Goal: Task Accomplishment & Management: Use online tool/utility

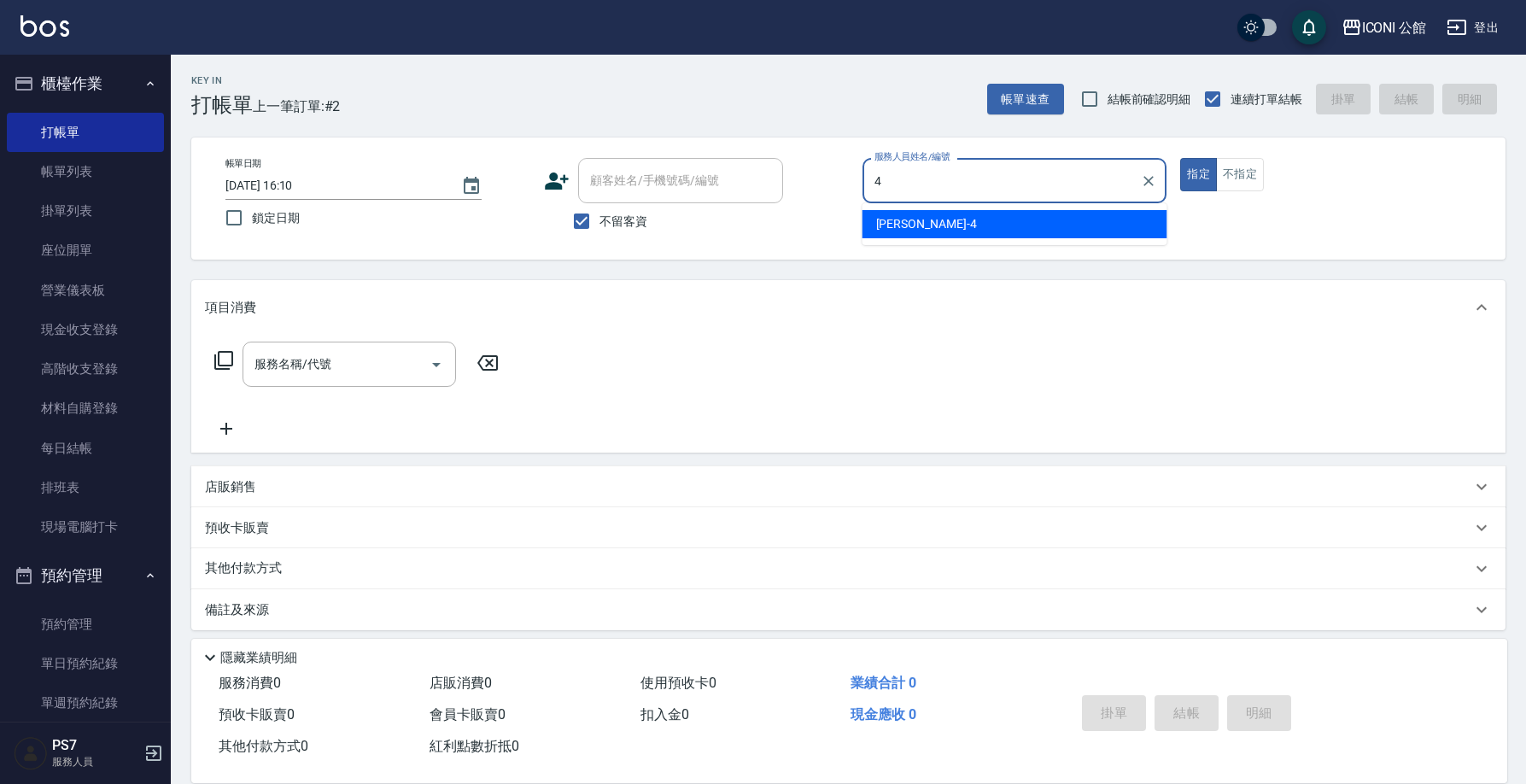
type input "Lina-4"
type button "true"
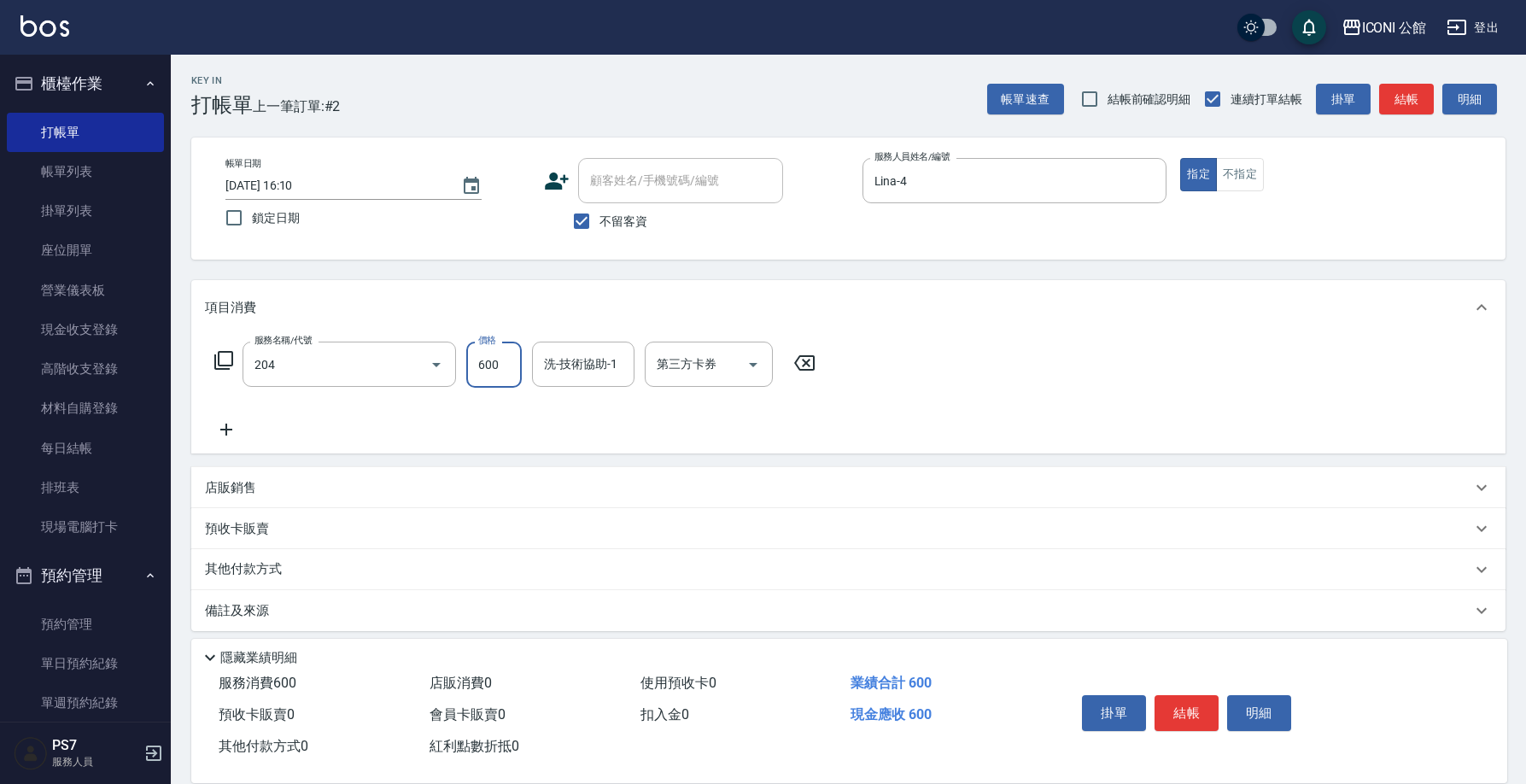
type input "指定洗+剪(204)"
type input "Lina-4"
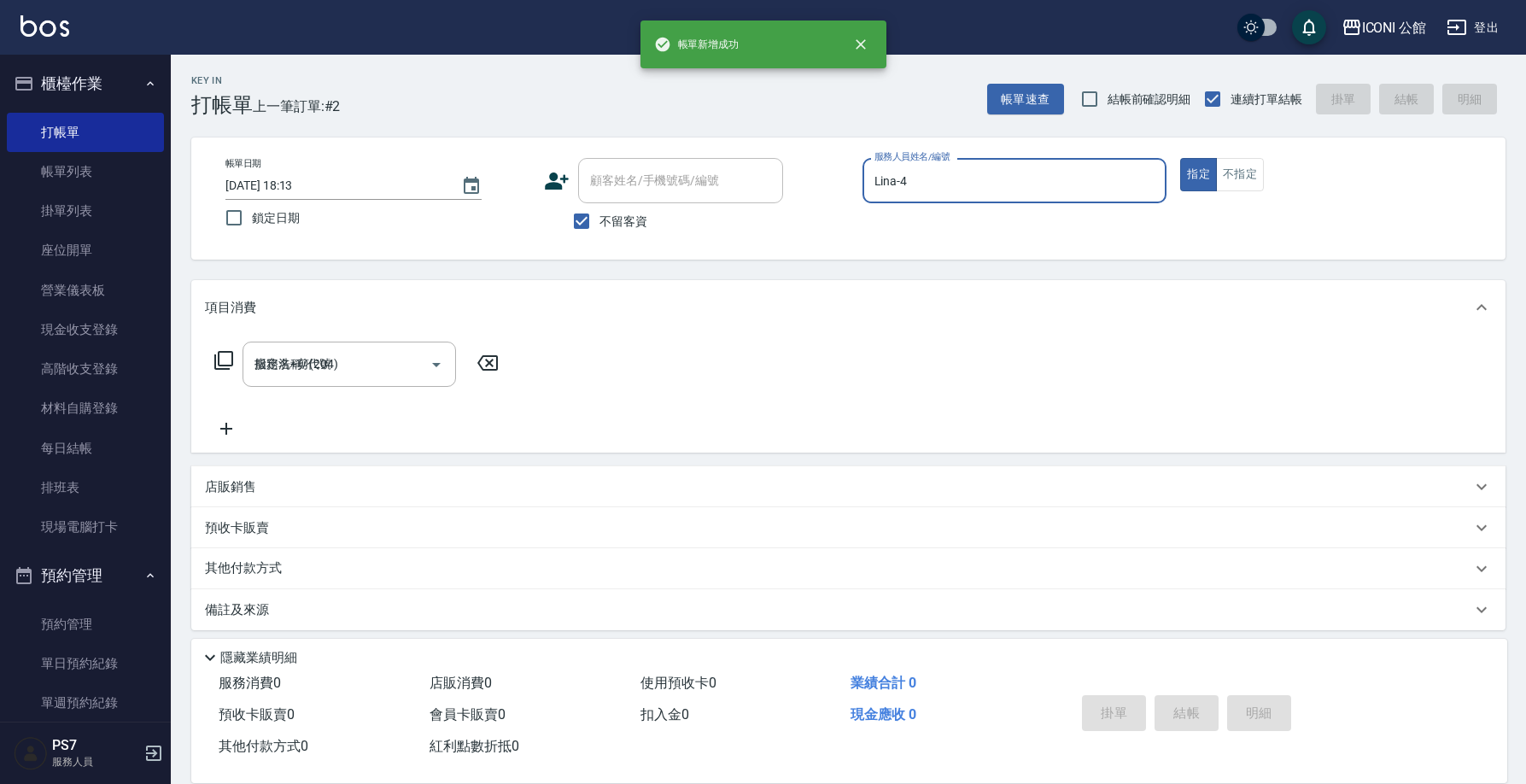
type input "2025/10/12 18:13"
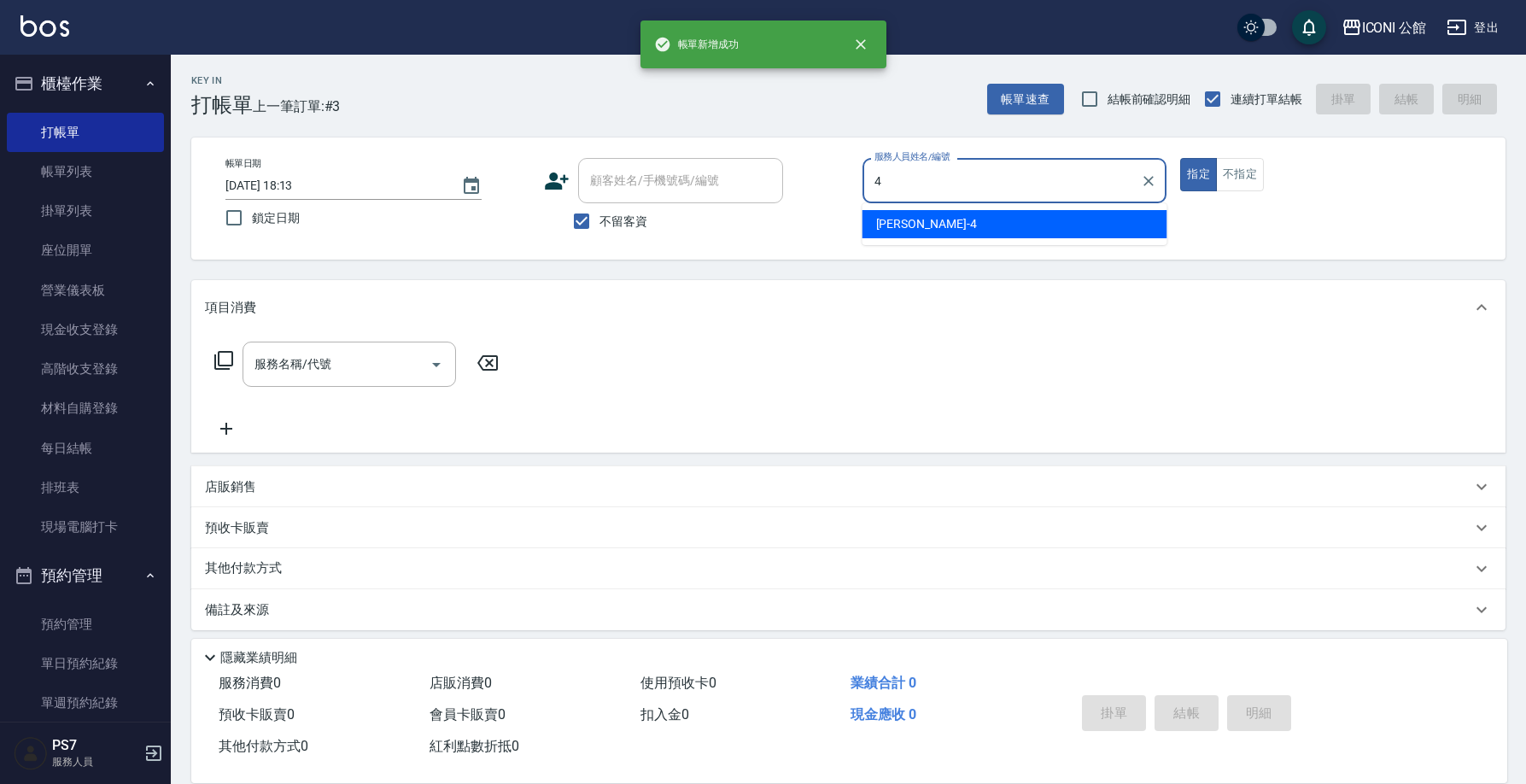
type input "Lina-4"
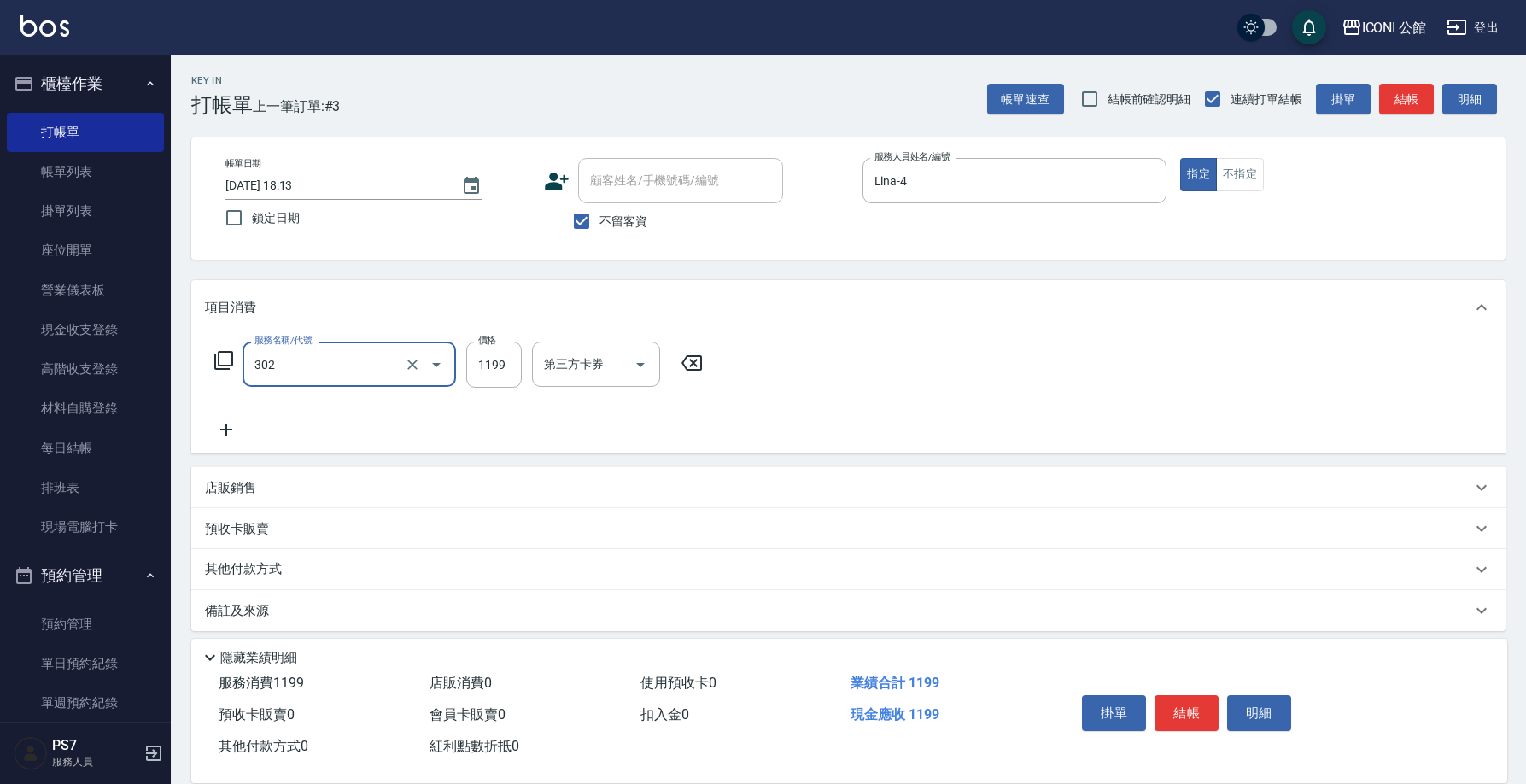
type input "設計燙髮(302)"
type input "1200"
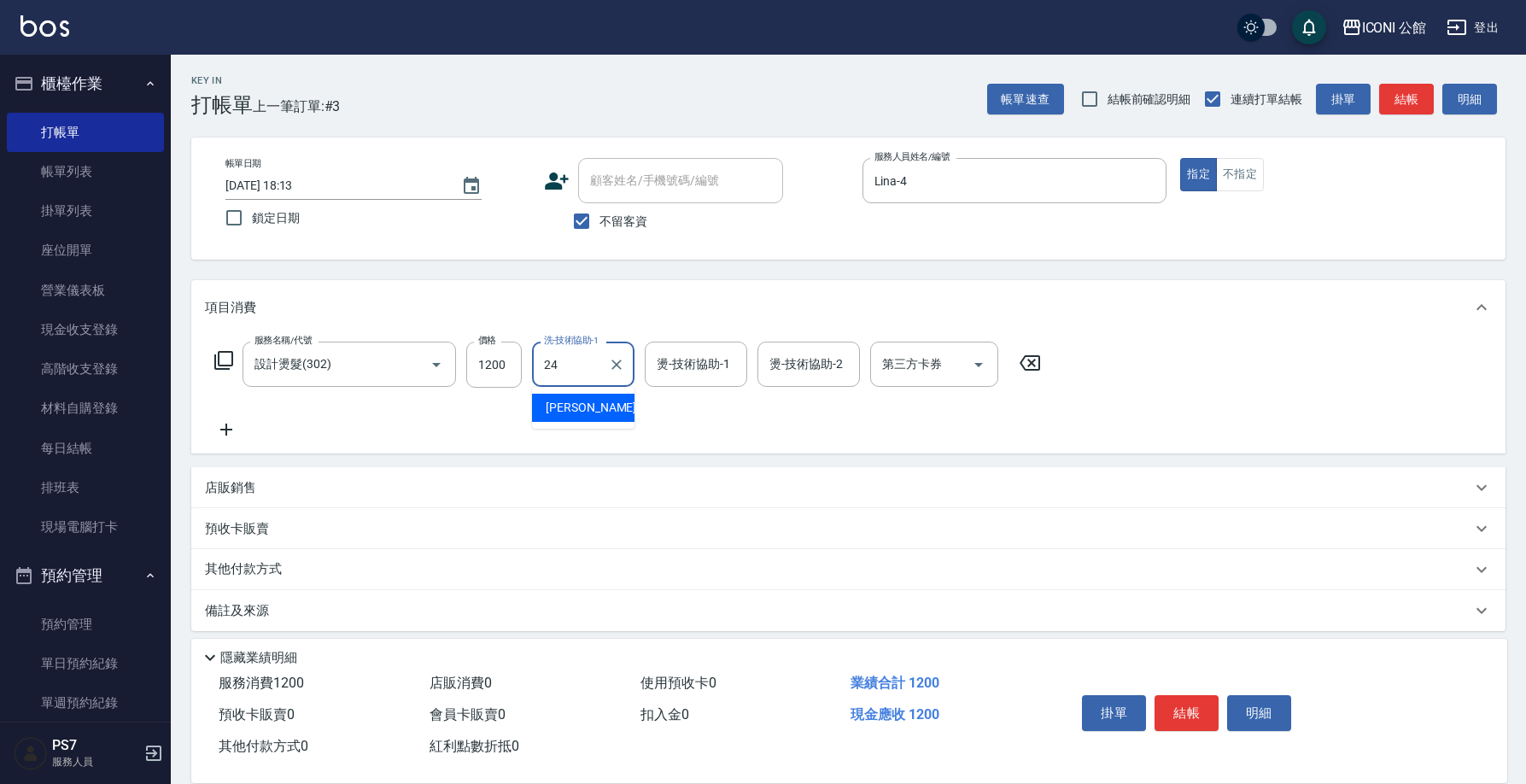
type input "可歆-24"
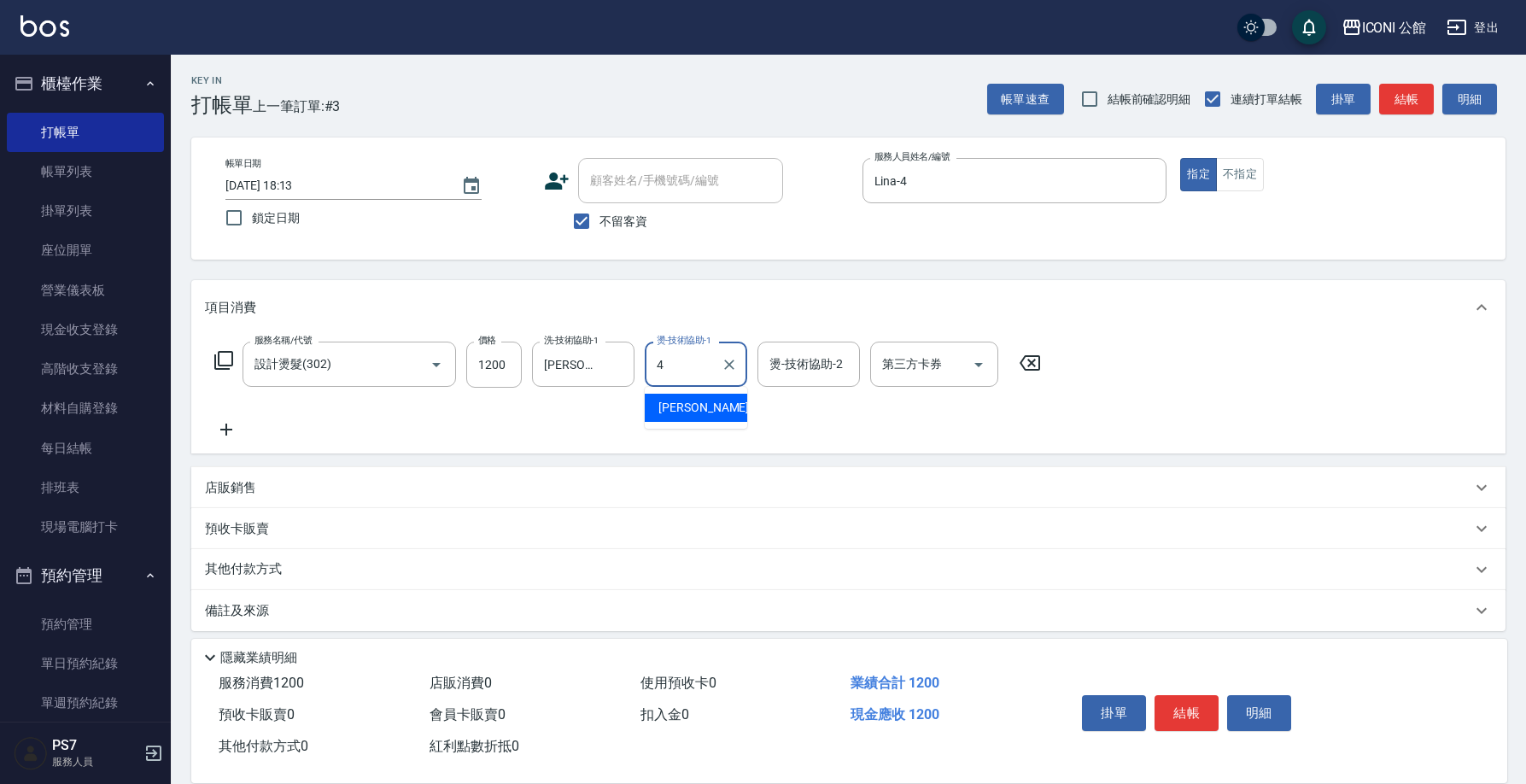
type input "Lina-4"
type input "4"
type input "可歆-24"
click at [249, 571] on p "其他付款方式" at bounding box center [247, 569] width 86 height 19
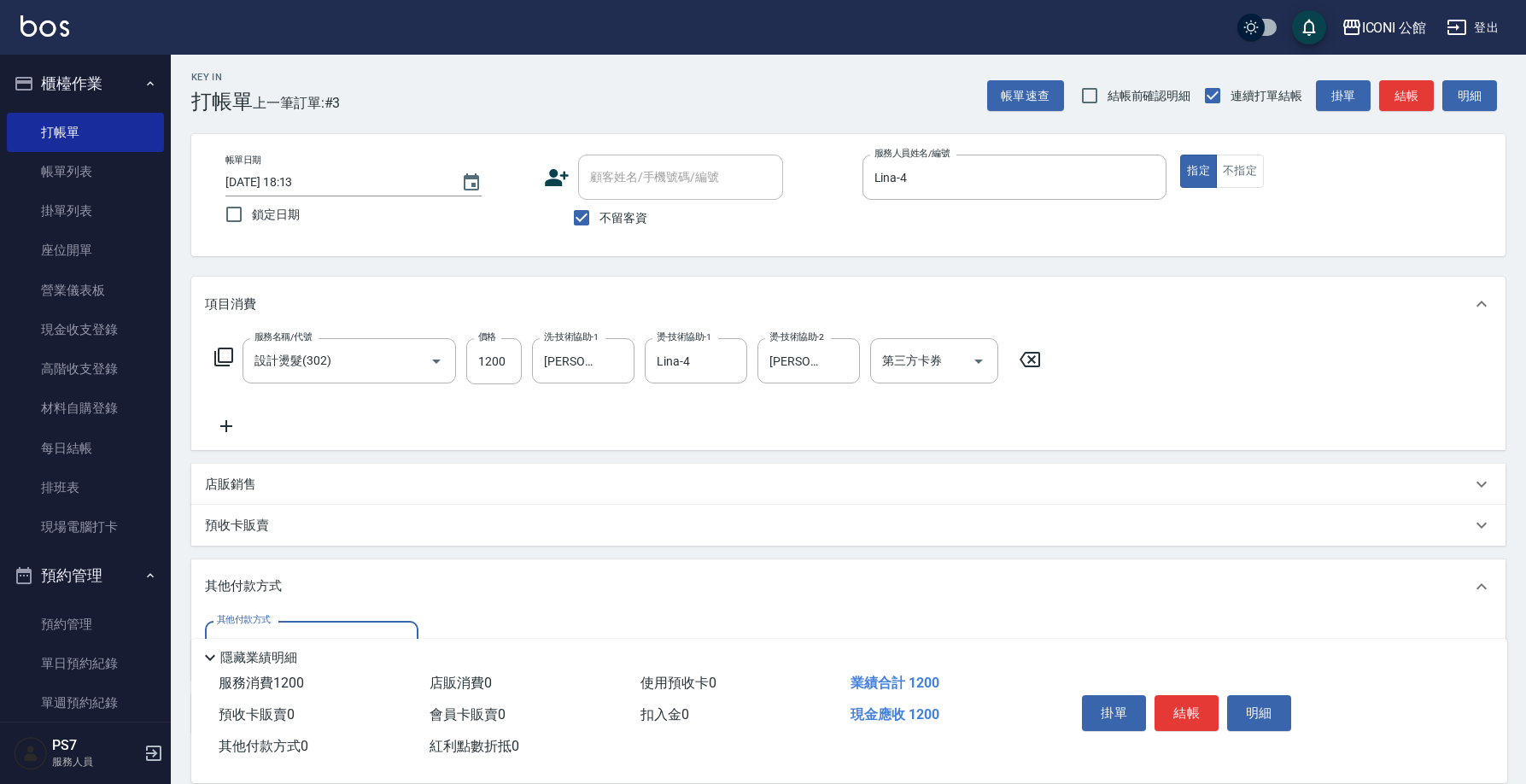
scroll to position [118, 0]
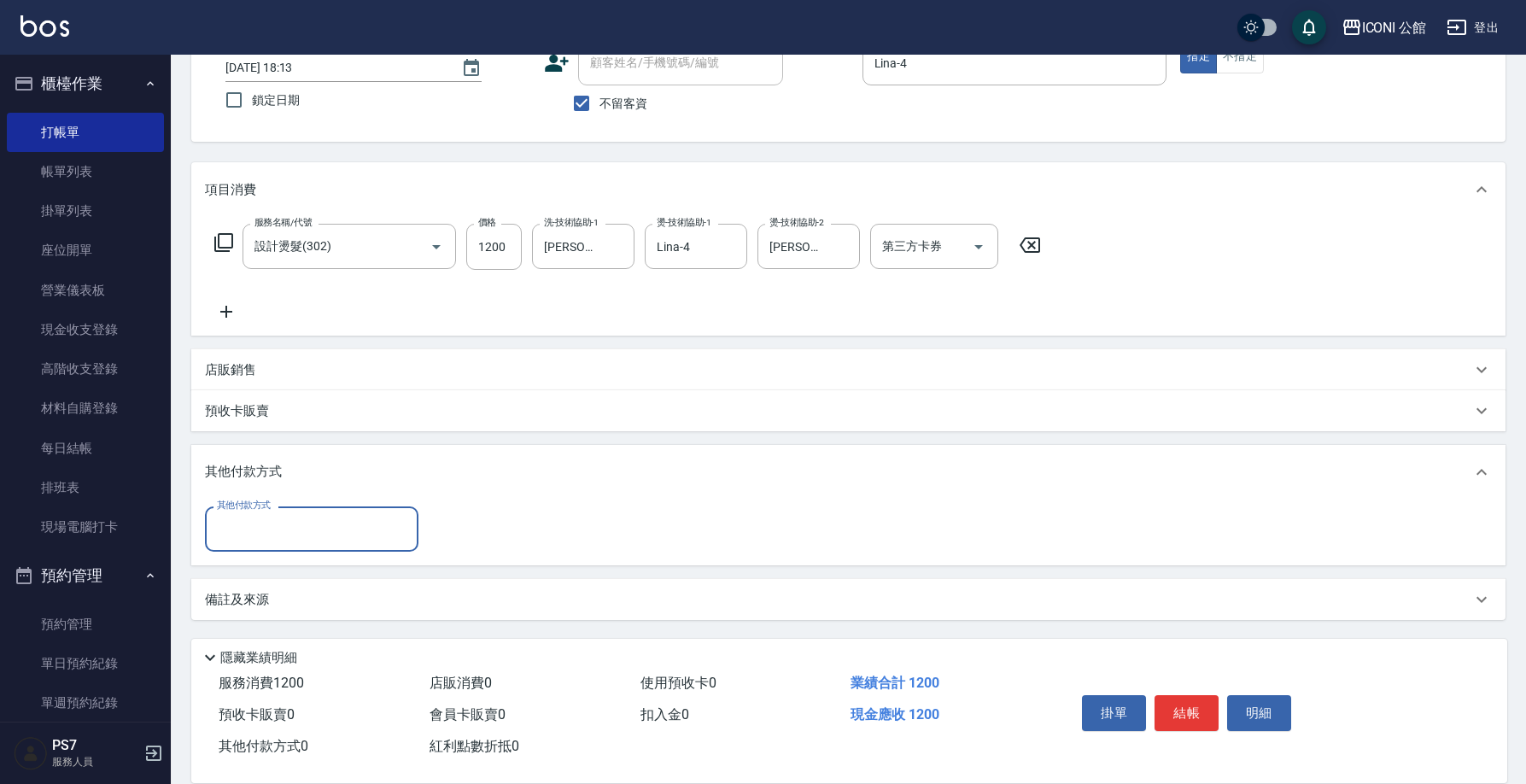
click at [260, 539] on input "其他付款方式" at bounding box center [312, 529] width 198 height 30
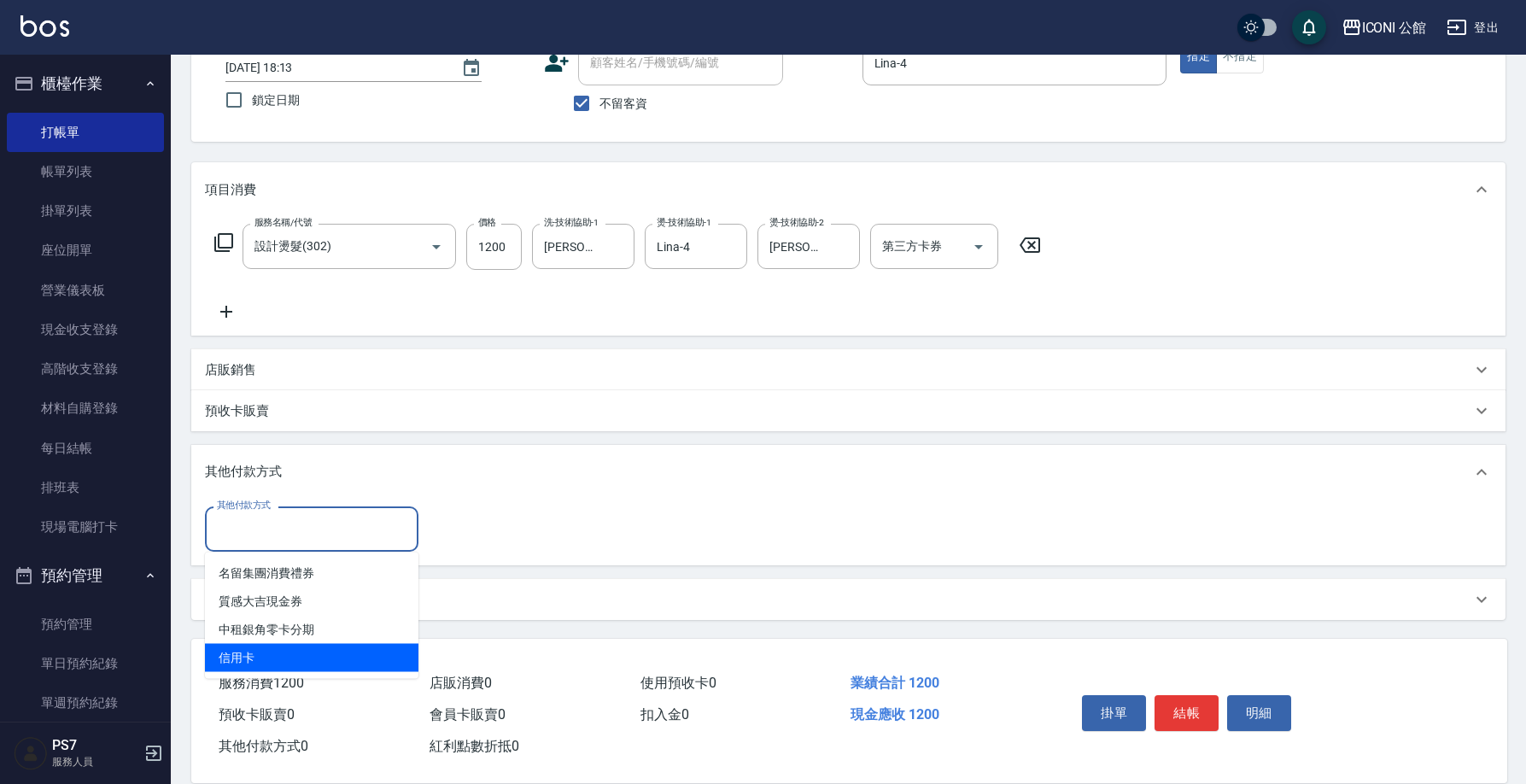
click at [254, 650] on span "信用卡" at bounding box center [311, 658] width 213 height 28
type input "信用卡"
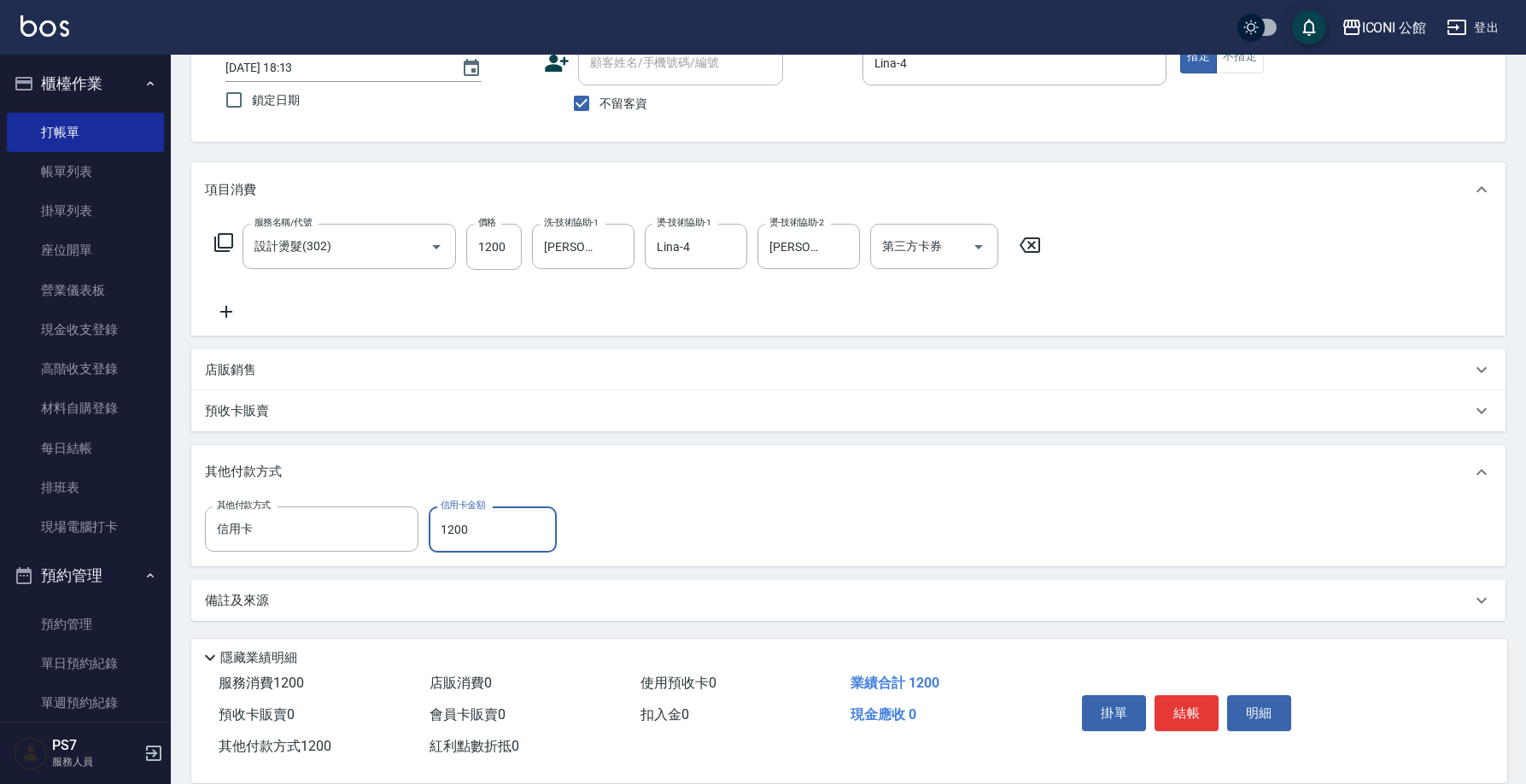
type input "1200"
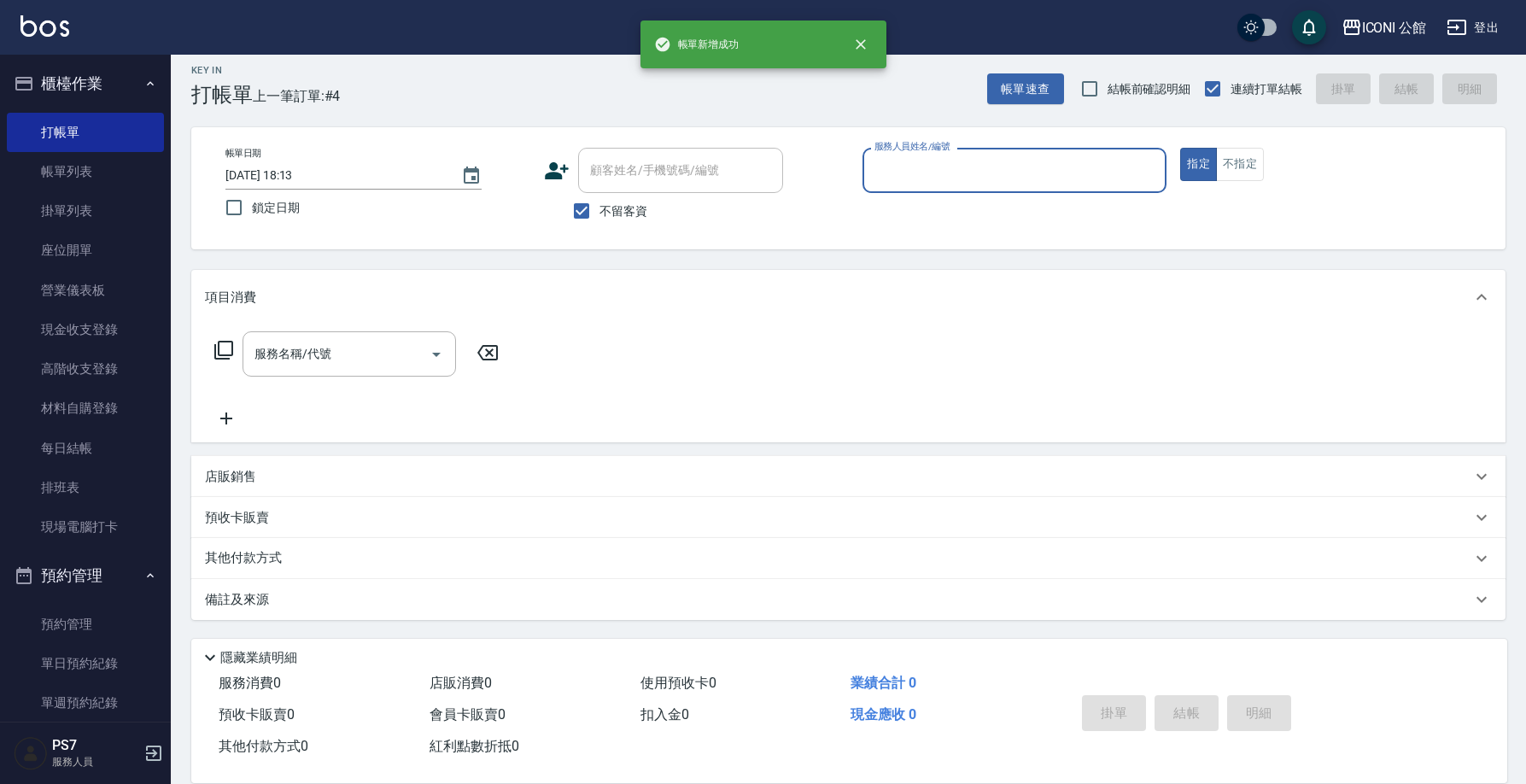
scroll to position [10, 0]
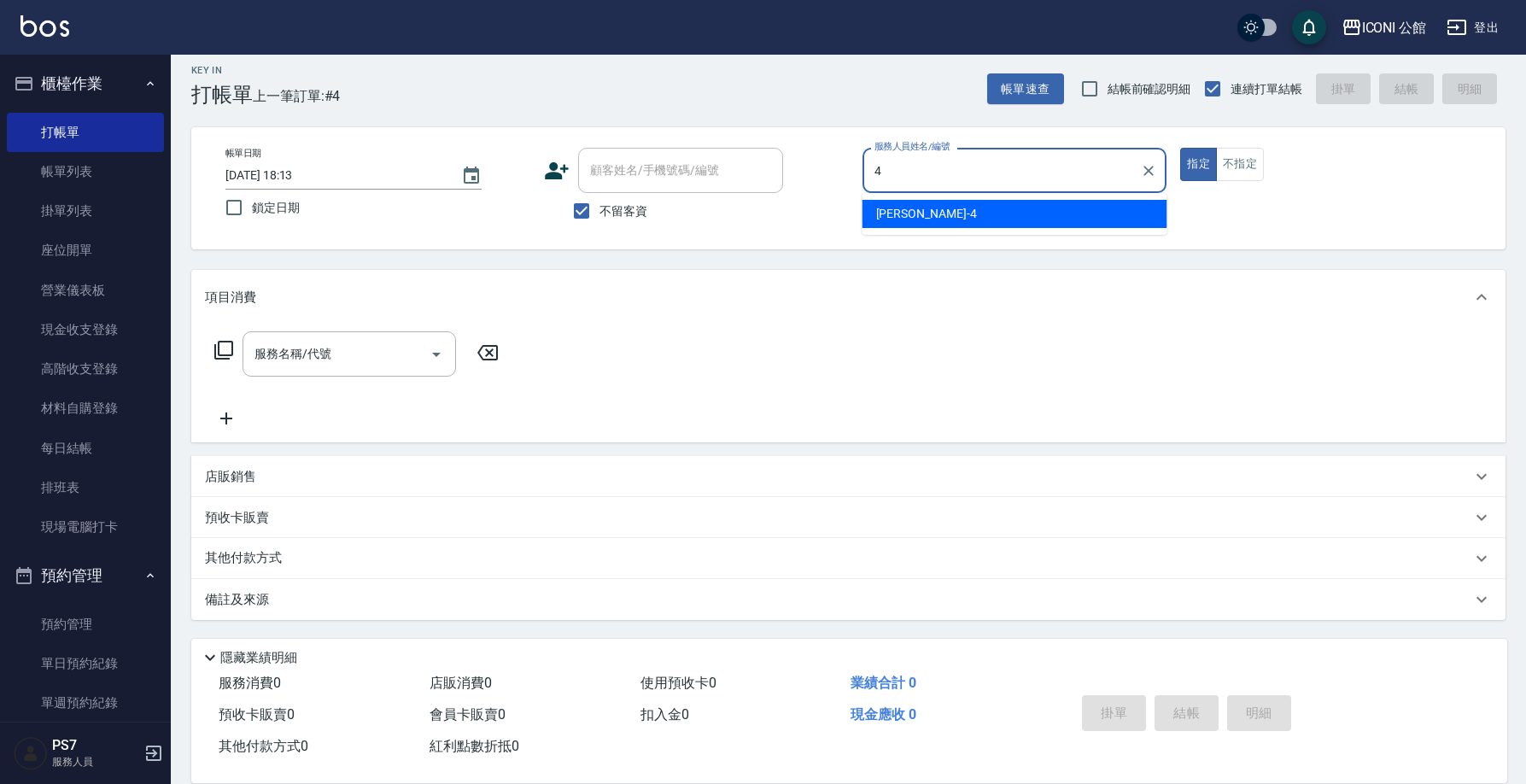
type input "Lina-4"
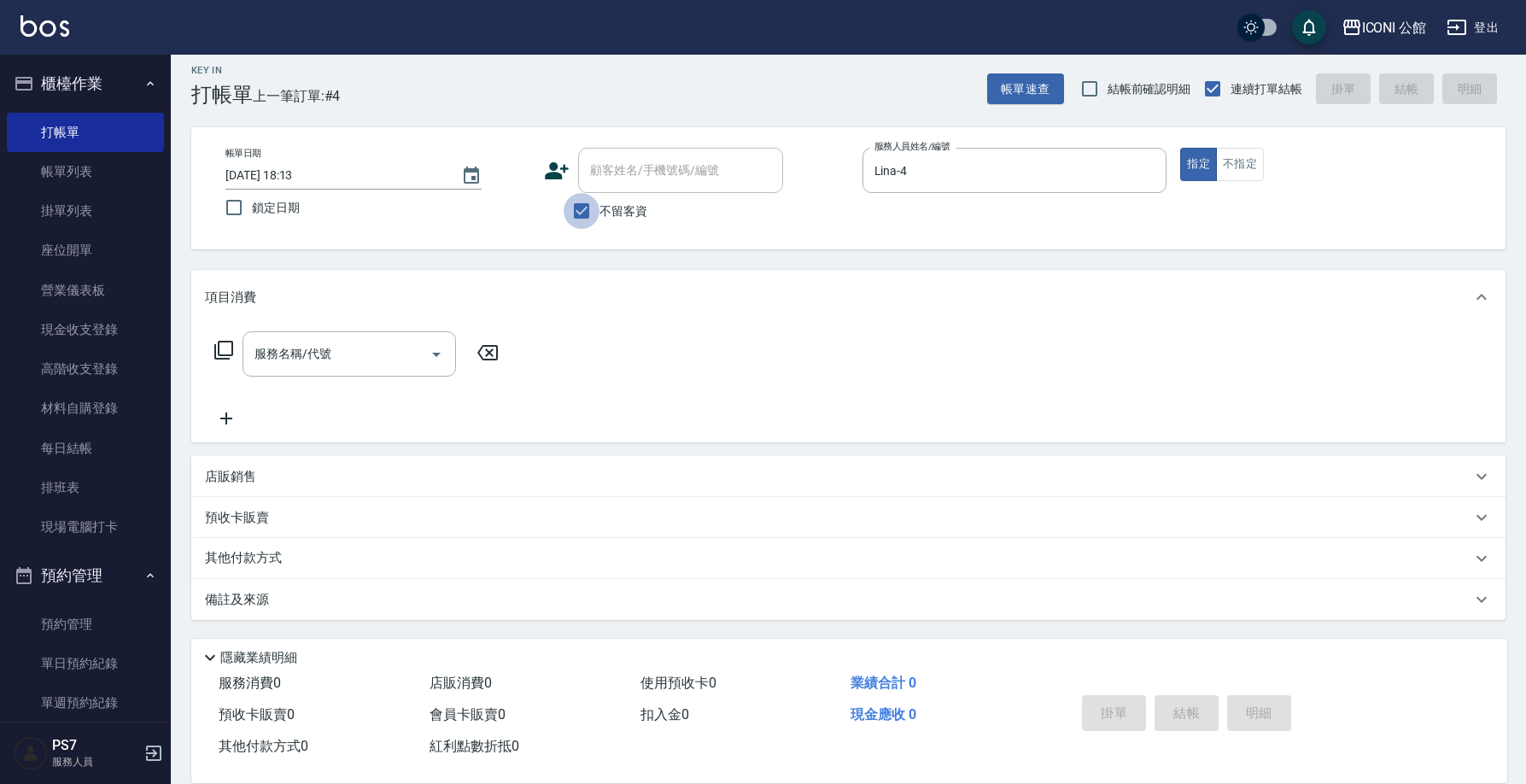
click at [574, 217] on input "不留客資" at bounding box center [582, 211] width 36 height 36
checkbox input "false"
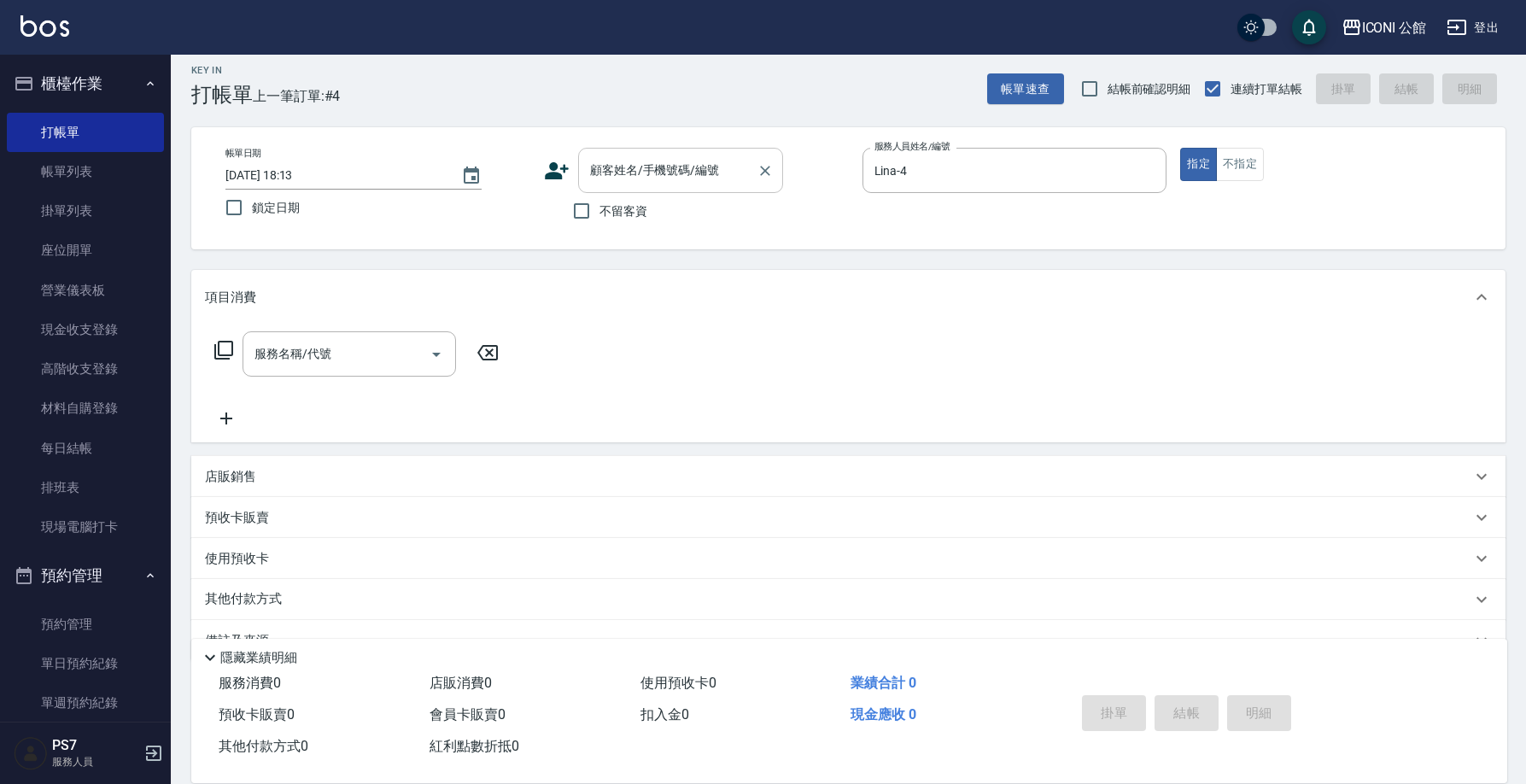
click at [612, 175] on input "顧客姓名/手機號碼/編號" at bounding box center [667, 171] width 164 height 30
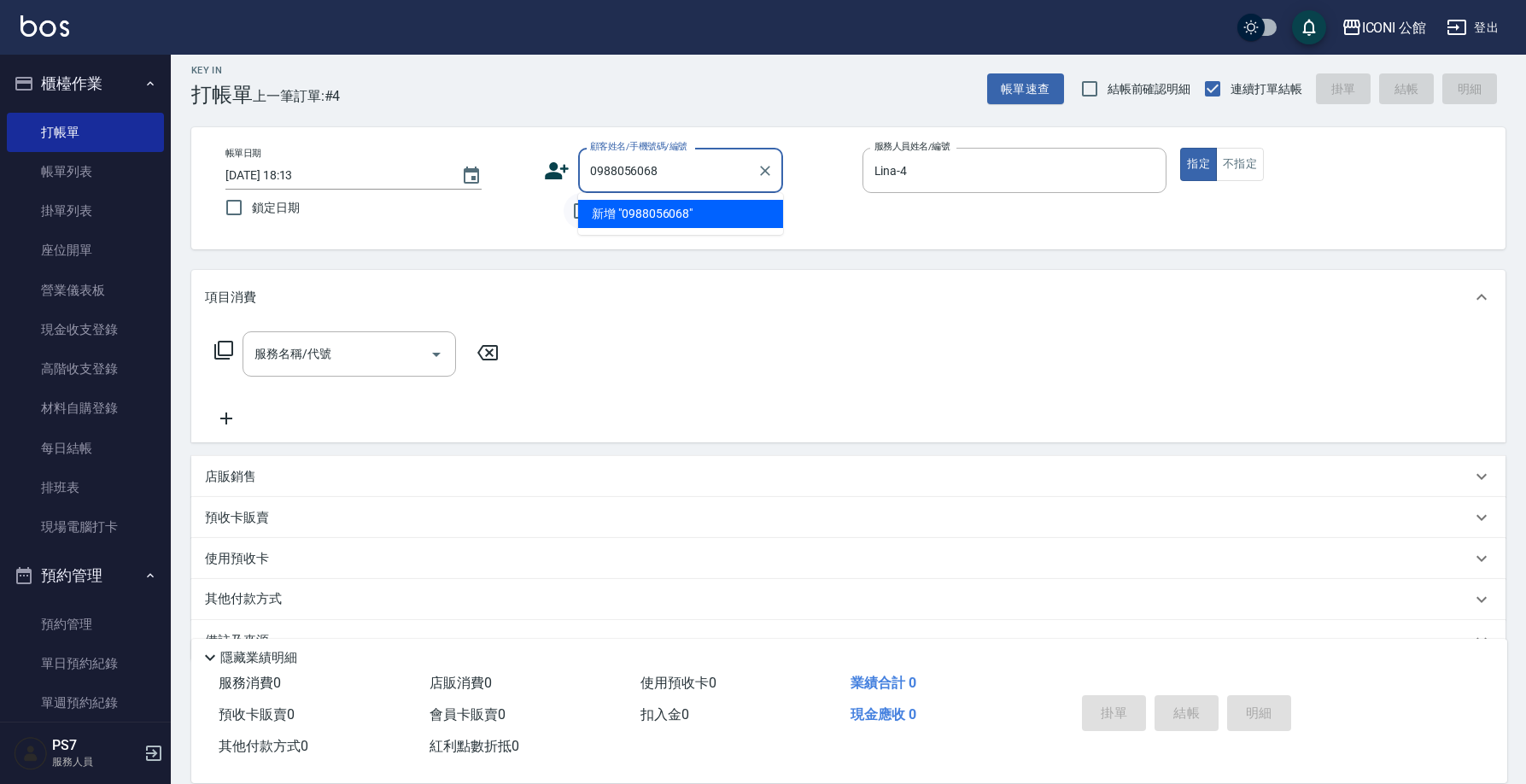
type input "0988056068"
click at [577, 220] on input "不留客資" at bounding box center [582, 211] width 36 height 36
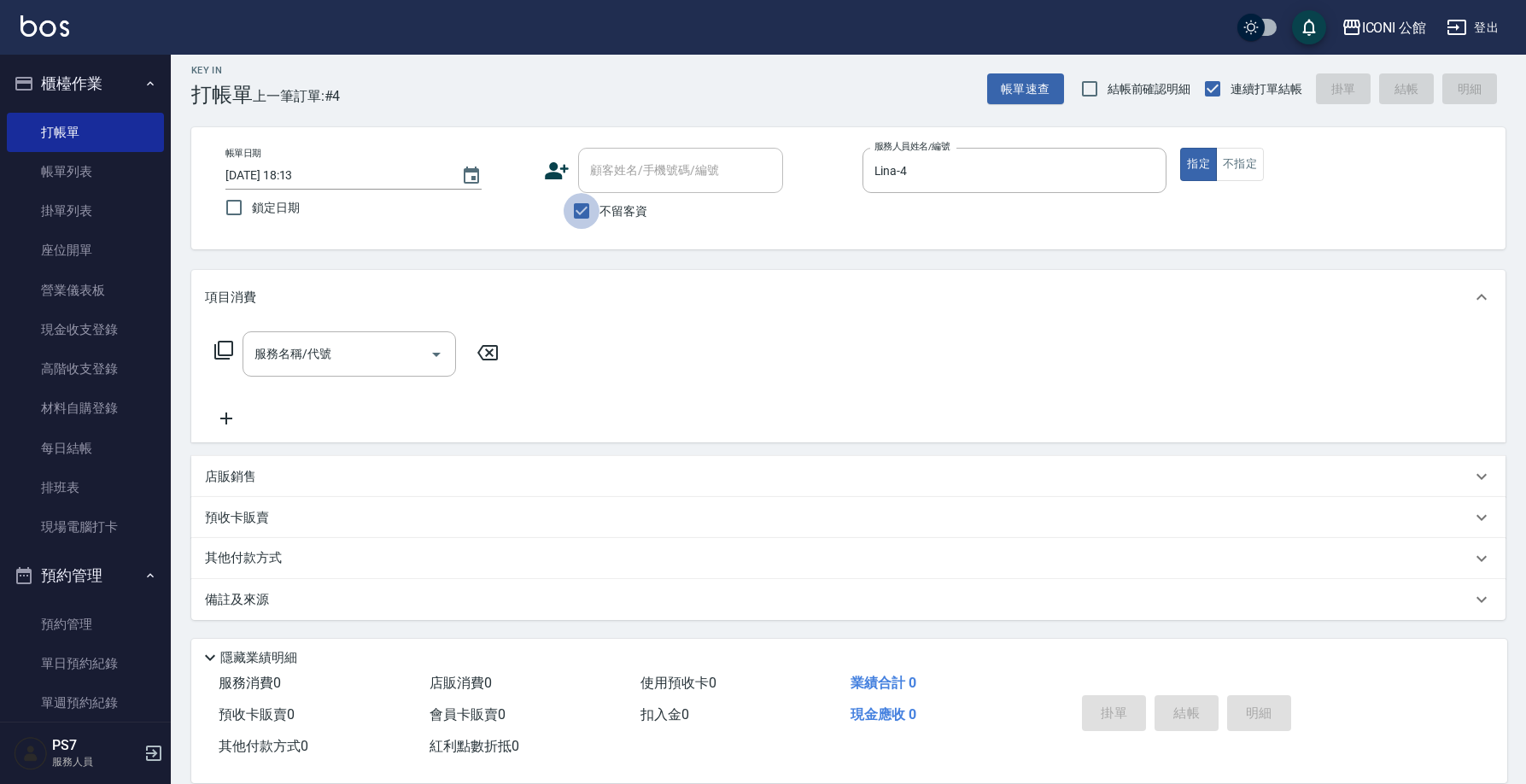
click at [585, 213] on input "不留客資" at bounding box center [582, 211] width 36 height 36
checkbox input "false"
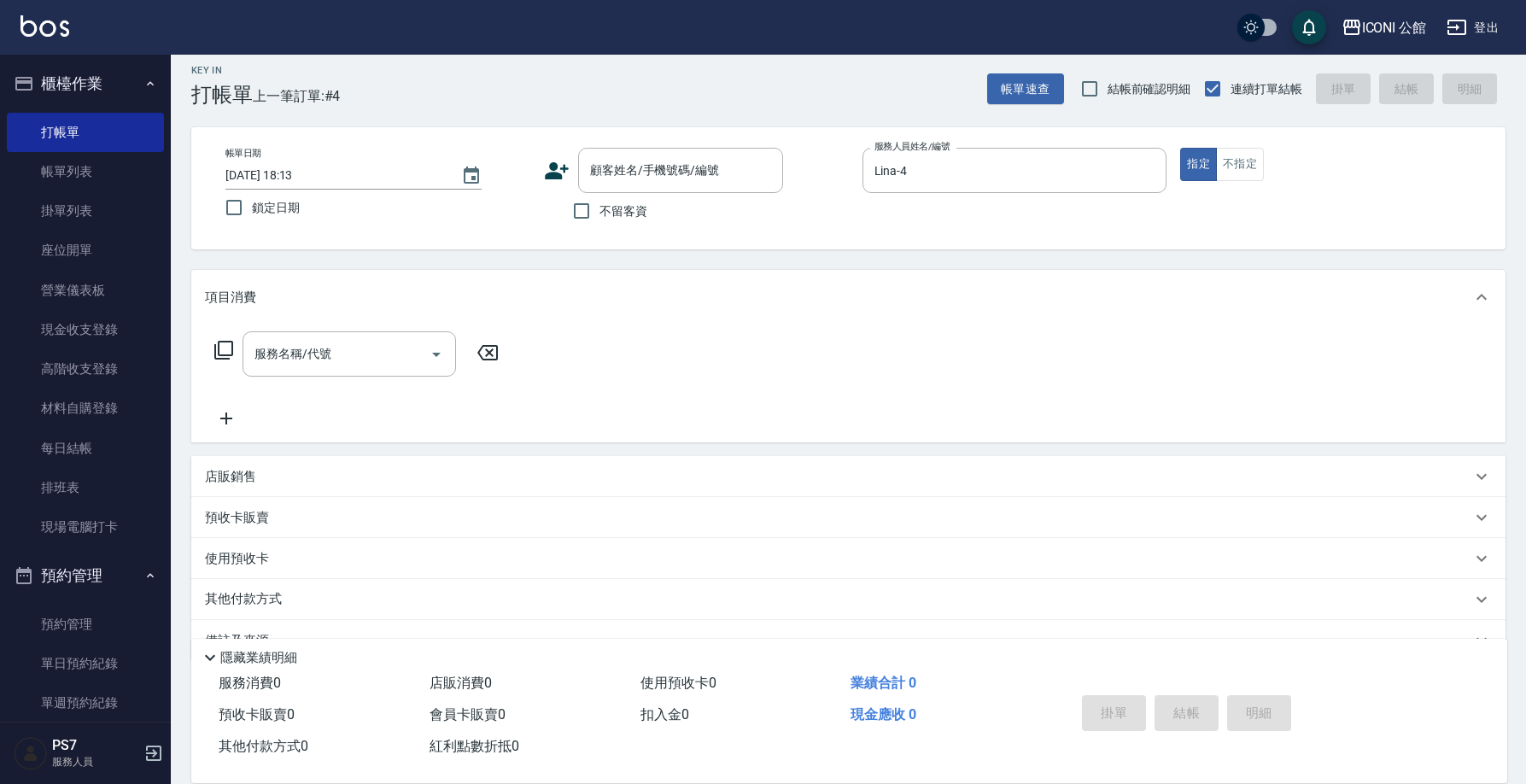
click at [556, 176] on icon at bounding box center [556, 171] width 24 height 17
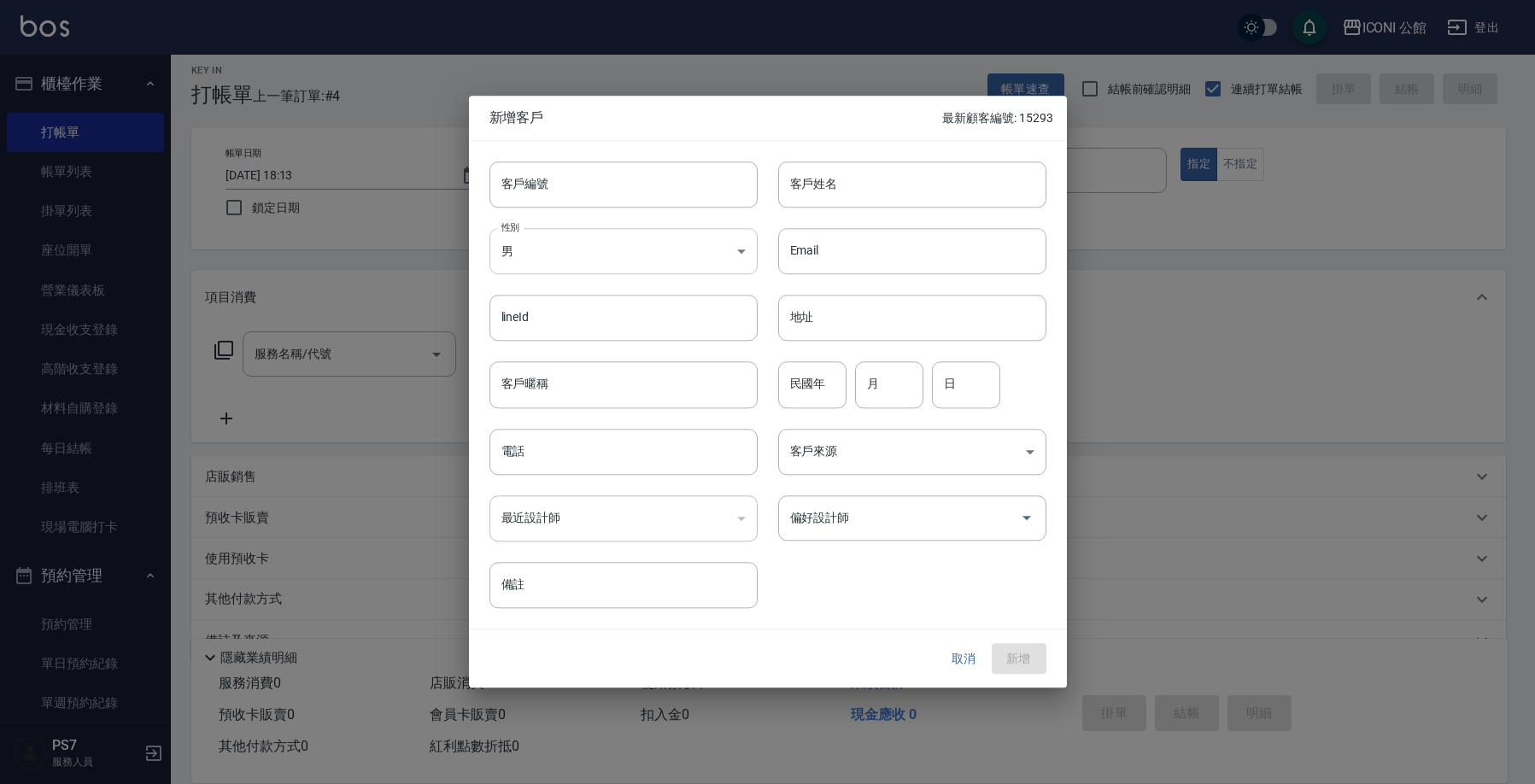
click at [654, 258] on body "ICONI 公館 登出 櫃檯作業 打帳單 帳單列表 掛單列表 座位開單 營業儀表板 現金收支登錄 高階收支登錄 材料自購登錄 每日結帳 排班表 現場電腦打卡 …" at bounding box center [768, 407] width 1535 height 835
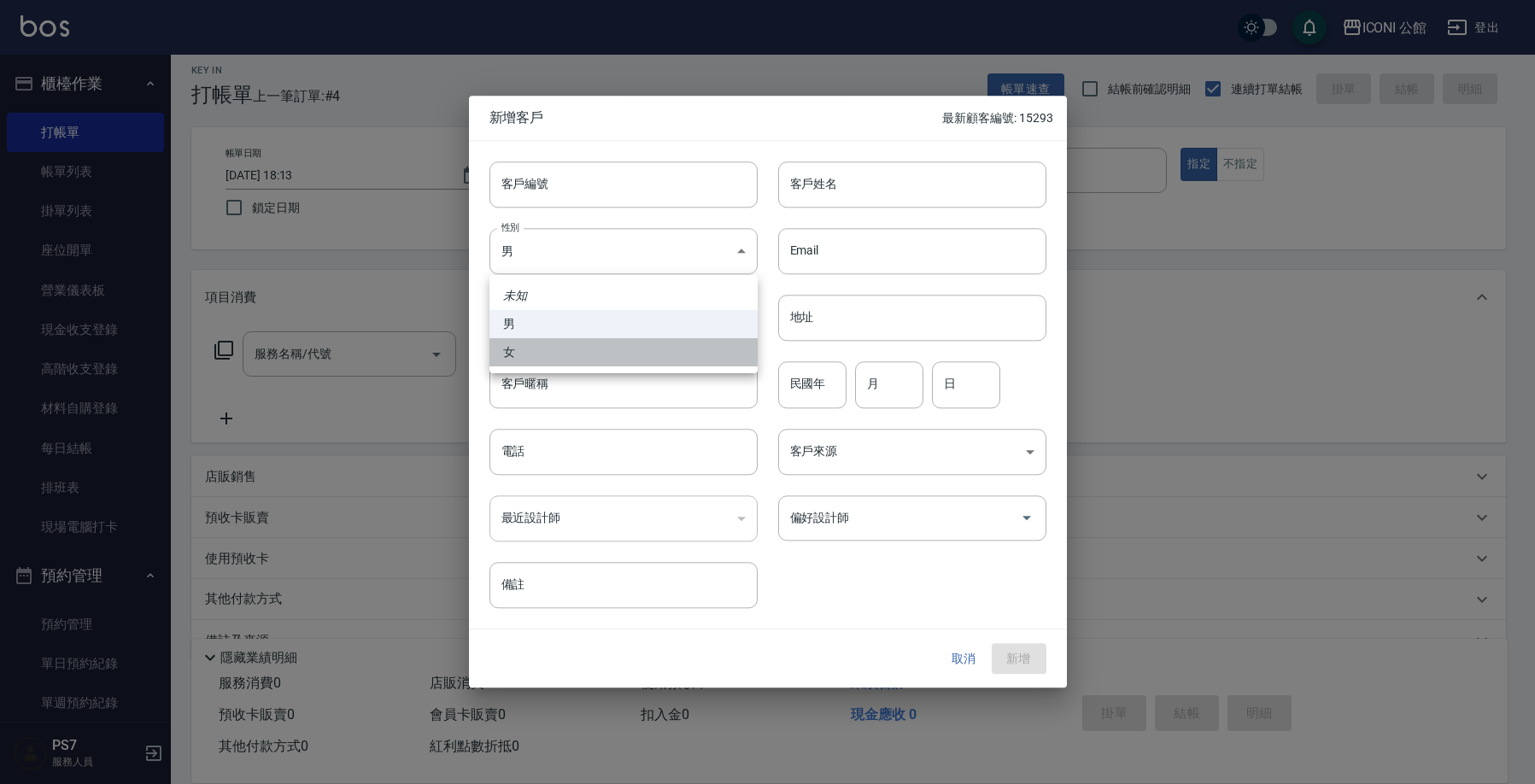
click at [621, 347] on li "女" at bounding box center [623, 352] width 268 height 28
type input "FEMALE"
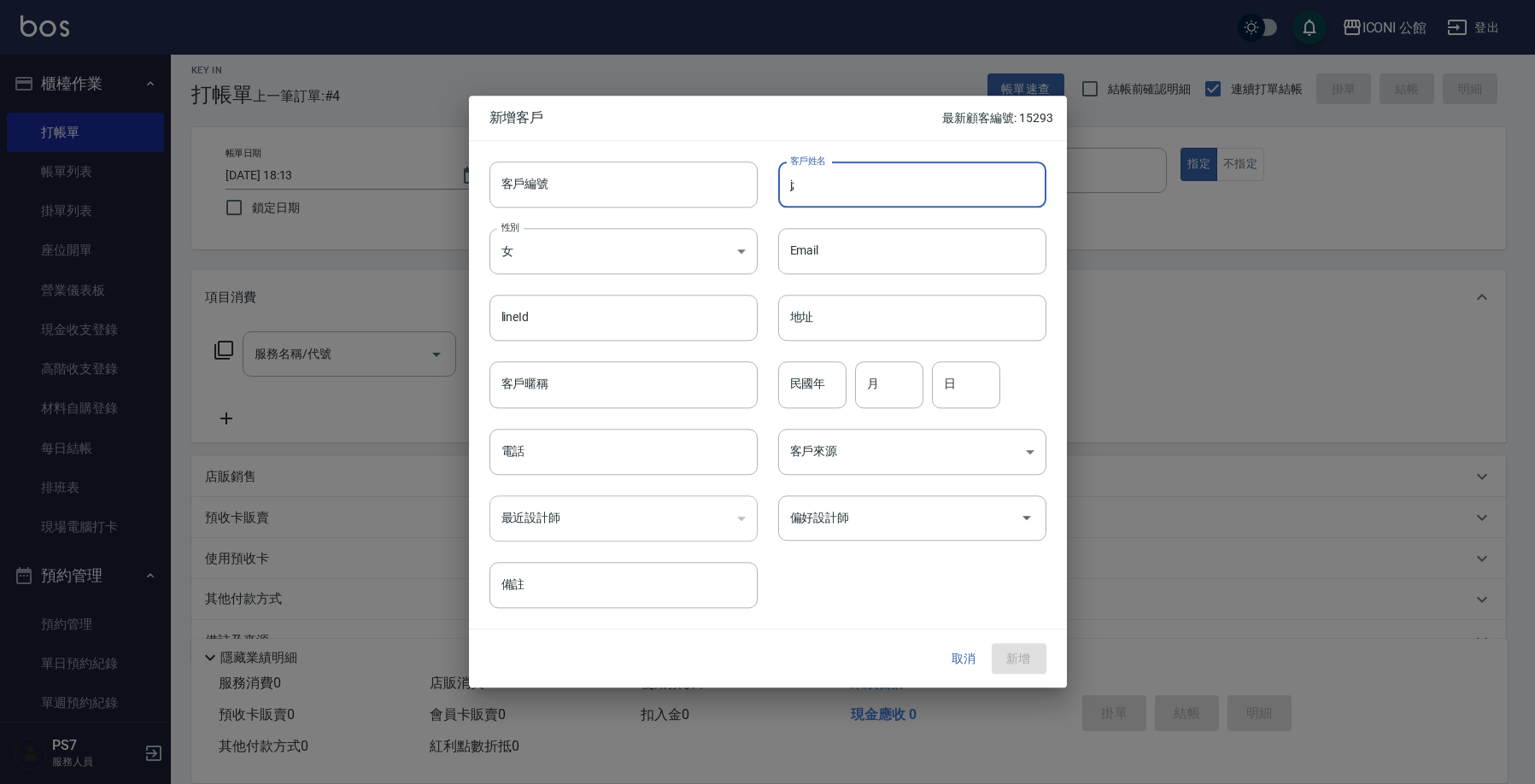
type input "j"
type input "ㄘ"
click at [865, 192] on input "汪毓" at bounding box center [912, 184] width 268 height 46
type input "[PERSON_NAME]"
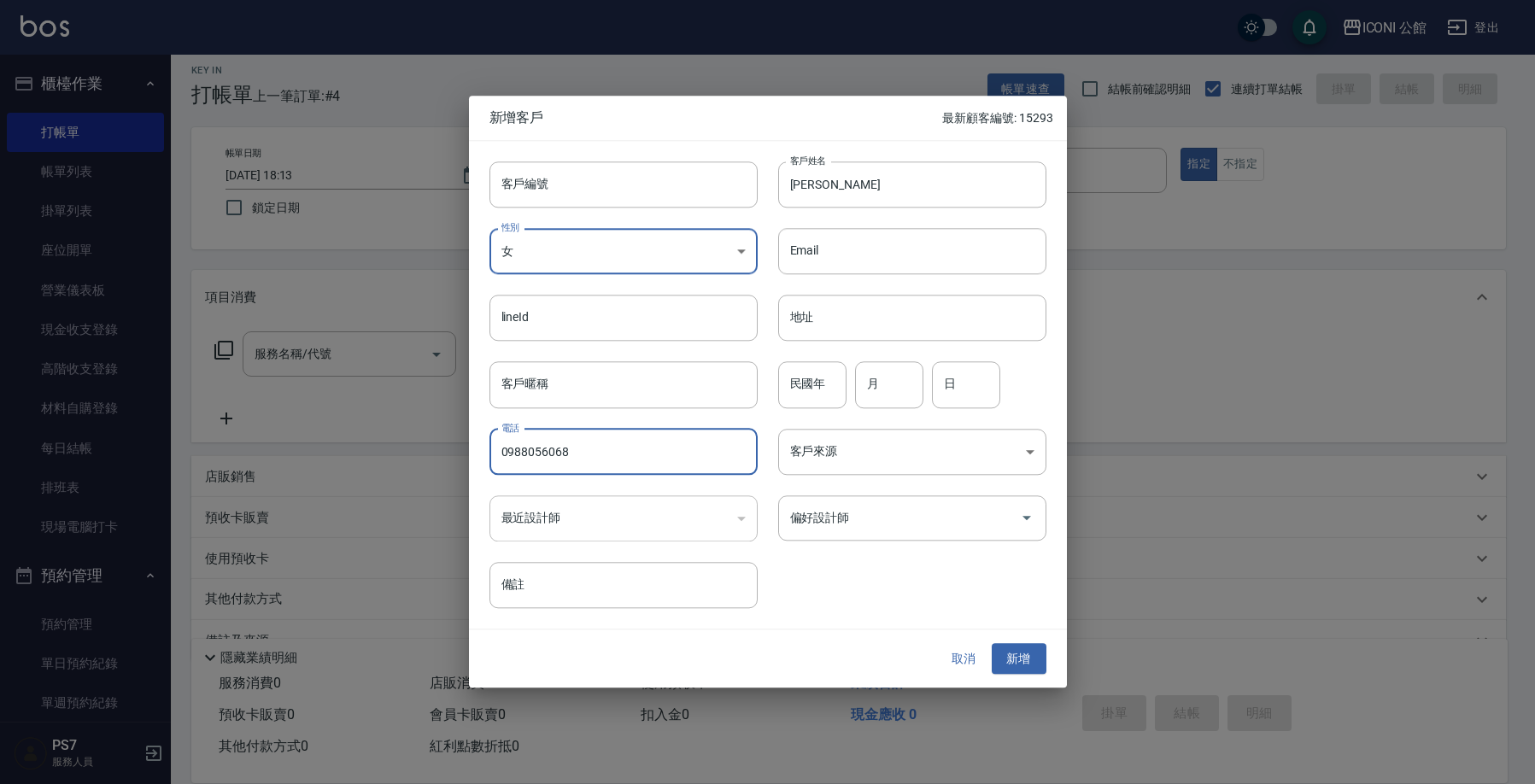
type input "0988056068"
click at [594, 529] on div "​" at bounding box center [623, 517] width 268 height 46
click at [581, 518] on div "​" at bounding box center [623, 517] width 268 height 46
click at [539, 521] on div "​" at bounding box center [623, 517] width 268 height 46
click at [787, 516] on input "偏好設計師" at bounding box center [899, 518] width 227 height 30
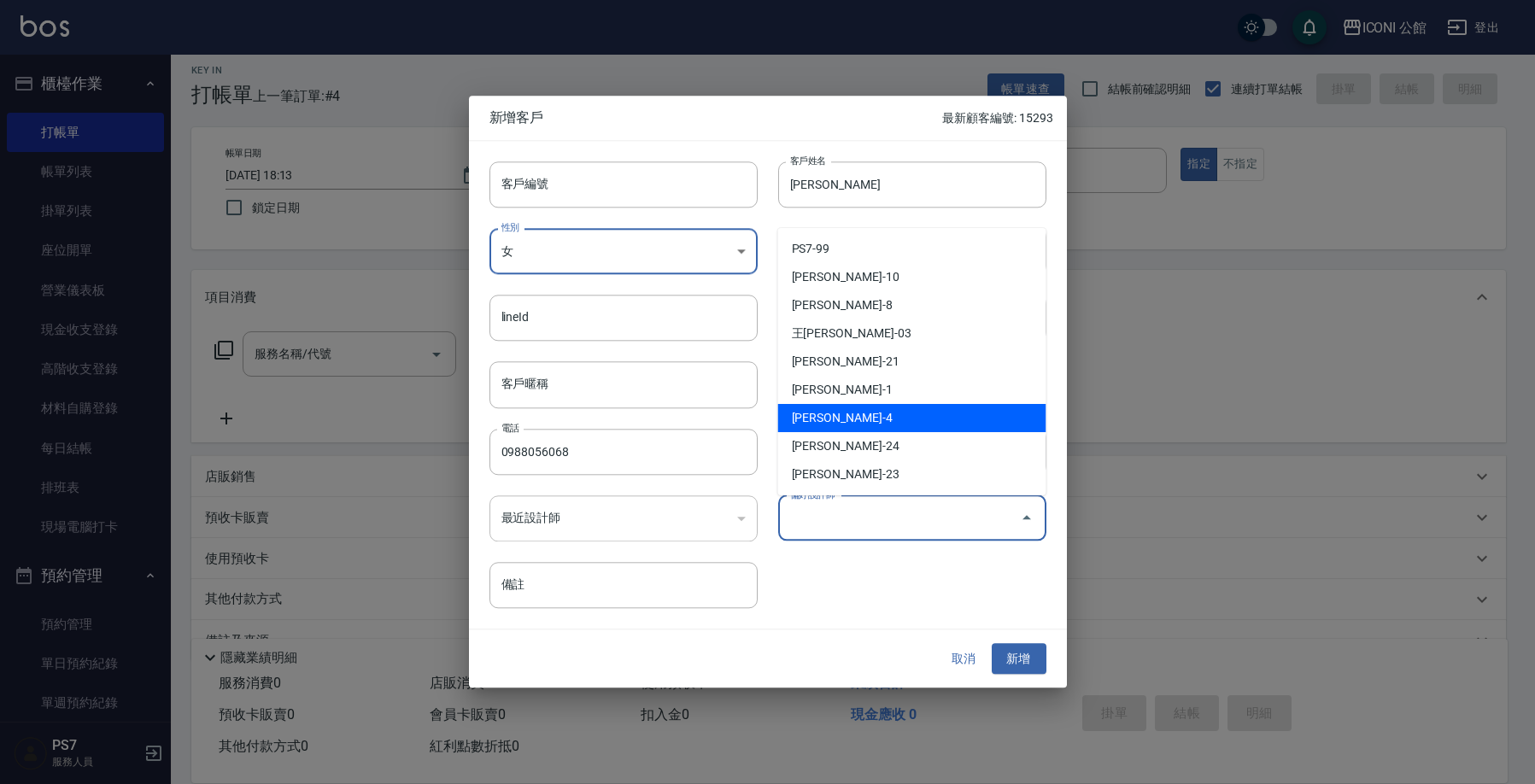
click at [811, 411] on li "林育如-4" at bounding box center [912, 417] width 268 height 28
type input "林育如"
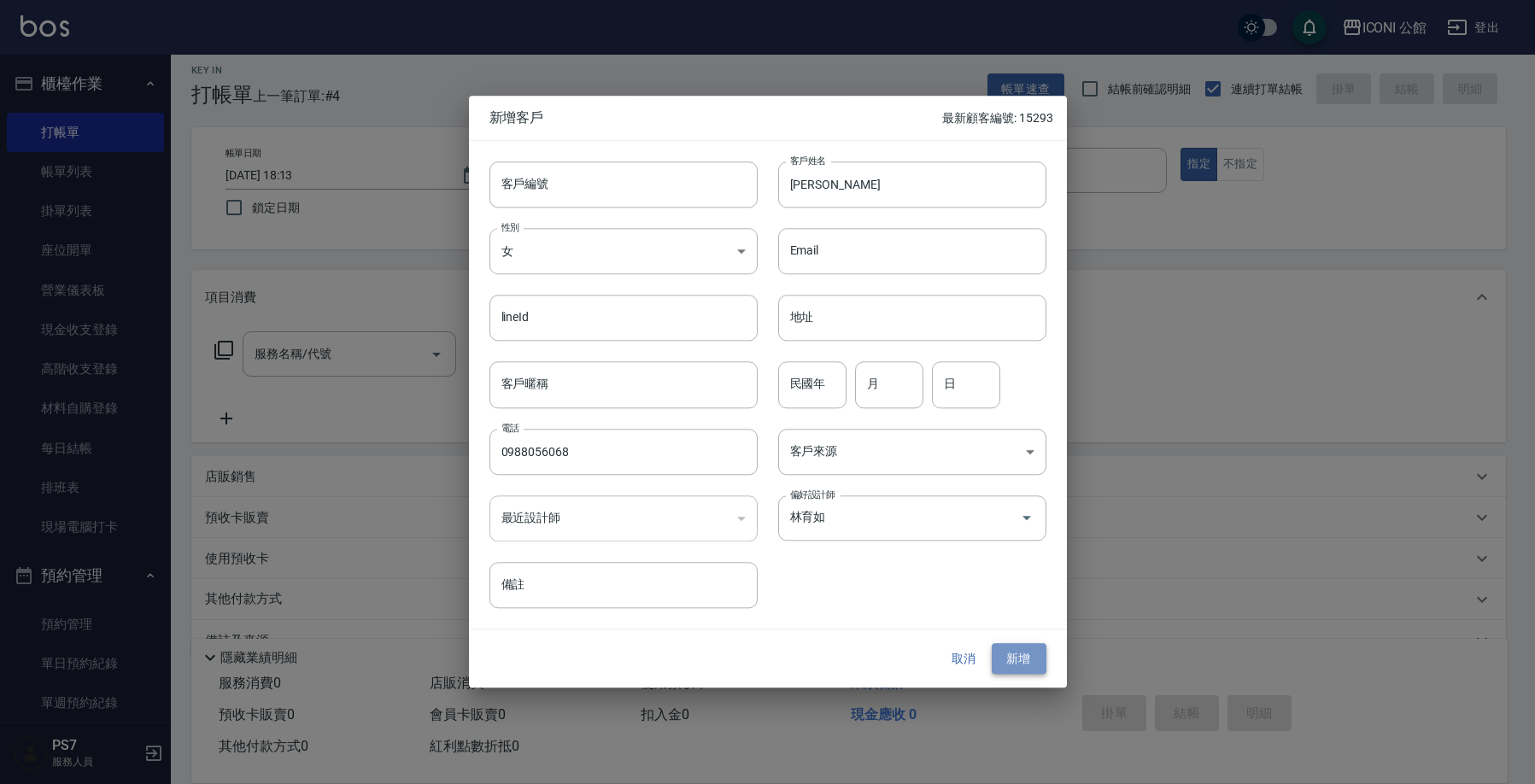
click at [1019, 657] on button "新增" at bounding box center [1019, 659] width 55 height 32
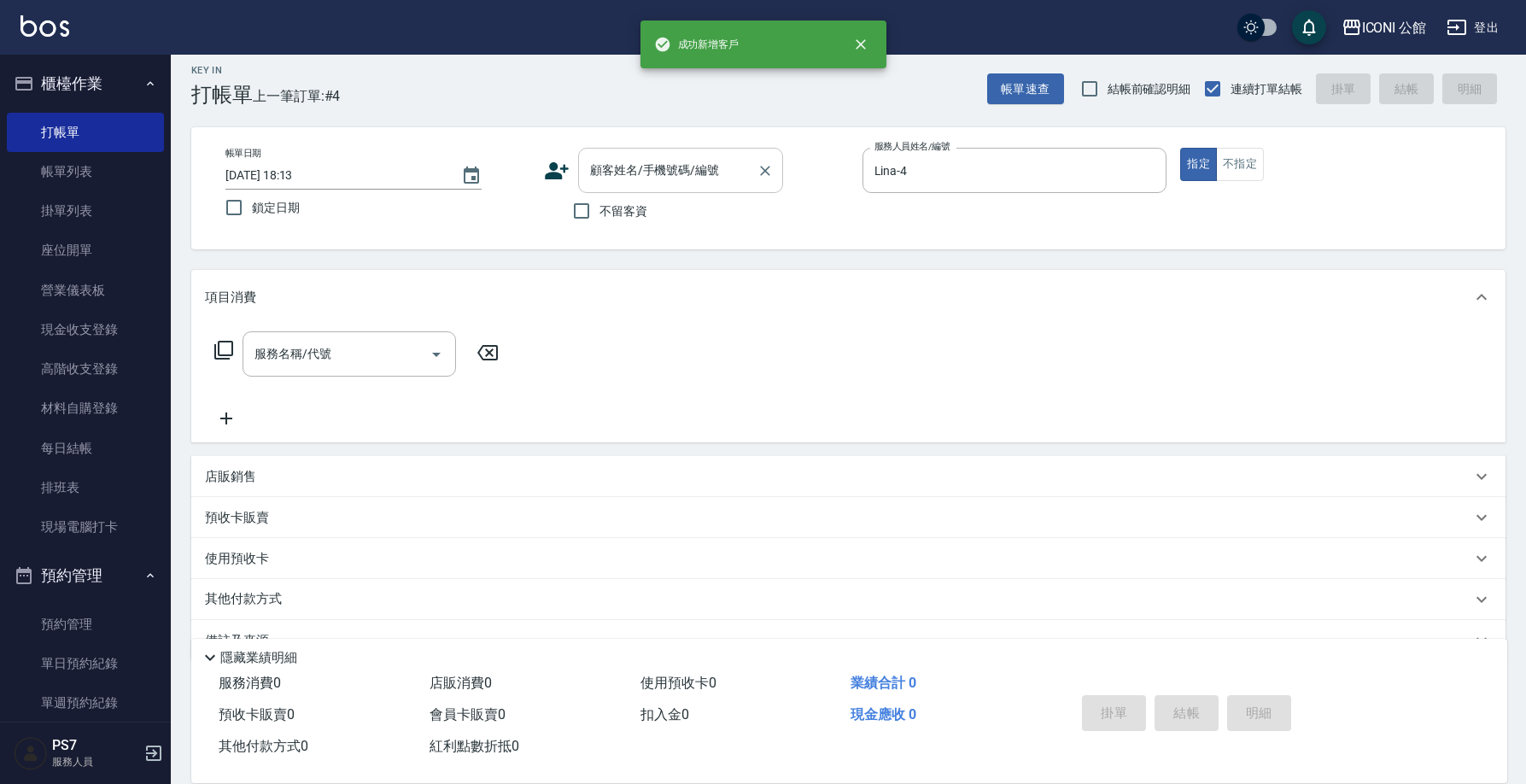
click at [697, 172] on input "顧客姓名/手機號碼/編號" at bounding box center [667, 171] width 164 height 30
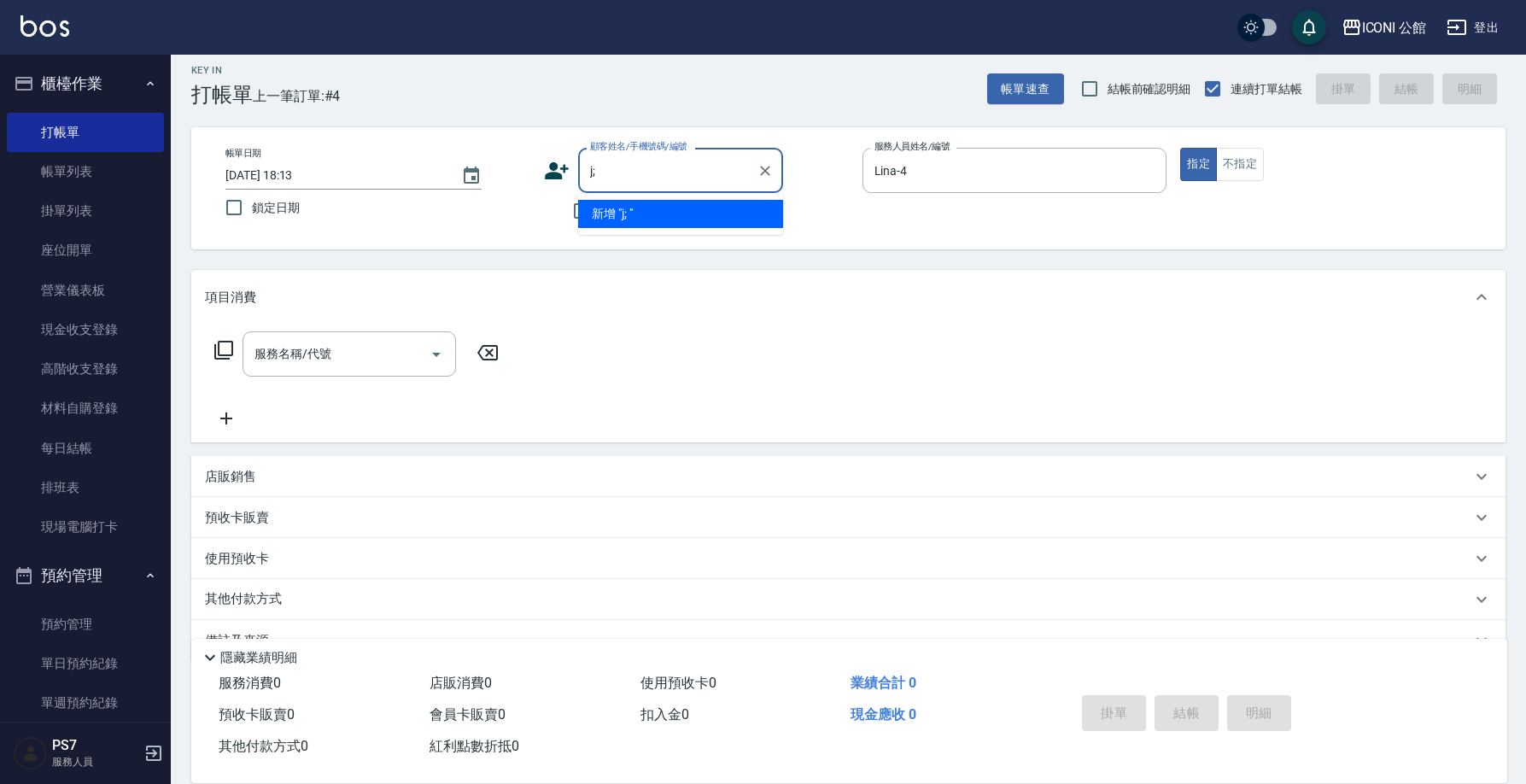
type input "j"
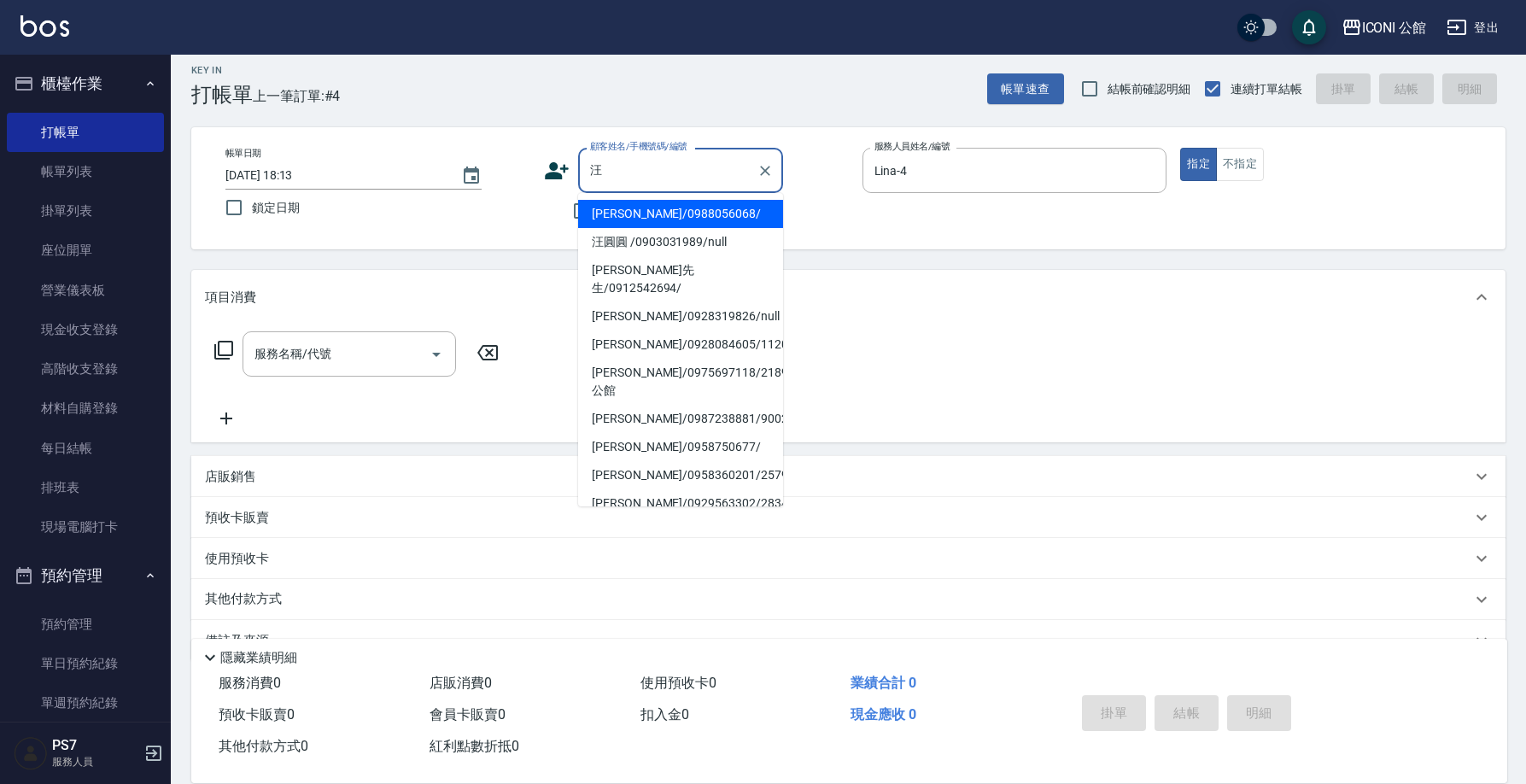
click at [653, 205] on li "汪毓嫻/0988056068/" at bounding box center [680, 214] width 205 height 28
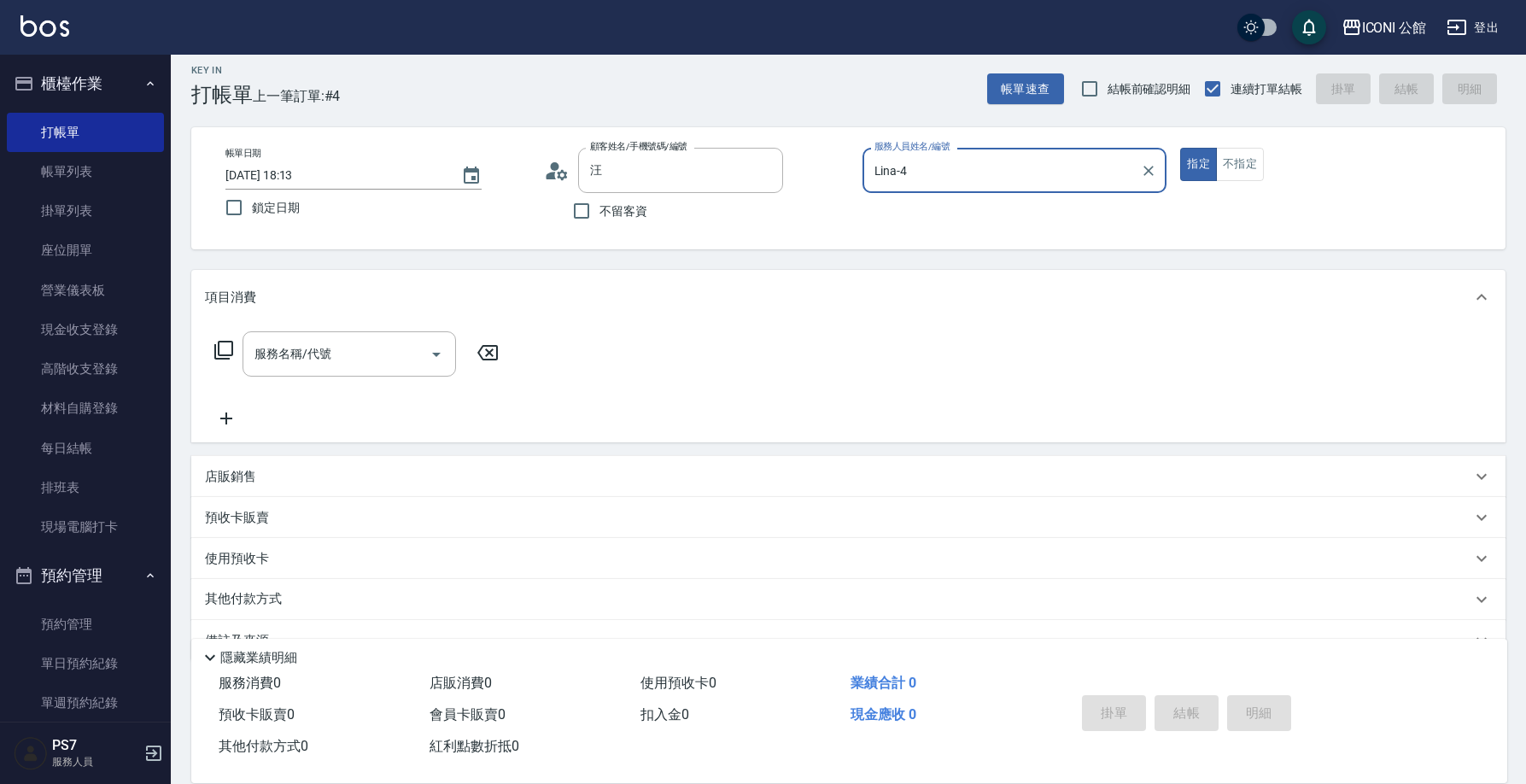
type input "汪毓嫻/0988056068/"
click at [296, 357] on input "服務名稱/代號" at bounding box center [336, 354] width 172 height 30
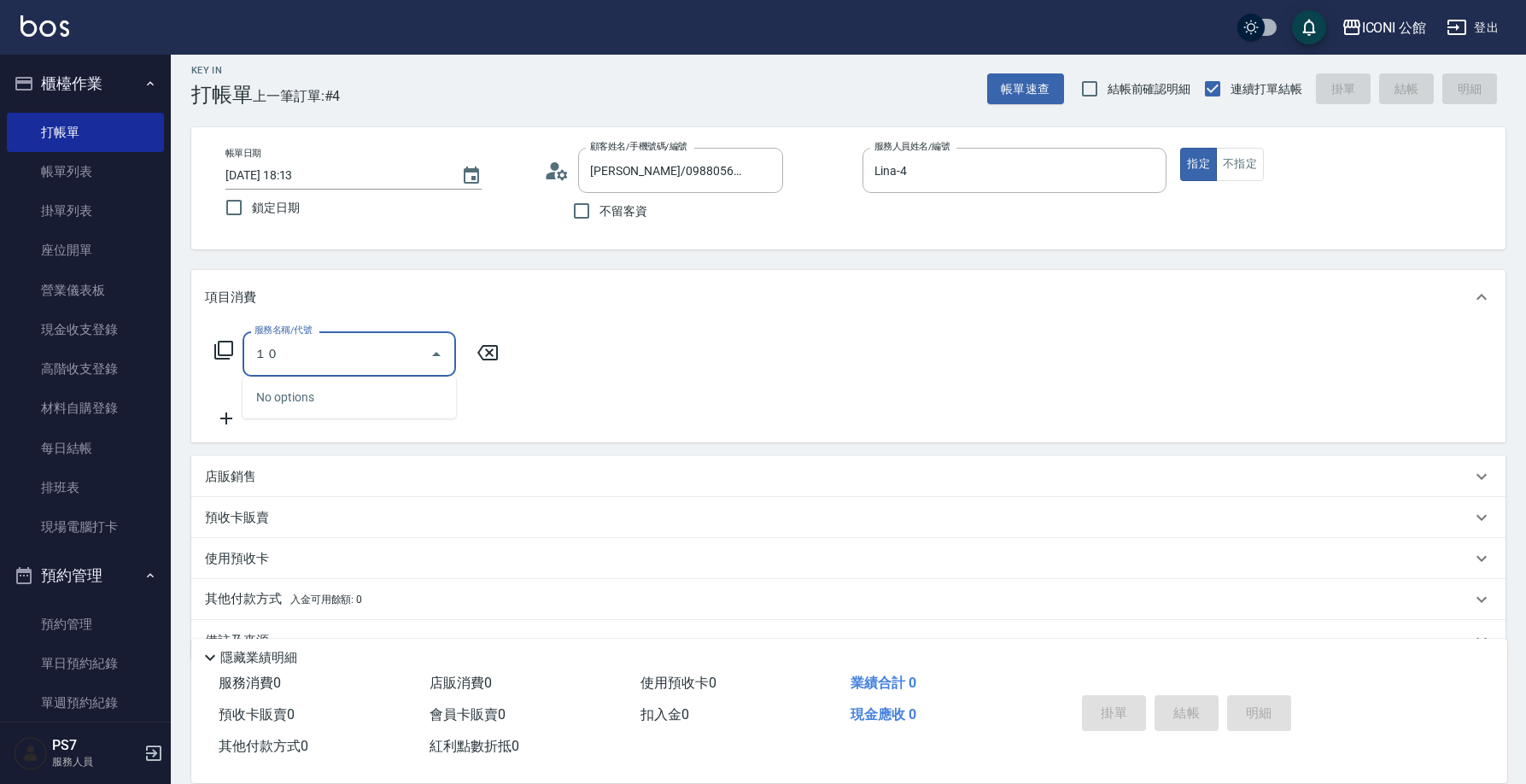
type input "１"
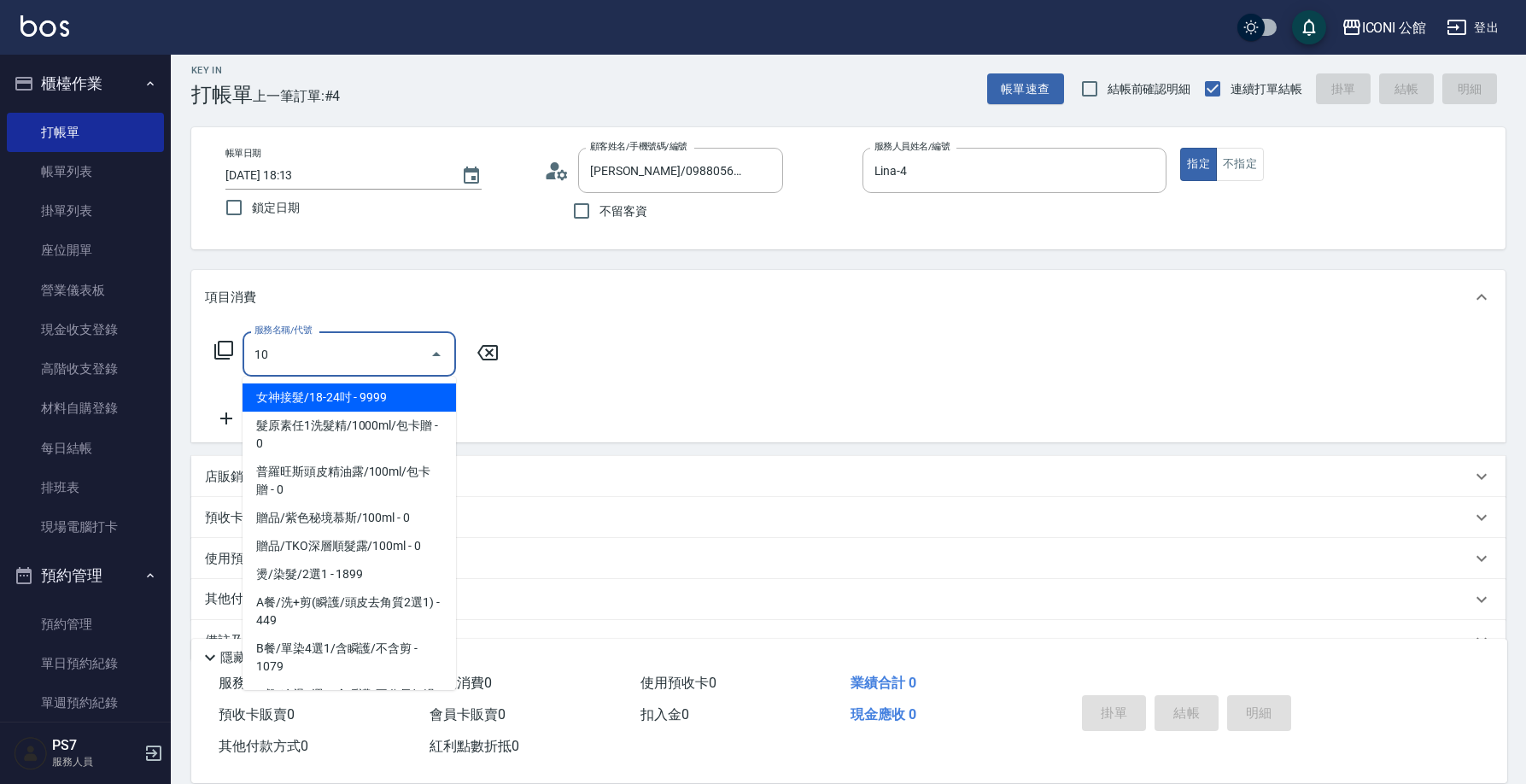
type input "101"
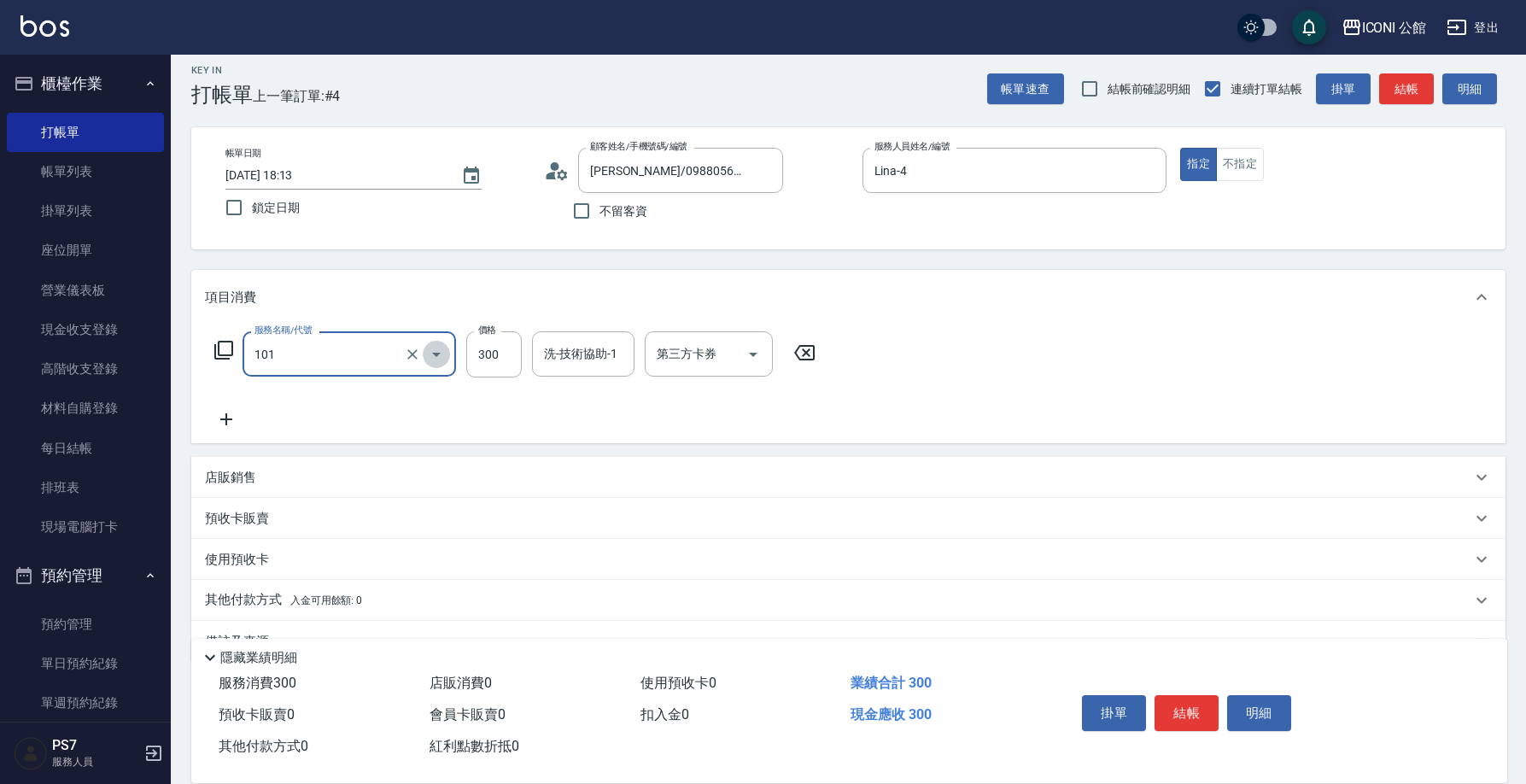
click at [424, 353] on button "Open" at bounding box center [435, 353] width 27 height 27
click at [421, 358] on button "Clear" at bounding box center [412, 353] width 24 height 24
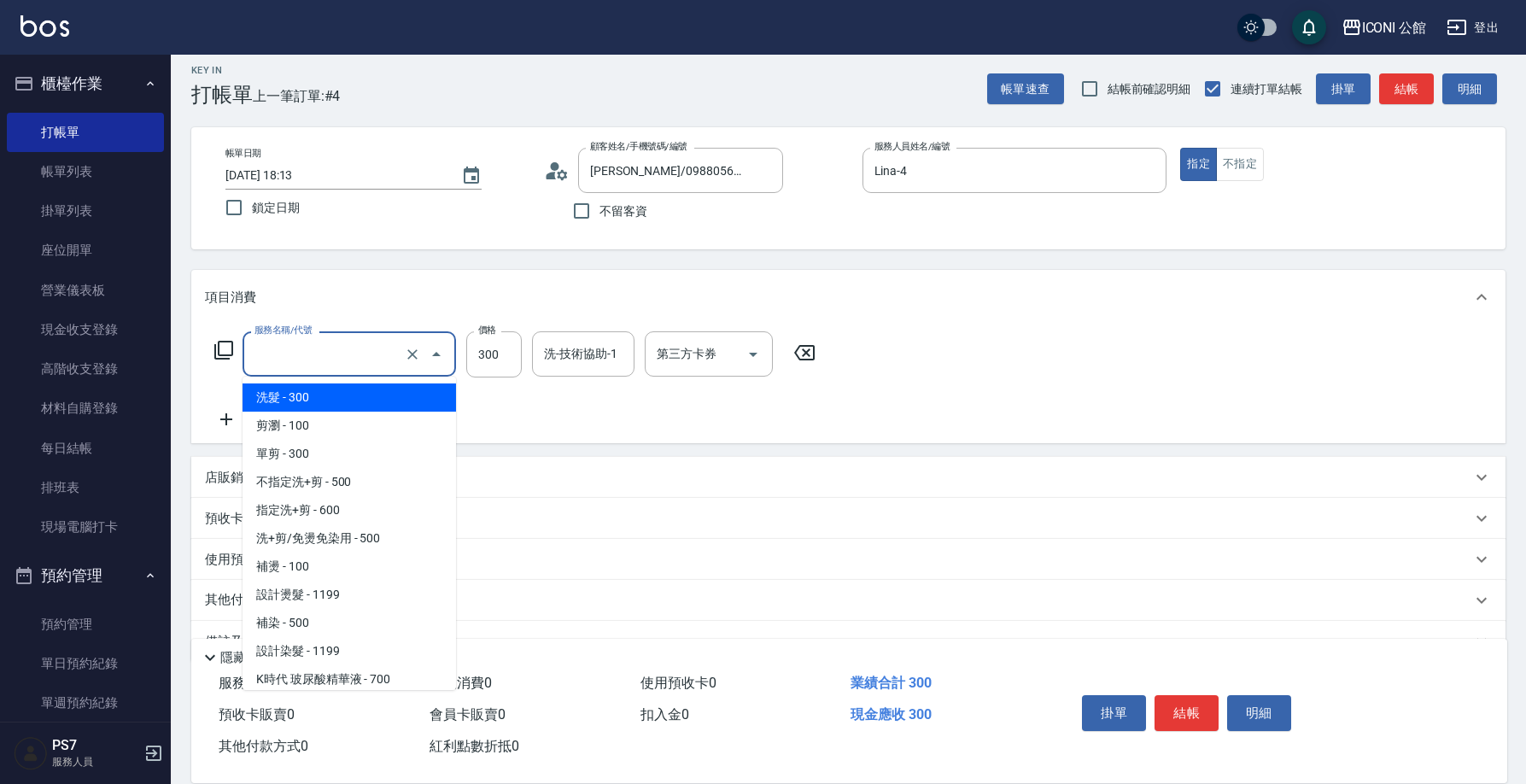
type input "洗髮(101)"
click at [370, 306] on div "項目消費" at bounding box center [848, 297] width 1314 height 55
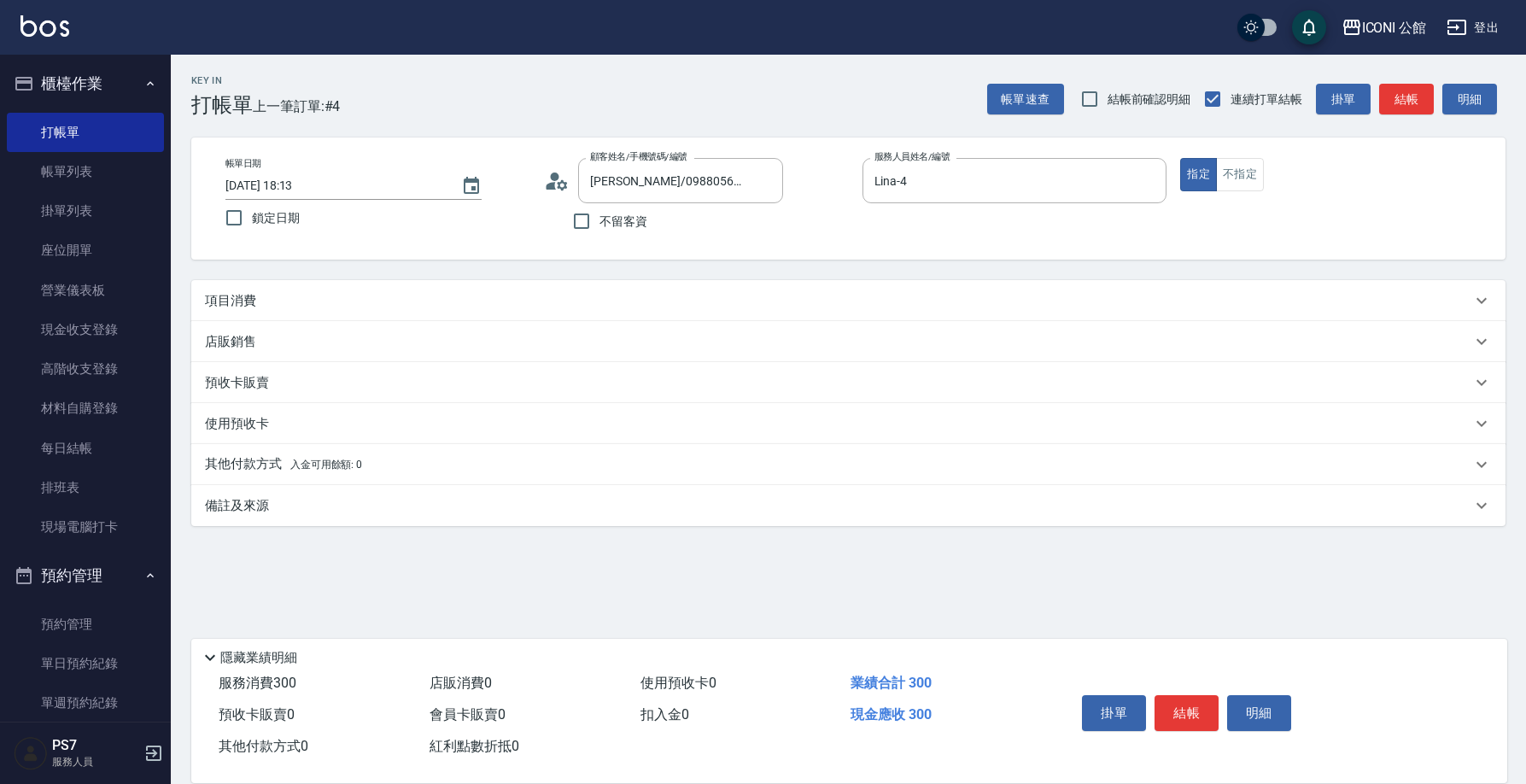
scroll to position [0, 0]
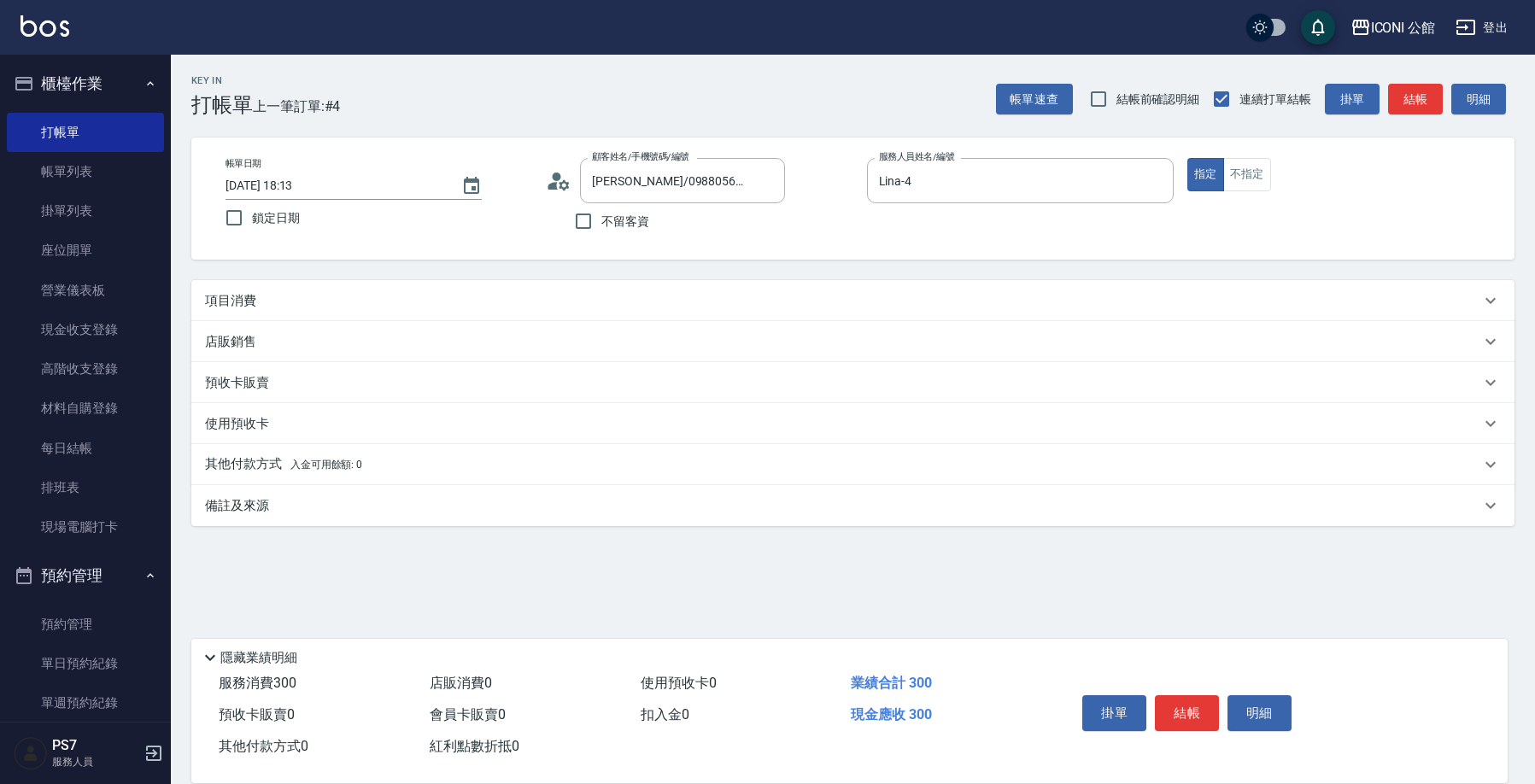
click at [355, 308] on div "項目消費" at bounding box center [842, 301] width 1275 height 18
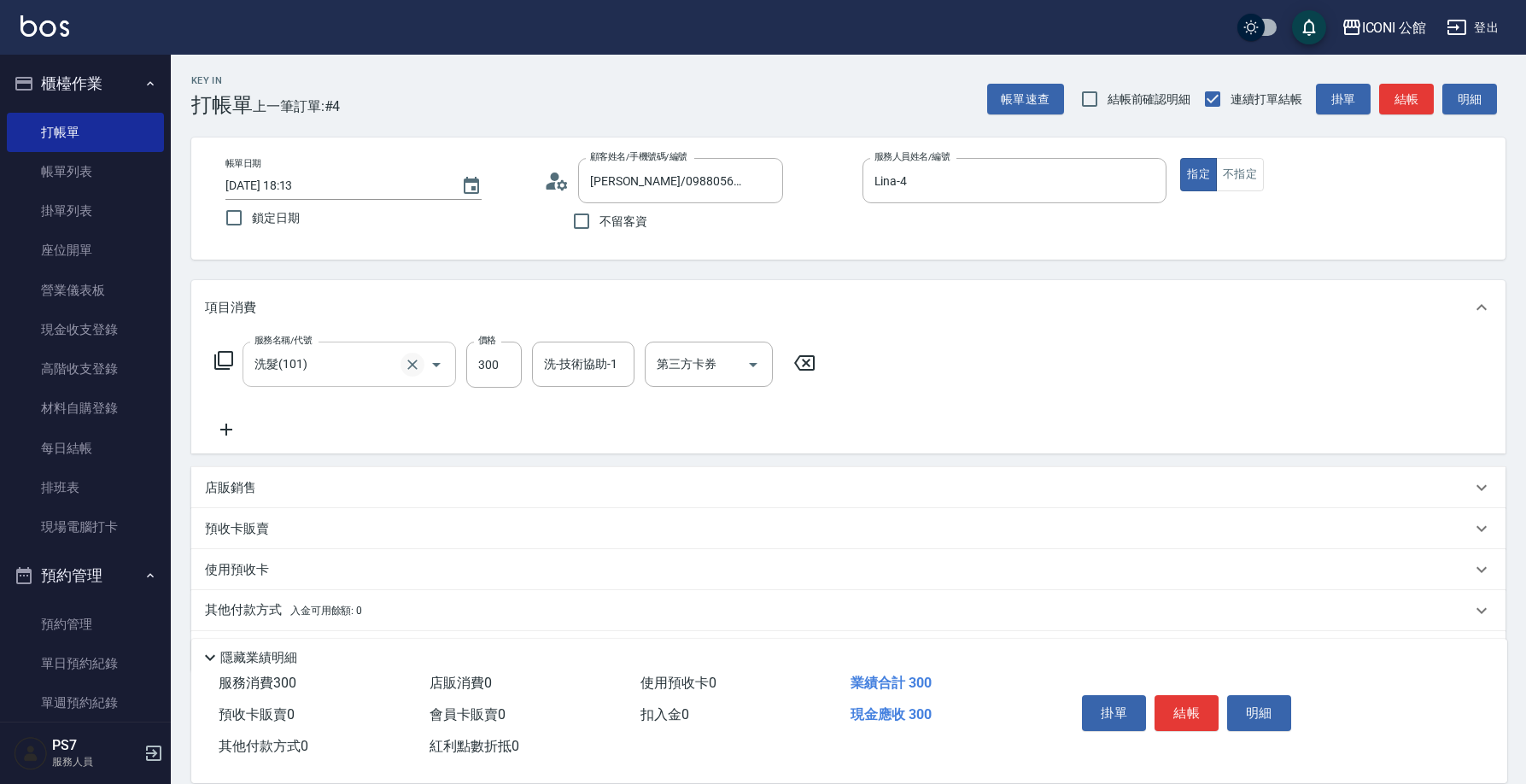
click at [416, 368] on icon "Clear" at bounding box center [412, 365] width 17 height 17
type input "洗髮(101)"
click at [240, 530] on p "預收卡販賣" at bounding box center [237, 529] width 64 height 18
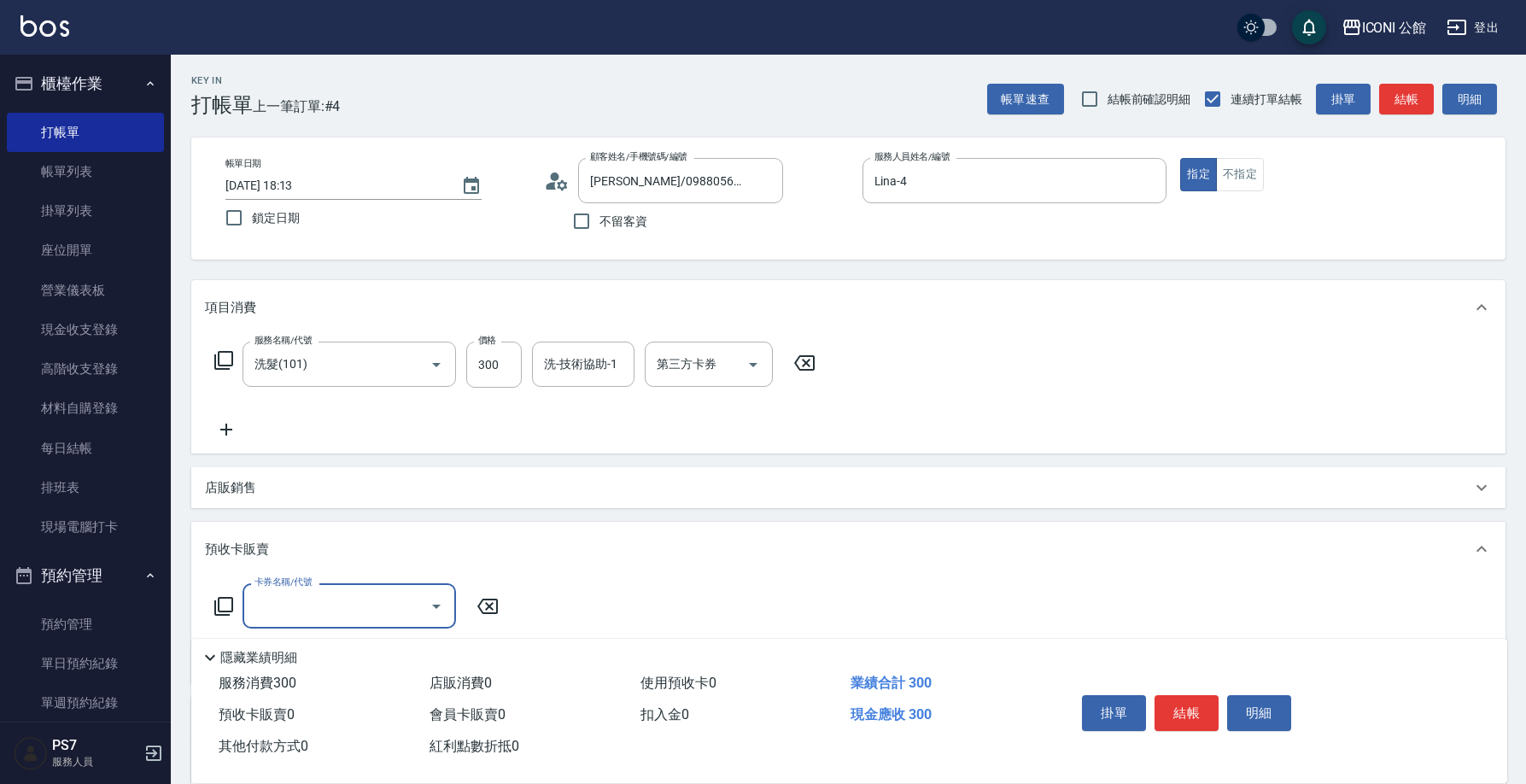
click at [799, 356] on icon at bounding box center [804, 363] width 21 height 15
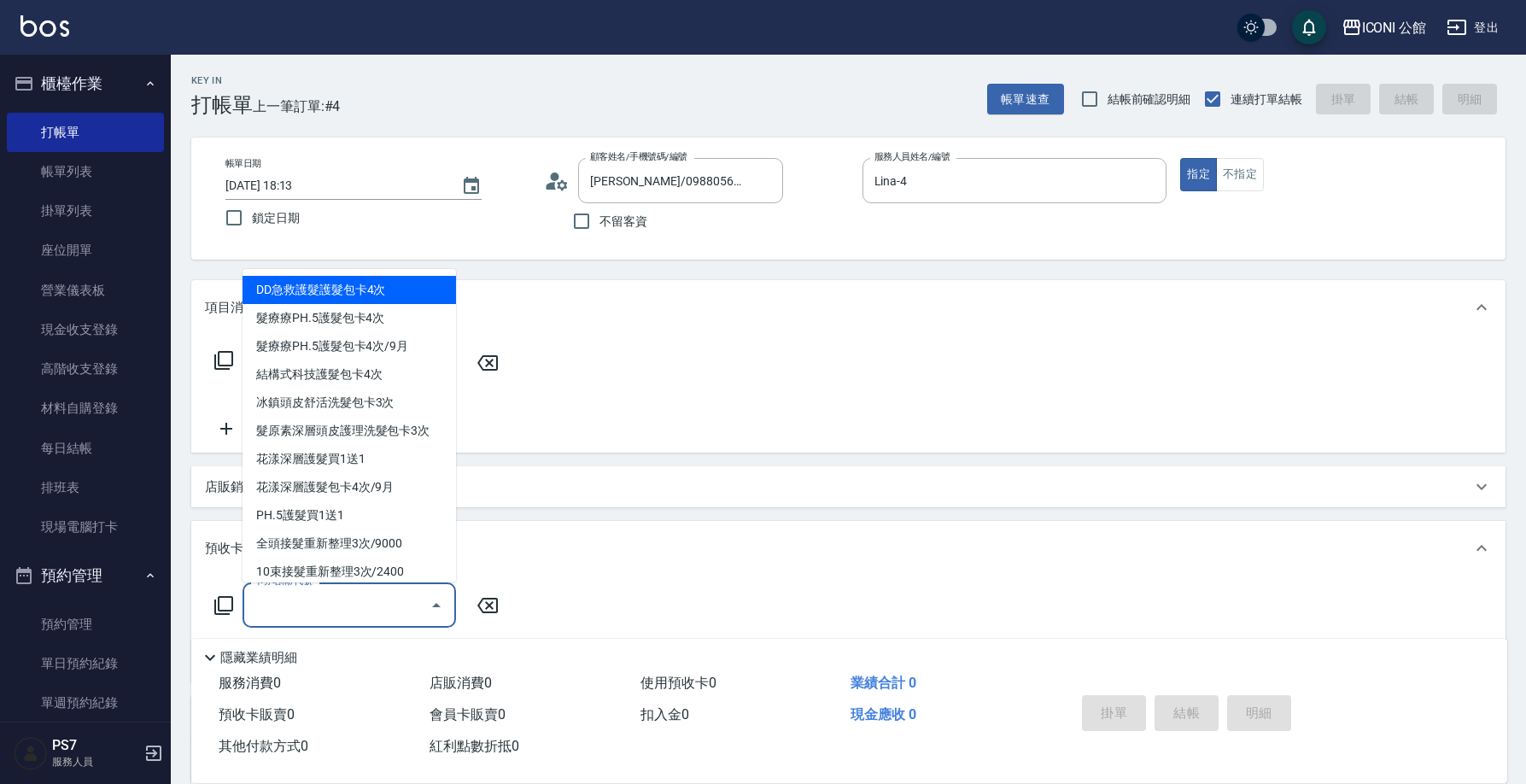
click at [273, 602] on input "卡券名稱/代號" at bounding box center [336, 605] width 172 height 30
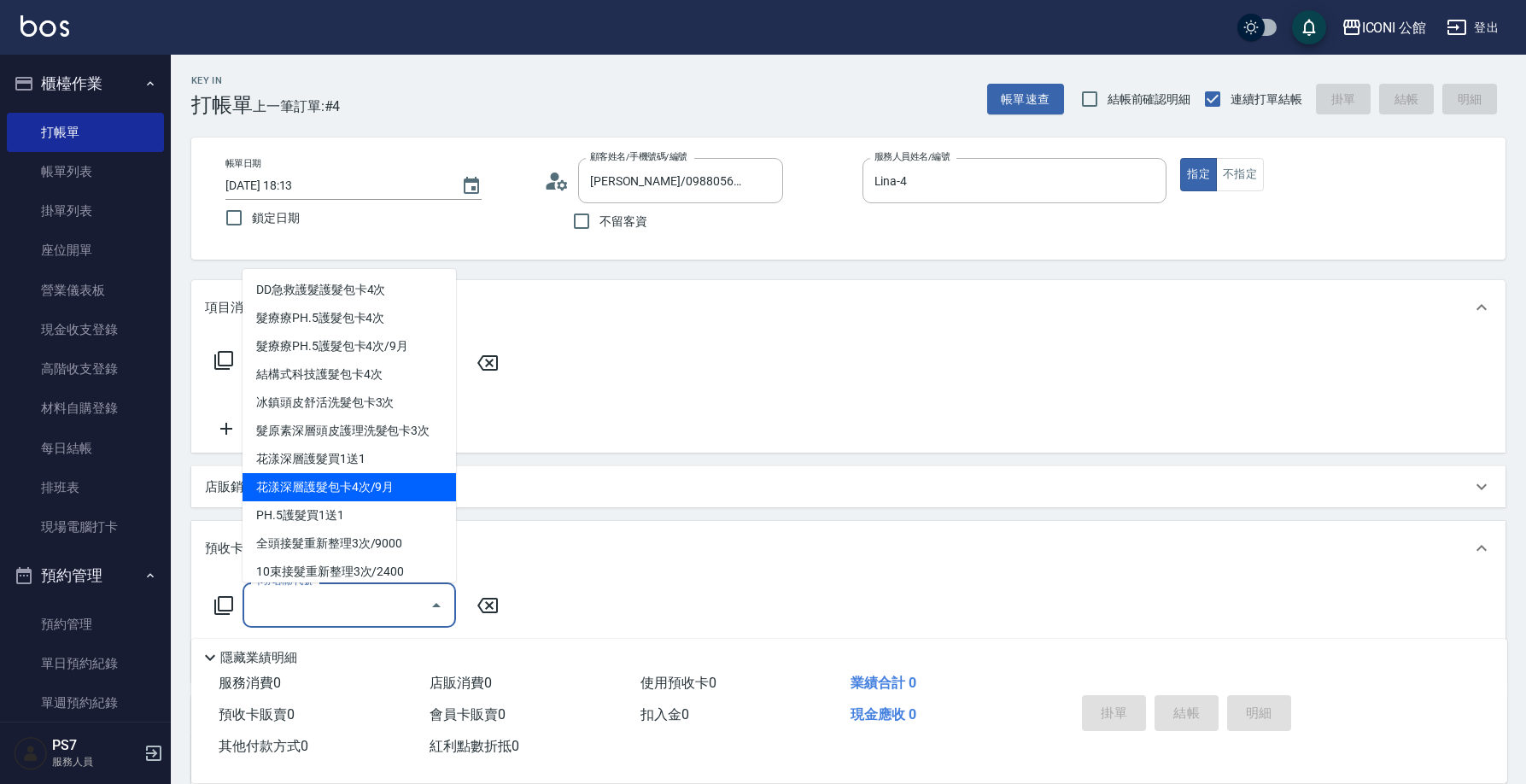
click at [284, 490] on span "花漾深層護髮包卡4次/9月" at bounding box center [349, 487] width 213 height 28
type input "花漾深層護髮包卡4次/9月(906-1)"
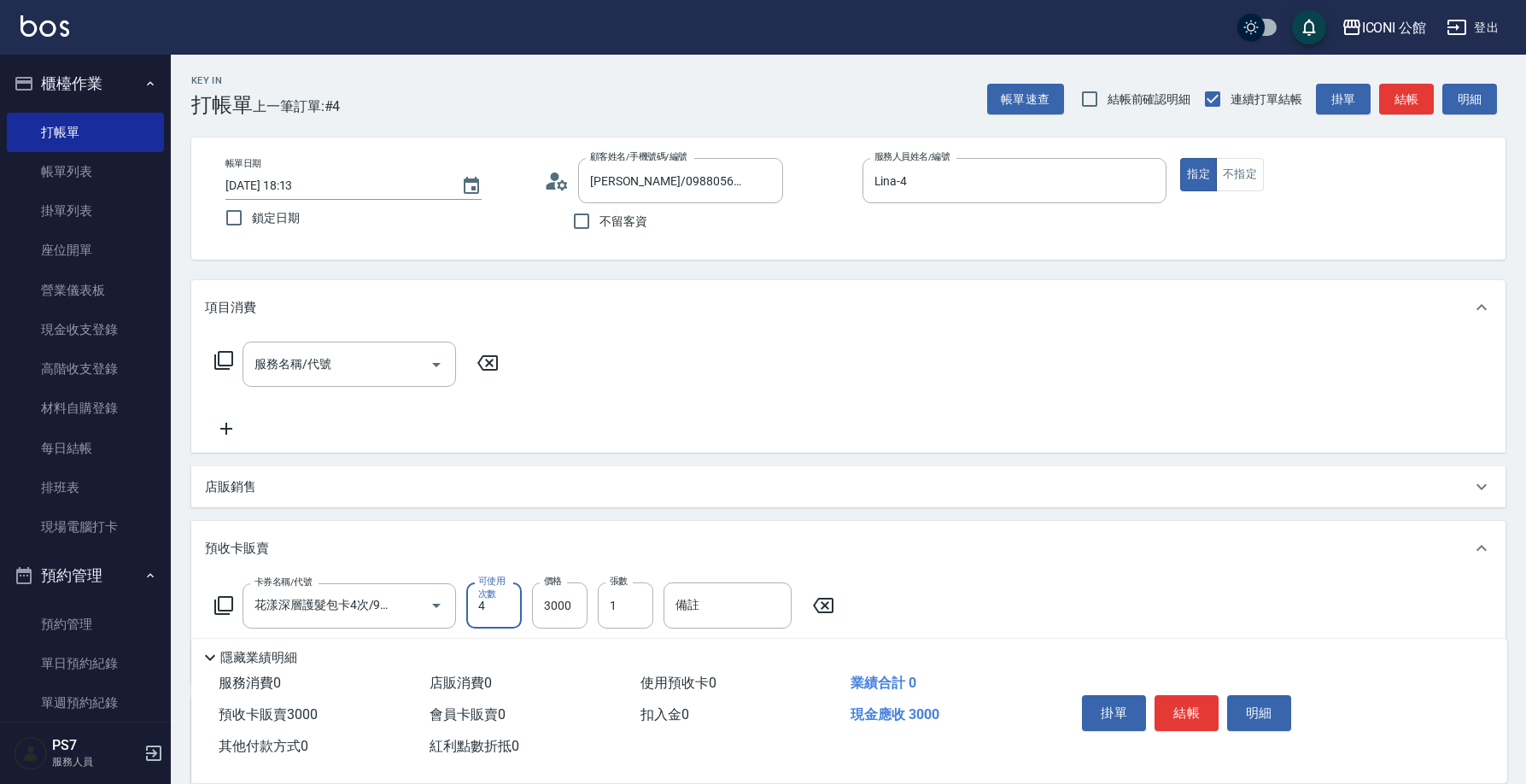
scroll to position [200, 0]
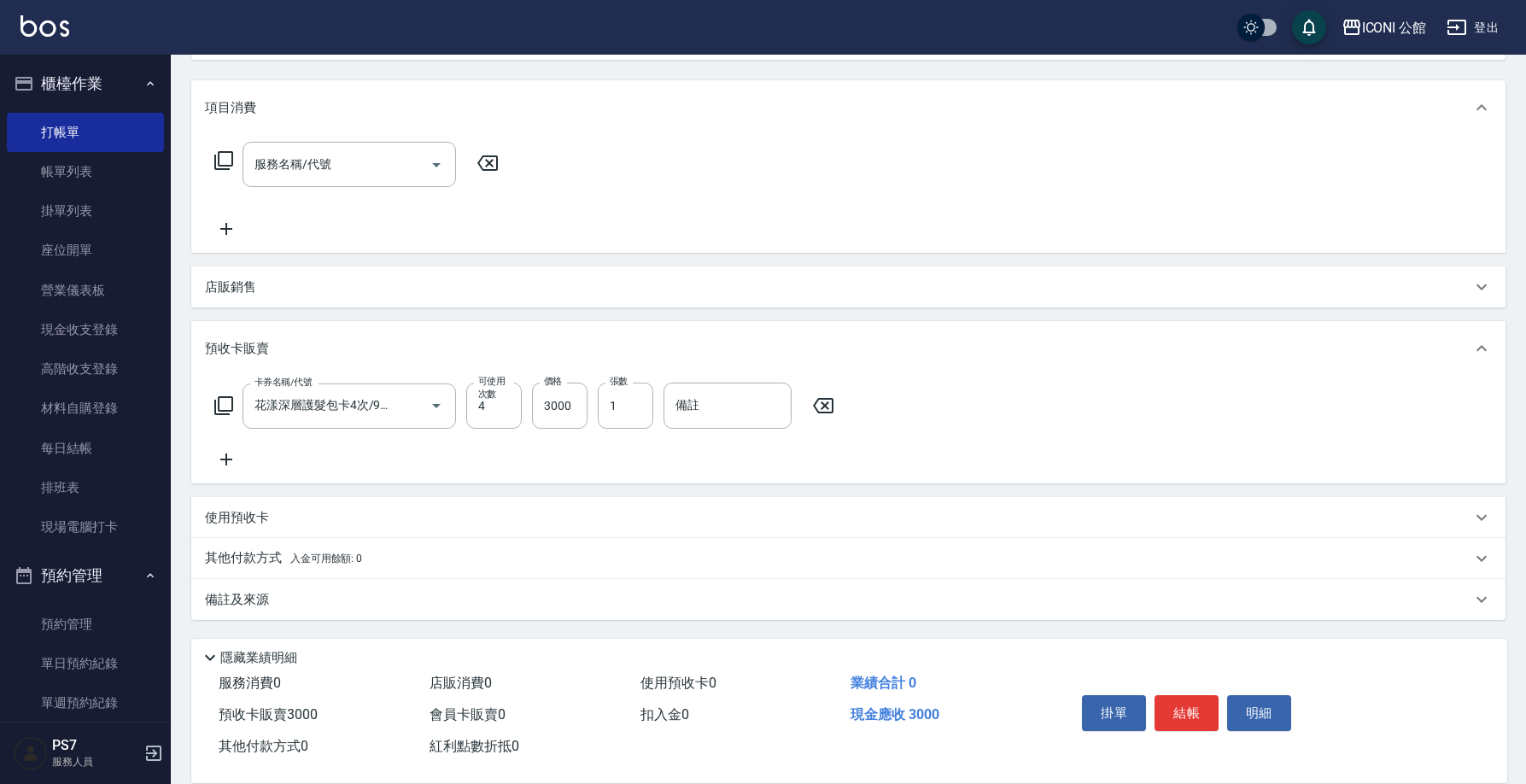
click at [246, 563] on p "其他付款方式 入金可用餘額: 0" at bounding box center [283, 558] width 157 height 19
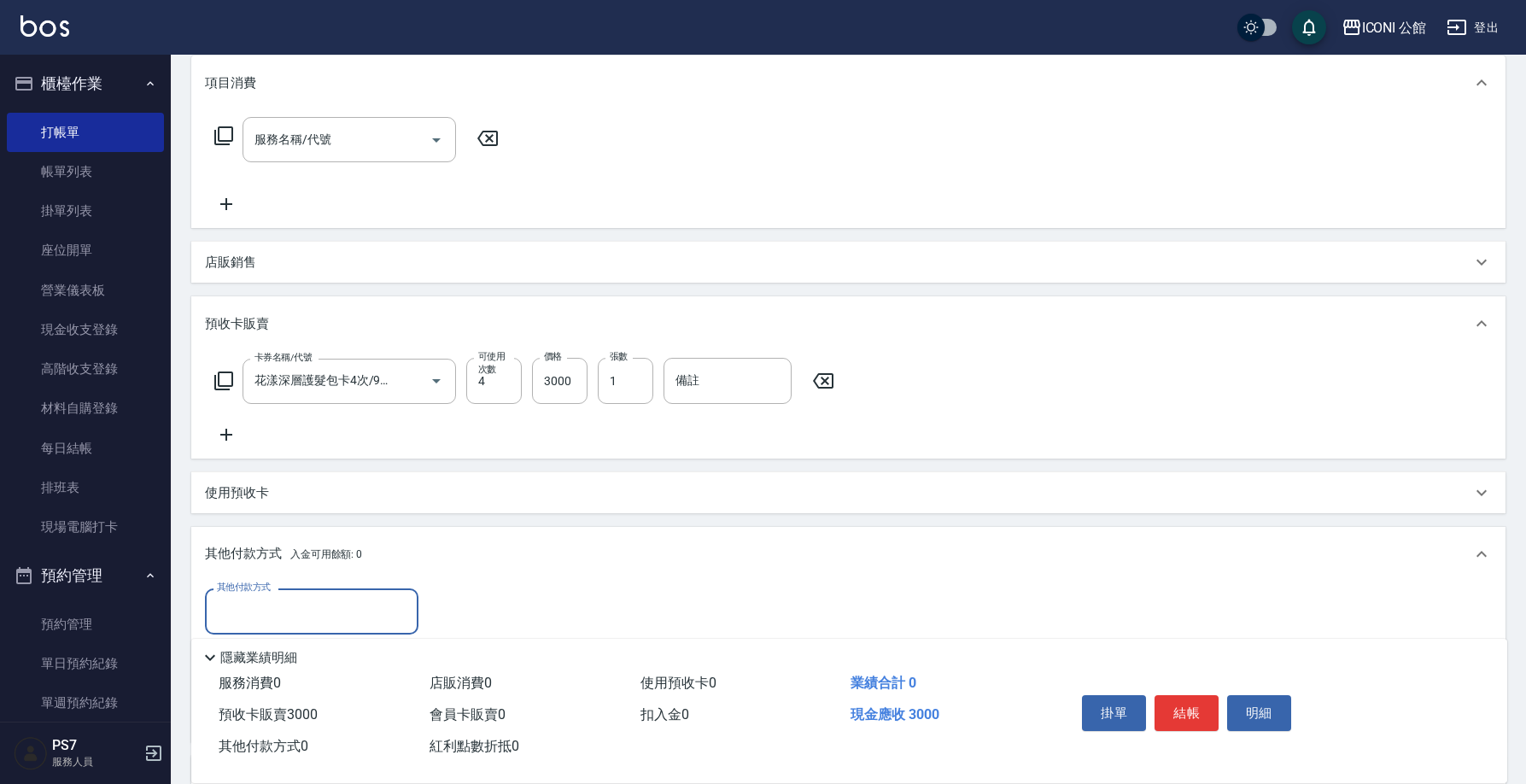
scroll to position [289, 0]
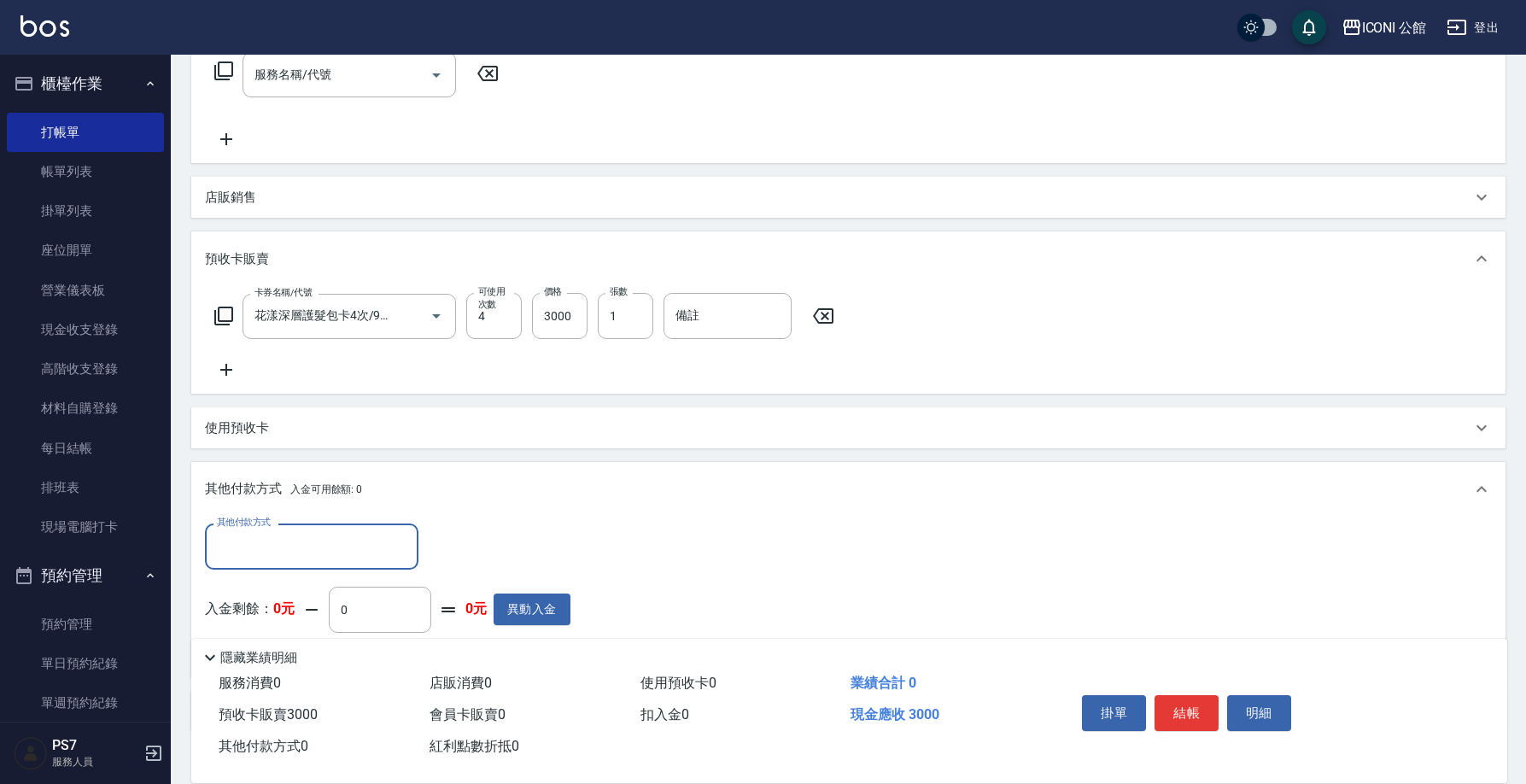
click at [258, 540] on input "其他付款方式" at bounding box center [312, 546] width 198 height 30
click at [265, 680] on span "信用卡" at bounding box center [311, 675] width 213 height 28
type input "信用卡"
type input "3000"
click at [1179, 708] on button "結帳" at bounding box center [1187, 712] width 64 height 36
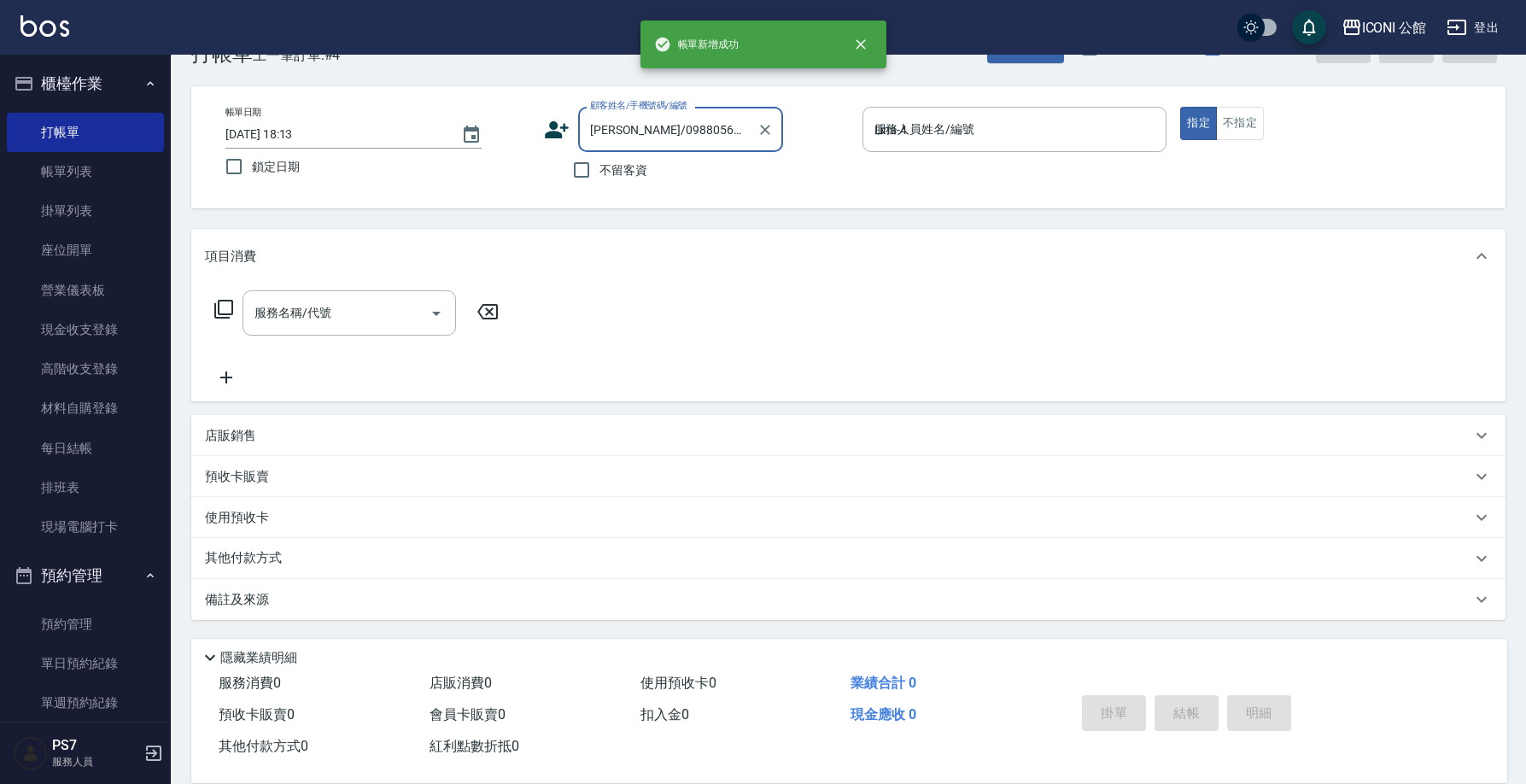
type input "2025/10/12 18:15"
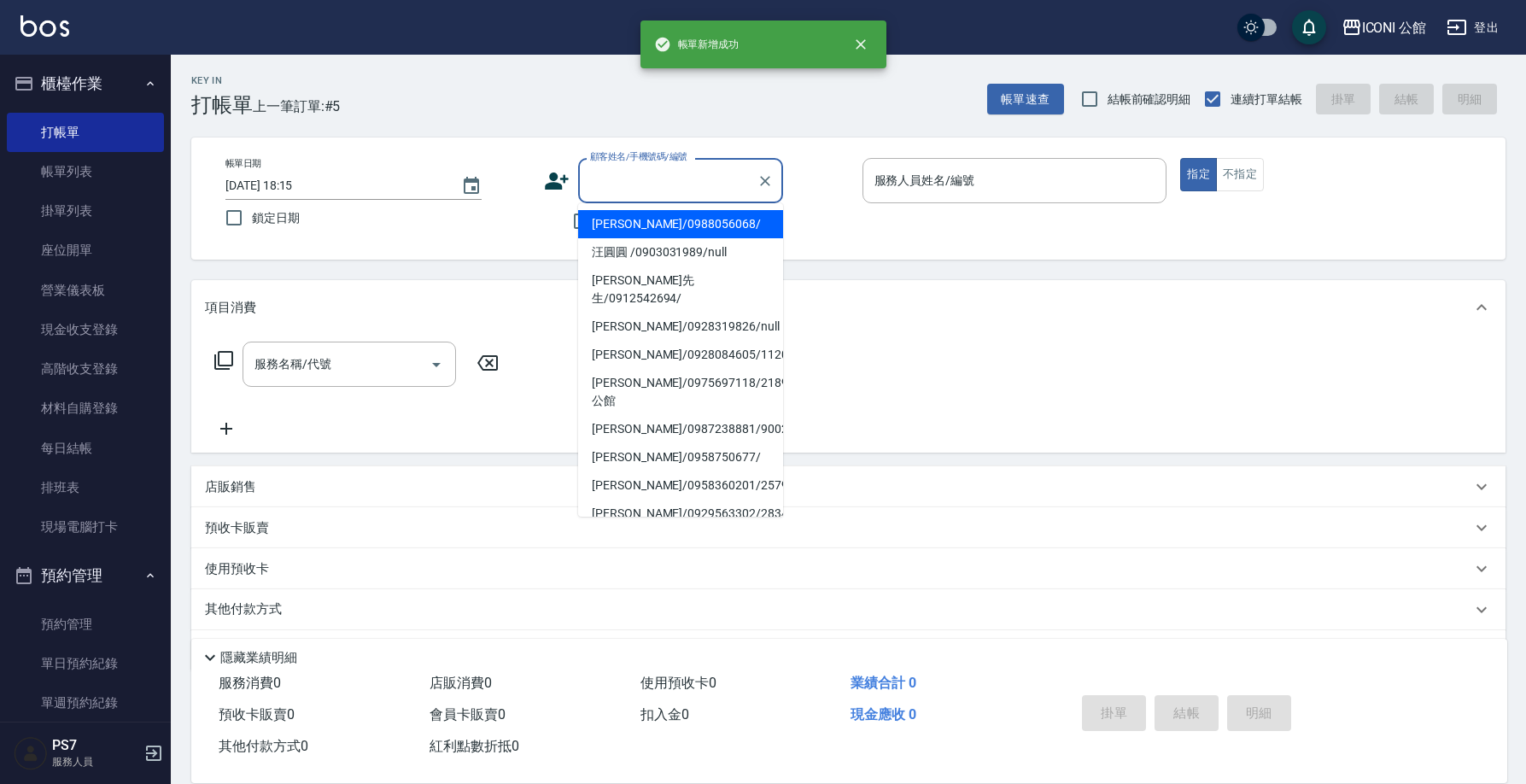
click at [639, 186] on input "顧客姓名/手機號碼/編號" at bounding box center [667, 181] width 164 height 30
click at [643, 220] on li "汪毓嫻/0988056068/" at bounding box center [680, 224] width 205 height 28
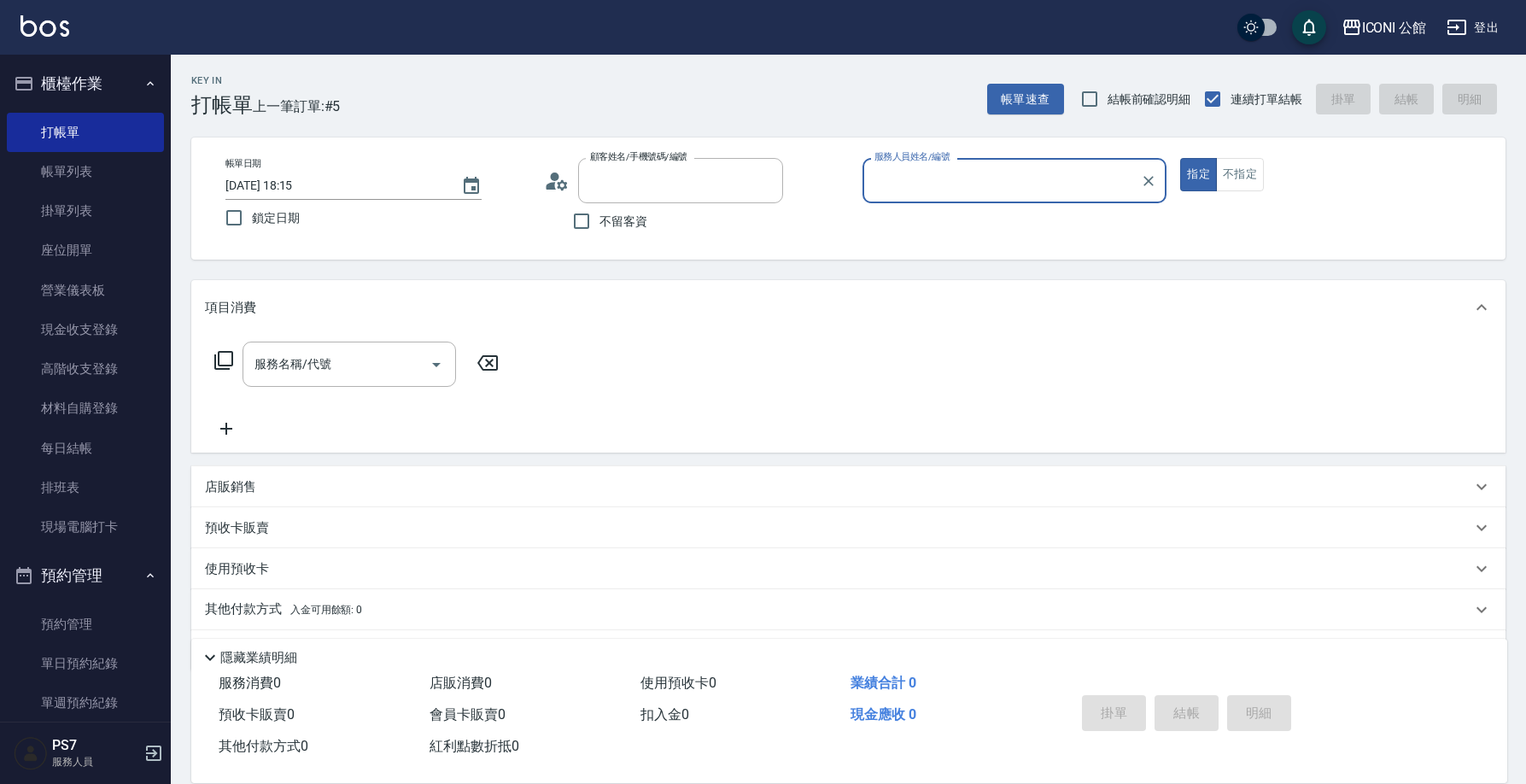
type input "汪毓嫻/0988056068/"
type input "Lina-4"
click at [304, 543] on div "預收卡販賣" at bounding box center [848, 527] width 1314 height 41
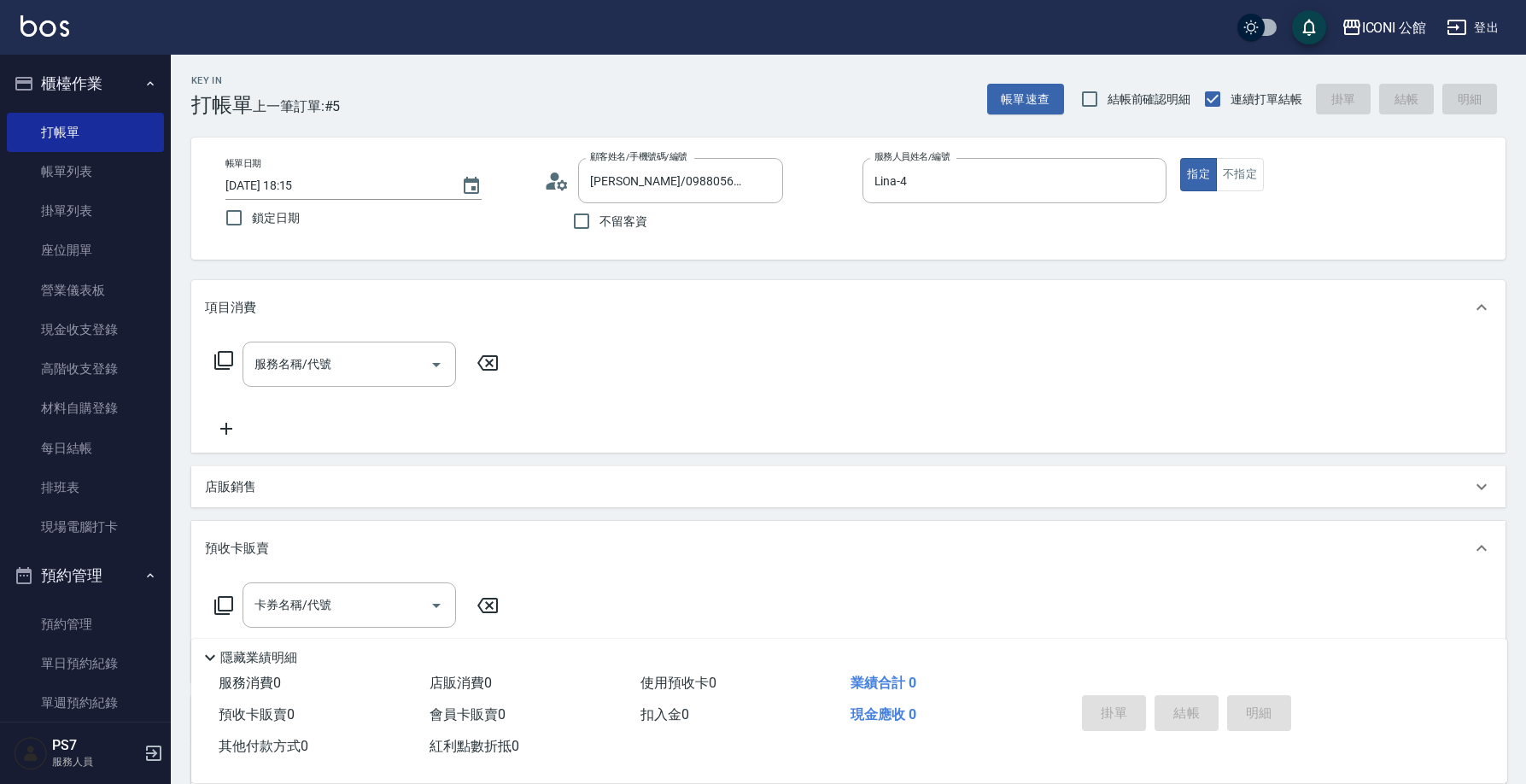
click at [231, 548] on p "預收卡販賣" at bounding box center [237, 547] width 64 height 18
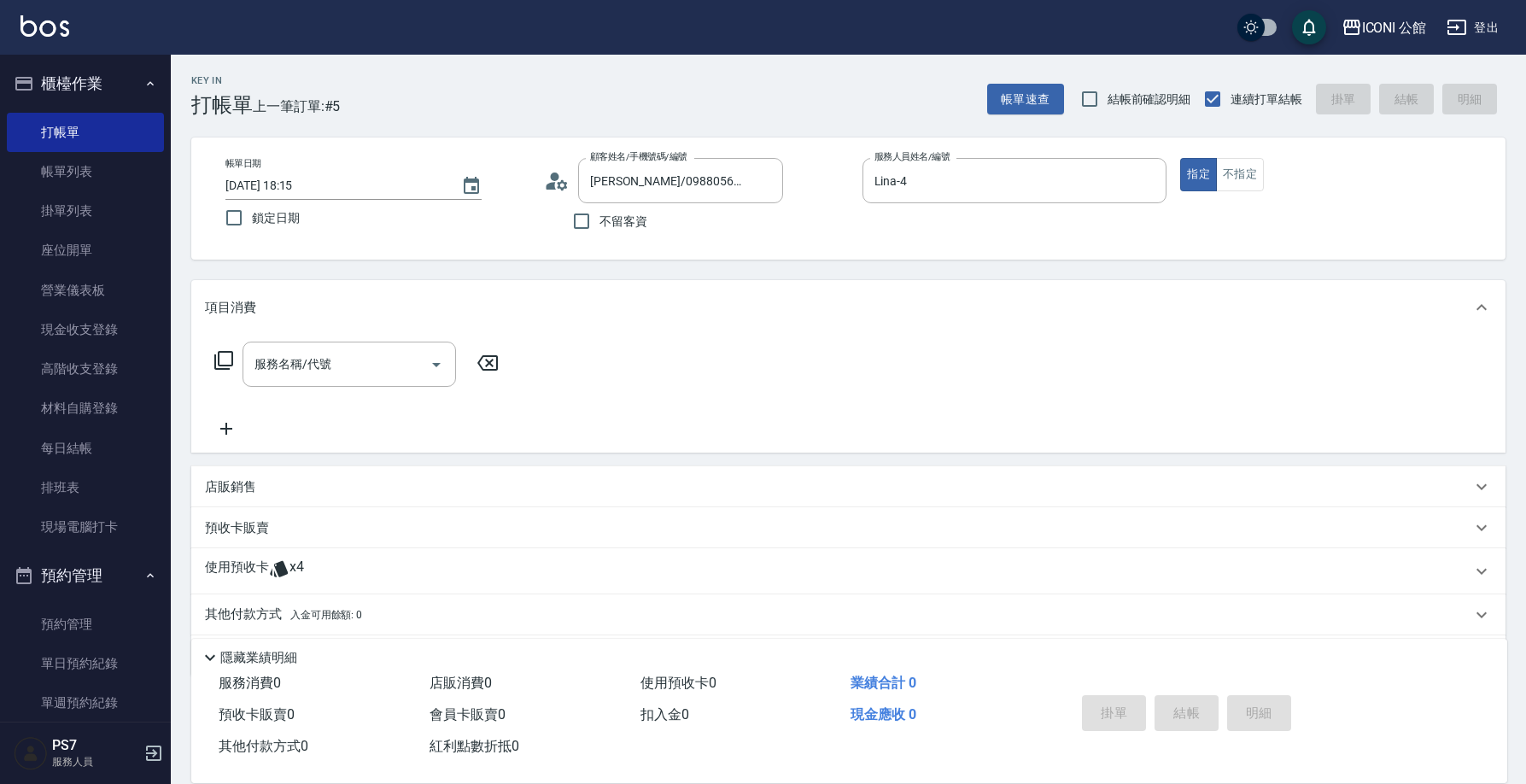
click at [233, 575] on p "使用預收卡" at bounding box center [237, 570] width 64 height 25
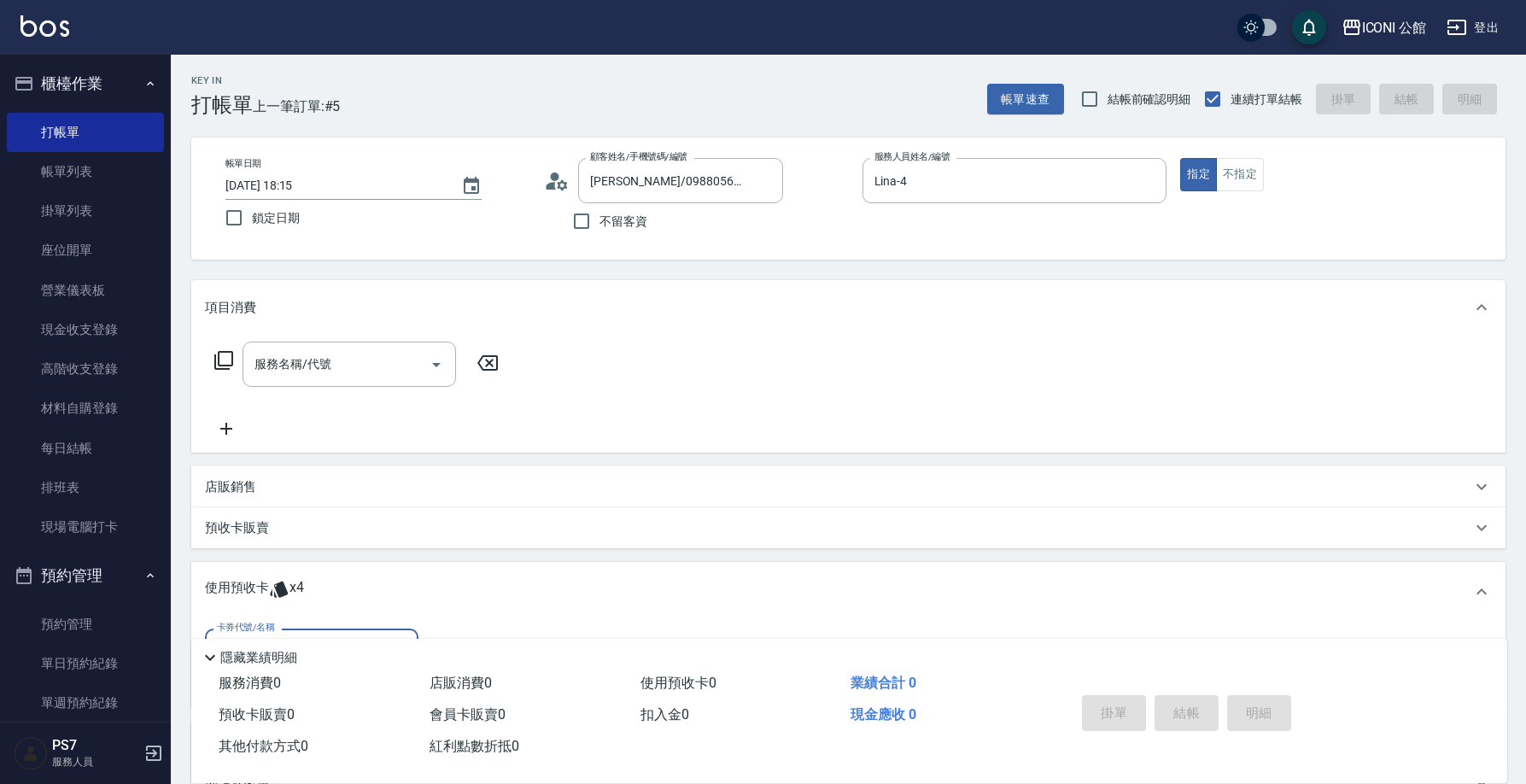
scroll to position [138, 0]
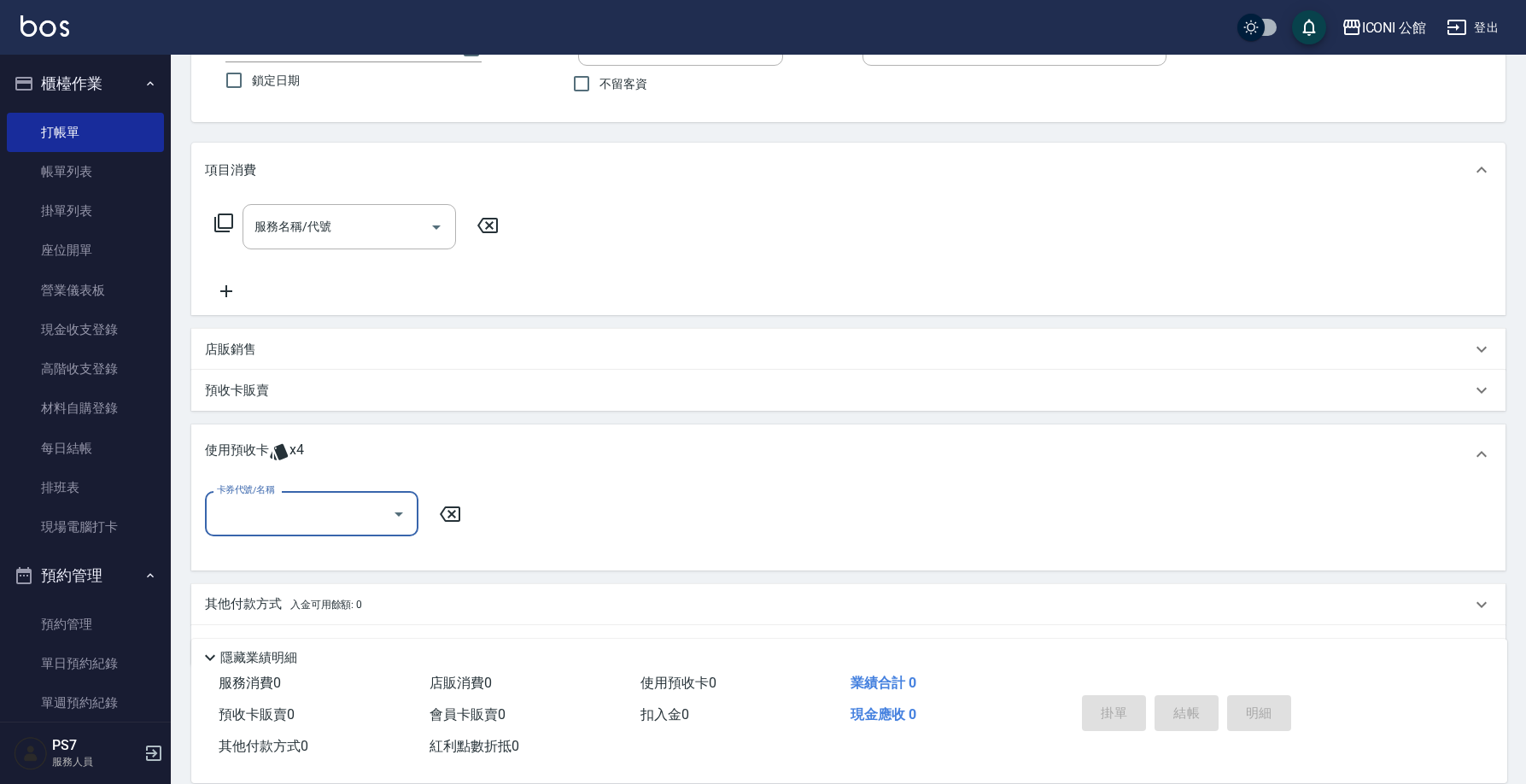
click at [314, 512] on input "卡券代號/名稱" at bounding box center [299, 514] width 172 height 30
click at [308, 565] on div "花漾深層護髮包卡4次/9月 剩餘4張" at bounding box center [311, 558] width 213 height 28
type input "花漾深層護髮包卡4次/9月"
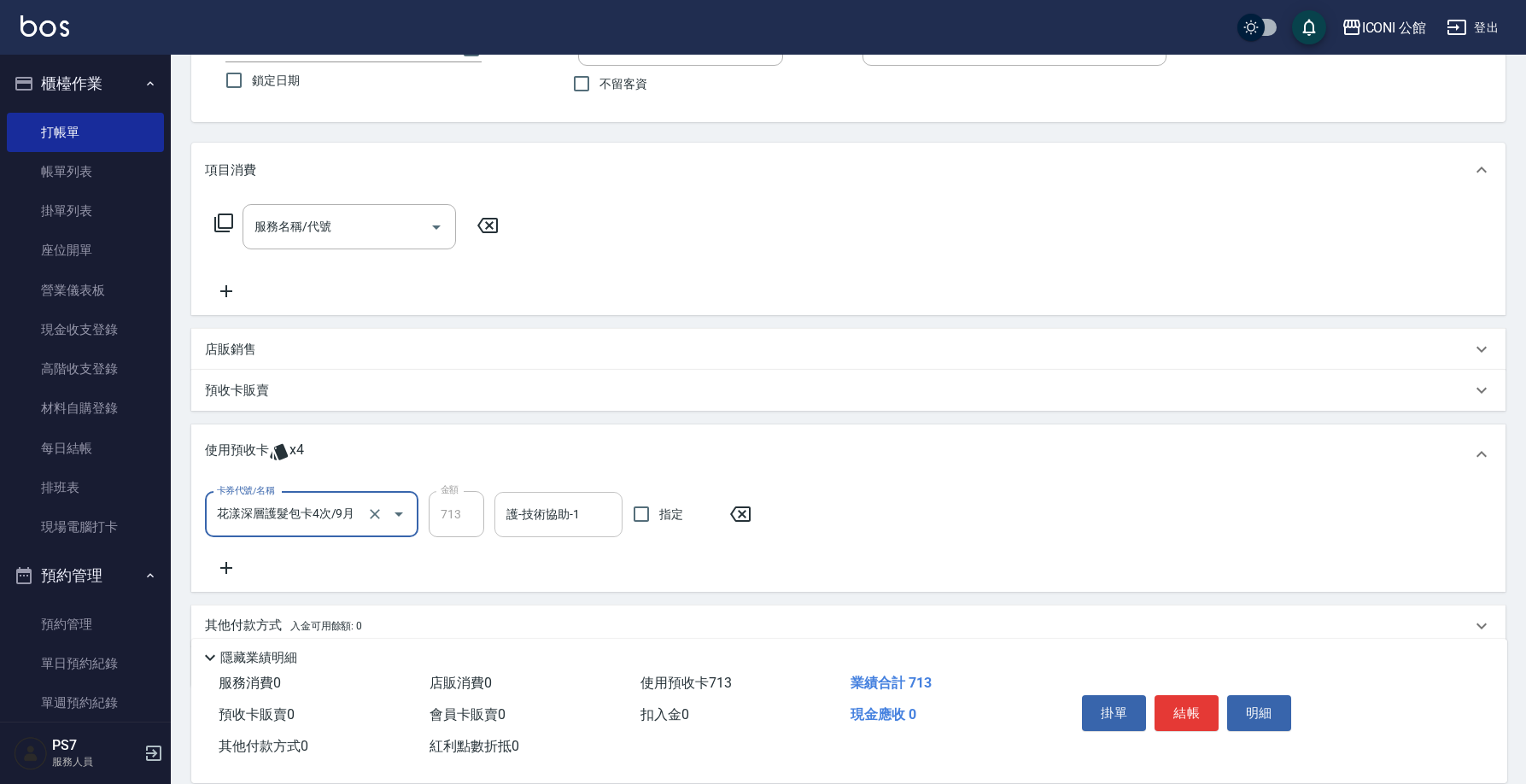
click at [511, 531] on div "護-技術協助-1" at bounding box center [558, 514] width 128 height 45
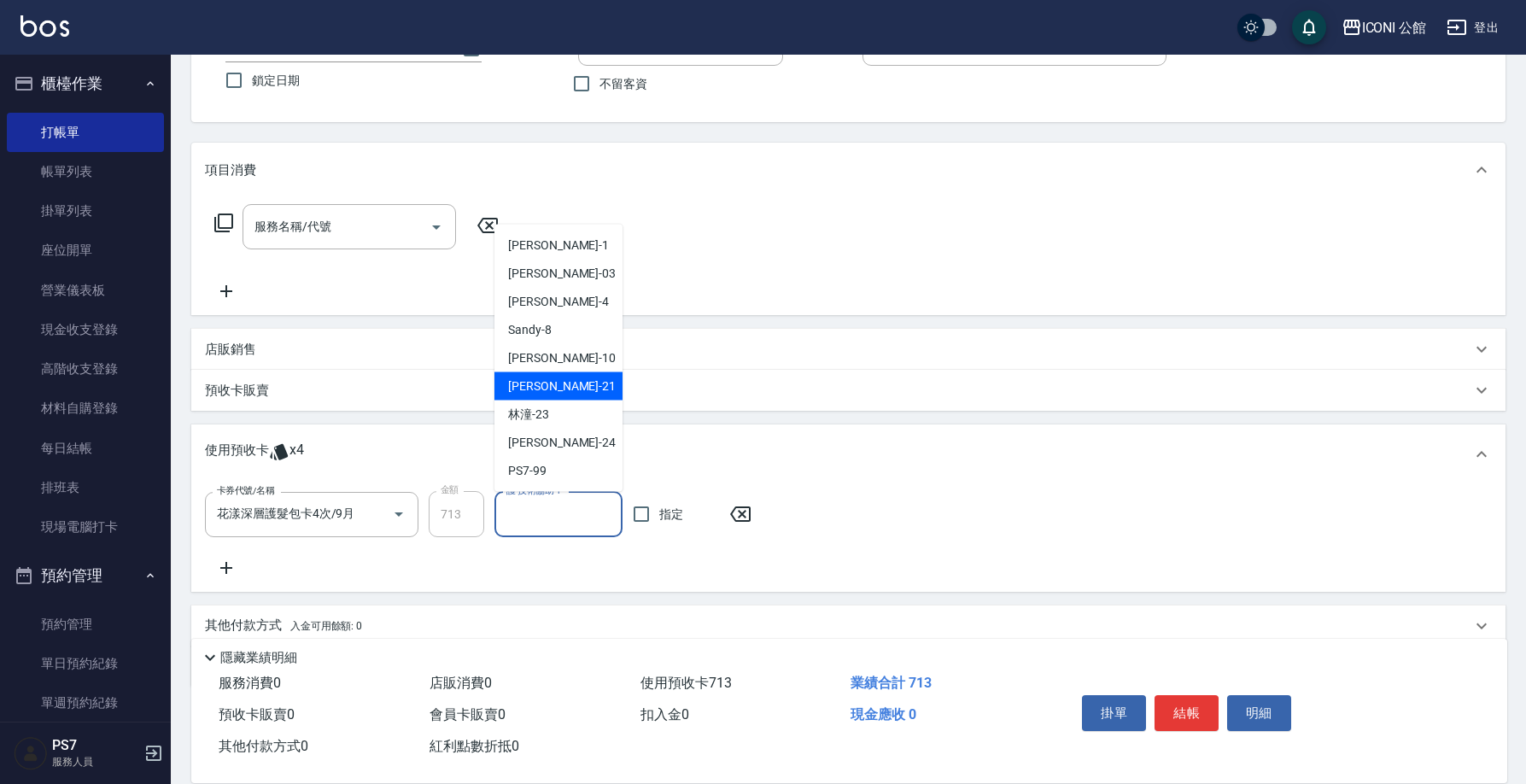
click at [524, 374] on div "Tim -21" at bounding box center [558, 386] width 128 height 28
type input "Tim-21"
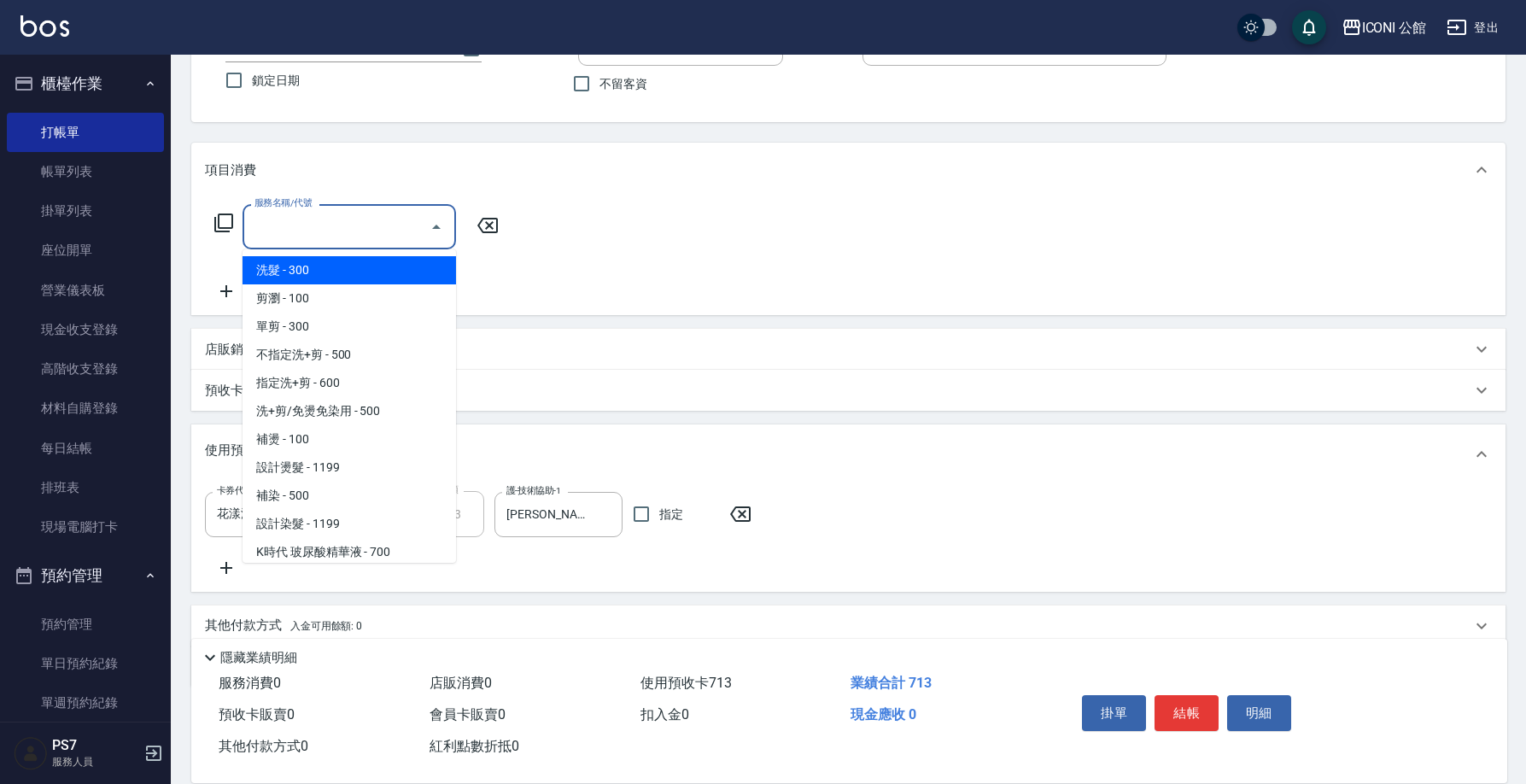
click at [307, 220] on input "服務名稱/代號" at bounding box center [336, 227] width 172 height 30
click at [300, 276] on span "洗髮 - 300" at bounding box center [349, 270] width 213 height 28
type input "洗髮(101)"
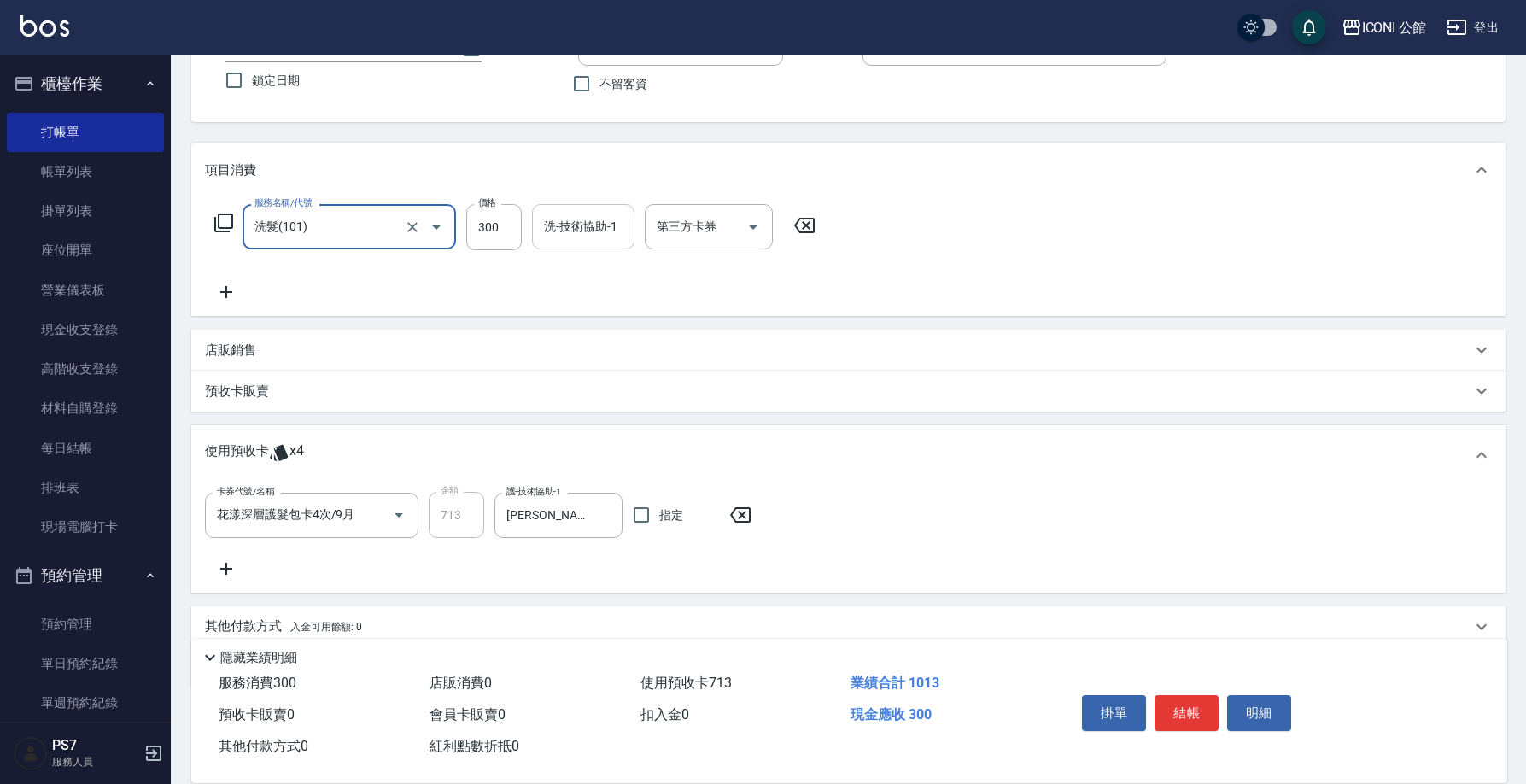
click at [540, 230] on input "洗-技術協助-1" at bounding box center [583, 227] width 87 height 30
type input "Tim-21"
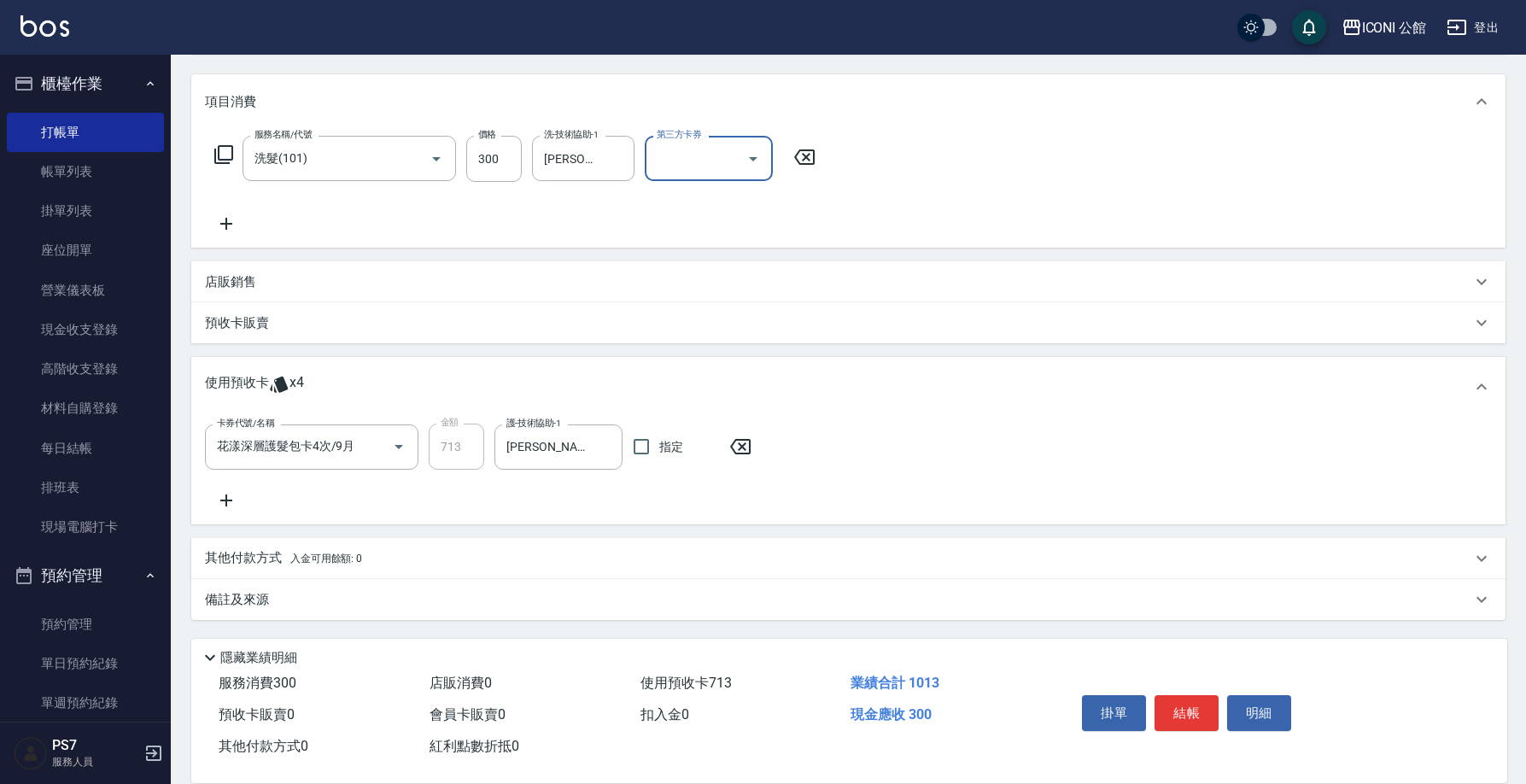
click at [256, 556] on p "其他付款方式 入金可用餘額: 0" at bounding box center [283, 558] width 157 height 19
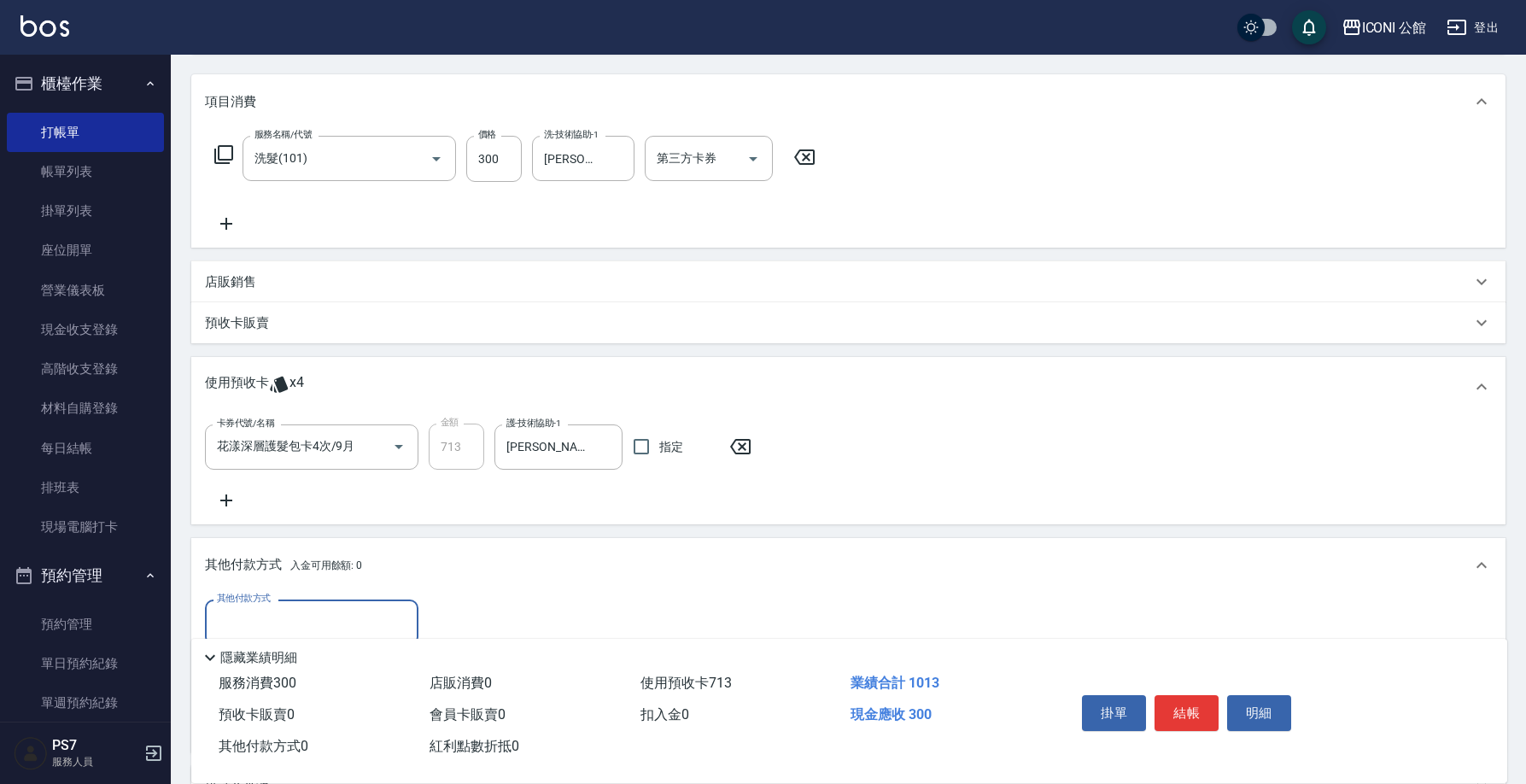
scroll to position [394, 0]
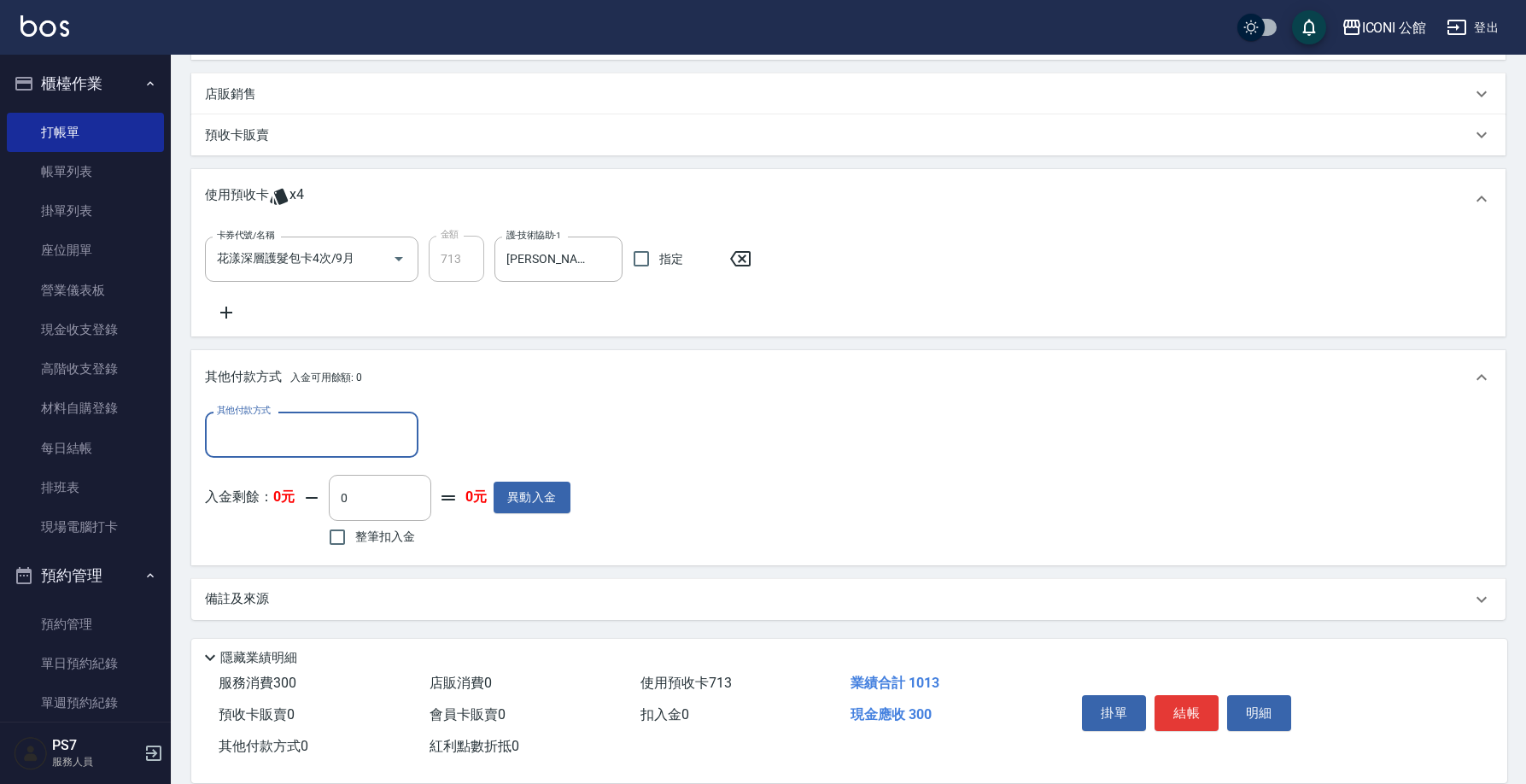
click at [280, 451] on div "其他付款方式" at bounding box center [311, 434] width 213 height 45
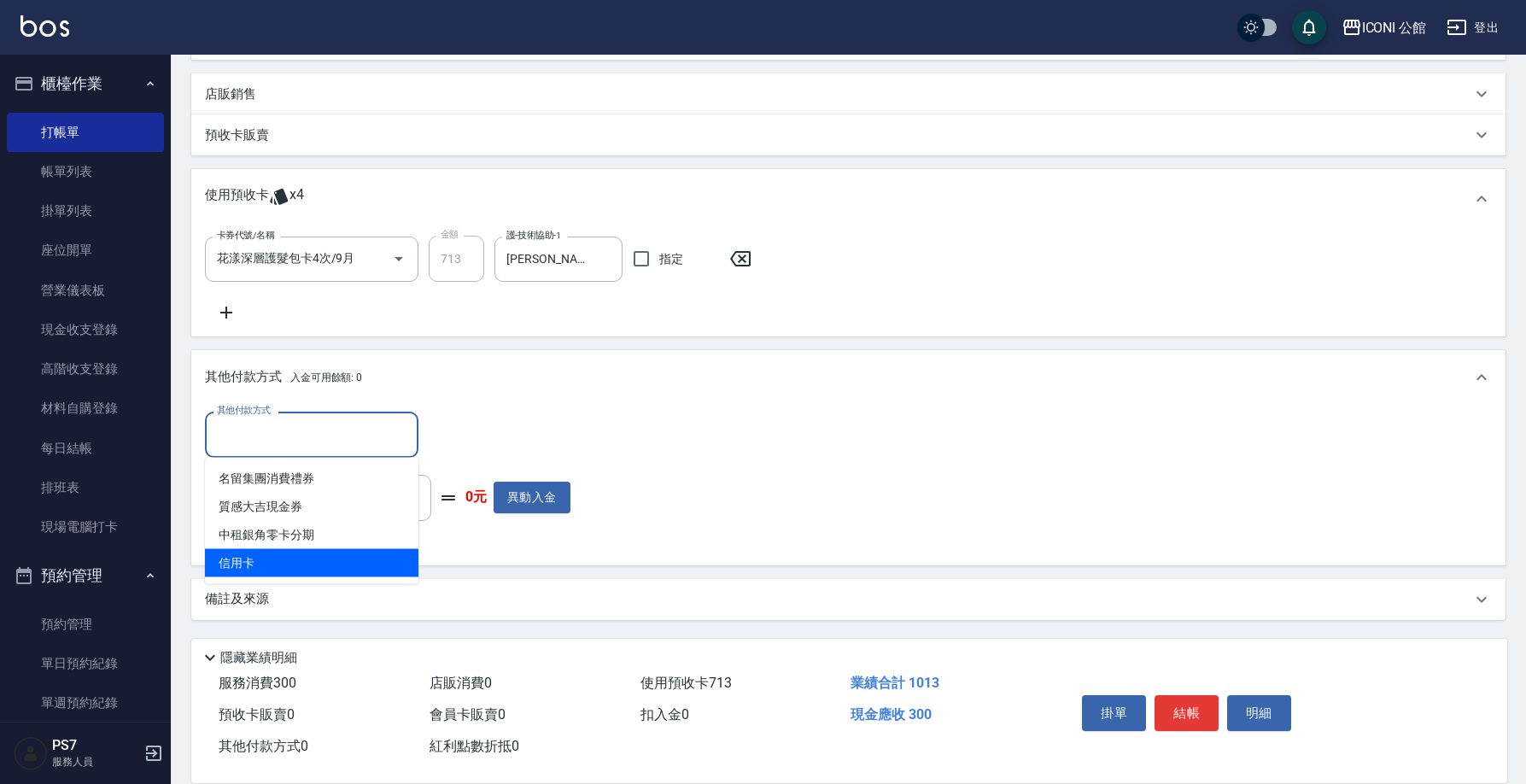
click at [294, 565] on span "信用卡" at bounding box center [311, 563] width 213 height 28
type input "信用卡"
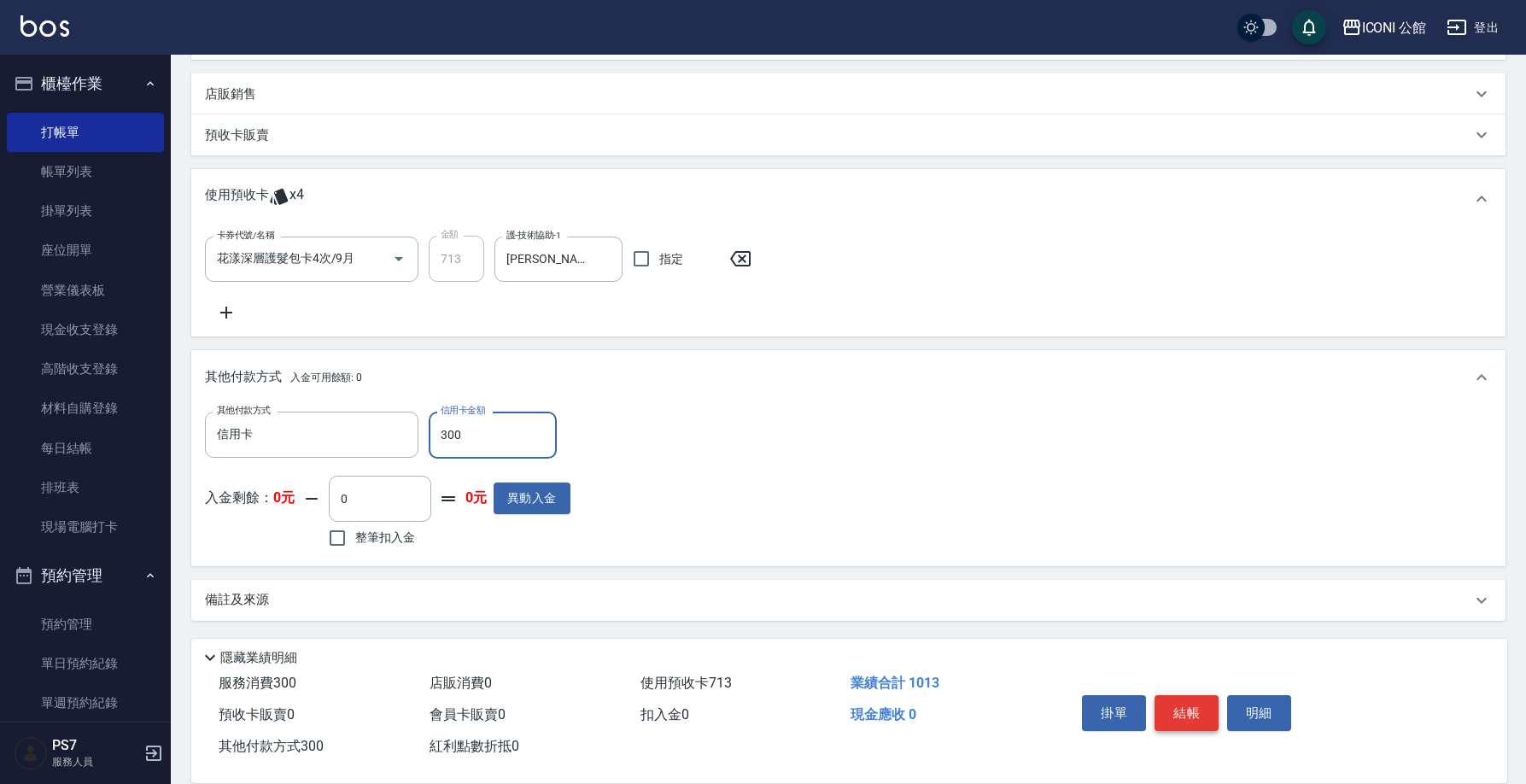
type input "300"
click at [1179, 700] on button "結帳" at bounding box center [1187, 712] width 64 height 36
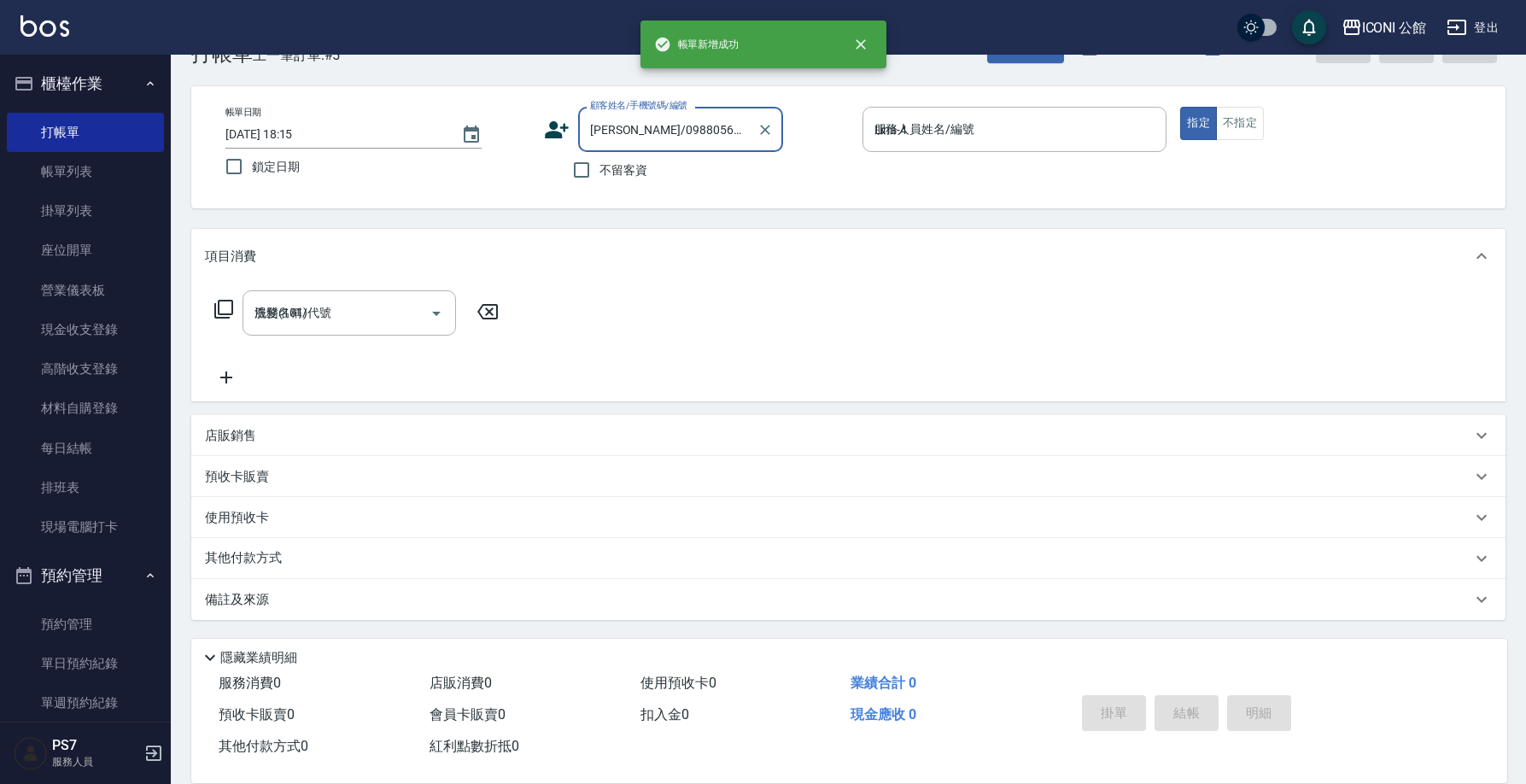
type input "2025/10/12 18:16"
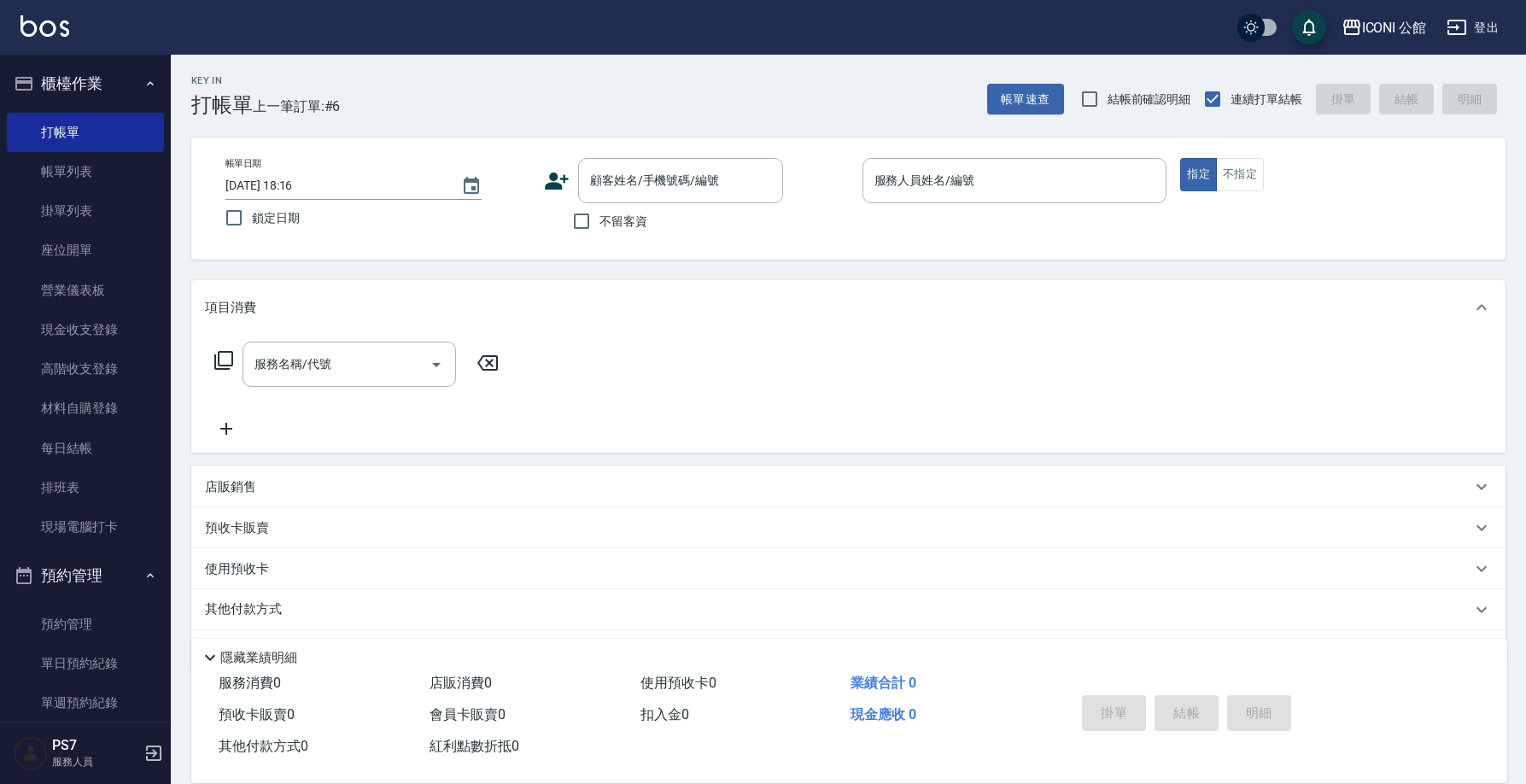
drag, startPoint x: 652, startPoint y: 211, endPoint x: 626, endPoint y: 232, distance: 33.4
click at [651, 213] on div "不留客資" at bounding box center [664, 221] width 239 height 36
click at [626, 232] on label "不留客資" at bounding box center [605, 221] width 84 height 36
click at [599, 232] on input "不留客資" at bounding box center [582, 221] width 36 height 36
click at [600, 220] on span "不留客資" at bounding box center [623, 221] width 48 height 18
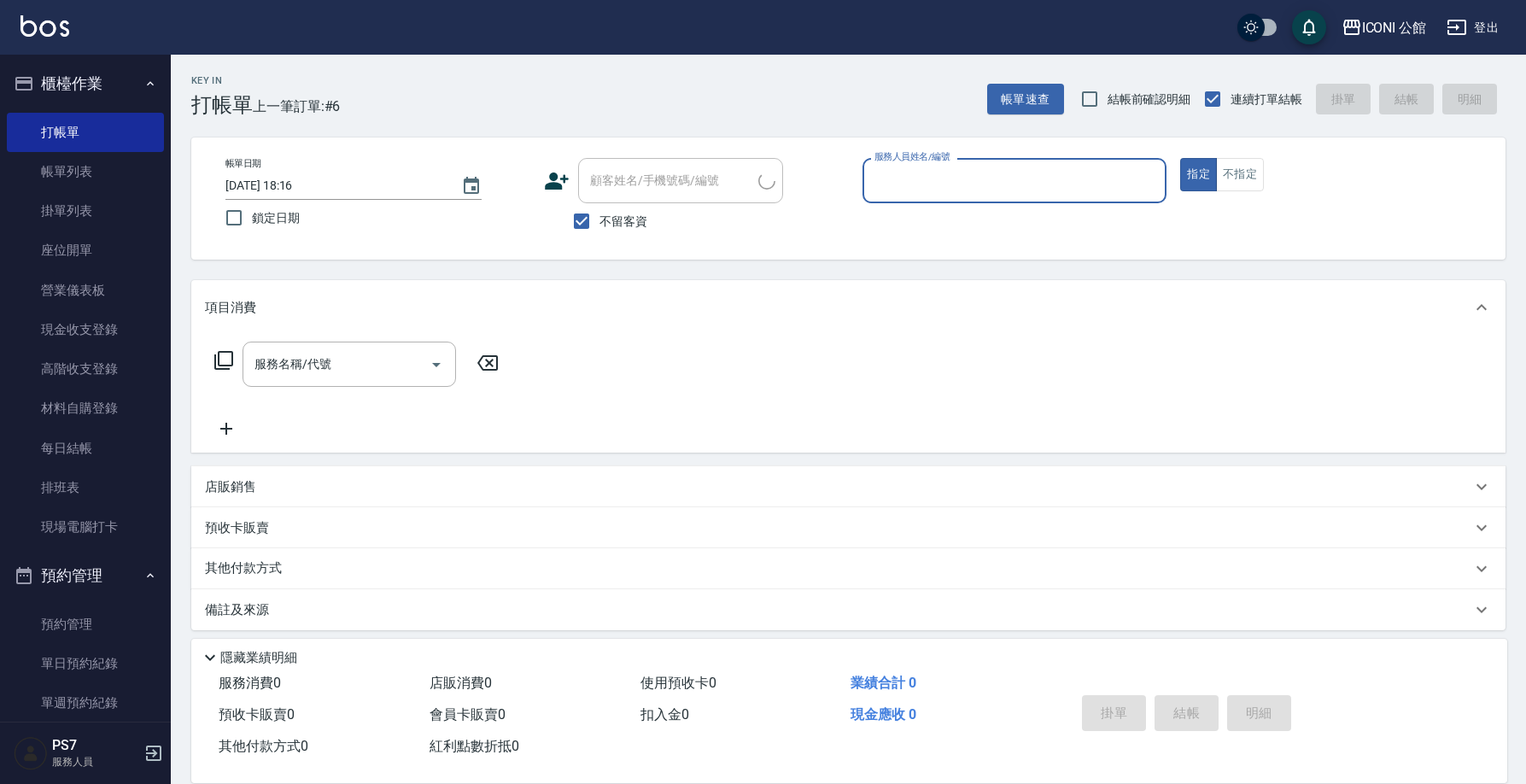
click at [599, 220] on input "不留客資" at bounding box center [582, 221] width 36 height 36
checkbox input "false"
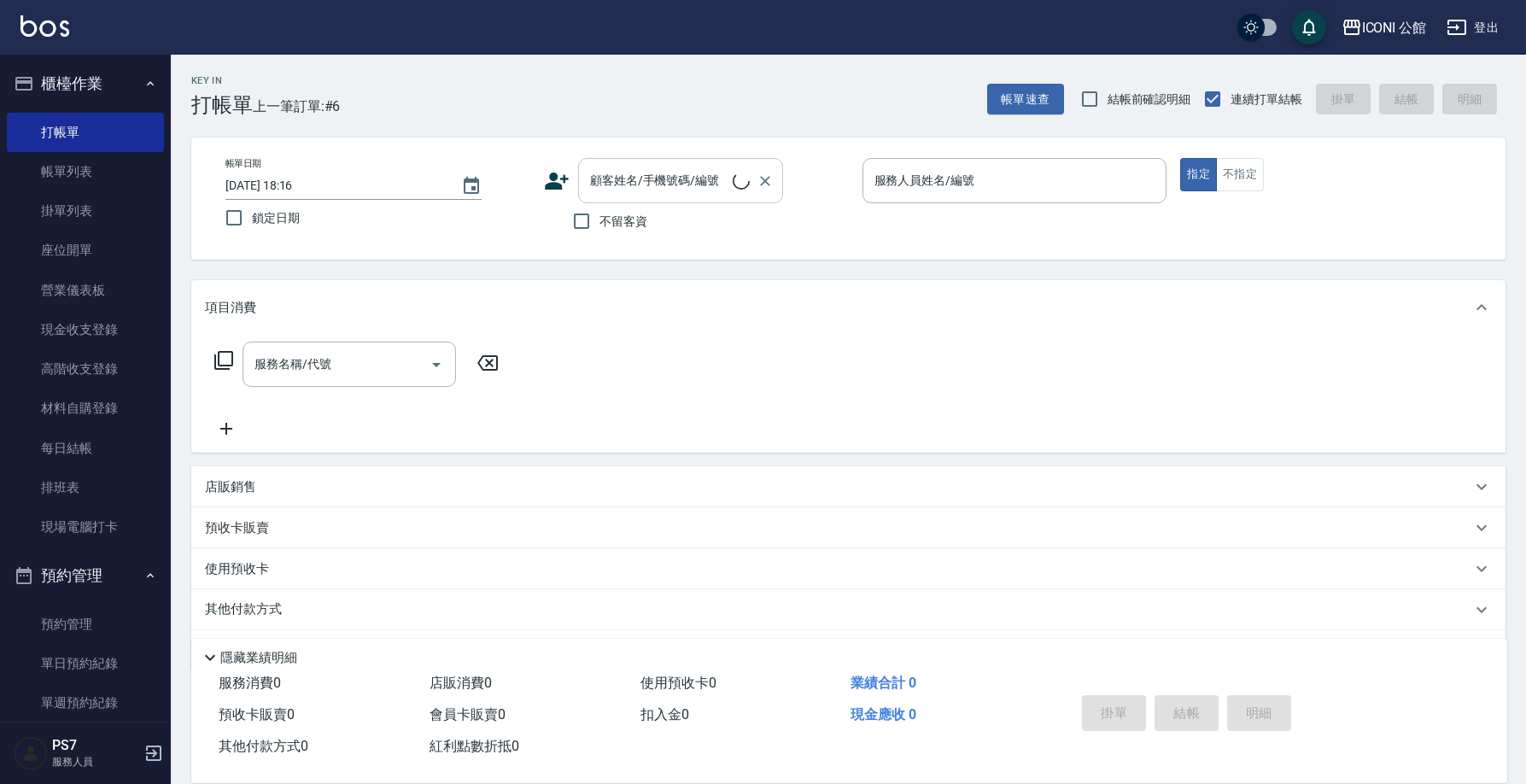
click at [621, 188] on input "顧客姓名/手機號碼/編號" at bounding box center [659, 181] width 147 height 30
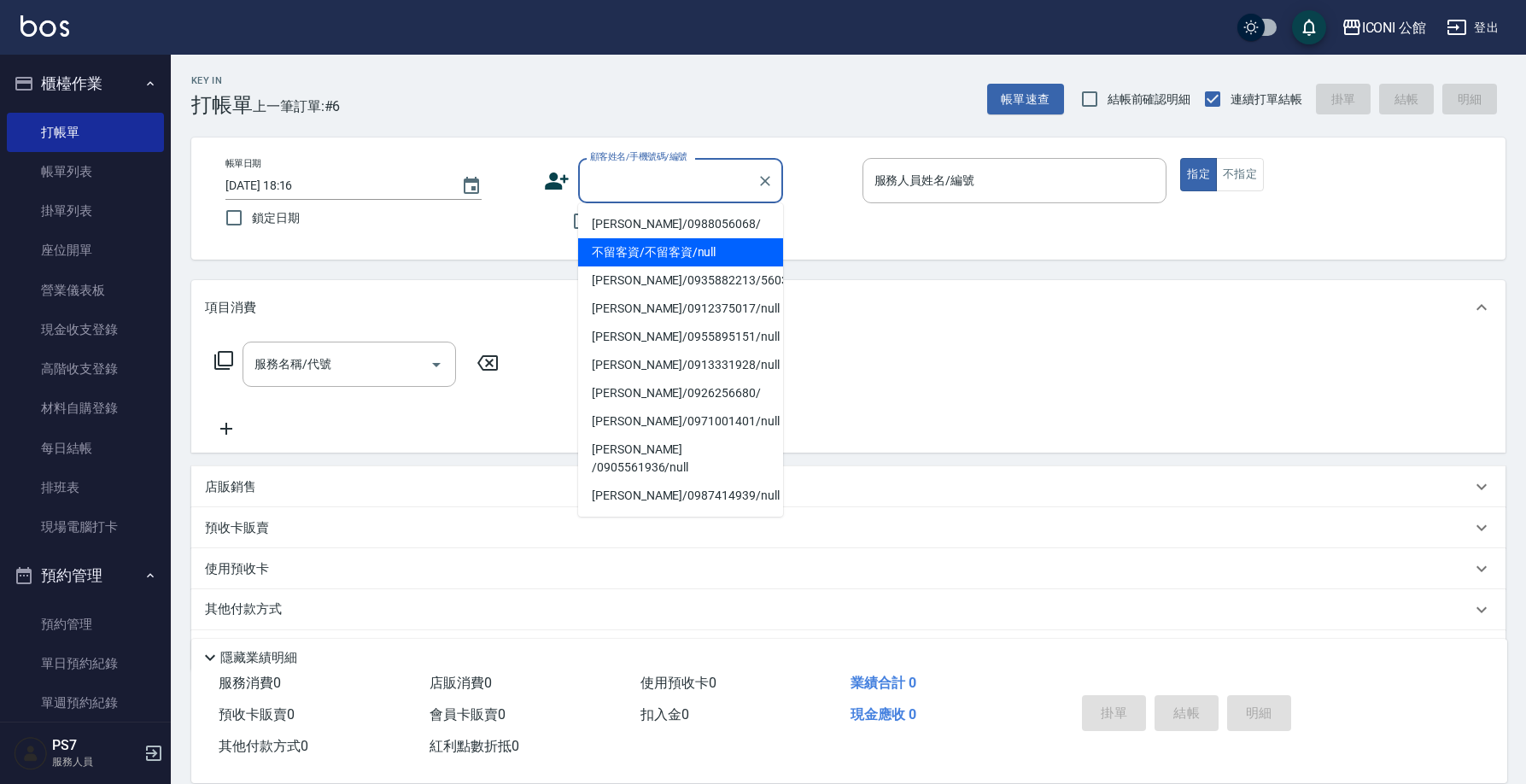
type input "2"
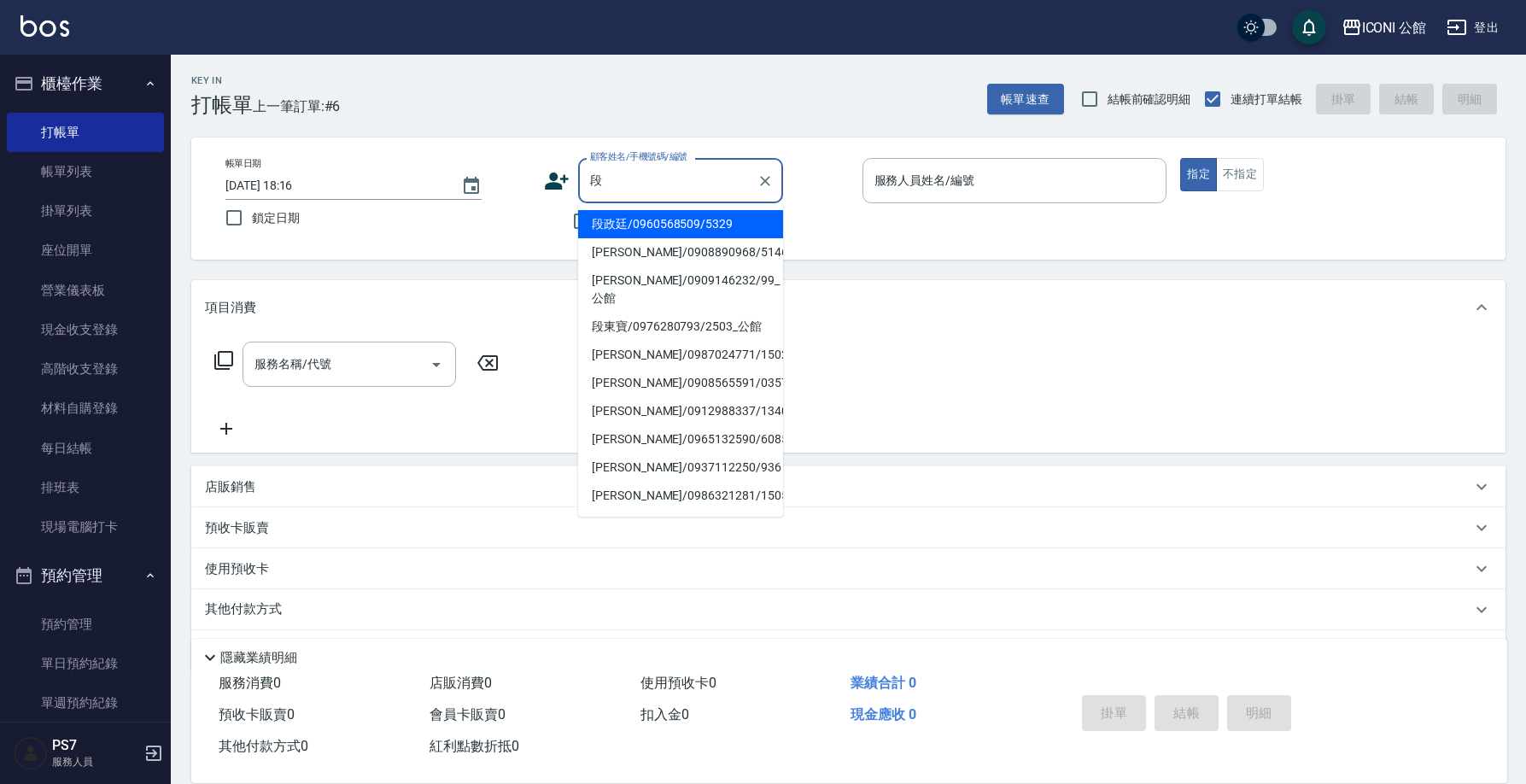
type input "段政廷/0960568509/5329"
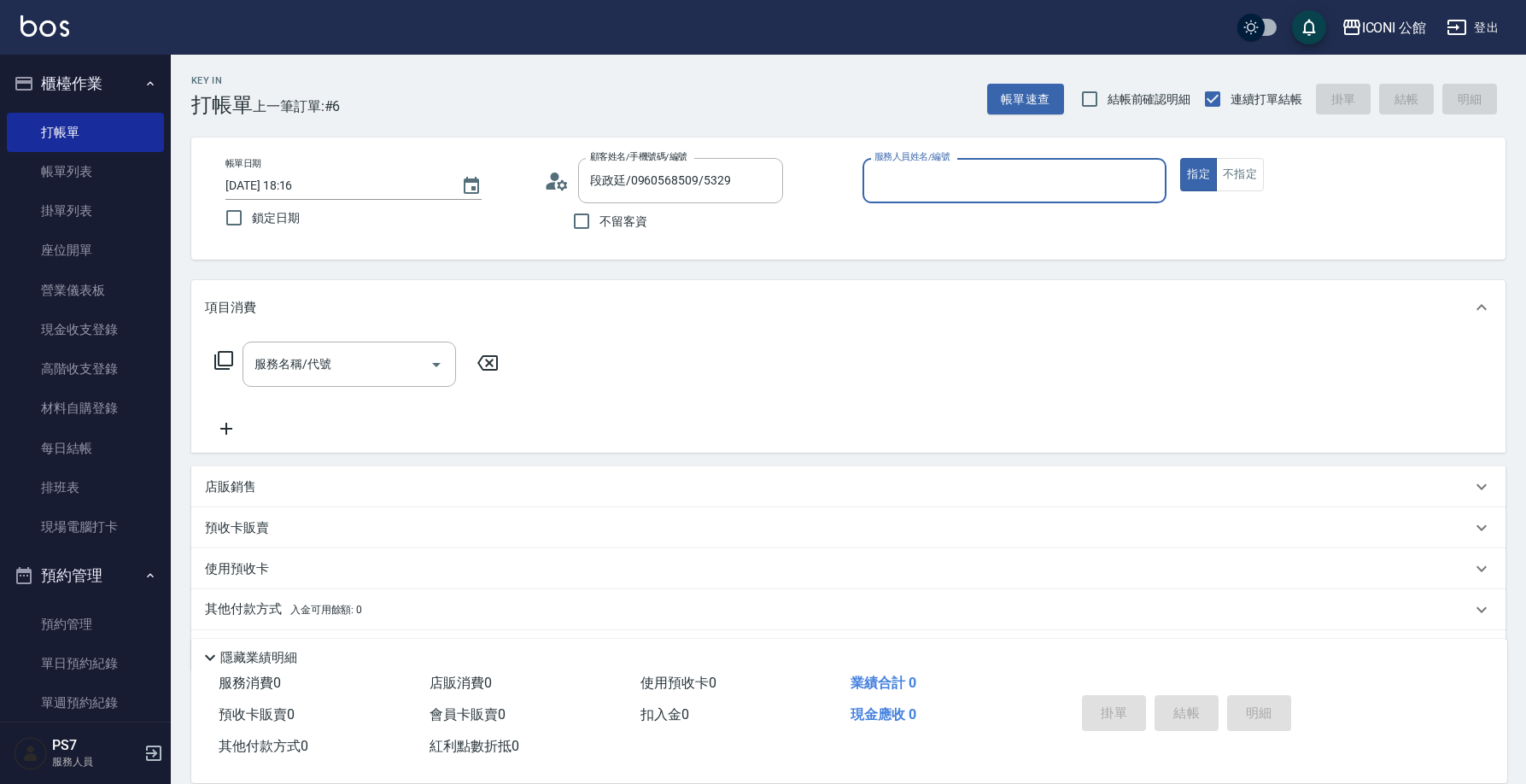
click at [940, 183] on input "服務人員姓名/編號" at bounding box center [1014, 181] width 289 height 30
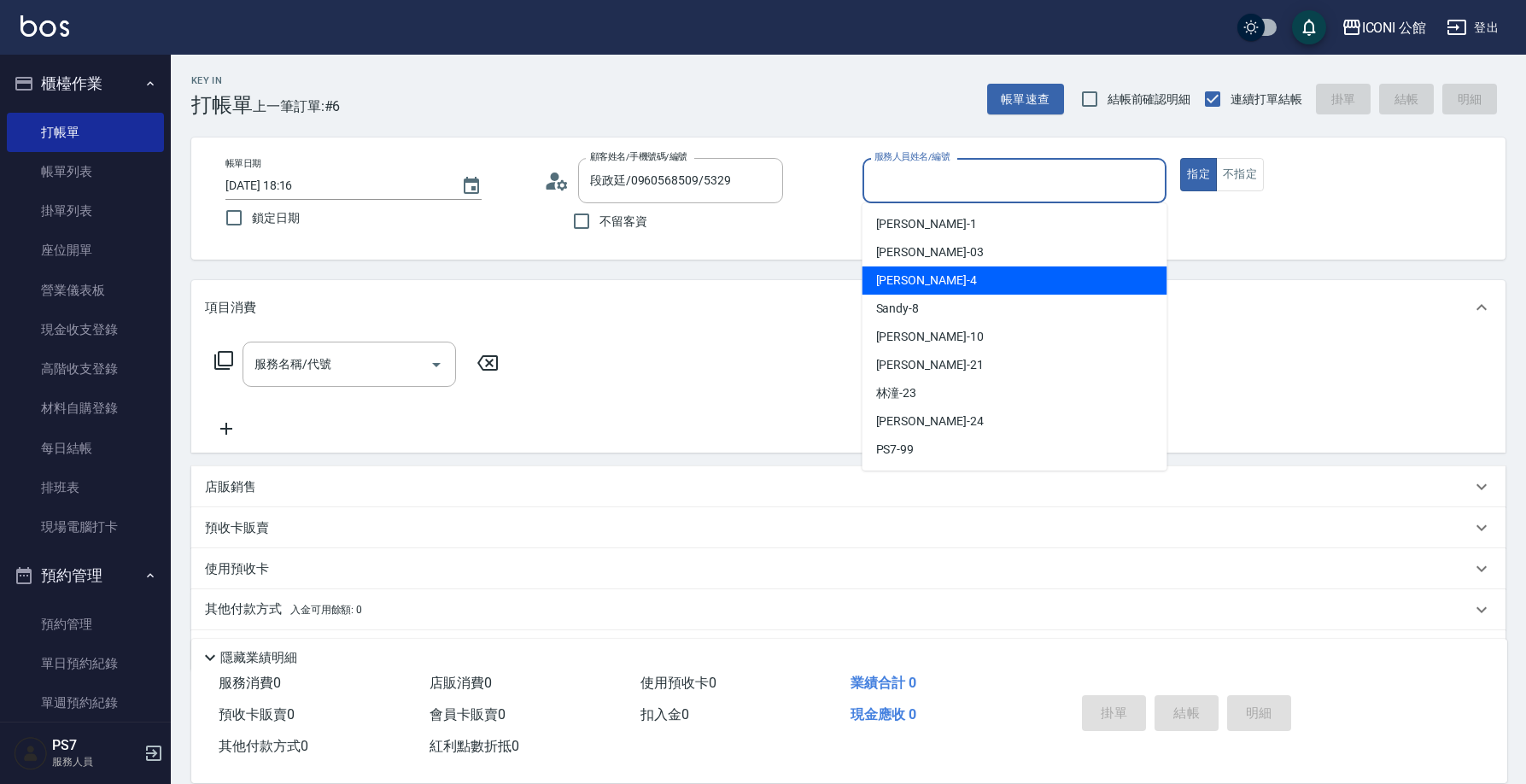
click at [915, 278] on div "Lina -4" at bounding box center [1014, 281] width 304 height 28
type input "Lina-4"
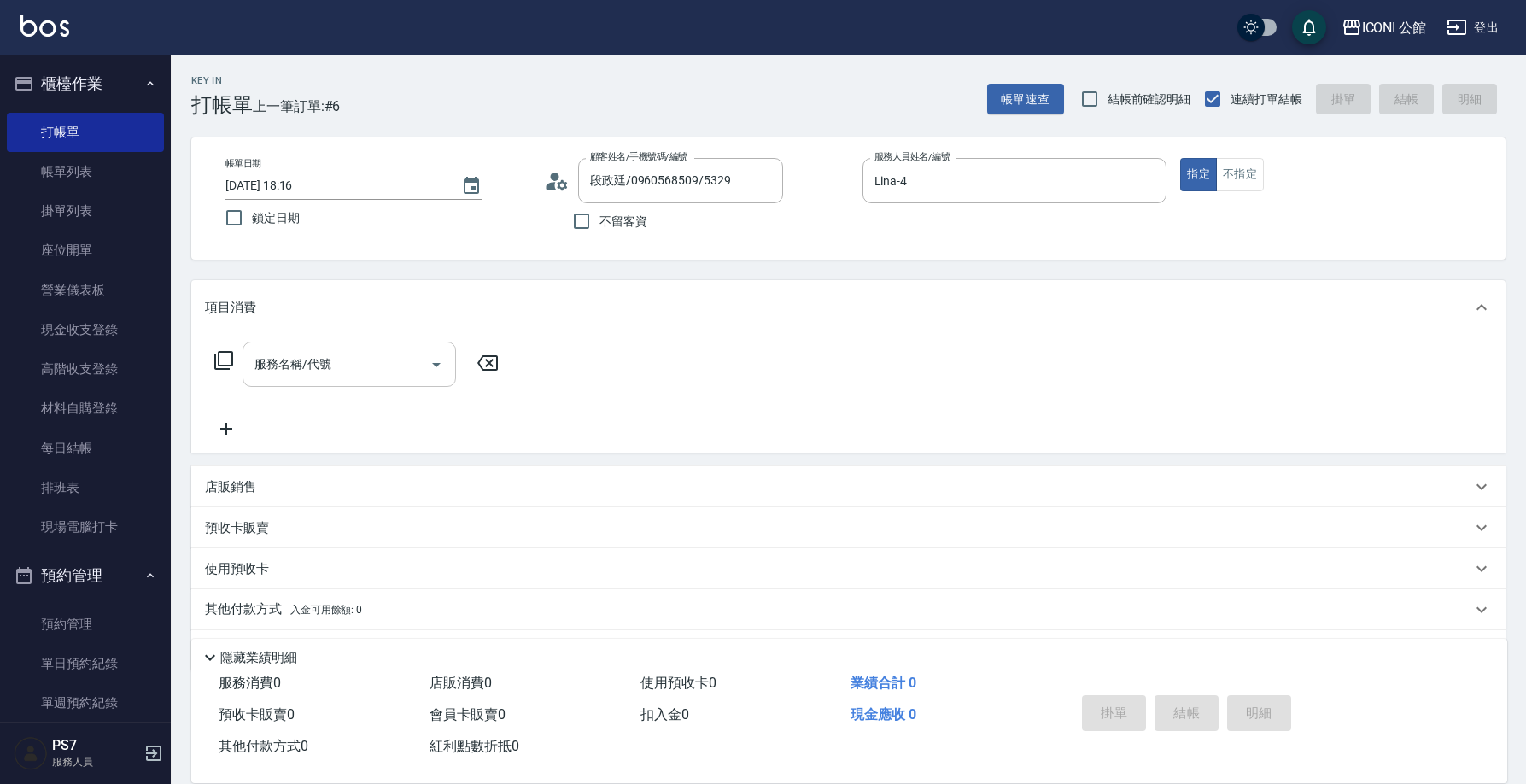
click at [282, 387] on div "服務名稱/代號 服務名稱/代號" at bounding box center [356, 389] width 304 height 97
click at [281, 381] on div "服務名稱/代號" at bounding box center [349, 364] width 213 height 45
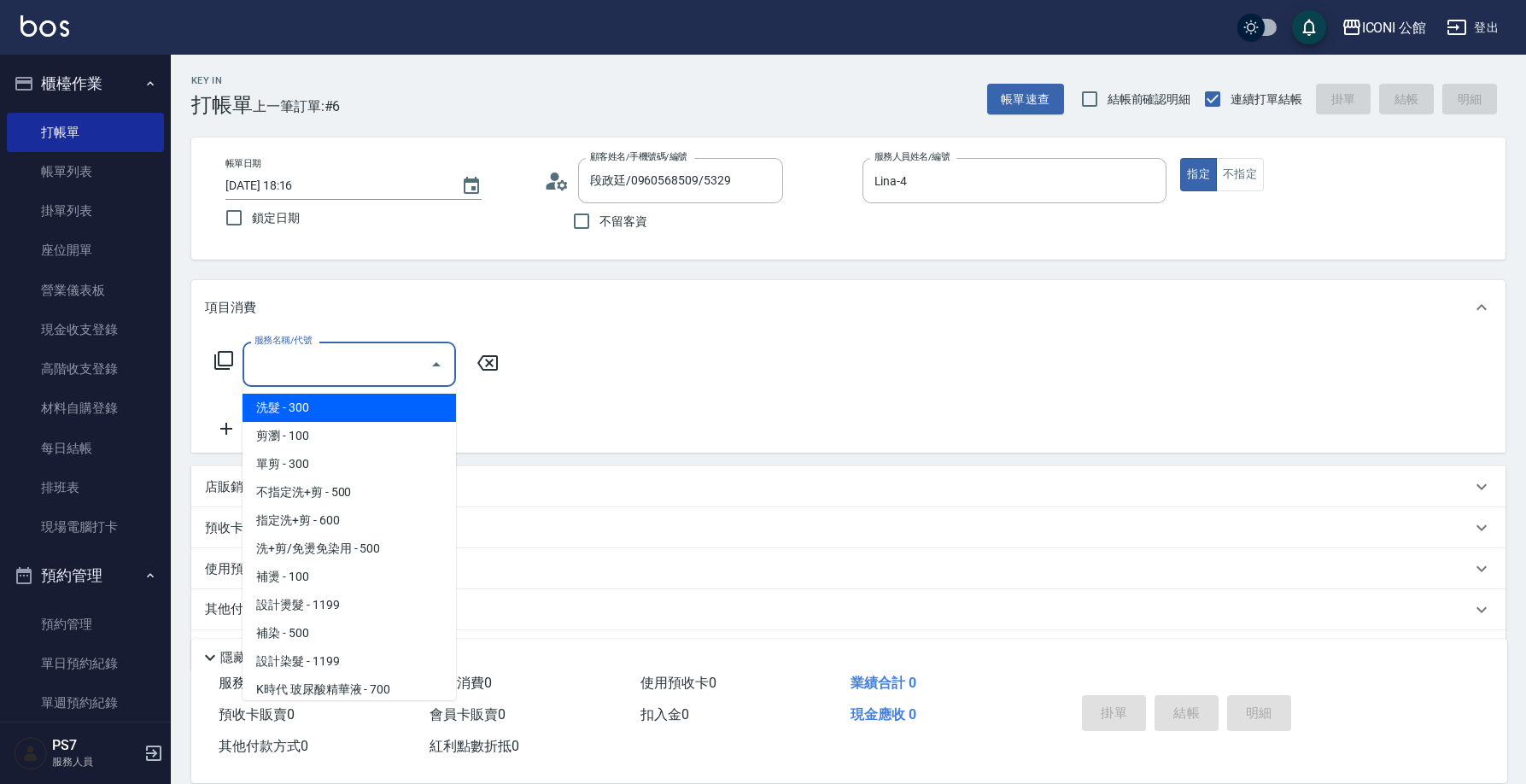
type input "3"
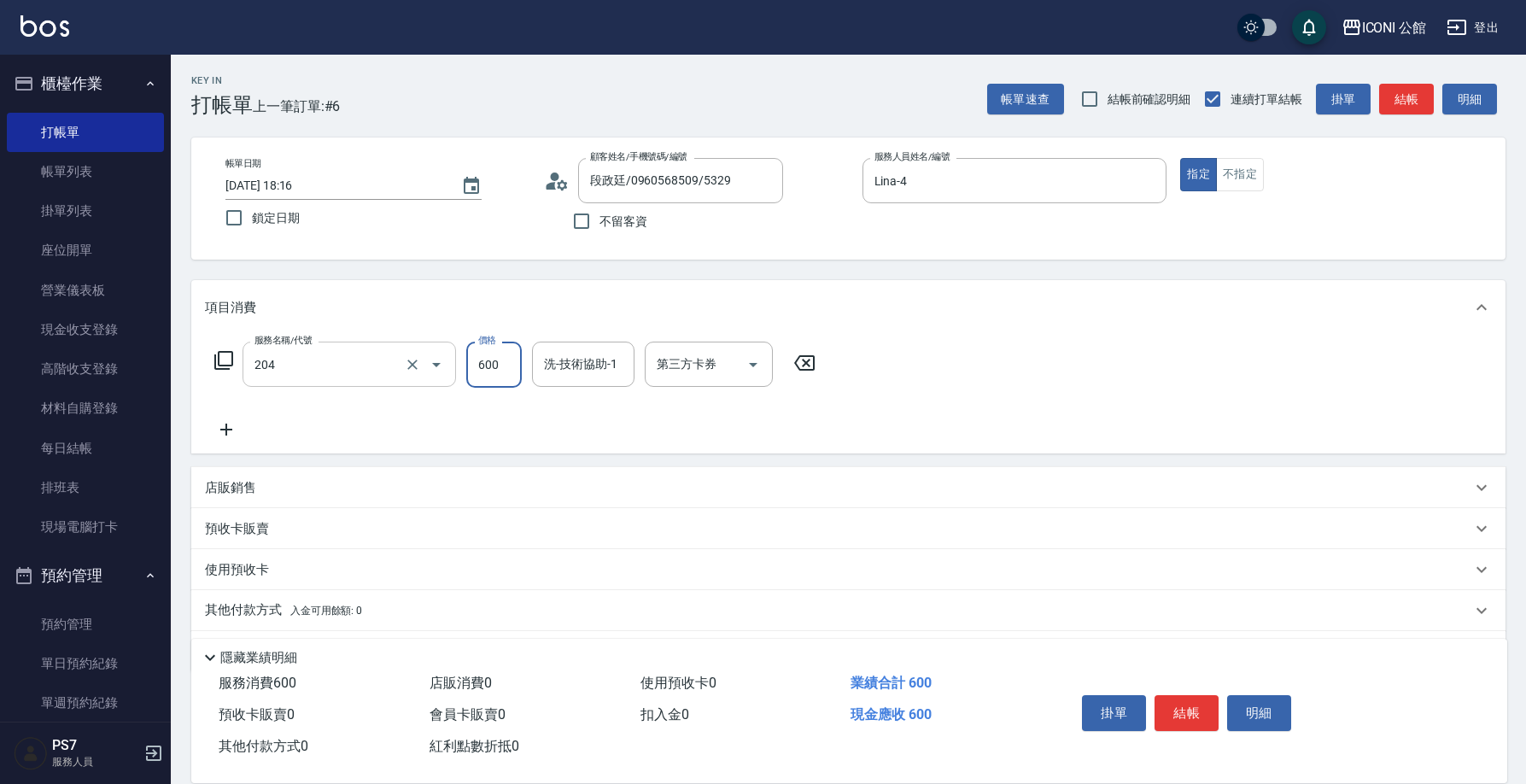
type input "指定洗+剪(204)"
type input "Lina-4"
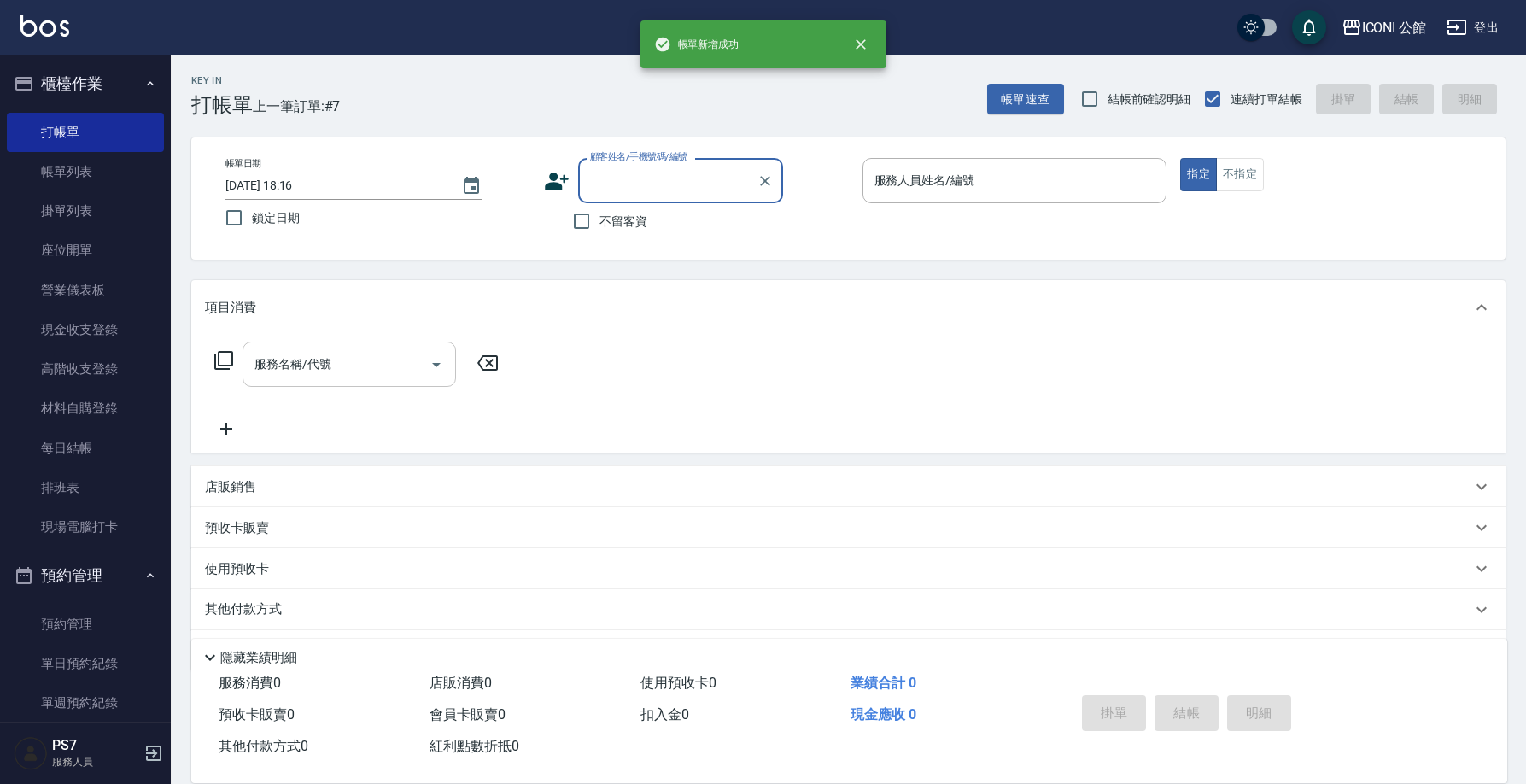
type input "4"
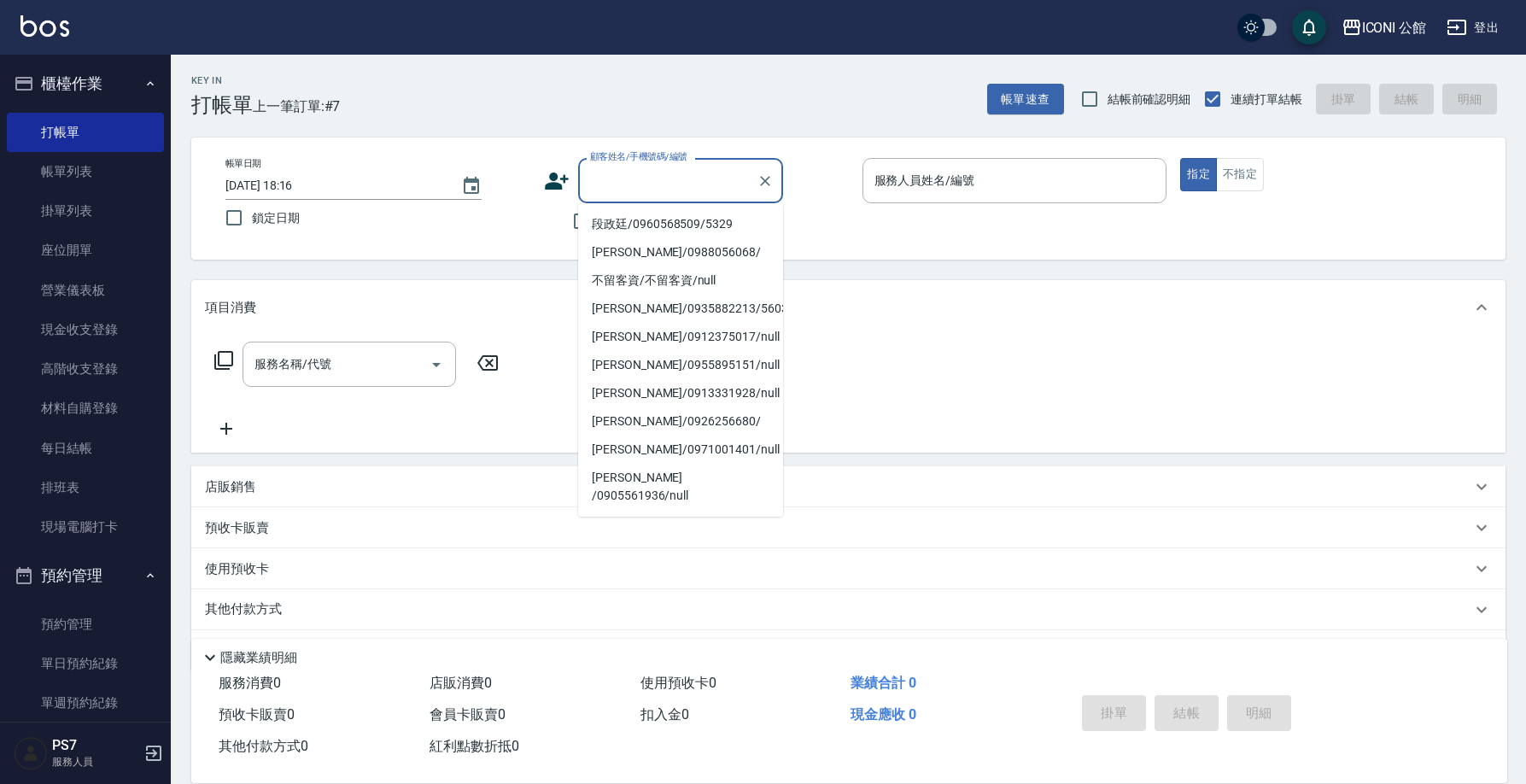
click at [807, 220] on div "顧客姓名/手機號碼/編號 顧客姓名/手機號碼/編號 不留客資" at bounding box center [696, 199] width 304 height 81
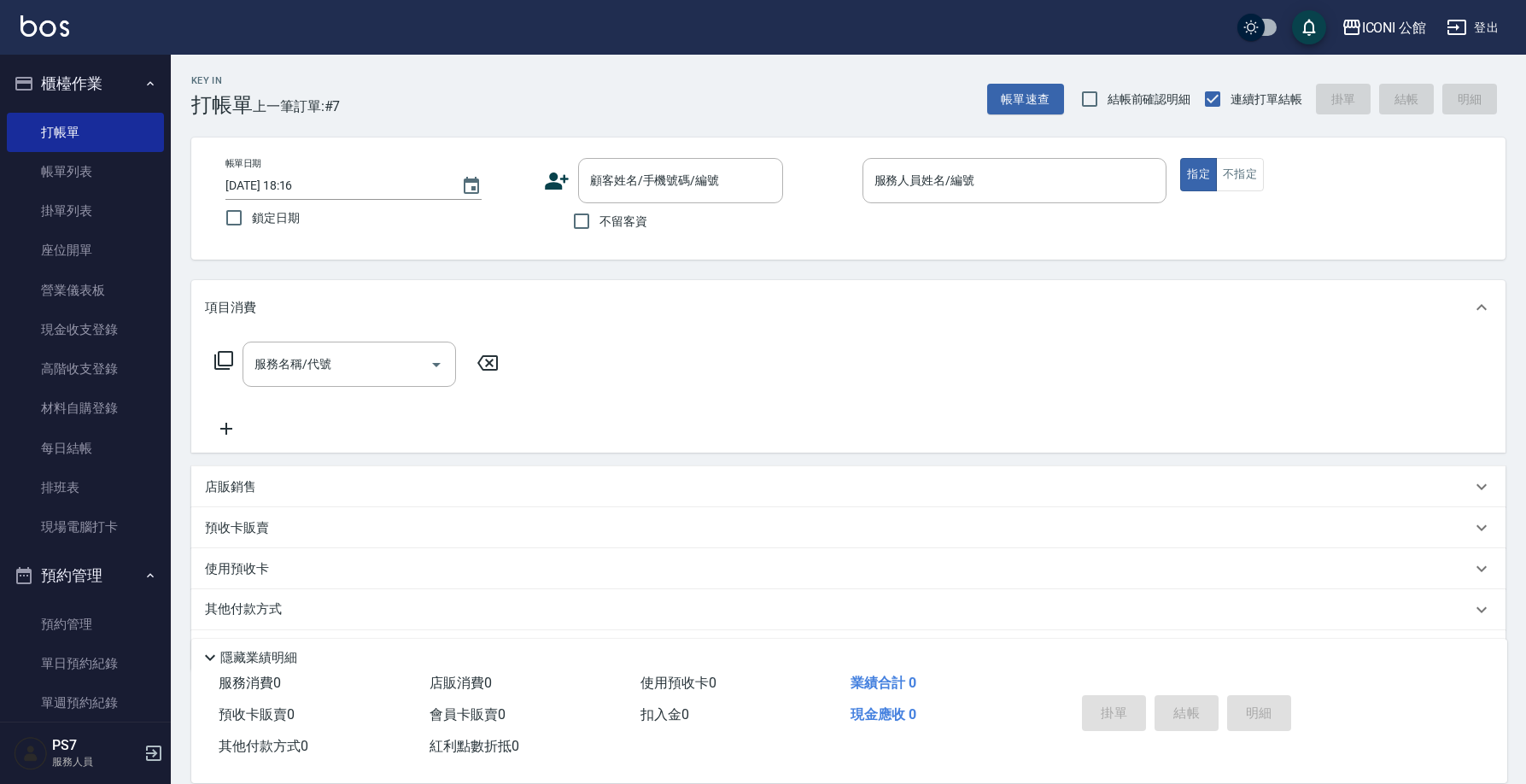
click at [626, 213] on span "不留客資" at bounding box center [623, 221] width 48 height 18
click at [599, 213] on input "不留客資" at bounding box center [582, 221] width 36 height 36
checkbox input "true"
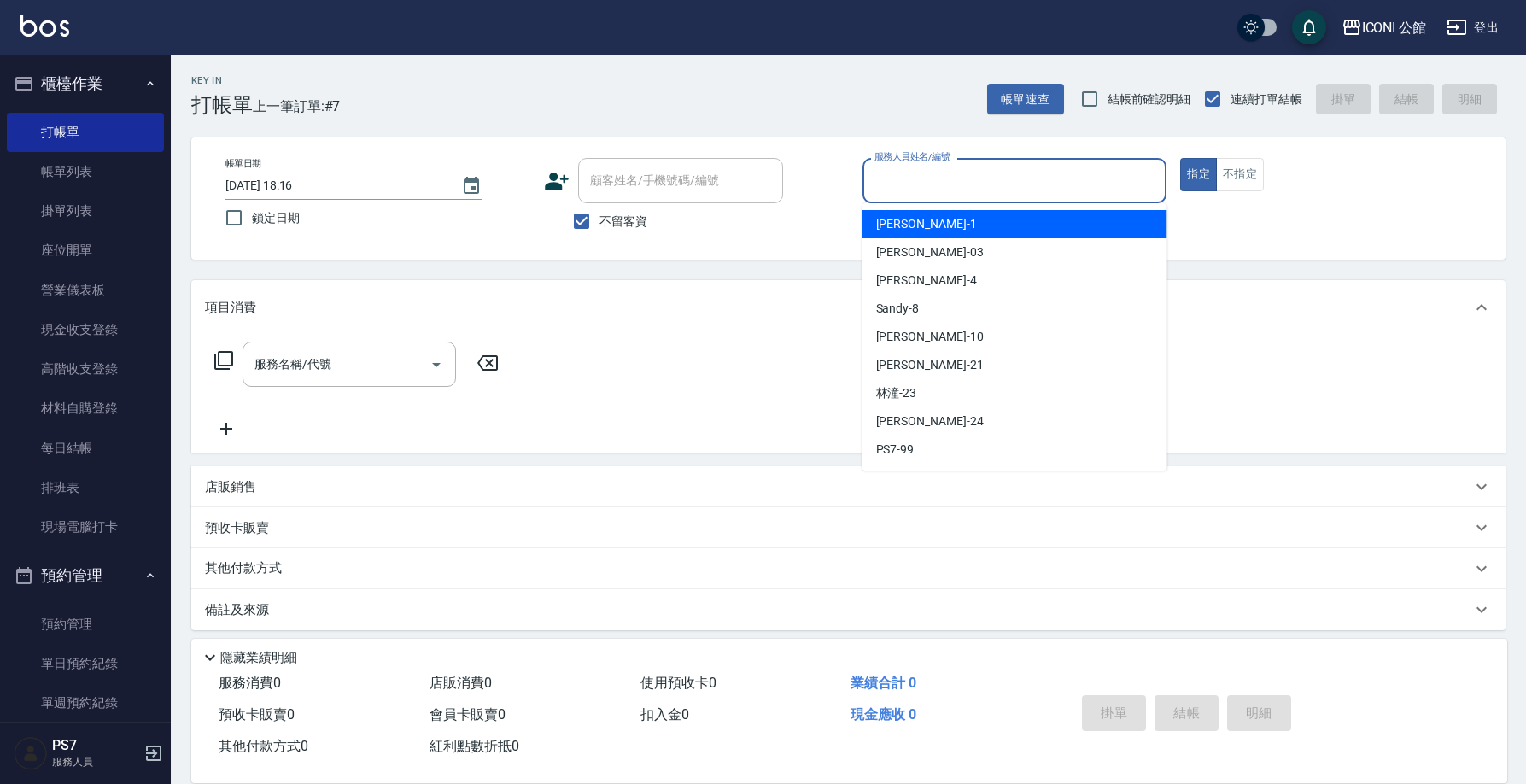
click at [879, 188] on input "服務人員姓名/編號" at bounding box center [1014, 181] width 289 height 30
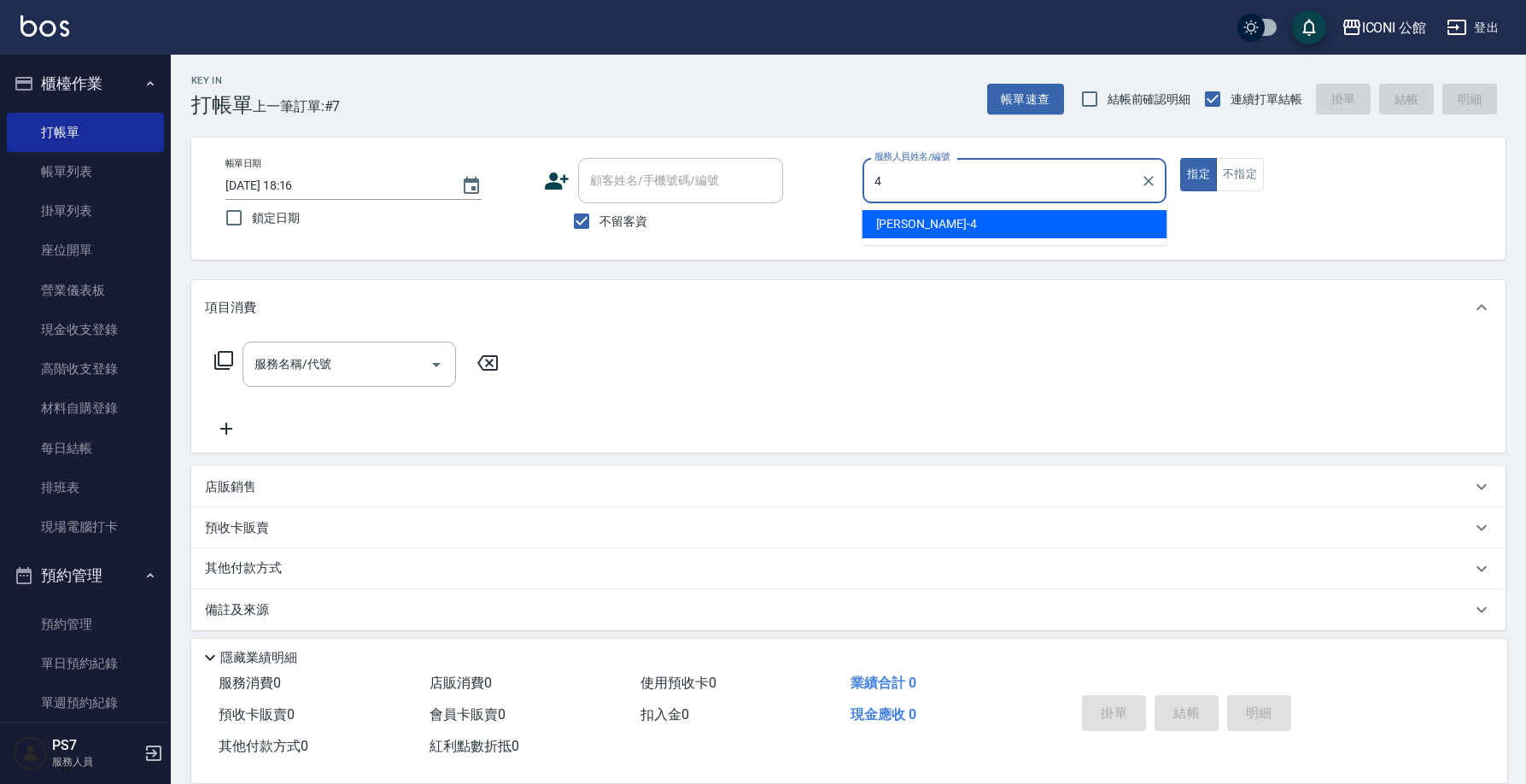
type input "Lina-4"
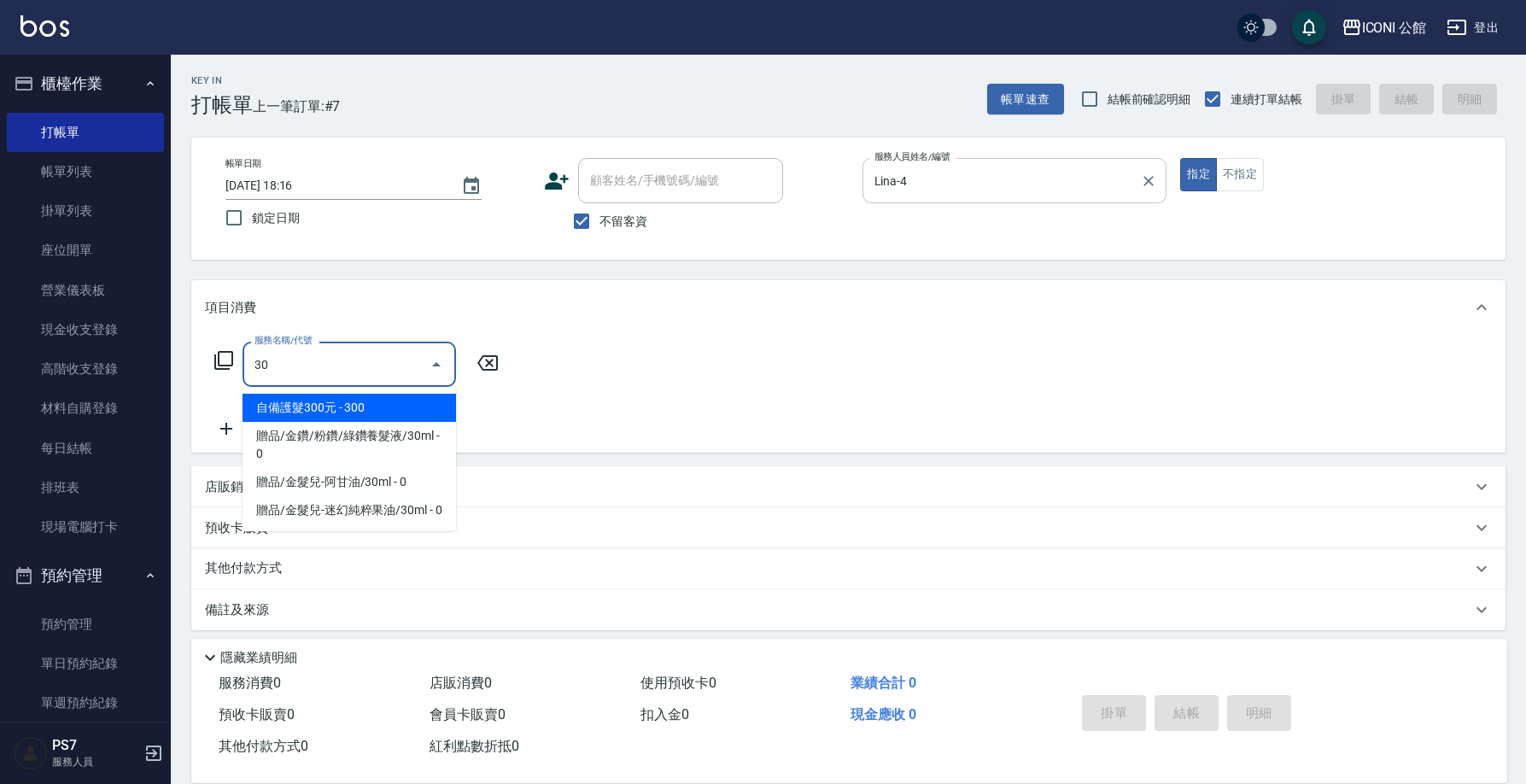
type input "3"
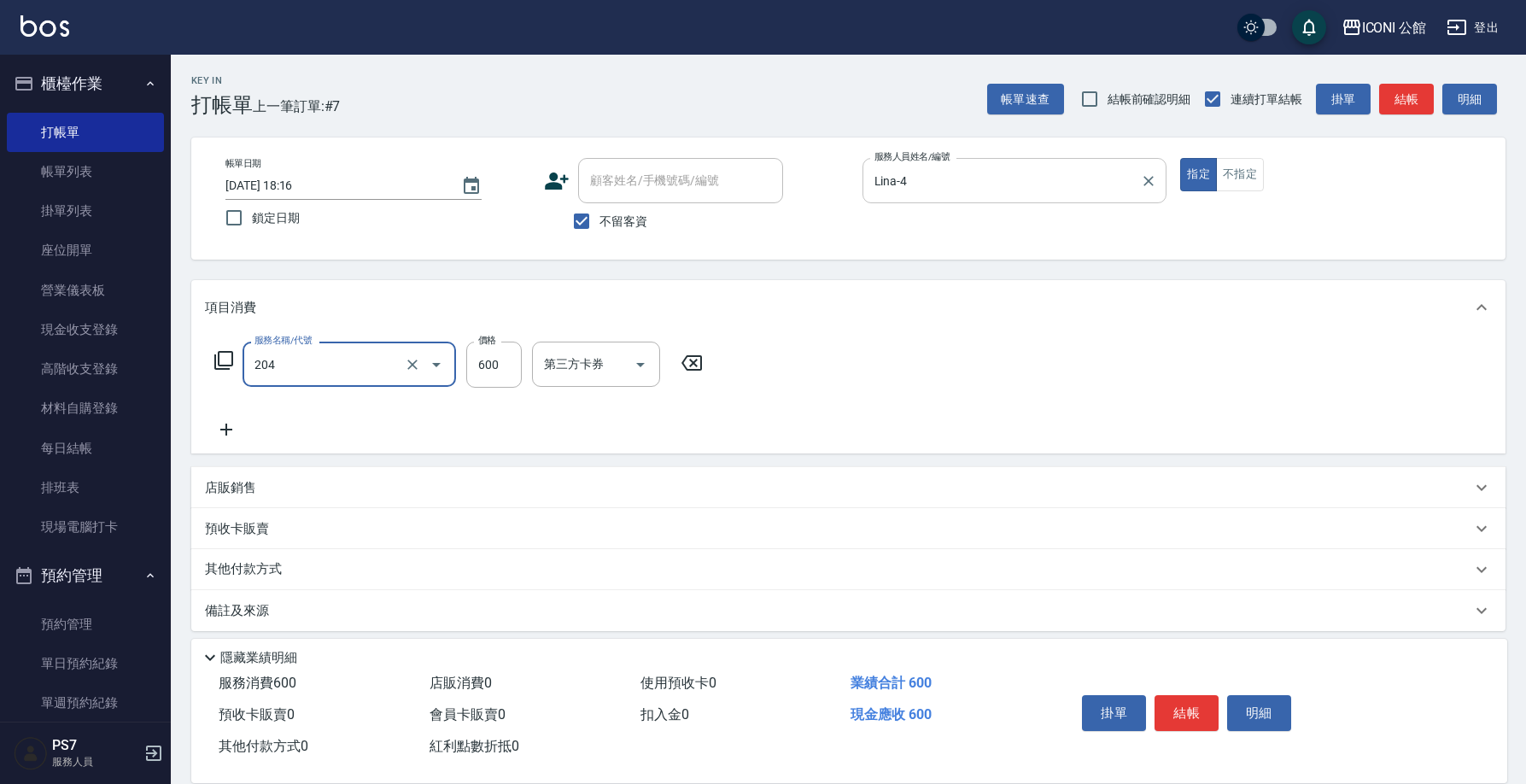
type input "指定洗+剪(204)"
type input "可歆-24"
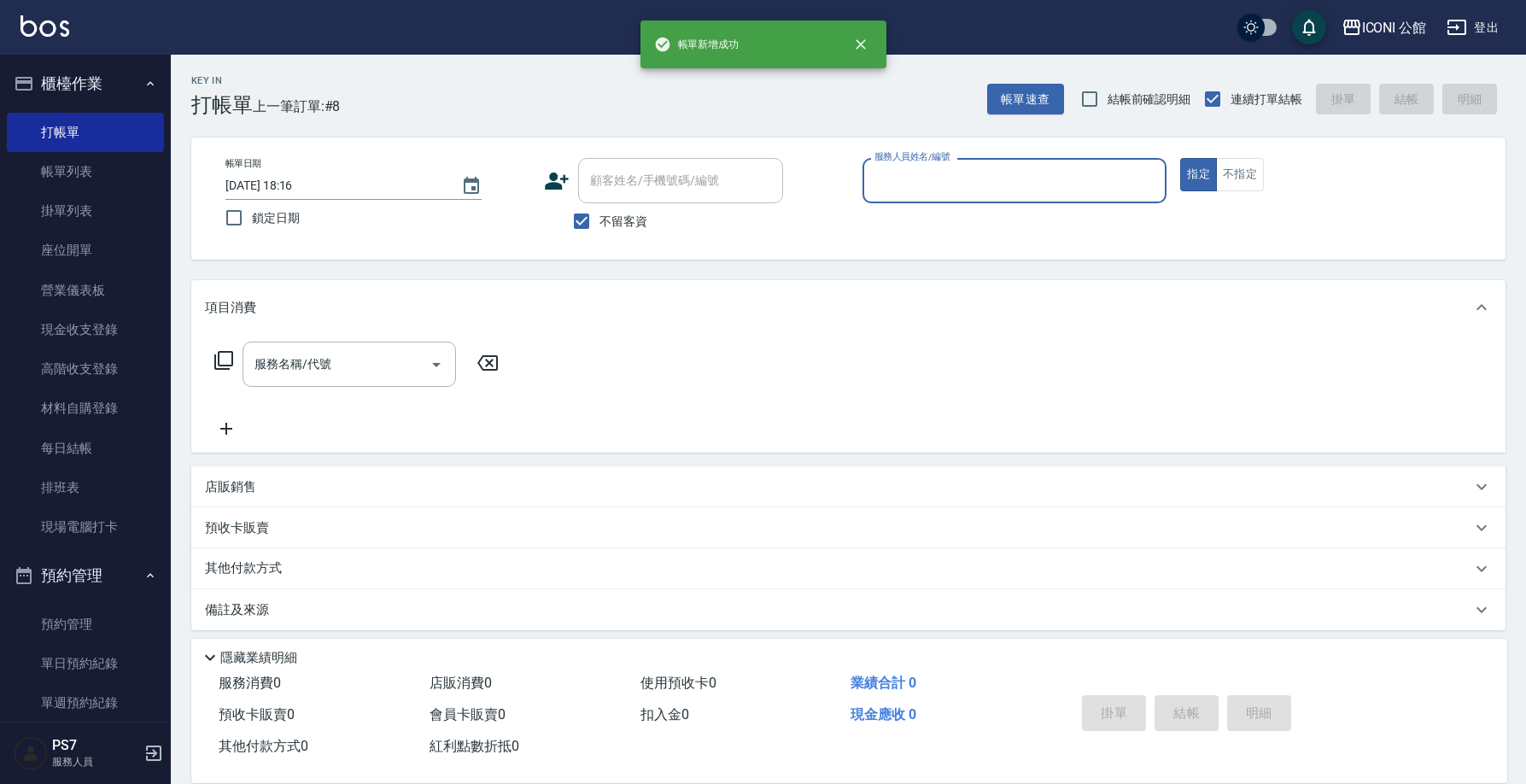
click at [1198, 174] on button "指定" at bounding box center [1198, 174] width 37 height 33
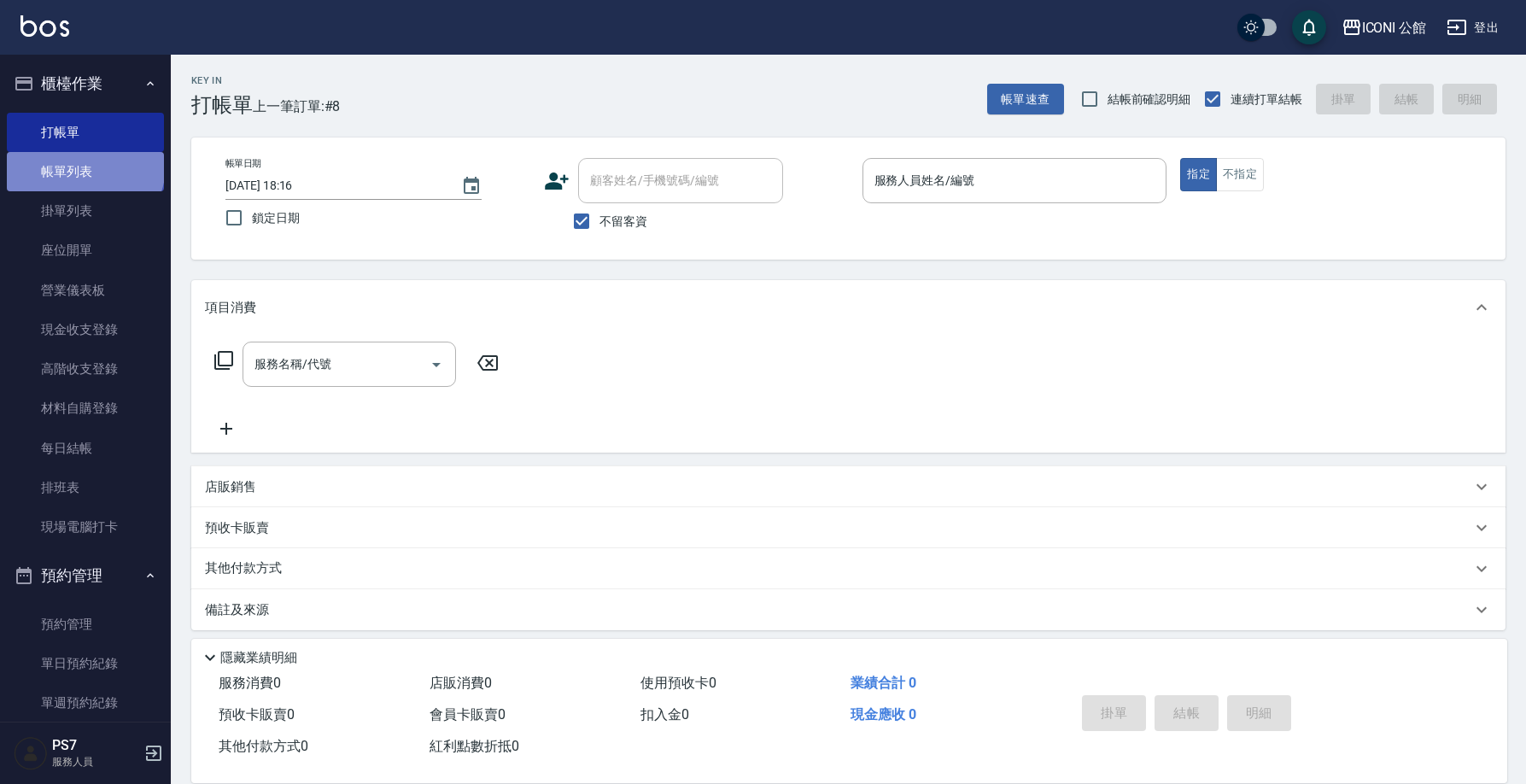
click at [84, 165] on link "帳單列表" at bounding box center [85, 172] width 157 height 40
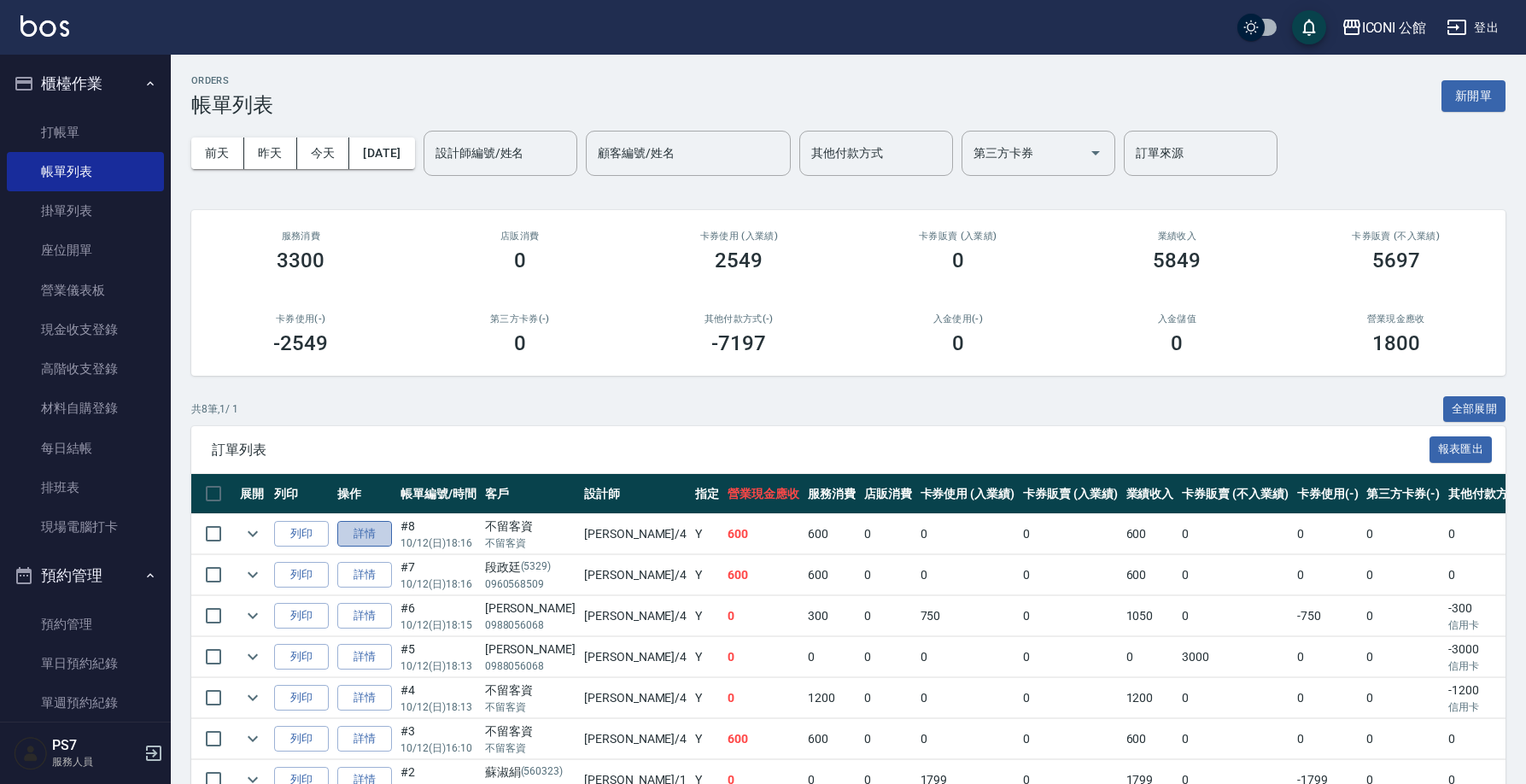
click at [358, 535] on link "詳情" at bounding box center [365, 534] width 55 height 26
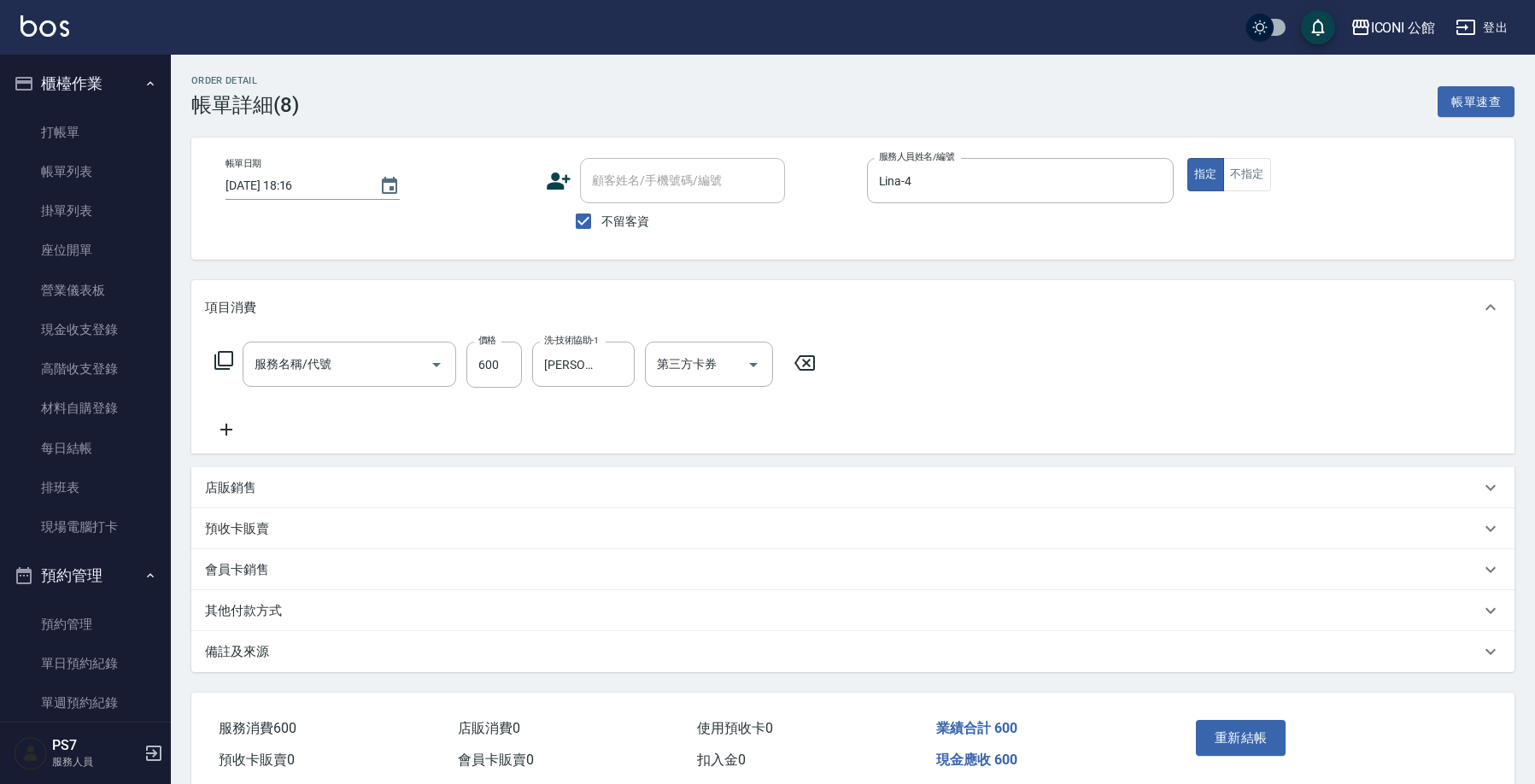
checkbox input "true"
type input "Lina-4"
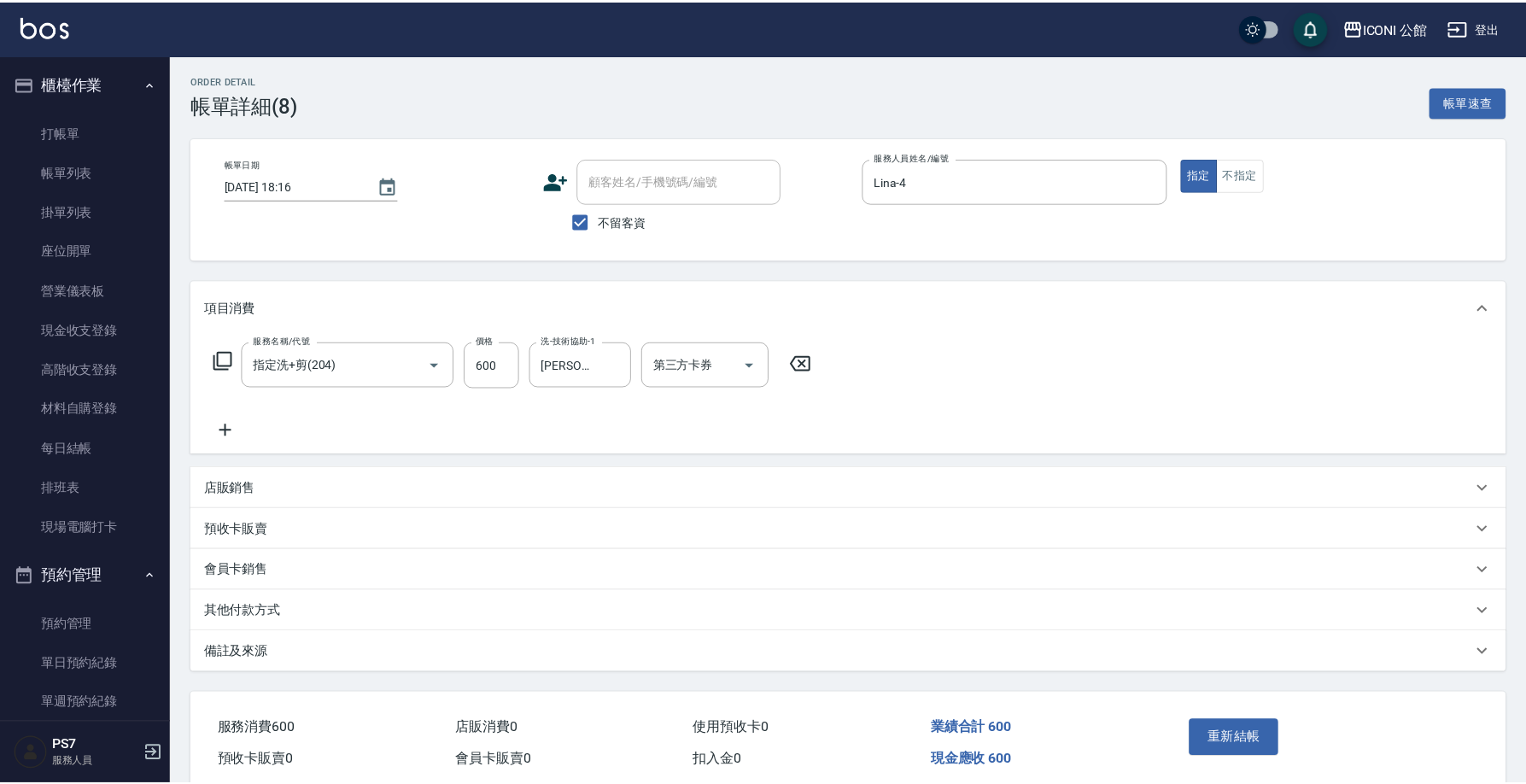
type input "指定洗+剪(204)"
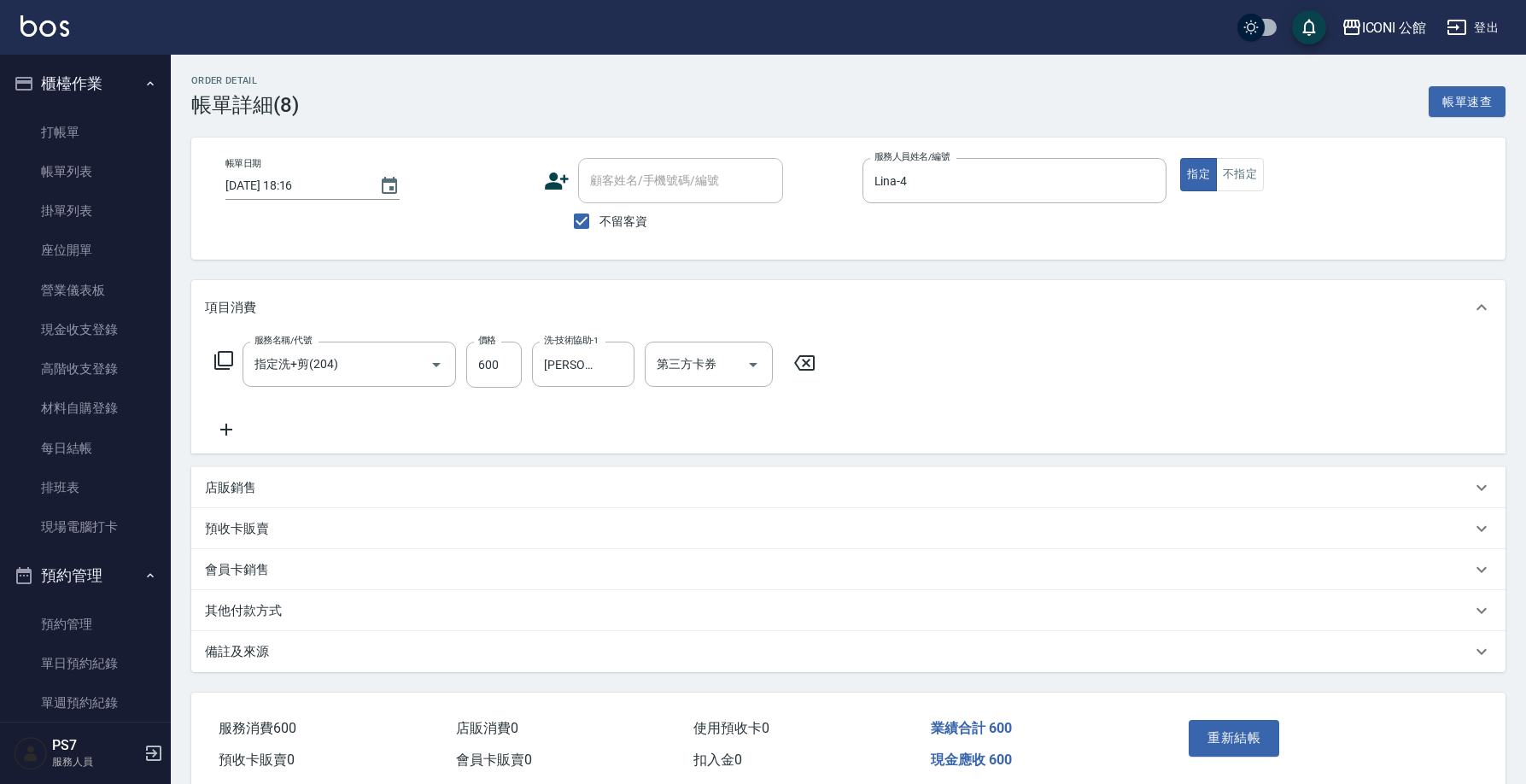
click at [226, 605] on p "其他付款方式" at bounding box center [243, 611] width 77 height 18
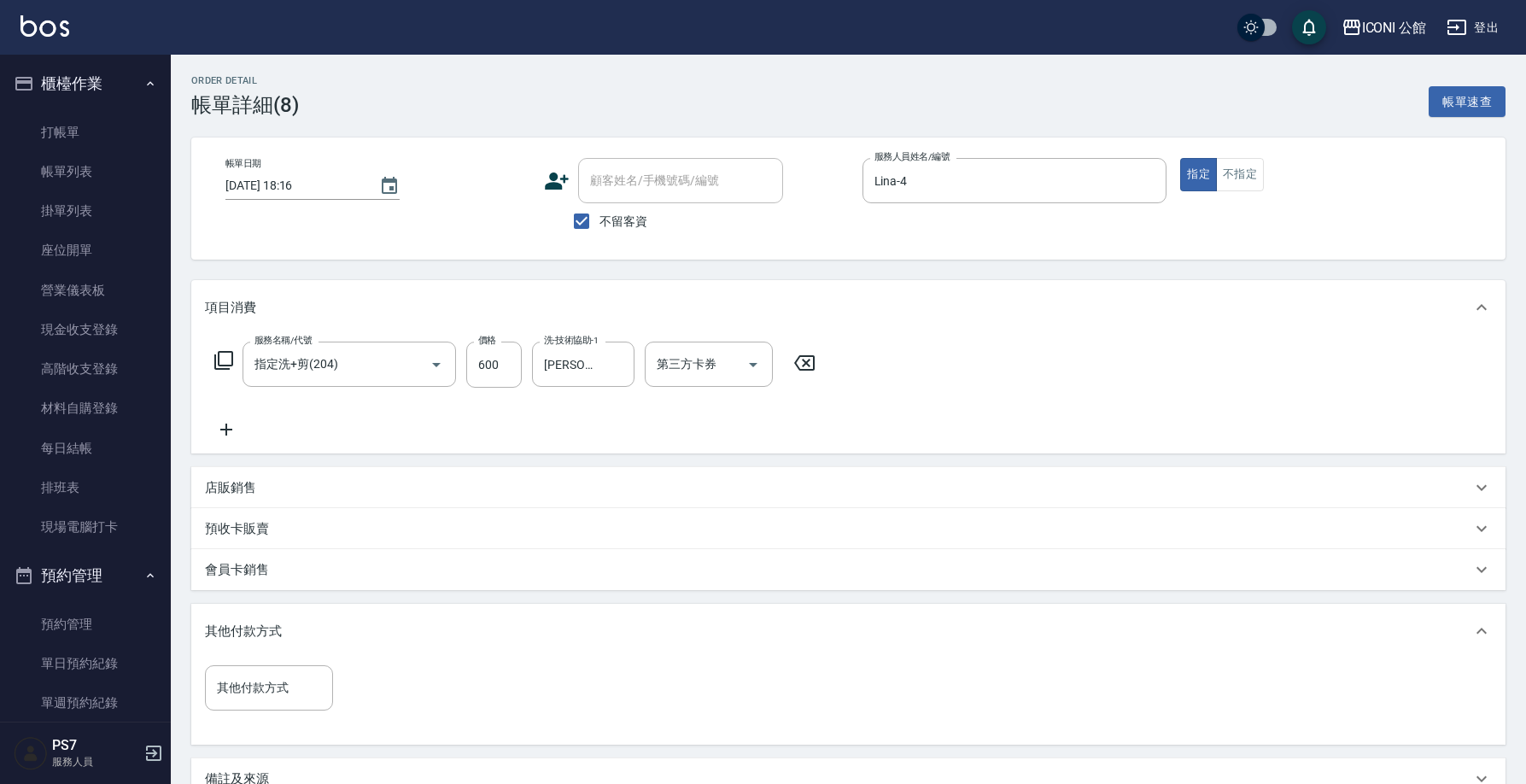
scroll to position [131, 0]
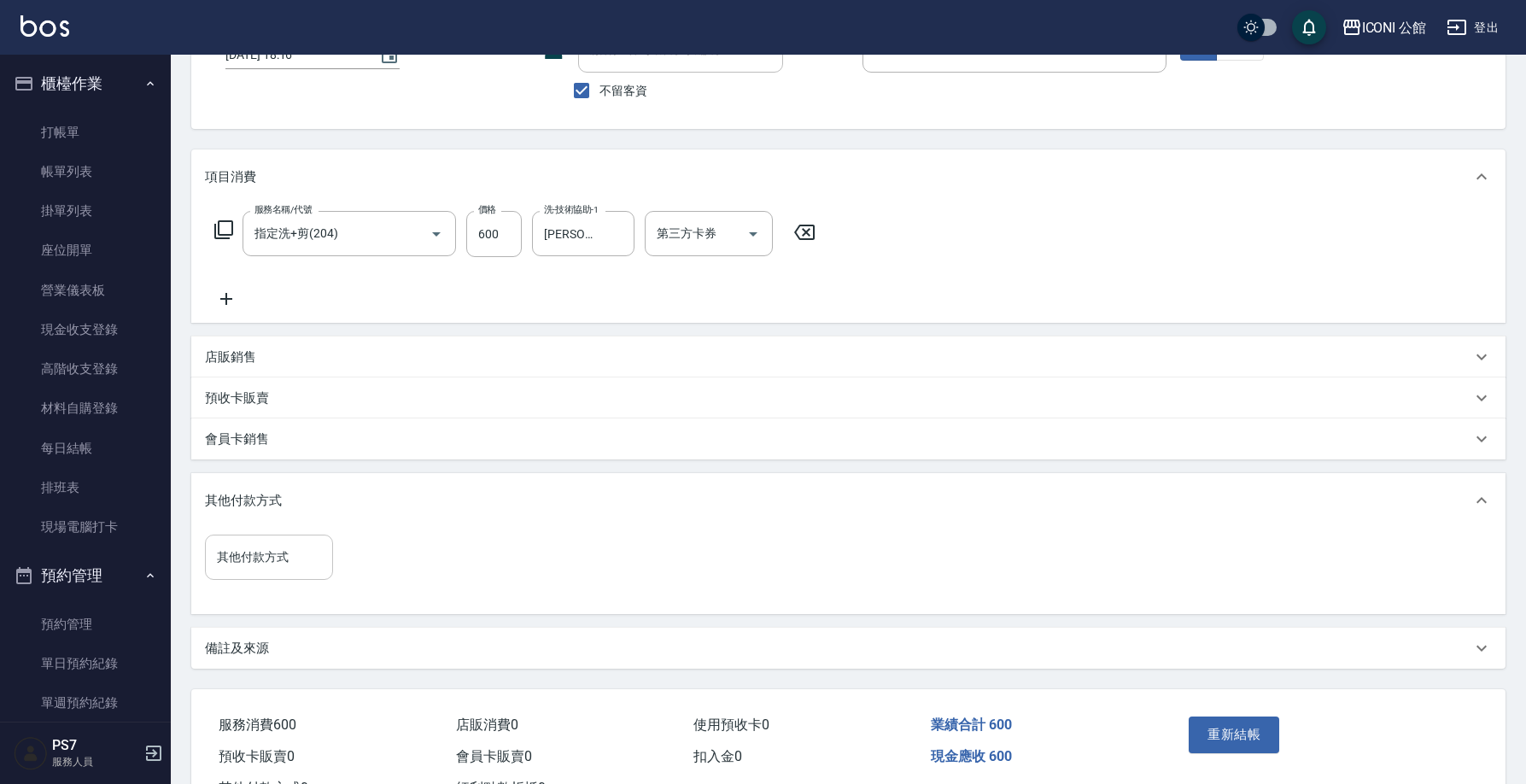
click at [222, 573] on div "其他付款方式" at bounding box center [269, 557] width 128 height 45
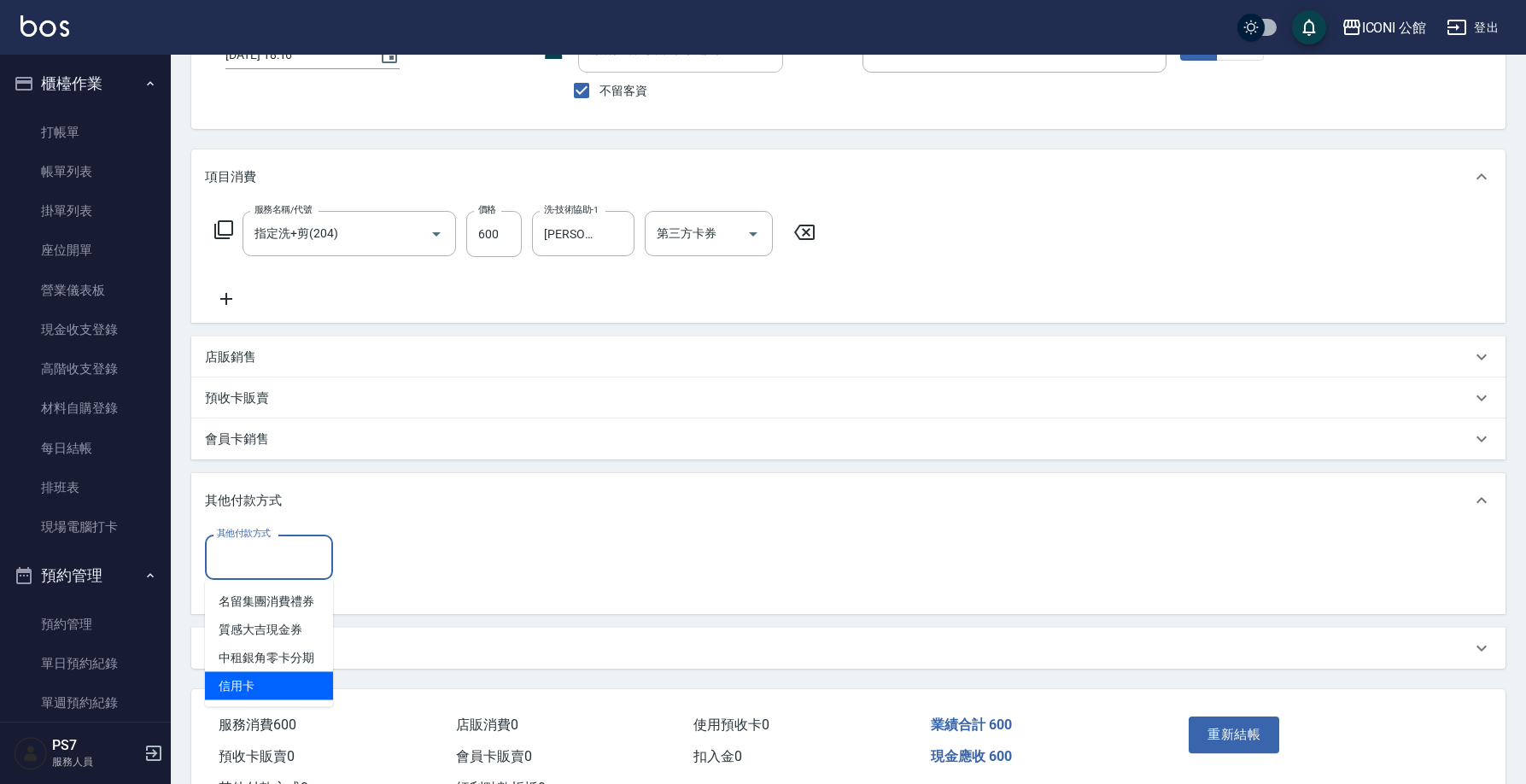
drag, startPoint x: 249, startPoint y: 685, endPoint x: 313, endPoint y: 654, distance: 71.1
click at [249, 685] on span "信用卡" at bounding box center [269, 686] width 128 height 28
type input "信用卡"
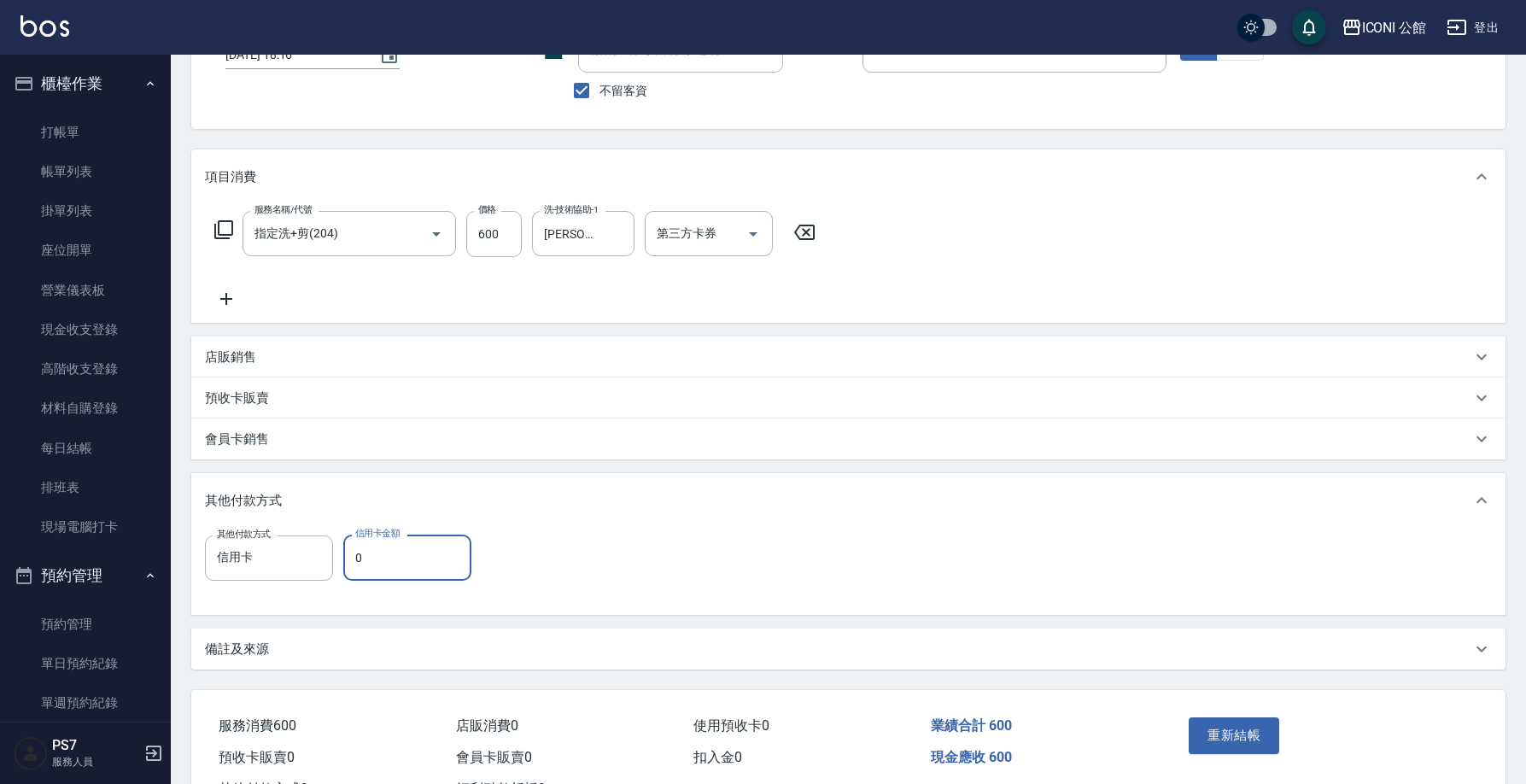
click at [383, 575] on input "0" at bounding box center [407, 557] width 128 height 46
type input "600"
click at [1255, 736] on button "重新結帳" at bounding box center [1234, 735] width 90 height 36
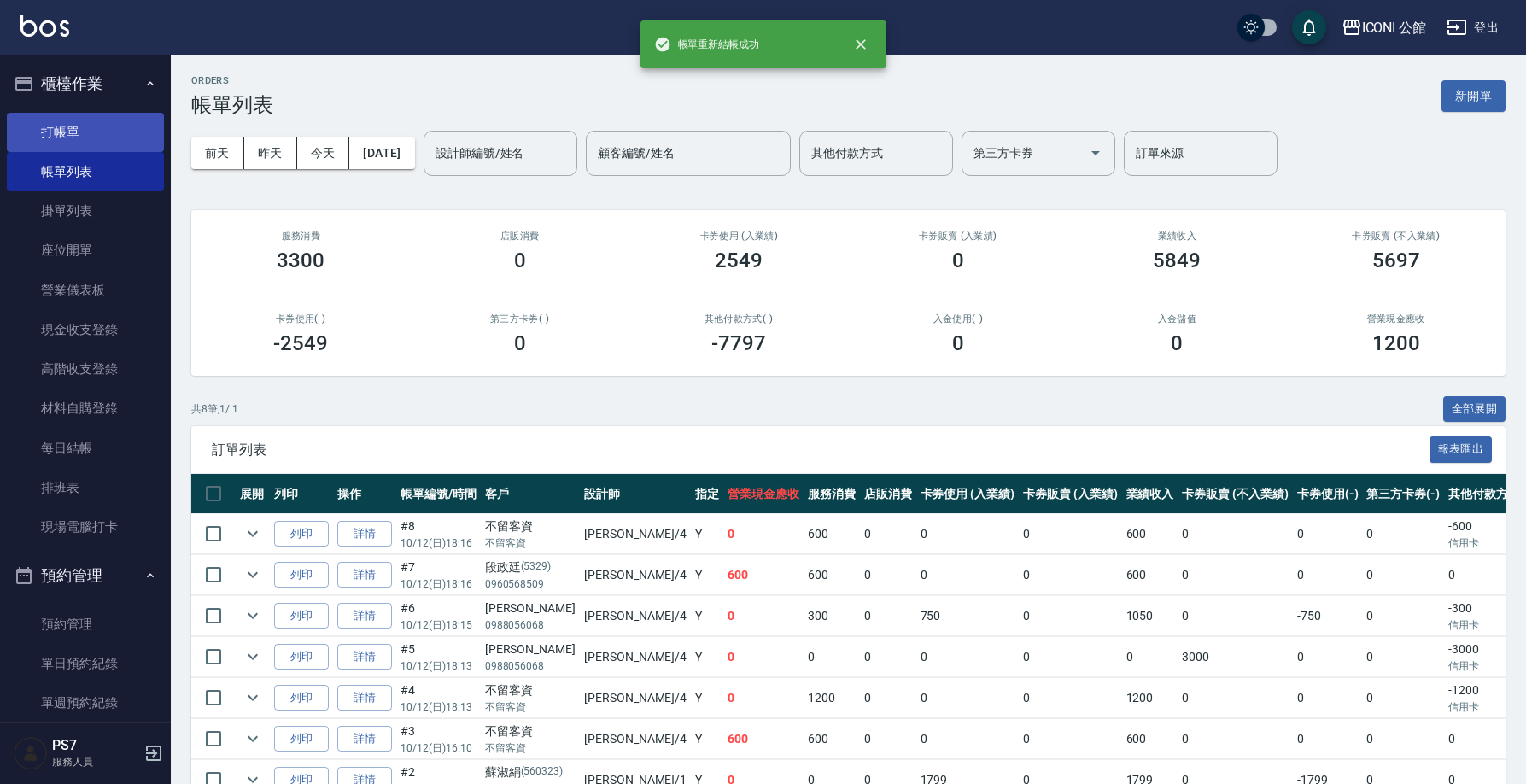
click at [59, 139] on link "打帳單" at bounding box center [85, 133] width 157 height 40
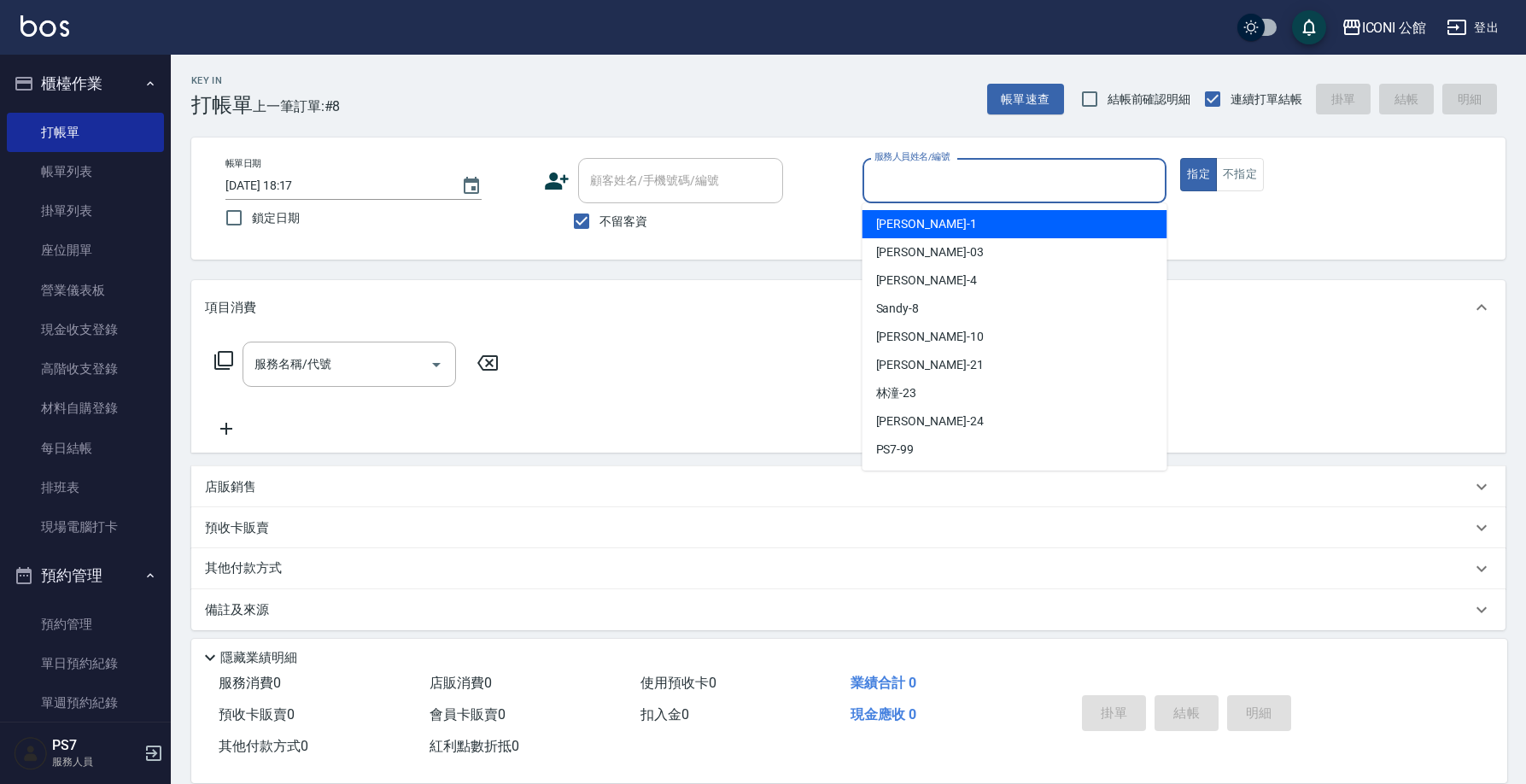
click at [1016, 182] on input "服務人員姓名/編號" at bounding box center [1014, 181] width 289 height 30
type input "Lina-4"
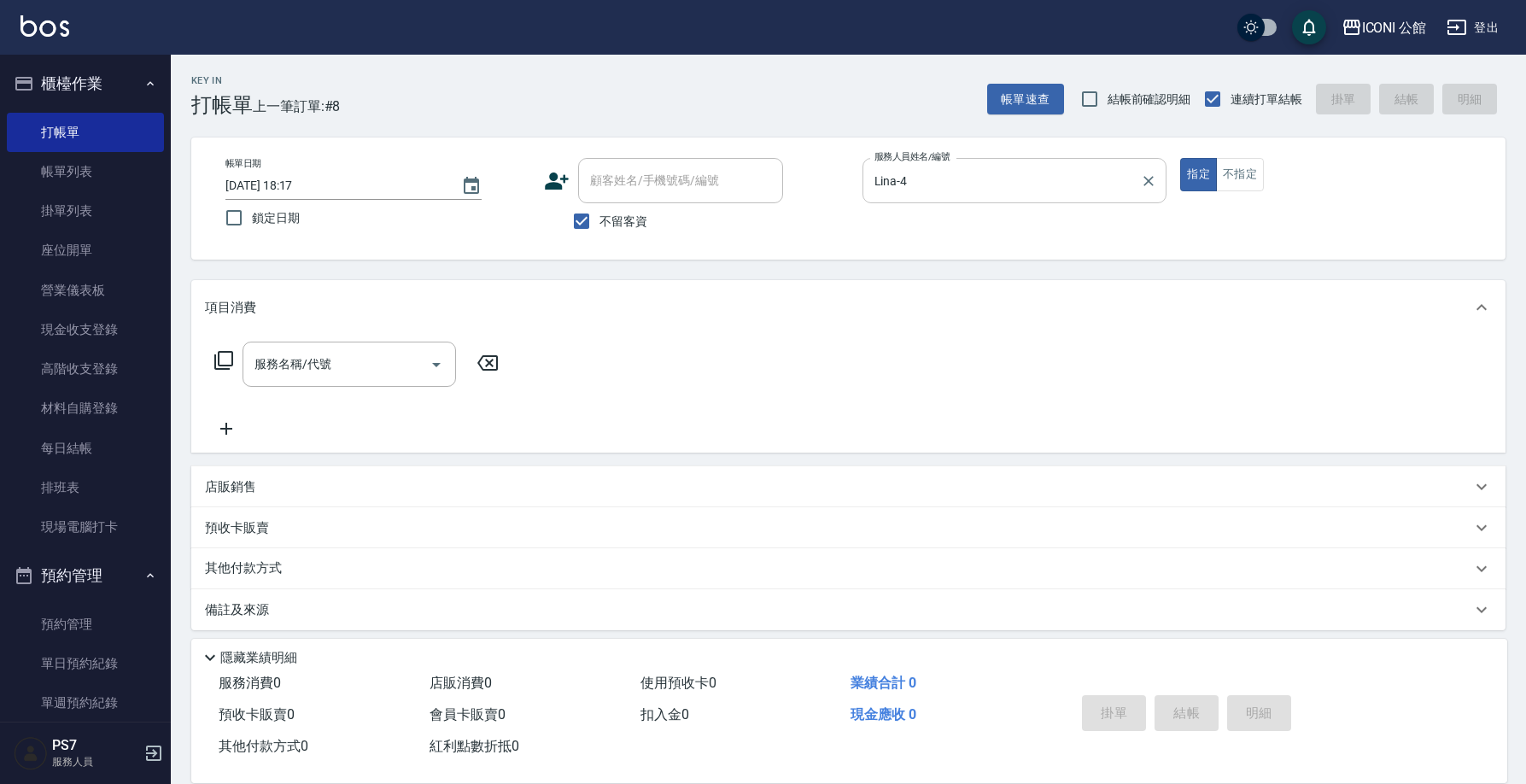
type button "true"
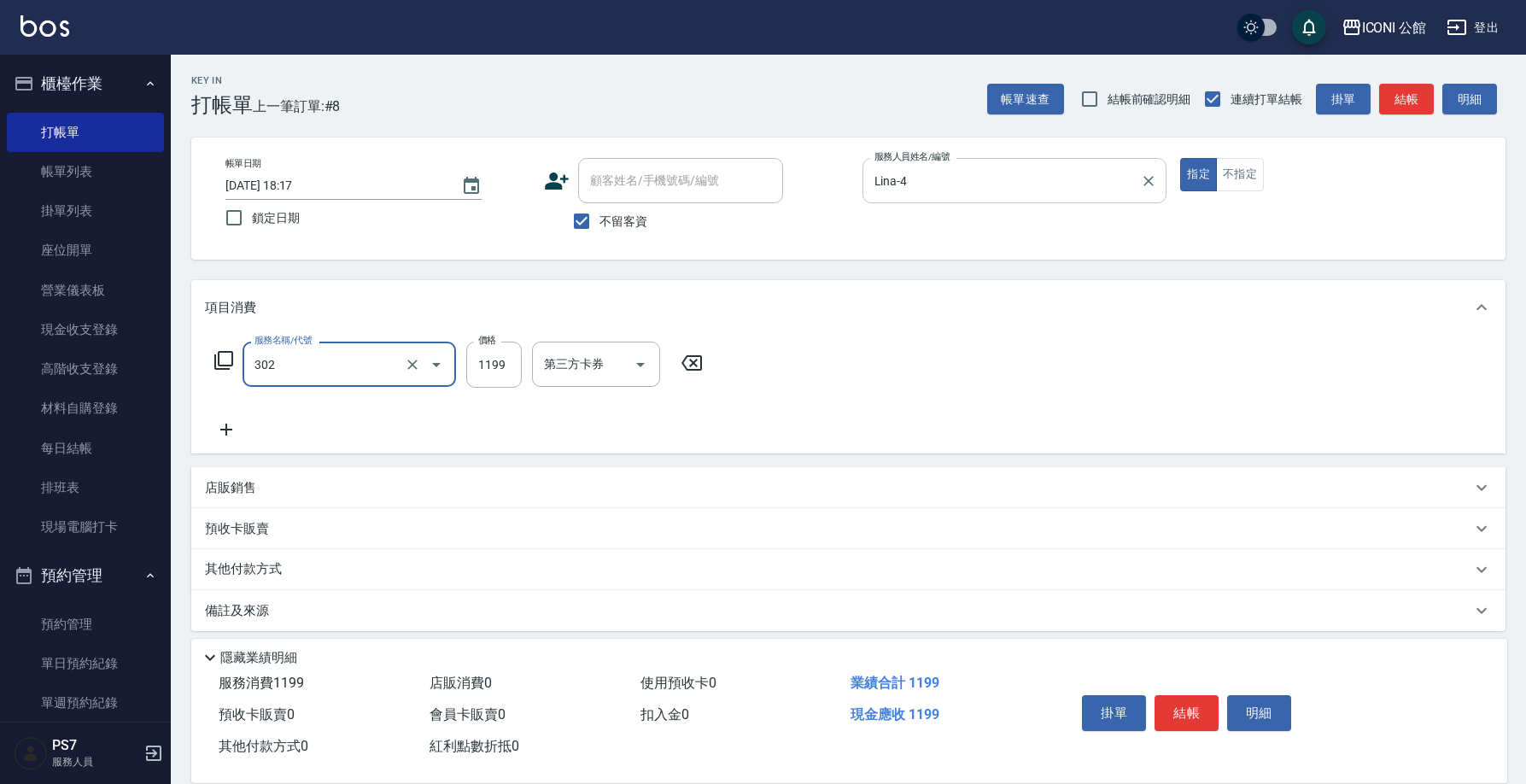
type input "設計燙髮(302)"
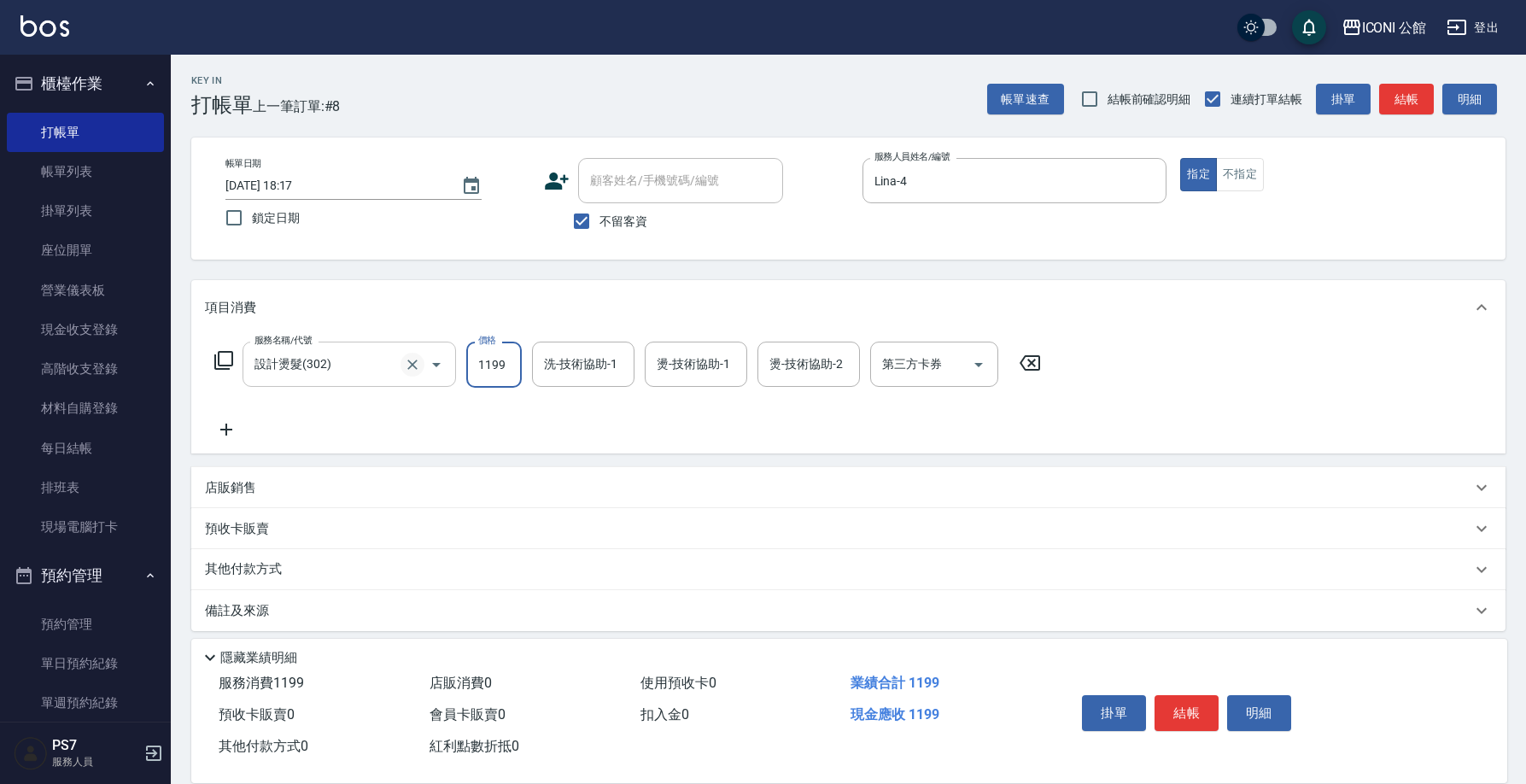
click at [413, 361] on icon "Clear" at bounding box center [412, 365] width 17 height 17
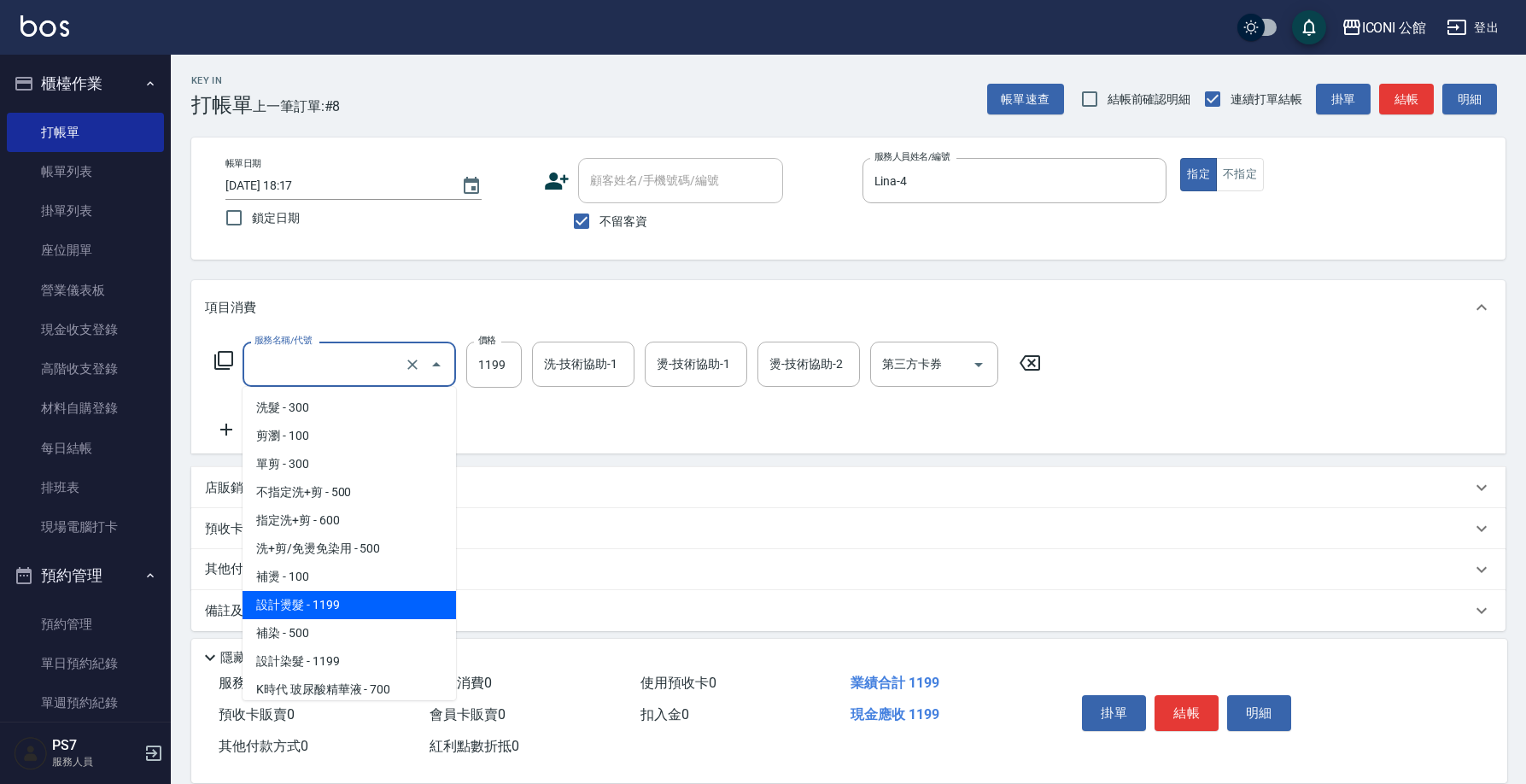
click at [383, 356] on input "服務名稱/代號" at bounding box center [324, 364] width 150 height 30
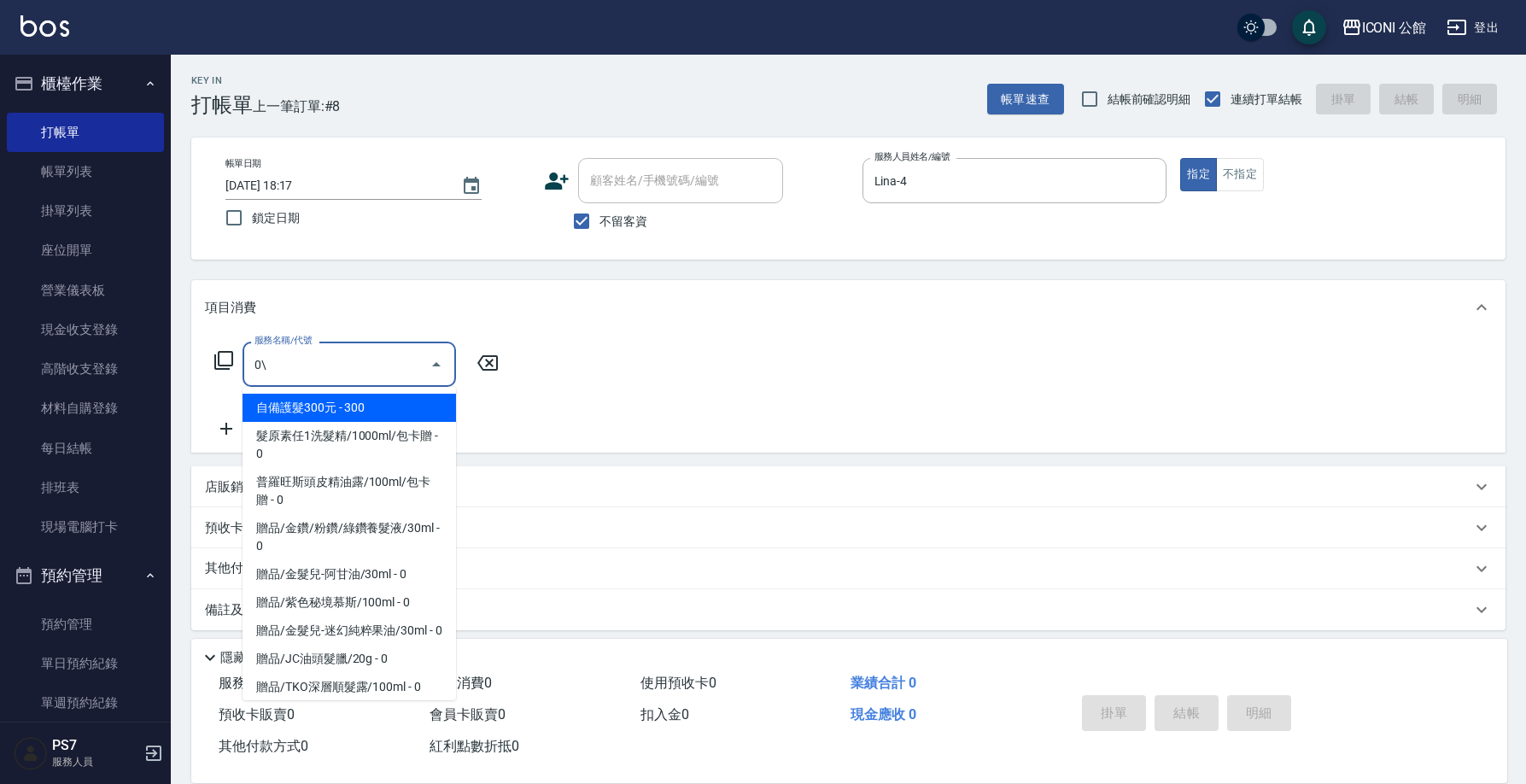
type input "0"
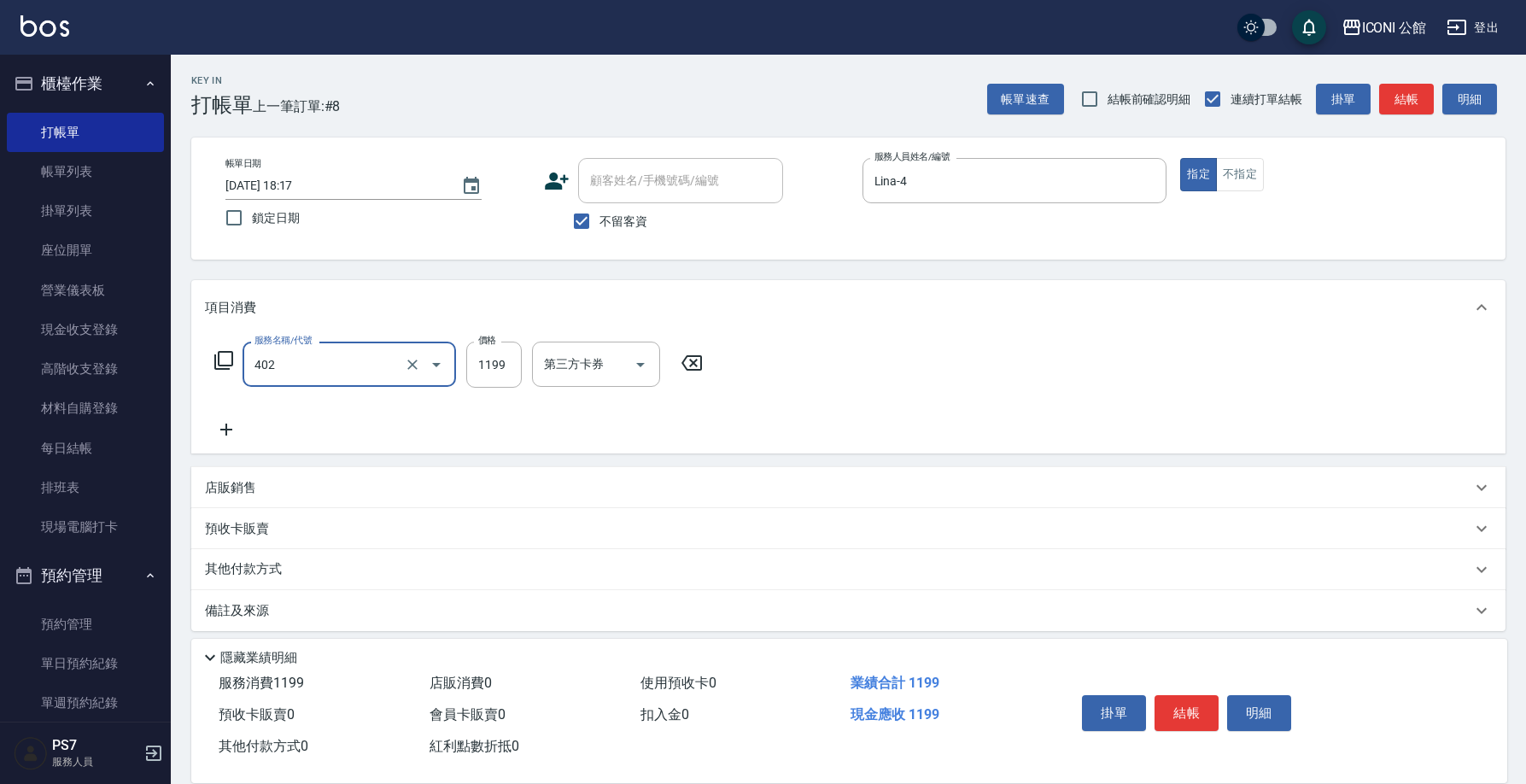
type input "設計染髮(402)"
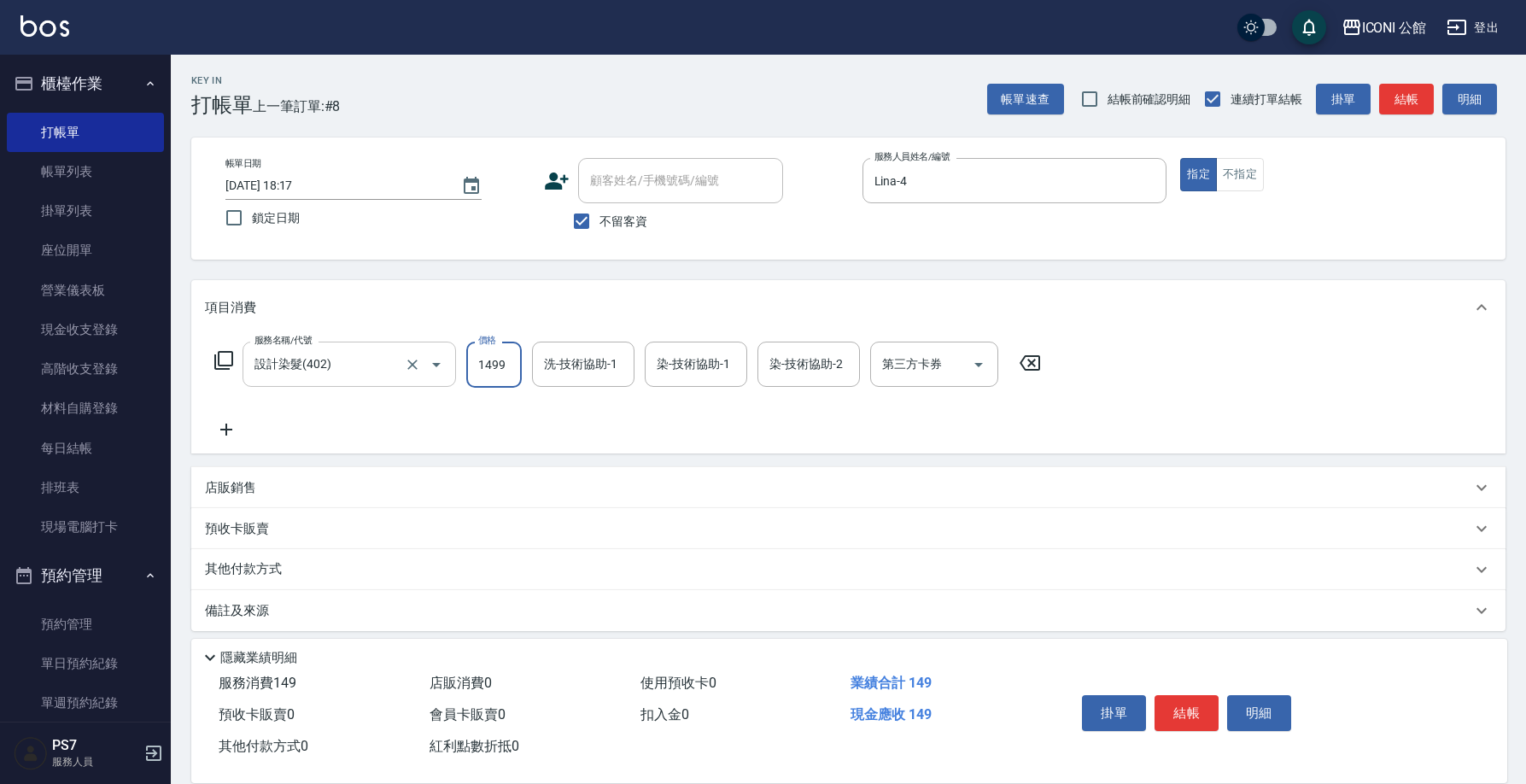
type input "1499"
type input "可歆-24"
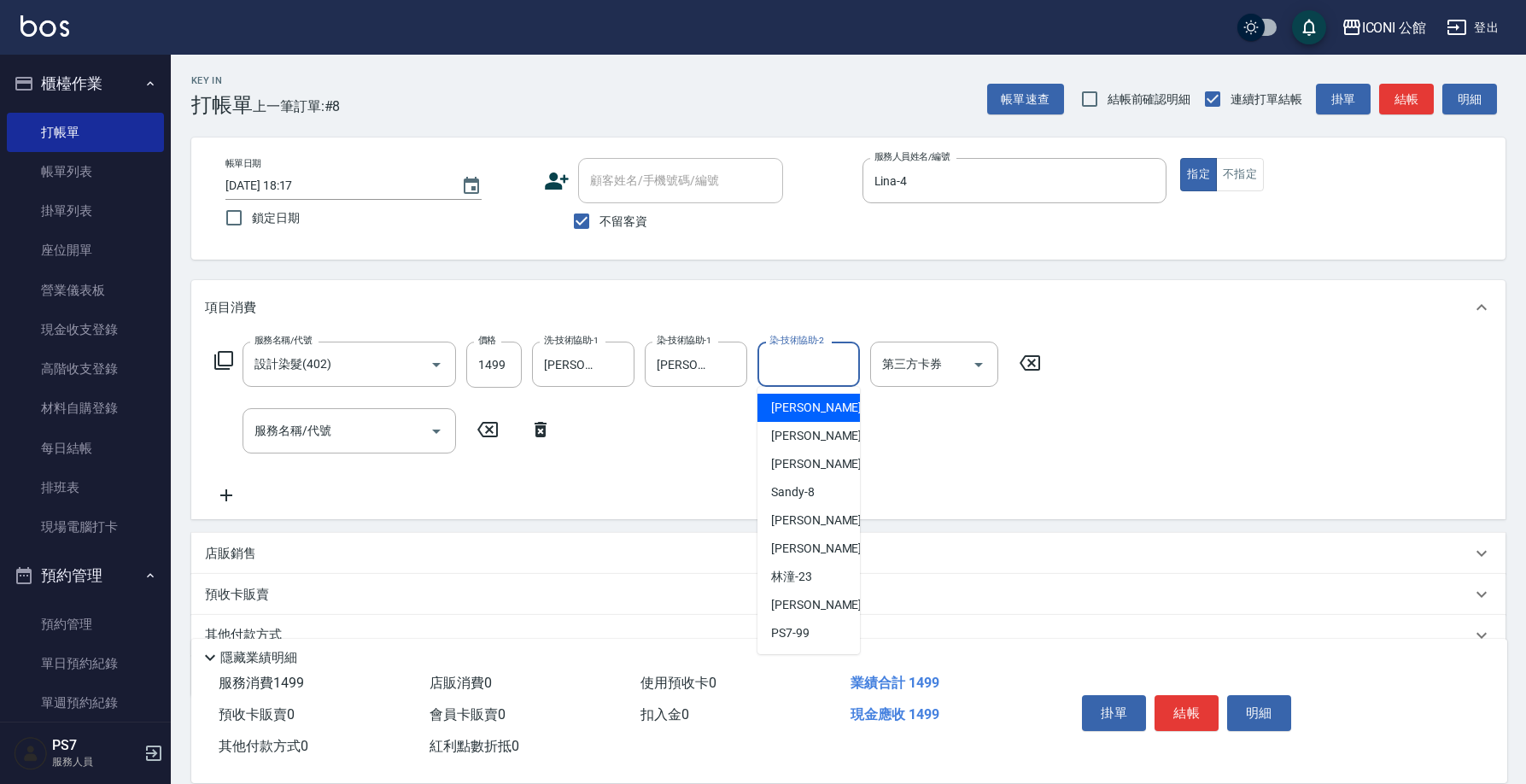
click at [792, 363] on input "染-技術協助-2" at bounding box center [809, 364] width 87 height 30
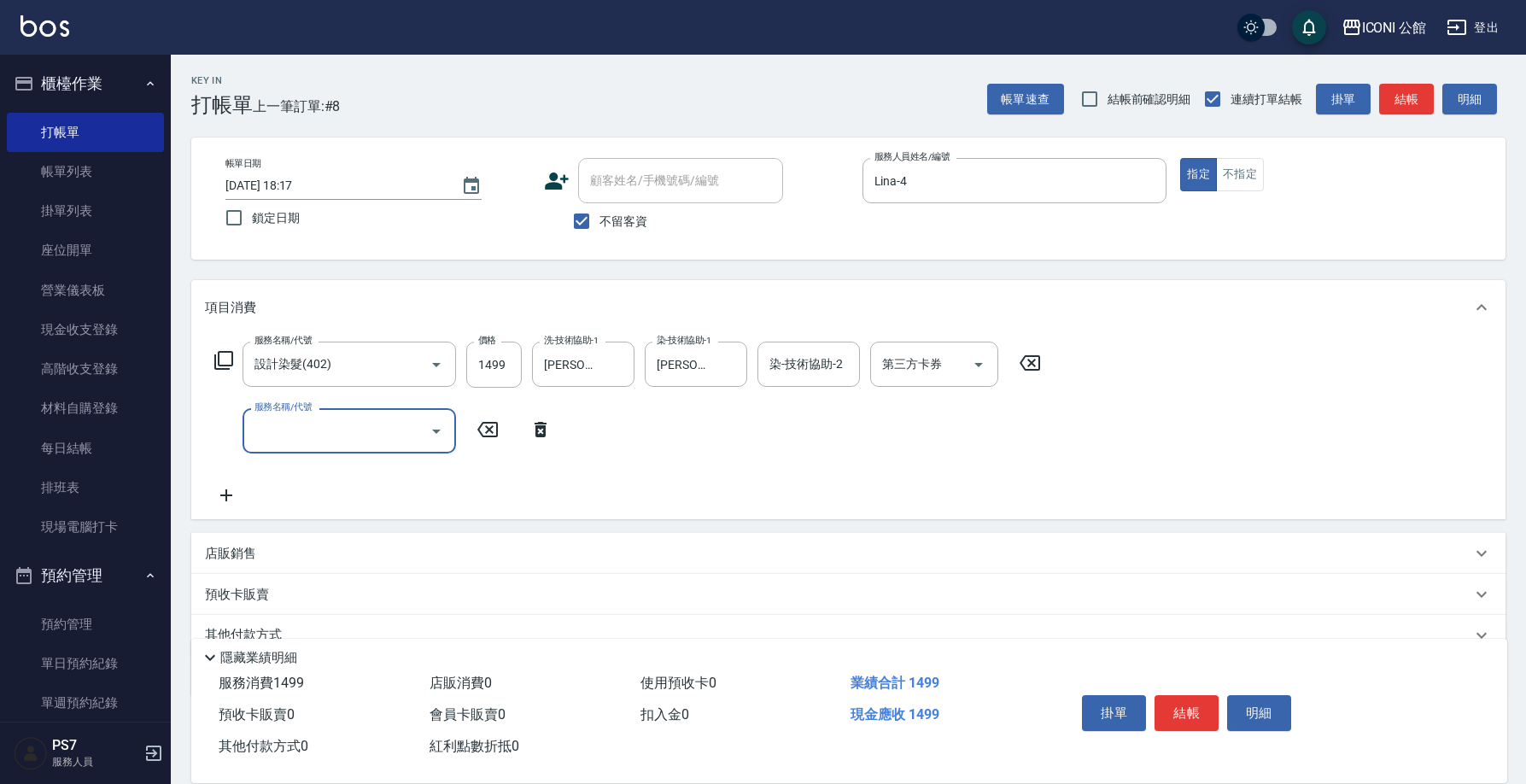
click at [370, 424] on input "服務名稱/代號" at bounding box center [336, 431] width 172 height 30
type input "DD急救護髮(506)"
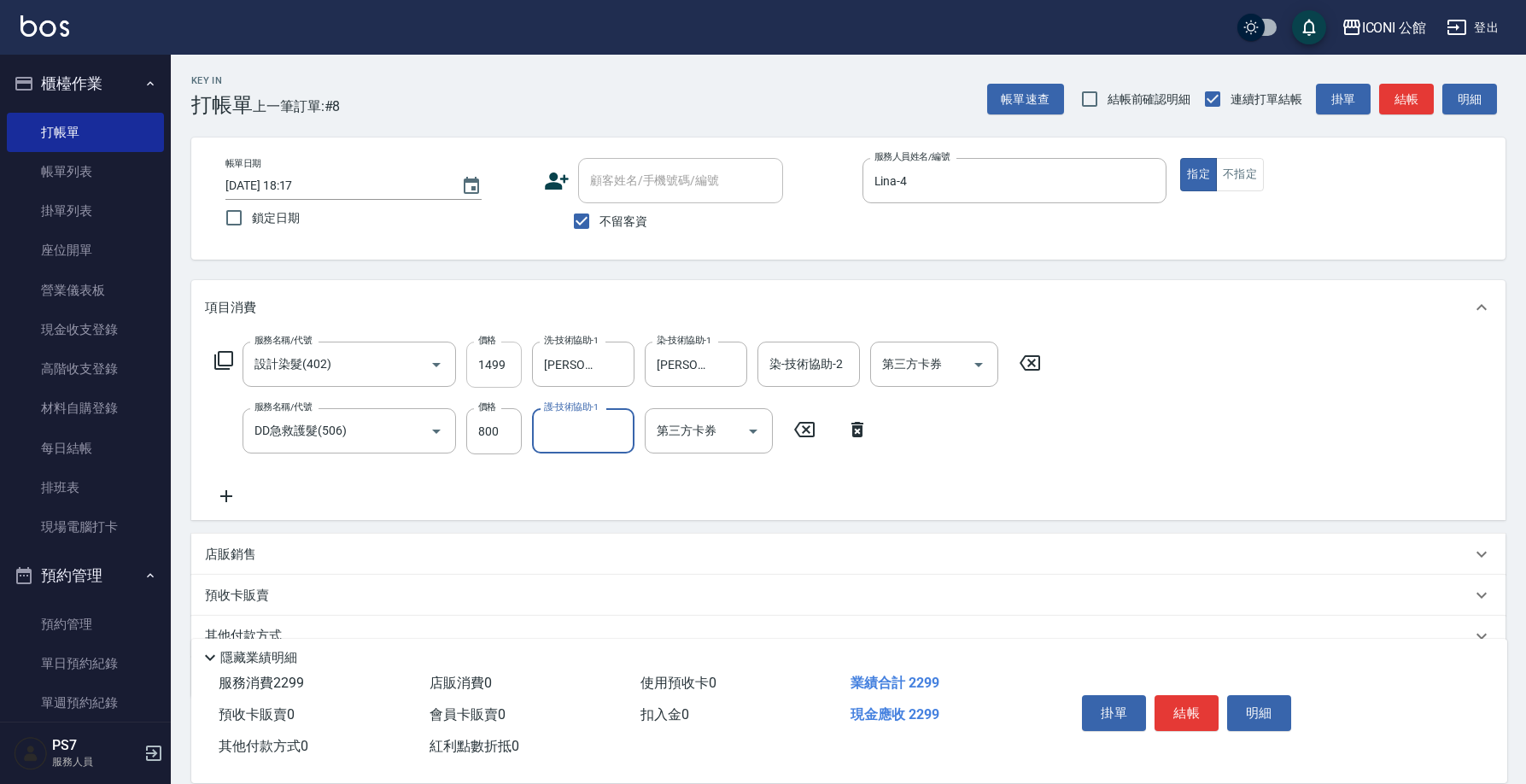
click at [505, 360] on input "1499" at bounding box center [494, 364] width 56 height 46
type input "800"
type input "可歆-24"
click at [512, 366] on input "1499" at bounding box center [494, 364] width 56 height 46
click at [512, 367] on input "1499" at bounding box center [494, 364] width 56 height 46
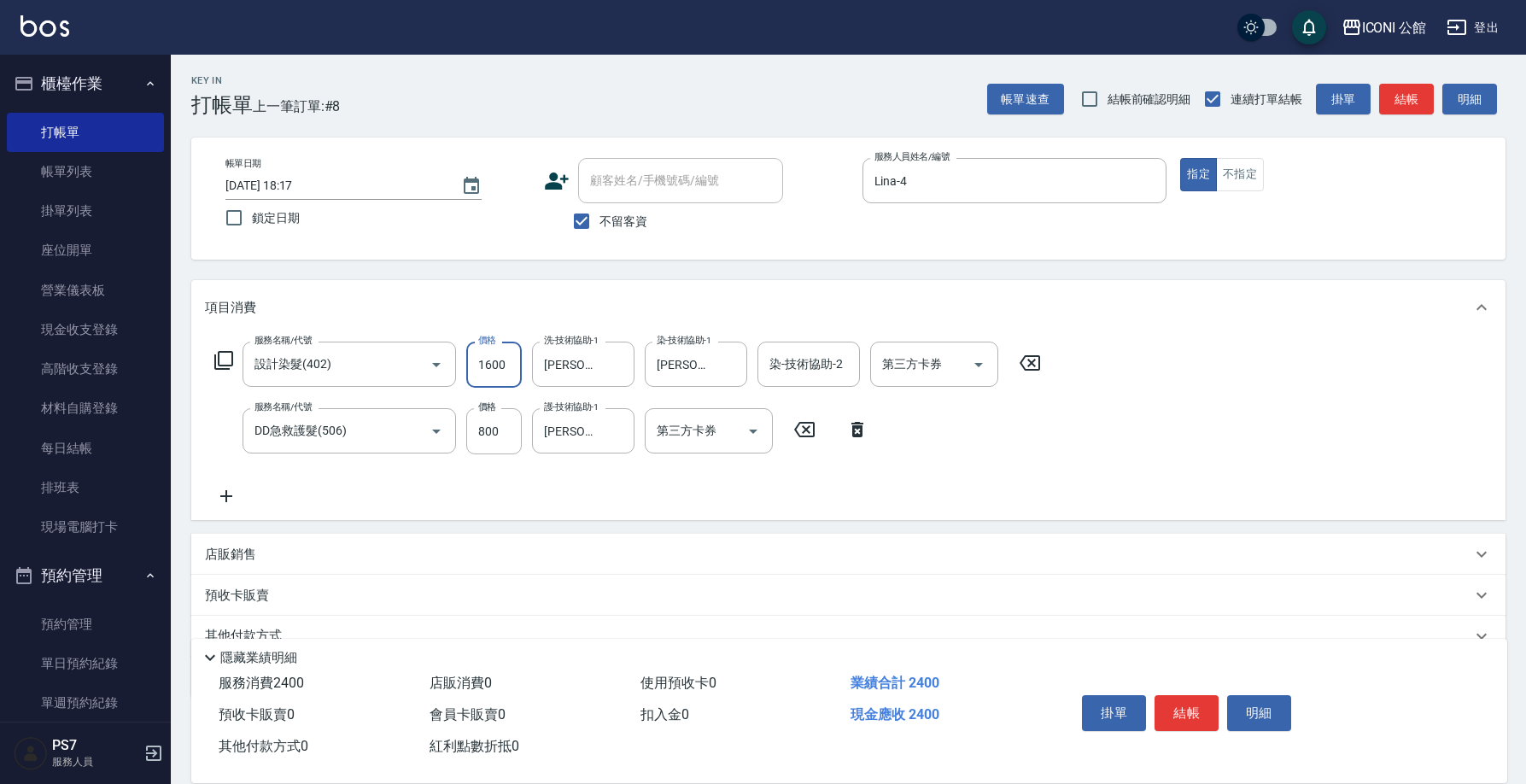
type input "1600"
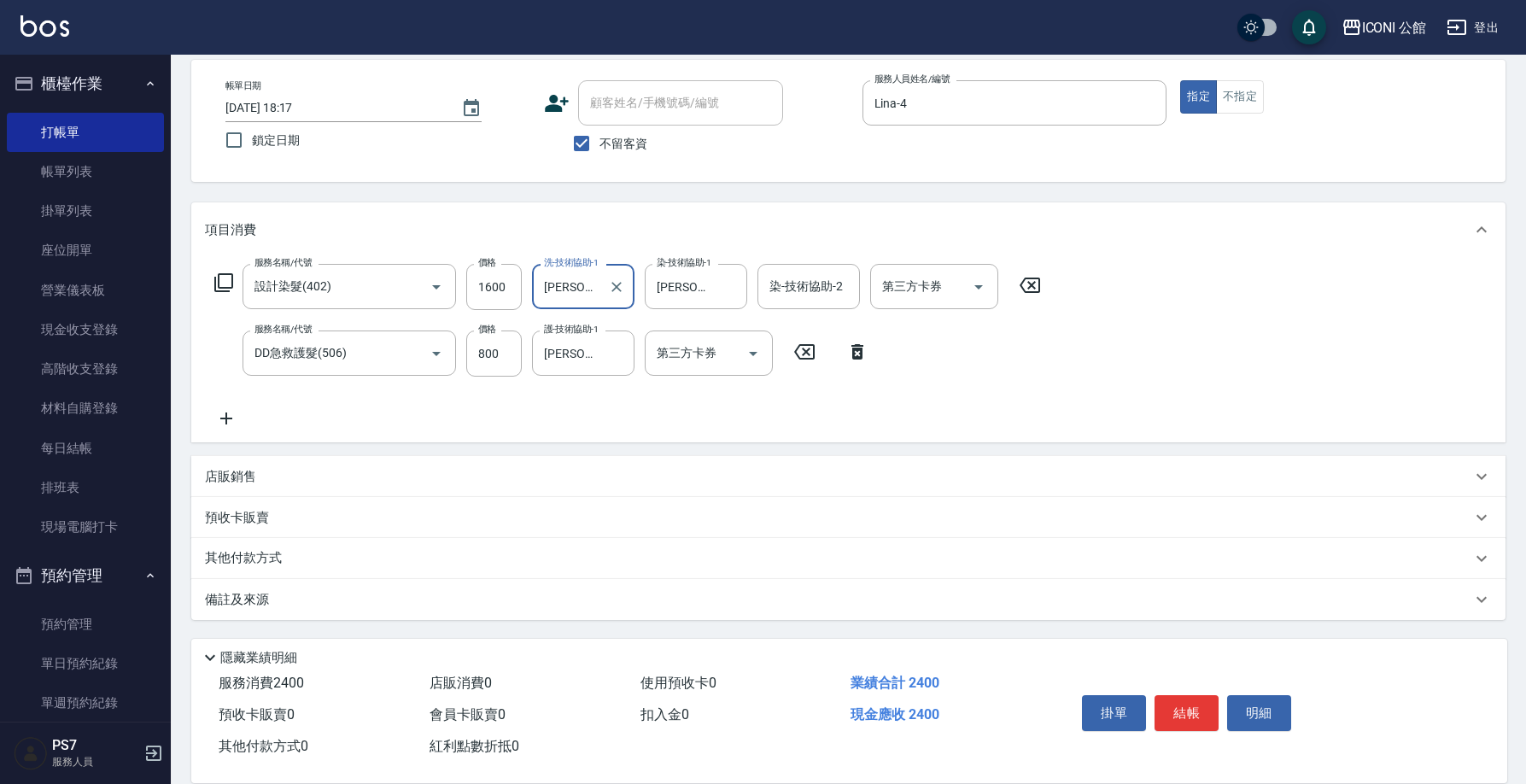
click at [253, 566] on p "其他付款方式" at bounding box center [247, 558] width 86 height 19
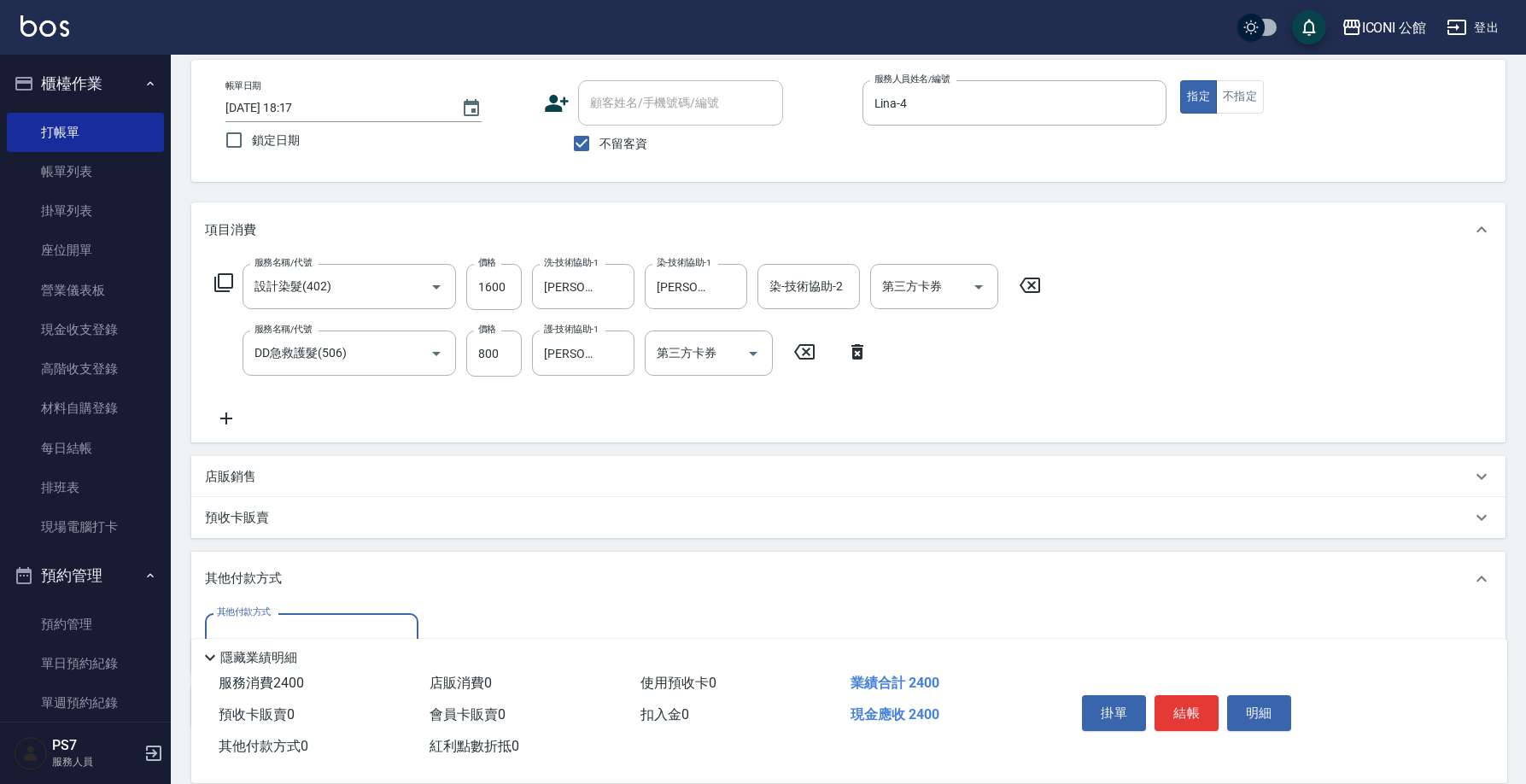
scroll to position [185, 0]
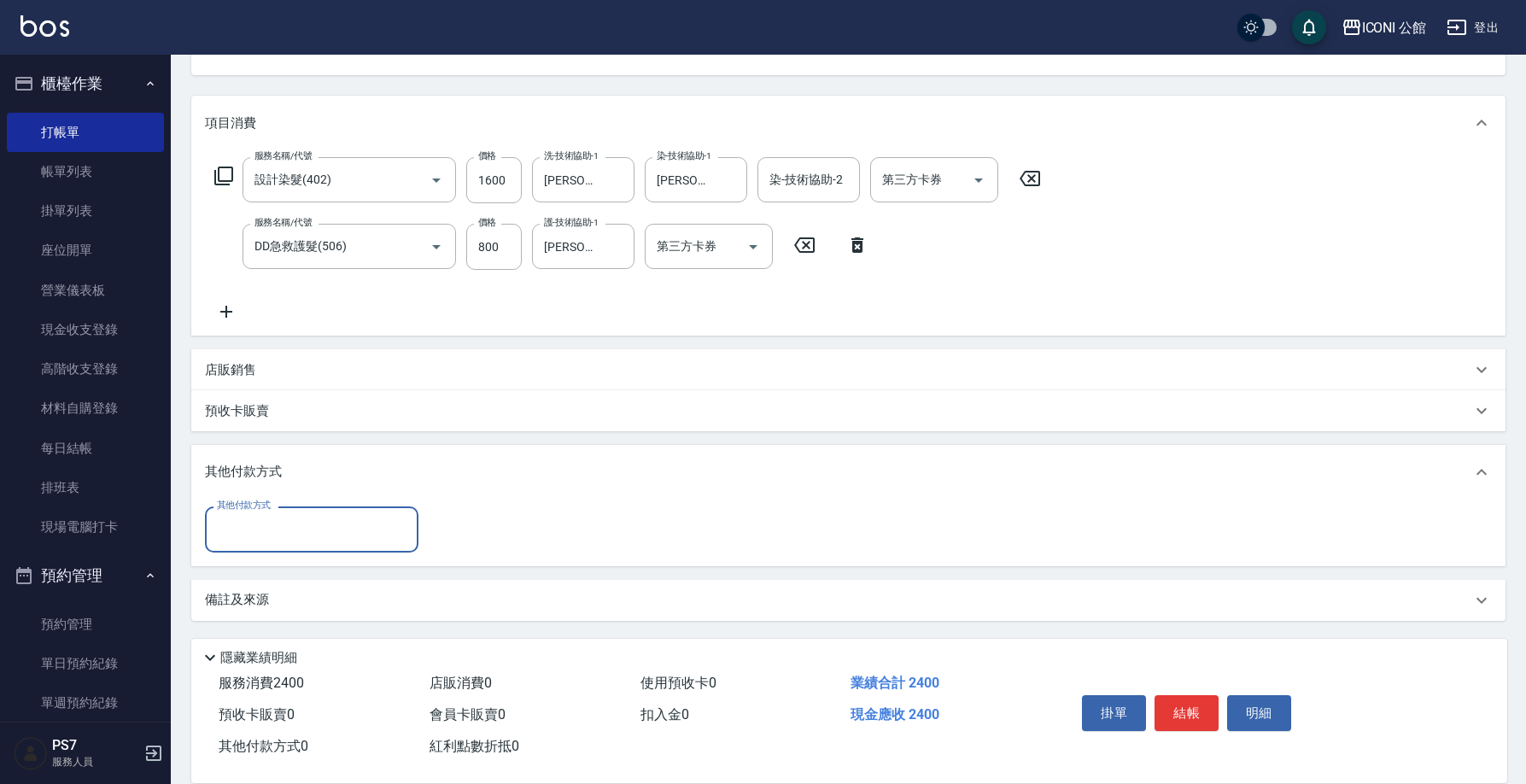
click at [258, 541] on input "其他付款方式" at bounding box center [312, 529] width 198 height 30
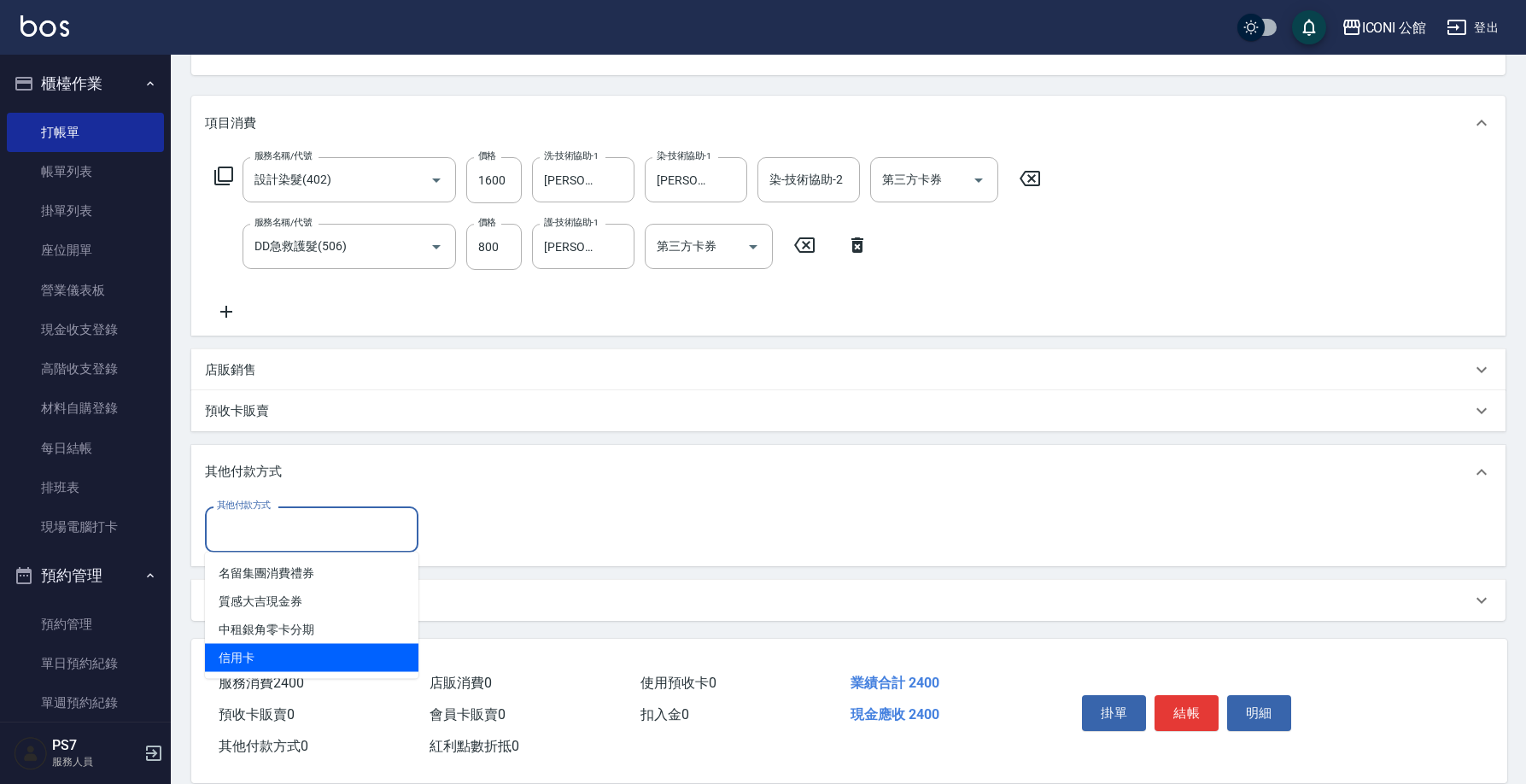
click at [265, 661] on span "信用卡" at bounding box center [311, 658] width 213 height 28
type input "信用卡"
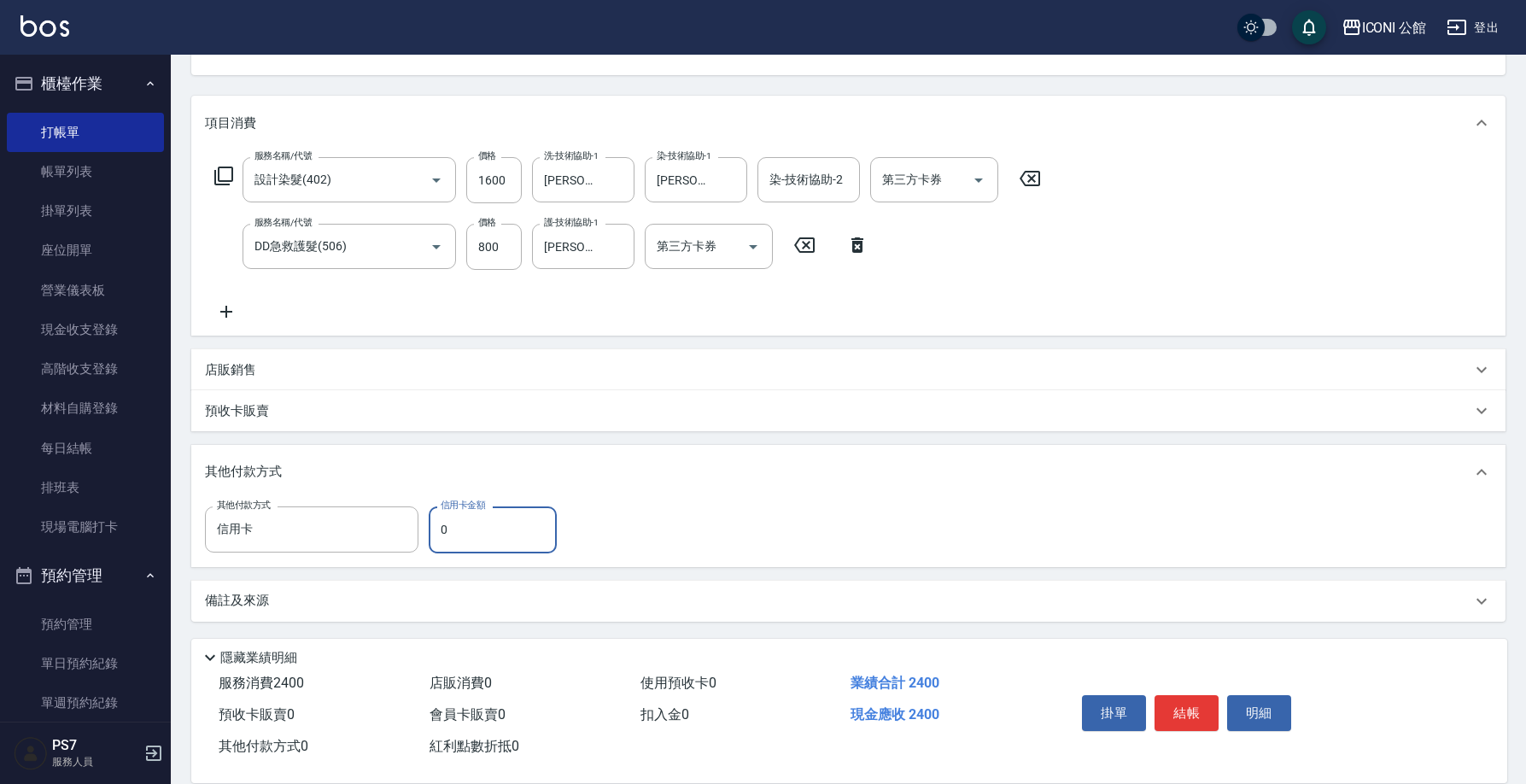
click at [451, 533] on input "0" at bounding box center [493, 529] width 128 height 46
type input "2400"
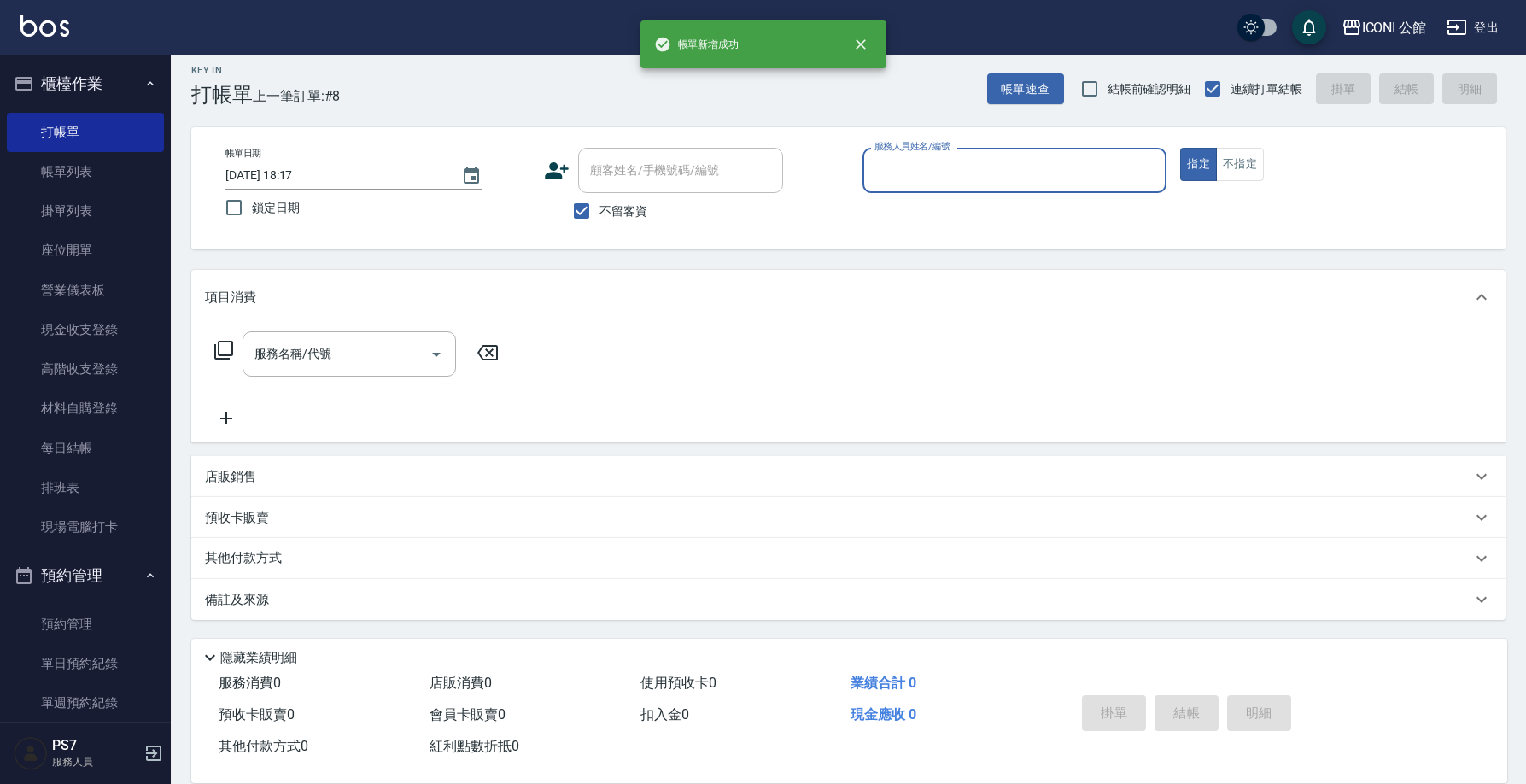
scroll to position [10, 0]
click at [1001, 182] on input "服務人員姓名/編號" at bounding box center [1014, 171] width 289 height 30
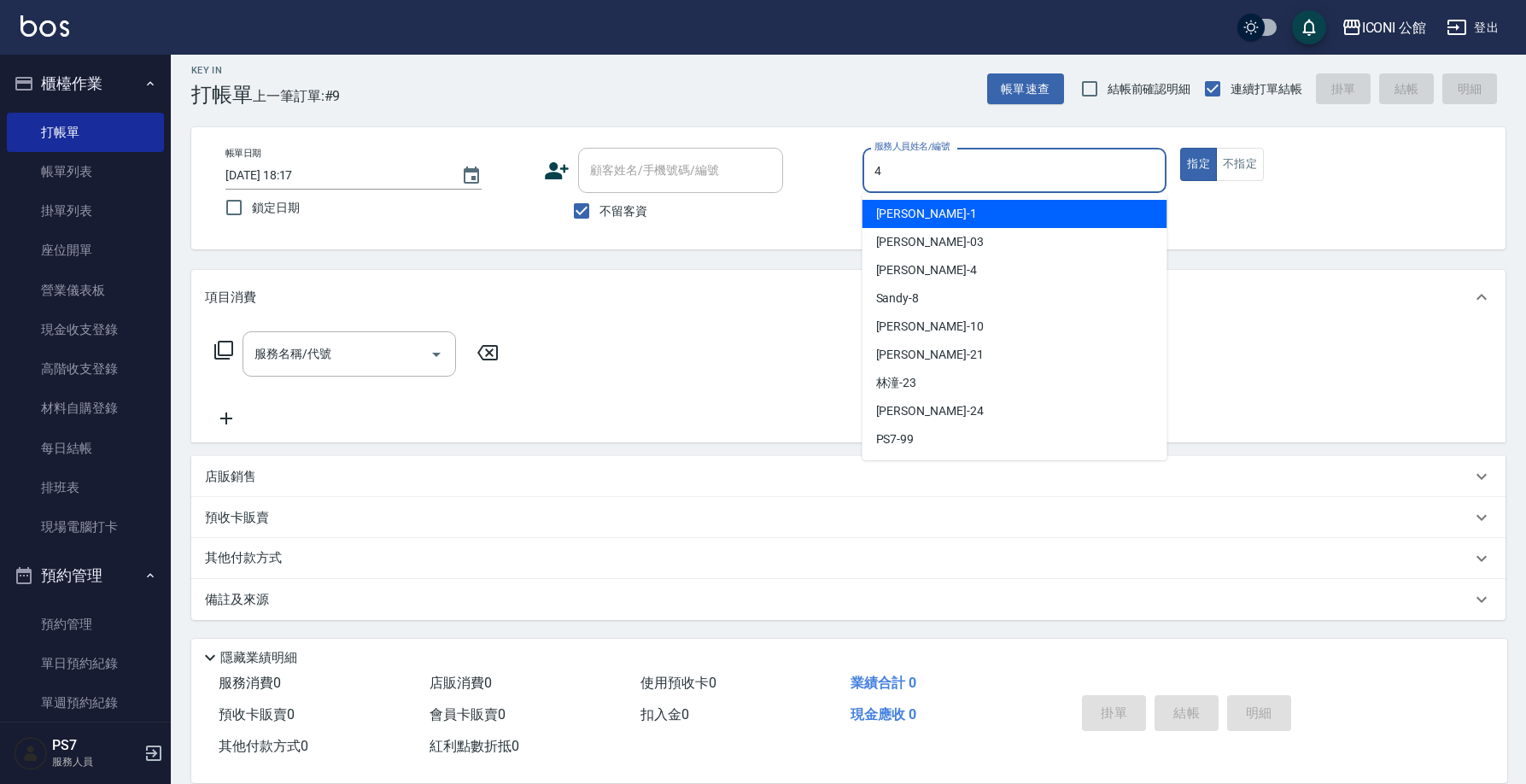
type input "Lina-4"
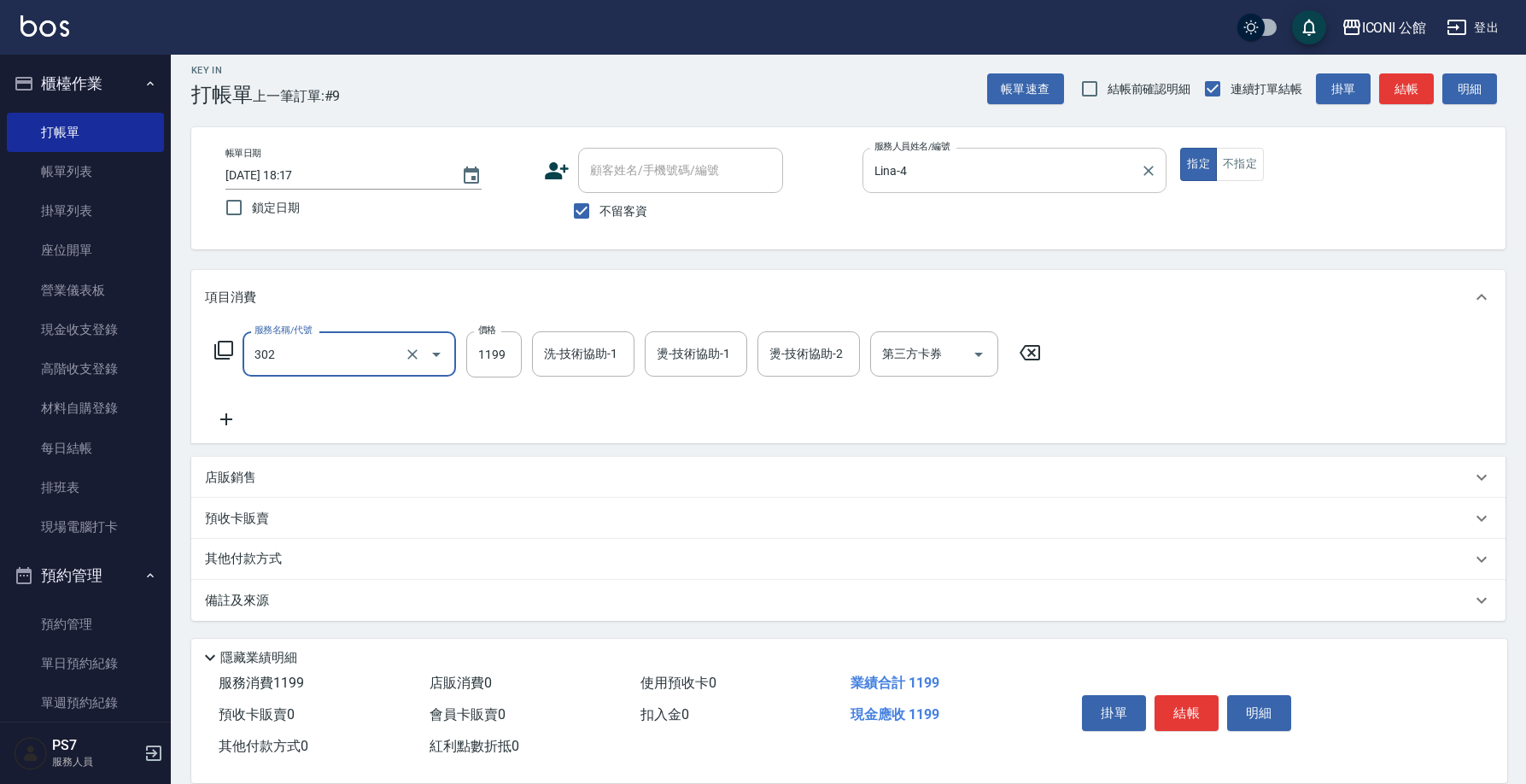
type input "設計燙髮(302)"
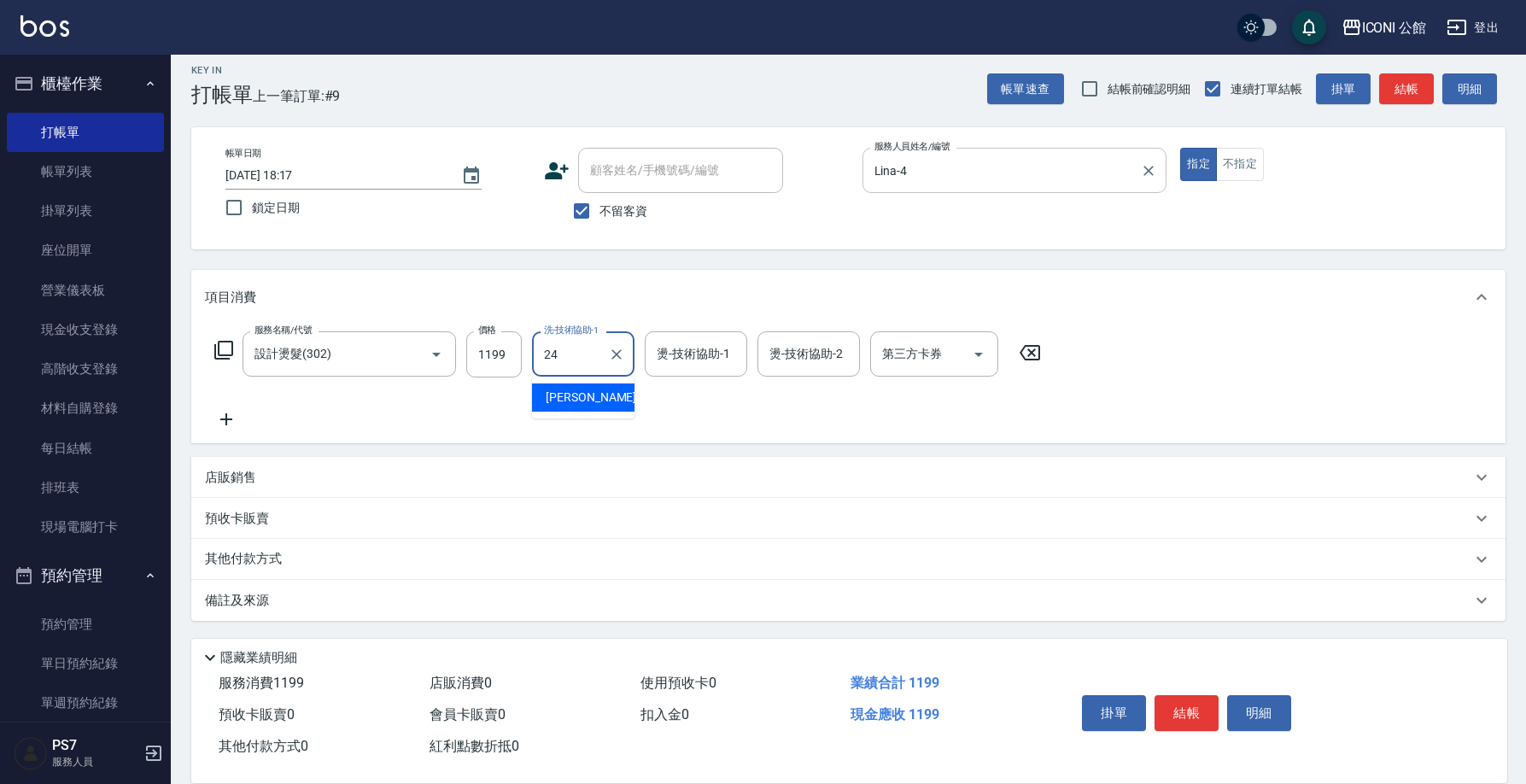
type input "可歆-24"
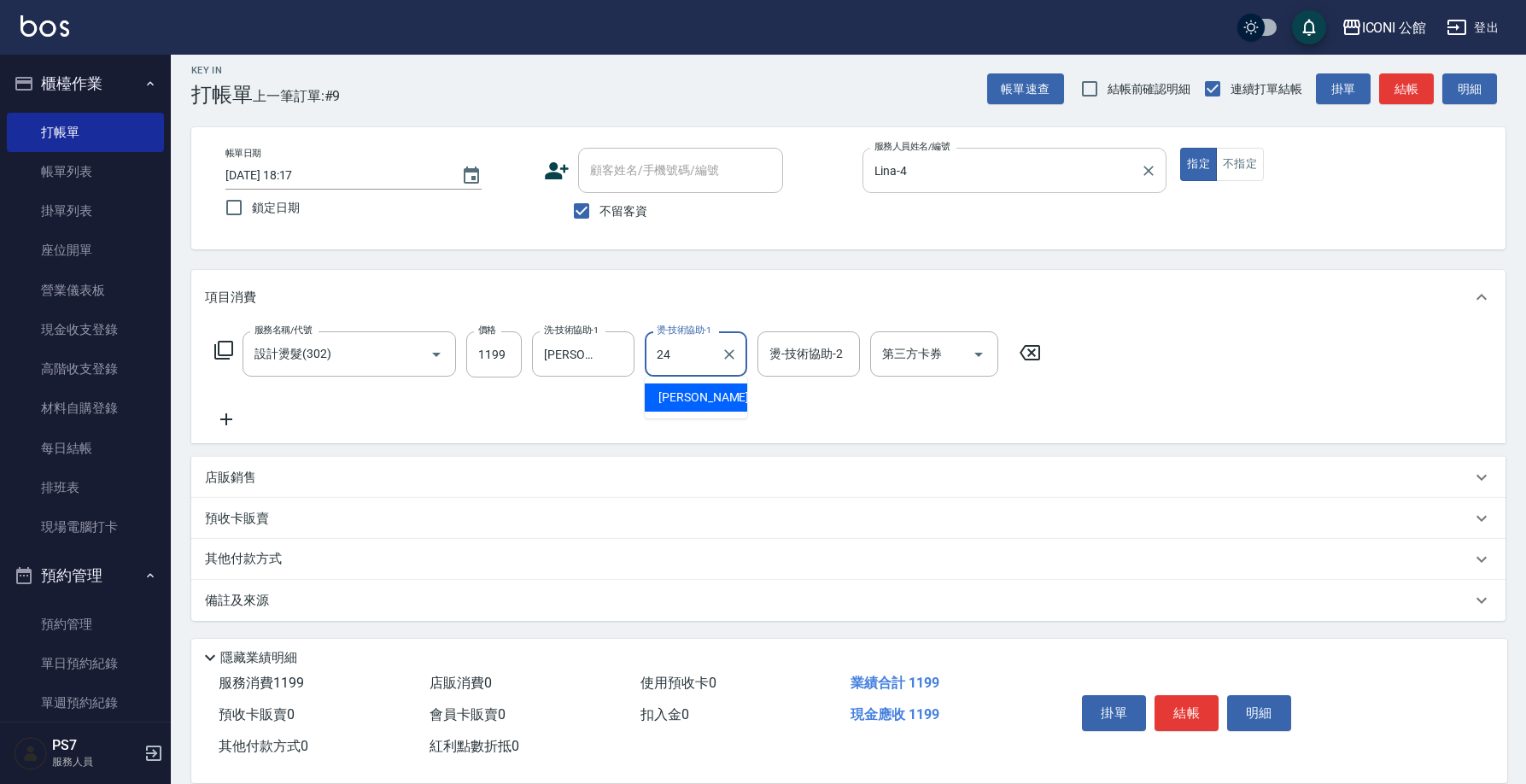
type input "可歆-24"
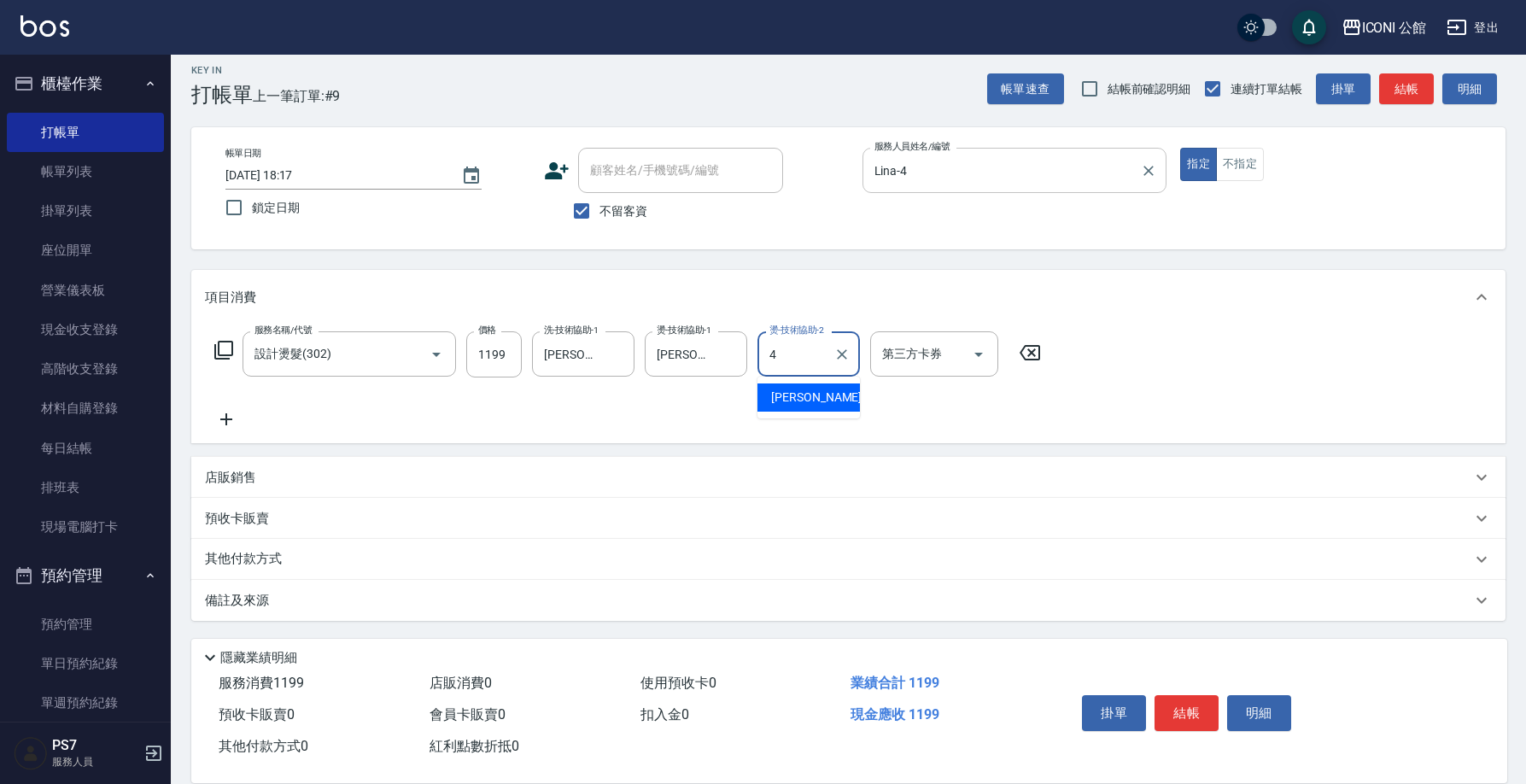
type input "Lina-4"
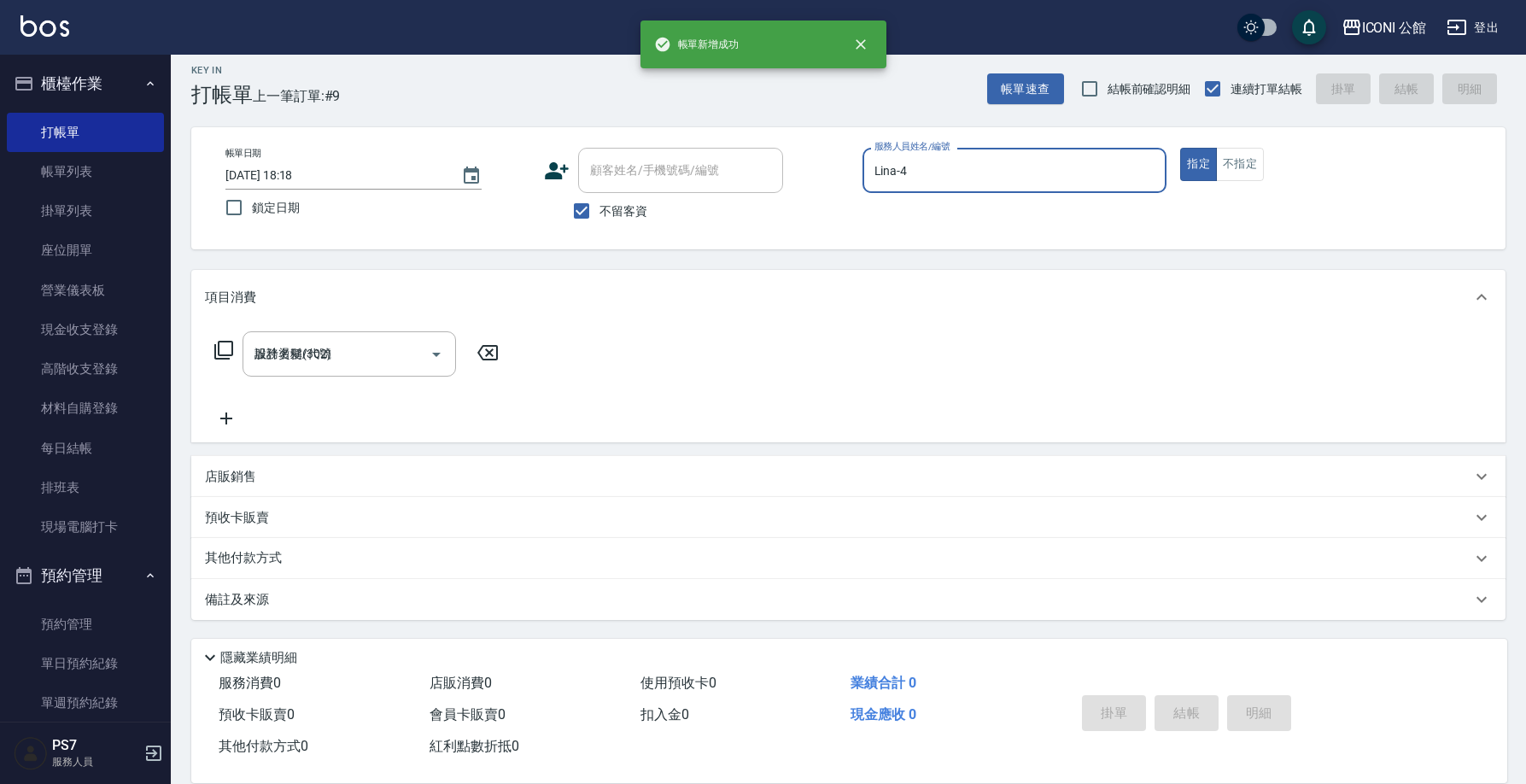
type input "2025/10/12 18:18"
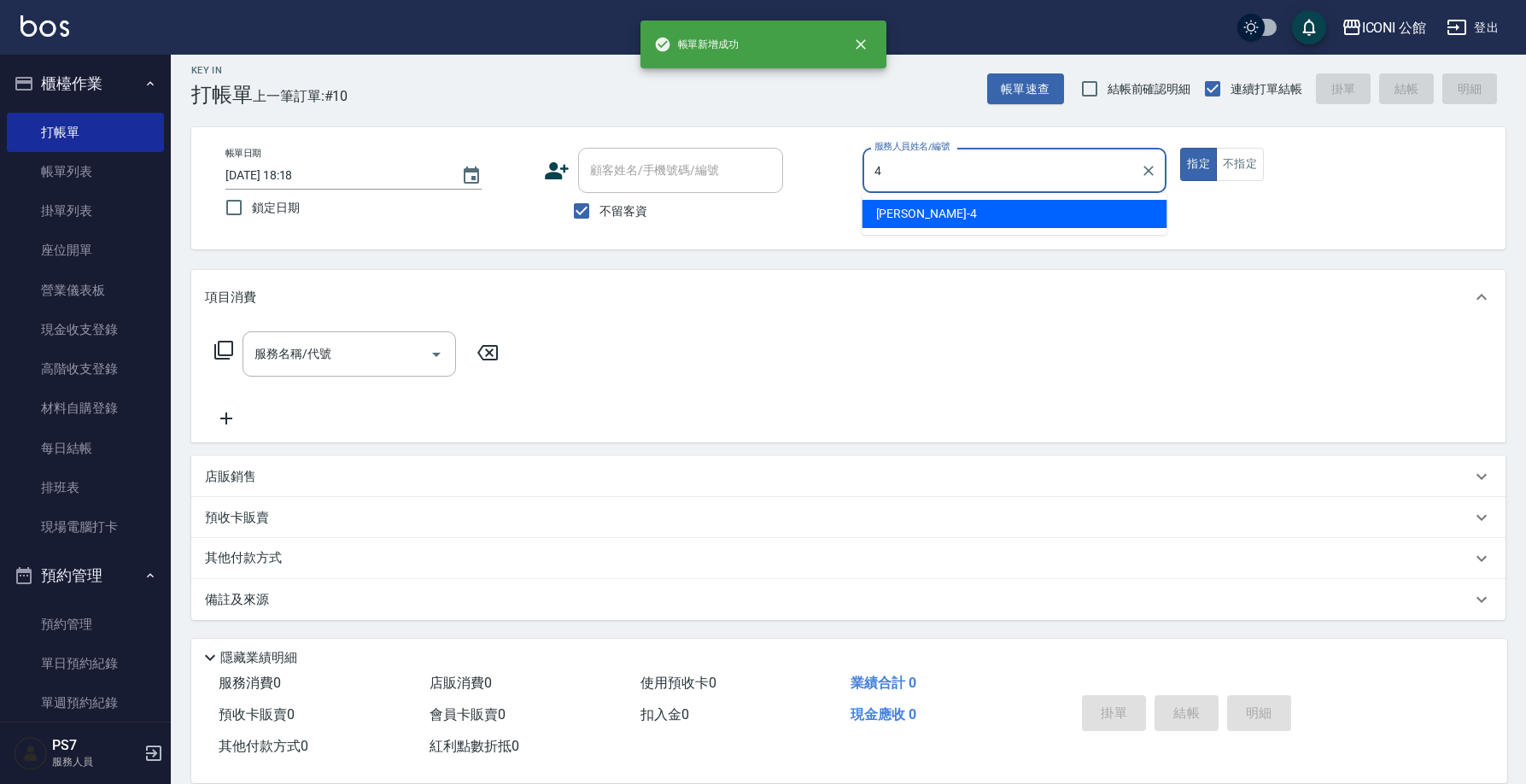
type input "Lina-4"
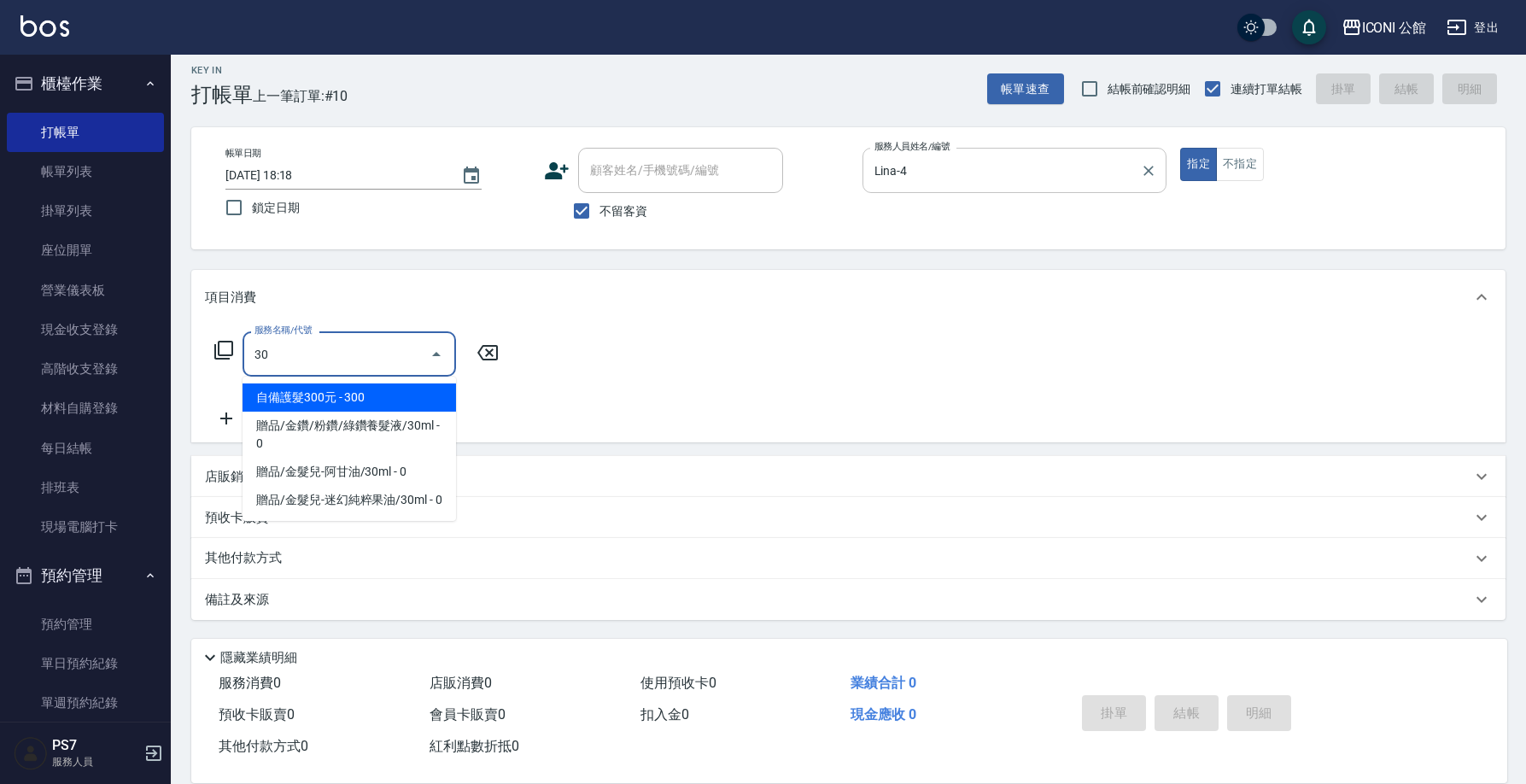
type input "3"
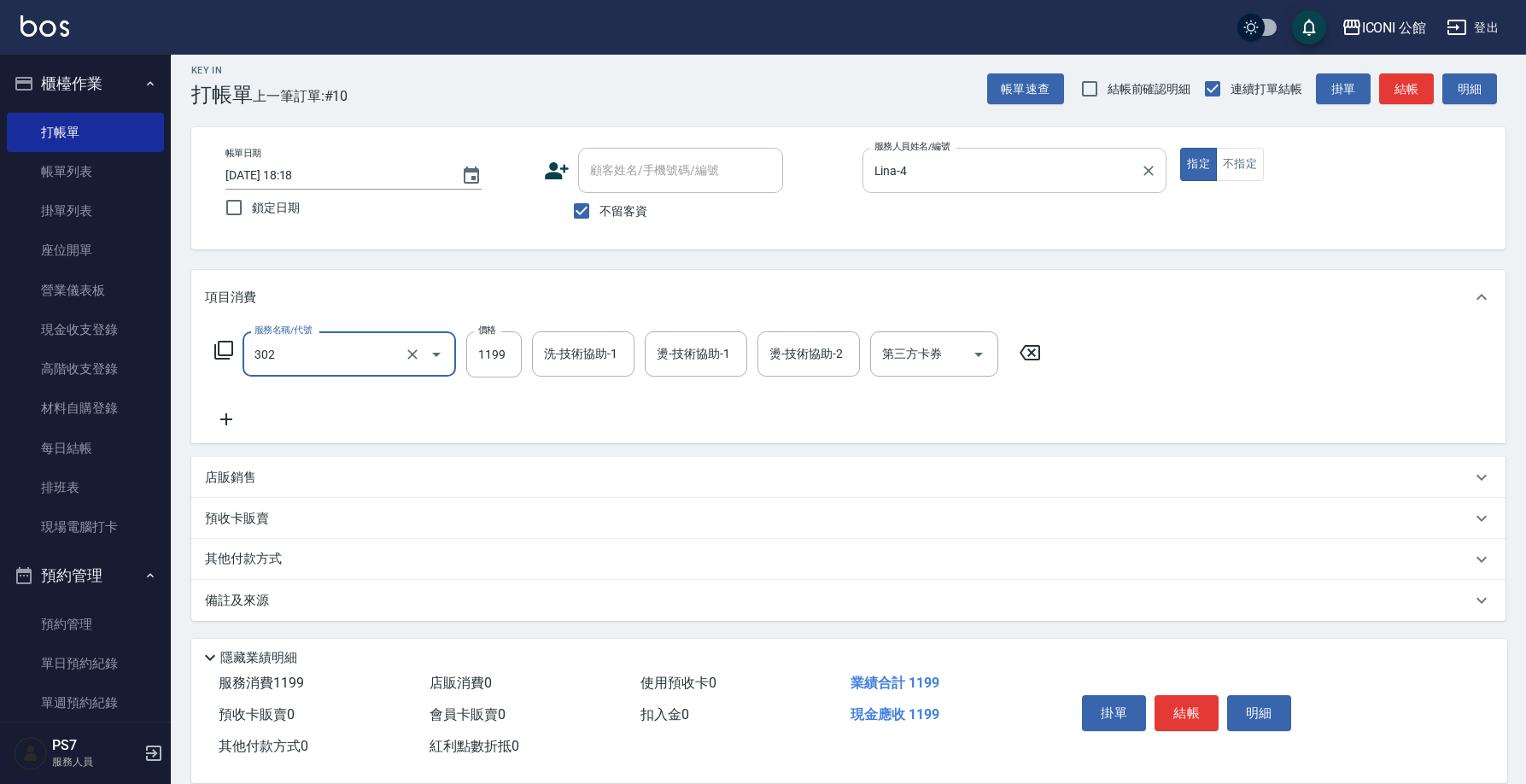
type input "設計燙髮(302)"
type input "1599"
click at [583, 362] on input "洗-技術協助-1" at bounding box center [583, 354] width 87 height 30
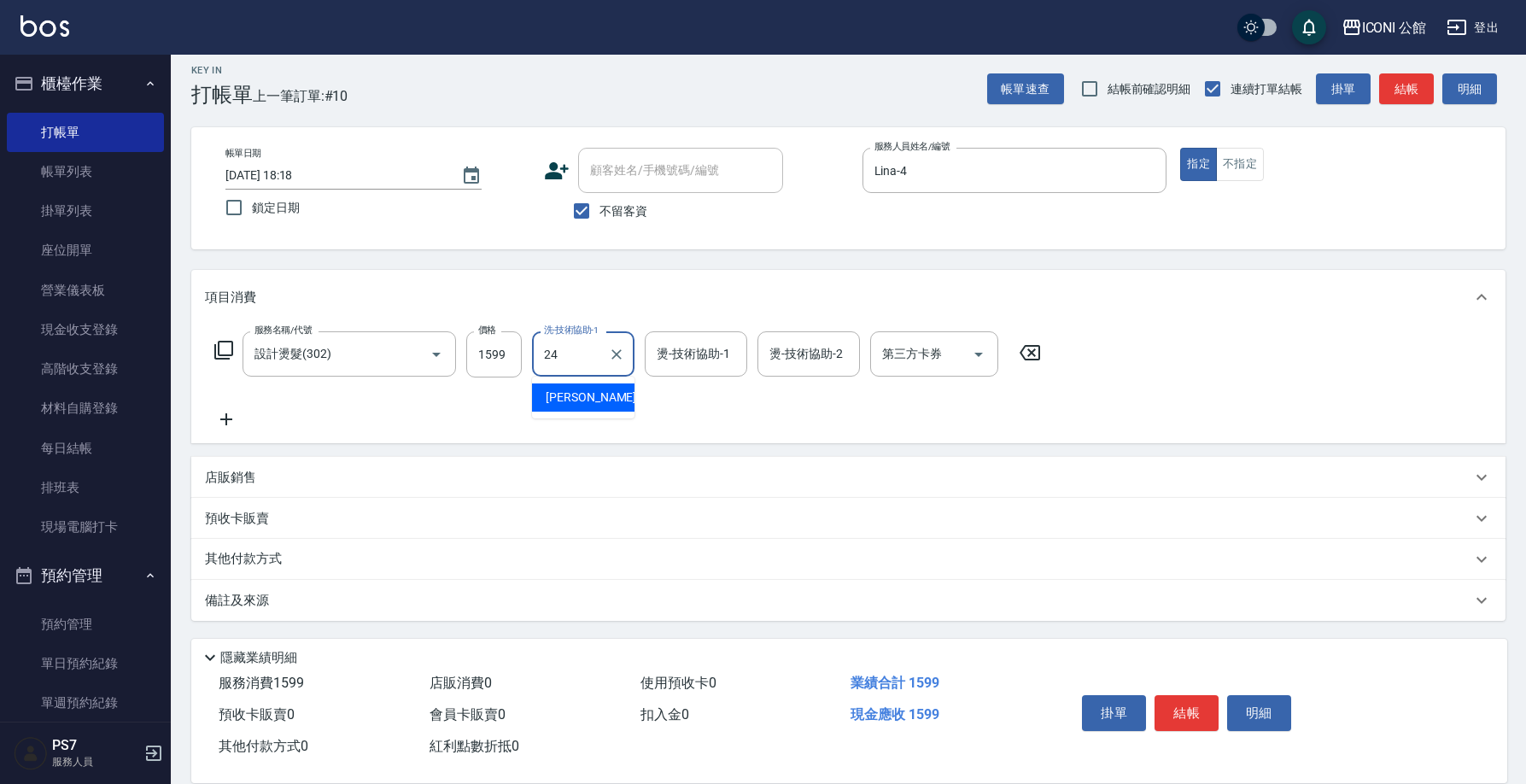
type input "可歆-24"
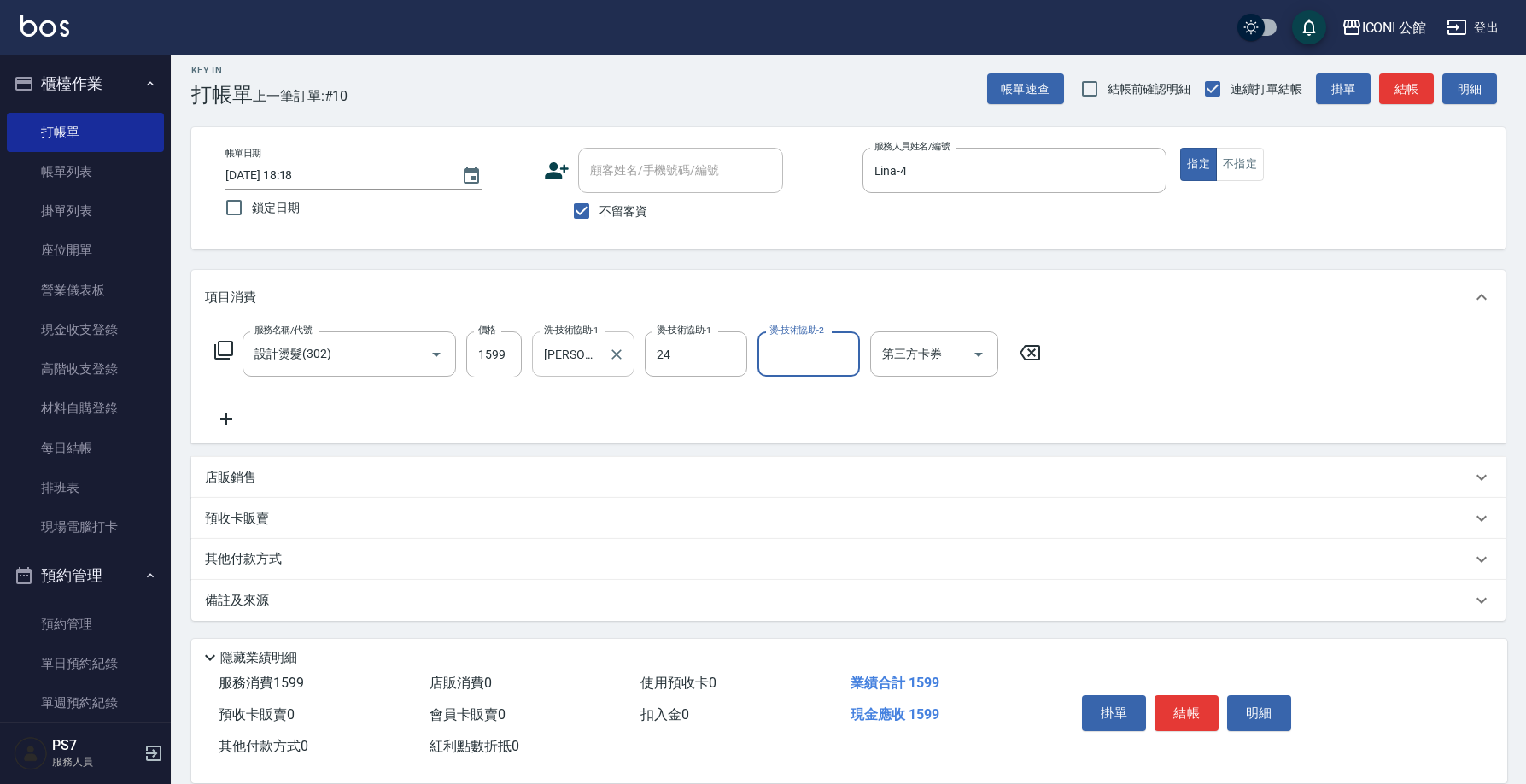
type input "可歆-24"
type input "Lina-4"
click at [1186, 698] on button "結帳" at bounding box center [1187, 712] width 64 height 36
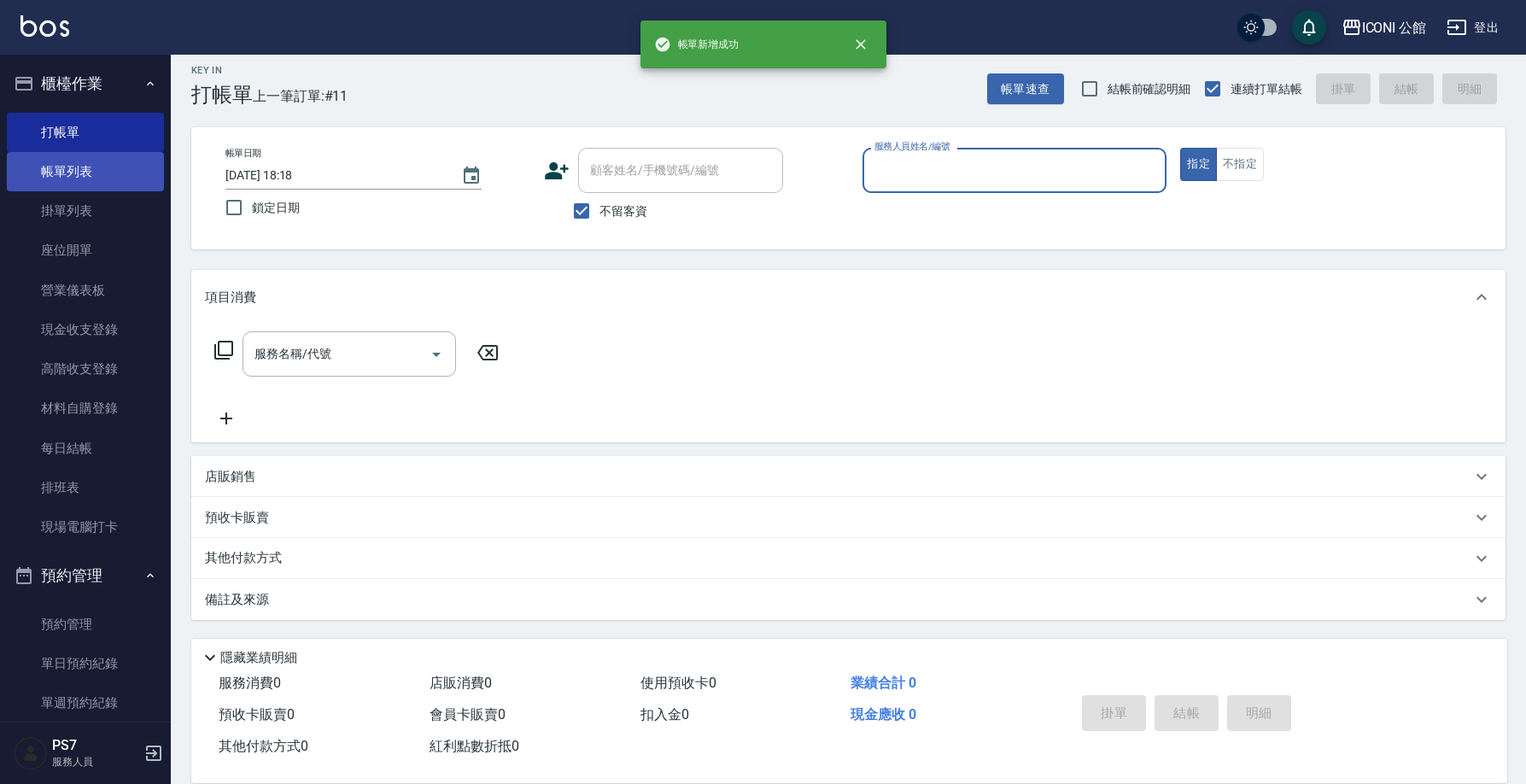
click at [34, 180] on link "帳單列表" at bounding box center [85, 172] width 157 height 40
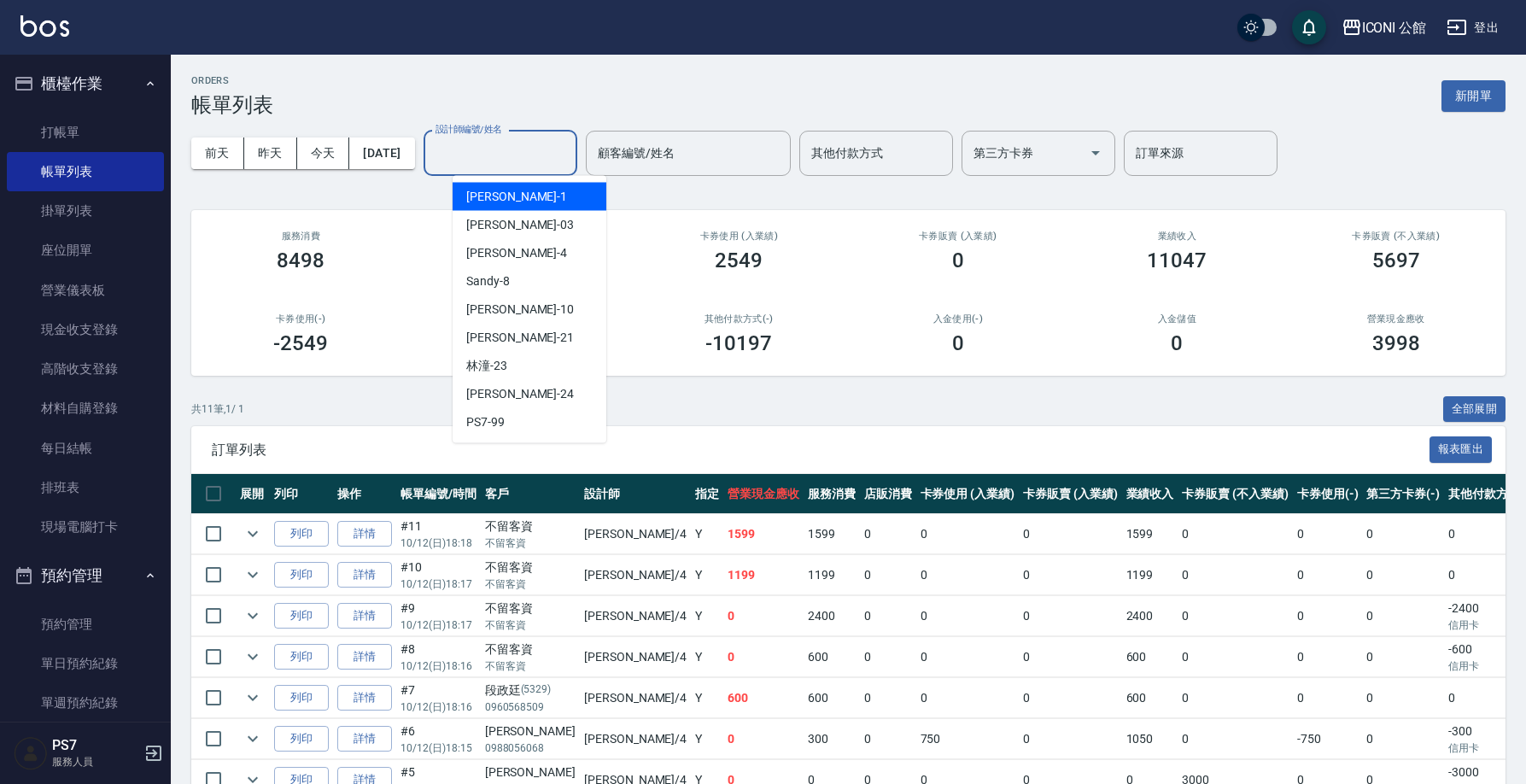
click at [481, 142] on input "設計師編號/姓名" at bounding box center [500, 154] width 139 height 30
click at [484, 253] on span "Lina -4" at bounding box center [517, 253] width 101 height 18
type input "Lina-4"
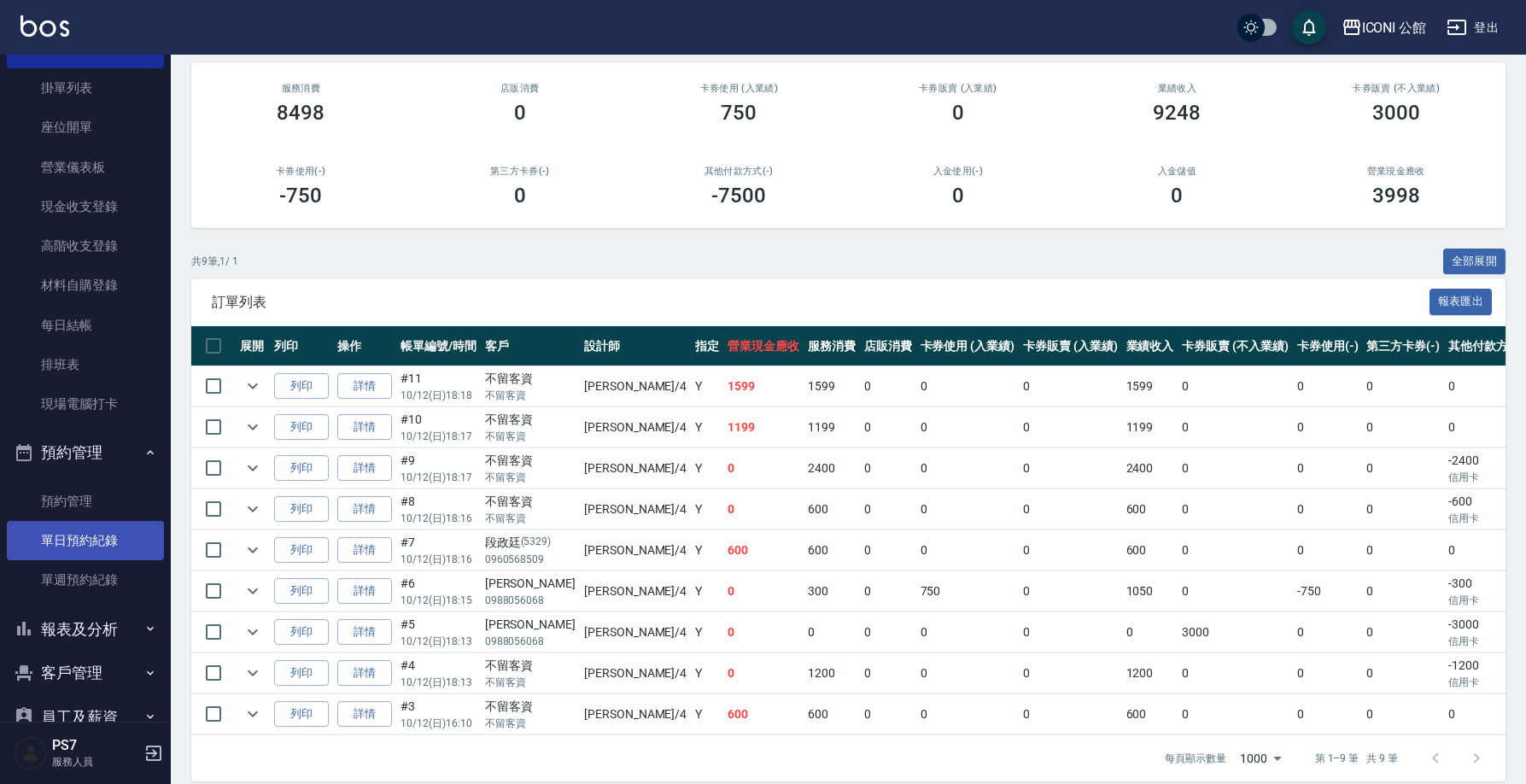
scroll to position [155, 0]
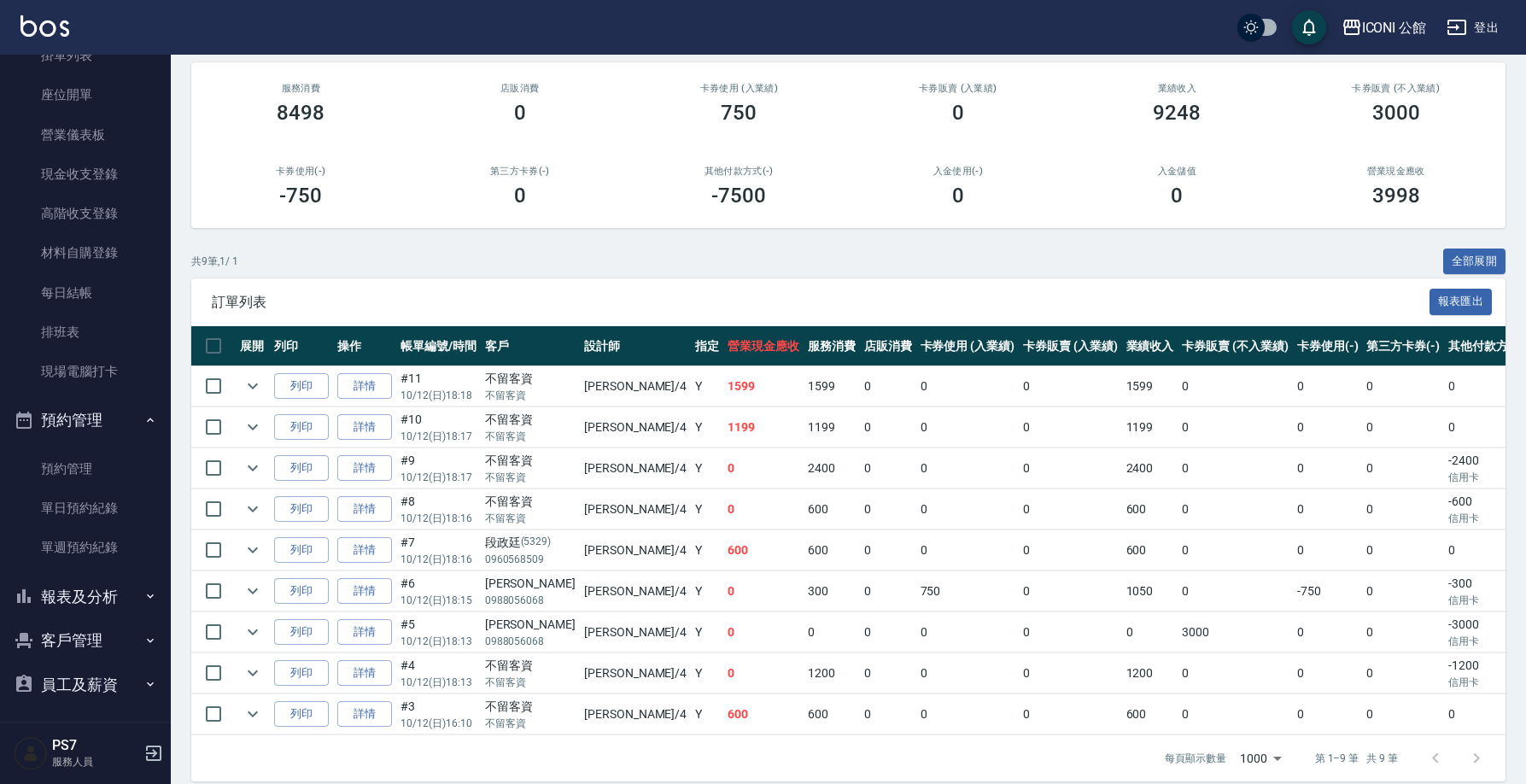
click at [57, 591] on button "報表及分析" at bounding box center [85, 596] width 157 height 44
click at [72, 633] on button "客戶管理" at bounding box center [85, 640] width 157 height 44
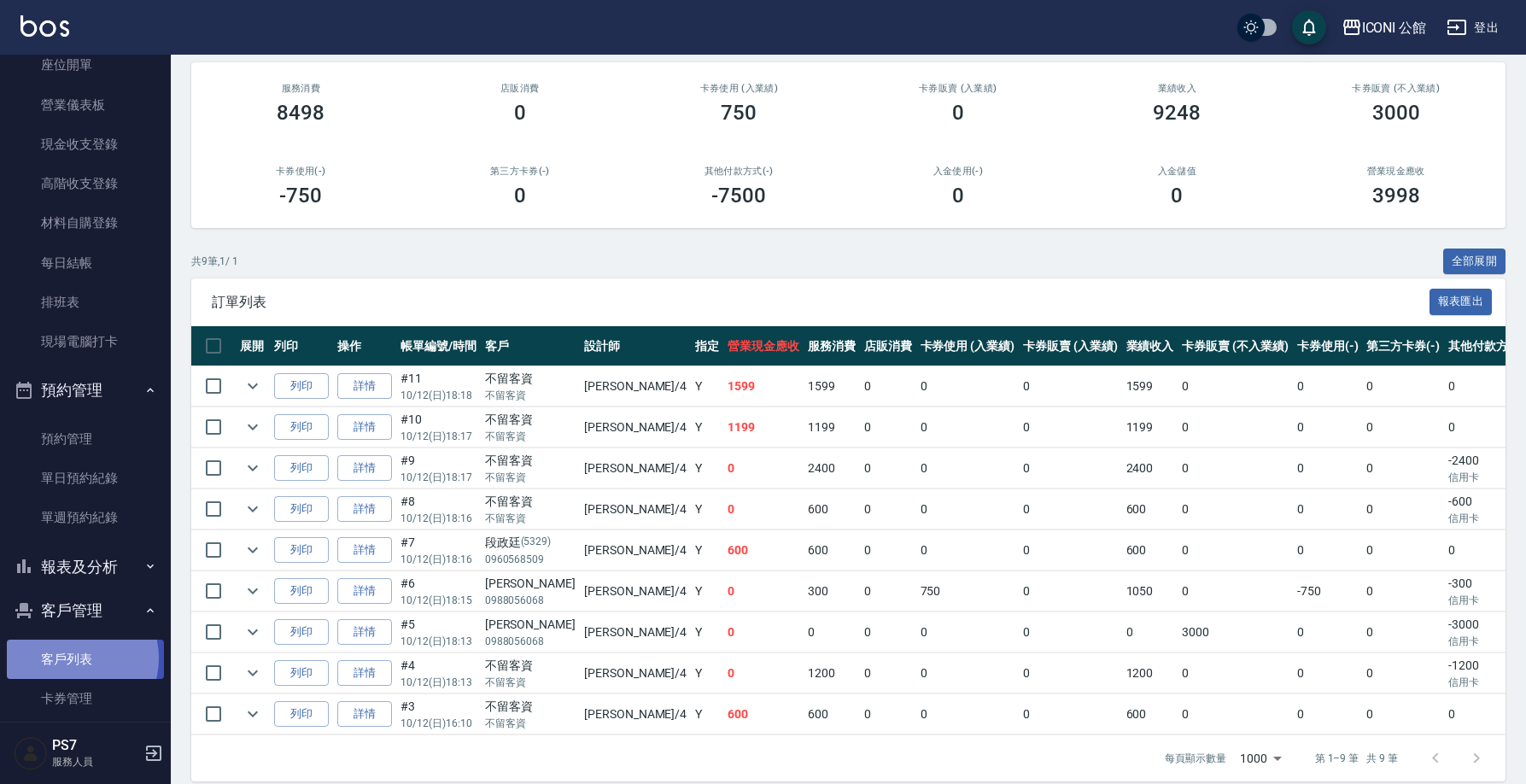
click at [76, 653] on link "客戶列表" at bounding box center [85, 659] width 157 height 40
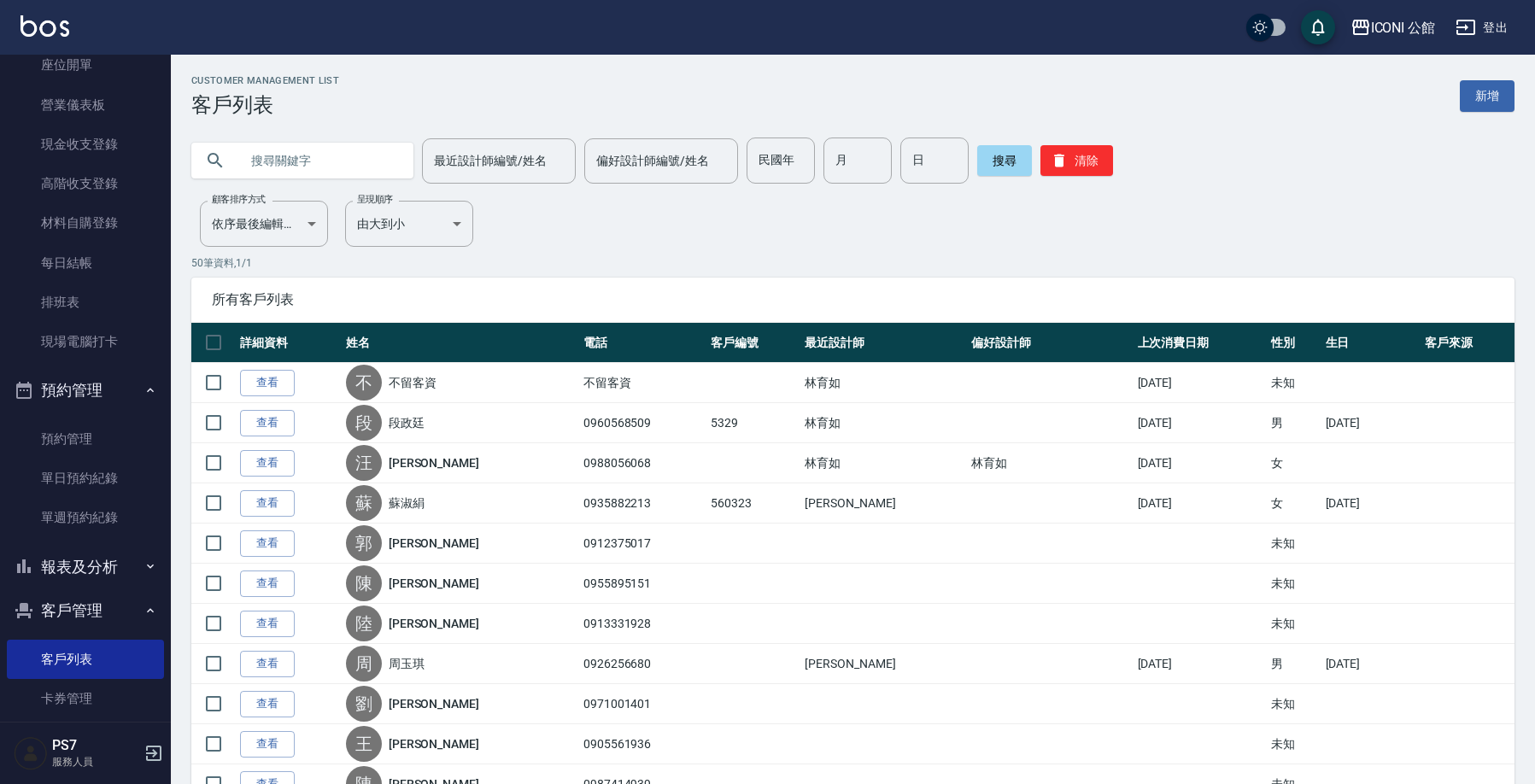
click at [303, 155] on input "text" at bounding box center [320, 160] width 160 height 46
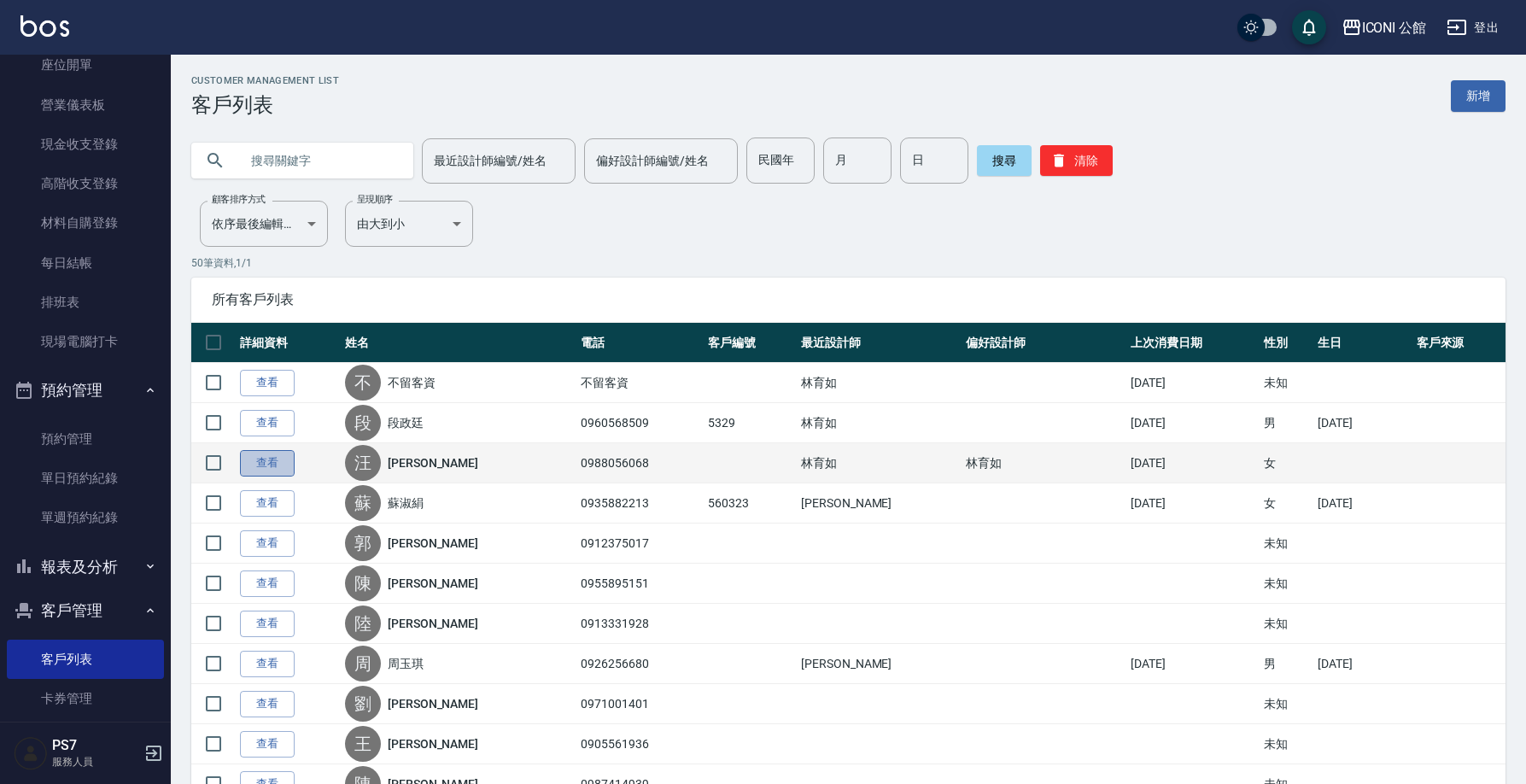
click at [254, 464] on link "查看" at bounding box center [268, 463] width 55 height 26
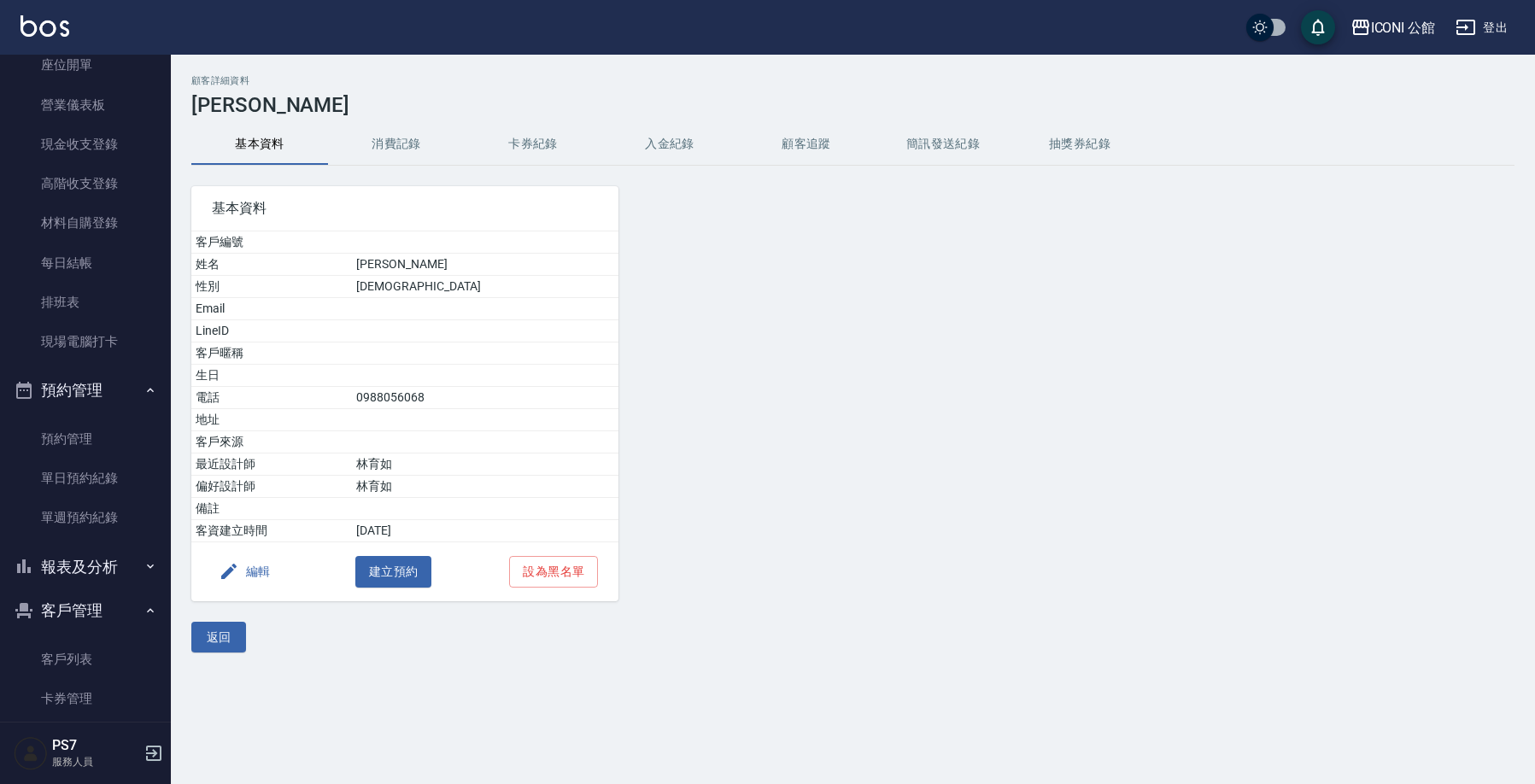
click at [521, 159] on button "卡券紀錄" at bounding box center [533, 143] width 137 height 41
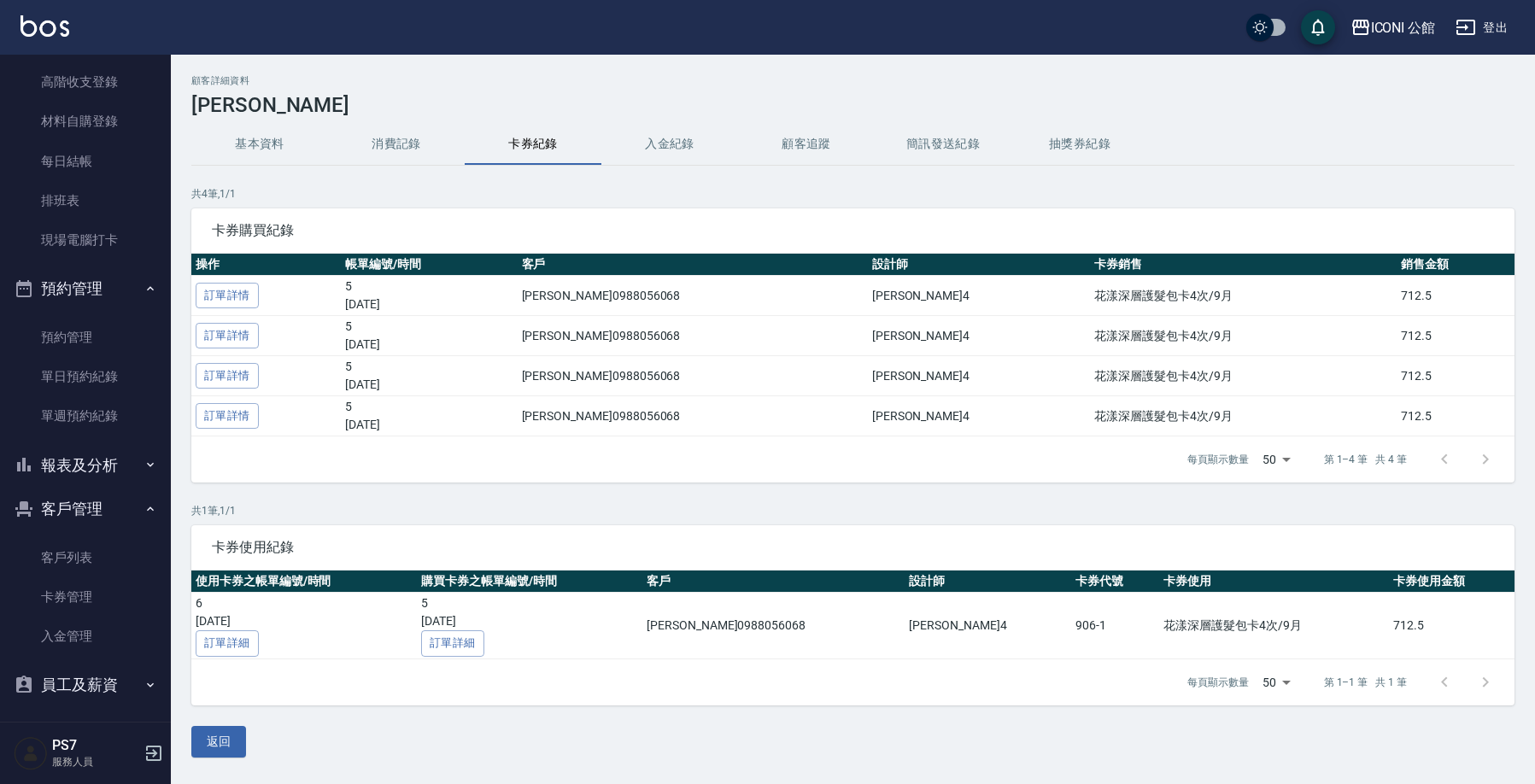
scroll to position [15, 0]
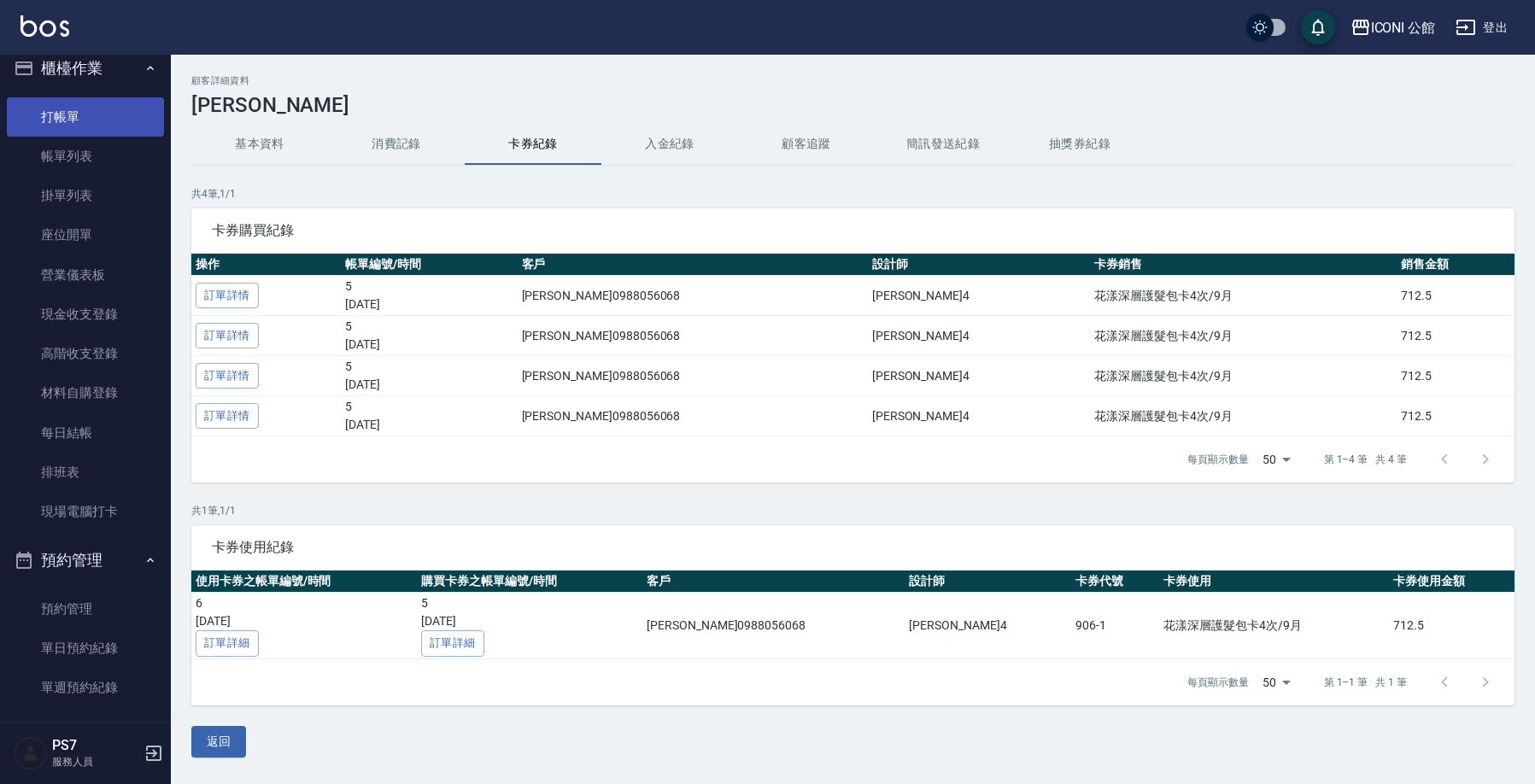
click at [76, 119] on link "打帳單" at bounding box center [85, 117] width 157 height 40
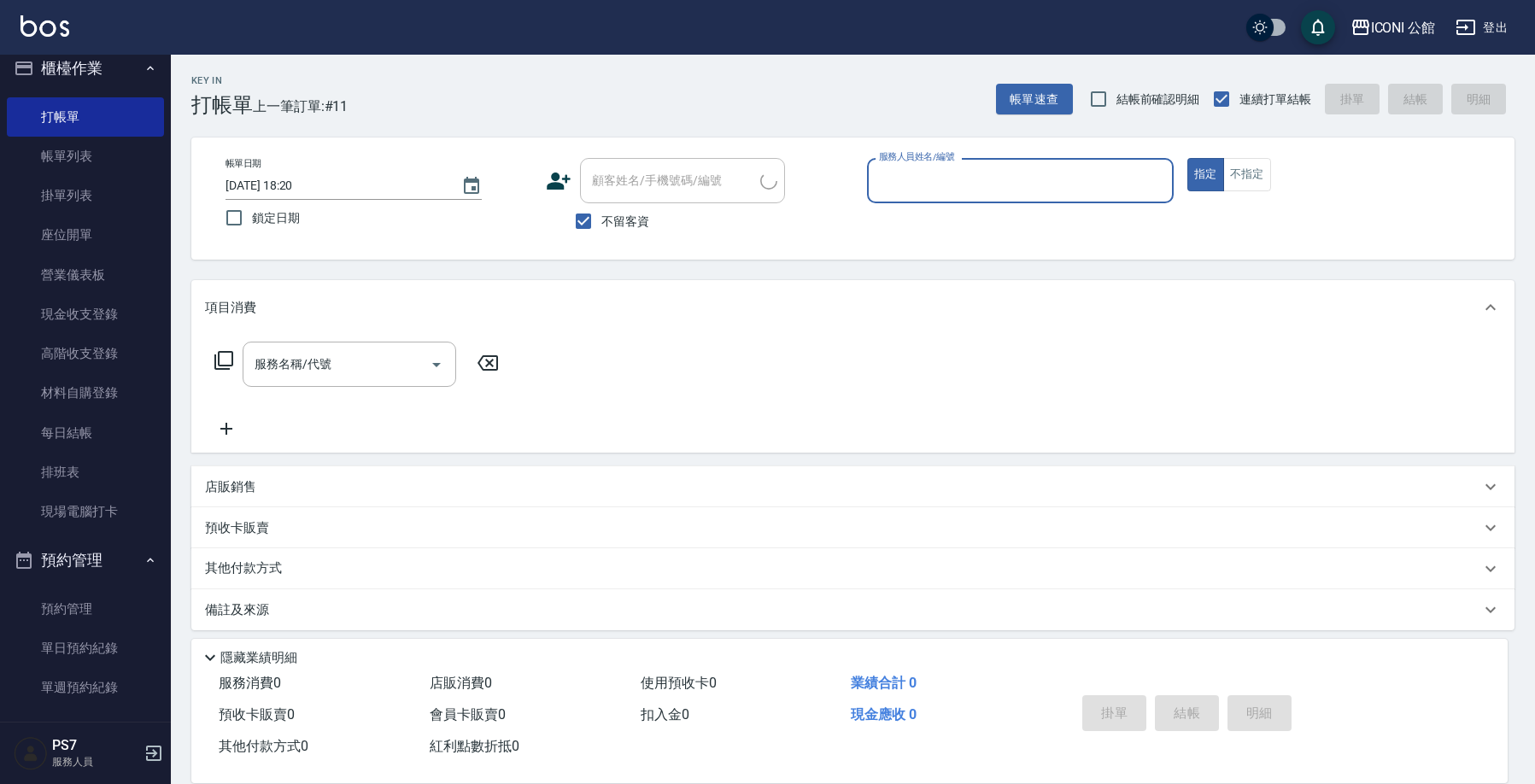
click at [961, 176] on input "服務人員姓名/編號" at bounding box center [1020, 181] width 291 height 30
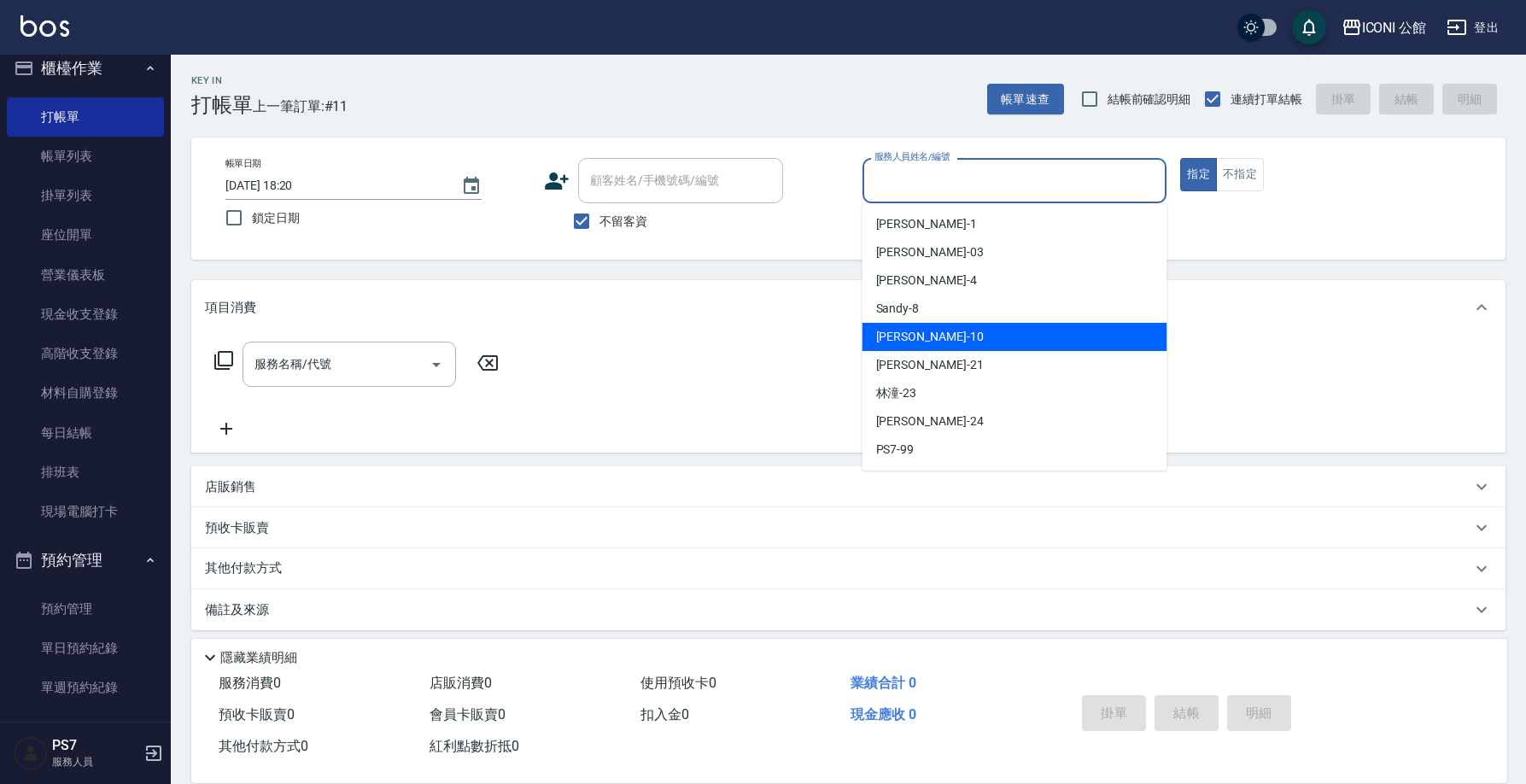
click at [973, 329] on div "Anna -10" at bounding box center [1014, 336] width 304 height 28
type input "Anna-10"
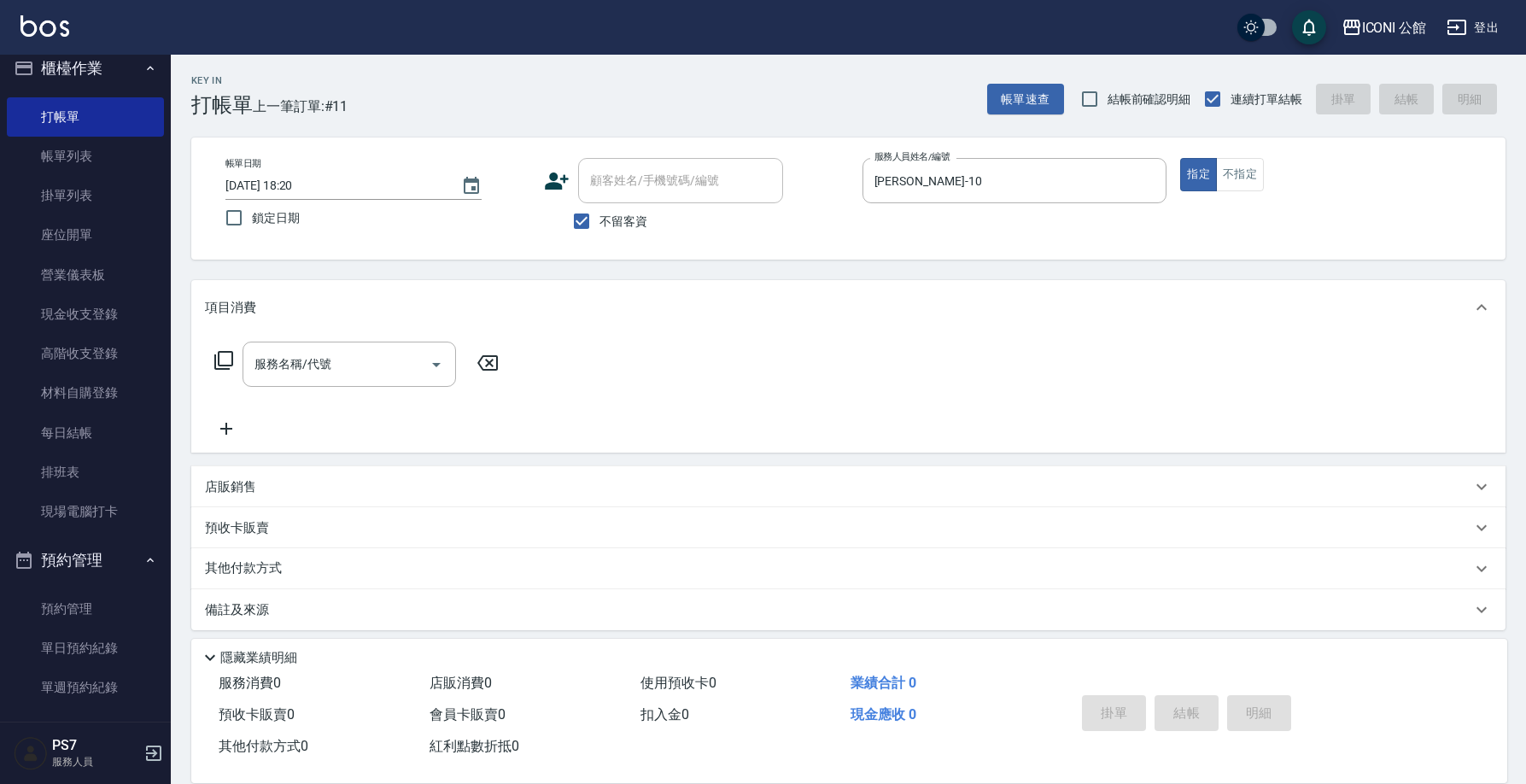
click at [230, 361] on icon at bounding box center [223, 360] width 21 height 21
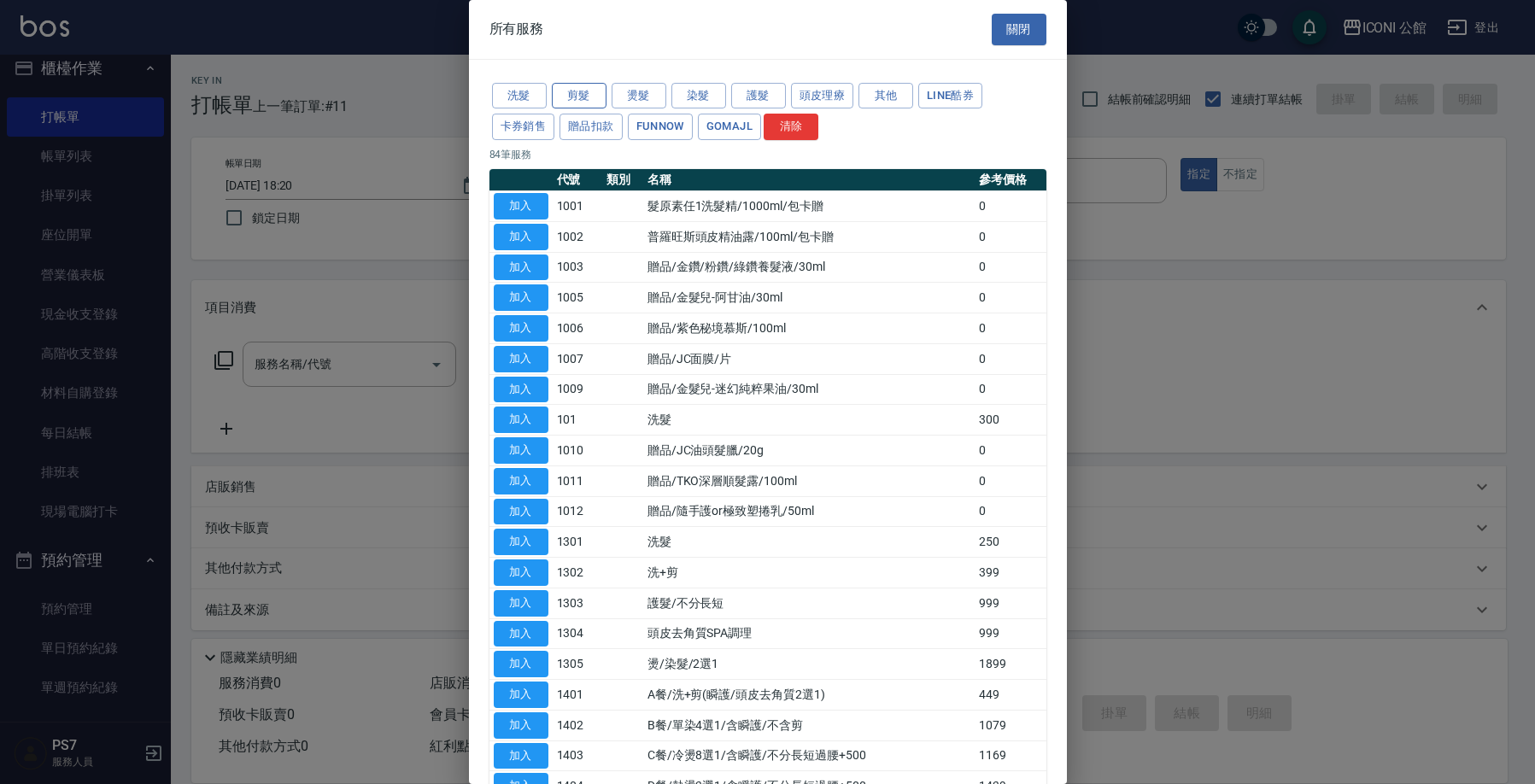
click at [590, 98] on button "剪髮" at bounding box center [579, 96] width 55 height 26
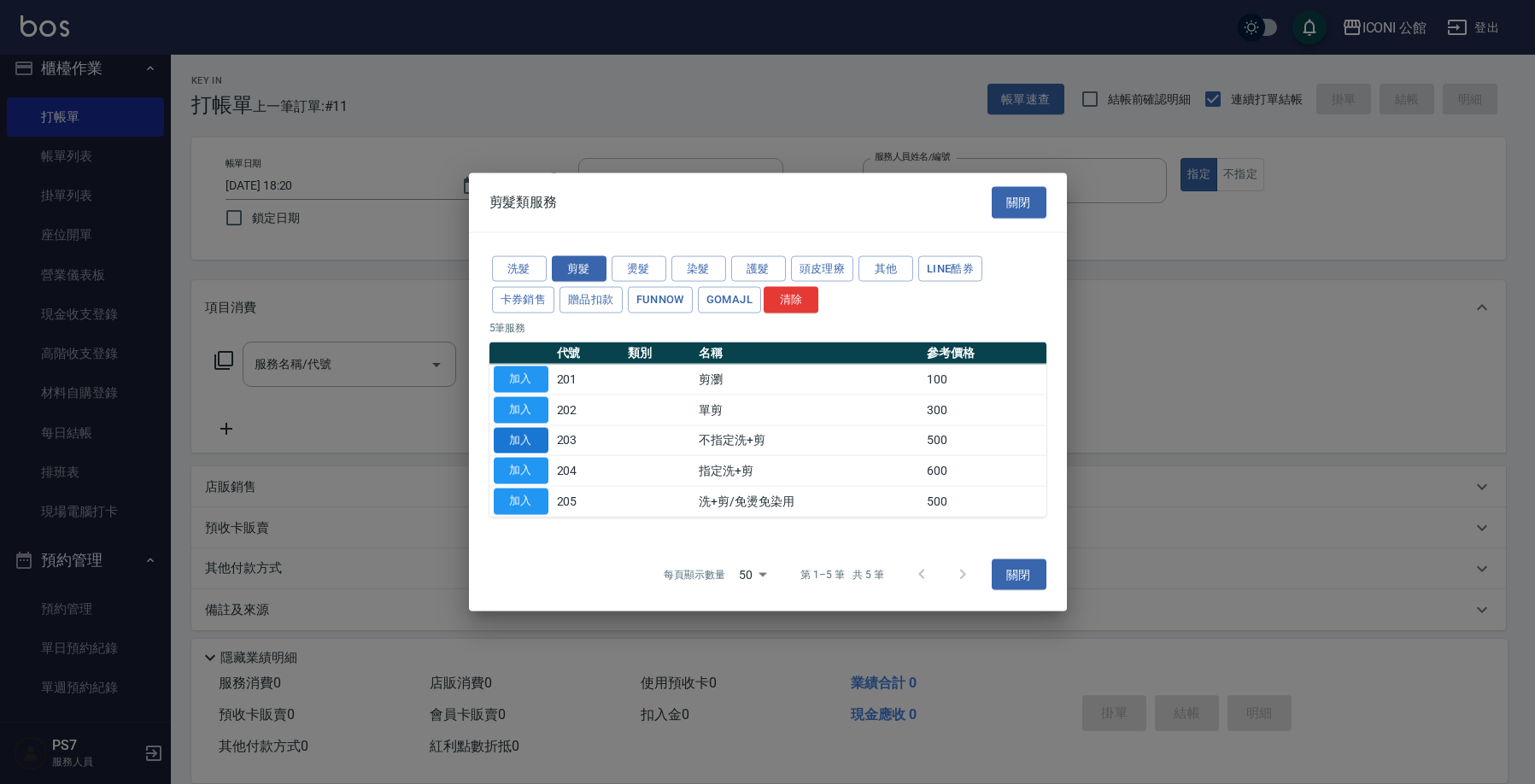
click at [532, 438] on button "加入" at bounding box center [521, 440] width 55 height 26
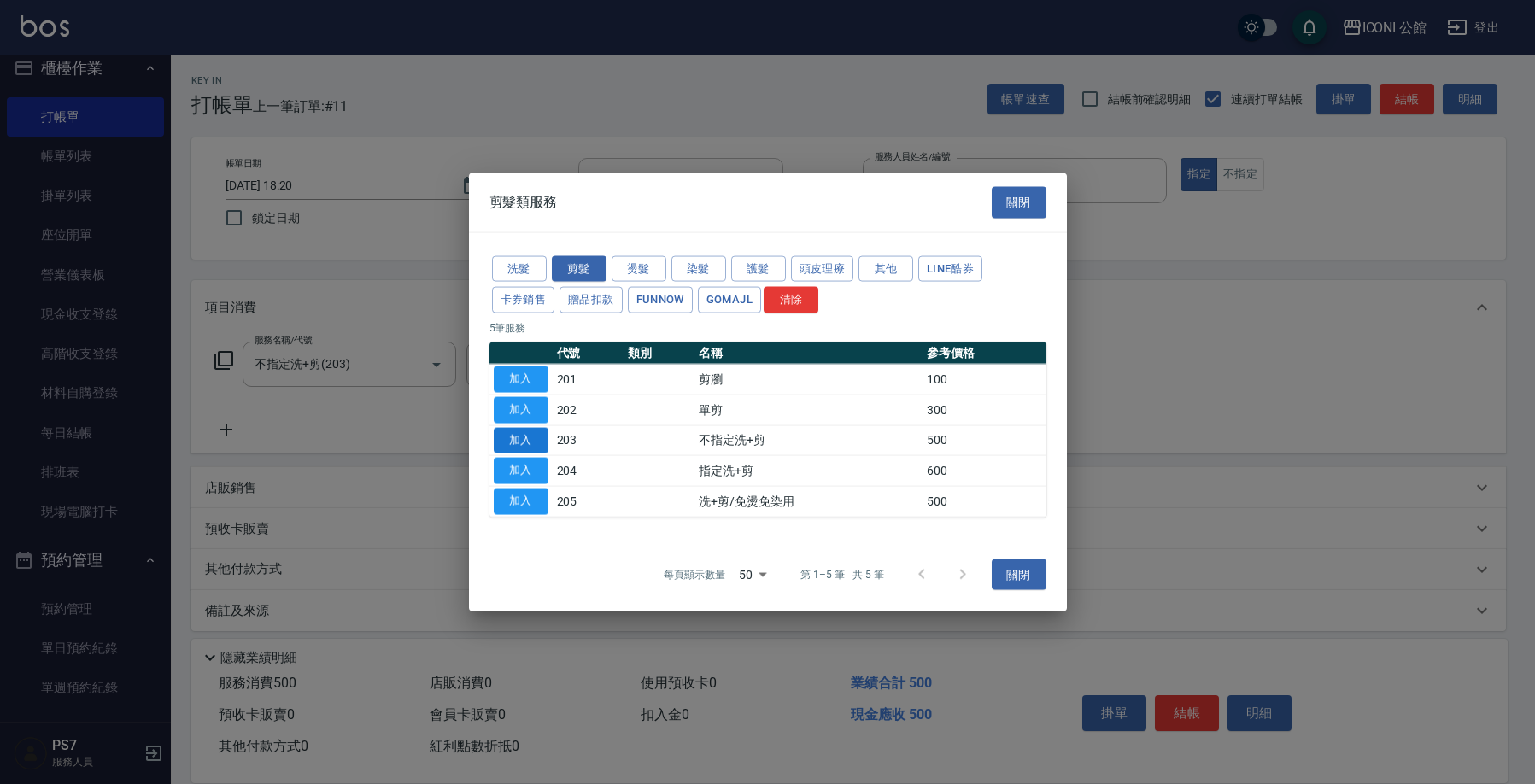
type input "不指定洗+剪(203)"
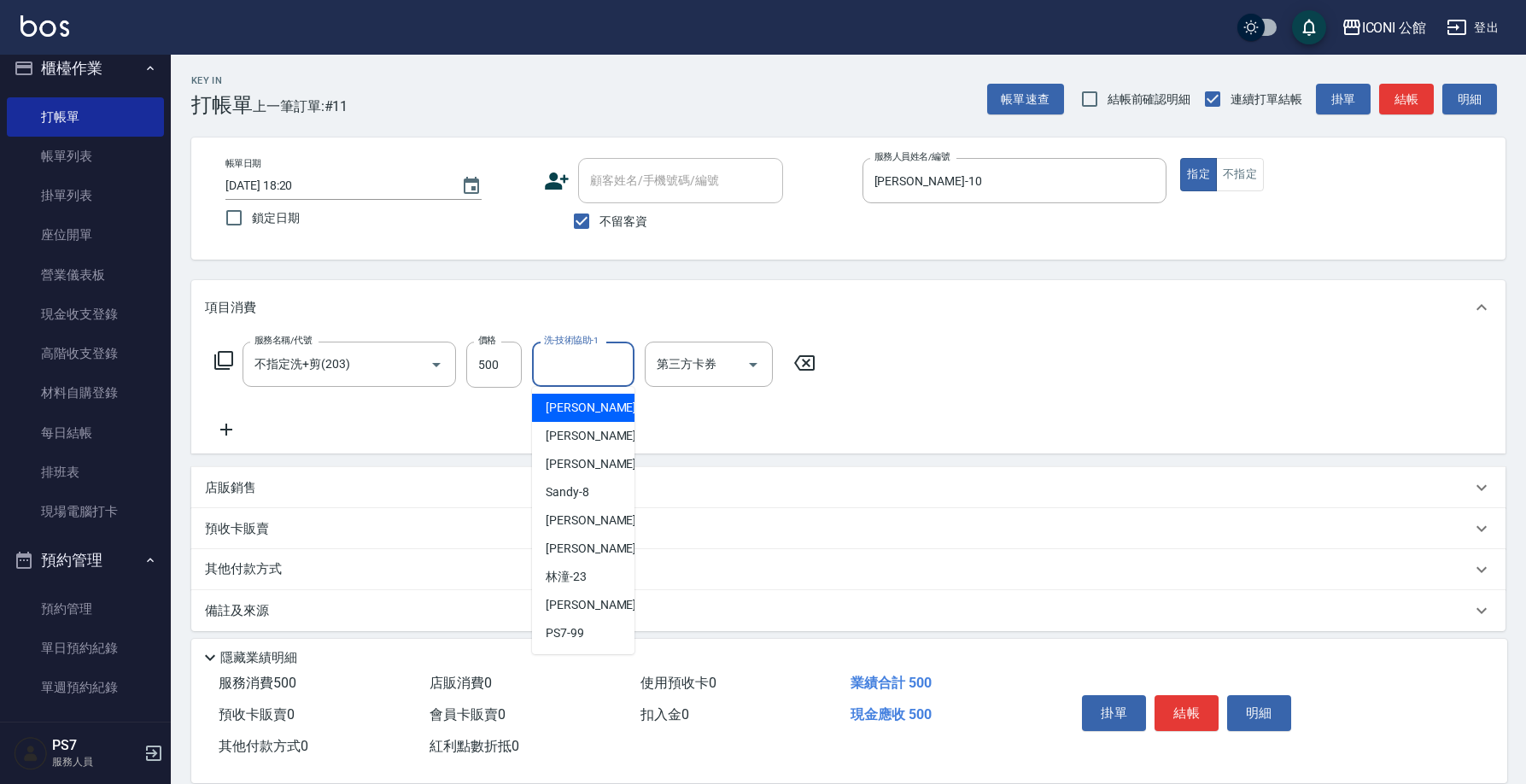
click at [598, 369] on input "洗-技術協助-1" at bounding box center [583, 364] width 87 height 30
click at [607, 544] on div "Tim -21" at bounding box center [583, 548] width 103 height 28
type input "Tim-21"
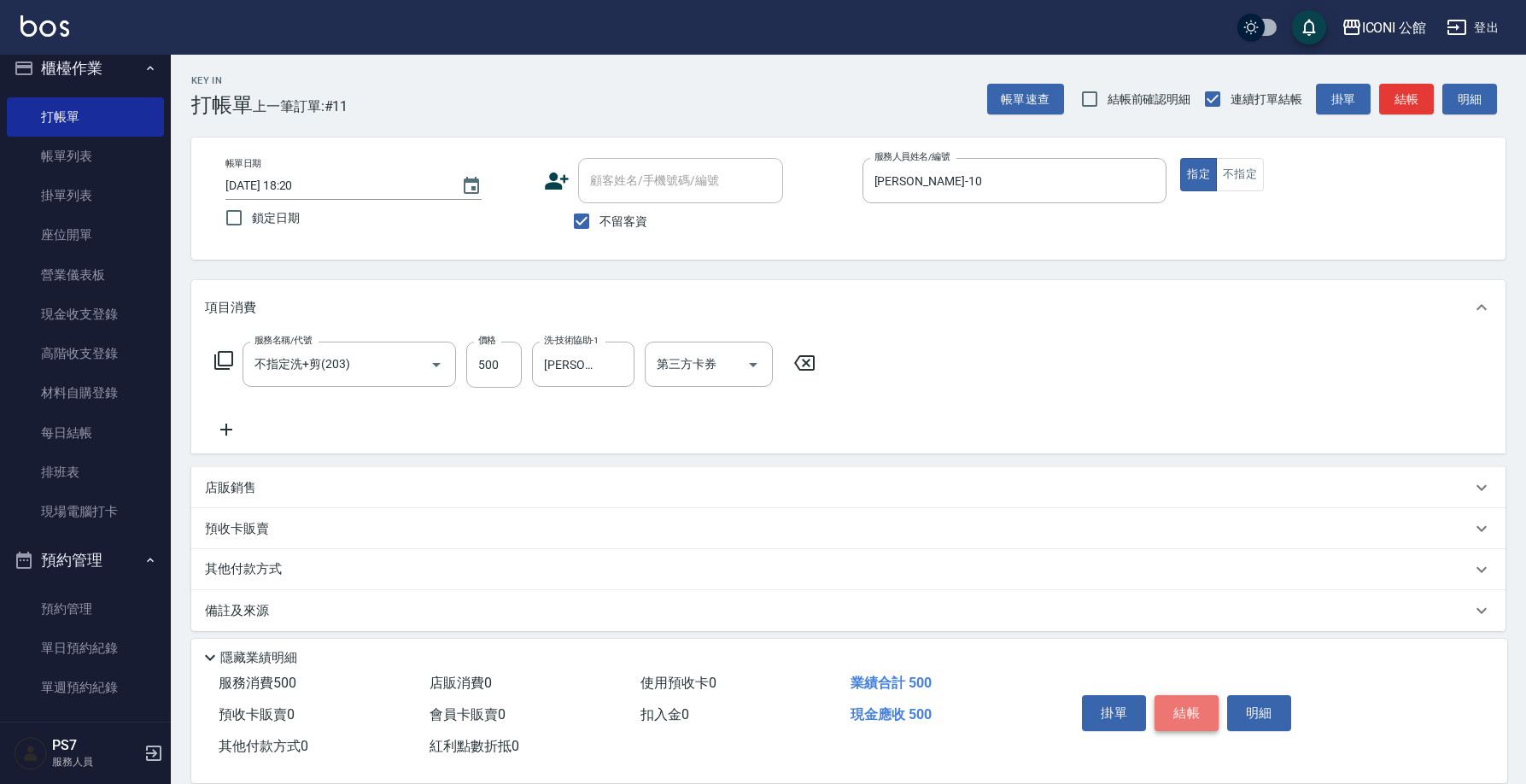
click at [1191, 703] on button "結帳" at bounding box center [1187, 712] width 64 height 36
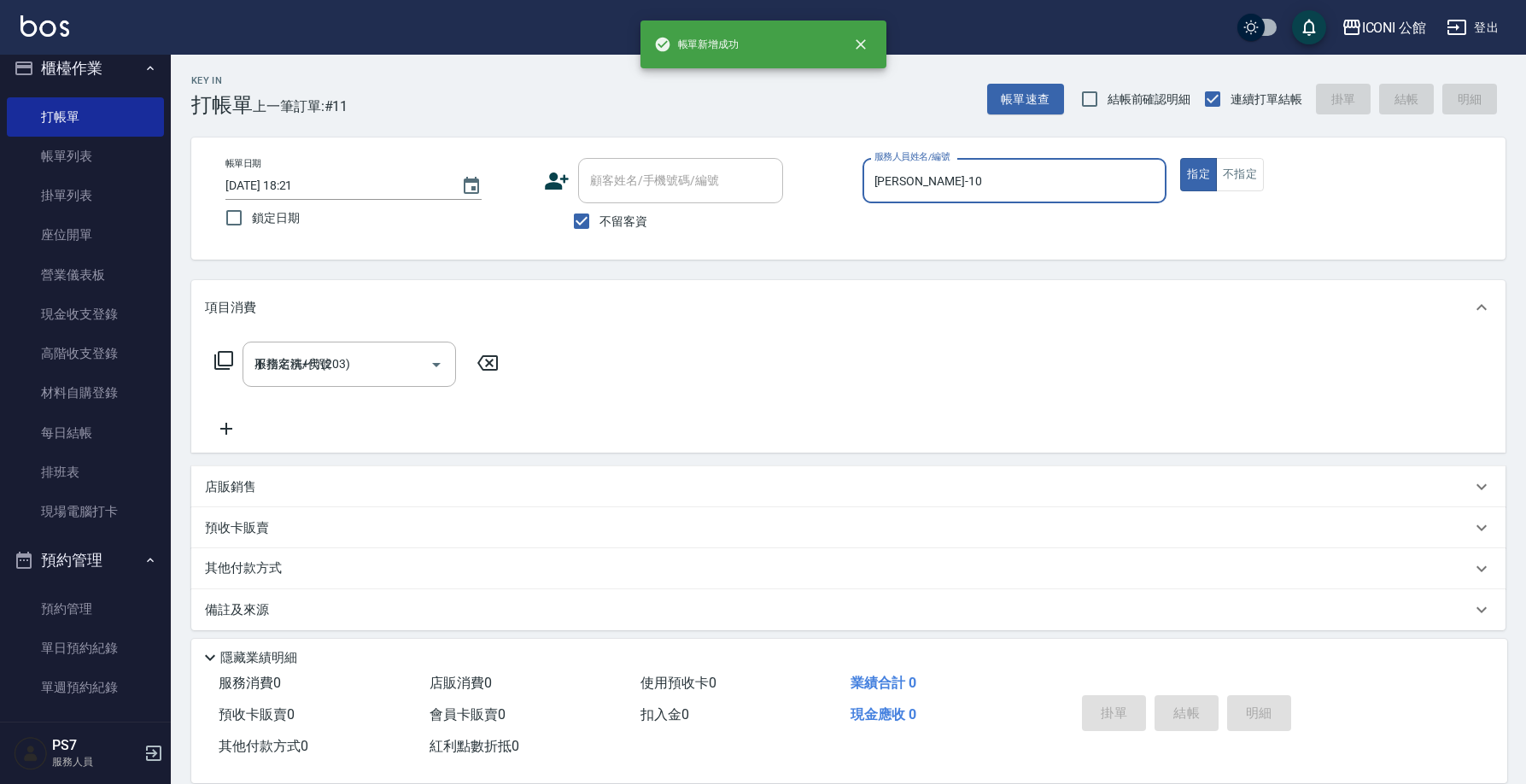
type input "2025/10/12 18:21"
click at [897, 186] on input "服務人員姓名/編號" at bounding box center [1014, 181] width 289 height 30
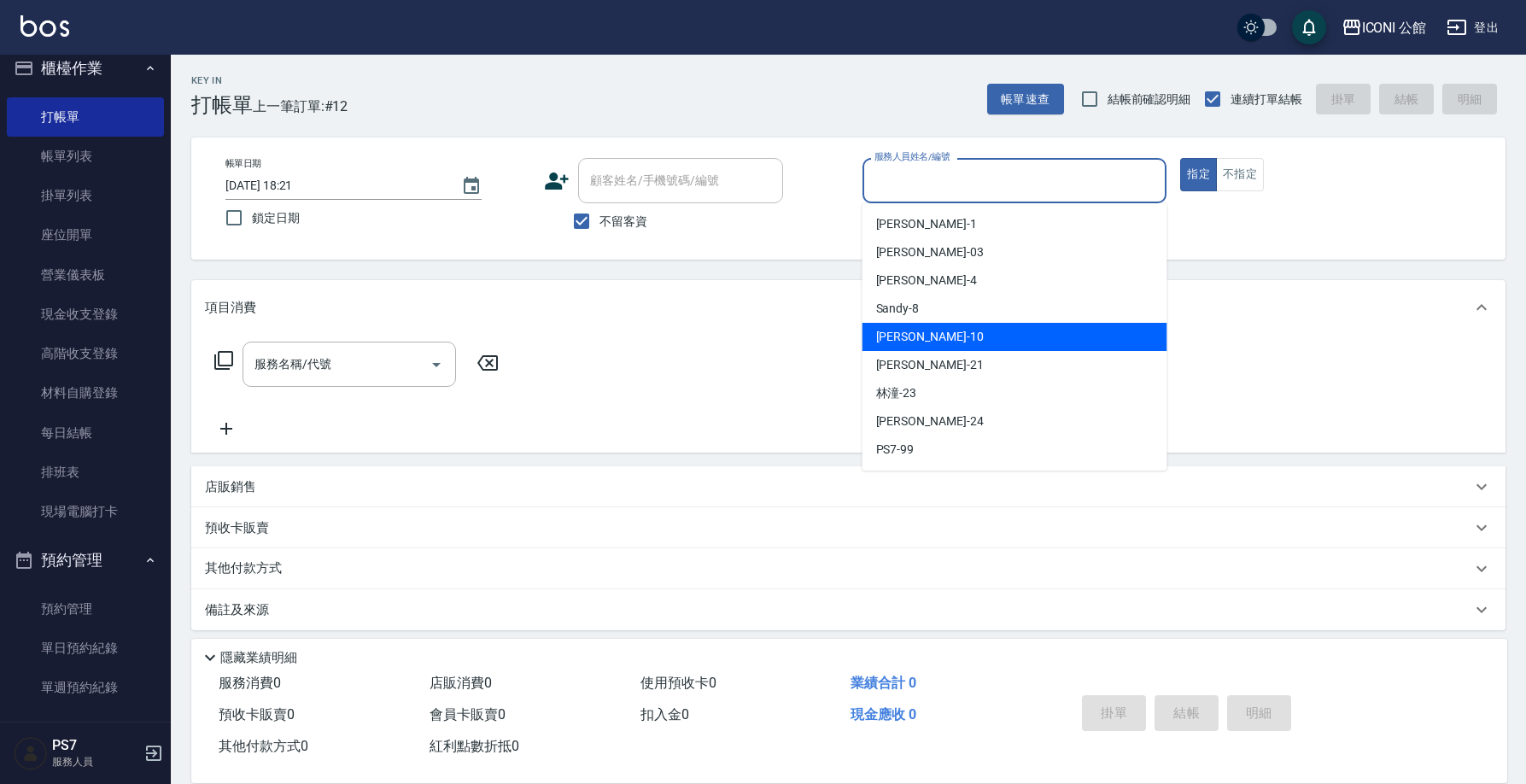
click at [939, 331] on div "Anna -10" at bounding box center [1014, 336] width 304 height 28
type input "Anna-10"
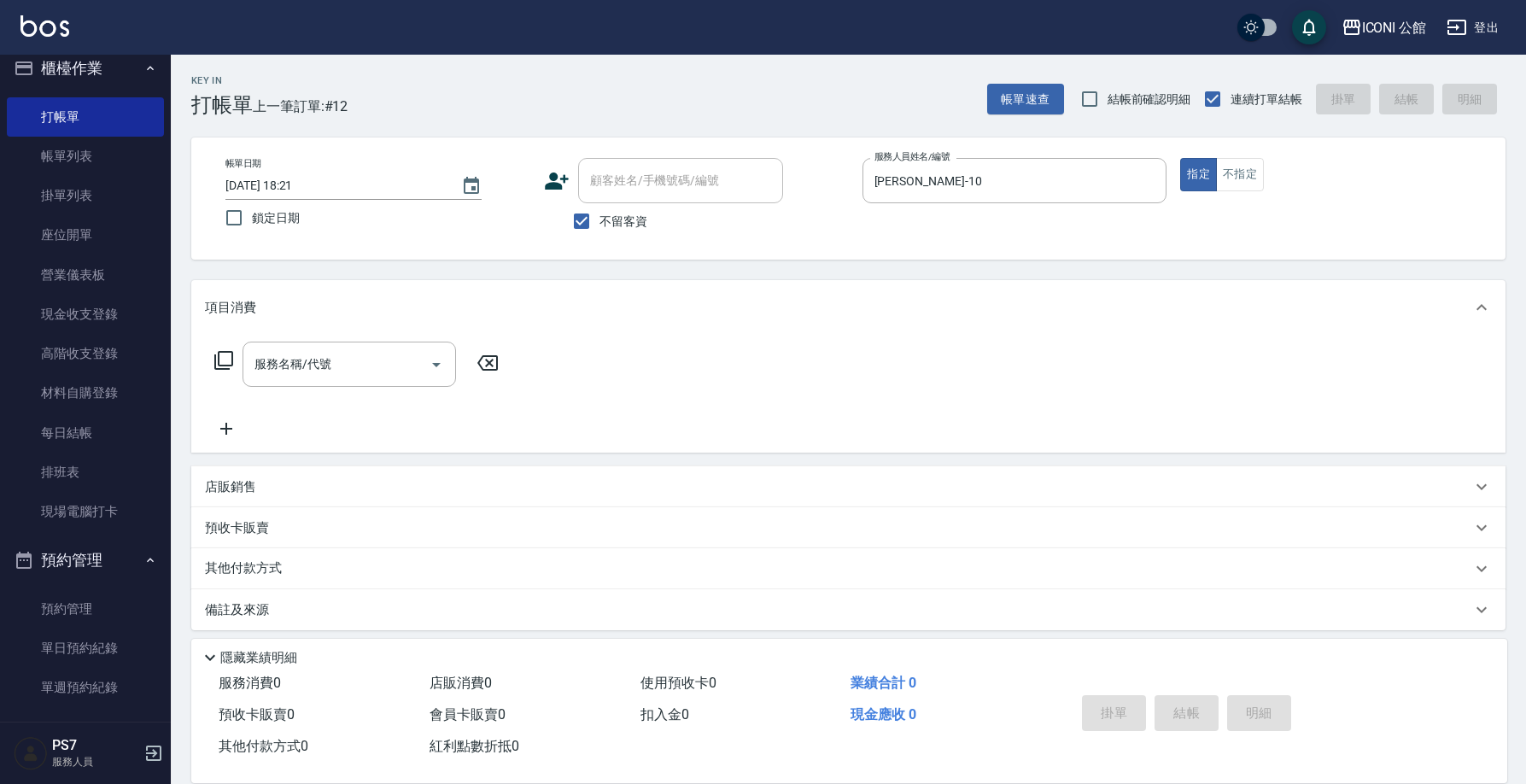
click at [219, 359] on icon at bounding box center [223, 360] width 19 height 19
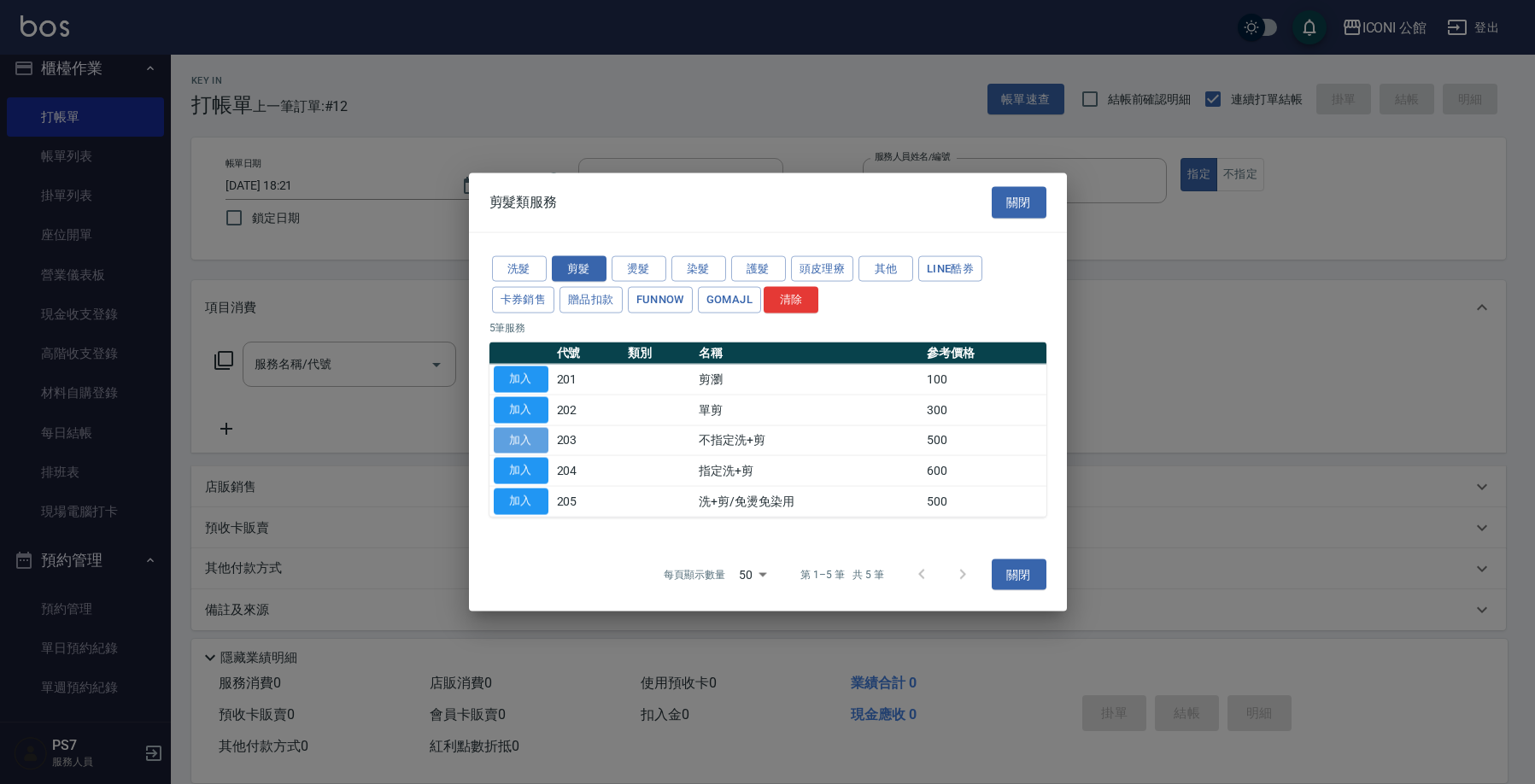
click at [521, 435] on button "加入" at bounding box center [521, 440] width 55 height 26
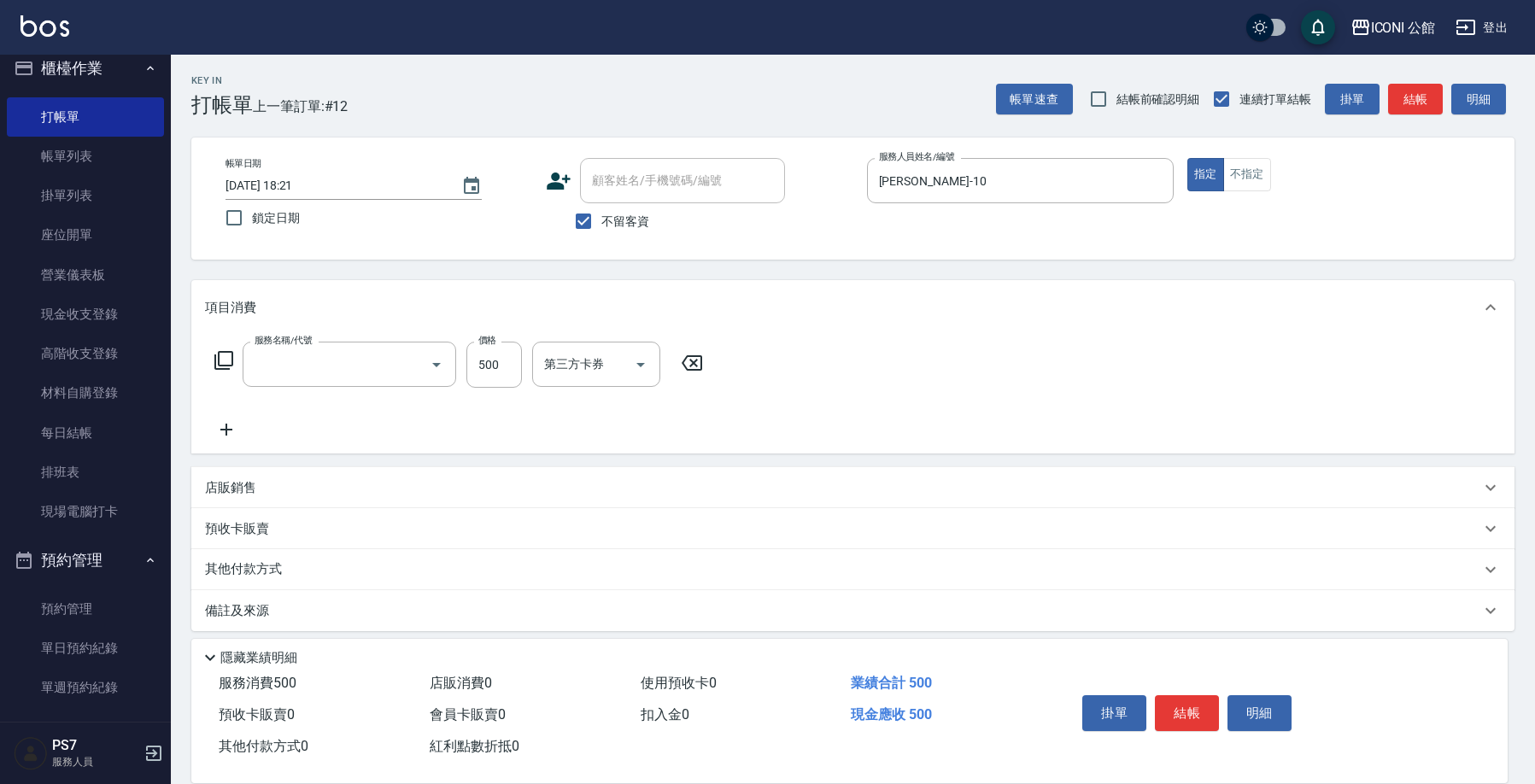
type input "不指定洗+剪(203)"
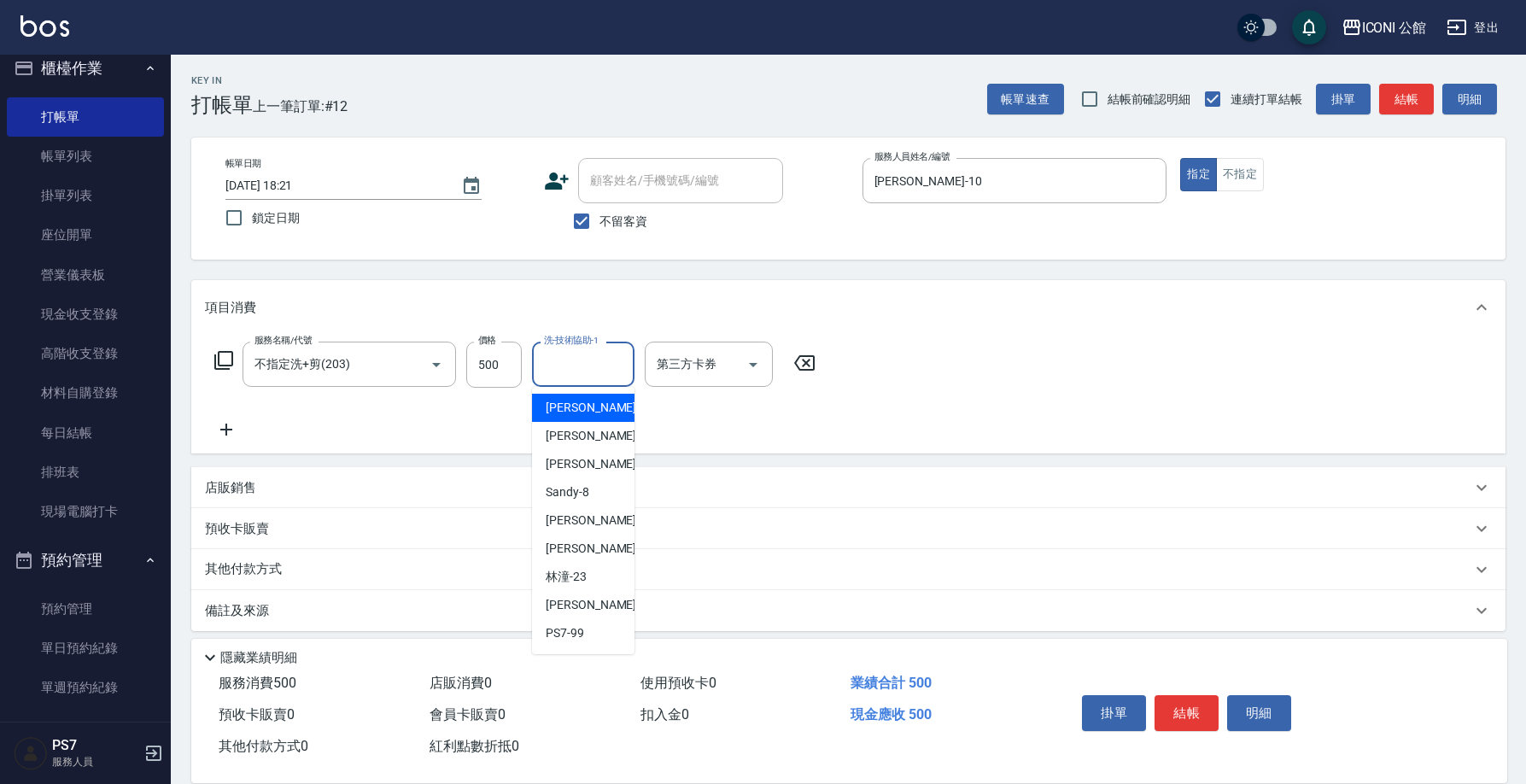
click at [570, 367] on input "洗-技術協助-1" at bounding box center [583, 364] width 87 height 30
click at [602, 550] on div "Tim -21" at bounding box center [583, 548] width 103 height 28
type input "Tim-21"
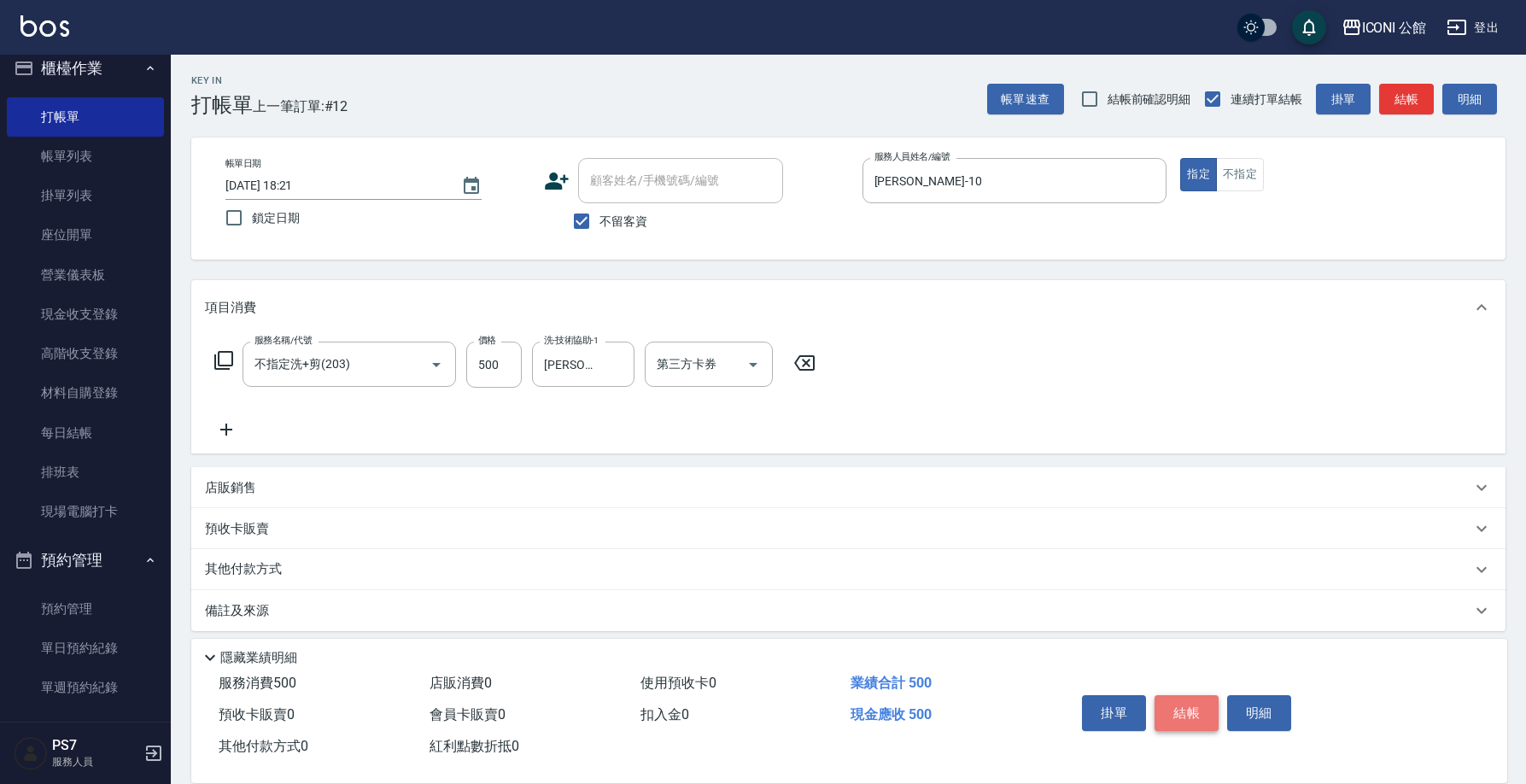
click at [1181, 698] on button "結帳" at bounding box center [1187, 712] width 64 height 36
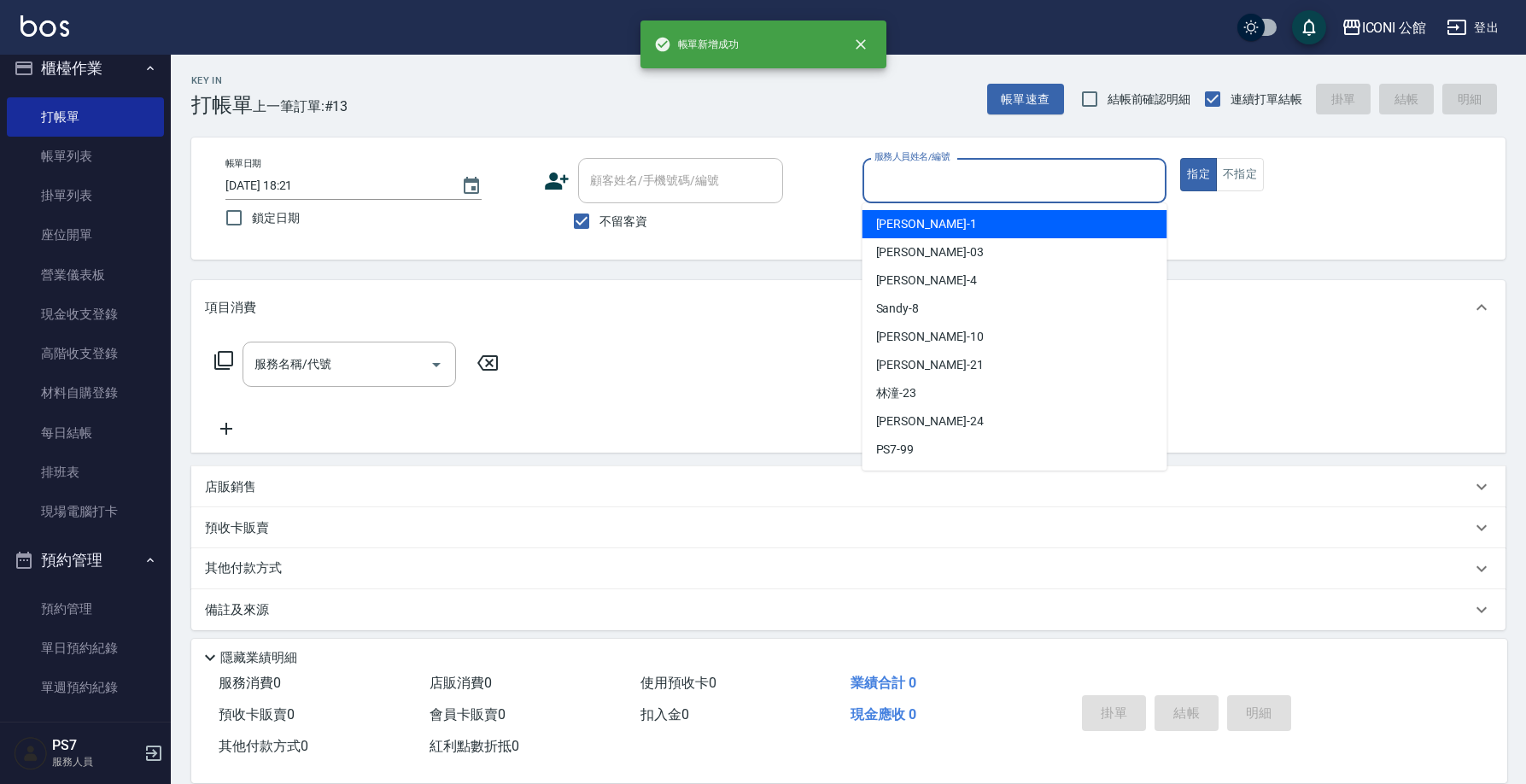
click at [878, 172] on input "服務人員姓名/編號" at bounding box center [1014, 181] width 289 height 30
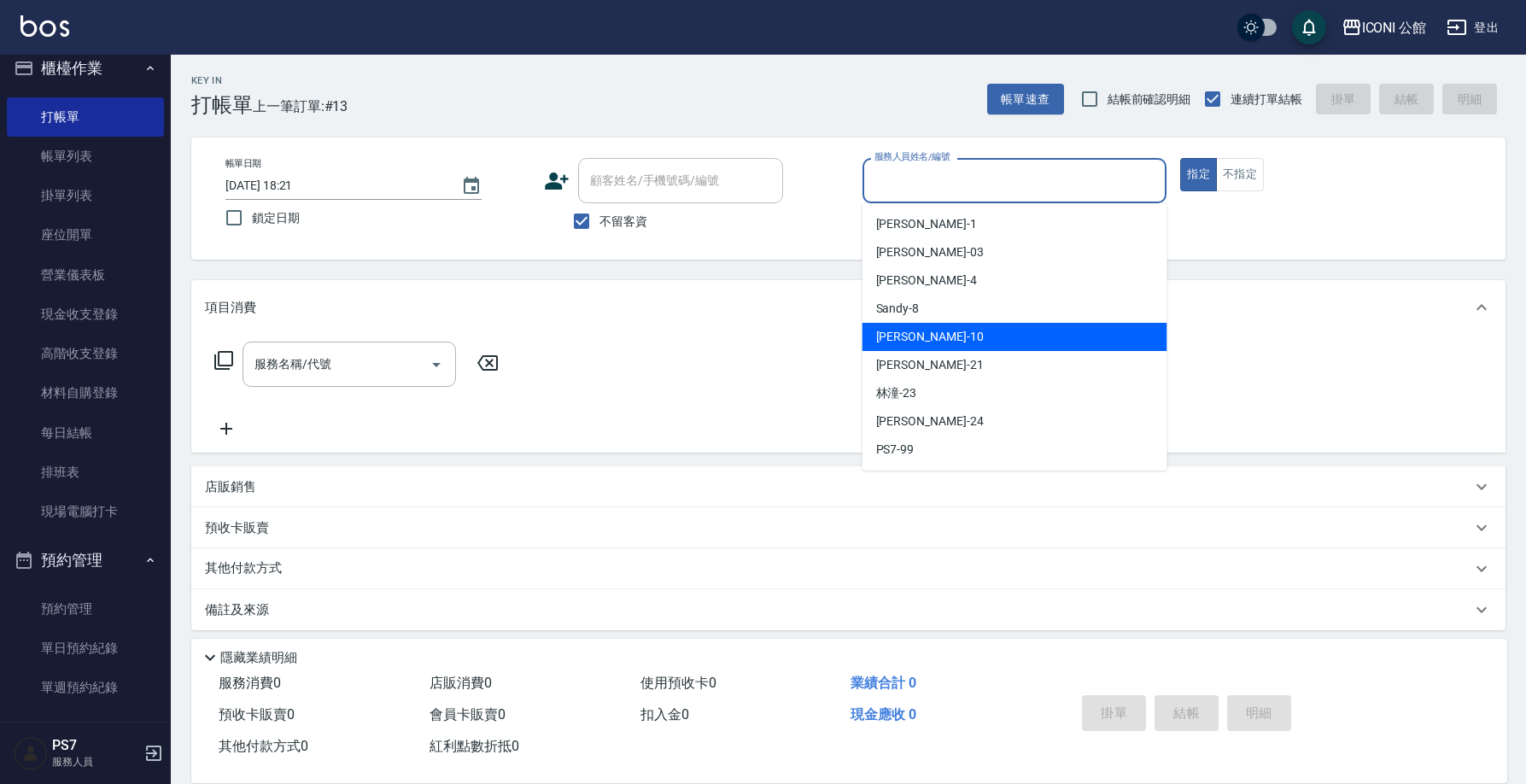
drag, startPoint x: 916, startPoint y: 346, endPoint x: 957, endPoint y: 324, distance: 46.5
click at [917, 346] on div "Anna -10" at bounding box center [1014, 336] width 304 height 28
type input "Anna-10"
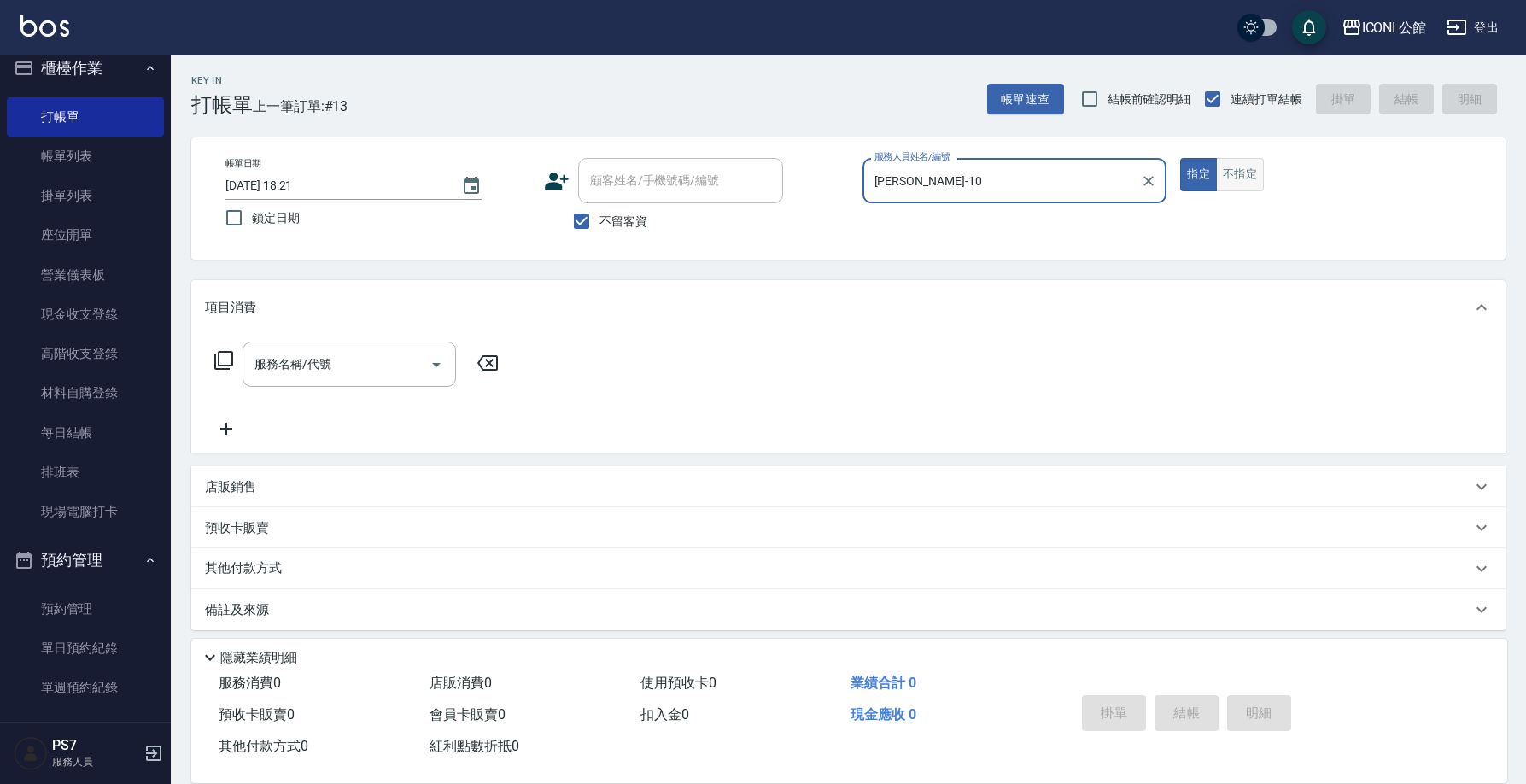
click at [1225, 168] on button "不指定" at bounding box center [1239, 174] width 48 height 33
click at [220, 361] on icon at bounding box center [223, 360] width 19 height 19
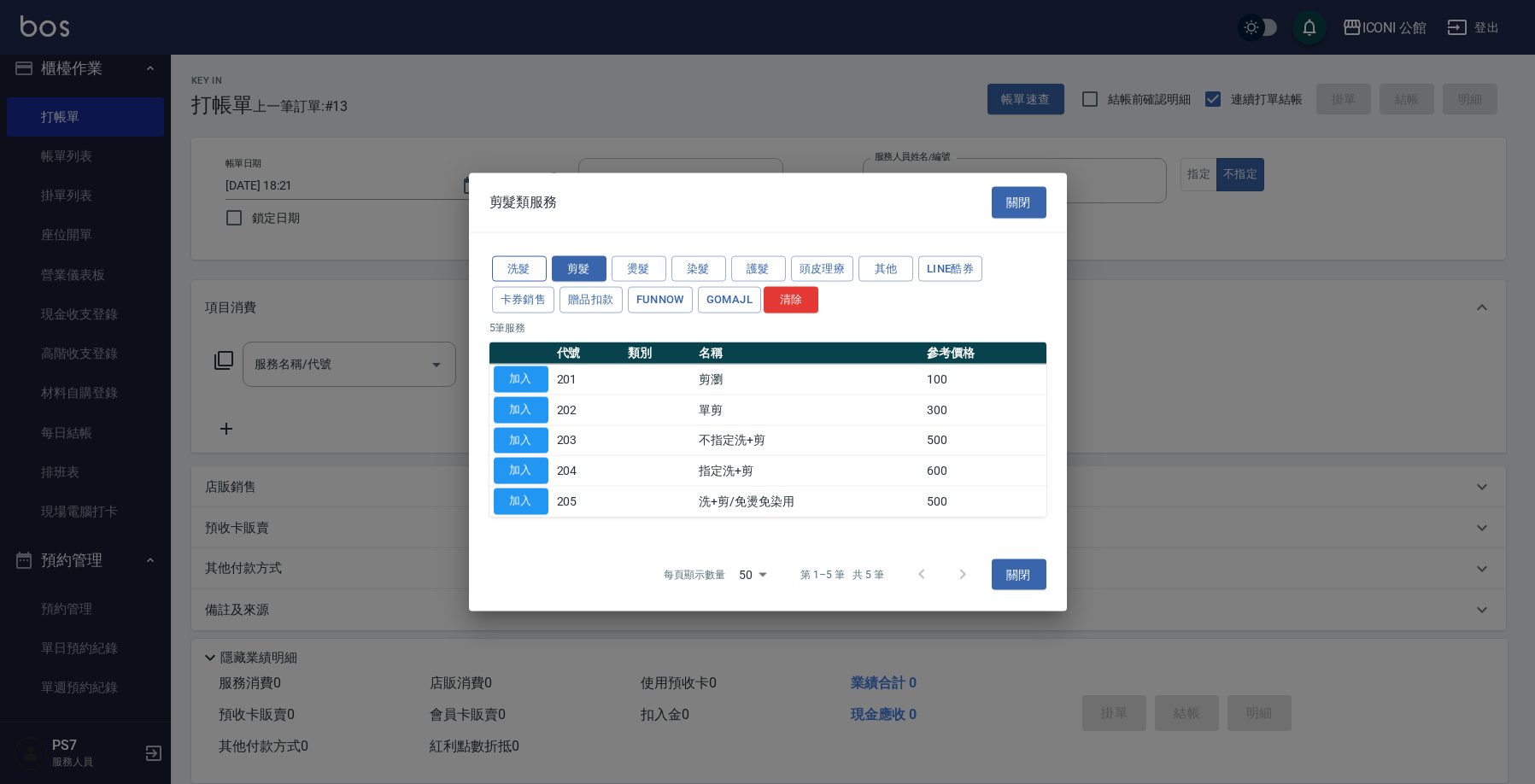
click at [521, 270] on button "洗髮" at bounding box center [520, 269] width 55 height 26
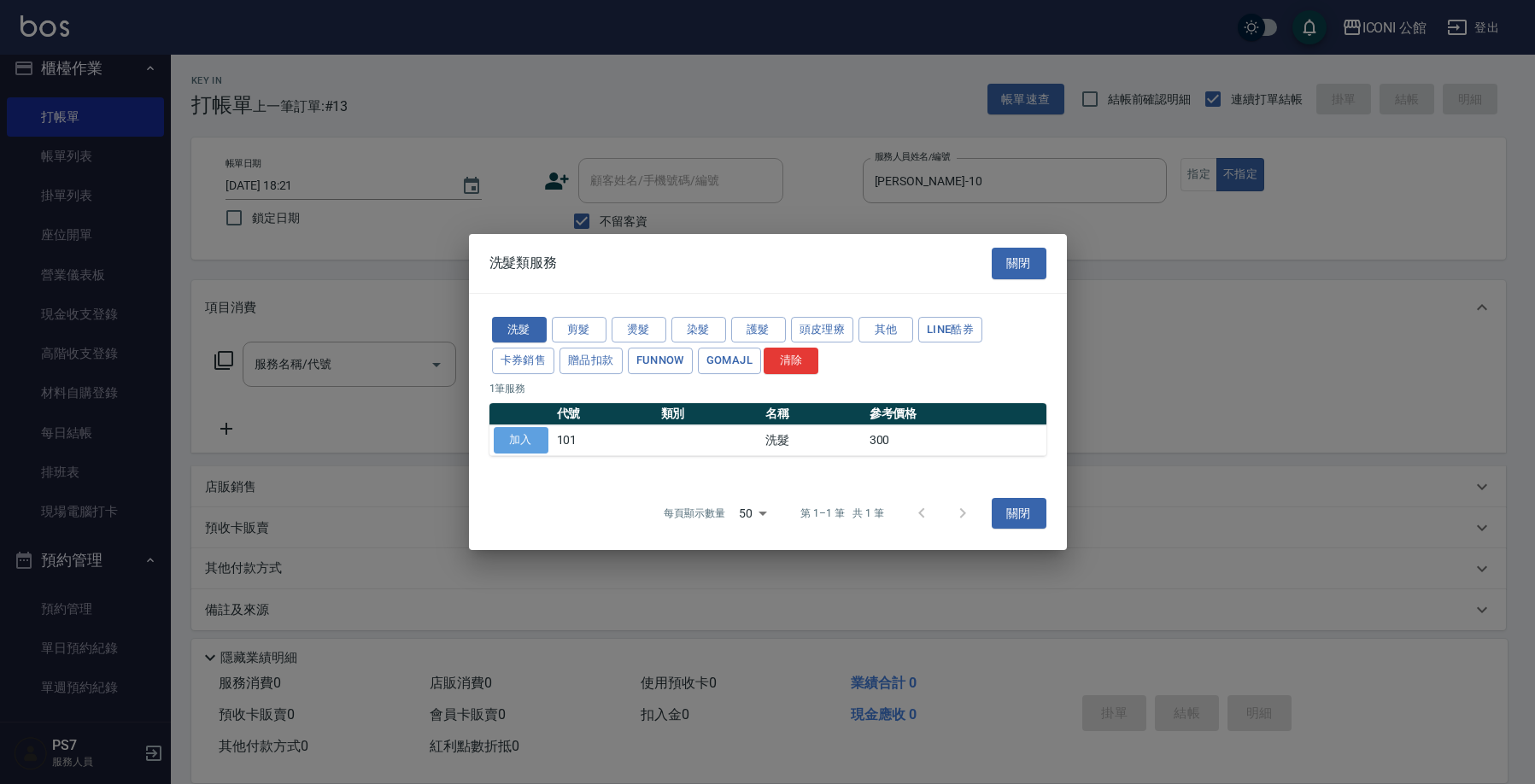
click at [521, 442] on button "加入" at bounding box center [521, 440] width 55 height 26
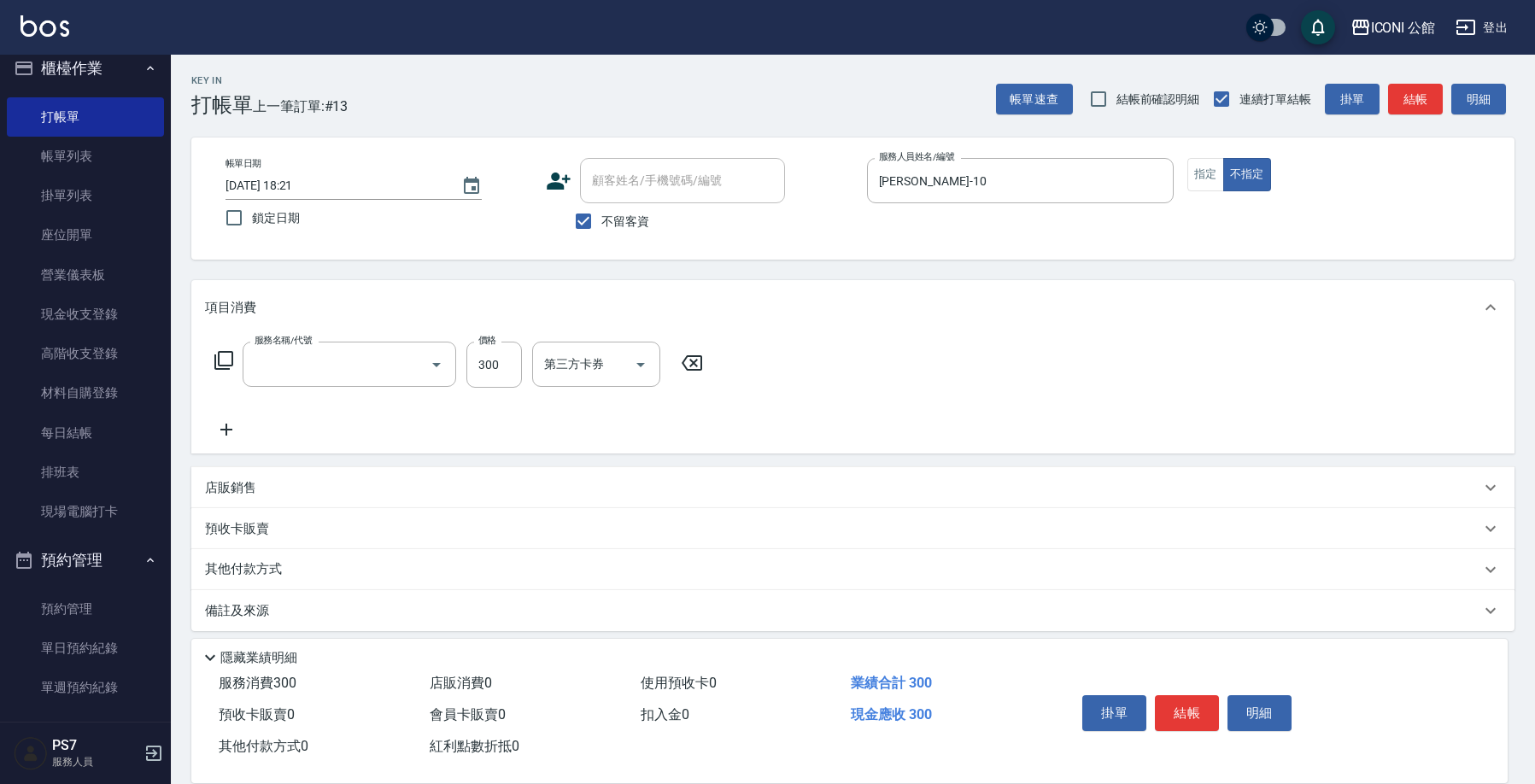
type input "洗髮(101)"
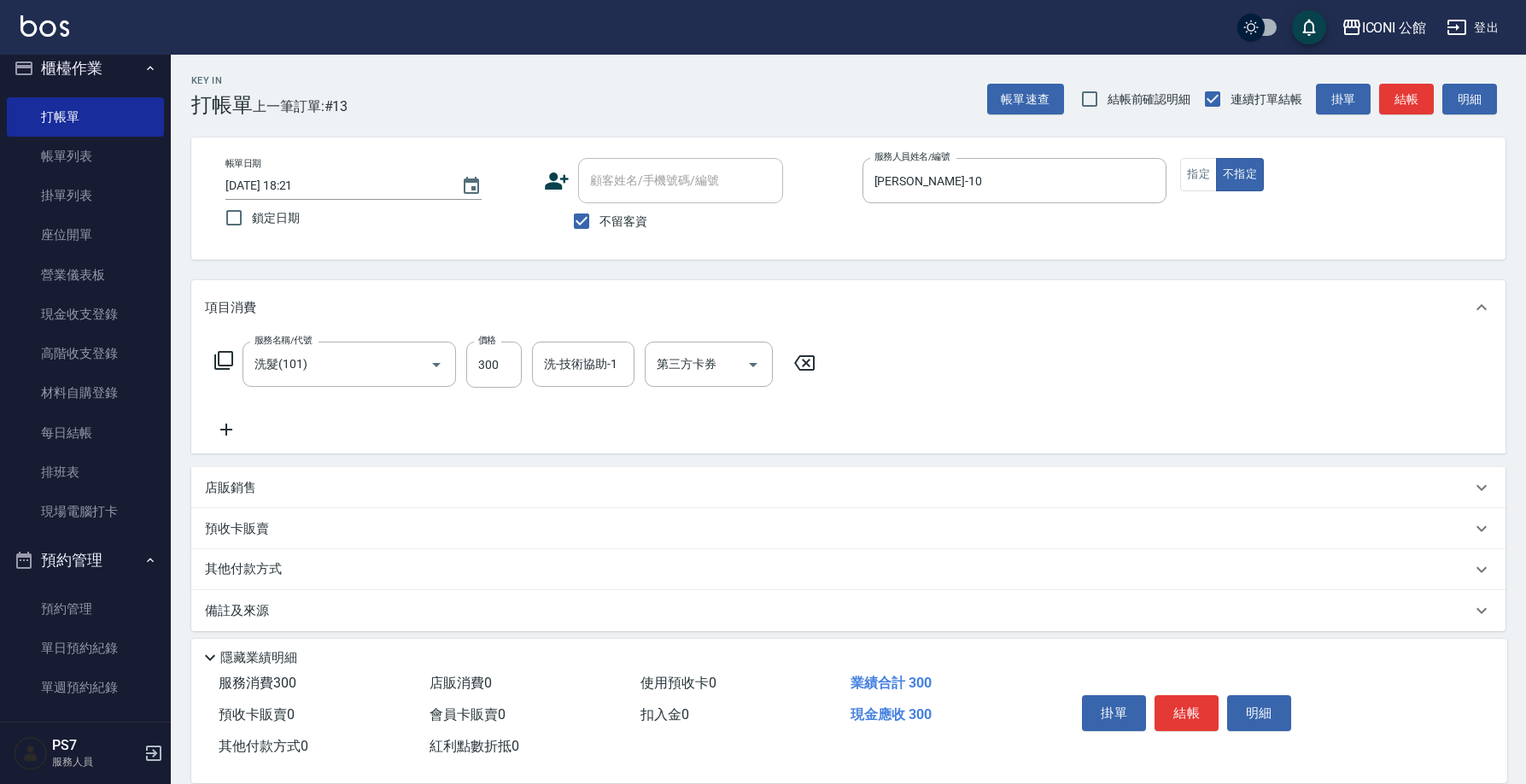
click at [222, 355] on icon at bounding box center [223, 360] width 21 height 21
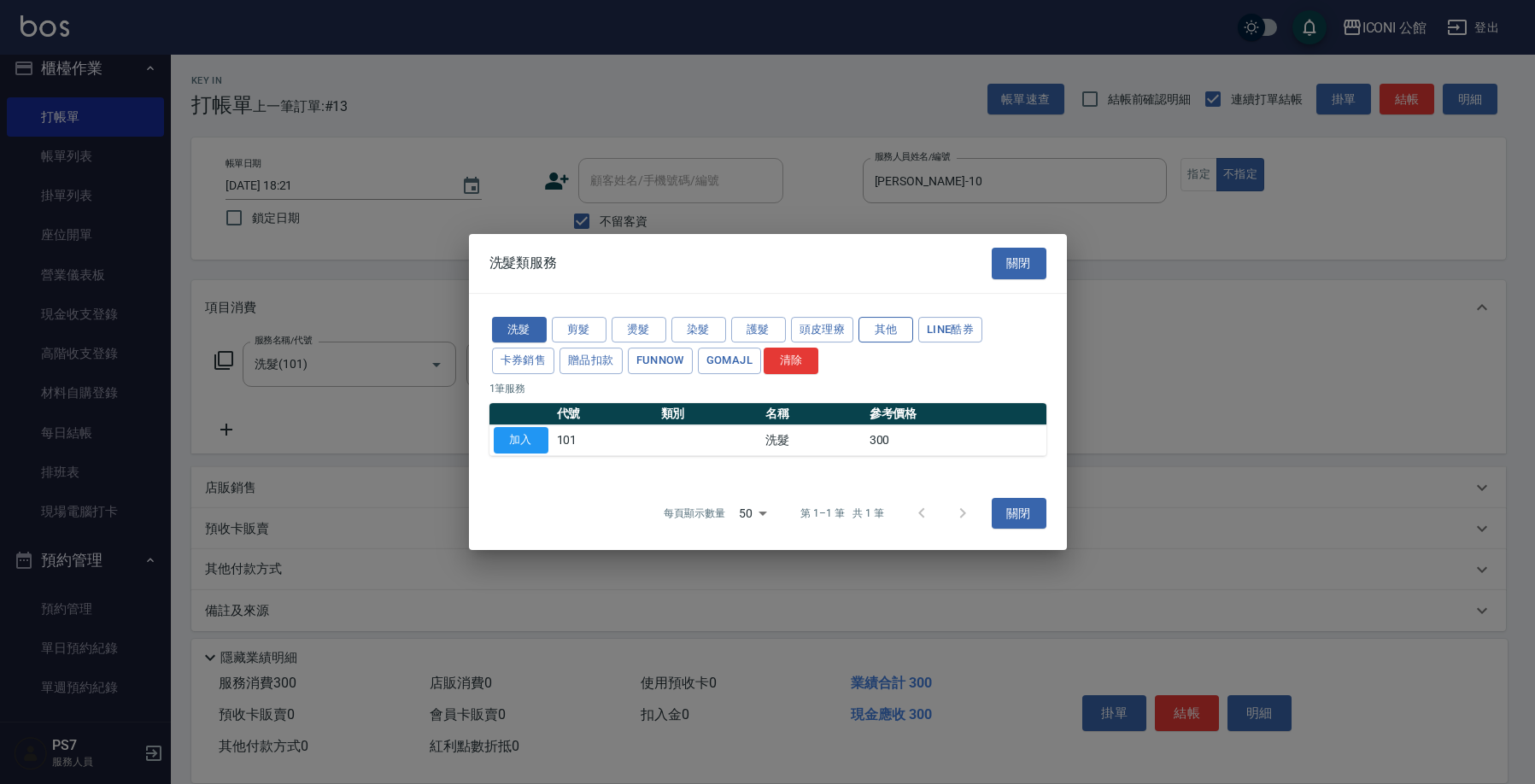
click at [886, 327] on button "其他" at bounding box center [885, 330] width 55 height 26
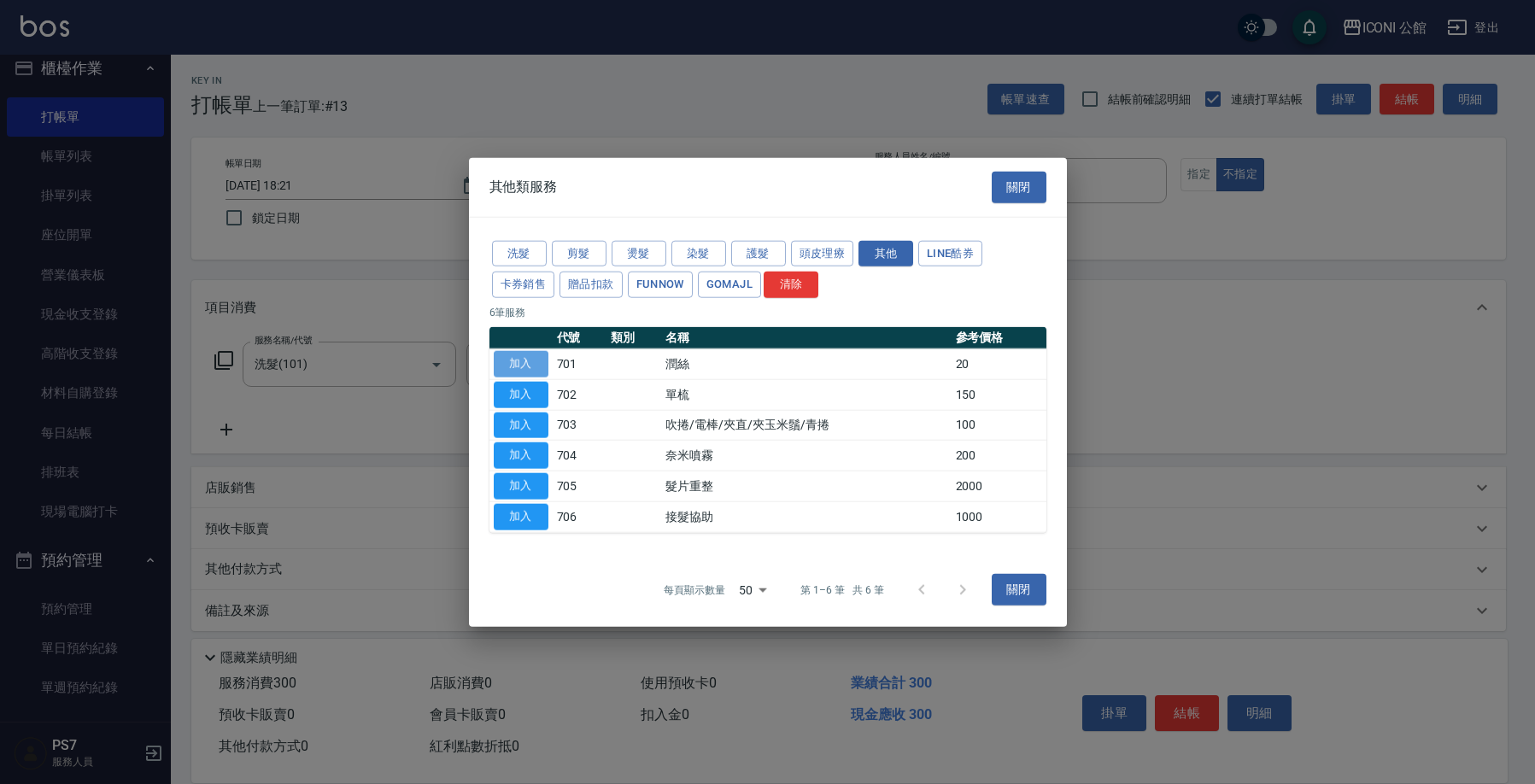
click at [514, 370] on button "加入" at bounding box center [521, 364] width 55 height 26
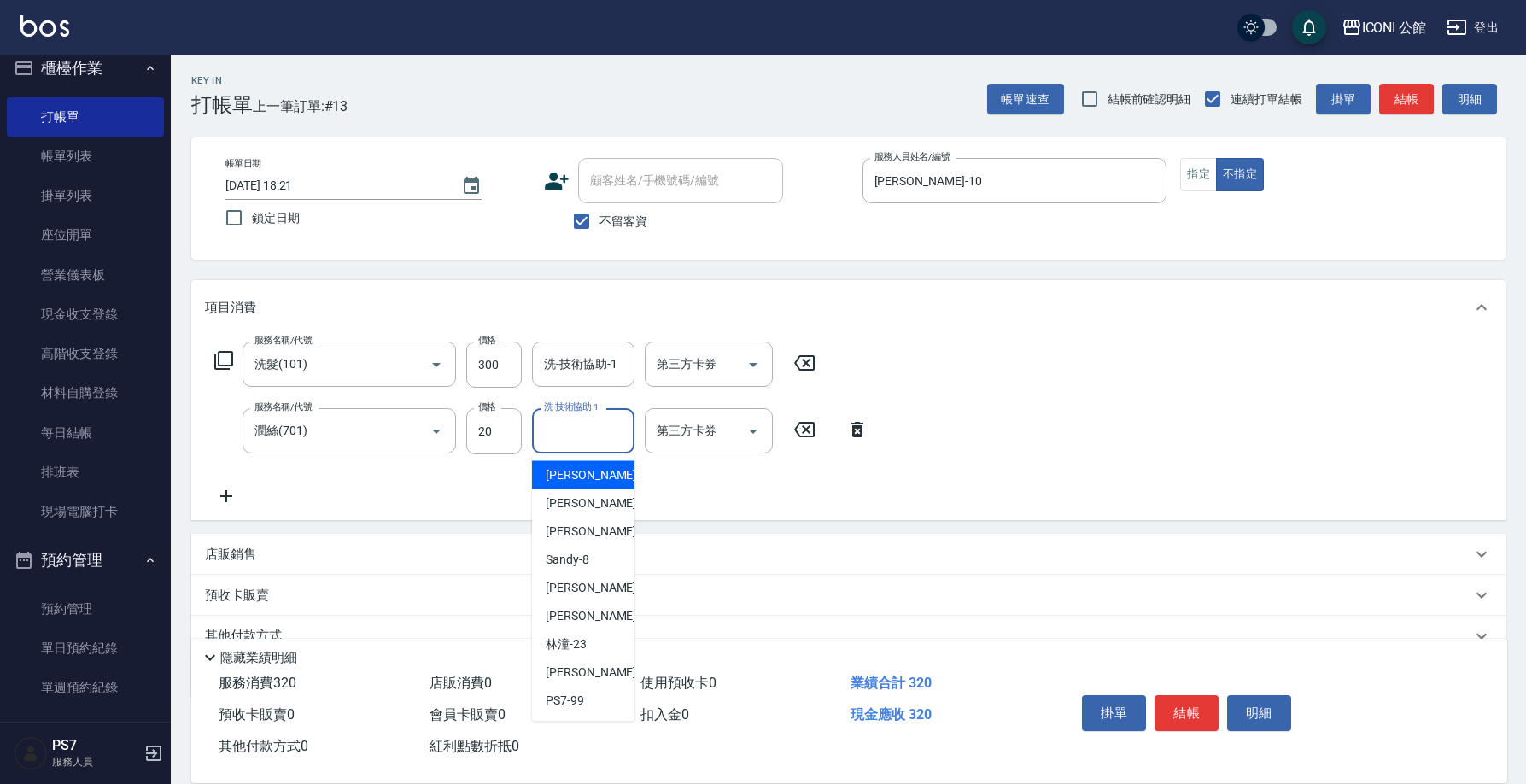
click at [554, 422] on input "洗-技術協助-1" at bounding box center [583, 431] width 87 height 30
click at [597, 602] on div "Tim -21" at bounding box center [583, 616] width 103 height 28
type input "Tim-21"
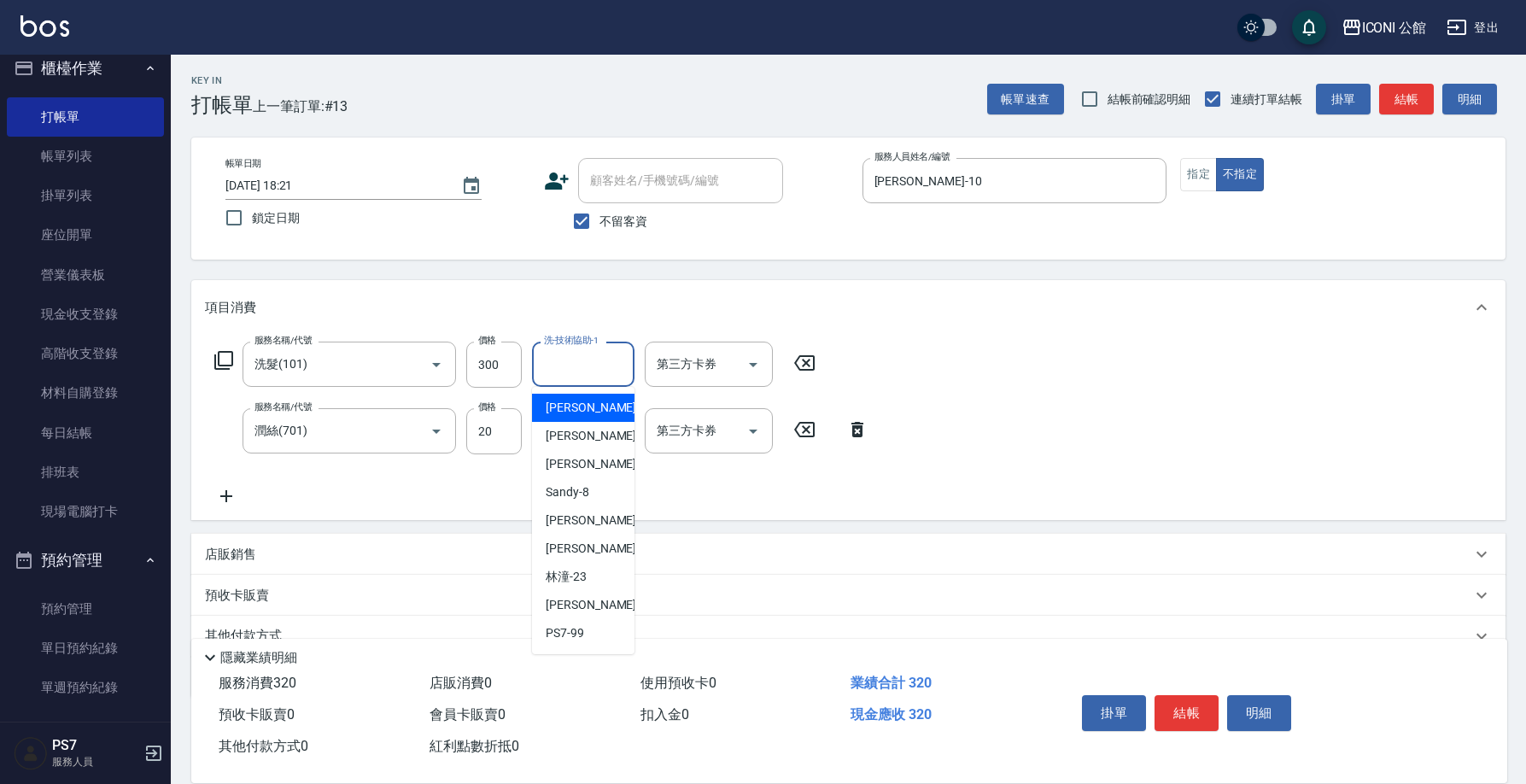
click at [554, 367] on input "洗-技術協助-1" at bounding box center [583, 364] width 87 height 30
drag, startPoint x: 592, startPoint y: 546, endPoint x: 757, endPoint y: 566, distance: 166.2
click at [592, 545] on div "Tim -21" at bounding box center [583, 548] width 103 height 28
type input "Tim-21"
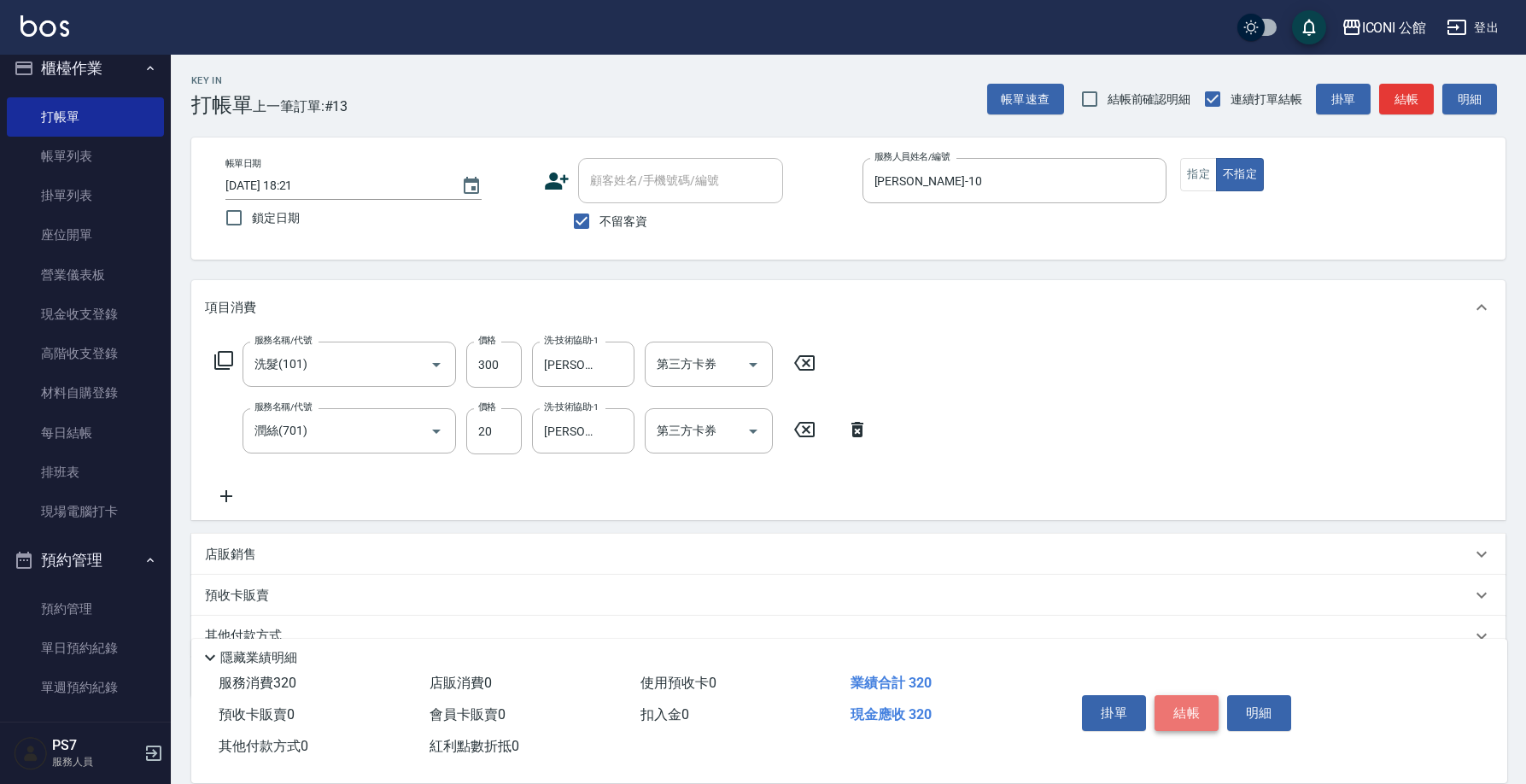
click at [1206, 706] on button "結帳" at bounding box center [1187, 712] width 64 height 36
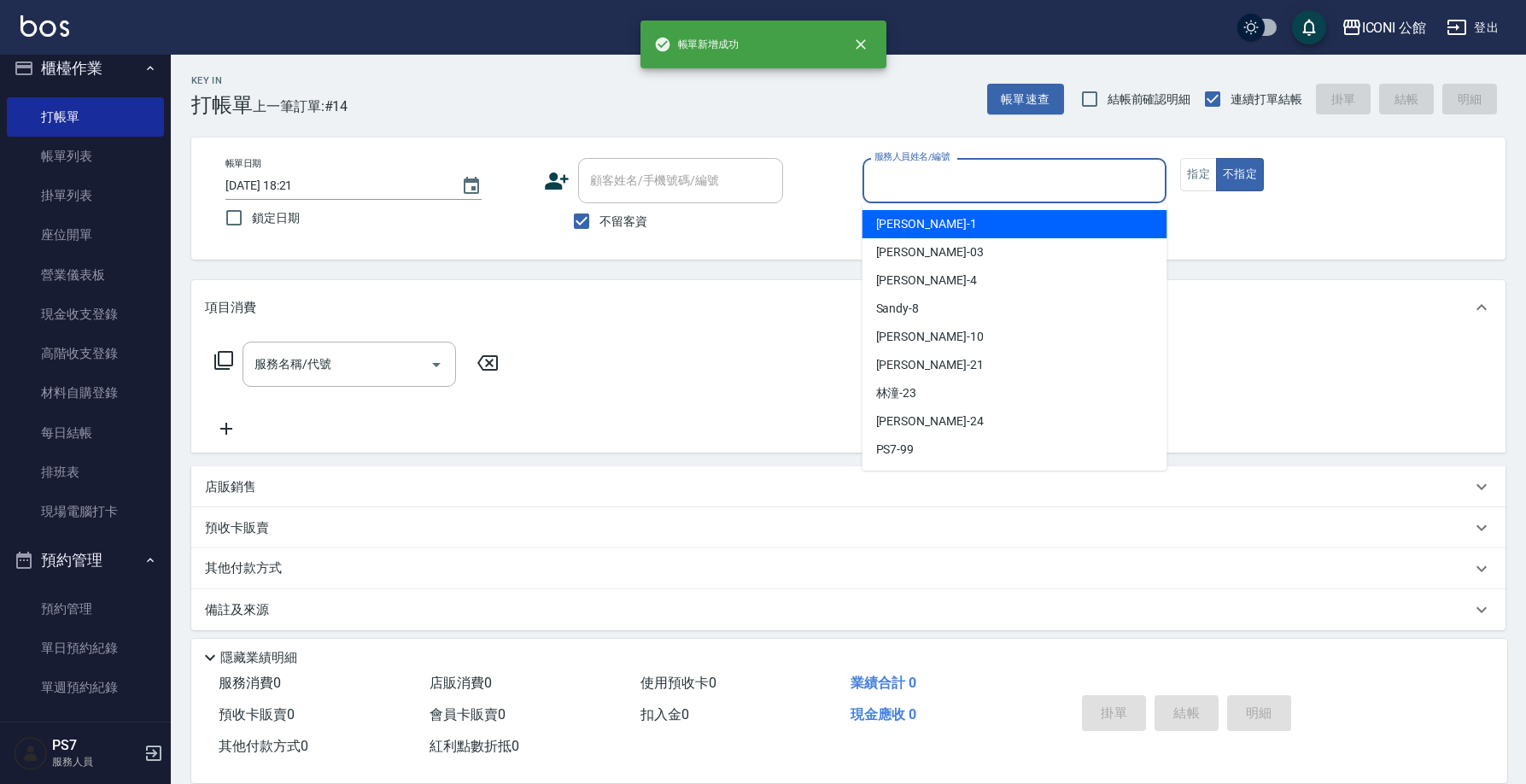
click at [1036, 174] on input "服務人員姓名/編號" at bounding box center [1014, 181] width 289 height 30
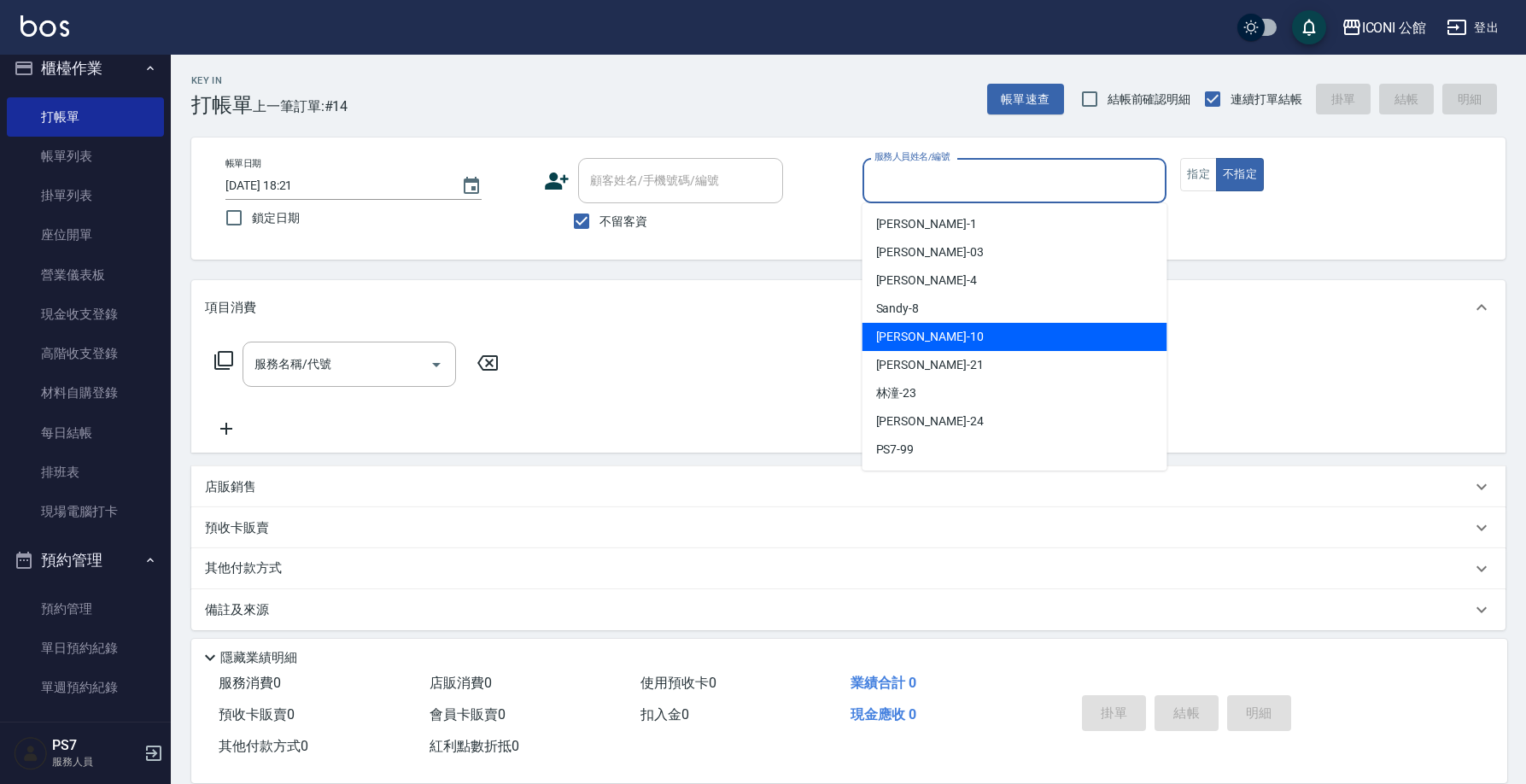
click at [1046, 348] on div "Anna -10" at bounding box center [1014, 336] width 304 height 28
type input "Anna-10"
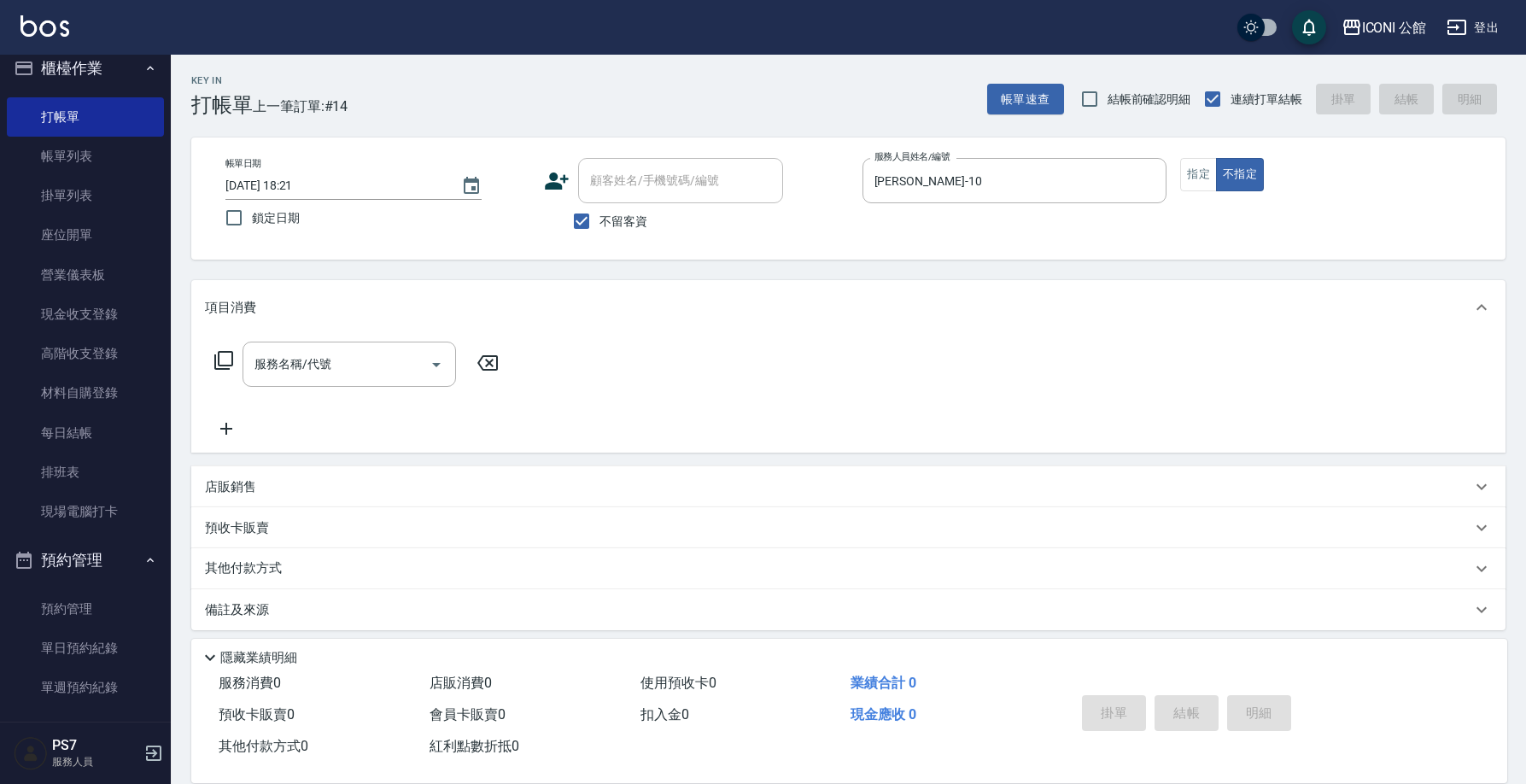
click at [224, 358] on icon at bounding box center [223, 360] width 21 height 21
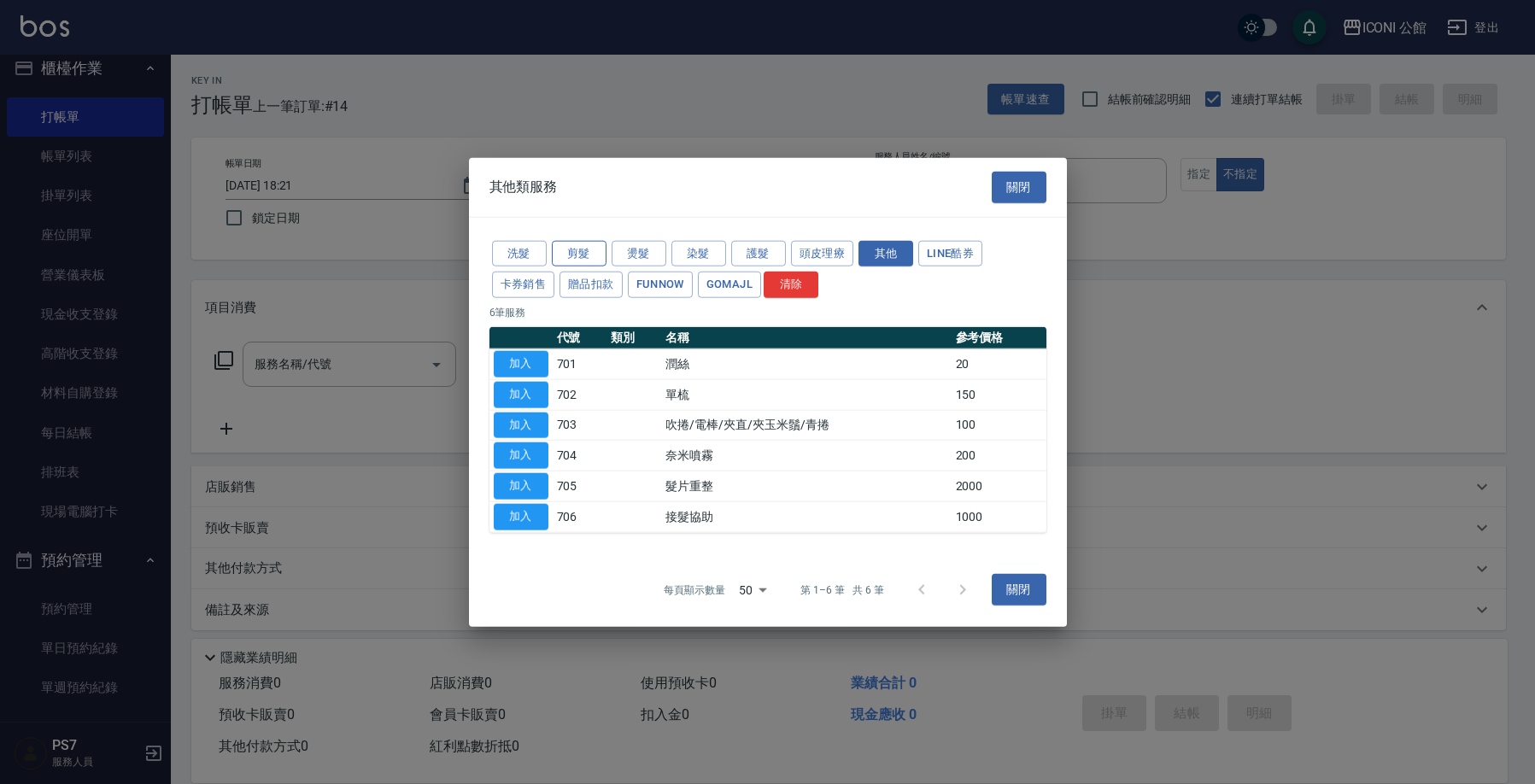
click at [586, 252] on button "剪髮" at bounding box center [579, 253] width 55 height 26
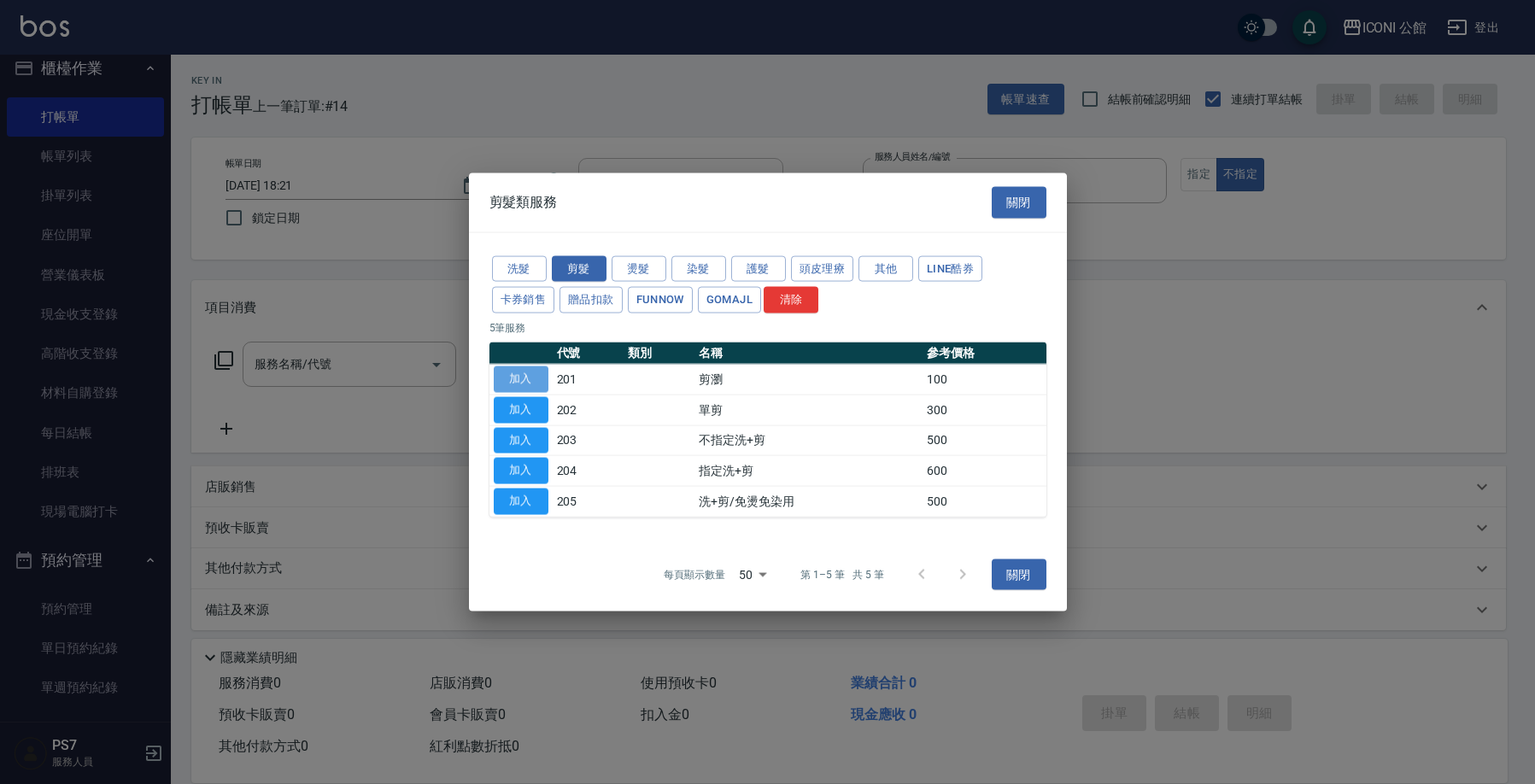
click at [530, 376] on button "加入" at bounding box center [521, 380] width 55 height 26
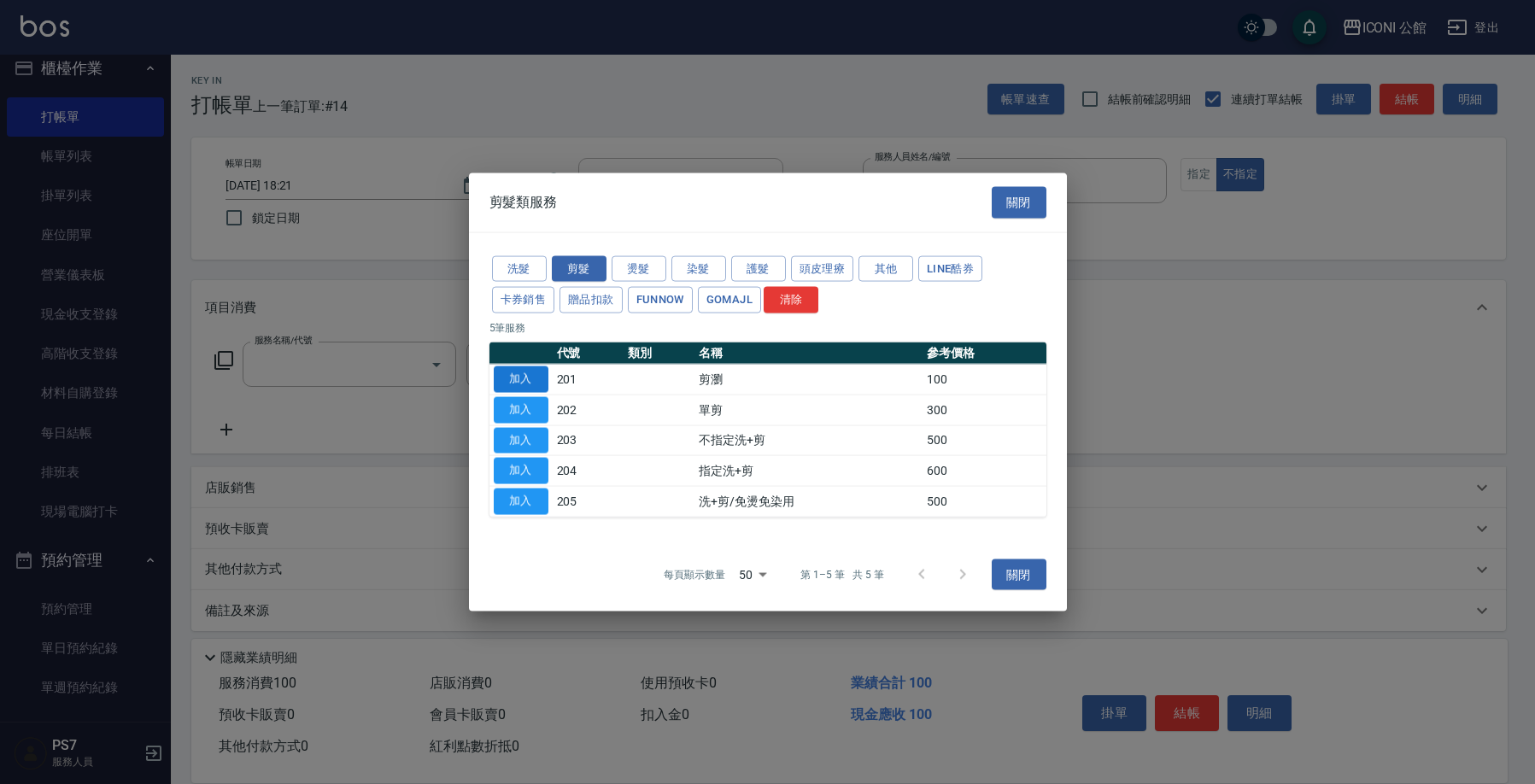
type input "剪瀏(201)"
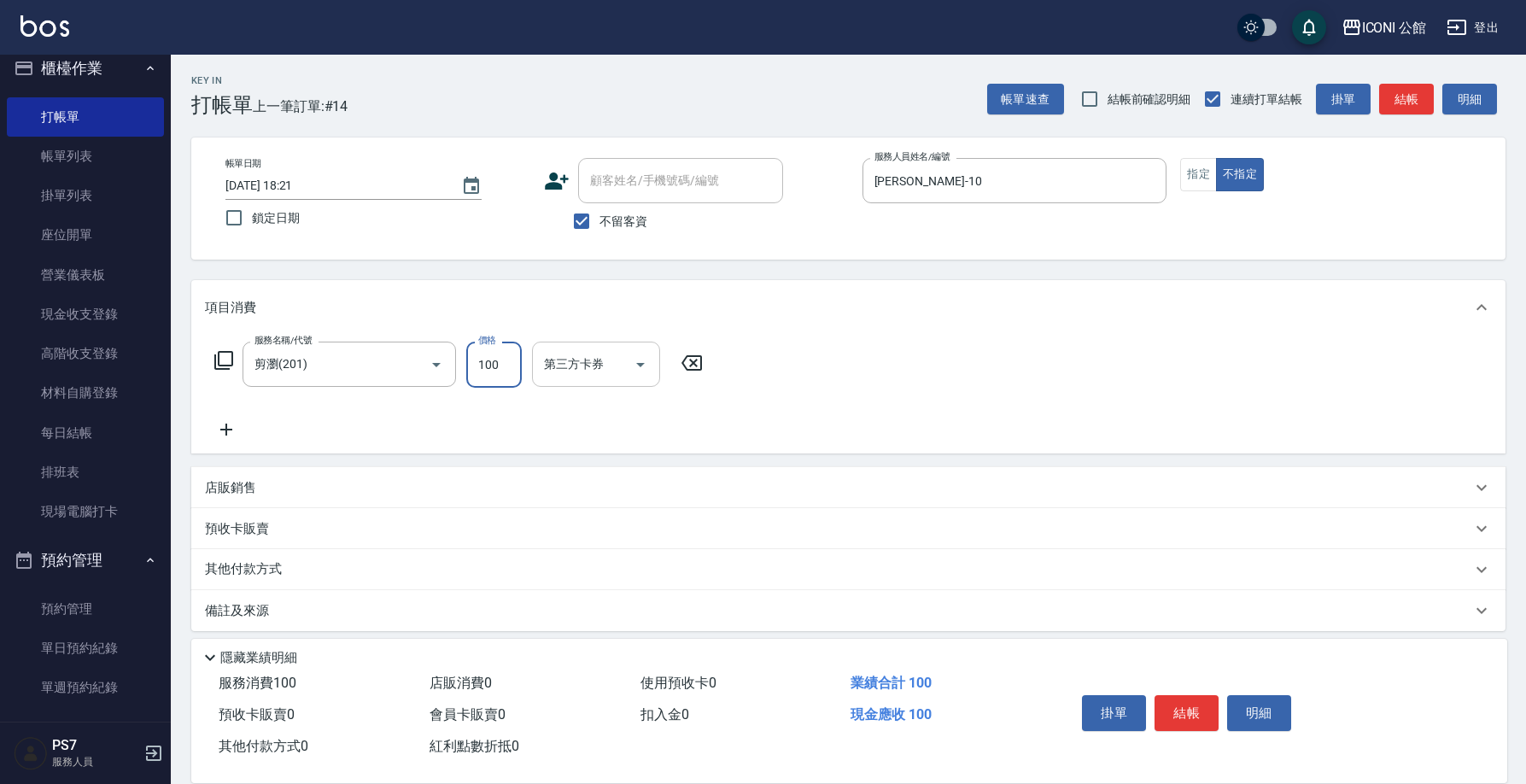
drag, startPoint x: 473, startPoint y: 367, endPoint x: 590, endPoint y: 364, distance: 117.0
click at [590, 364] on div "服務名稱/代號 剪瀏(201) 服務名稱/代號 價格 100 價格 第三方卡券 第三方卡券" at bounding box center [458, 364] width 508 height 46
type input "200"
click at [1176, 699] on button "結帳" at bounding box center [1187, 712] width 64 height 36
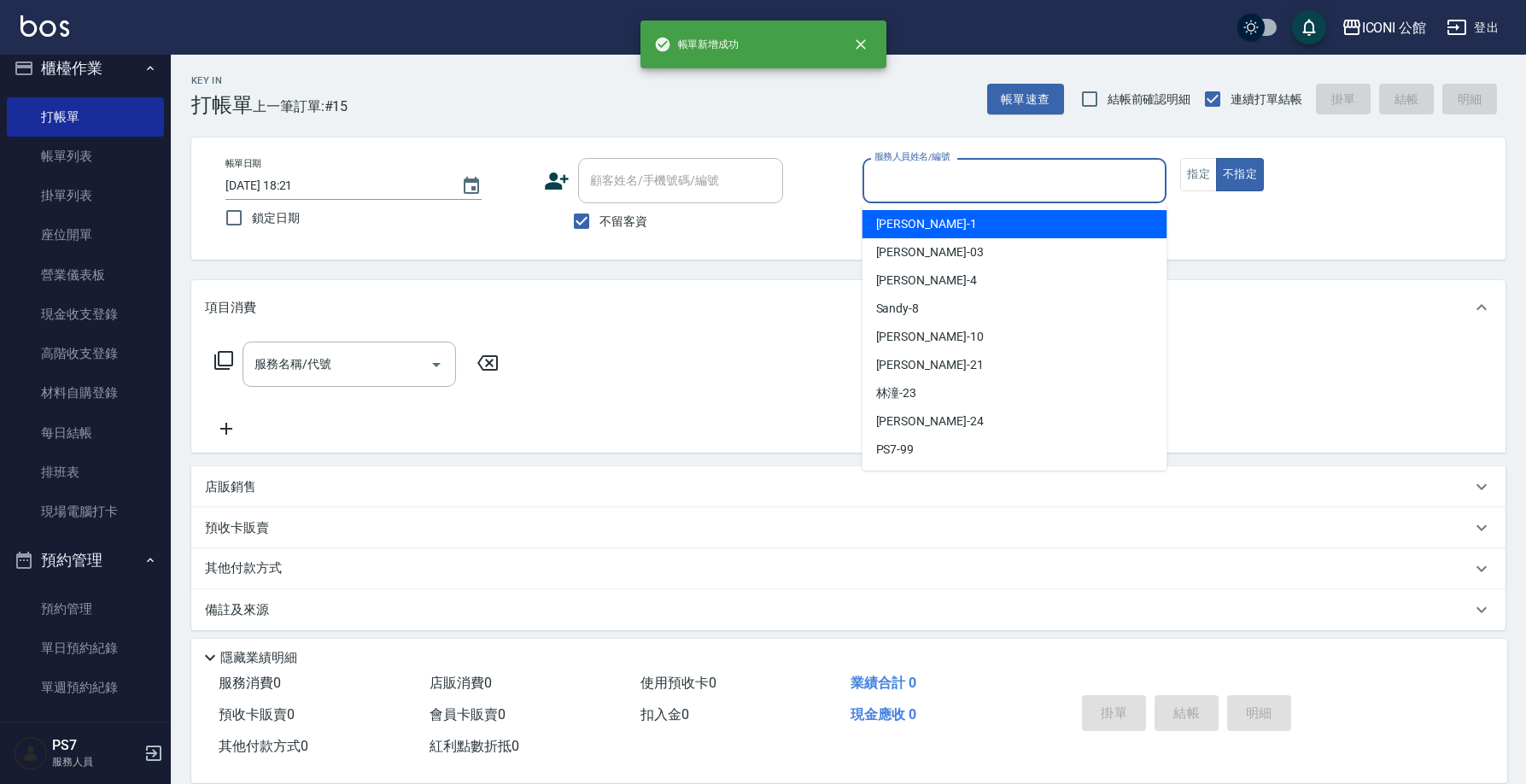
drag, startPoint x: 927, startPoint y: 176, endPoint x: 920, endPoint y: 245, distance: 69.4
click at [927, 176] on input "服務人員姓名/編號" at bounding box center [1014, 181] width 289 height 30
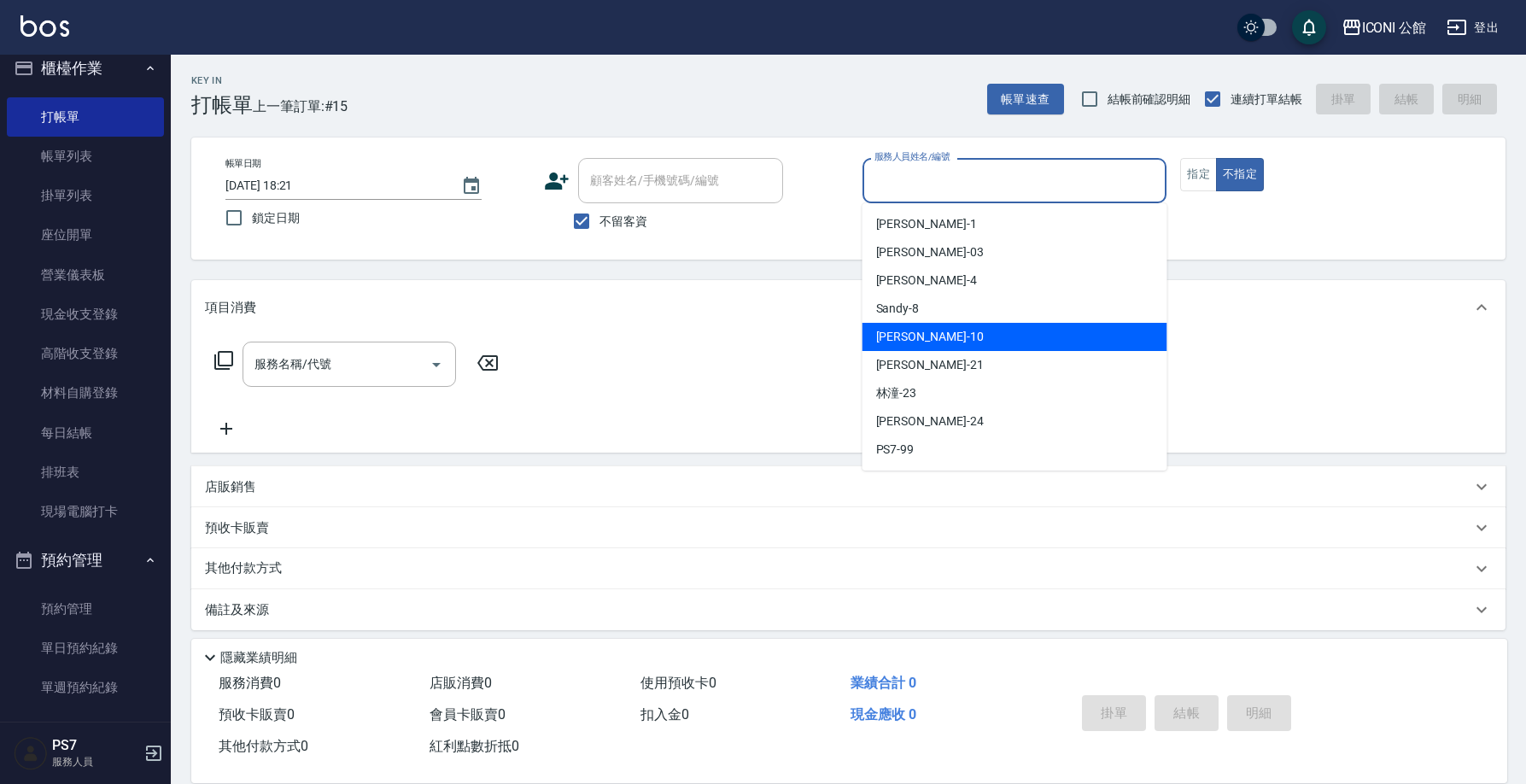
click at [941, 326] on div "Anna -10" at bounding box center [1014, 336] width 304 height 28
type input "Anna-10"
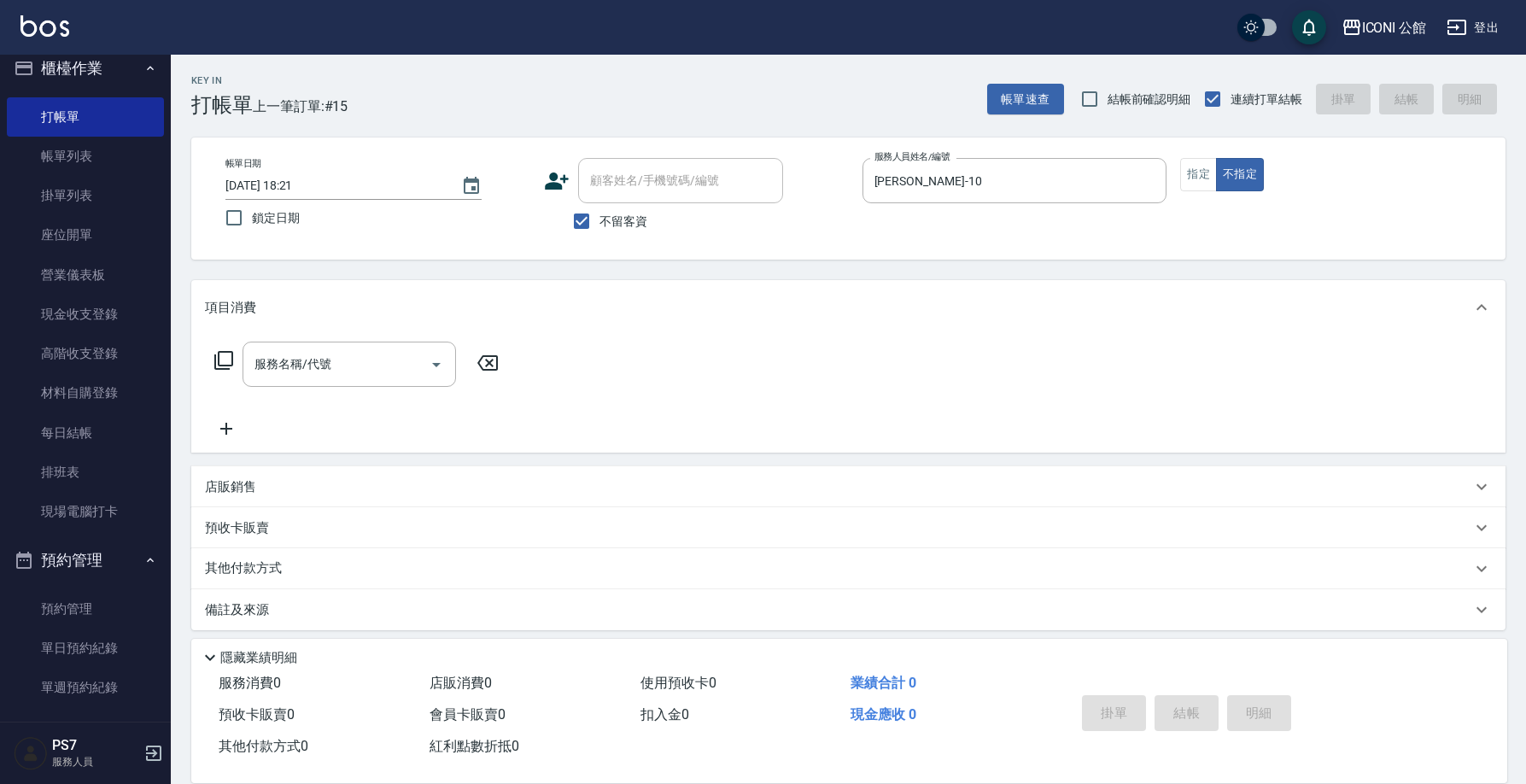
click at [240, 377] on div "服務名稱/代號 服務名稱/代號" at bounding box center [356, 364] width 304 height 45
click at [232, 352] on icon at bounding box center [223, 360] width 19 height 19
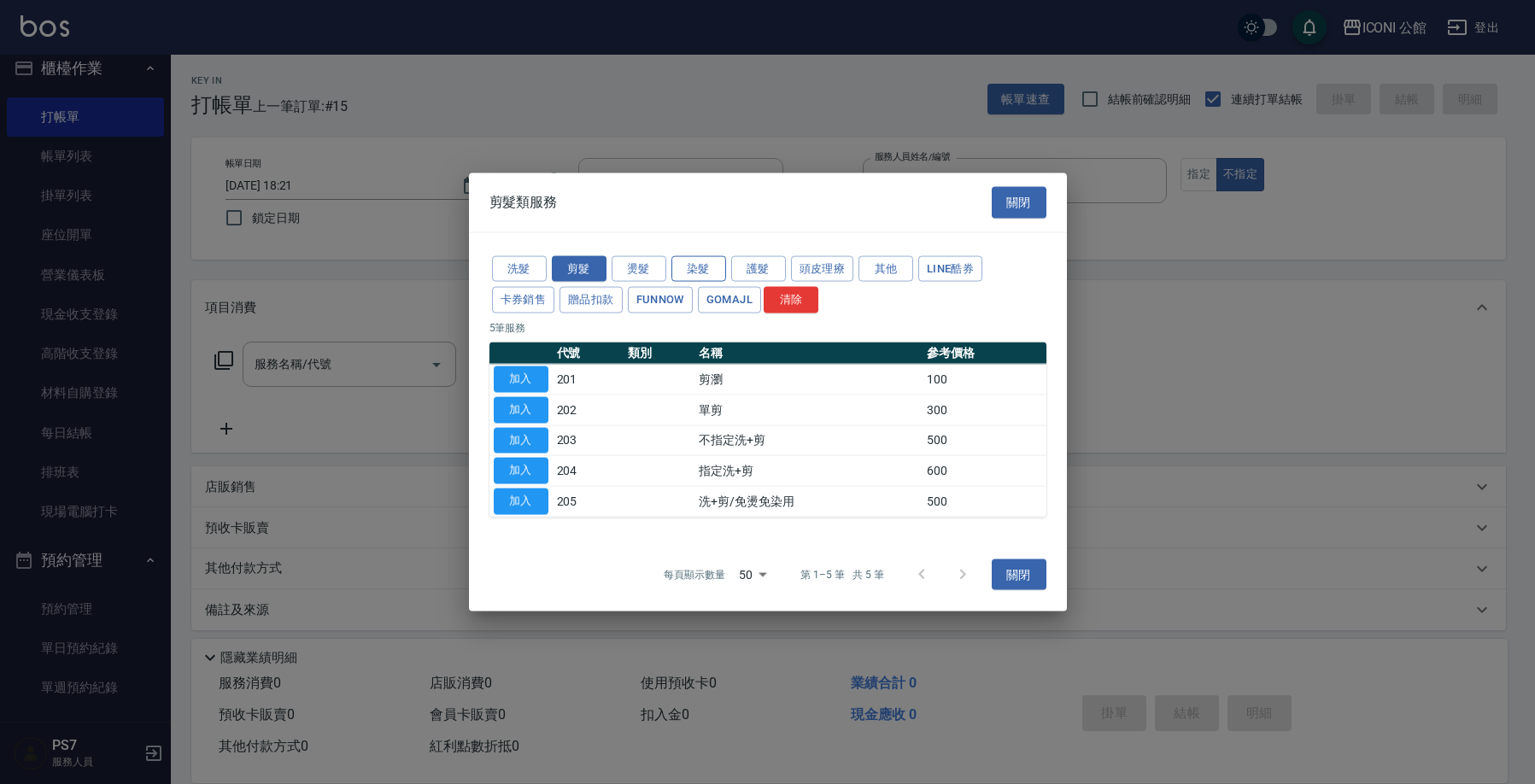
click at [693, 270] on button "染髮" at bounding box center [699, 269] width 55 height 26
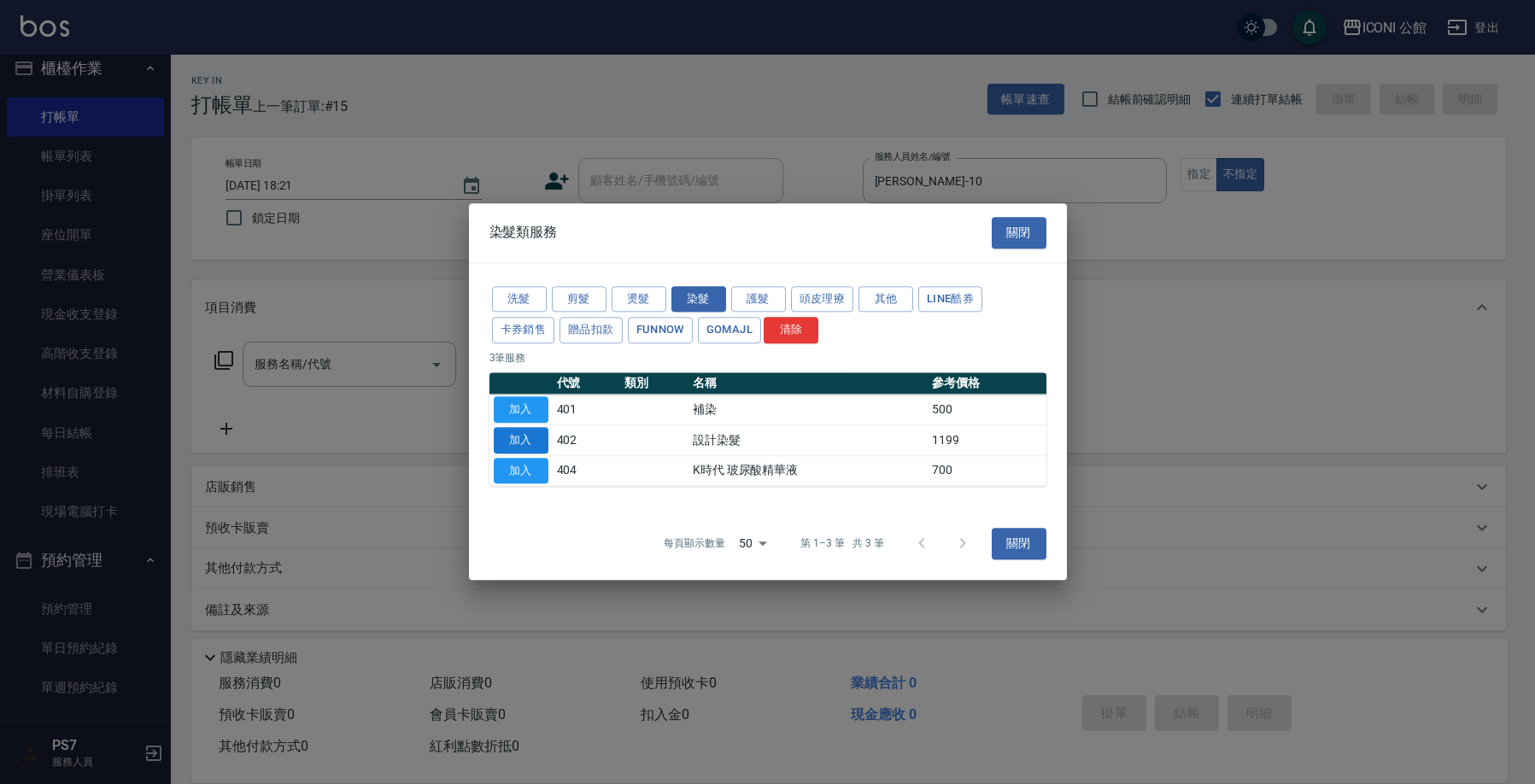
click at [533, 439] on button "加入" at bounding box center [521, 440] width 55 height 26
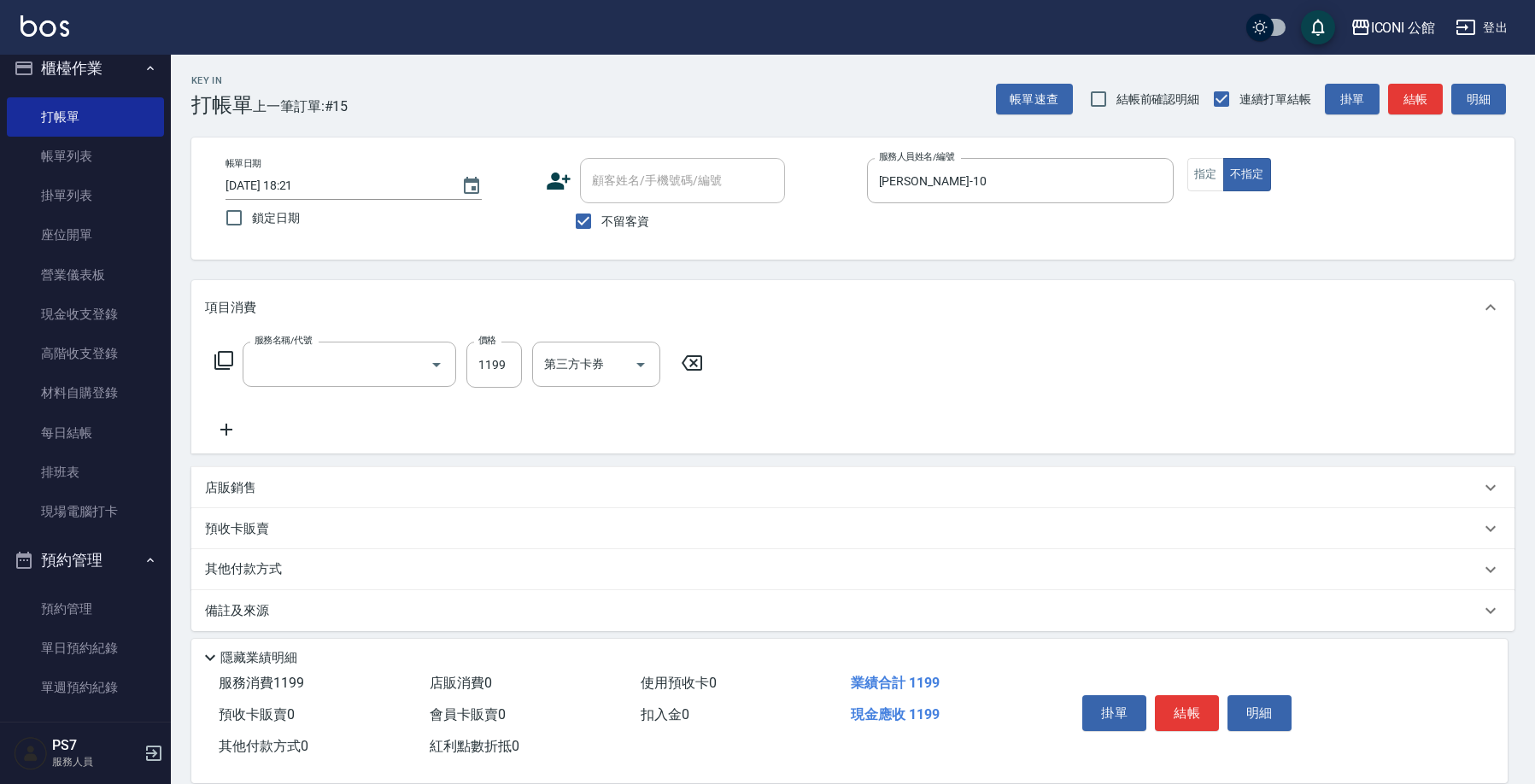
type input "設計染髮(402)"
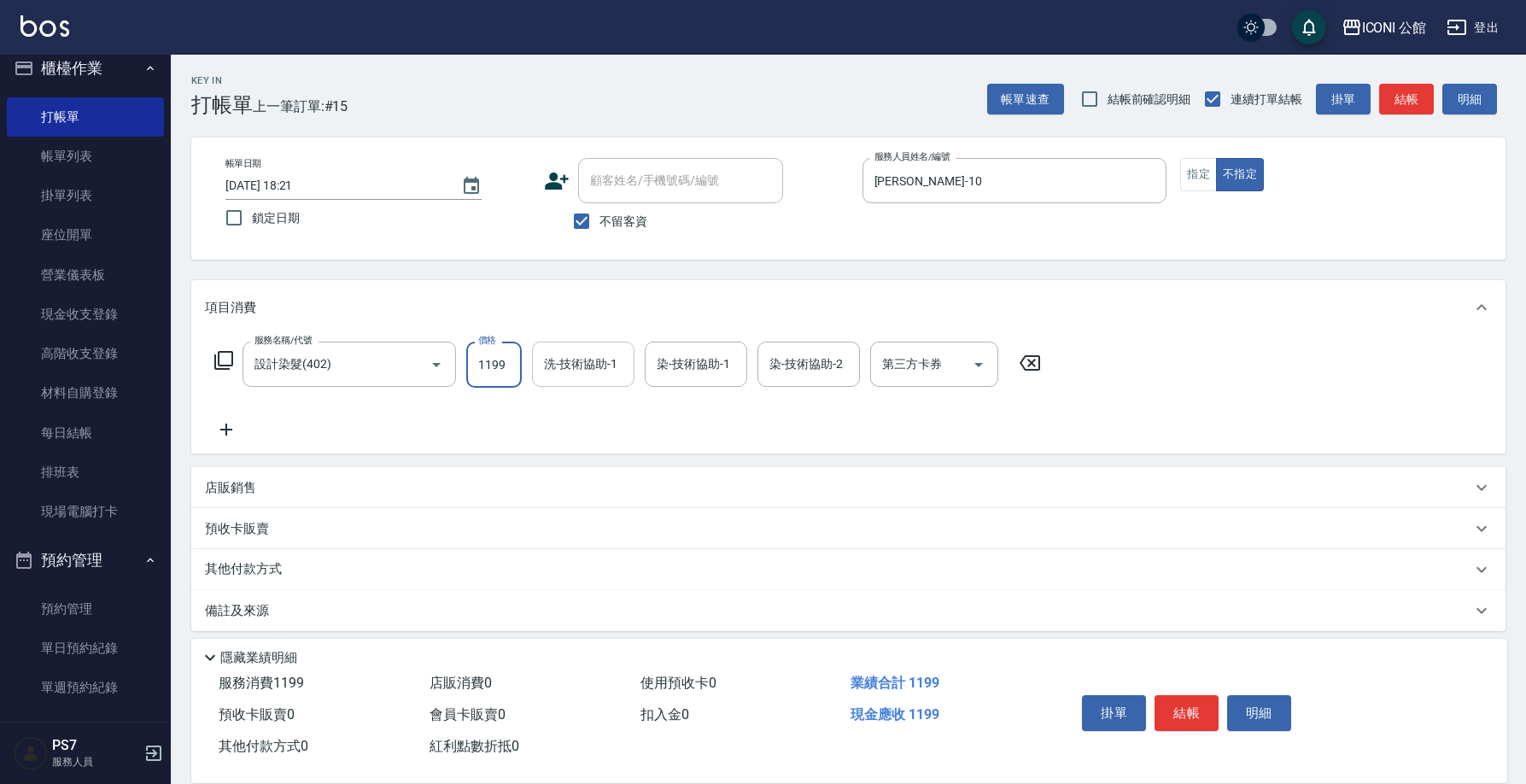
drag, startPoint x: 472, startPoint y: 367, endPoint x: 632, endPoint y: 367, distance: 160.0
click at [632, 367] on div "服務名稱/代號 設計染髮(402) 服務名稱/代號 價格 1199 價格 洗-技術協助-1 洗-技術協助-1 染-技術協助-1 染-技術協助-1 染-技術協助…" at bounding box center [628, 364] width 846 height 46
type input "1700"
type input "Tim-21"
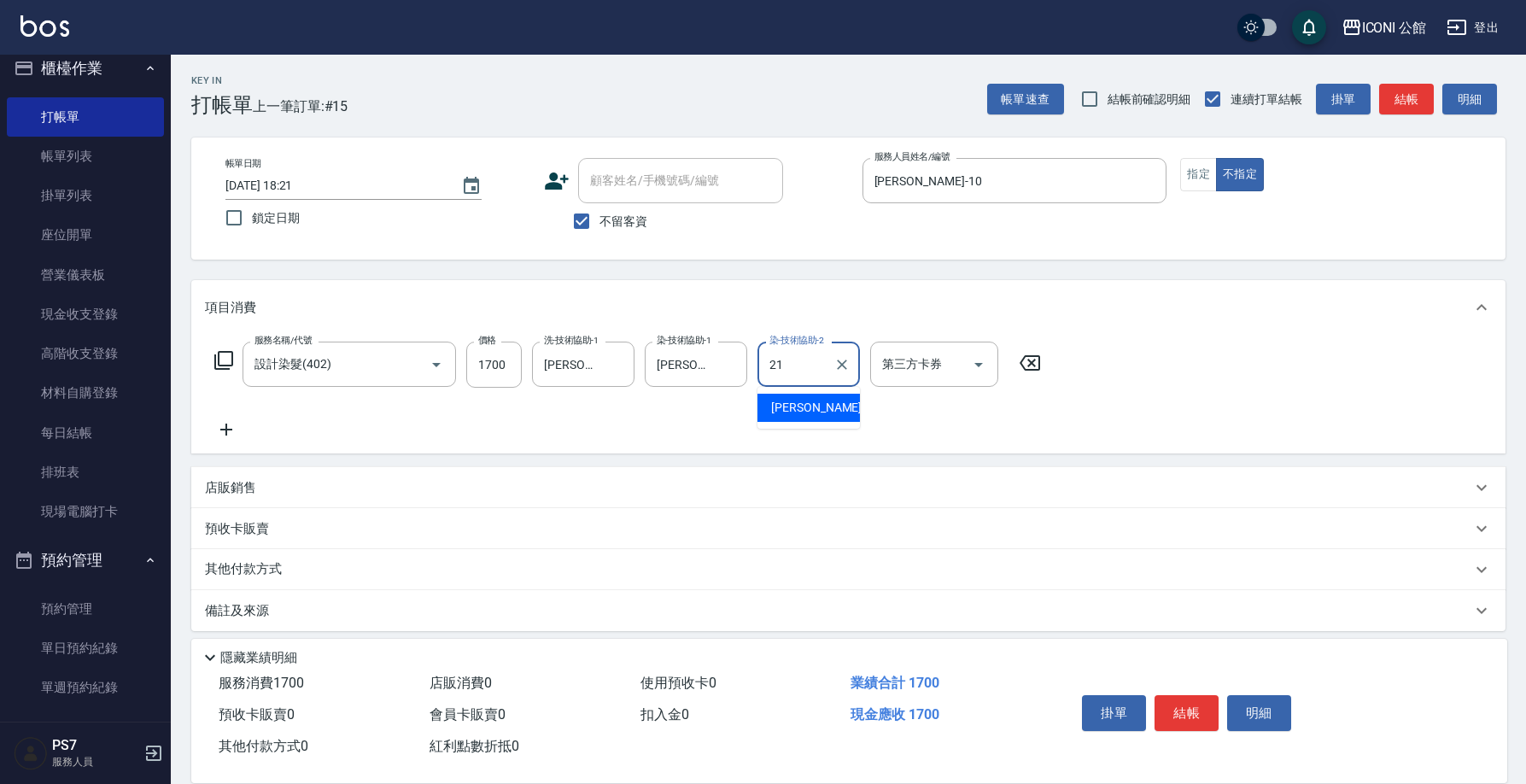
type input "Tim-21"
click at [222, 368] on icon at bounding box center [223, 360] width 19 height 19
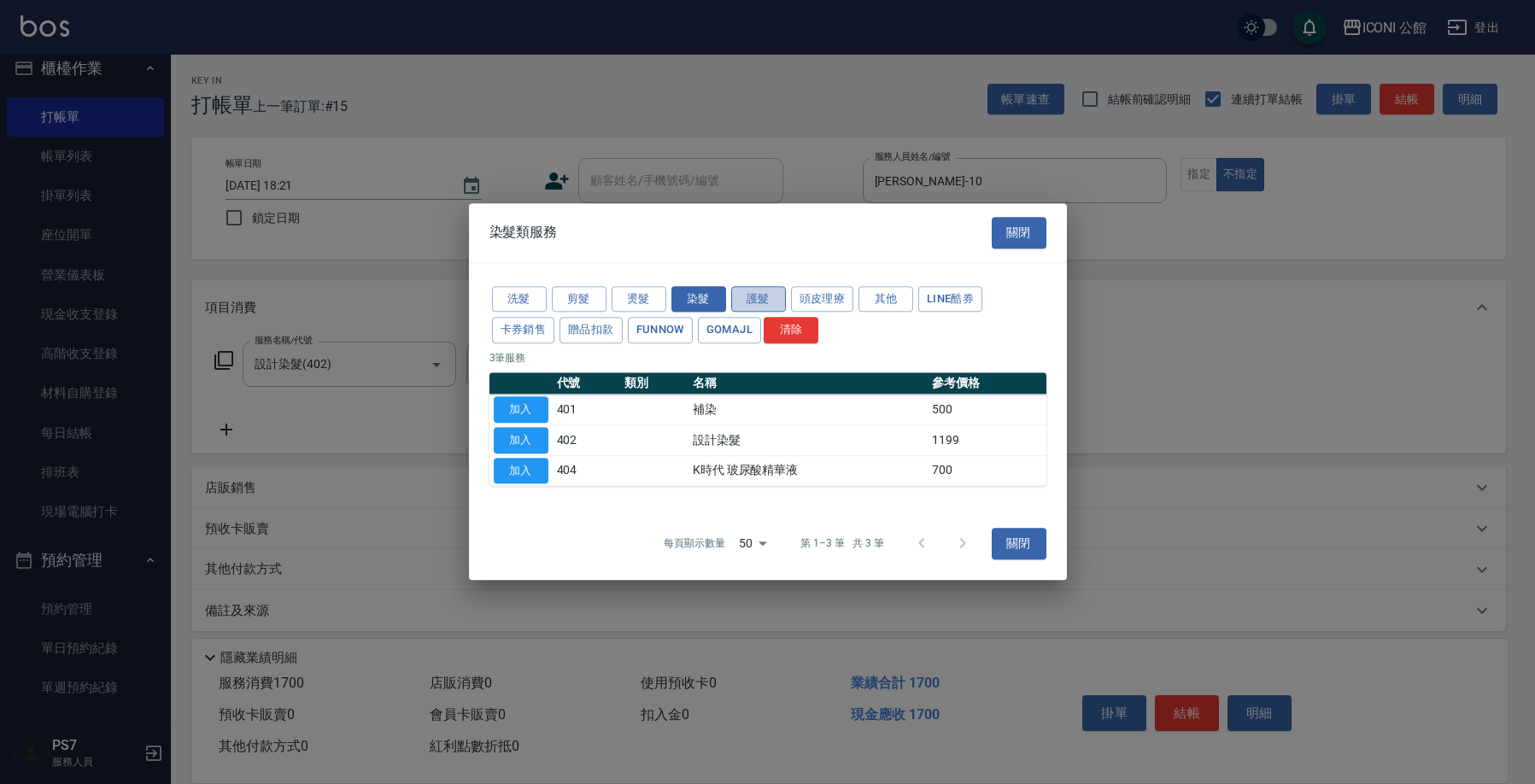
click at [753, 302] on button "護髮" at bounding box center [758, 299] width 55 height 26
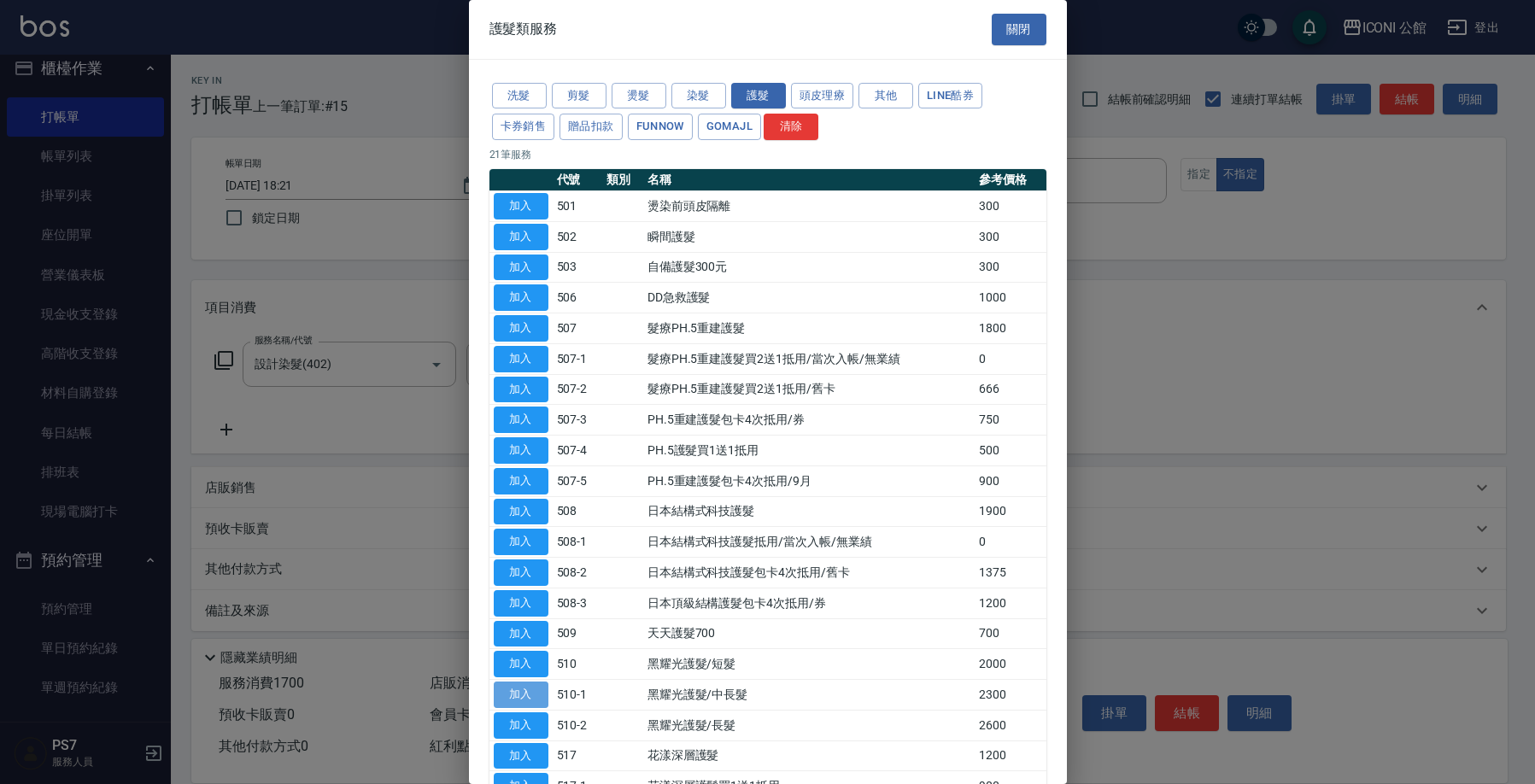
click at [519, 682] on button "加入" at bounding box center [521, 694] width 55 height 26
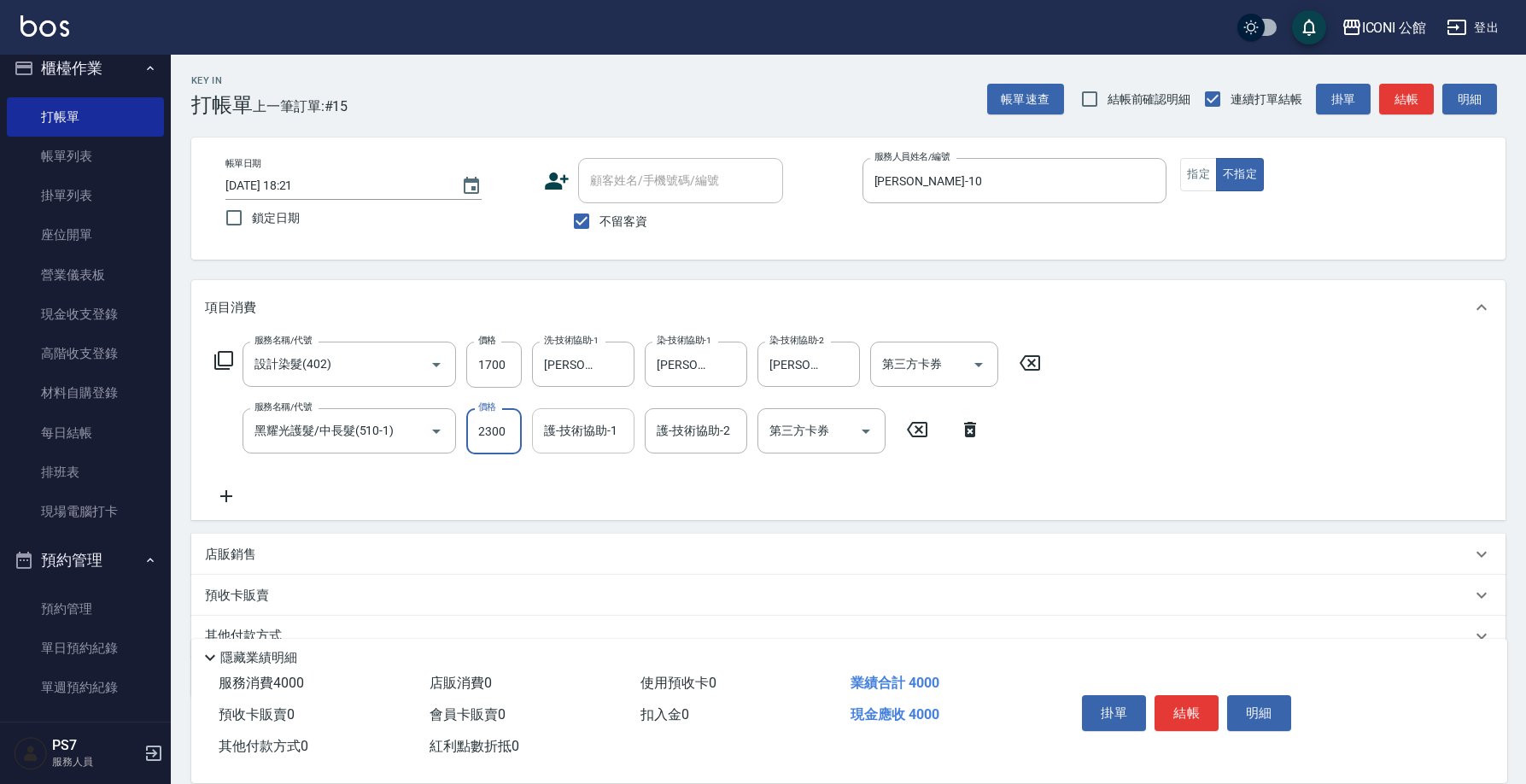
drag, startPoint x: 472, startPoint y: 433, endPoint x: 599, endPoint y: 451, distance: 128.3
click at [599, 451] on div "服務名稱/代號 黑耀光護髮/中長髮(510-1) 服務名稱/代號 價格 2300 價格 護-技術協助-1 護-技術協助-1 護-技術協助-2 護-技術協助-2…" at bounding box center [598, 431] width 786 height 46
type input "1840"
type input "Tim-21"
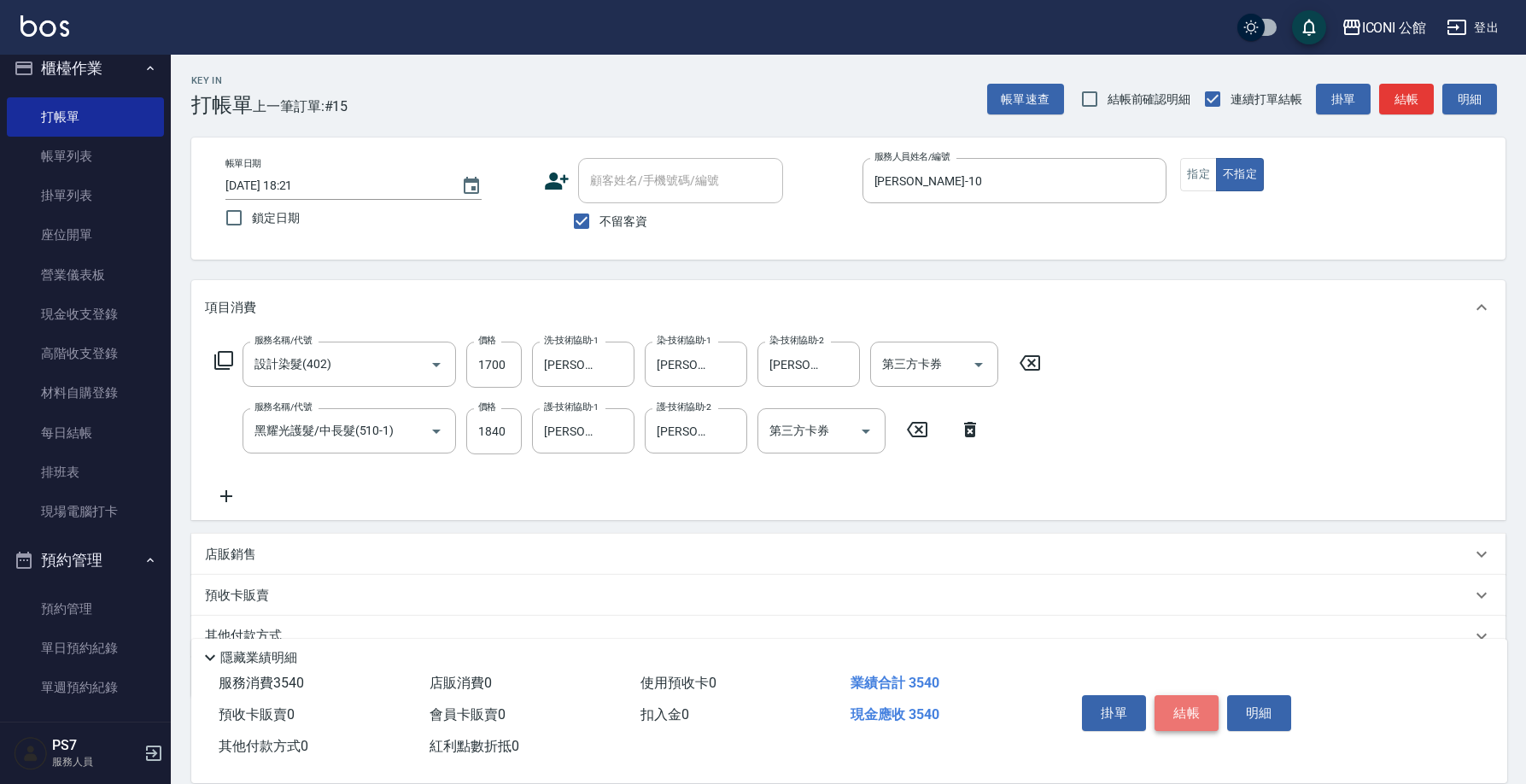
click at [1188, 709] on button "結帳" at bounding box center [1187, 712] width 64 height 36
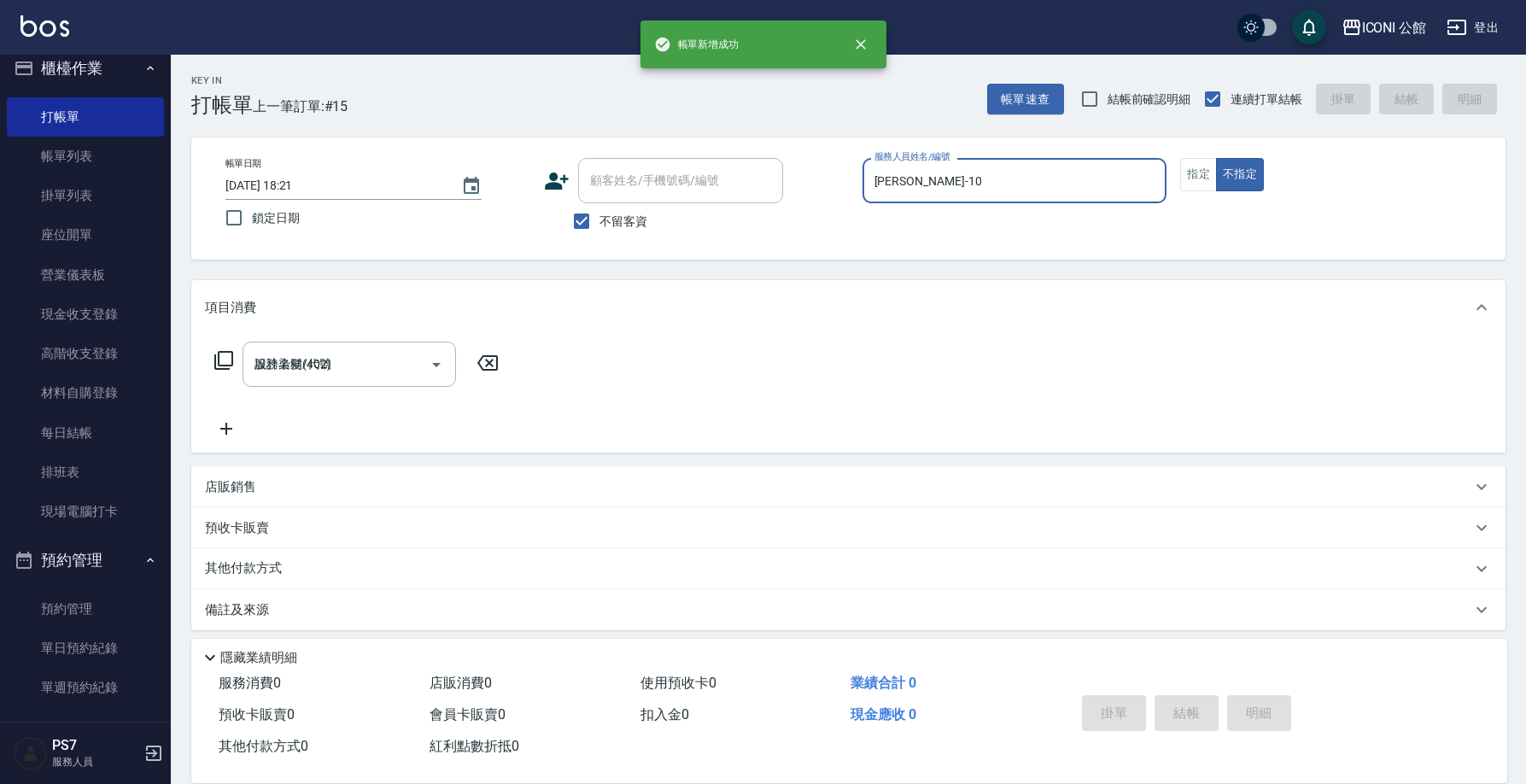
type input "2025/10/12 18:22"
click at [1007, 173] on input "服務人員姓名/編號" at bounding box center [1014, 181] width 289 height 30
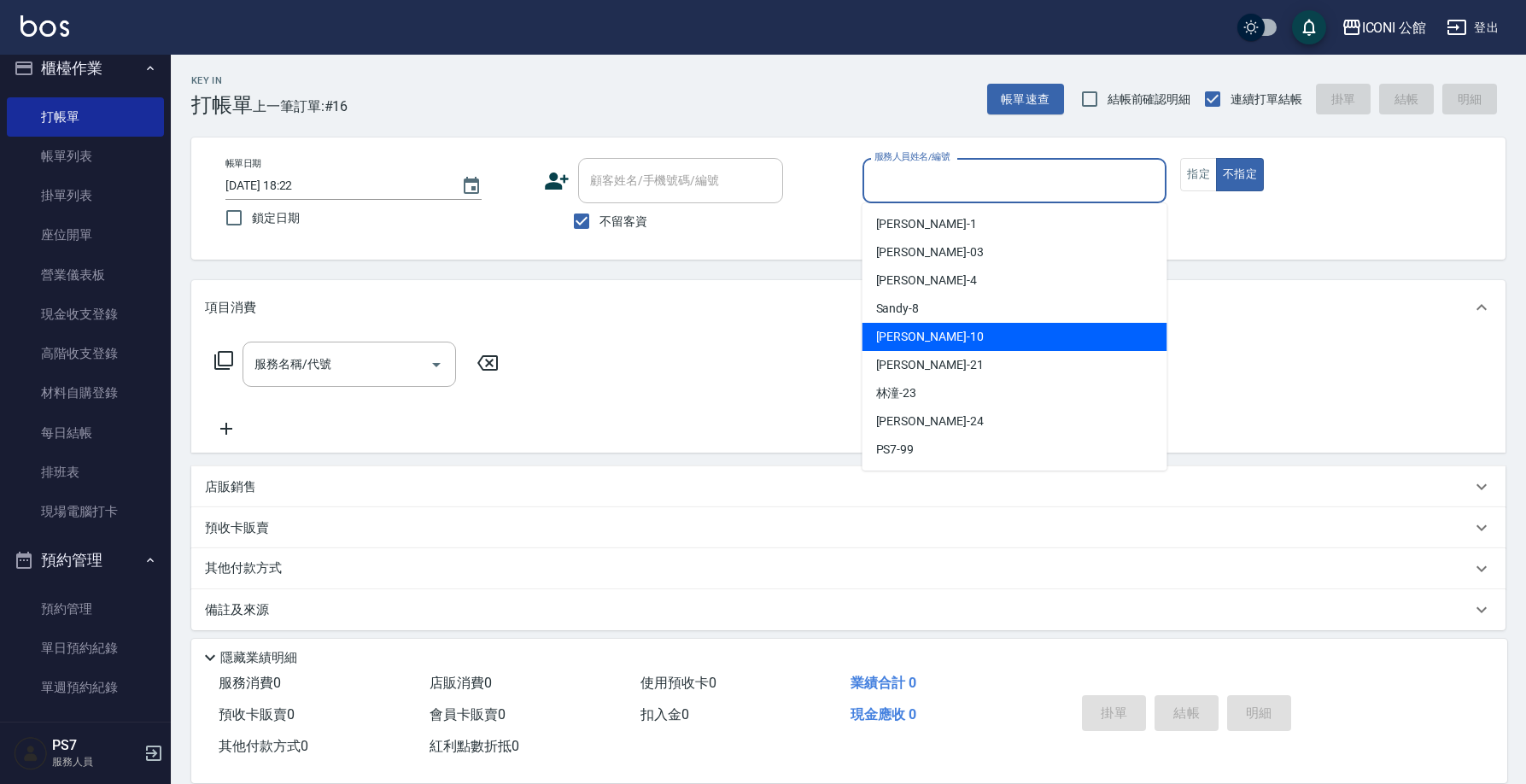
click at [1015, 336] on div "Anna -10" at bounding box center [1014, 336] width 304 height 28
type input "Anna-10"
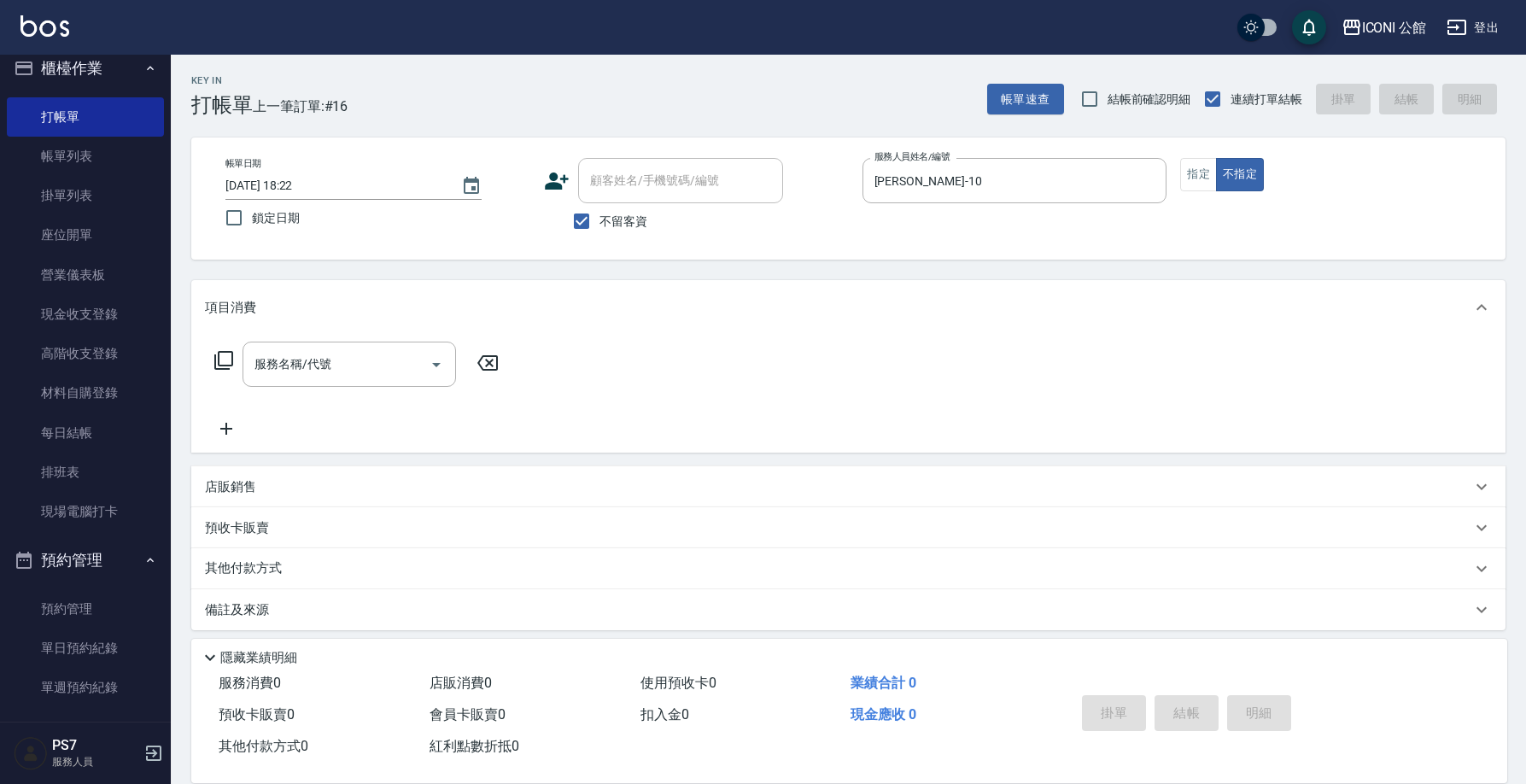
click at [219, 360] on icon at bounding box center [223, 360] width 19 height 19
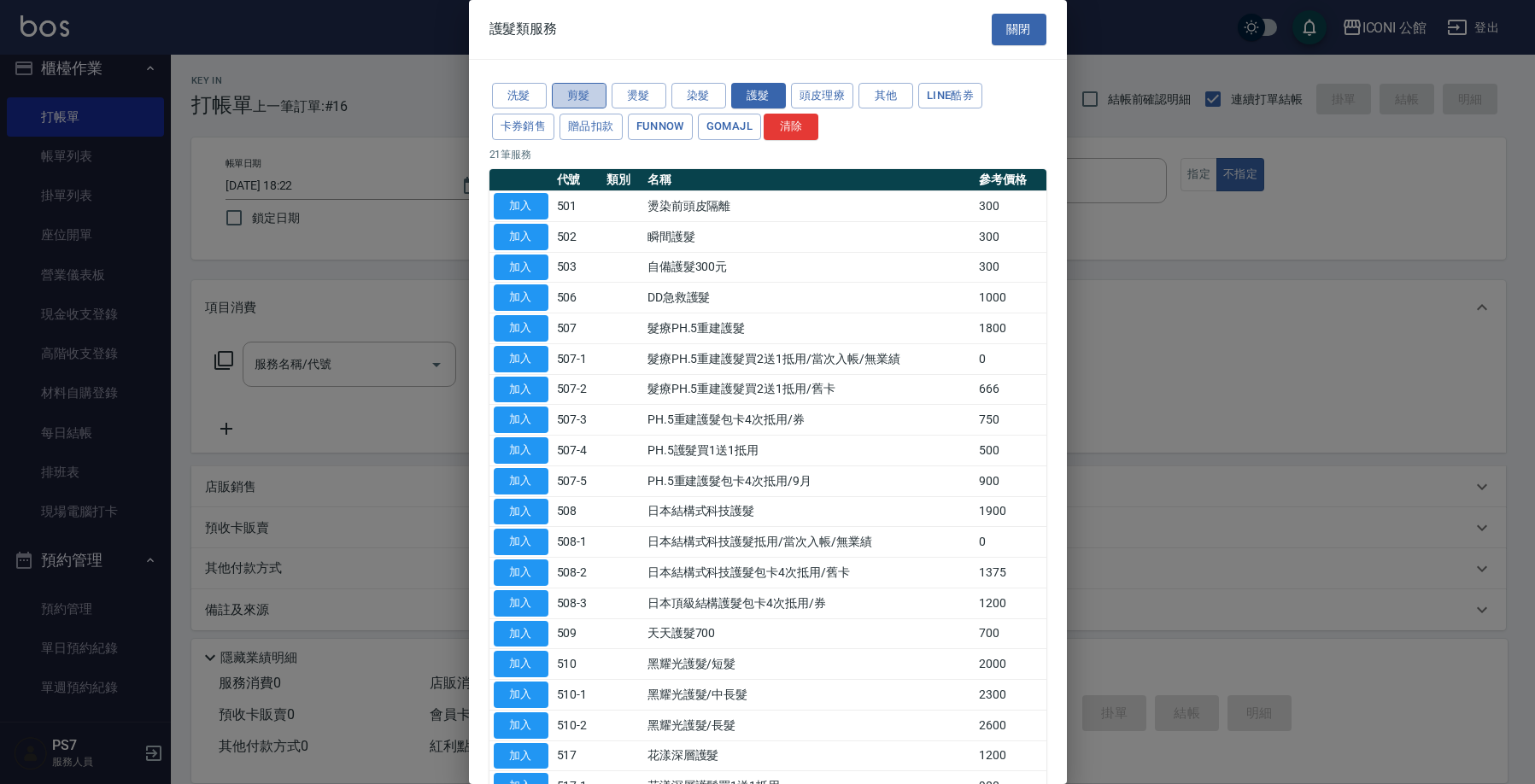
click at [580, 95] on button "剪髮" at bounding box center [579, 96] width 55 height 26
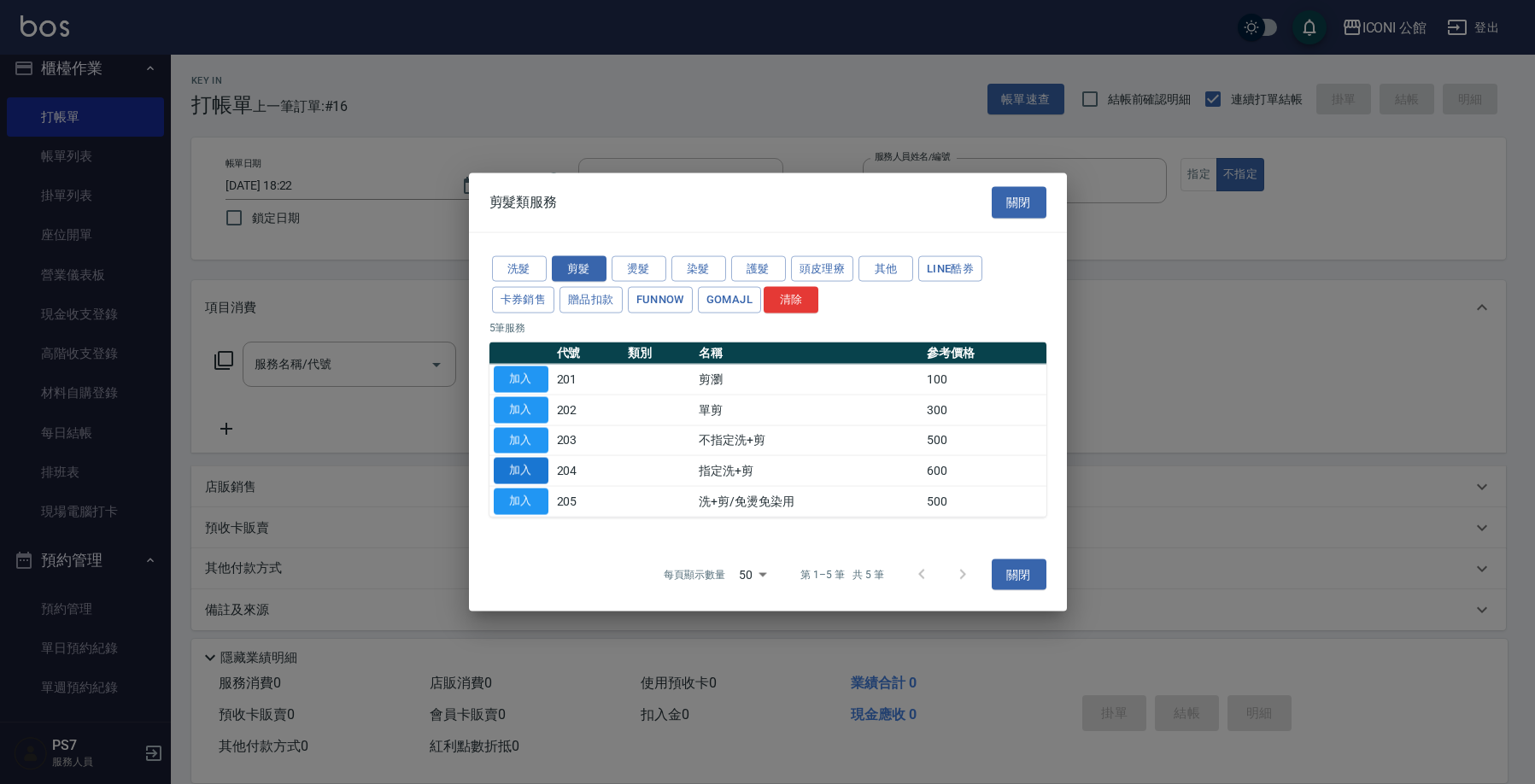
click at [531, 468] on button "加入" at bounding box center [521, 470] width 55 height 26
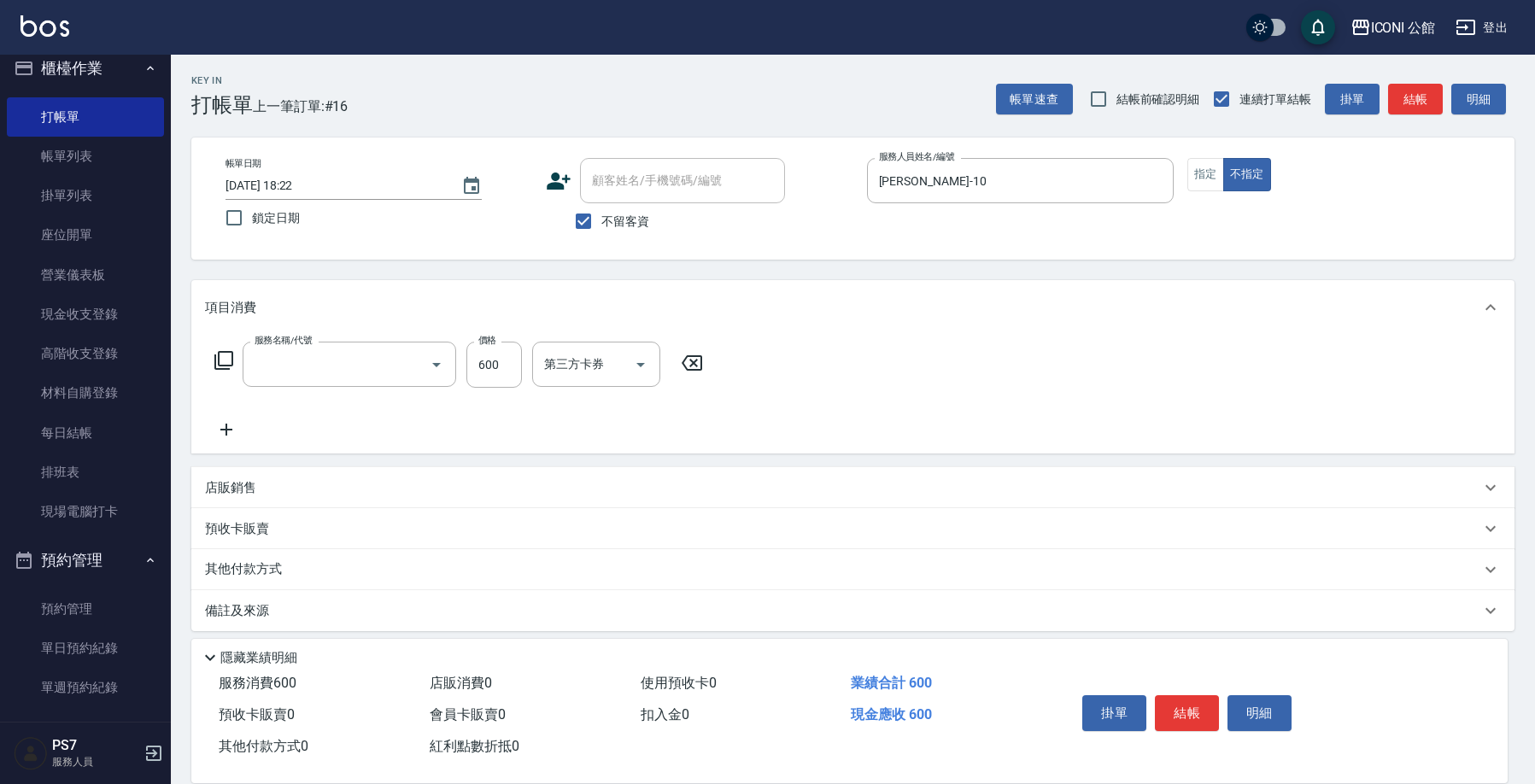
type input "指定洗+剪(204)"
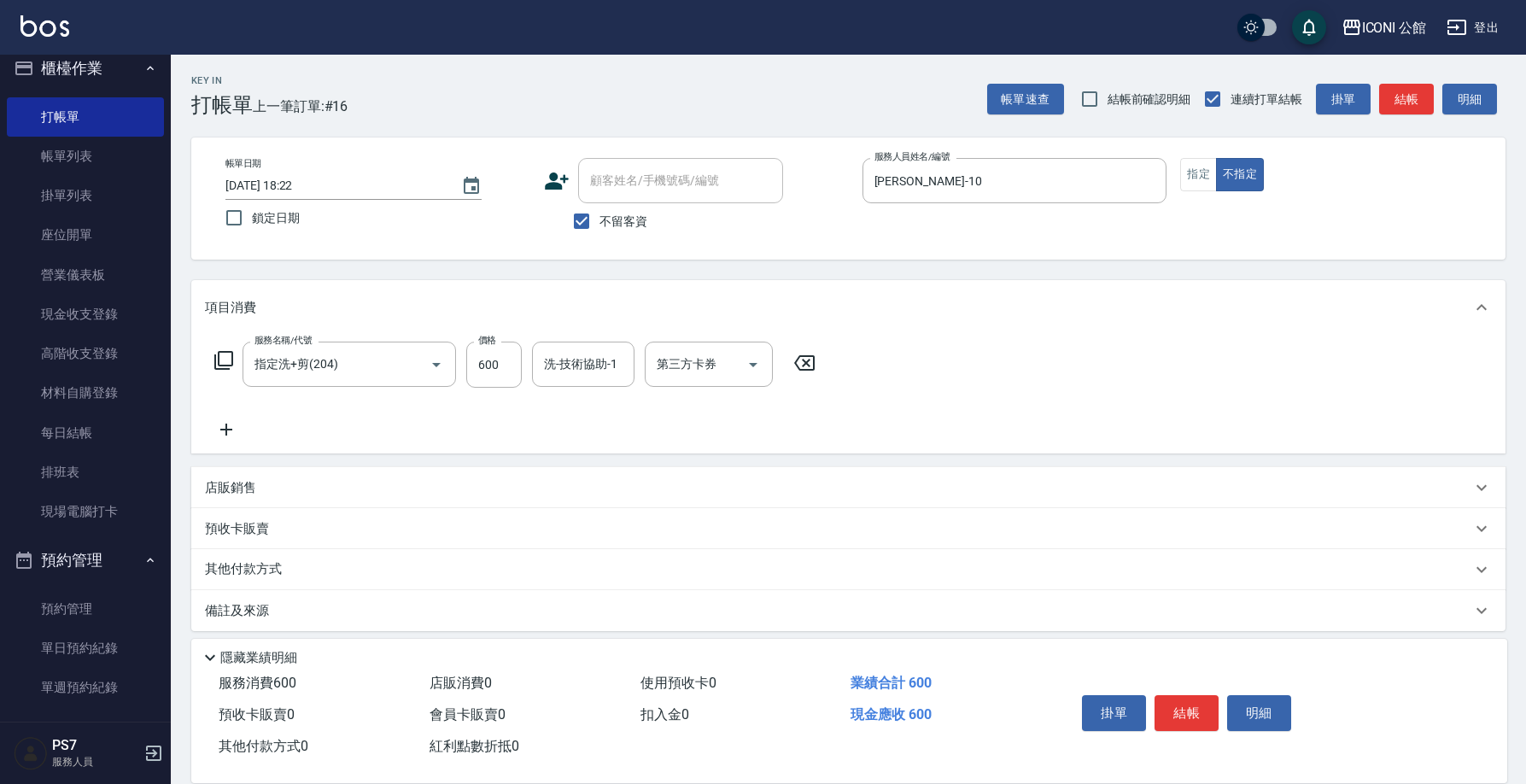
click at [217, 359] on icon at bounding box center [223, 360] width 21 height 21
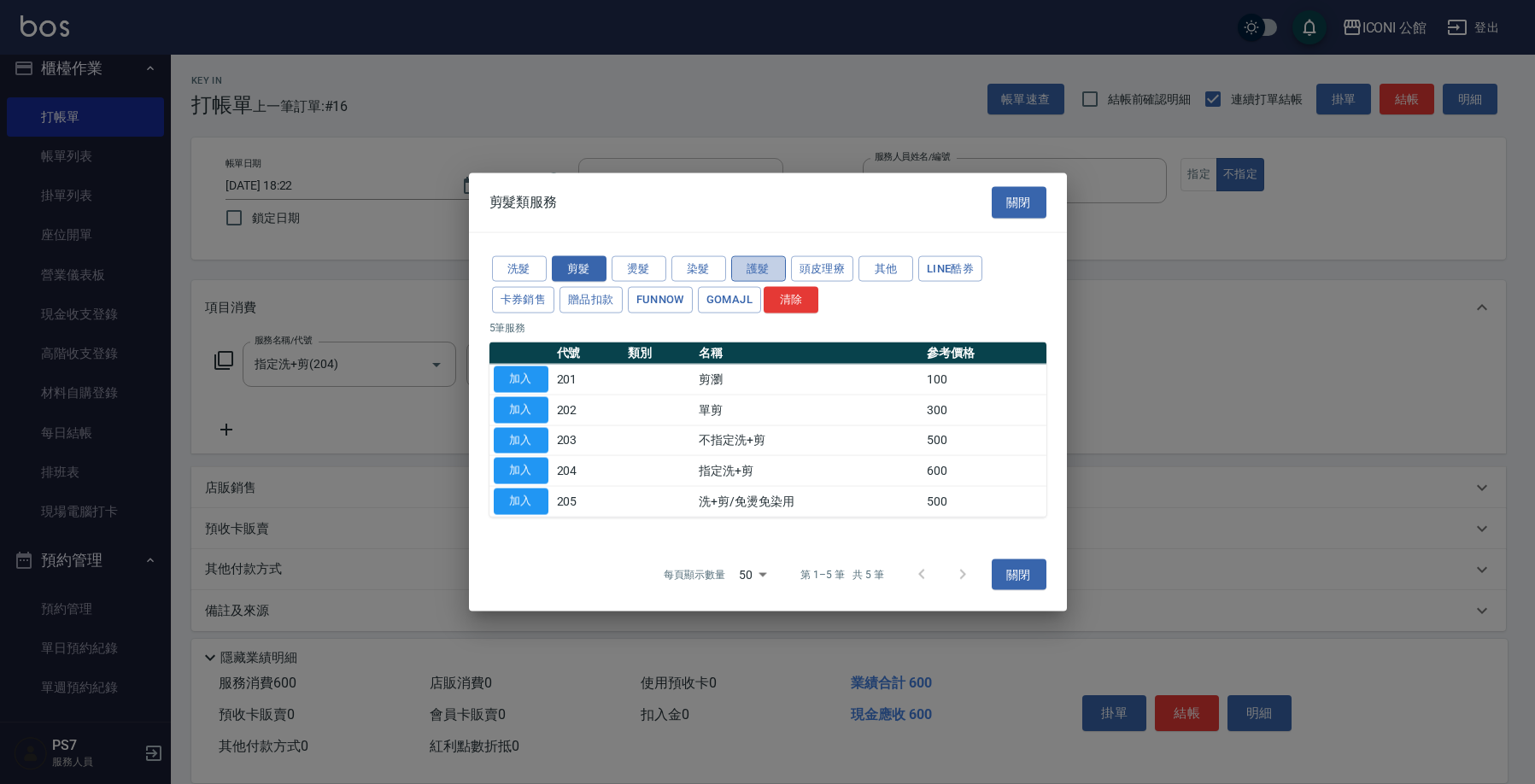
click at [772, 271] on button "護髮" at bounding box center [758, 269] width 55 height 26
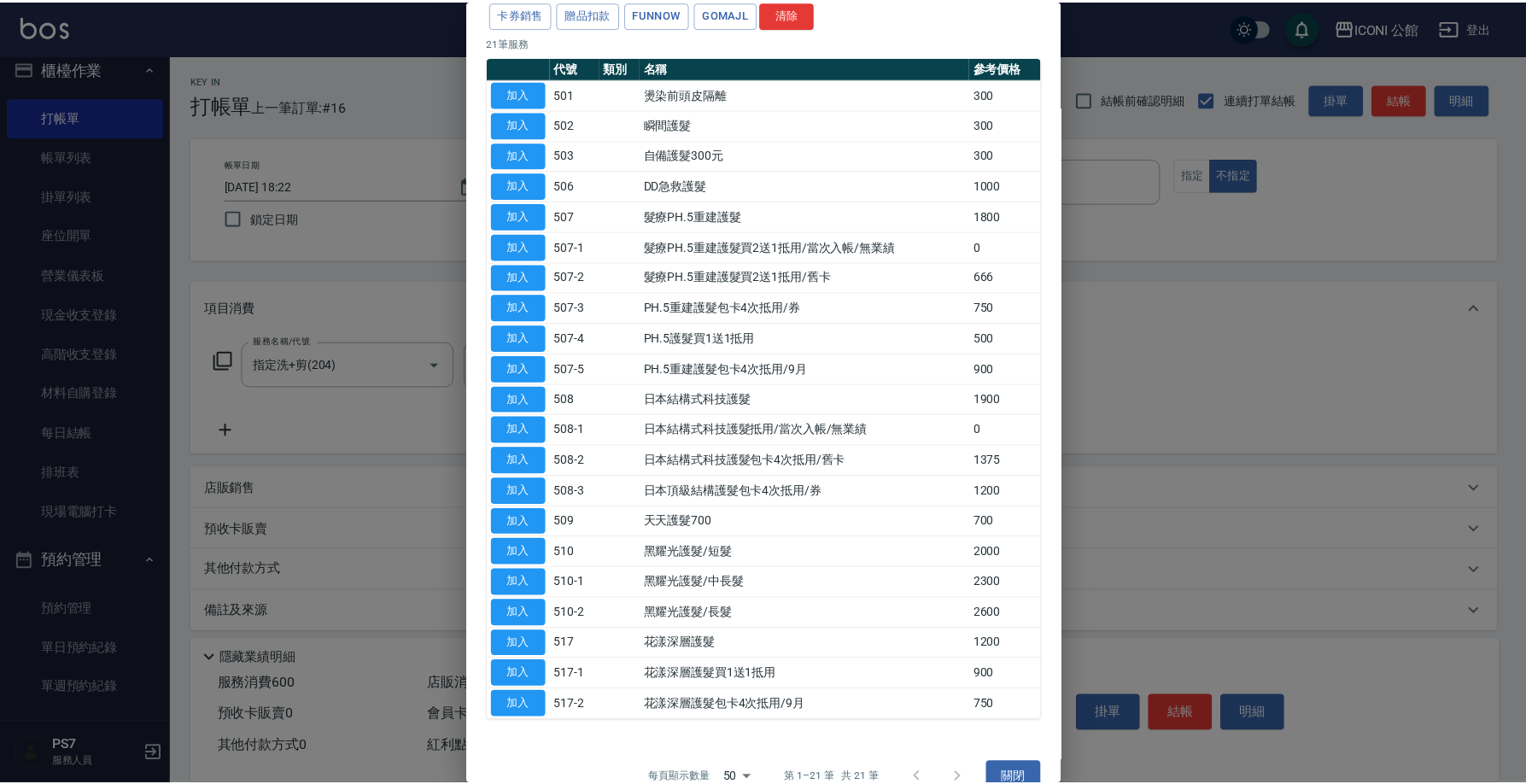
scroll to position [113, 0]
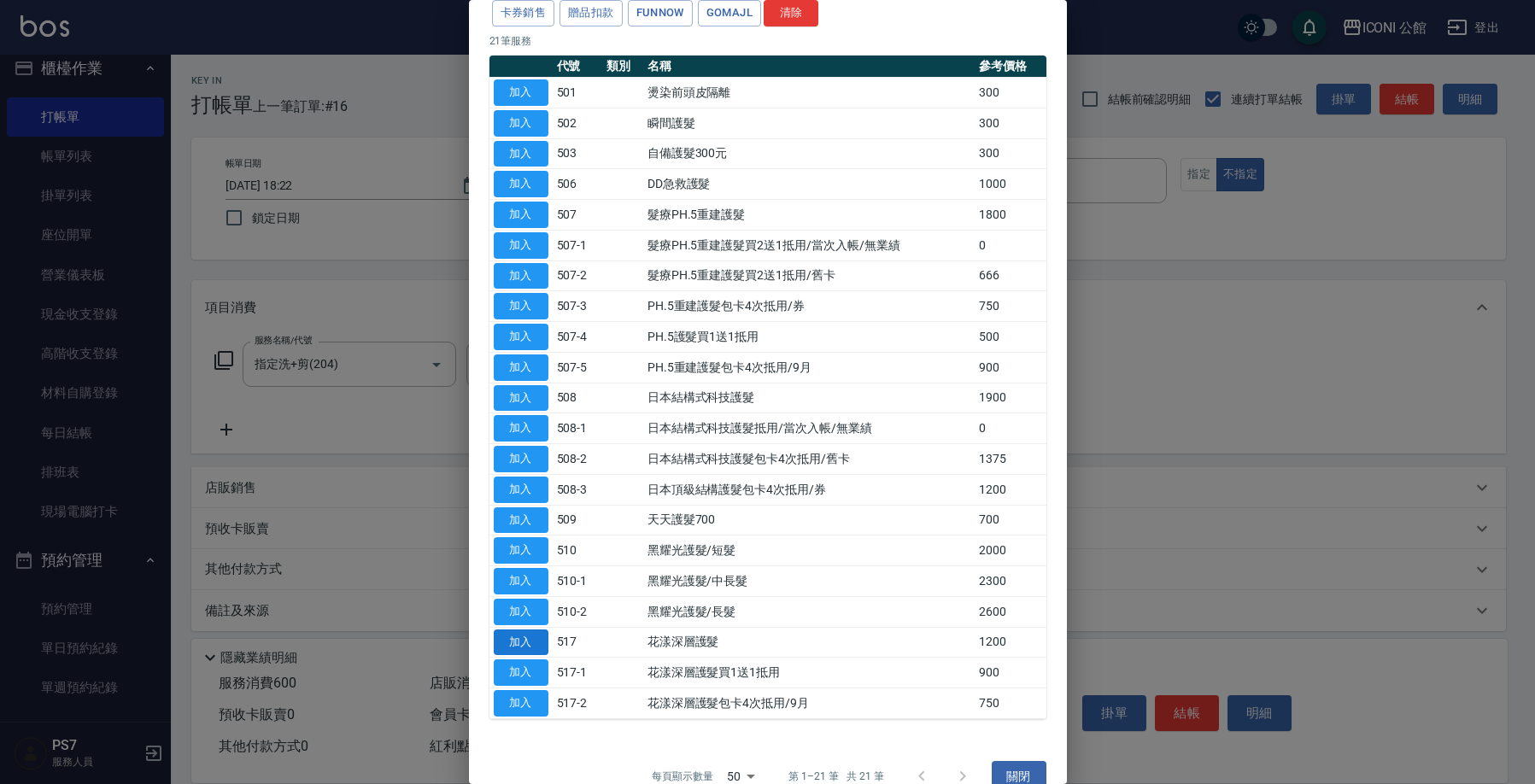
click at [527, 629] on button "加入" at bounding box center [521, 643] width 55 height 26
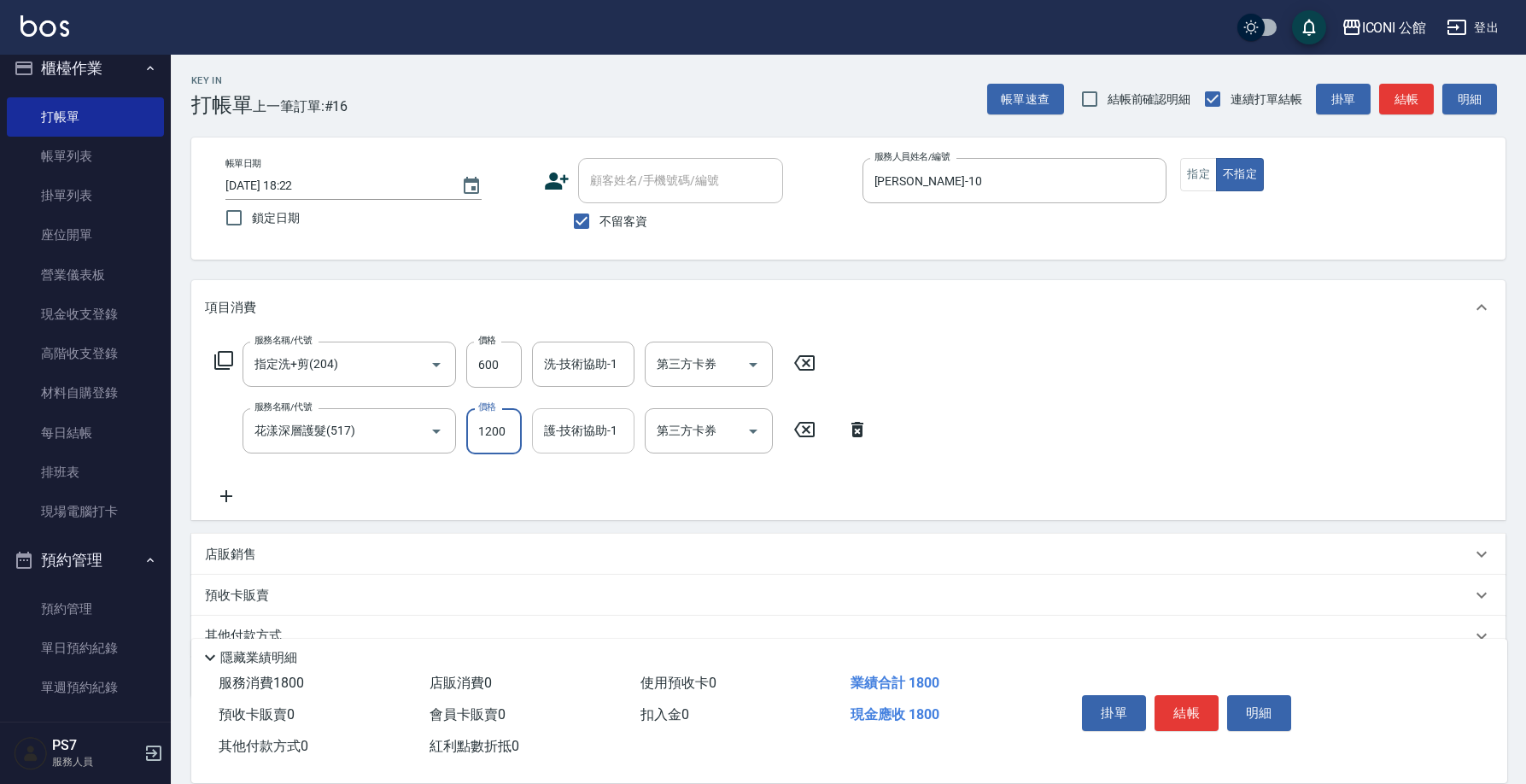
drag, startPoint x: 468, startPoint y: 423, endPoint x: 549, endPoint y: 442, distance: 83.2
click at [549, 442] on div "服務名稱/代號 花漾深層護髮(517) 服務名稱/代號 價格 1200 價格 護-技術協助-1 護-技術協助-1 第三方卡券 第三方卡券" at bounding box center [541, 431] width 674 height 46
type input "960"
type input "Tim-21"
click at [569, 375] on input "洗-技術協助-1" at bounding box center [583, 364] width 87 height 30
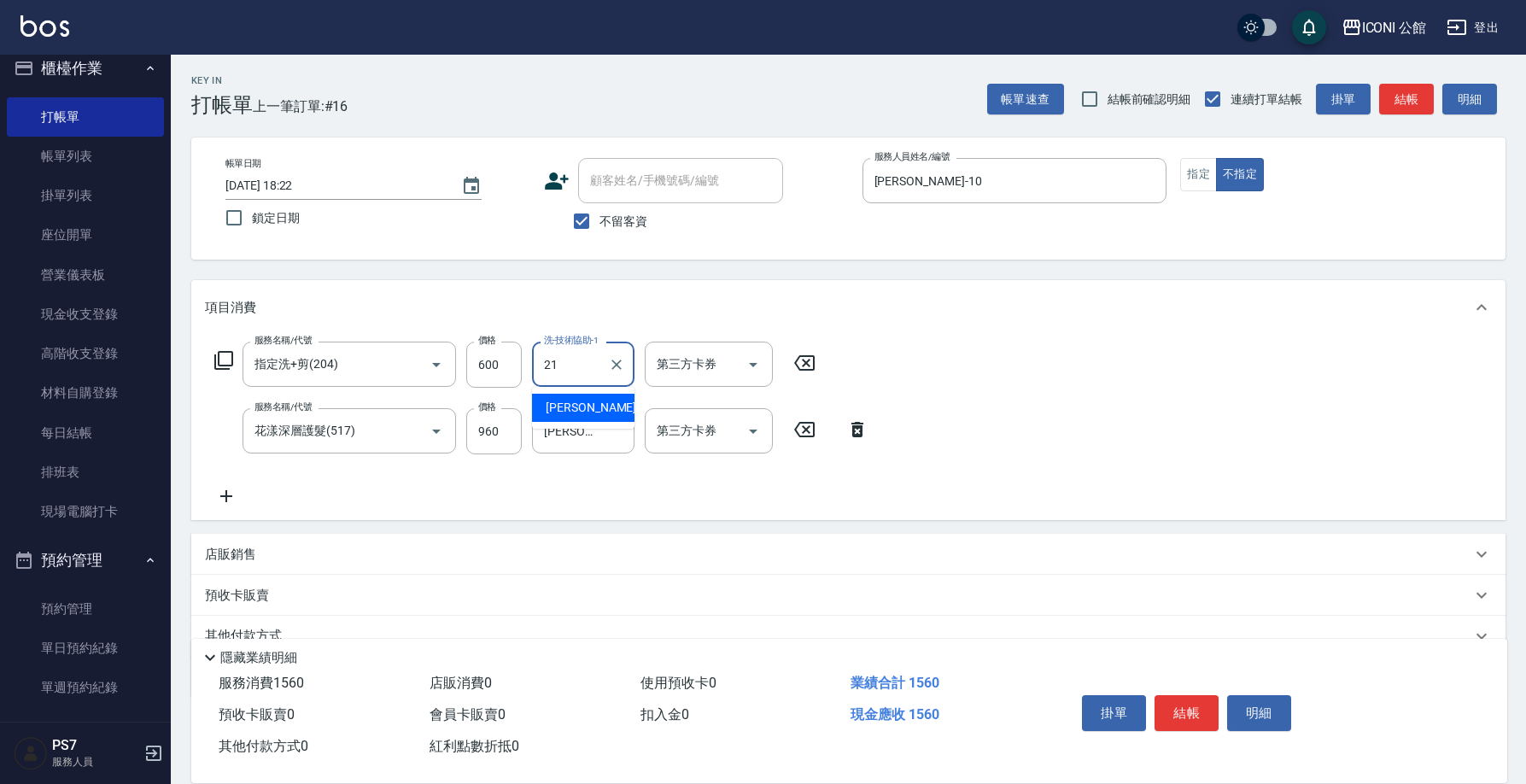
type input "Tim-21"
click at [1201, 168] on button "指定" at bounding box center [1198, 174] width 37 height 33
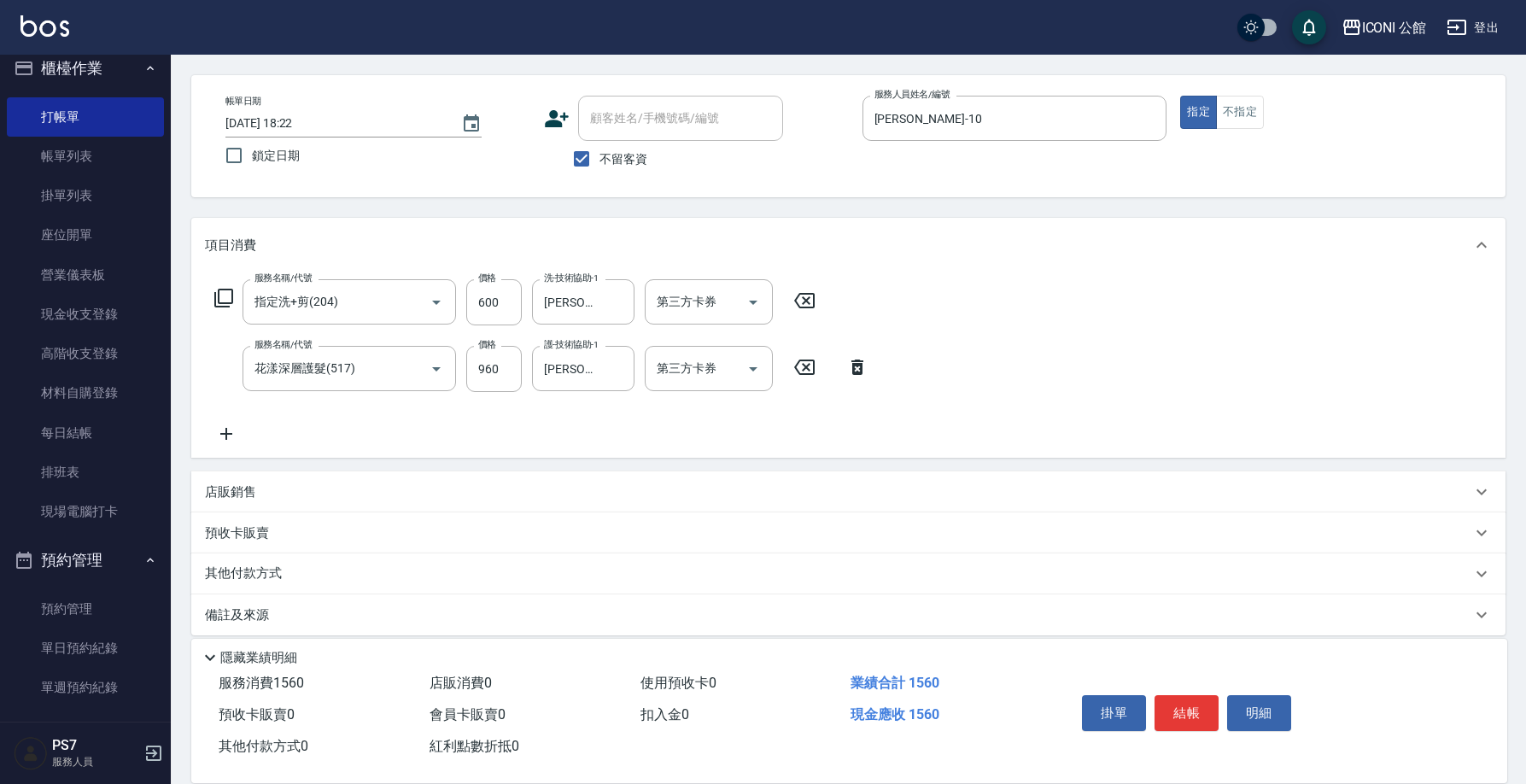
scroll to position [77, 0]
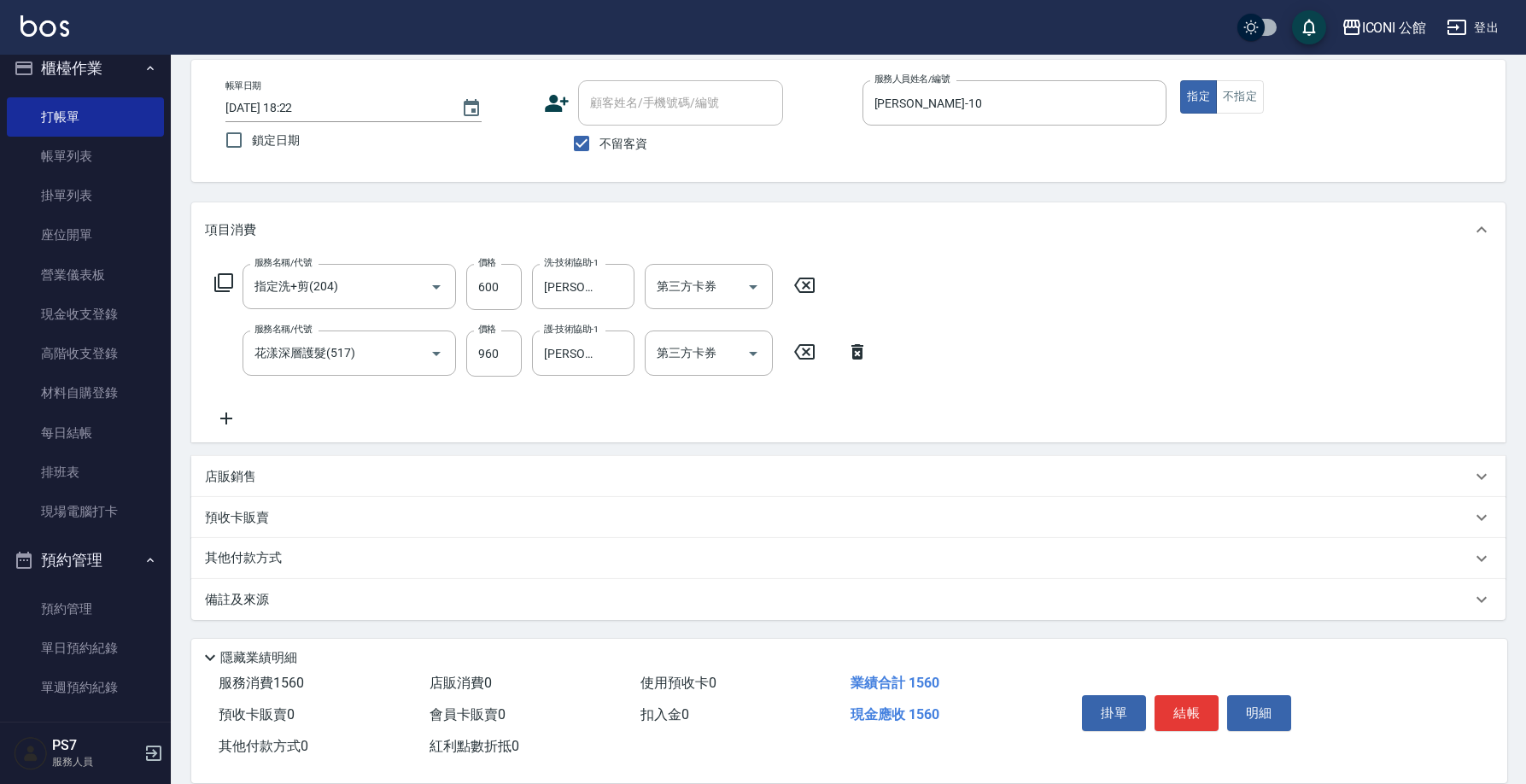
drag, startPoint x: 272, startPoint y: 564, endPoint x: 284, endPoint y: 559, distance: 13.0
click at [271, 564] on p "其他付款方式" at bounding box center [247, 558] width 86 height 19
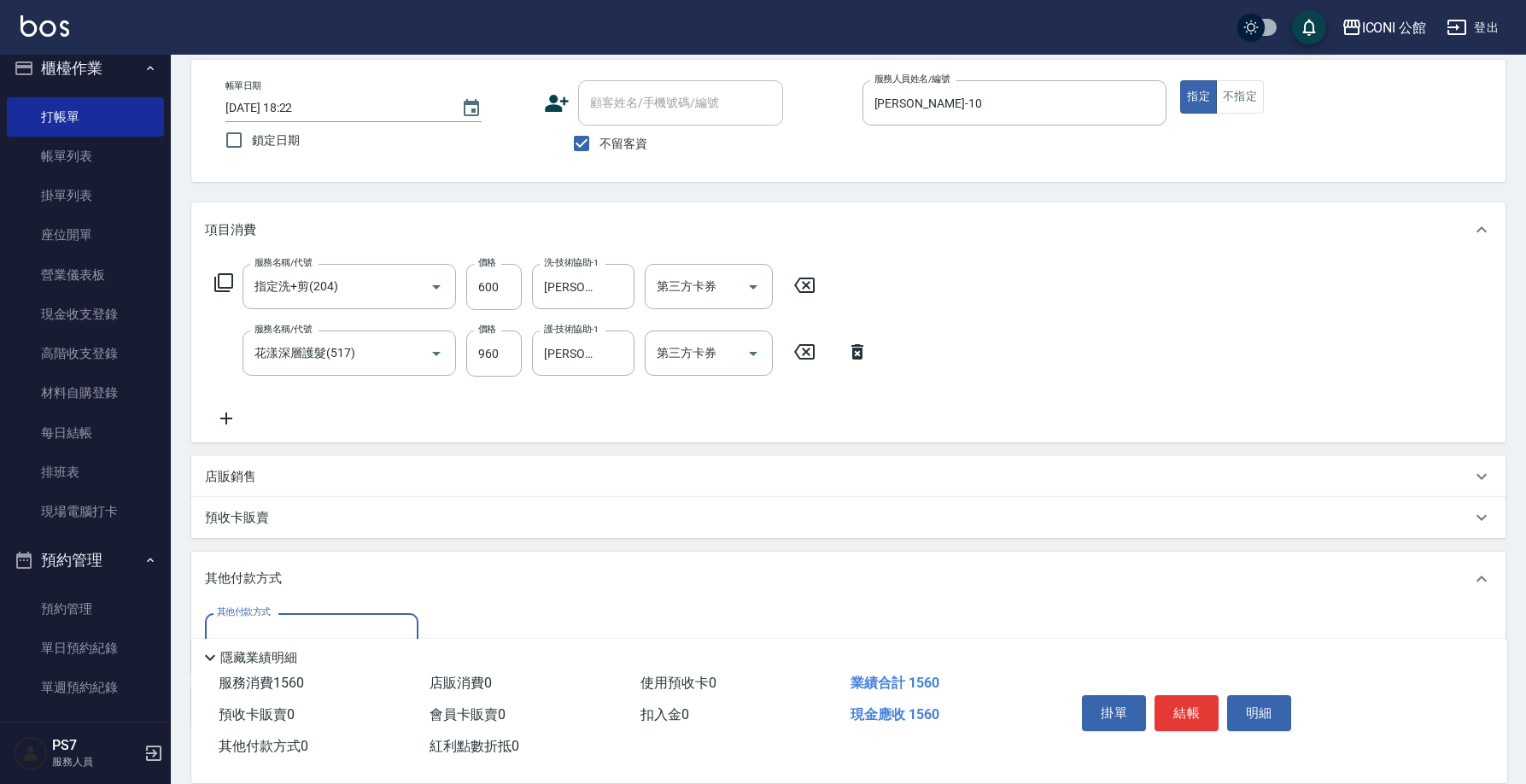
click at [330, 616] on div "其他付款方式" at bounding box center [311, 635] width 213 height 45
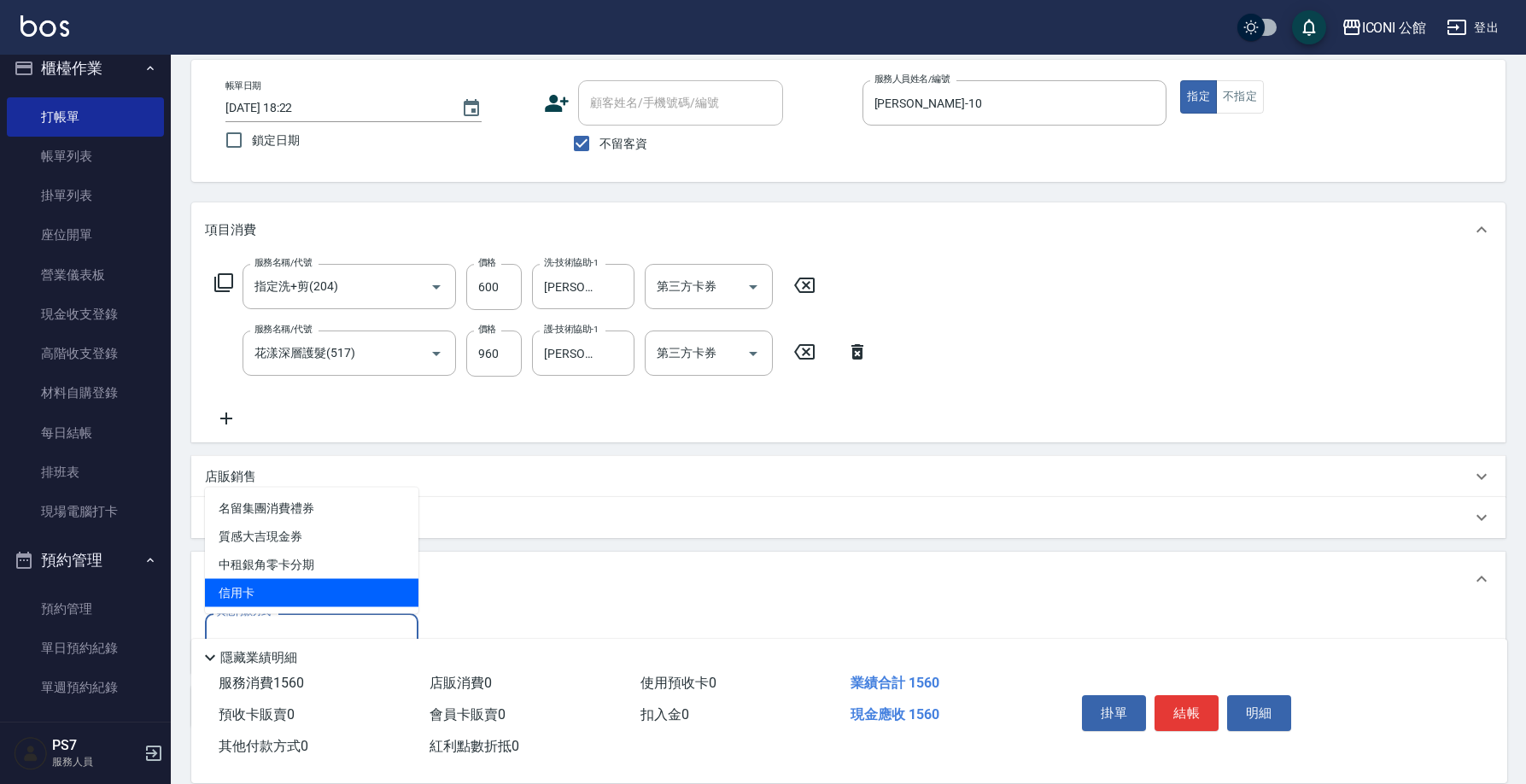
click at [328, 594] on span "信用卡" at bounding box center [311, 593] width 213 height 28
type input "信用卡"
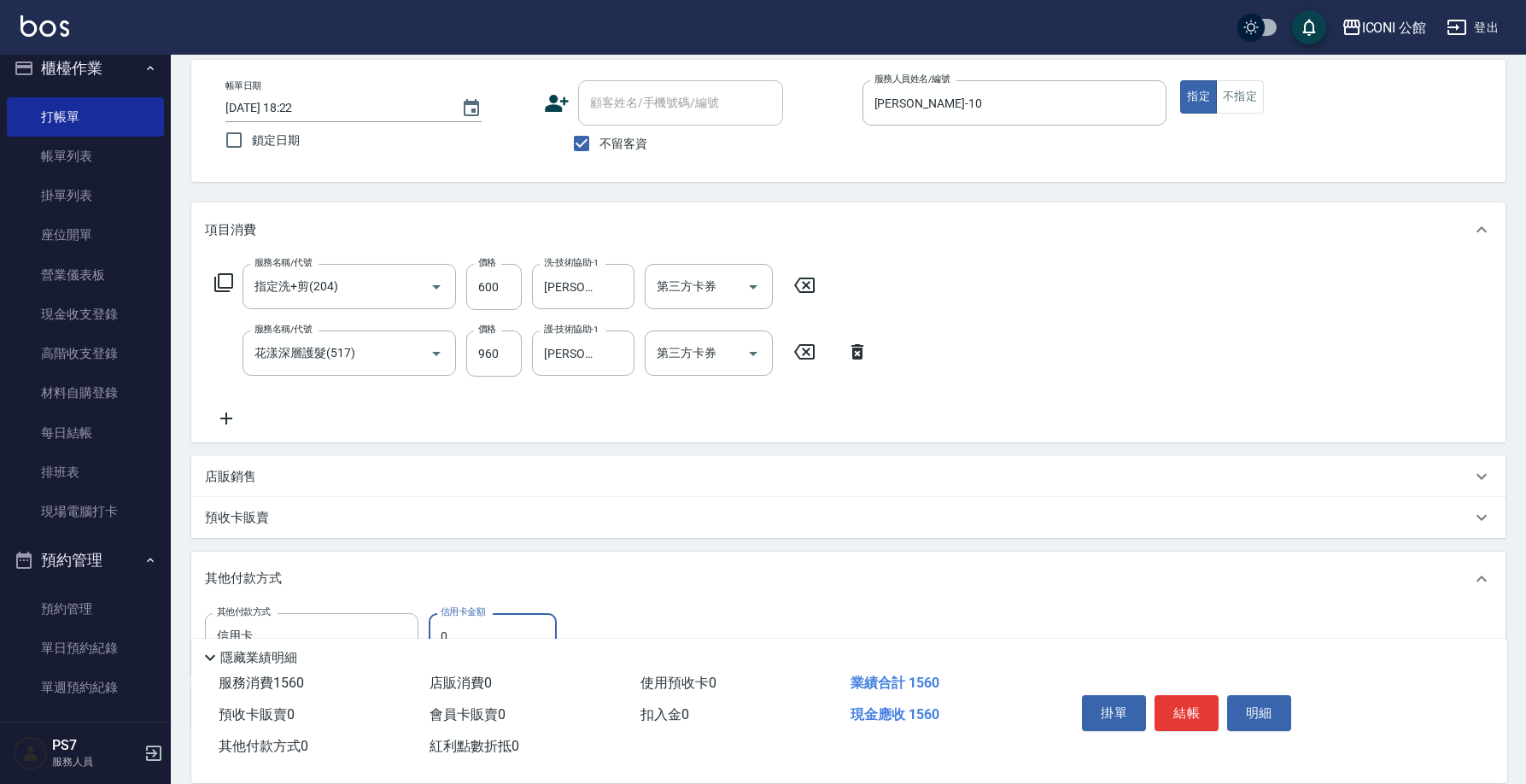
click at [461, 626] on input "0" at bounding box center [493, 635] width 128 height 46
type input "1560"
click at [1207, 714] on button "結帳" at bounding box center [1187, 712] width 64 height 36
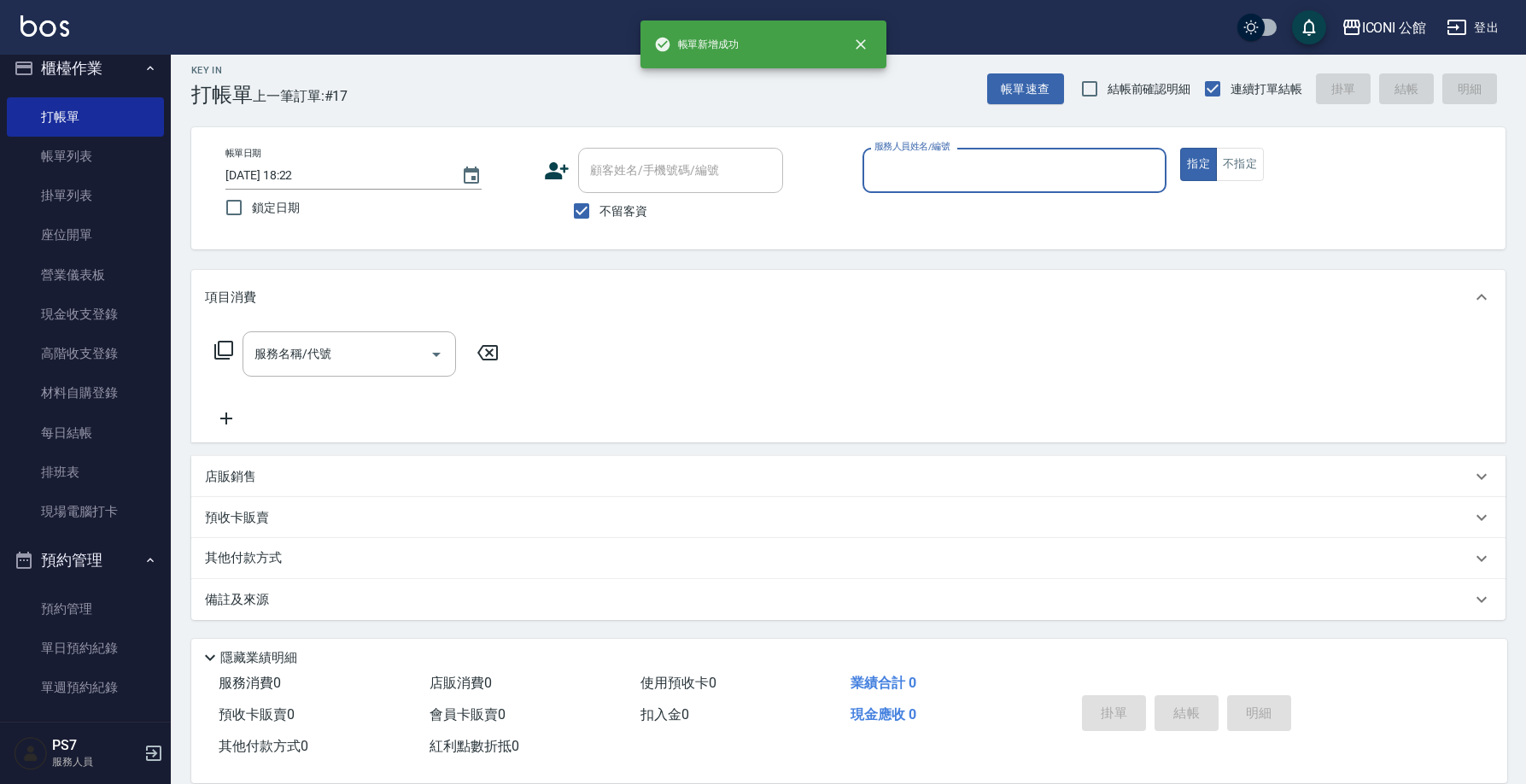
scroll to position [10, 0]
drag, startPoint x: 985, startPoint y: 164, endPoint x: 984, endPoint y: 189, distance: 25.0
click at [985, 165] on input "服務人員姓名/編號" at bounding box center [1014, 171] width 289 height 30
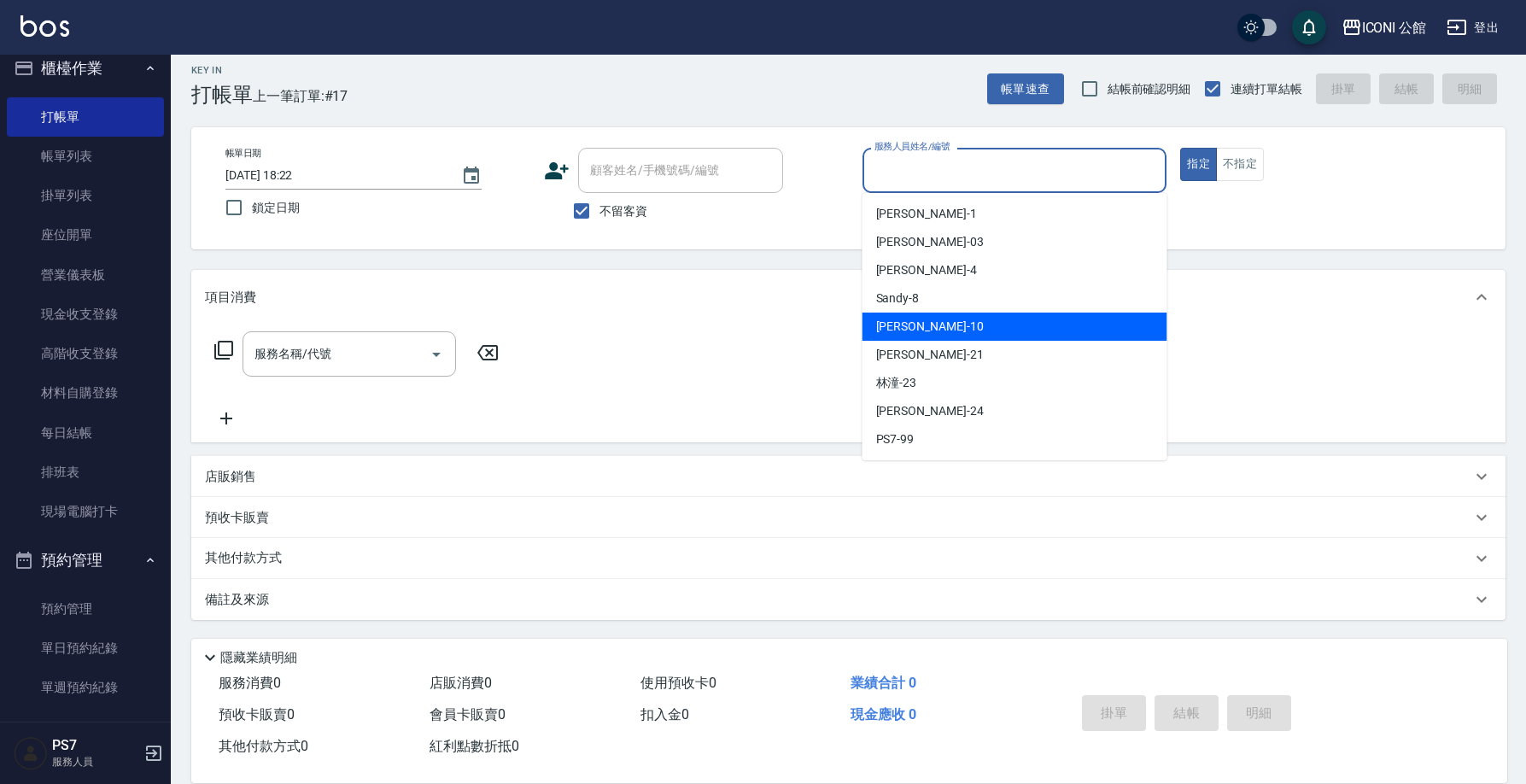
click at [985, 324] on div "Anna -10" at bounding box center [1014, 327] width 304 height 28
type input "Anna-10"
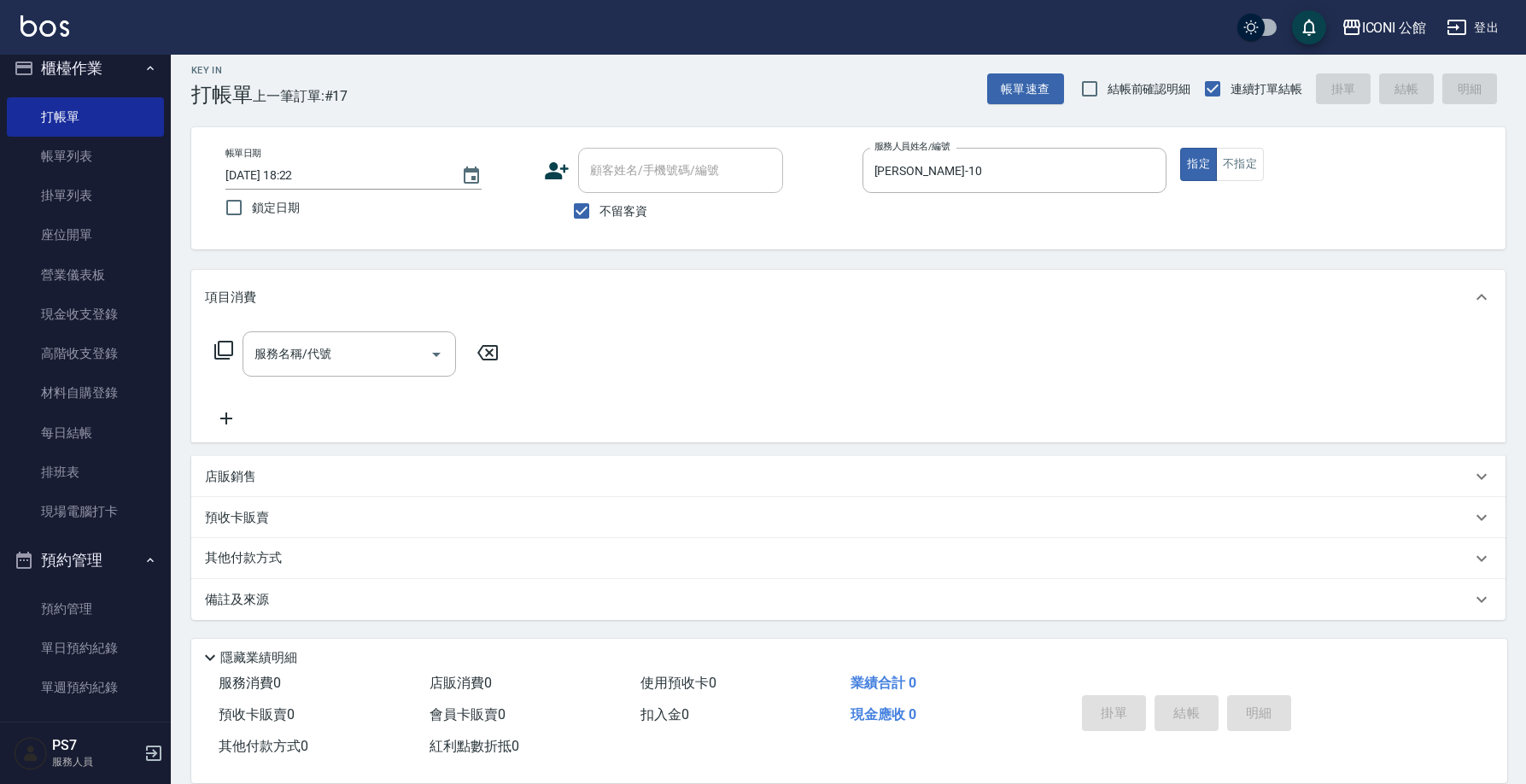
click at [220, 346] on icon at bounding box center [223, 350] width 19 height 19
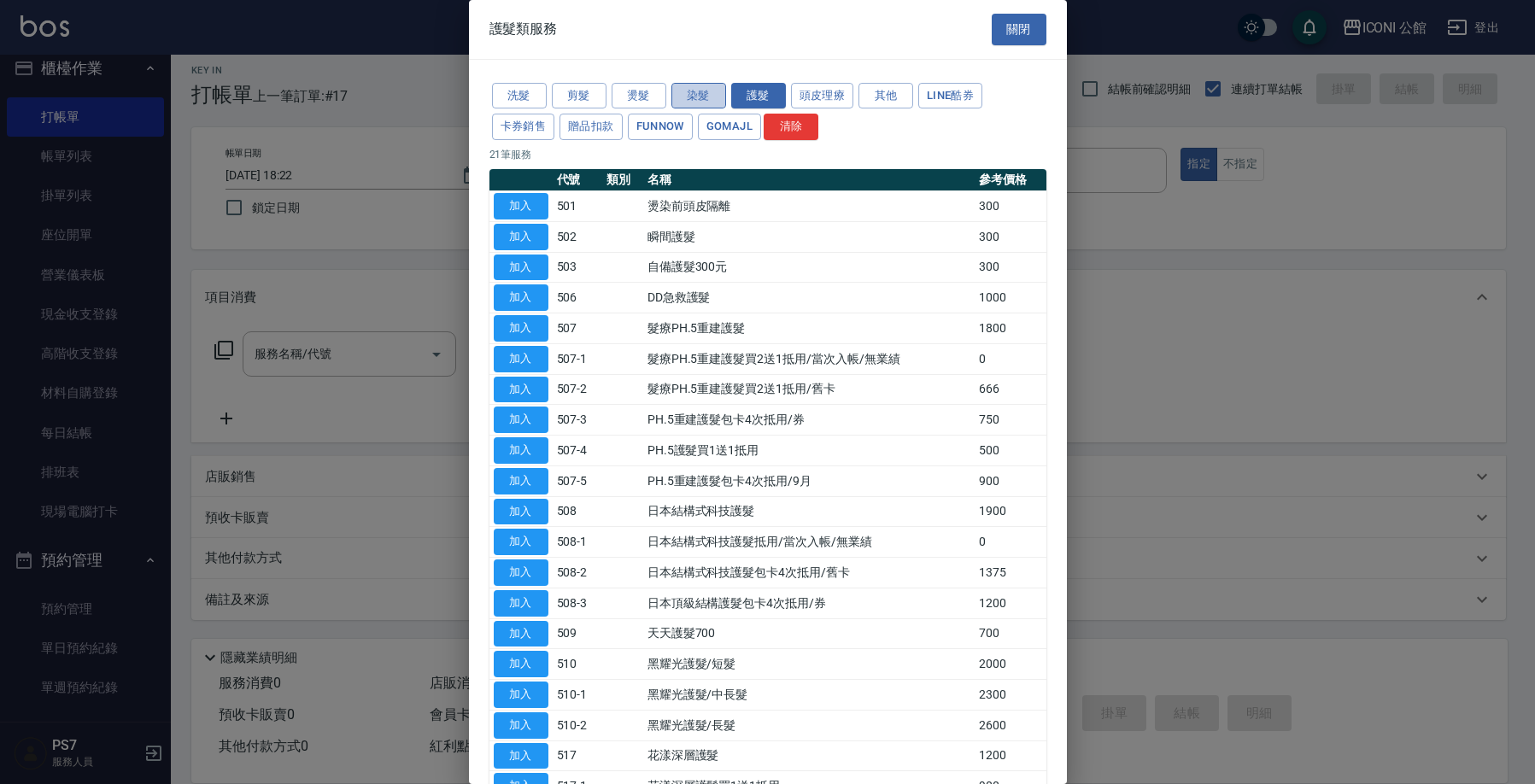
click at [708, 96] on button "染髮" at bounding box center [699, 96] width 55 height 26
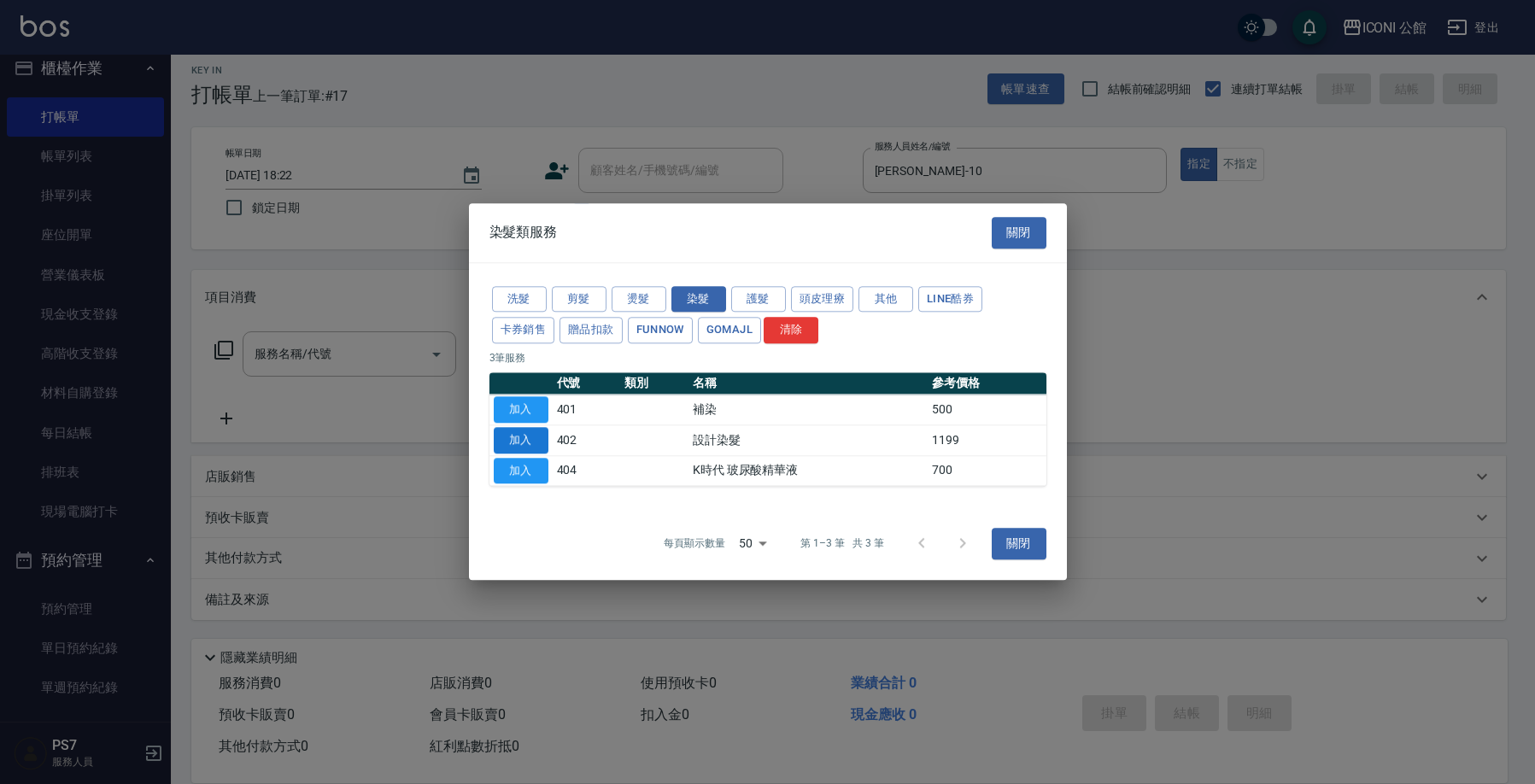
click at [507, 440] on button "加入" at bounding box center [521, 440] width 55 height 26
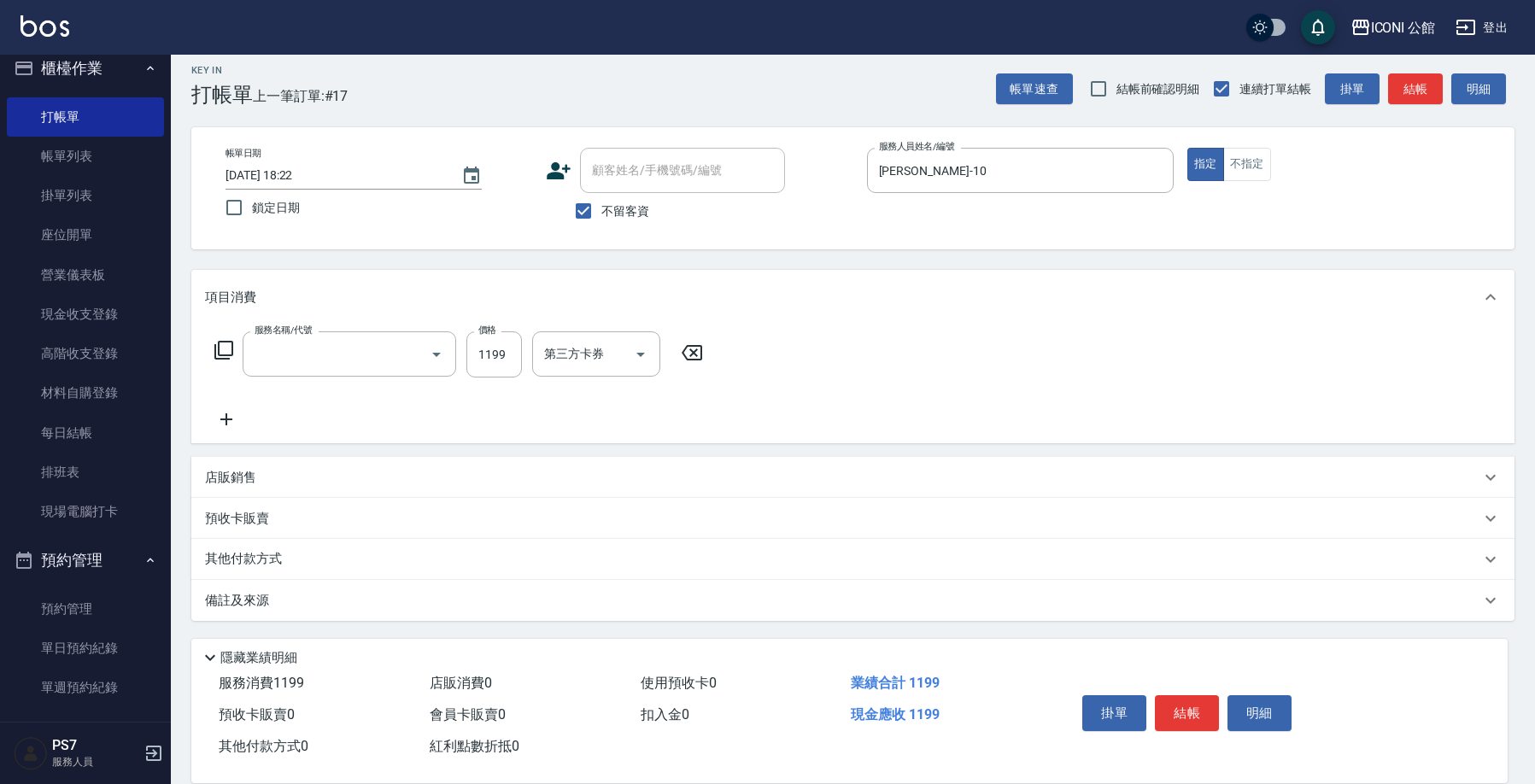
type input "設計染髮(402)"
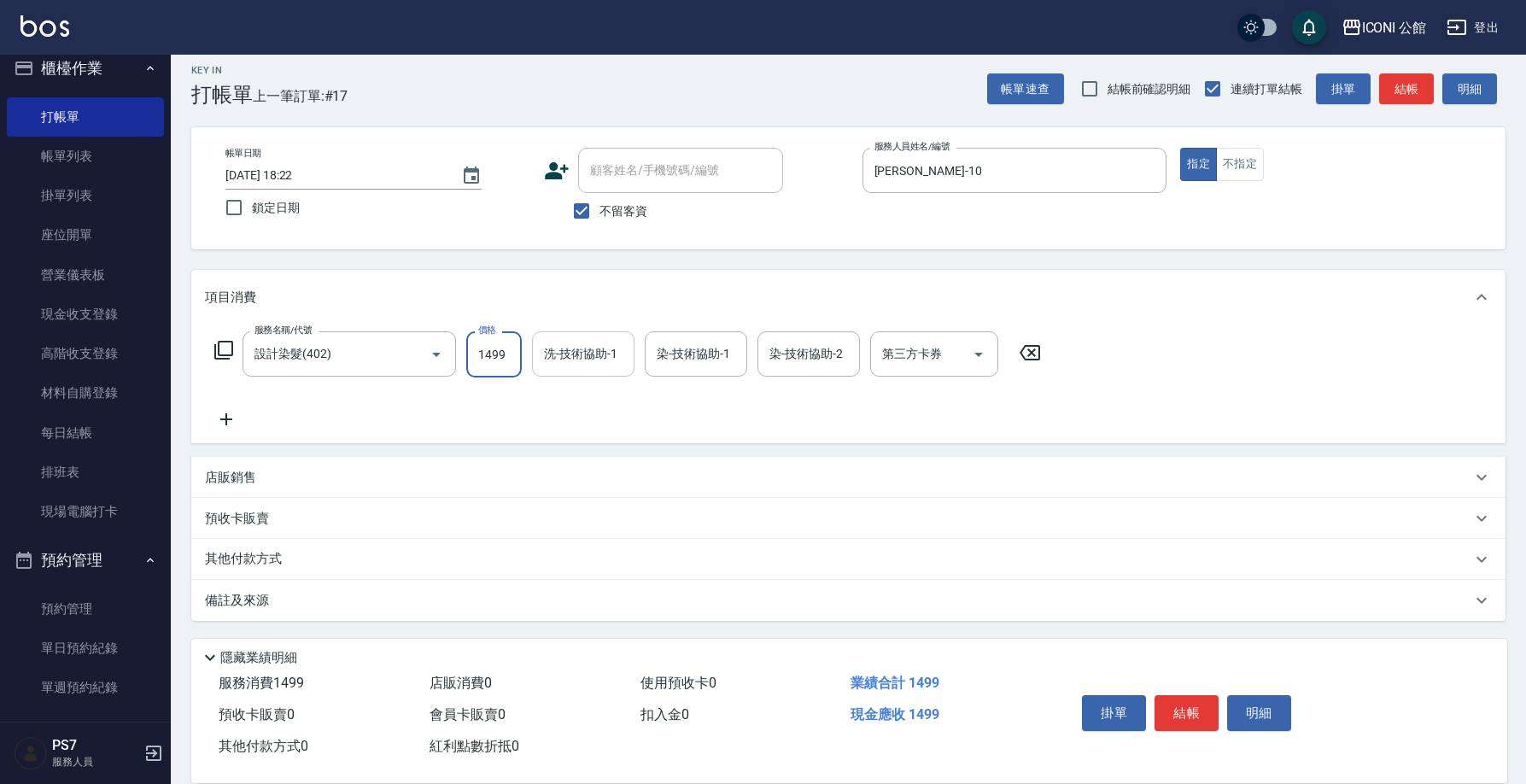
type input "1499"
type input "Tim-21"
click at [222, 357] on icon at bounding box center [223, 350] width 21 height 21
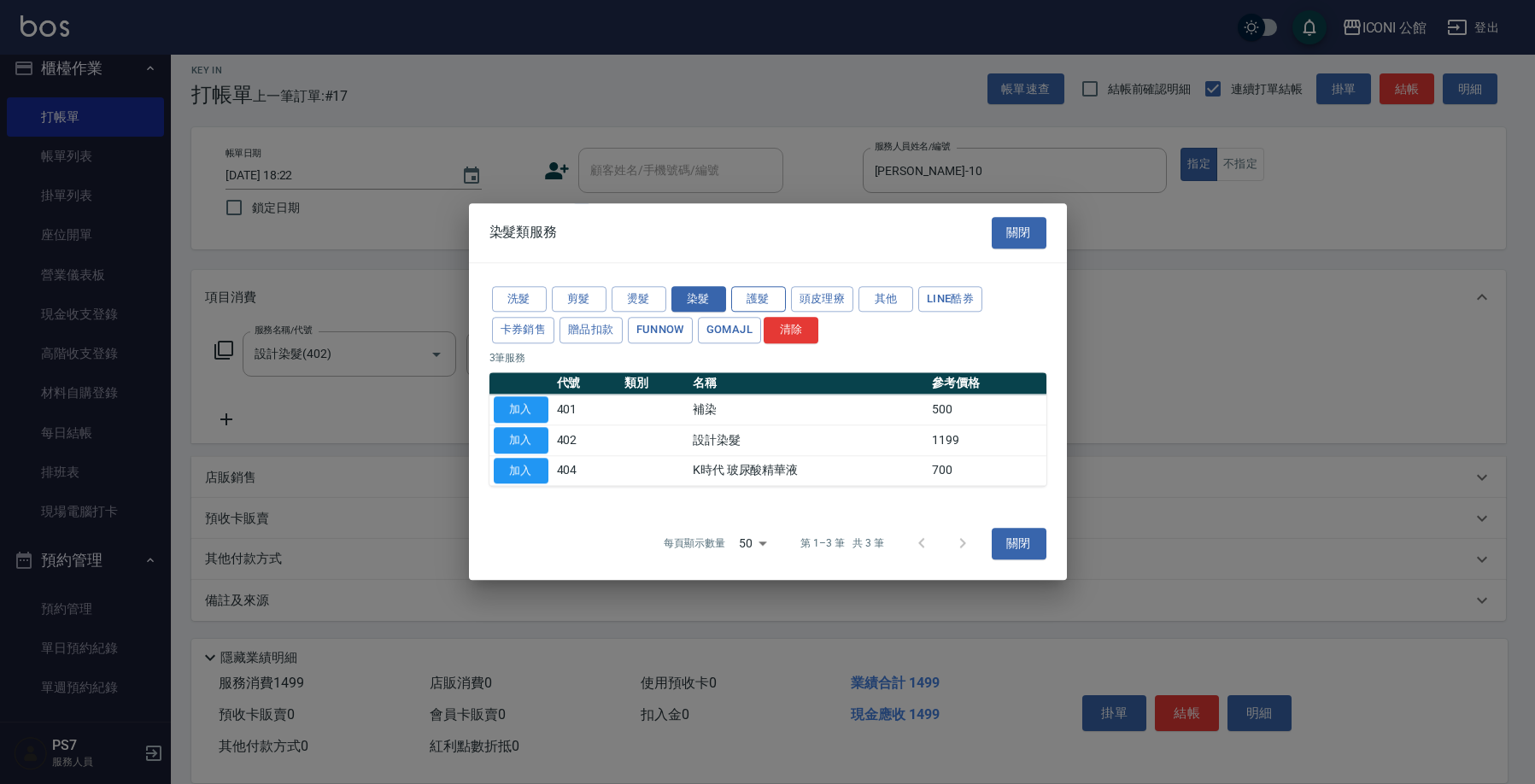
click at [750, 303] on button "護髮" at bounding box center [758, 299] width 55 height 26
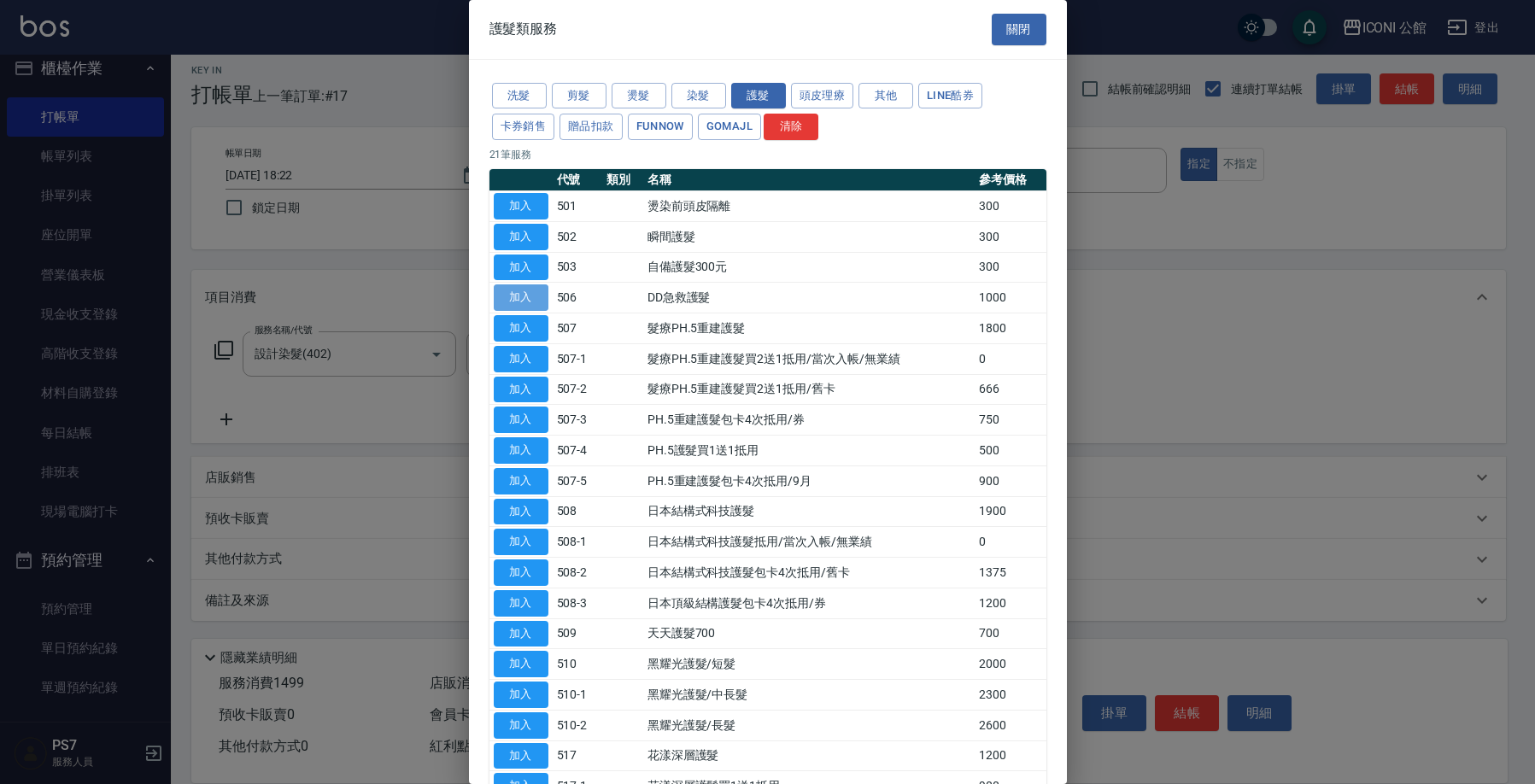
click at [538, 290] on button "加入" at bounding box center [521, 298] width 55 height 26
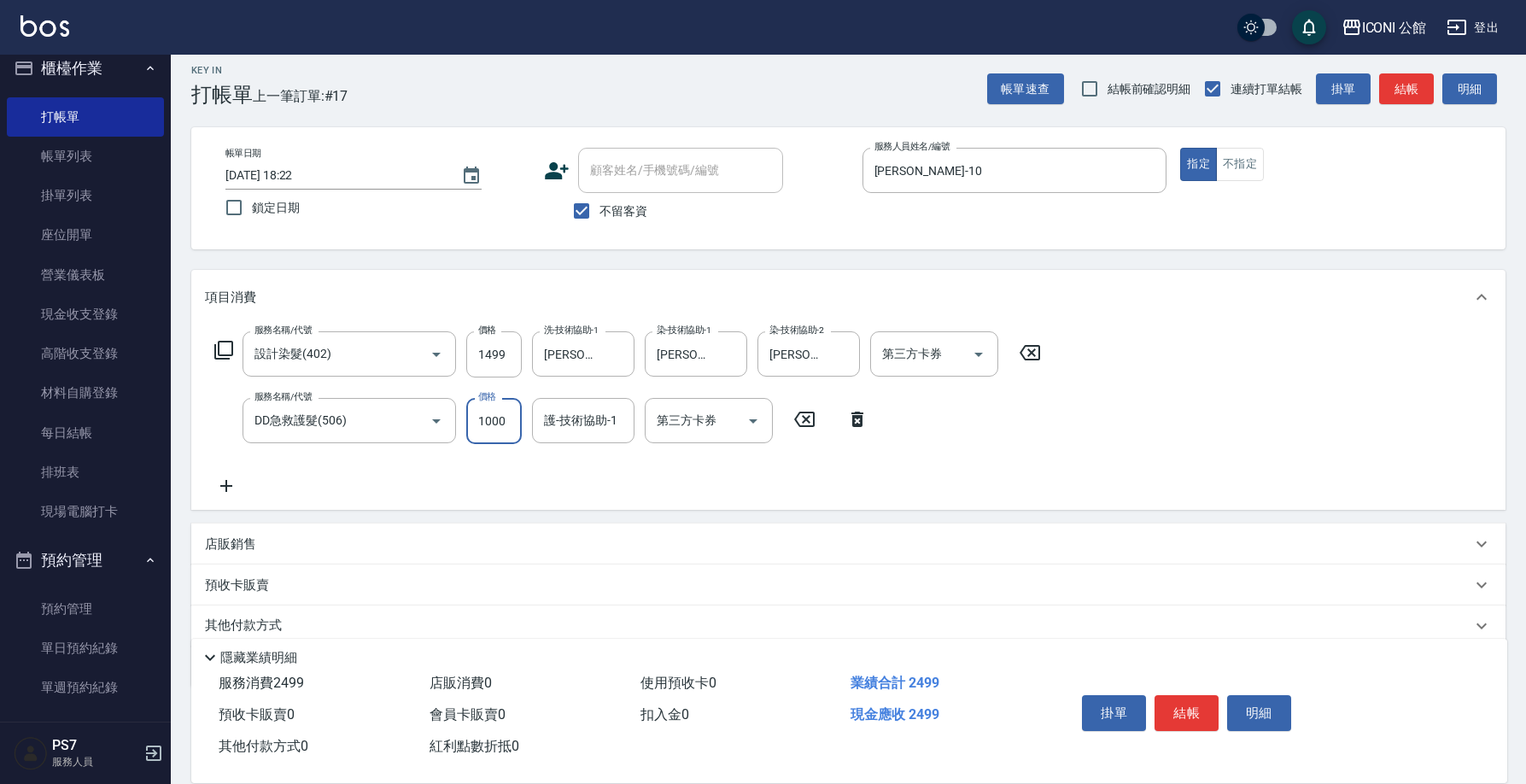
drag, startPoint x: 476, startPoint y: 419, endPoint x: 604, endPoint y: 449, distance: 131.5
click at [600, 452] on div "服務名稱/代號 設計染髮(402) 服務名稱/代號 價格 1499 價格 洗-技術協助-1 Tim-21 洗-技術協助-1 染-技術協助-1 Tim-21 染…" at bounding box center [628, 413] width 846 height 165
type input "800"
type input "Tim-21"
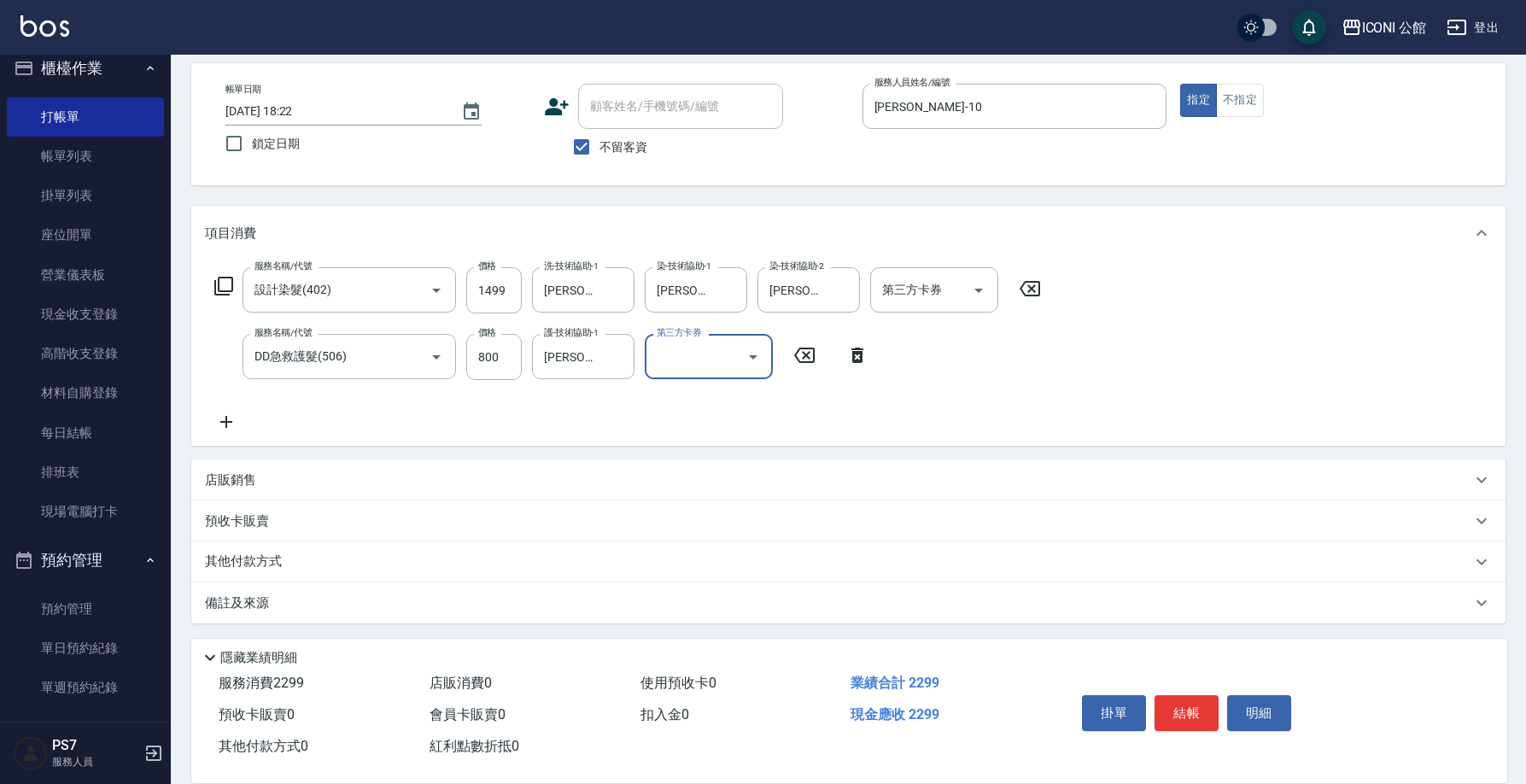
scroll to position [77, 0]
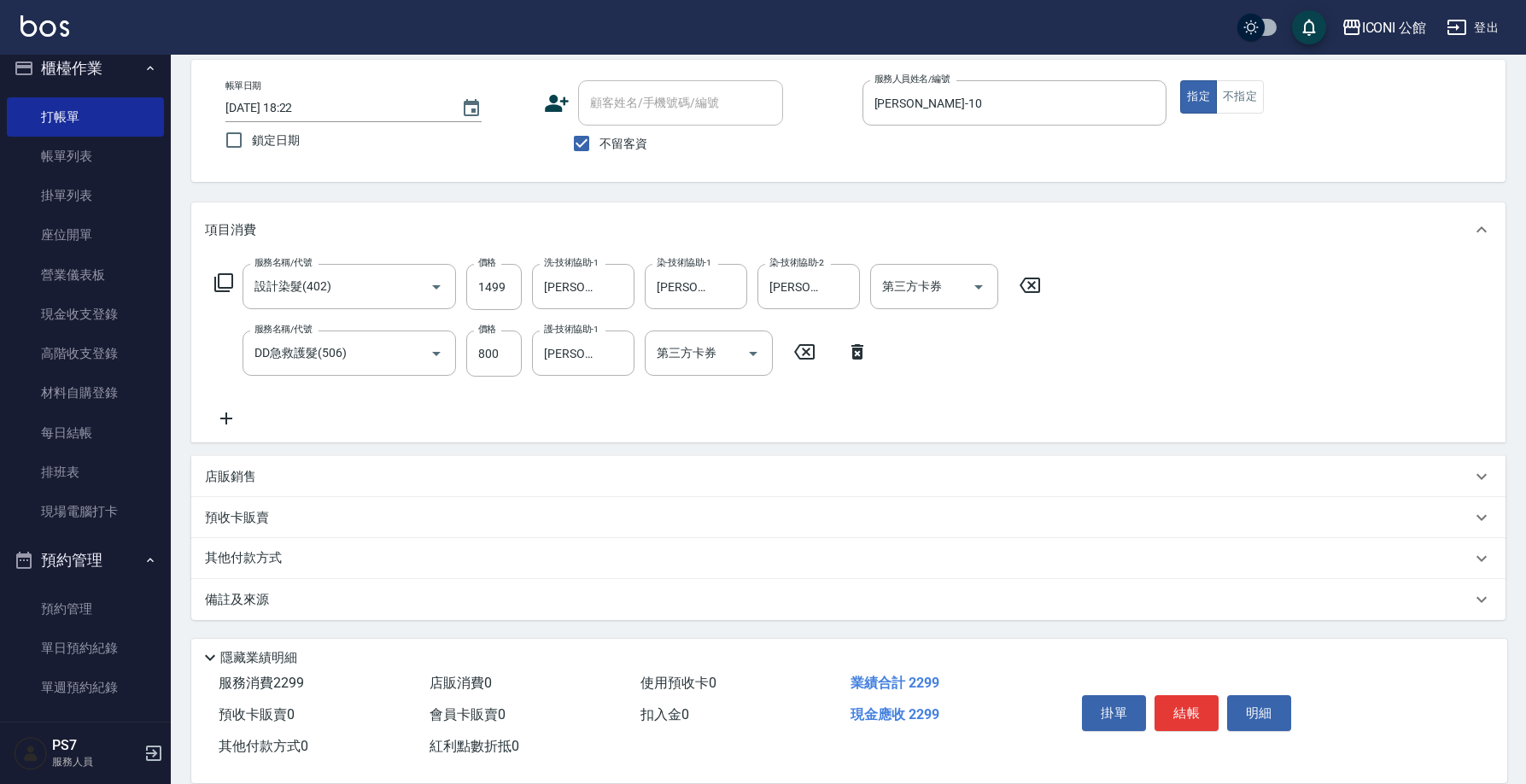
click at [279, 556] on p "其他付款方式" at bounding box center [247, 558] width 86 height 19
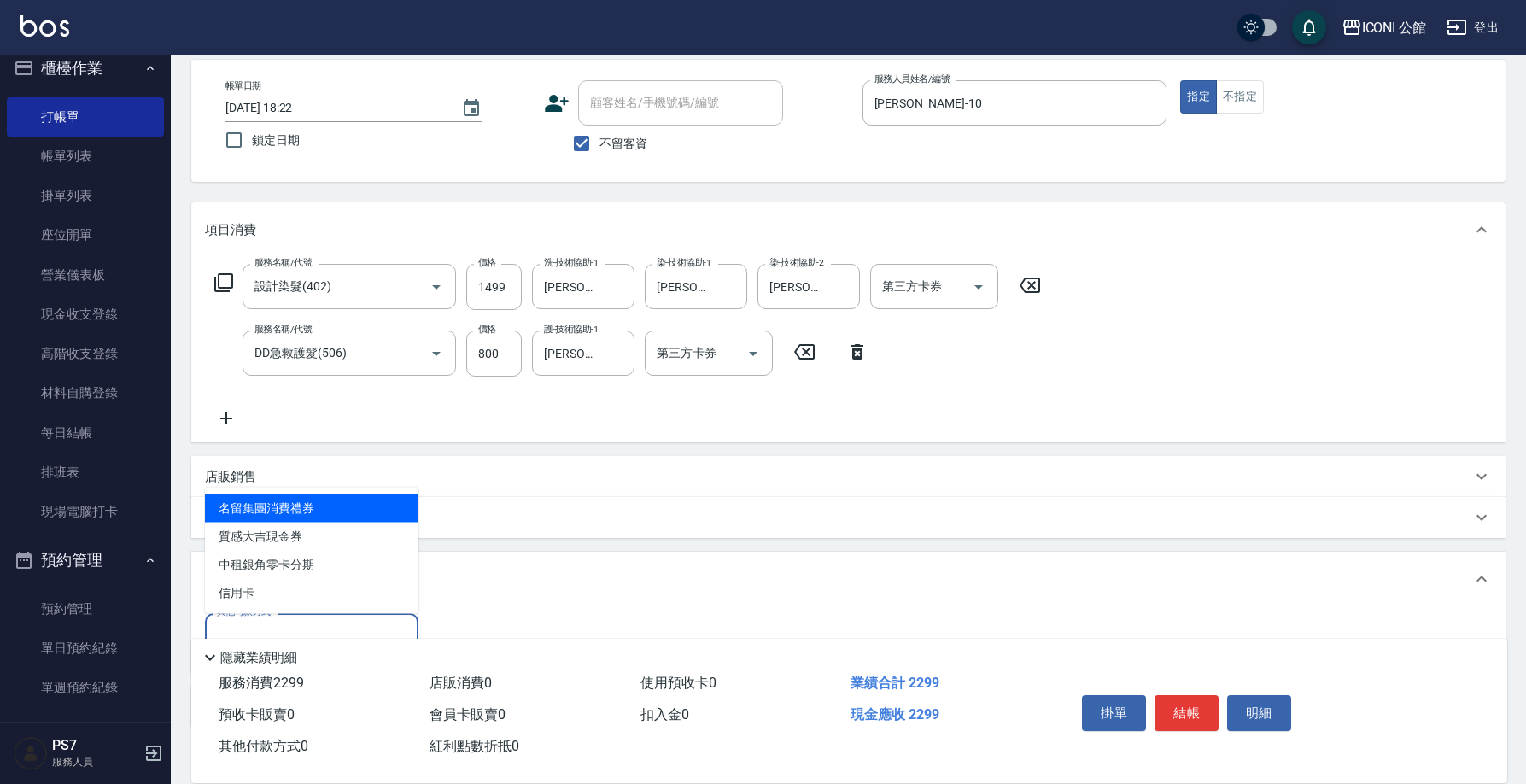
click at [308, 626] on input "其他付款方式" at bounding box center [312, 636] width 198 height 30
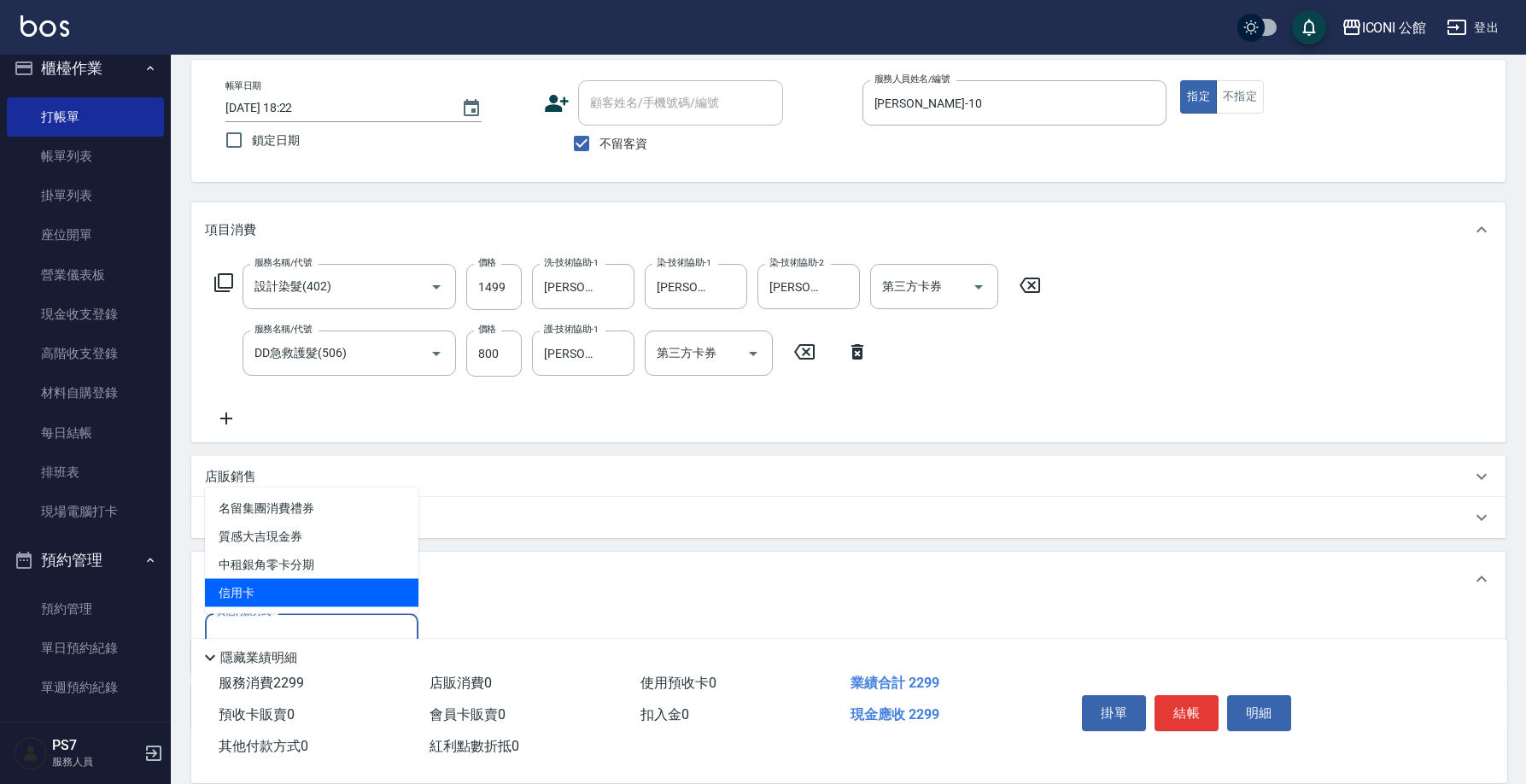
click at [305, 595] on span "信用卡" at bounding box center [311, 593] width 213 height 28
type input "信用卡"
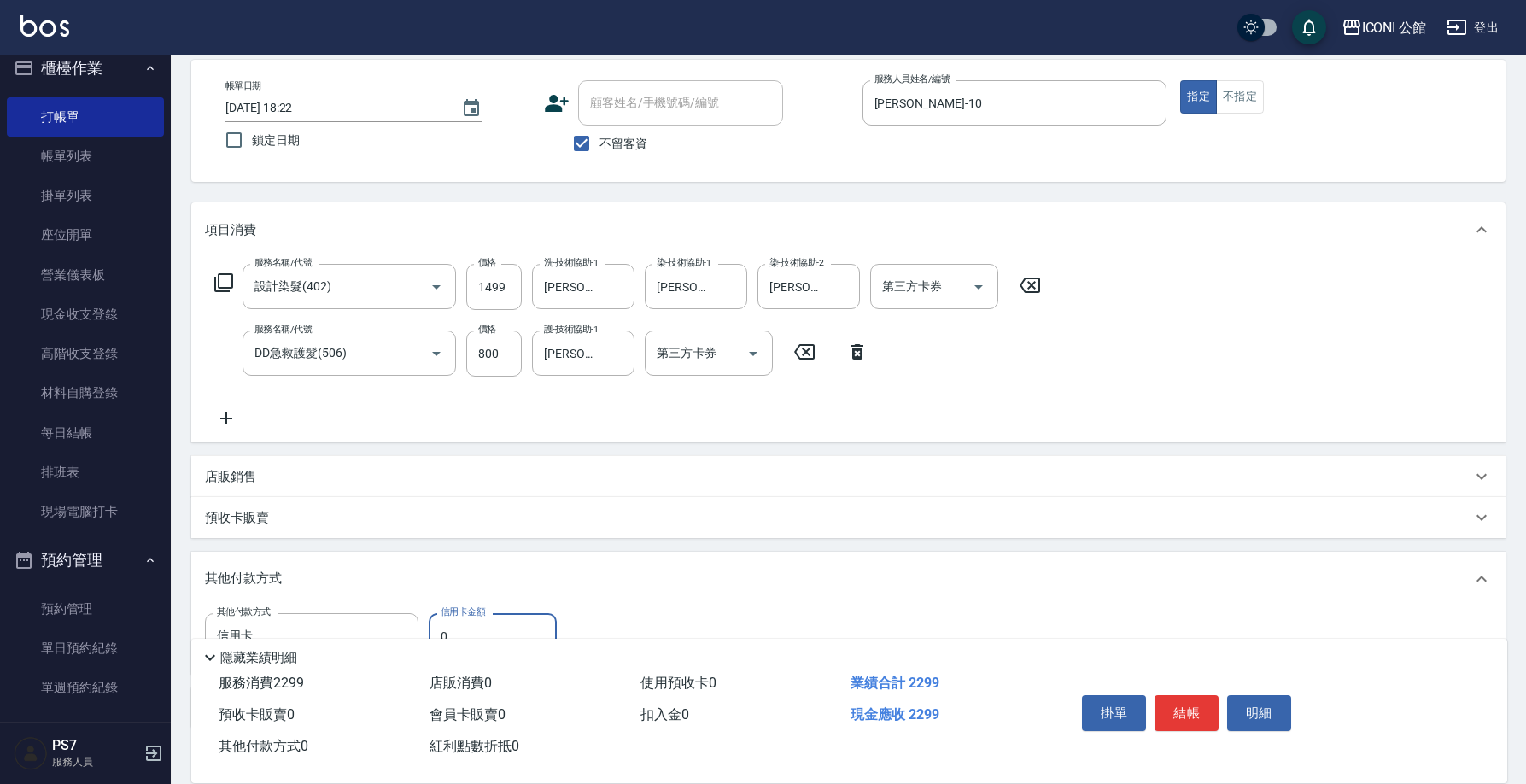
click at [465, 621] on input "0" at bounding box center [493, 635] width 128 height 46
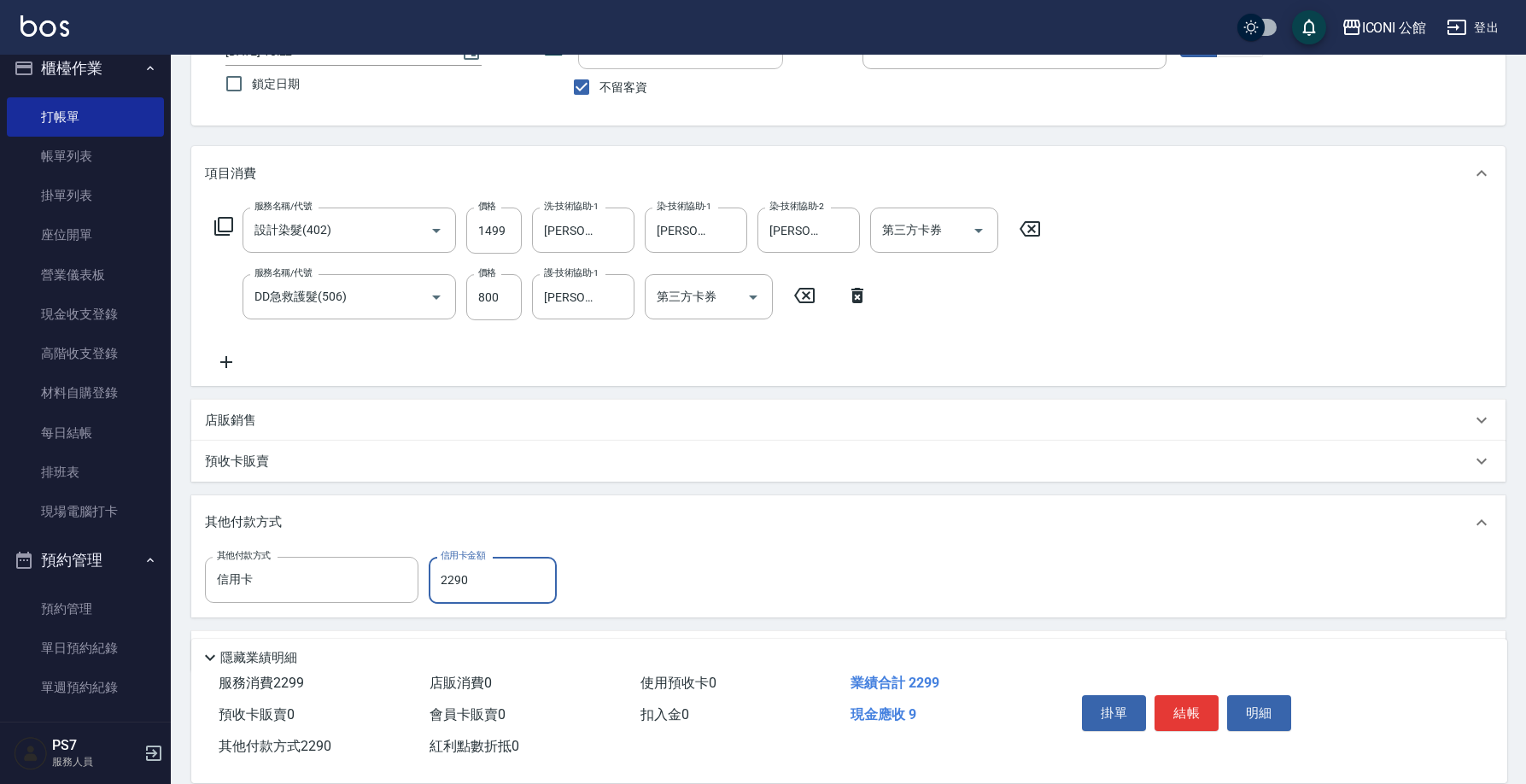
scroll to position [186, 0]
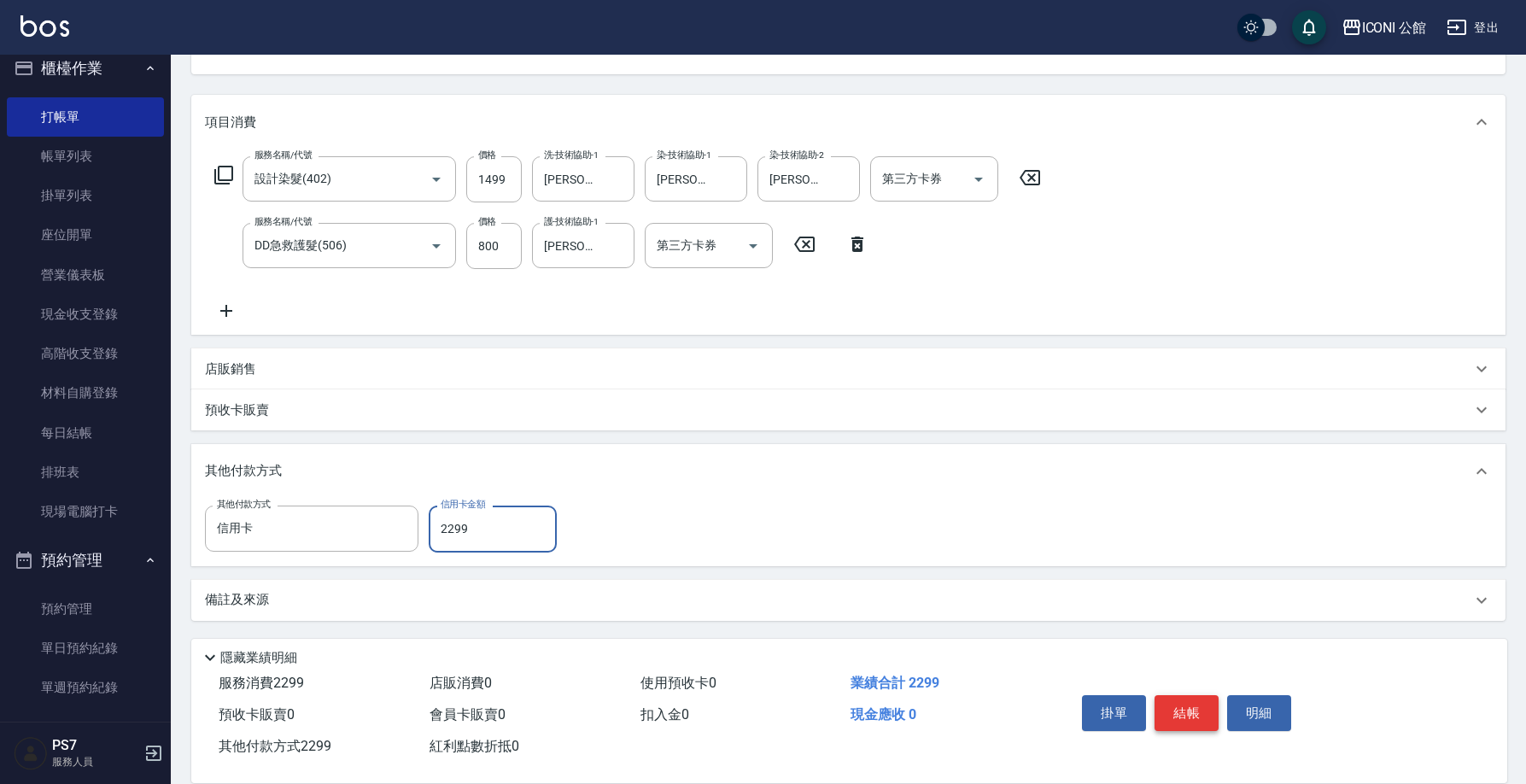
type input "2299"
click at [1170, 703] on button "結帳" at bounding box center [1187, 712] width 64 height 36
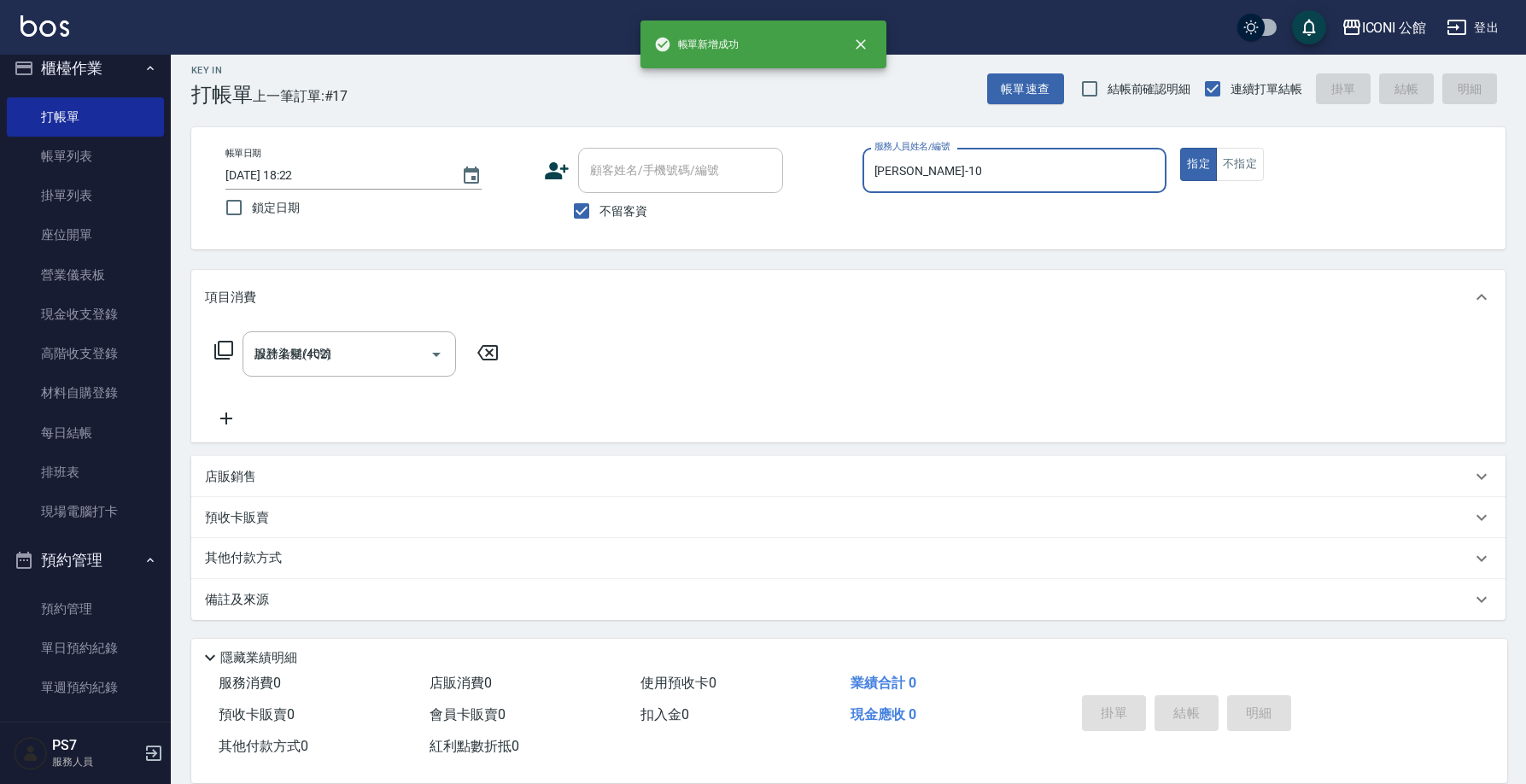
type input "2025/10/12 18:23"
click at [928, 177] on input "服務人員姓名/編號" at bounding box center [1014, 171] width 289 height 30
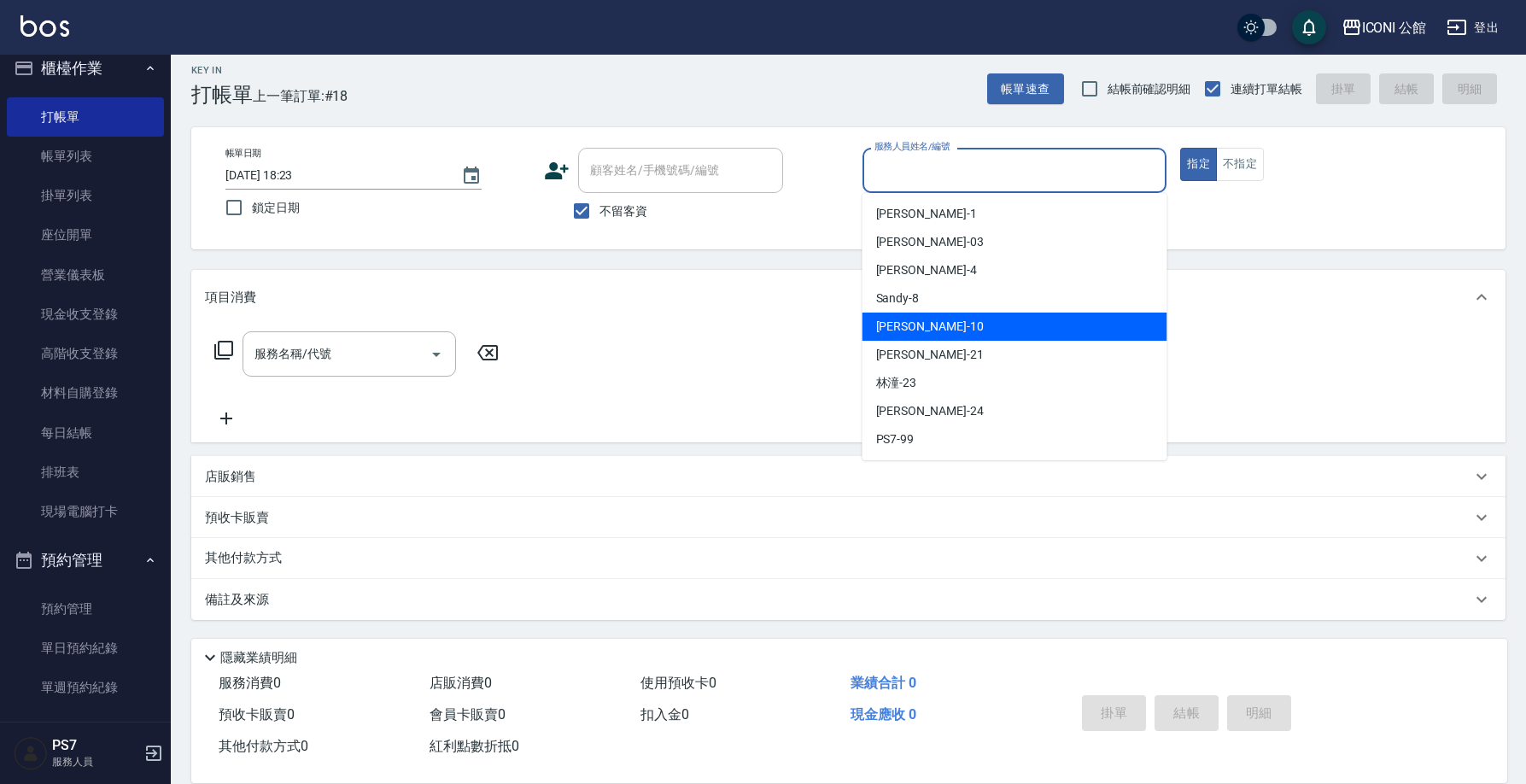
click at [904, 318] on span "Anna -10" at bounding box center [929, 326] width 107 height 18
type input "Anna-10"
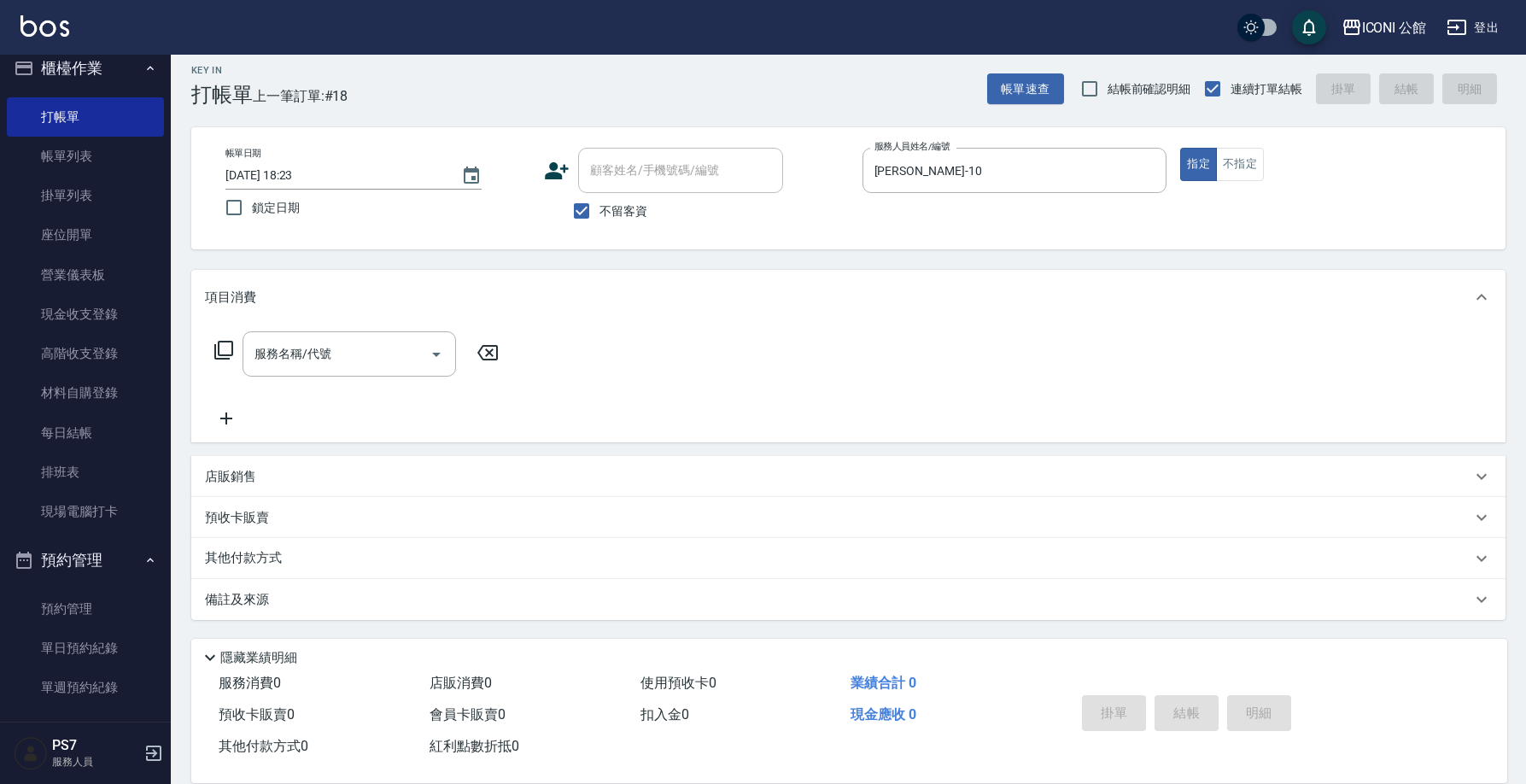
click at [222, 351] on icon at bounding box center [223, 350] width 21 height 21
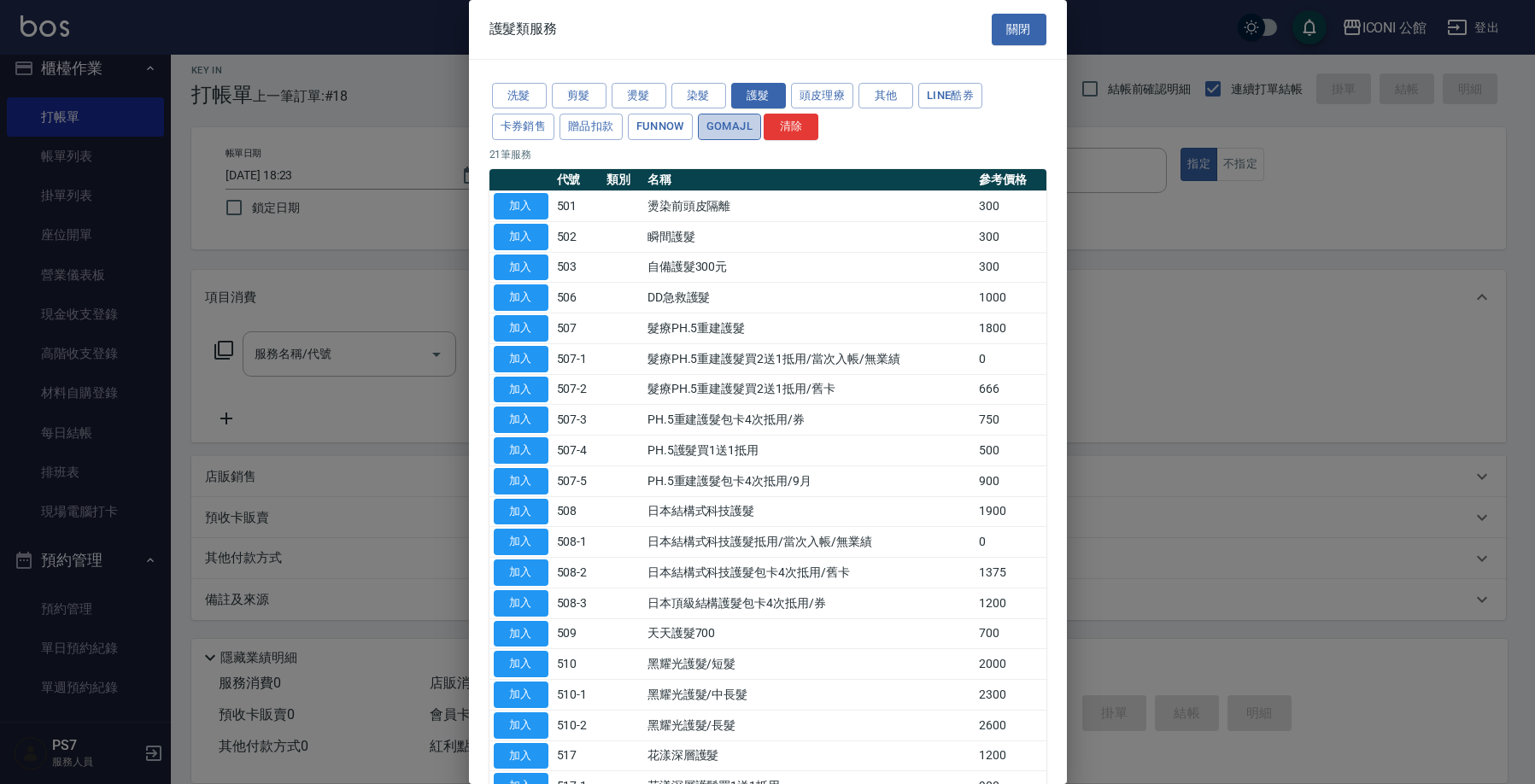
click at [739, 128] on button "GOMAJL" at bounding box center [729, 126] width 63 height 26
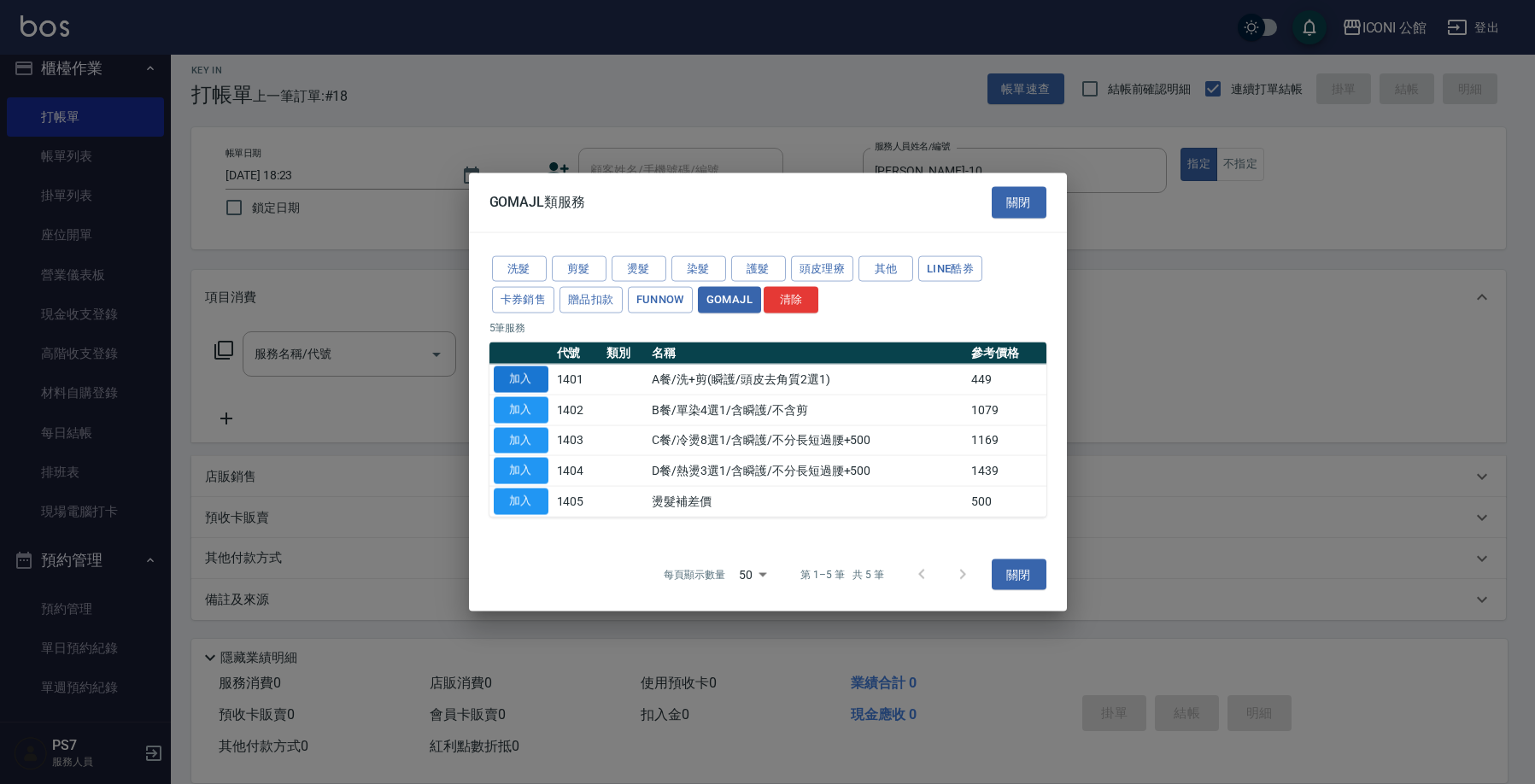
click at [531, 376] on button "加入" at bounding box center [521, 380] width 55 height 26
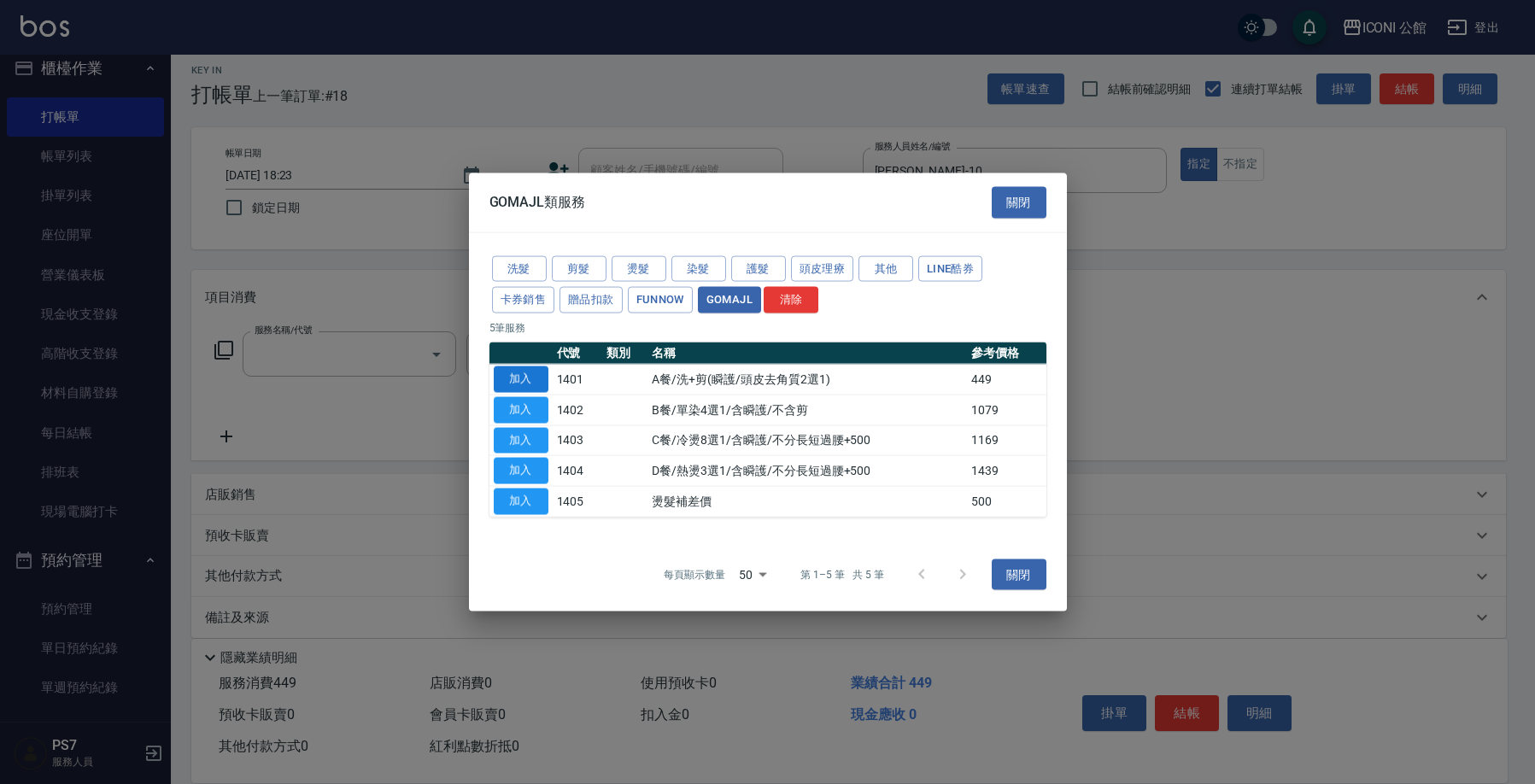
type input "A餐/洗+剪(瞬護/頭皮去角質2選1)(1401)"
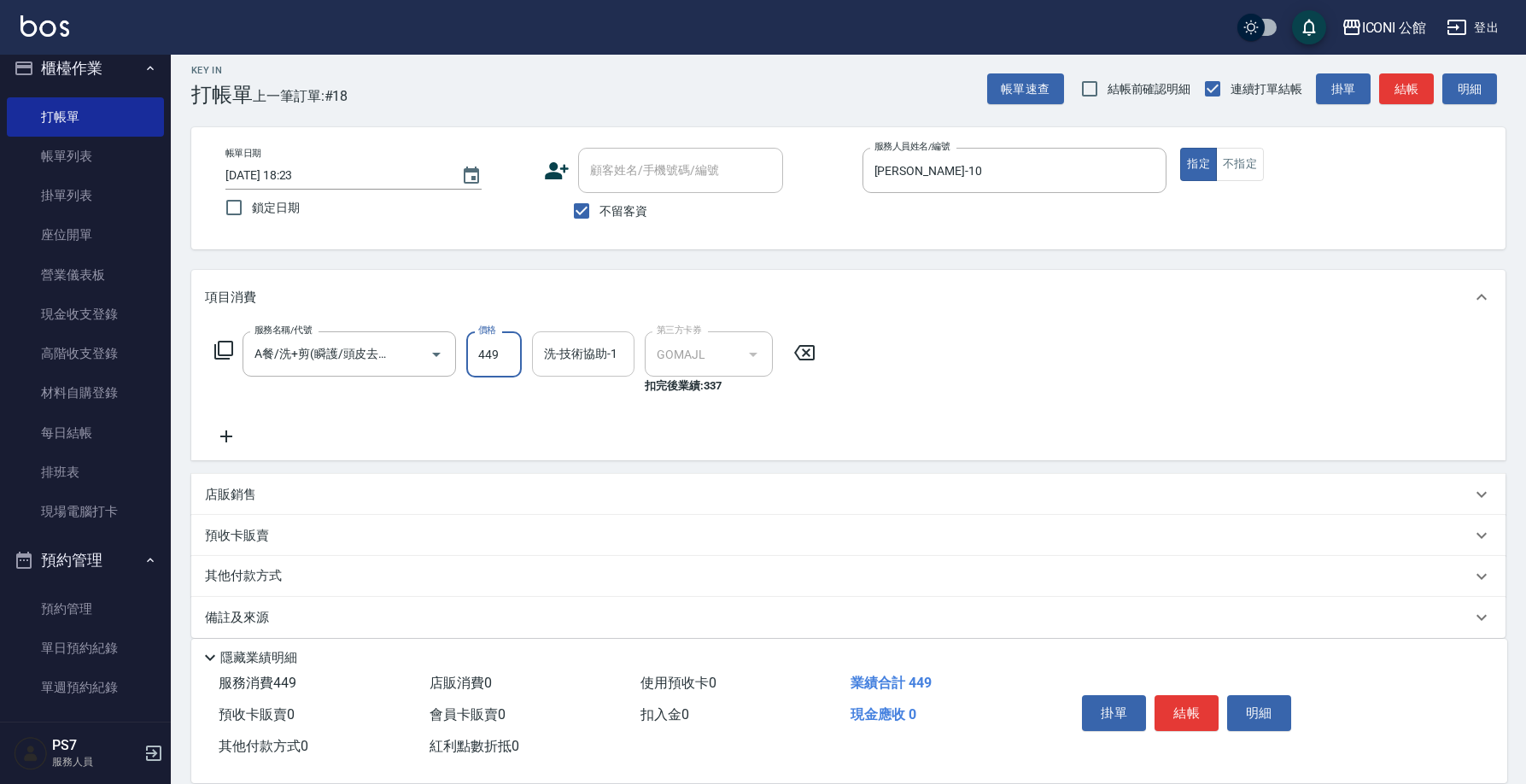
drag, startPoint x: 468, startPoint y: 353, endPoint x: 543, endPoint y: 351, distance: 75.0
click at [543, 351] on div "服務名稱/代號 A餐/洗+剪(瞬護/頭皮去角質2選1)(1401) 服務名稱/代號 價格 449 價格 洗-技術協助-1 洗-技術協助-1 第三方卡券 GOM…" at bounding box center [515, 362] width 621 height 63
type input "499"
type input "Tim-21"
click at [1206, 706] on button "結帳" at bounding box center [1187, 712] width 64 height 36
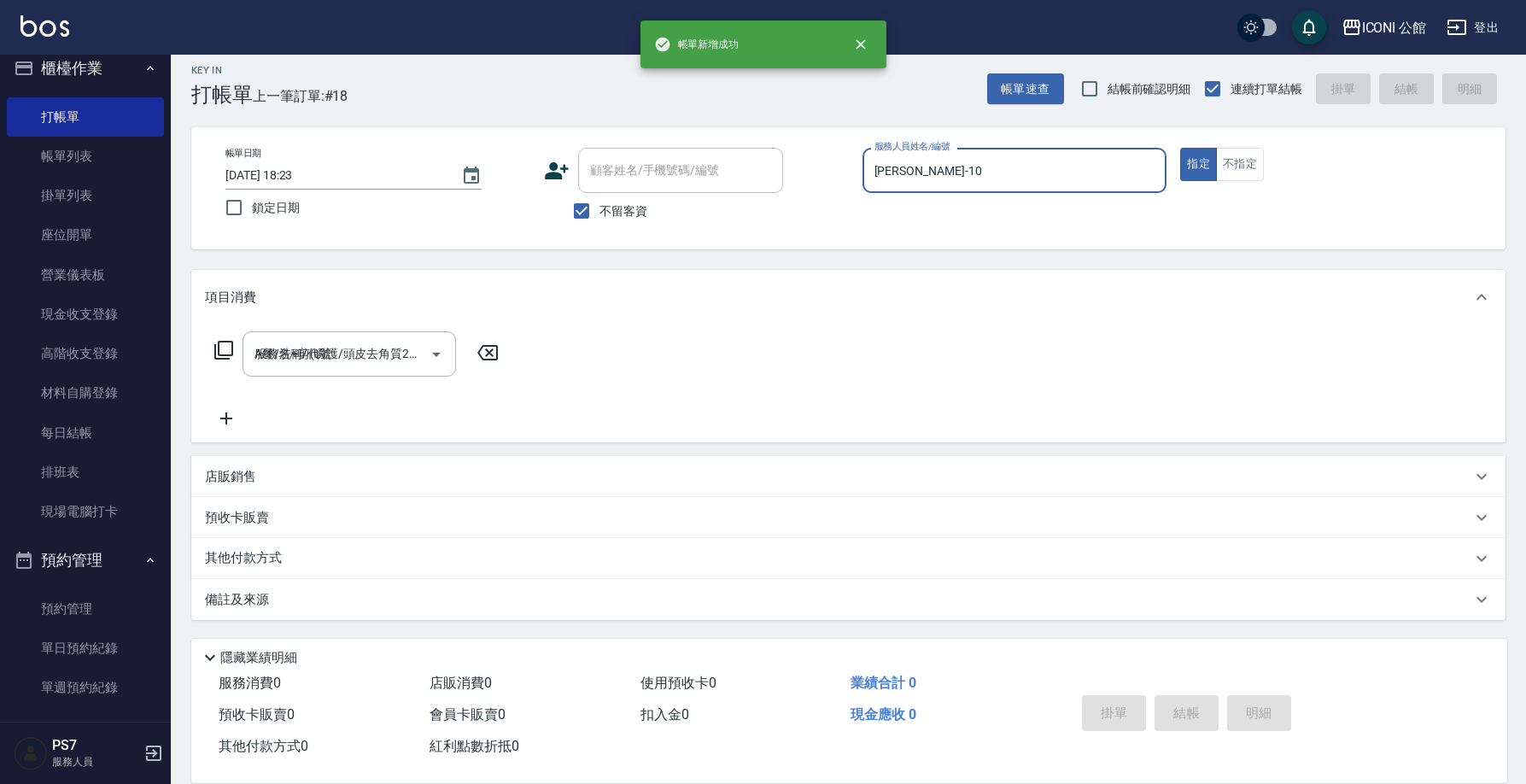
type input "2025/10/12 18:24"
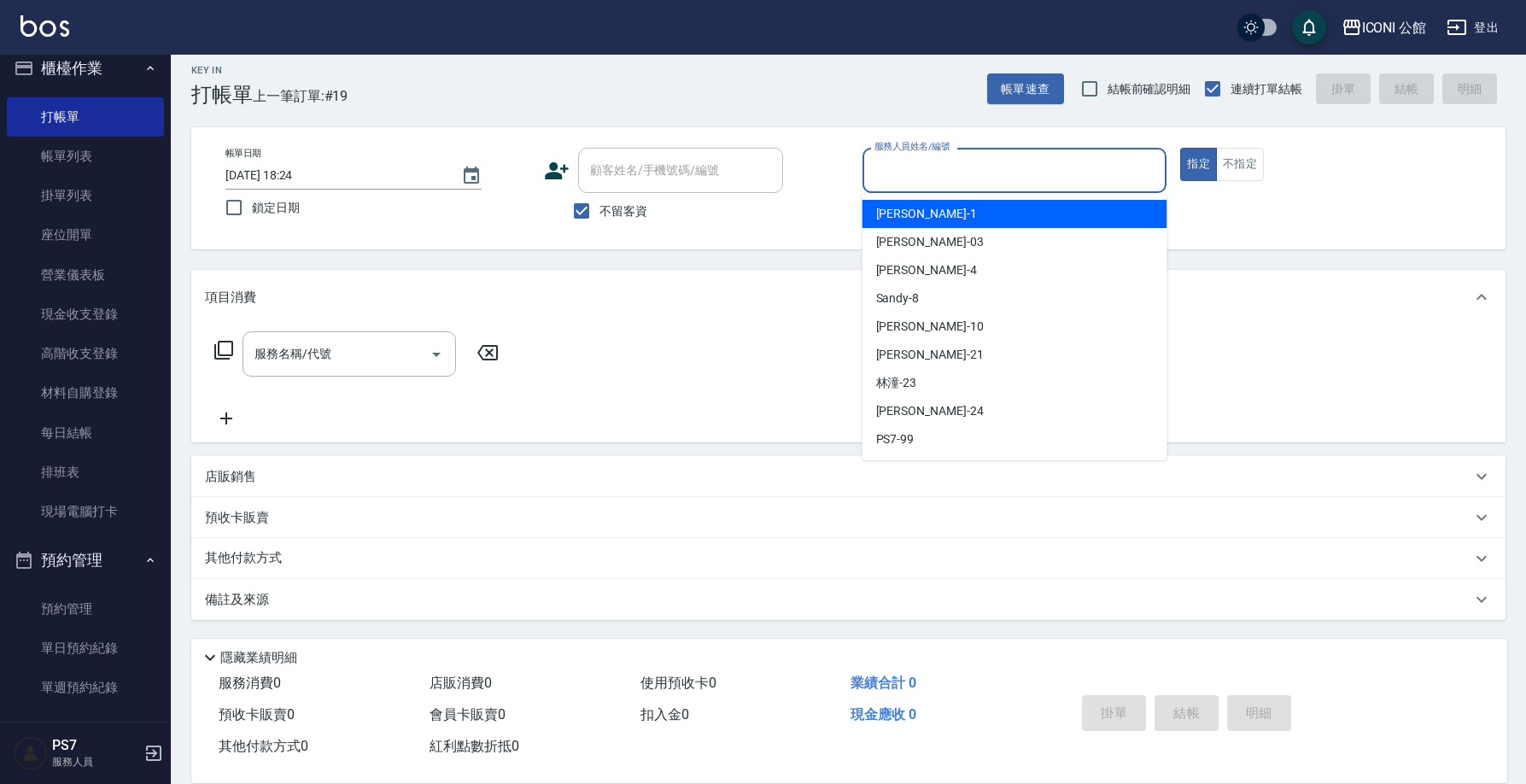
click at [962, 172] on input "服務人員姓名/編號" at bounding box center [1014, 171] width 289 height 30
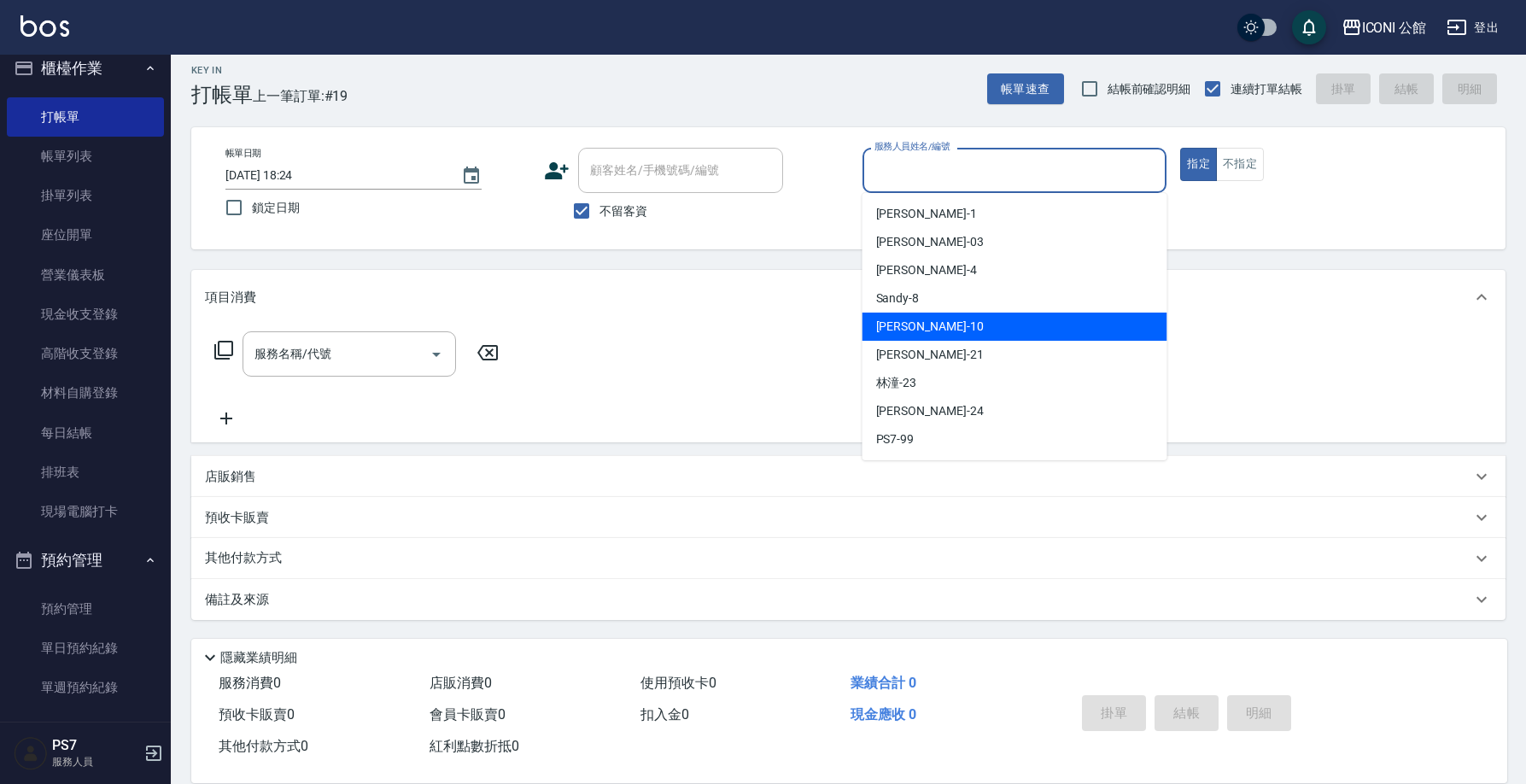
click at [956, 333] on div "Anna -10" at bounding box center [1014, 327] width 304 height 28
type input "Anna-10"
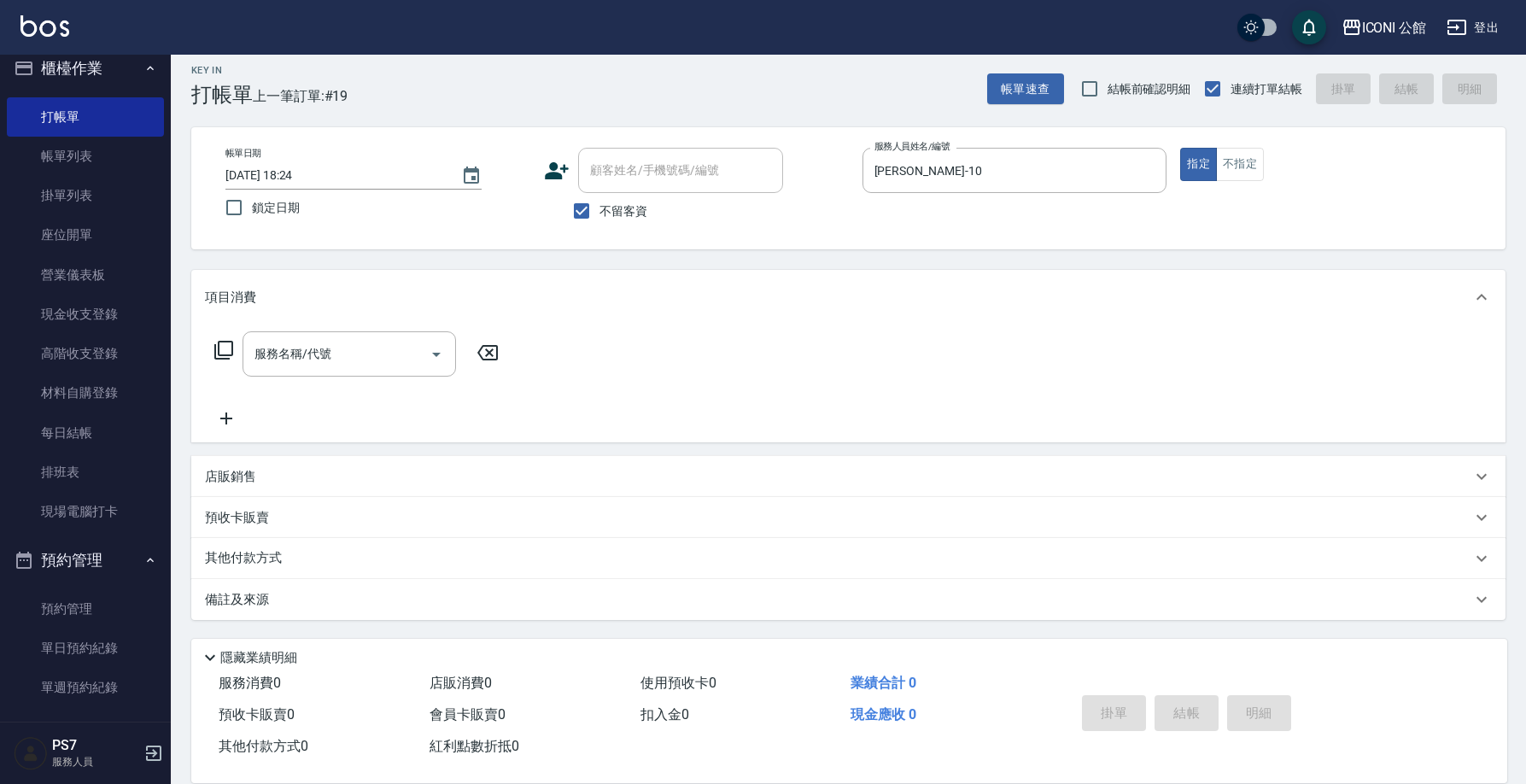
click at [222, 347] on icon at bounding box center [223, 350] width 21 height 21
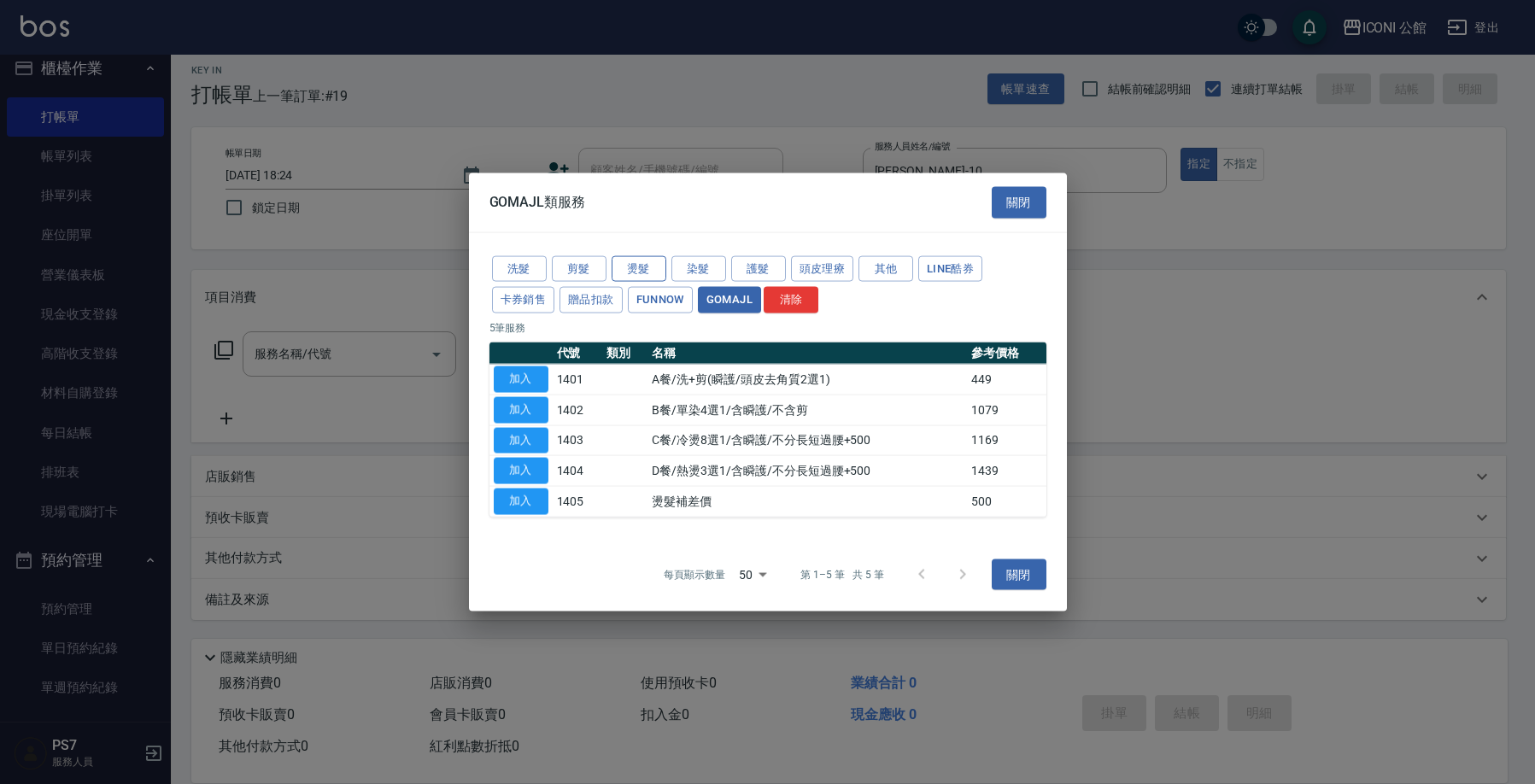
drag, startPoint x: 637, startPoint y: 270, endPoint x: 630, endPoint y: 282, distance: 13.9
click at [638, 270] on button "燙髮" at bounding box center [639, 269] width 55 height 26
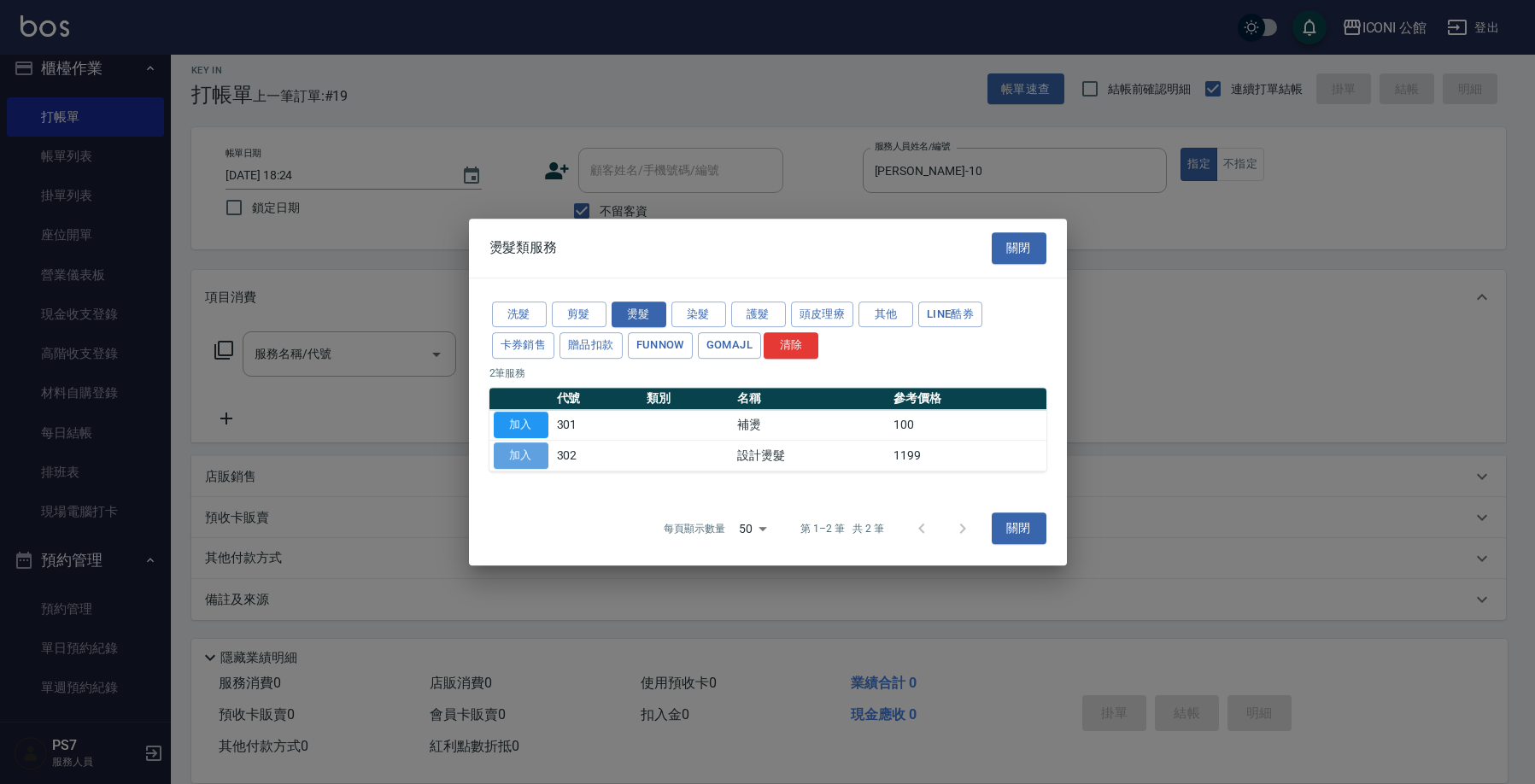
click at [514, 459] on button "加入" at bounding box center [521, 455] width 55 height 26
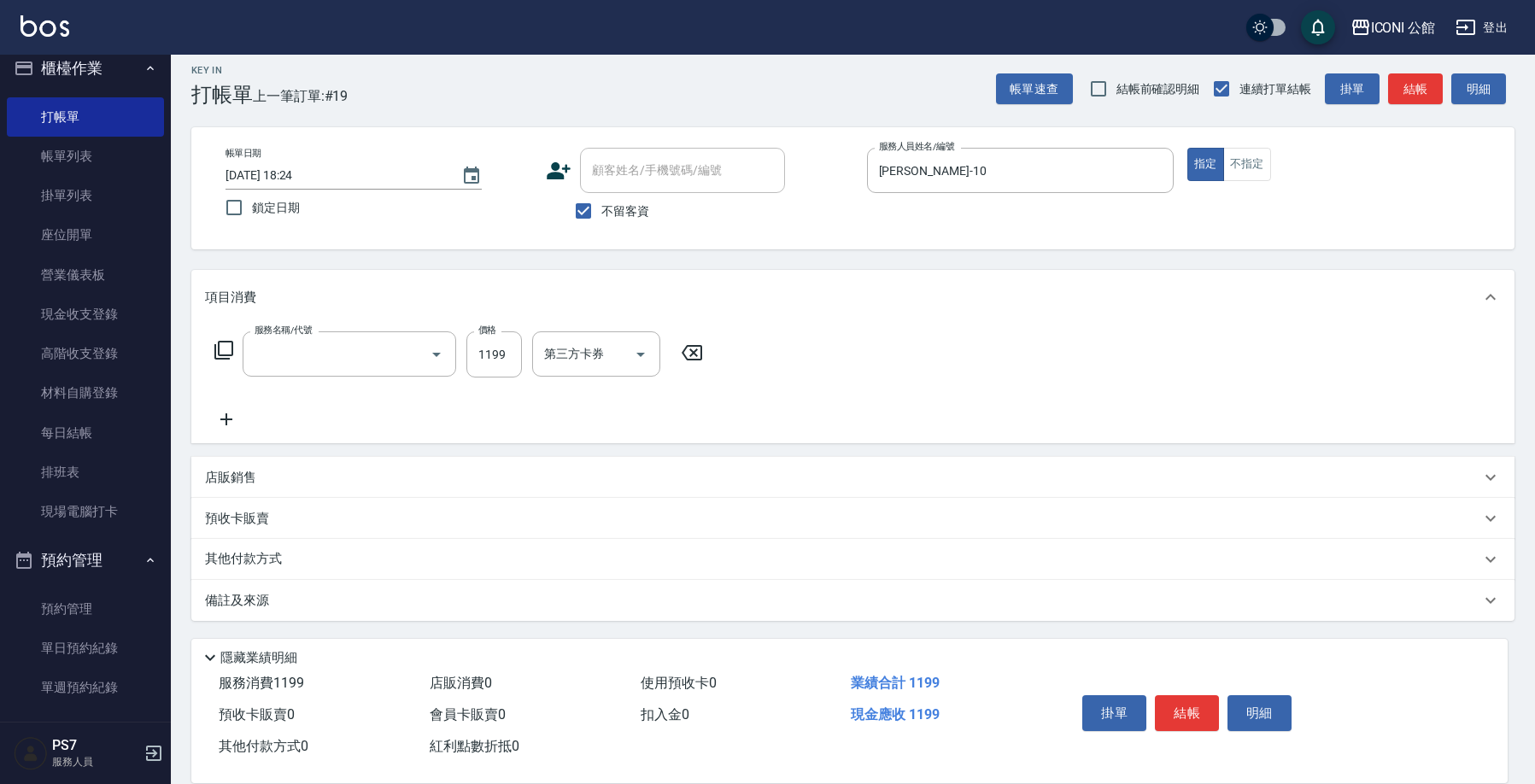
type input "設計燙髮(302)"
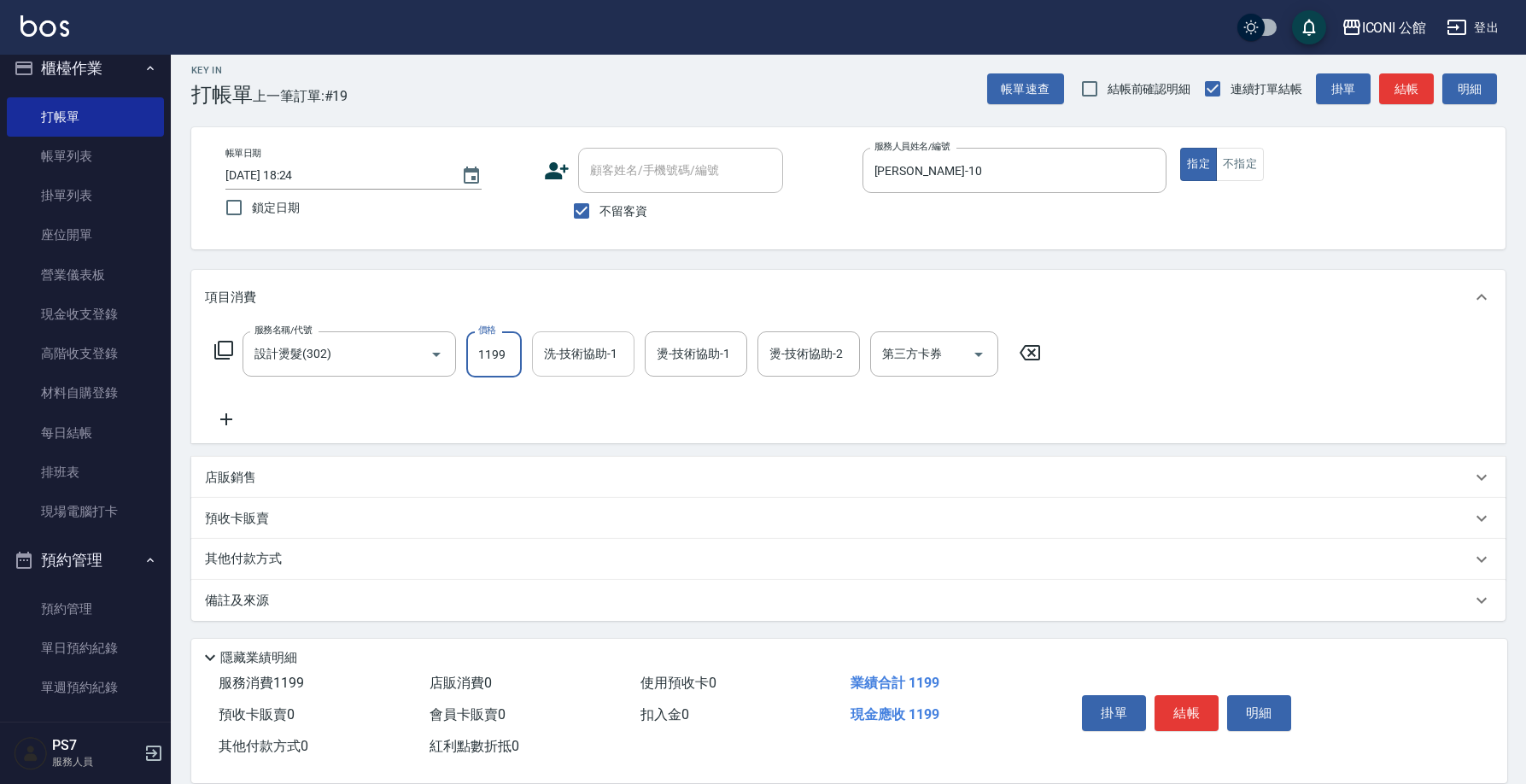
drag, startPoint x: 473, startPoint y: 350, endPoint x: 616, endPoint y: 364, distance: 143.7
click at [616, 364] on div "服務名稱/代號 設計燙髮(302) 服務名稱/代號 價格 1199 價格 洗-技術協助-1 洗-技術協助-1 燙-技術協助-1 燙-技術協助-1 燙-技術協助…" at bounding box center [628, 353] width 846 height 46
type input "1480"
type input "Tim-21"
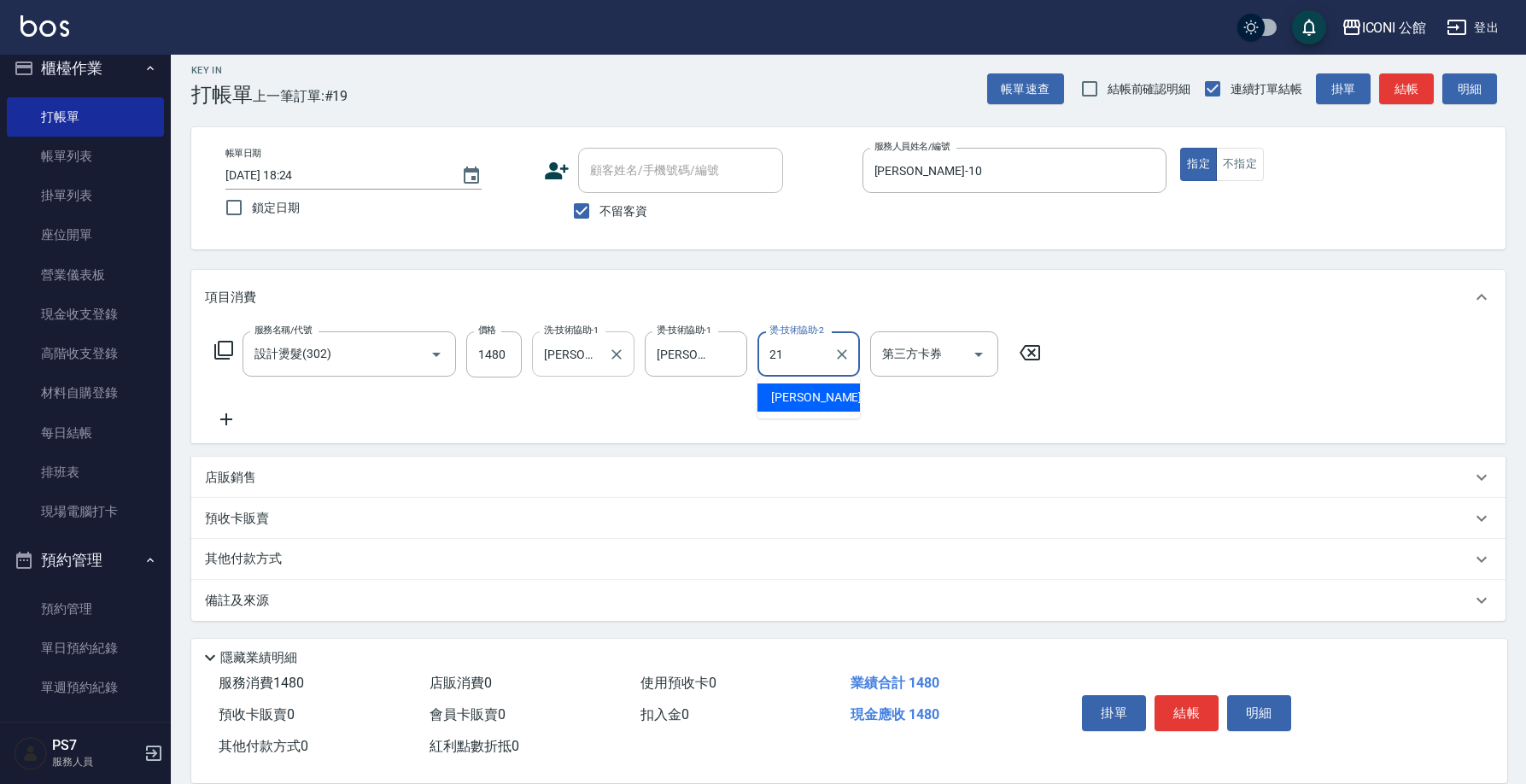
type input "Tim-21"
click at [226, 349] on icon at bounding box center [223, 350] width 21 height 21
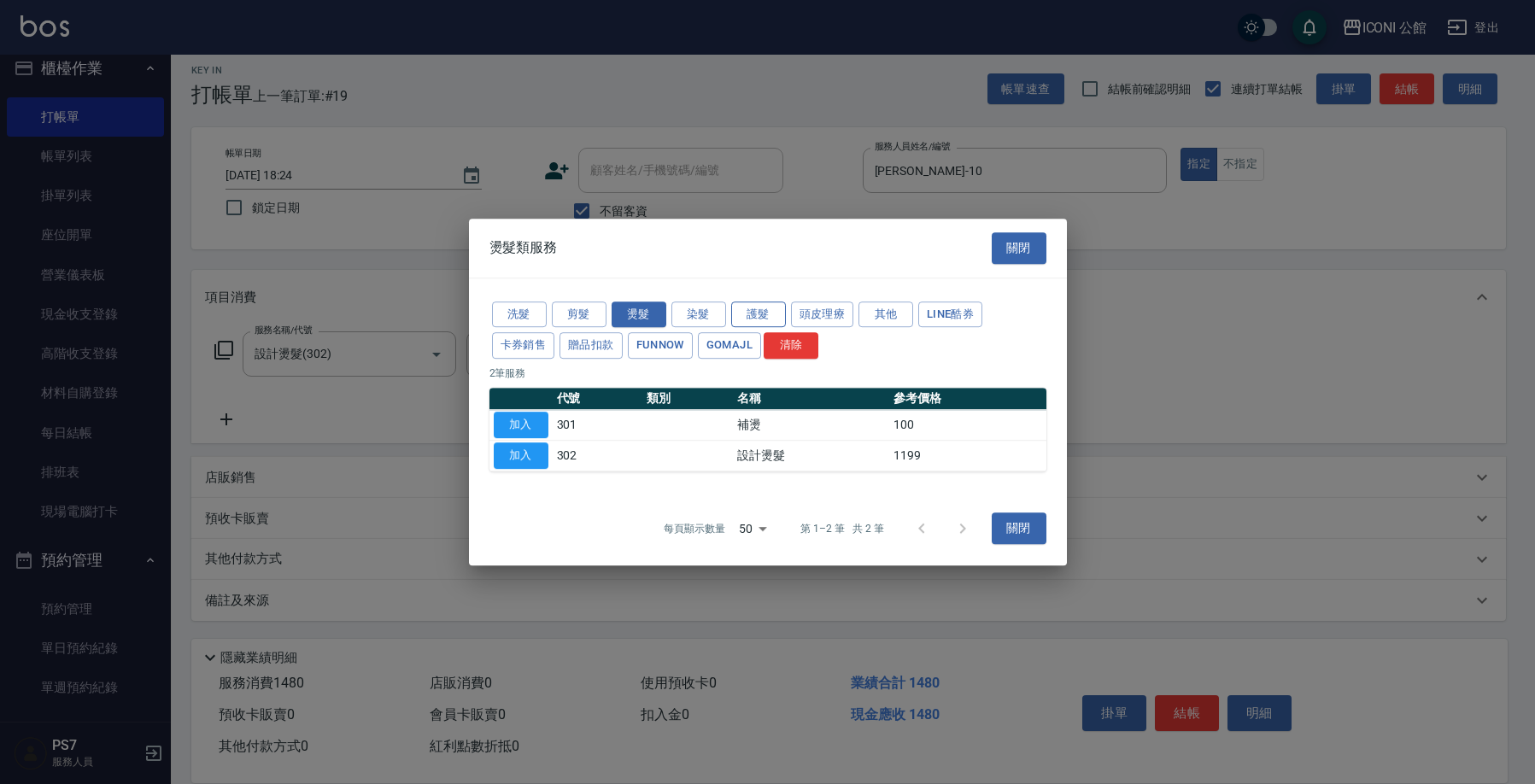
click at [757, 312] on button "護髮" at bounding box center [758, 315] width 55 height 26
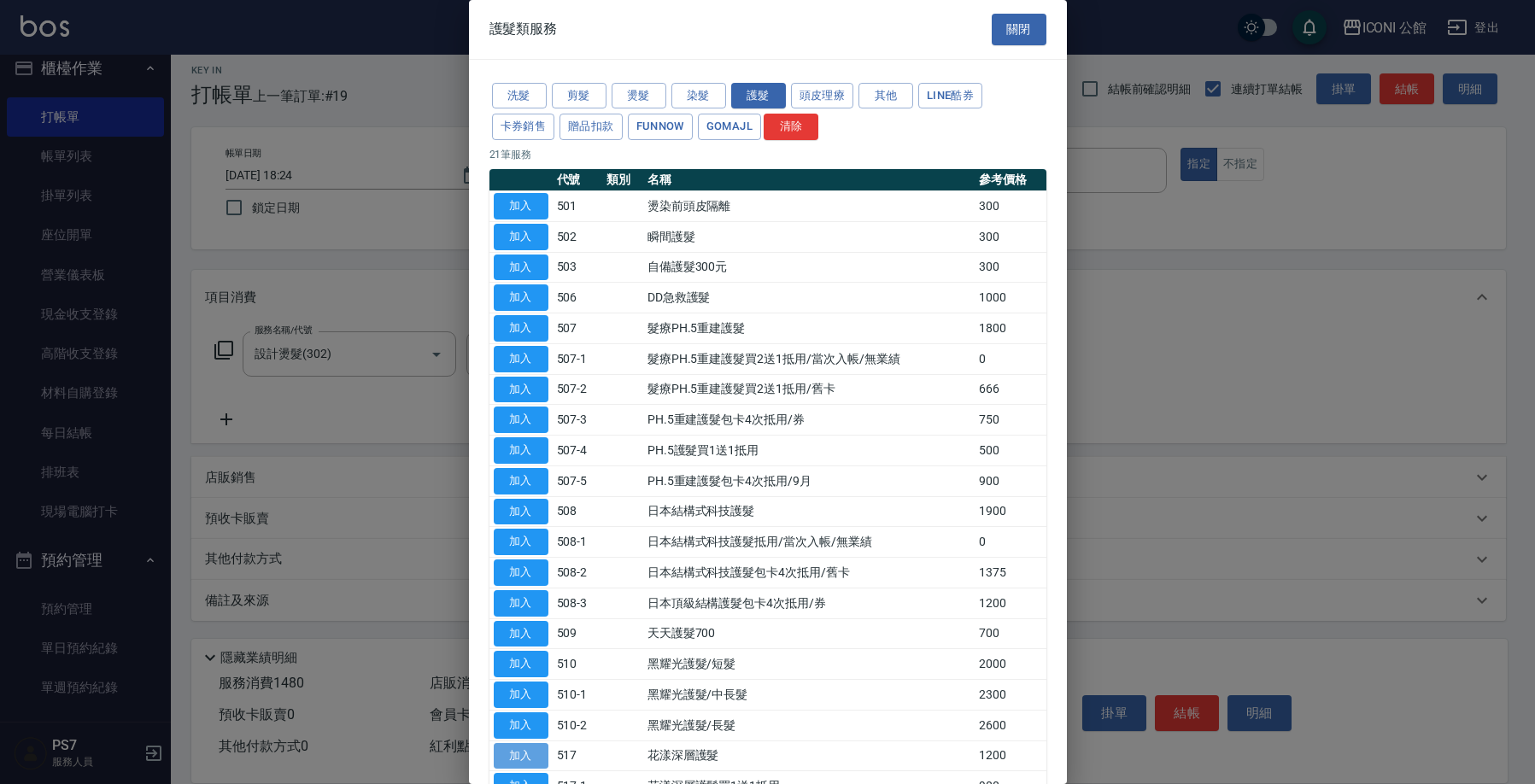
click at [524, 743] on button "加入" at bounding box center [521, 756] width 55 height 26
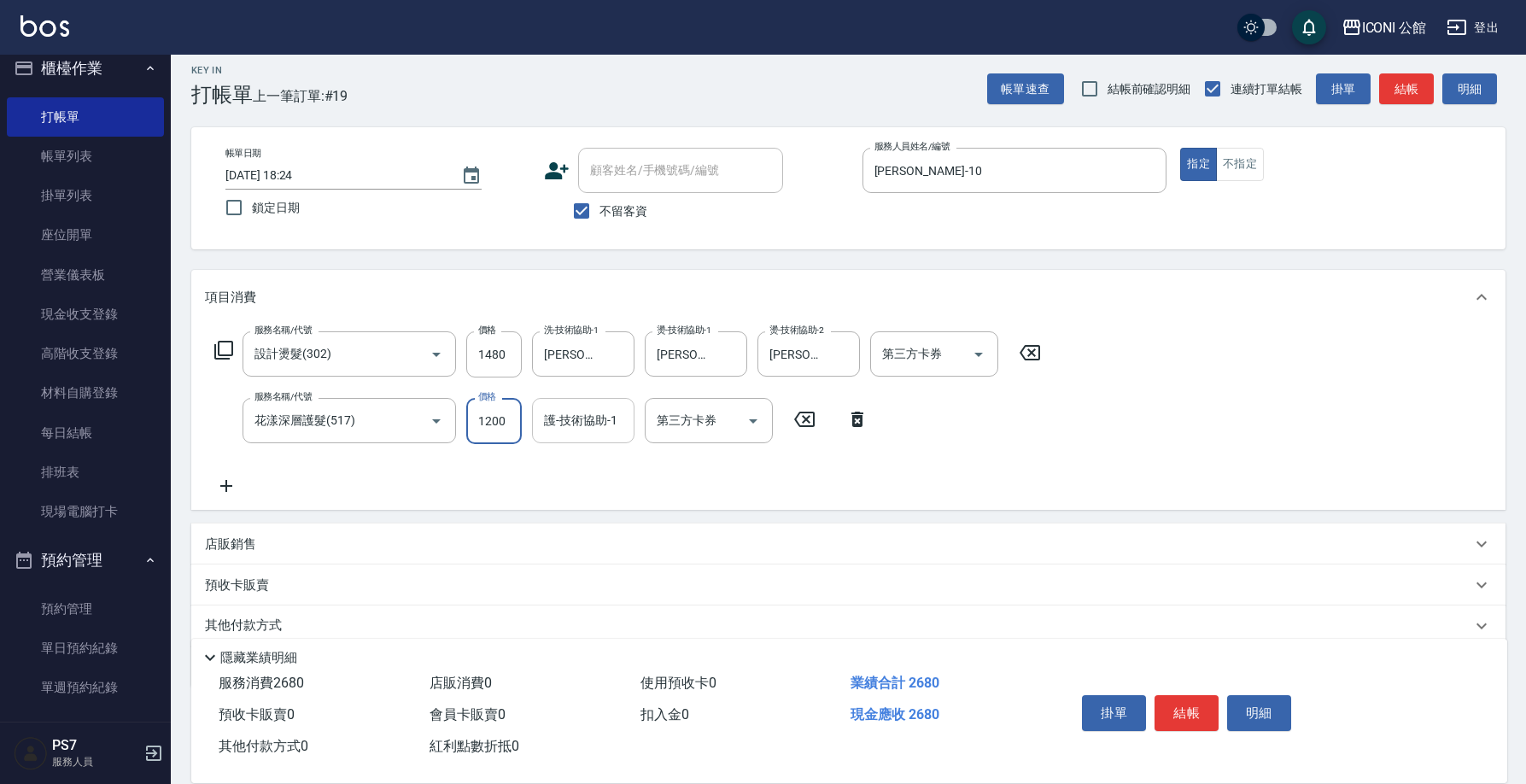
drag, startPoint x: 476, startPoint y: 421, endPoint x: 559, endPoint y: 432, distance: 83.7
click at [559, 432] on div "服務名稱/代號 花漾深層護髮(517) 服務名稱/代號 價格 1200 價格 護-技術協助-1 護-技術協助-1 第三方卡券 第三方卡券" at bounding box center [541, 420] width 674 height 46
type input "960"
type input "Tim-21"
click at [1189, 696] on button "結帳" at bounding box center [1187, 712] width 64 height 36
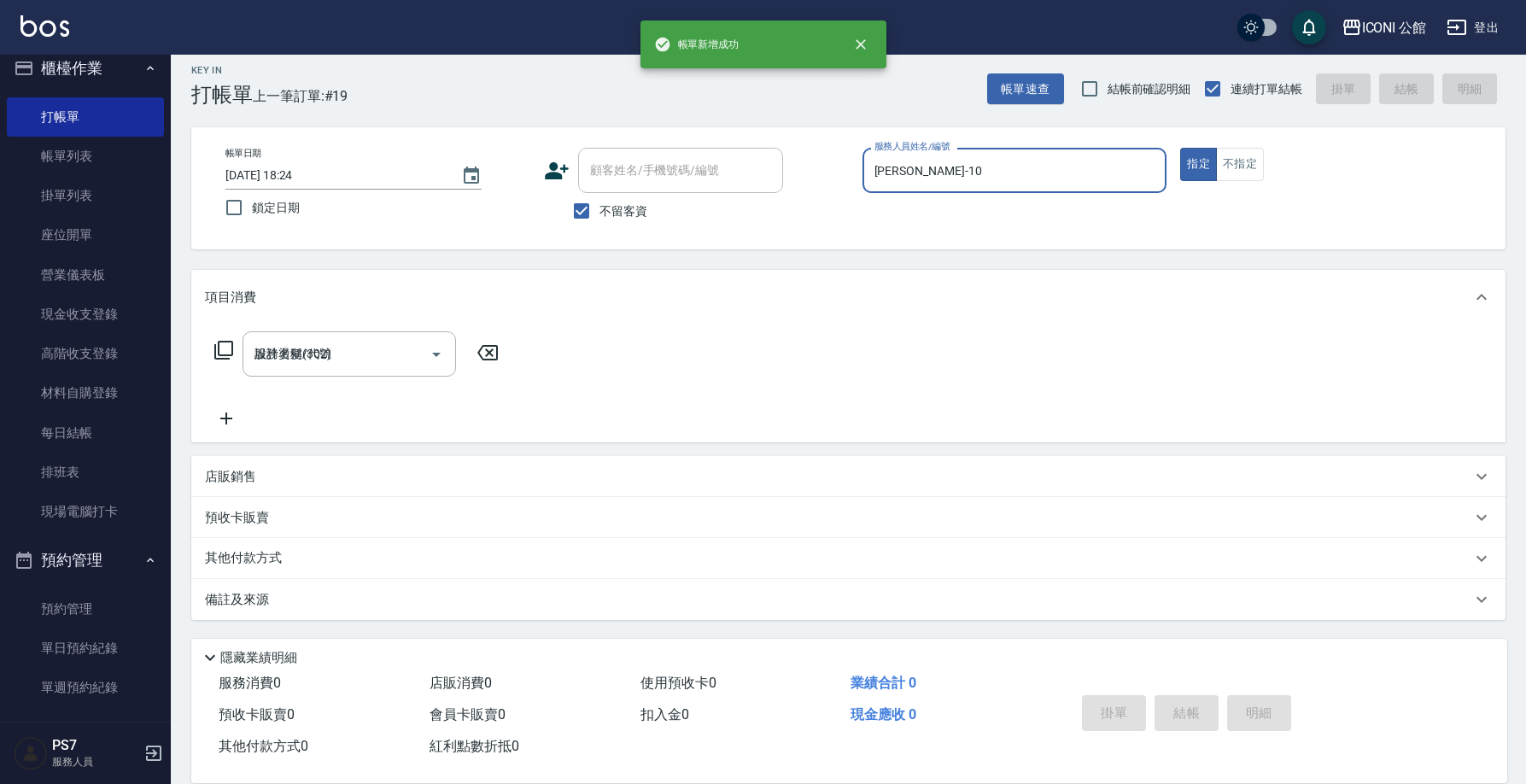
type input "2025/10/12 18:25"
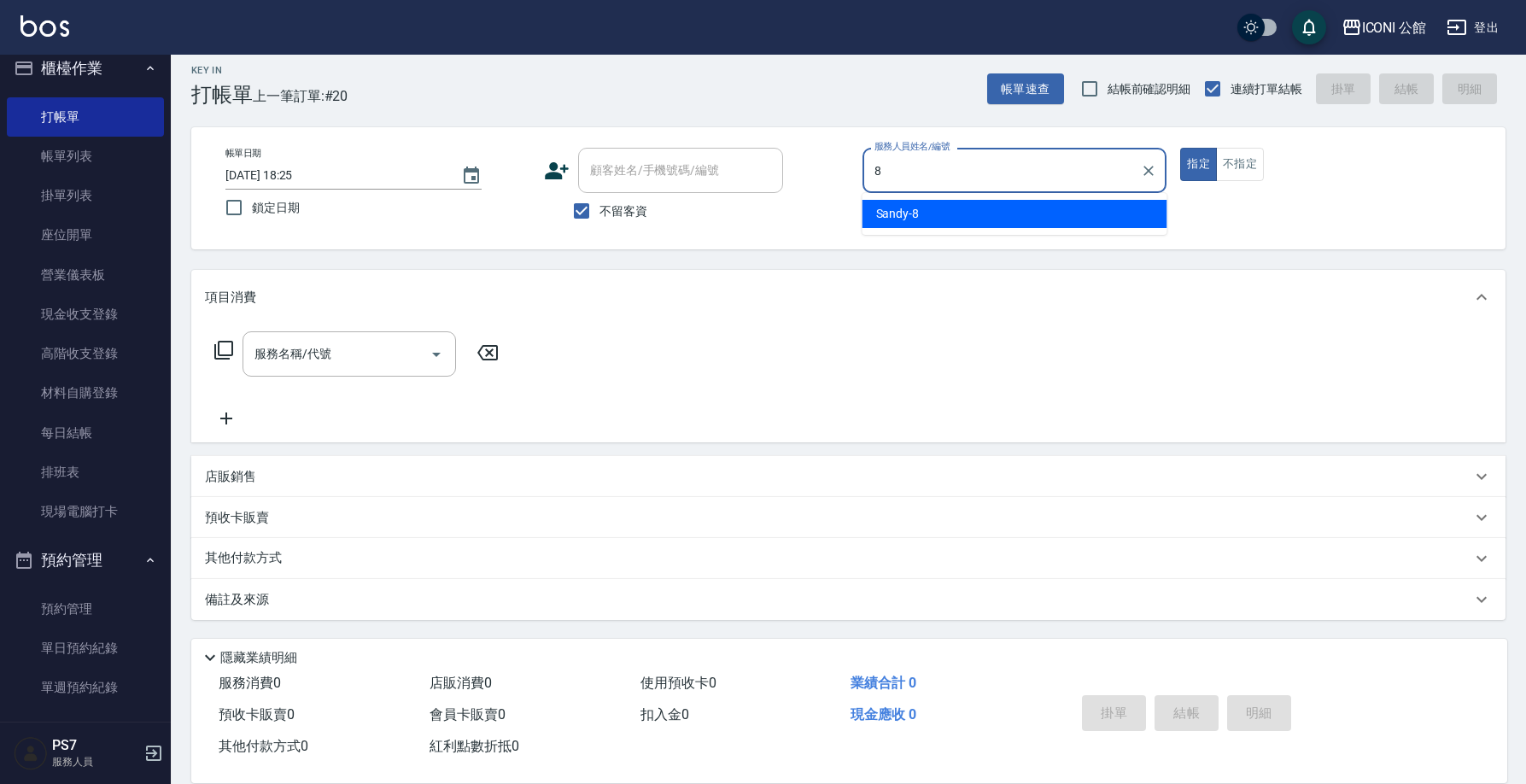
type input "Sandy-8"
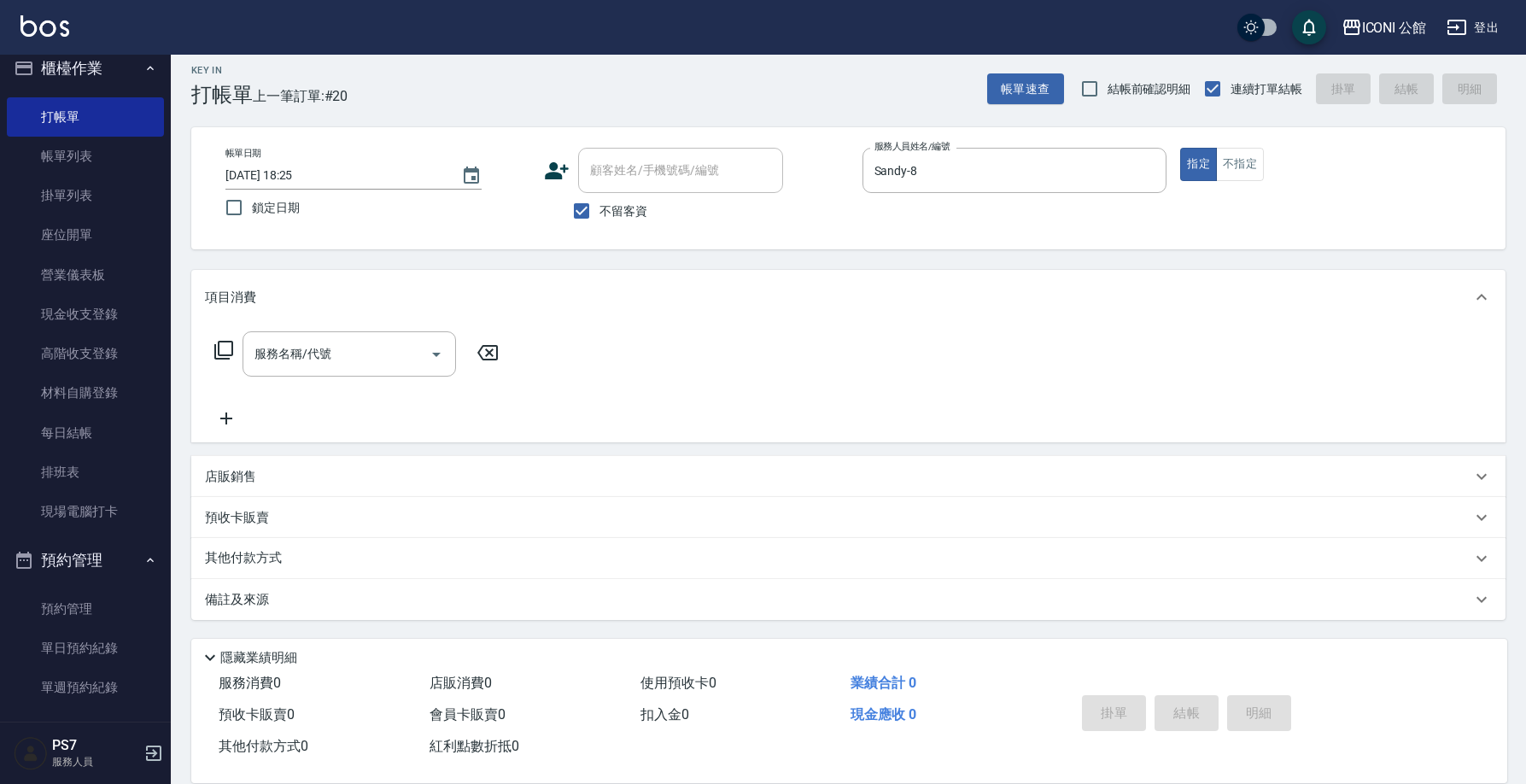
type button "true"
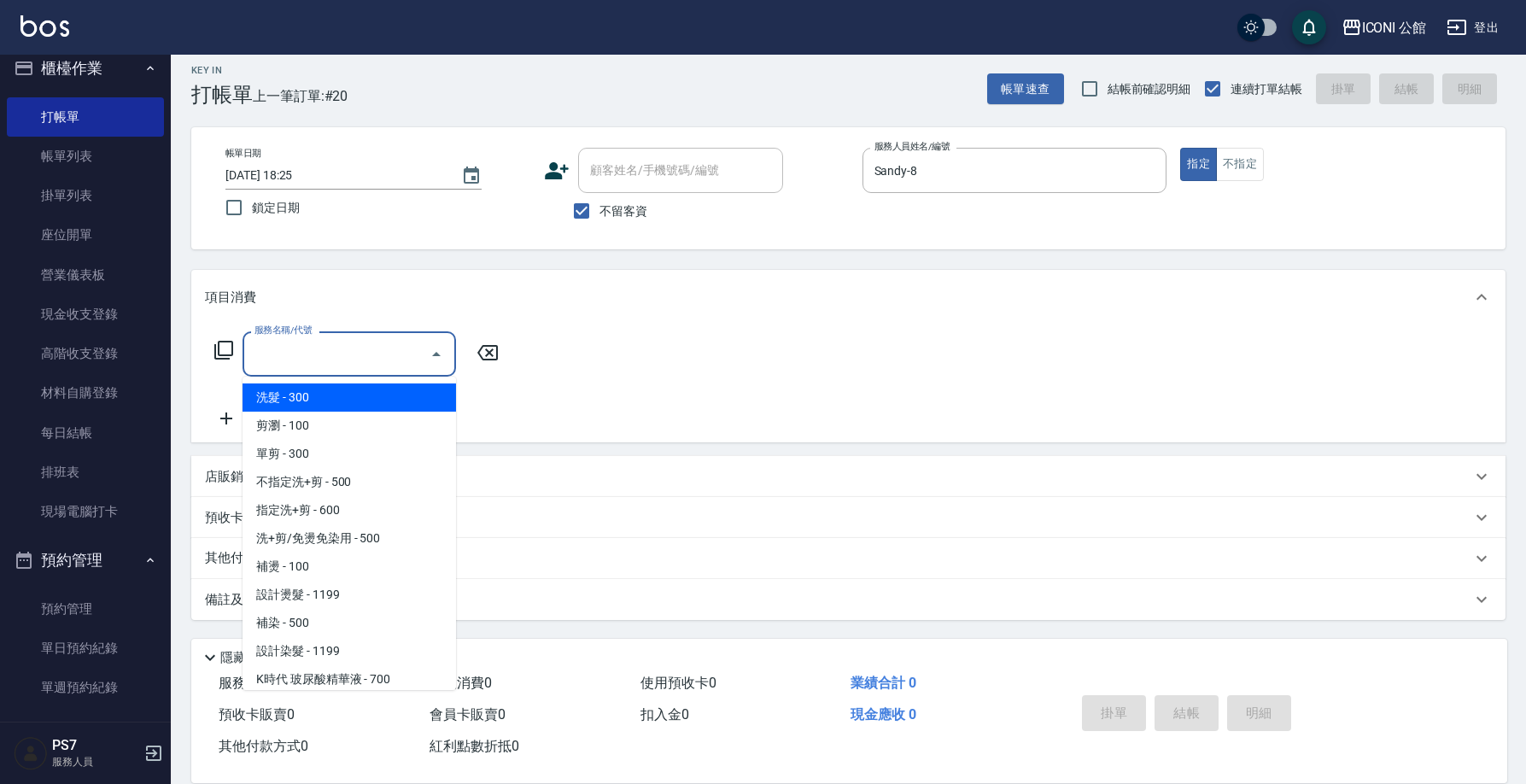
click at [336, 349] on input "服務名稱/代號" at bounding box center [336, 354] width 172 height 30
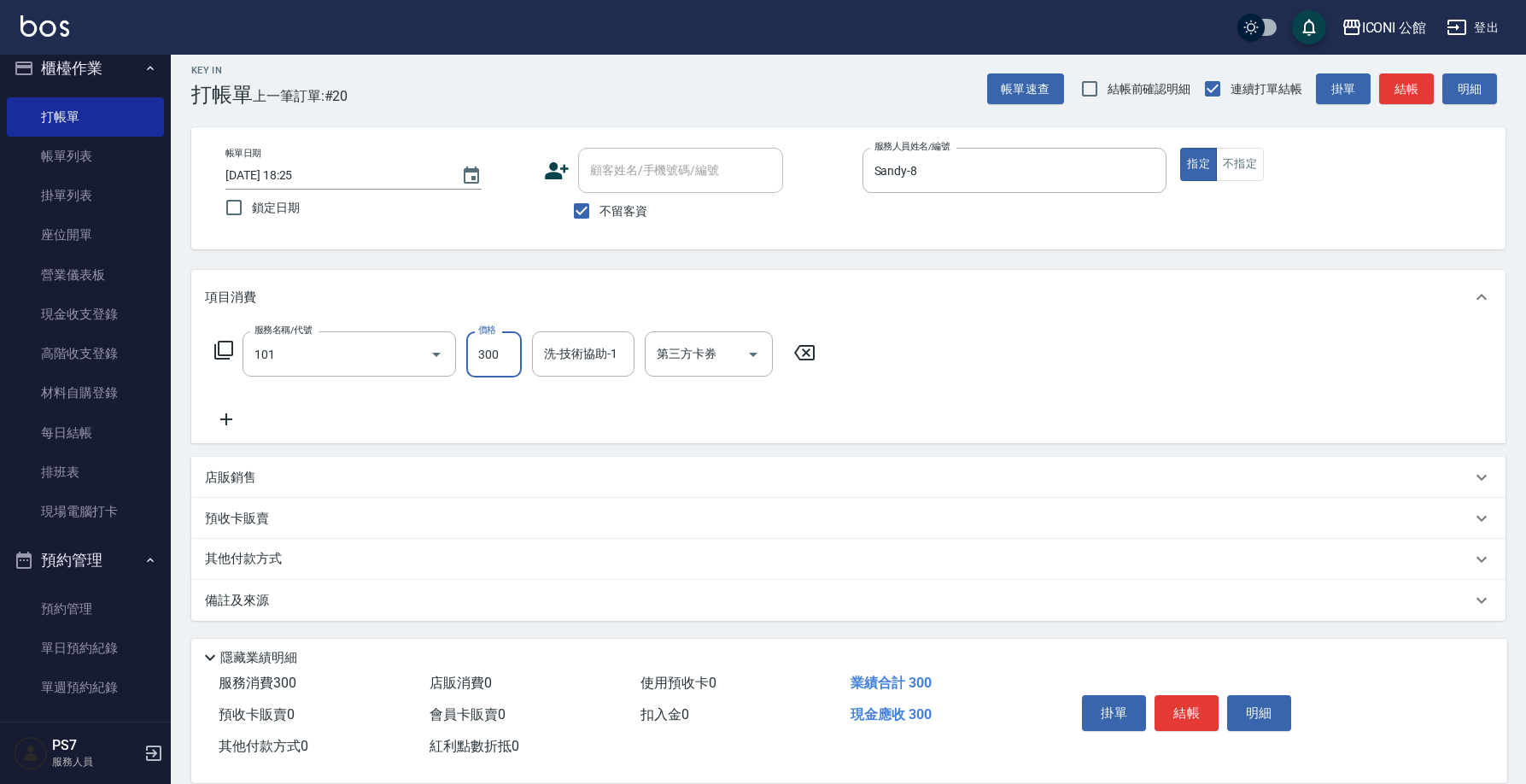
type input "洗髮(101)"
type input "Sandy-8"
click at [1245, 155] on button "不指定" at bounding box center [1239, 164] width 48 height 33
click at [495, 355] on input "300" at bounding box center [494, 353] width 56 height 46
click at [507, 353] on input "300" at bounding box center [494, 353] width 56 height 46
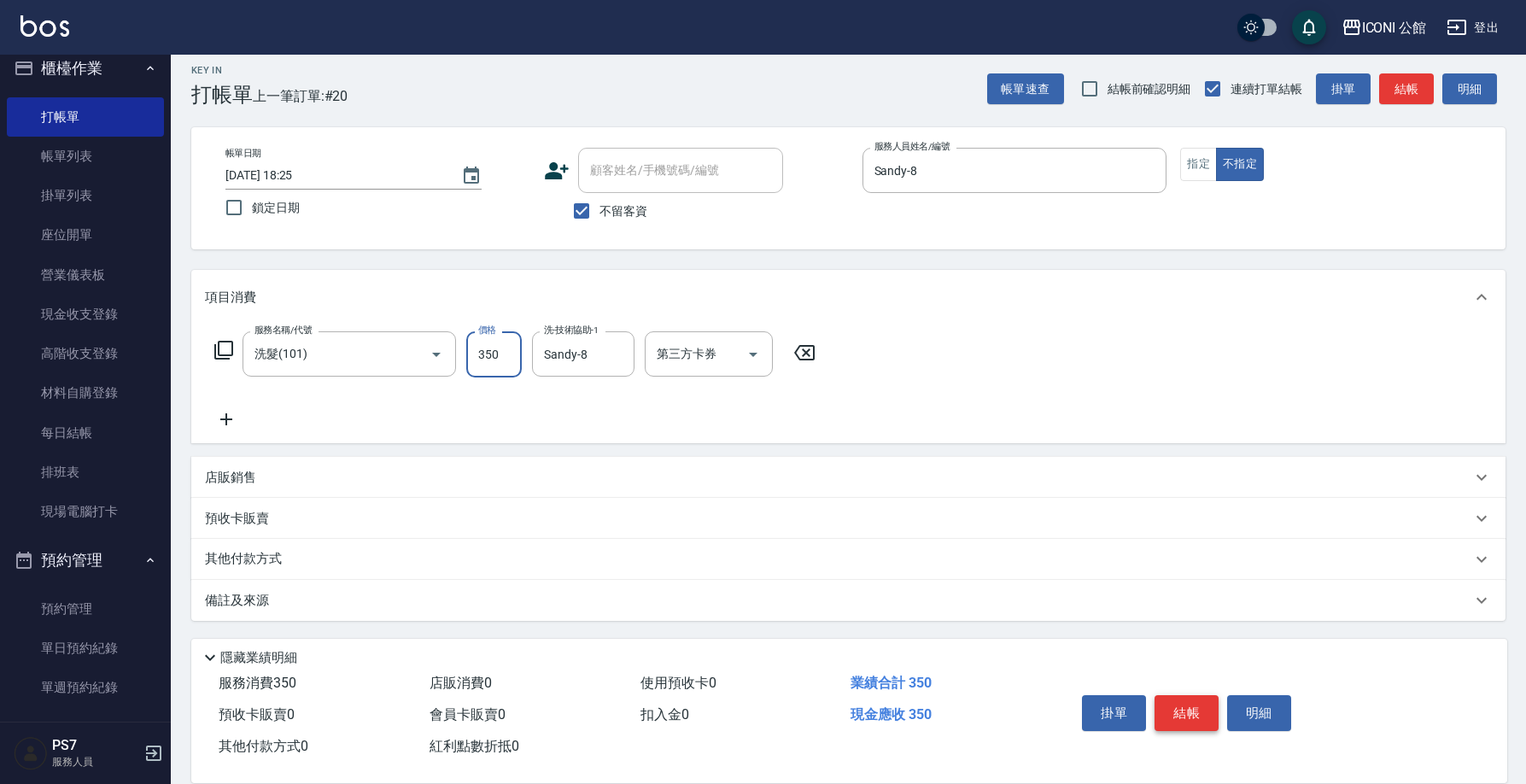
type input "350"
click at [1192, 715] on button "結帳" at bounding box center [1187, 712] width 64 height 36
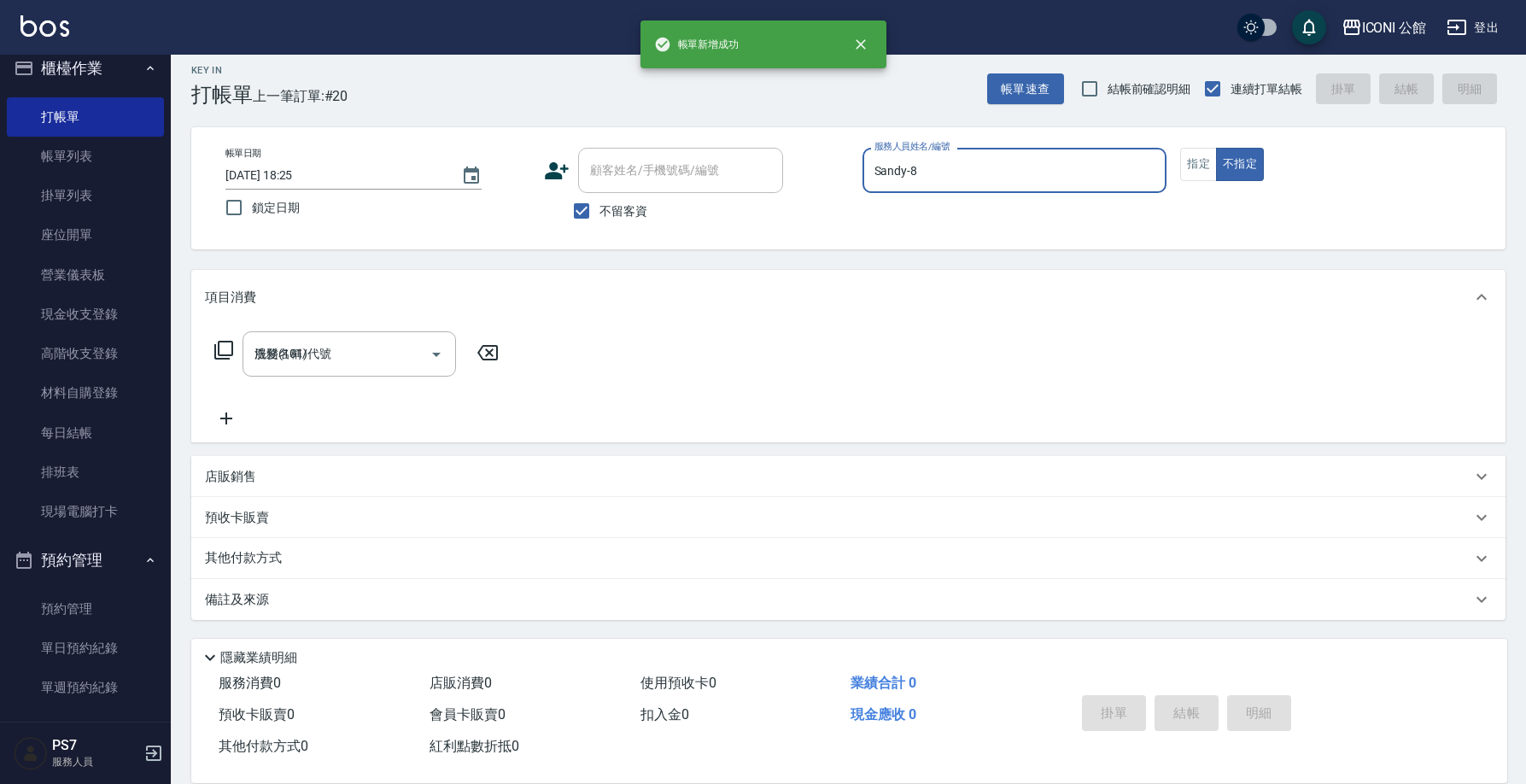
type input "2025/10/12 18:38"
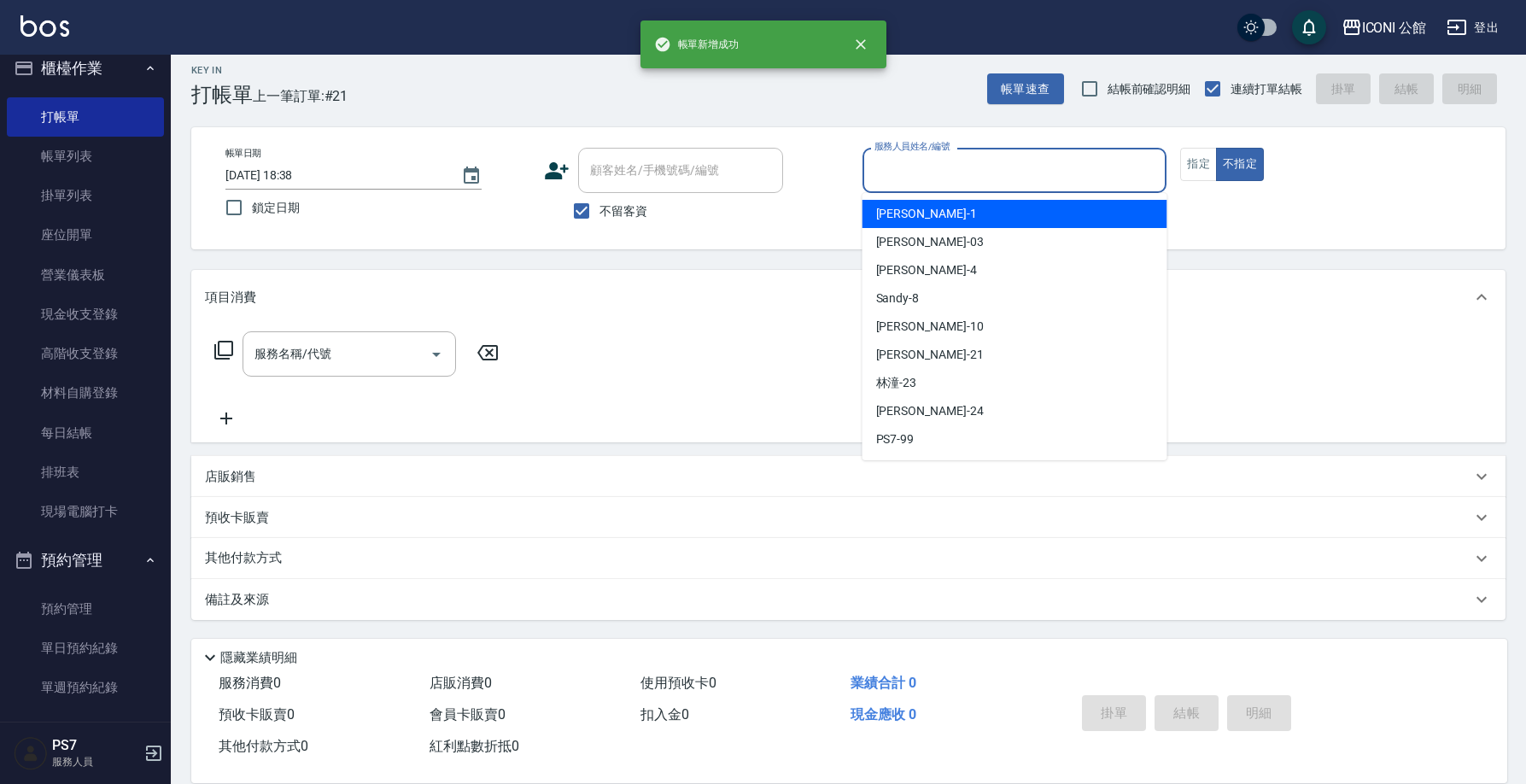
click at [1071, 172] on input "服務人員姓名/編號" at bounding box center [1014, 171] width 289 height 30
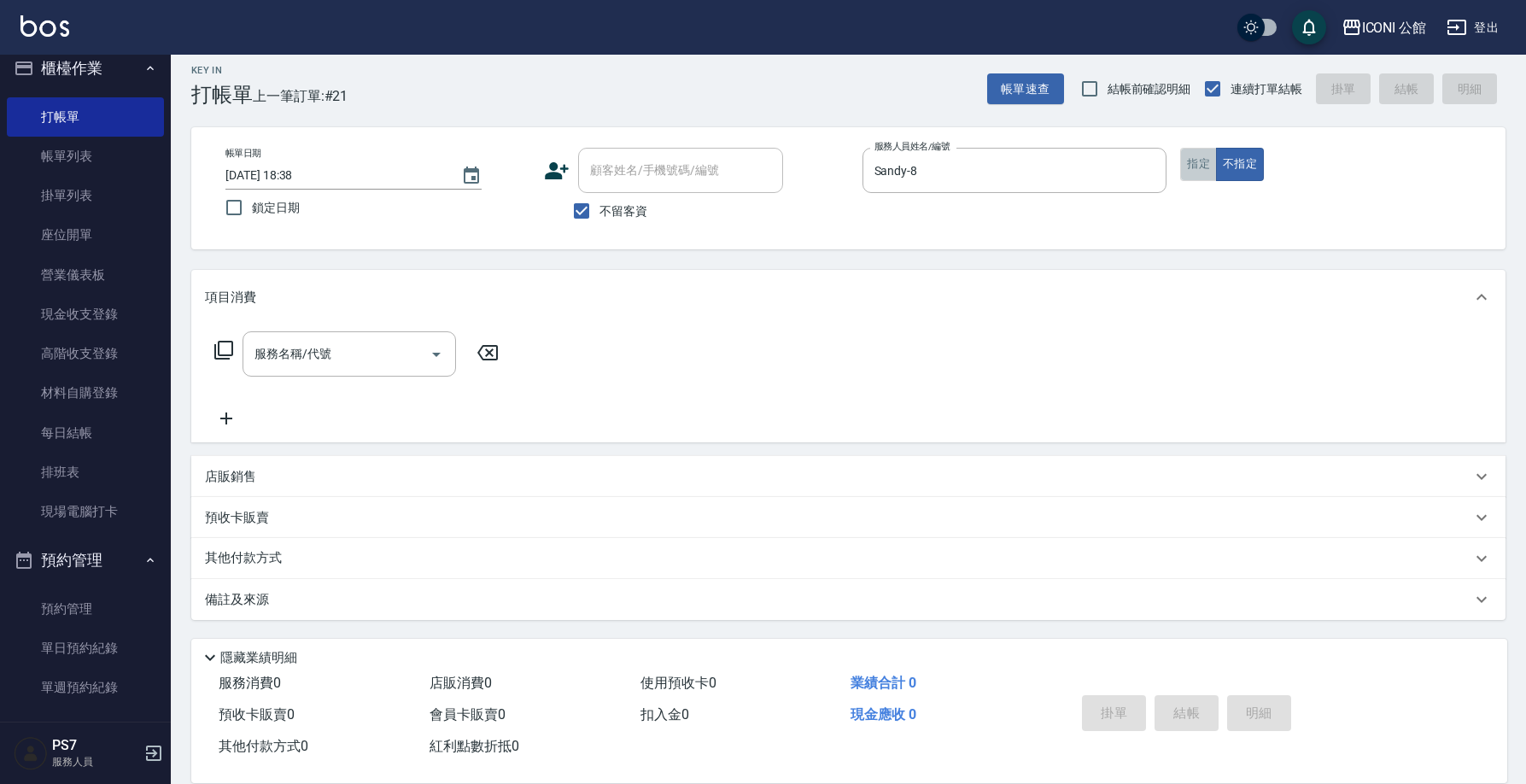
click at [1203, 164] on button "指定" at bounding box center [1198, 164] width 37 height 33
click at [282, 355] on input "服務名稱/代號" at bounding box center [336, 354] width 172 height 30
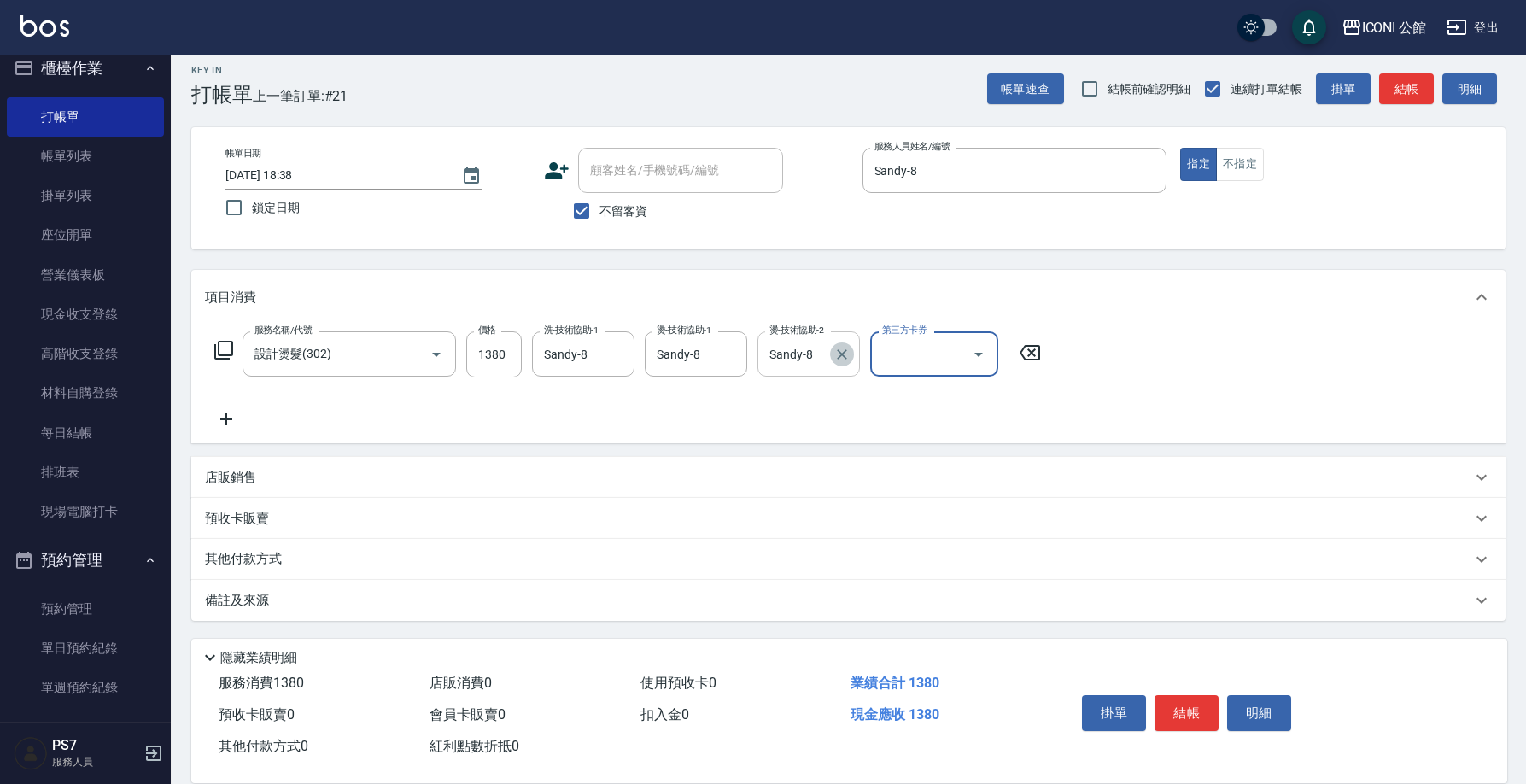
click at [846, 357] on icon "Clear" at bounding box center [842, 354] width 17 height 17
click at [222, 345] on icon at bounding box center [223, 350] width 21 height 21
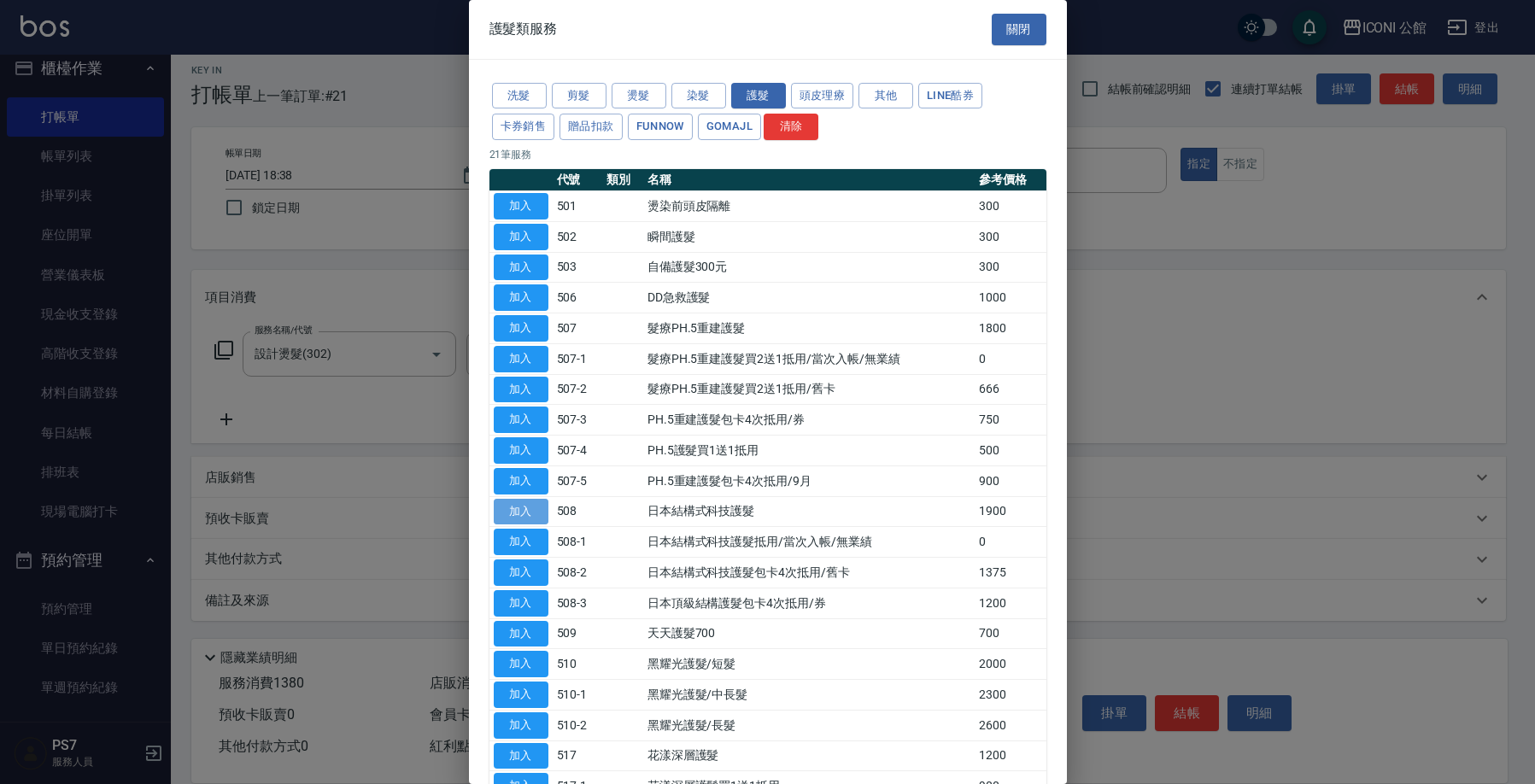
click at [530, 500] on button "加入" at bounding box center [521, 512] width 55 height 26
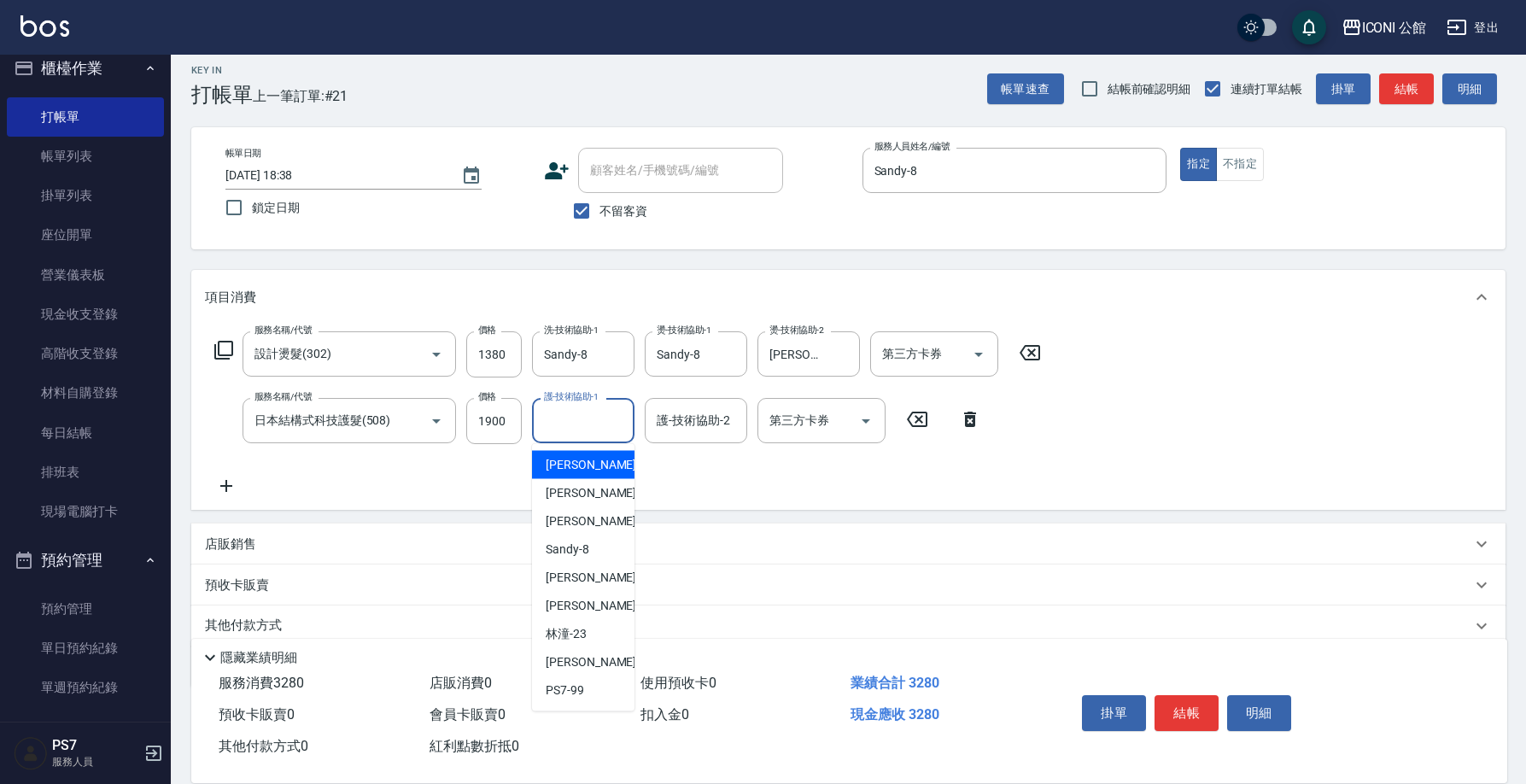
click at [572, 416] on input "護-技術協助-1" at bounding box center [583, 420] width 87 height 30
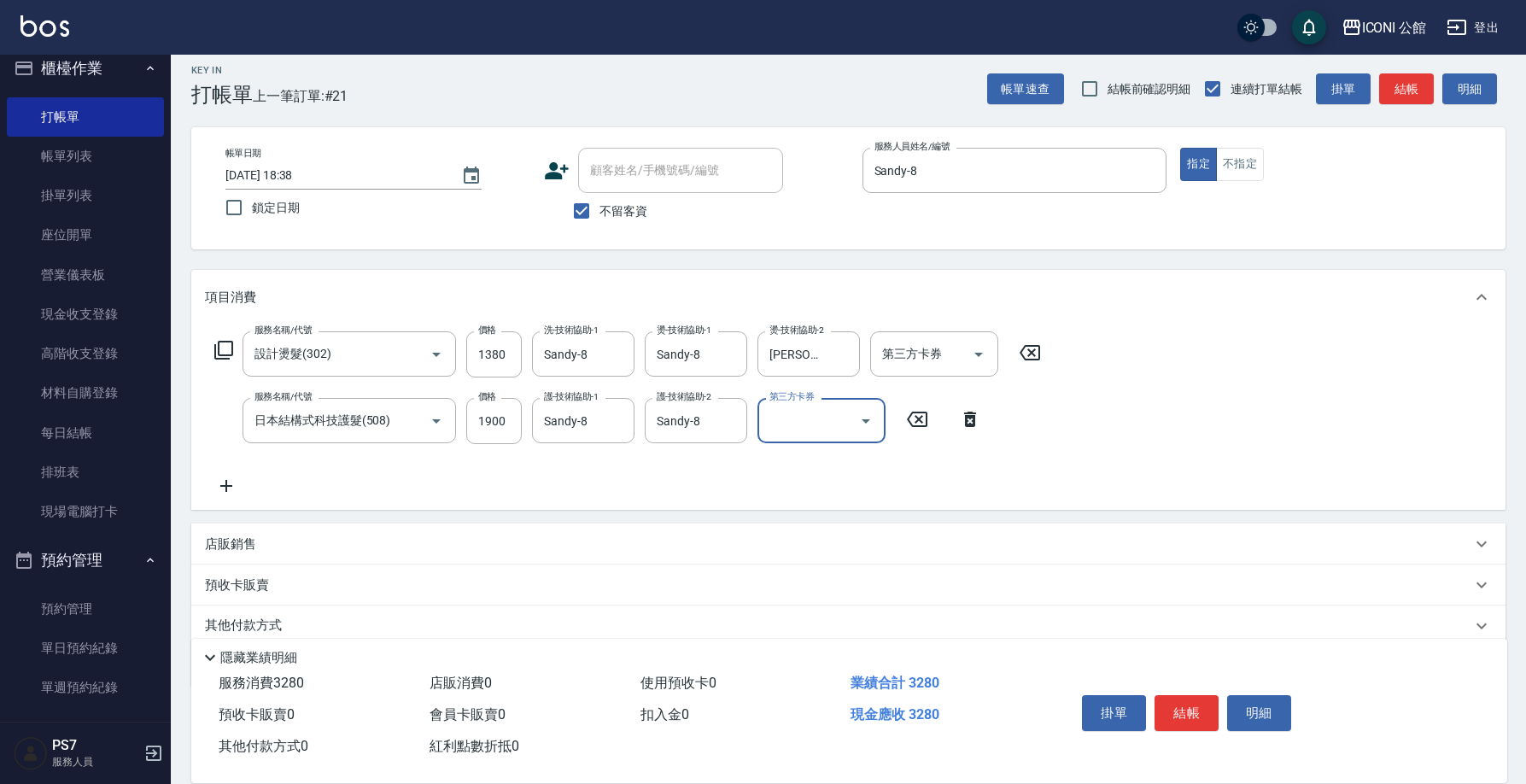
scroll to position [77, 0]
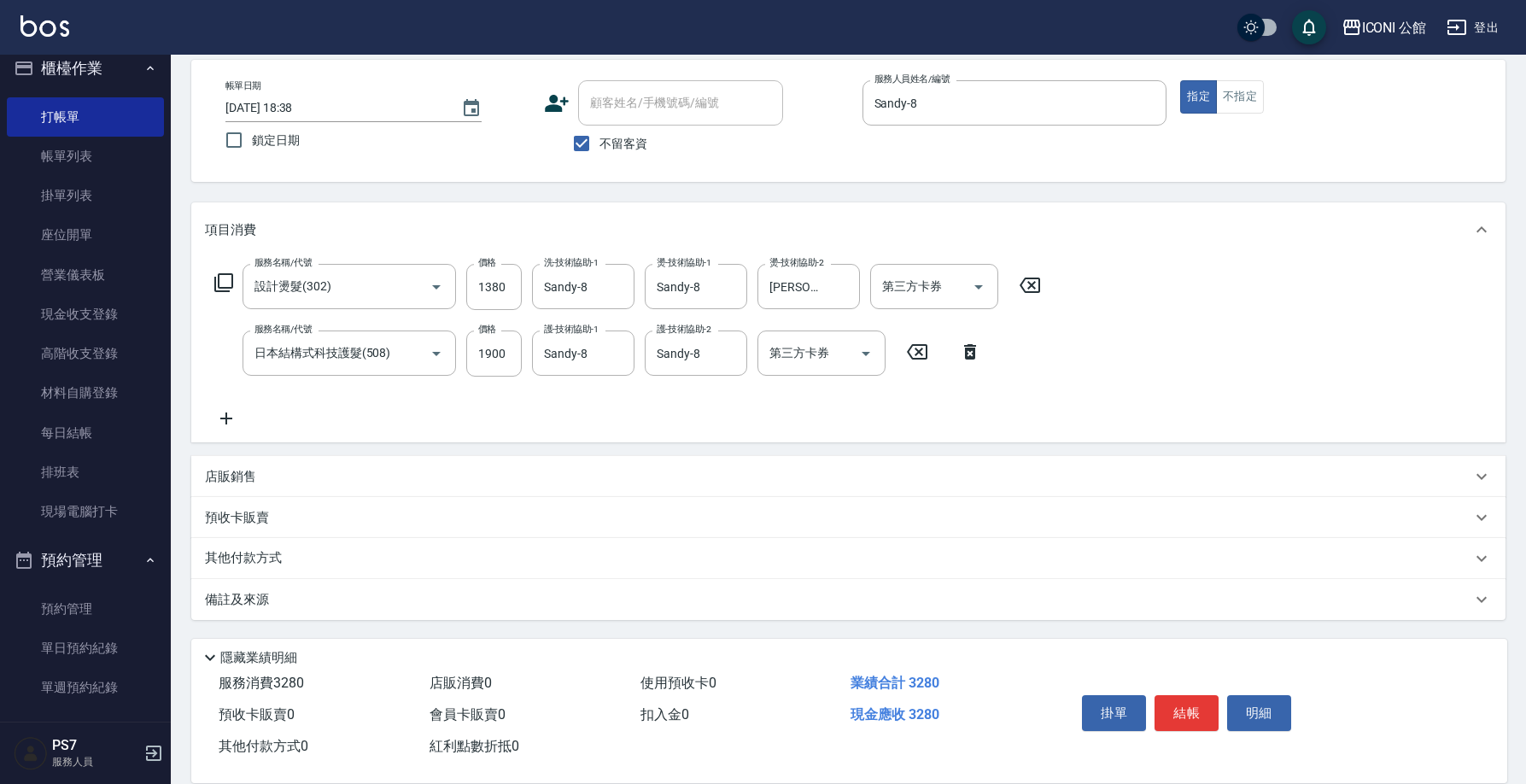
click at [369, 559] on div "其他付款方式" at bounding box center [837, 558] width 1266 height 19
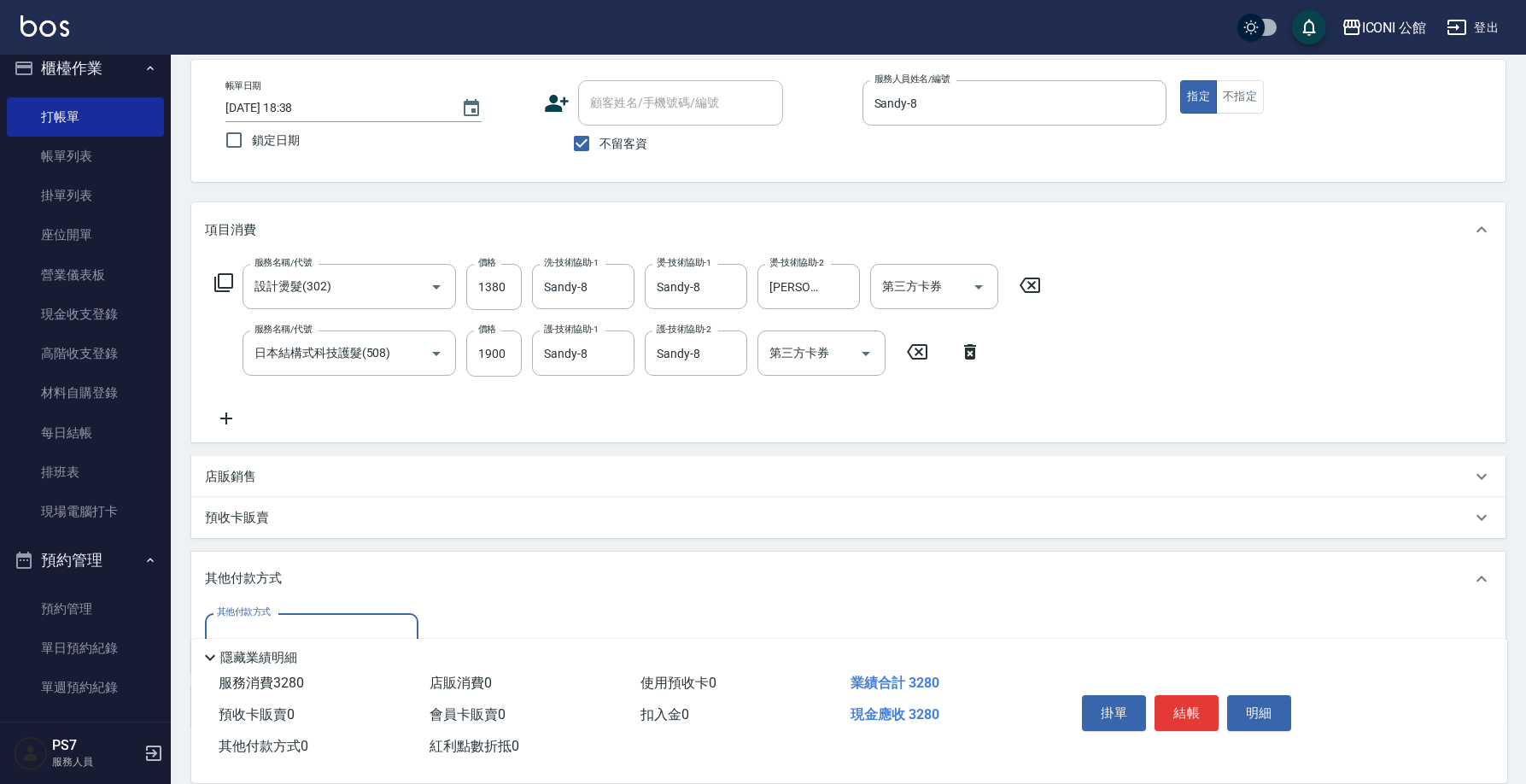
scroll to position [107, 0]
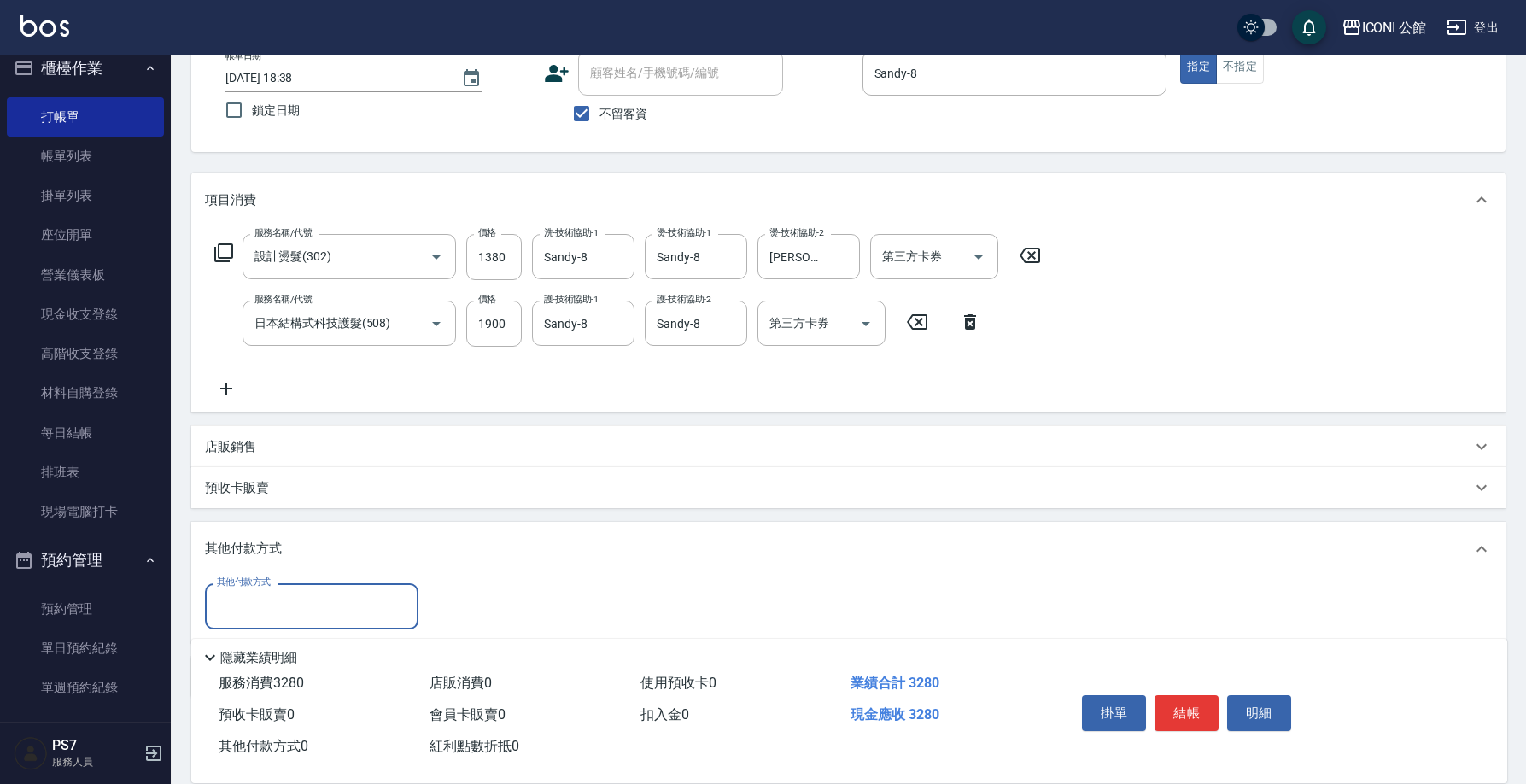
click at [352, 605] on input "其他付款方式" at bounding box center [312, 606] width 198 height 30
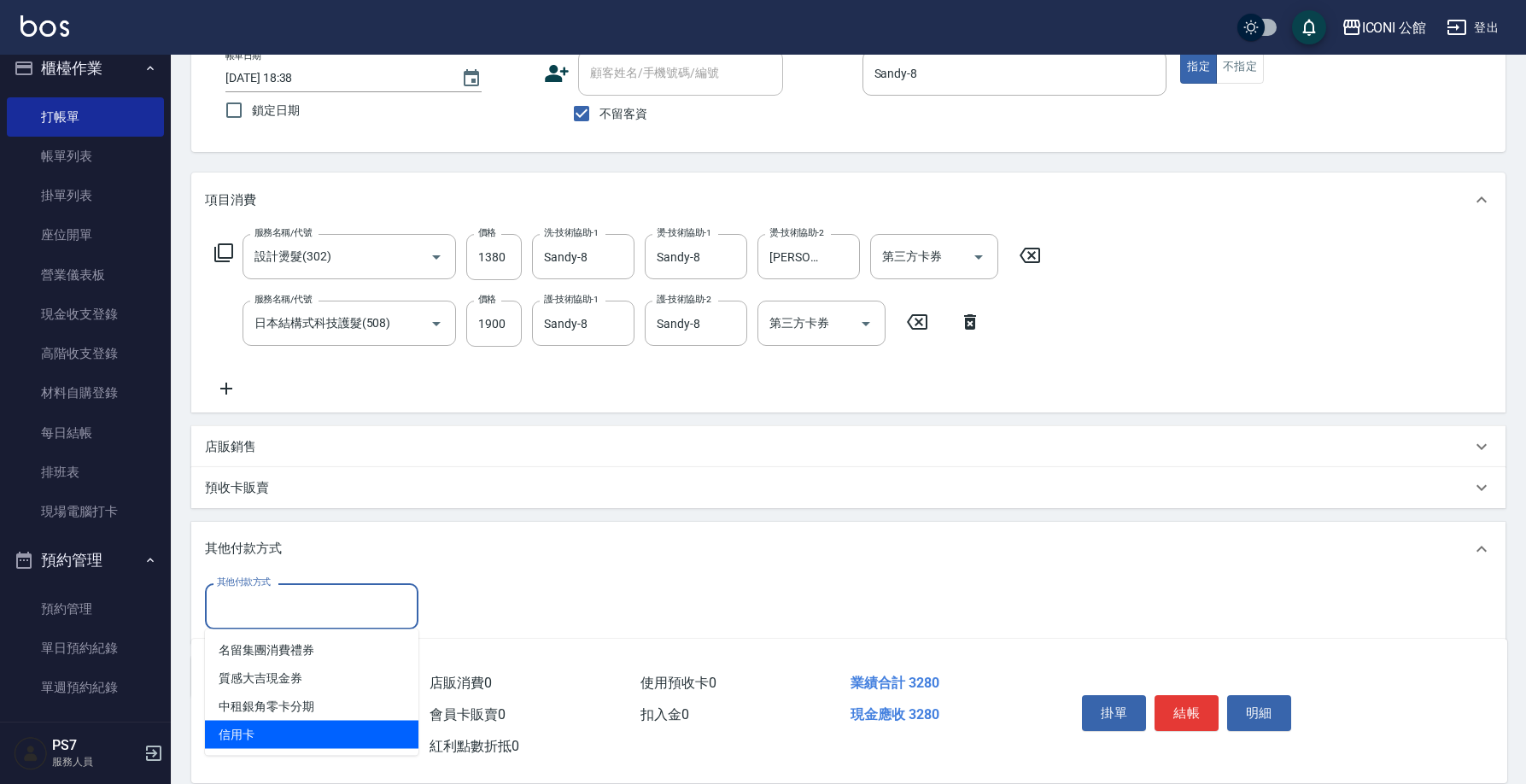
click at [266, 734] on span "信用卡" at bounding box center [311, 734] width 213 height 28
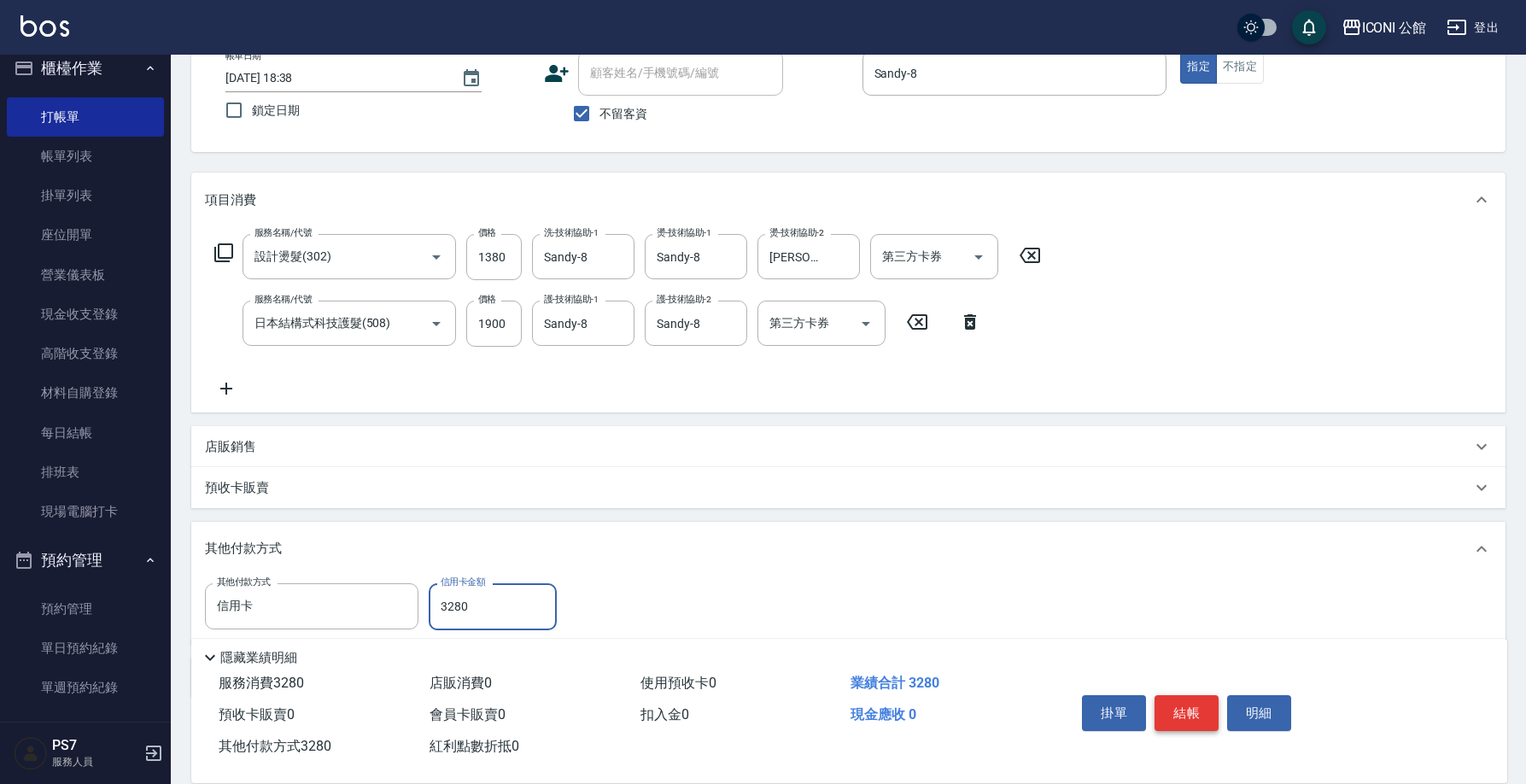
scroll to position [0, 0]
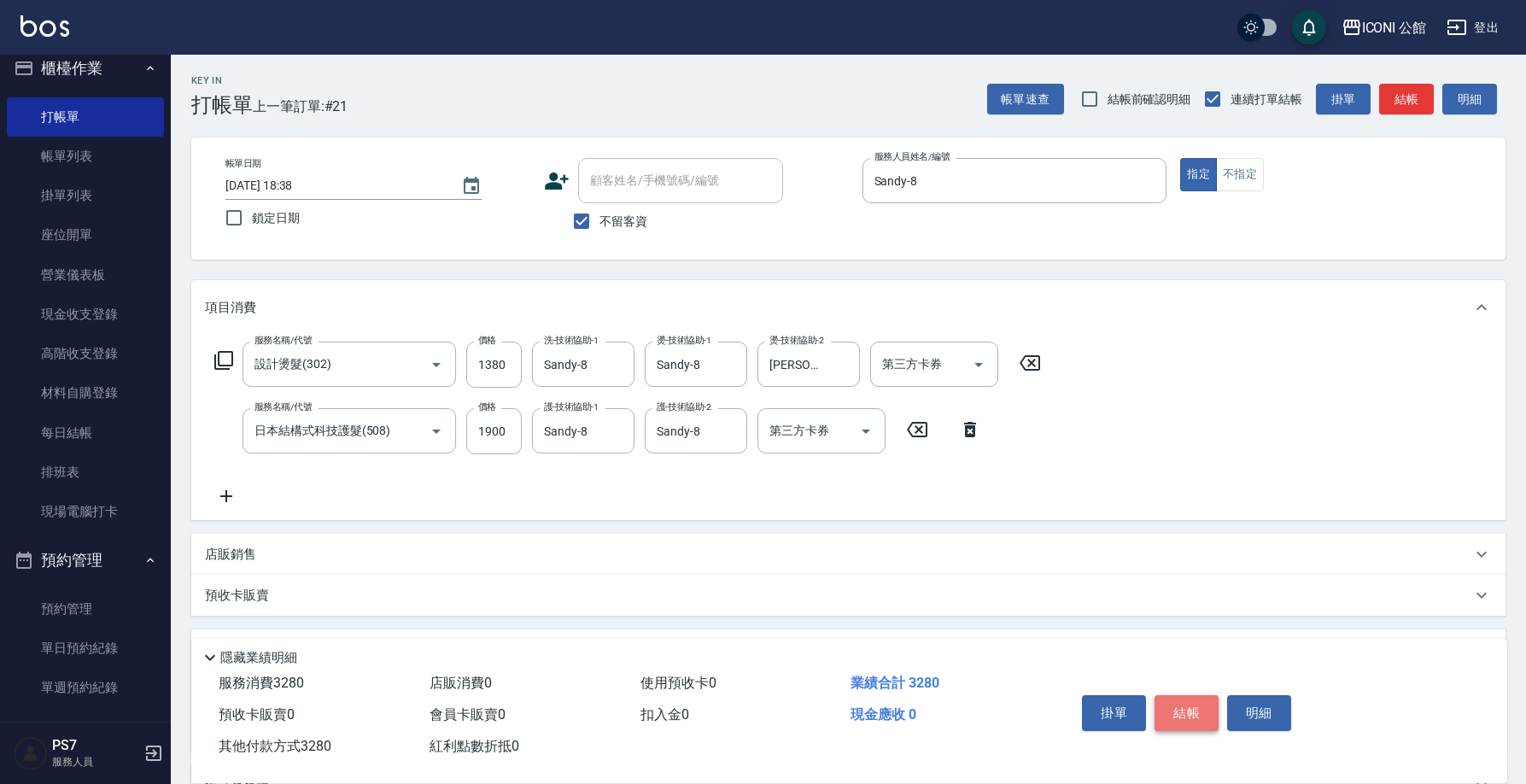
click at [1170, 700] on button "結帳" at bounding box center [1187, 712] width 64 height 36
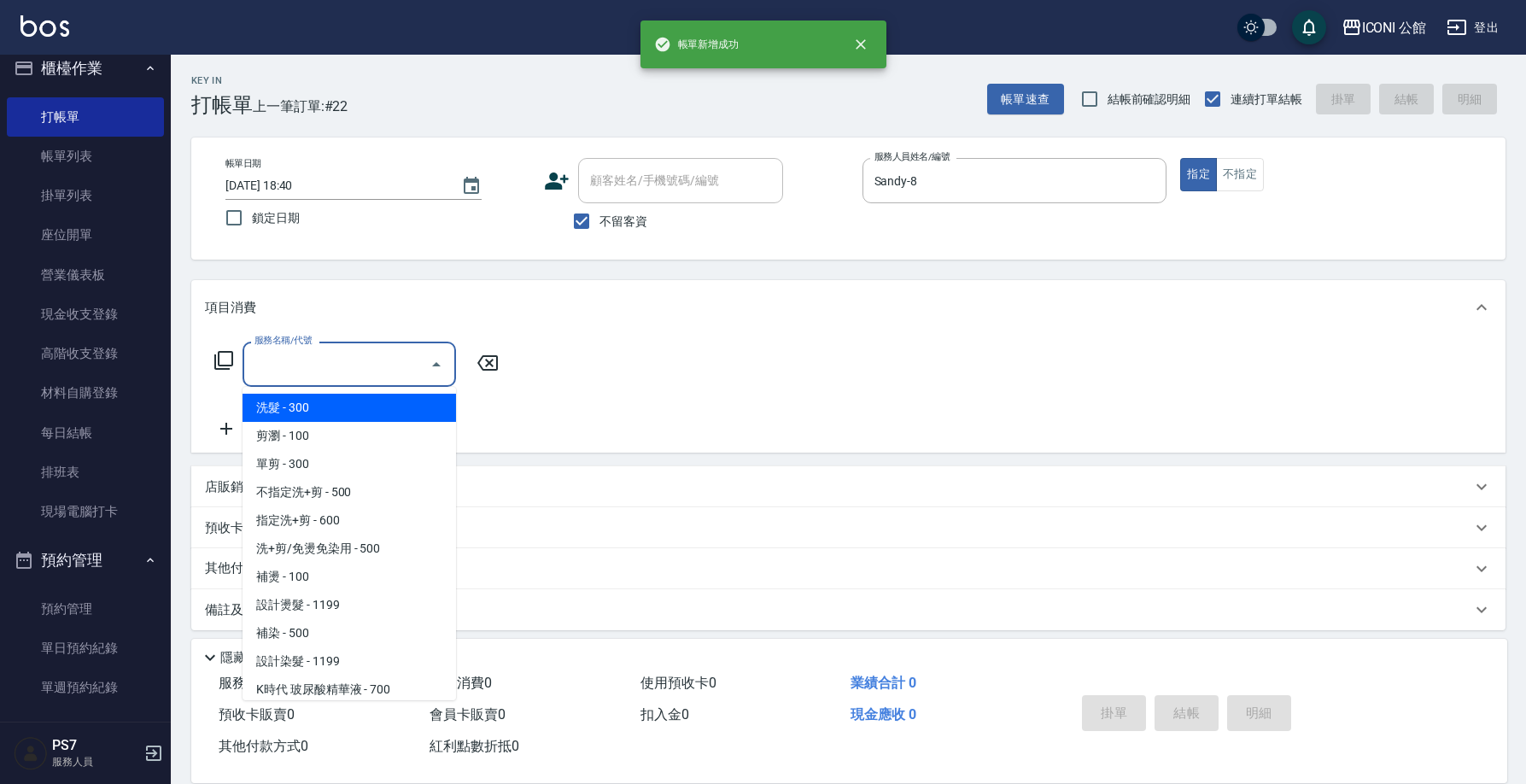
click at [273, 361] on div "服務名稱/代號 服務名稱/代號" at bounding box center [349, 364] width 213 height 45
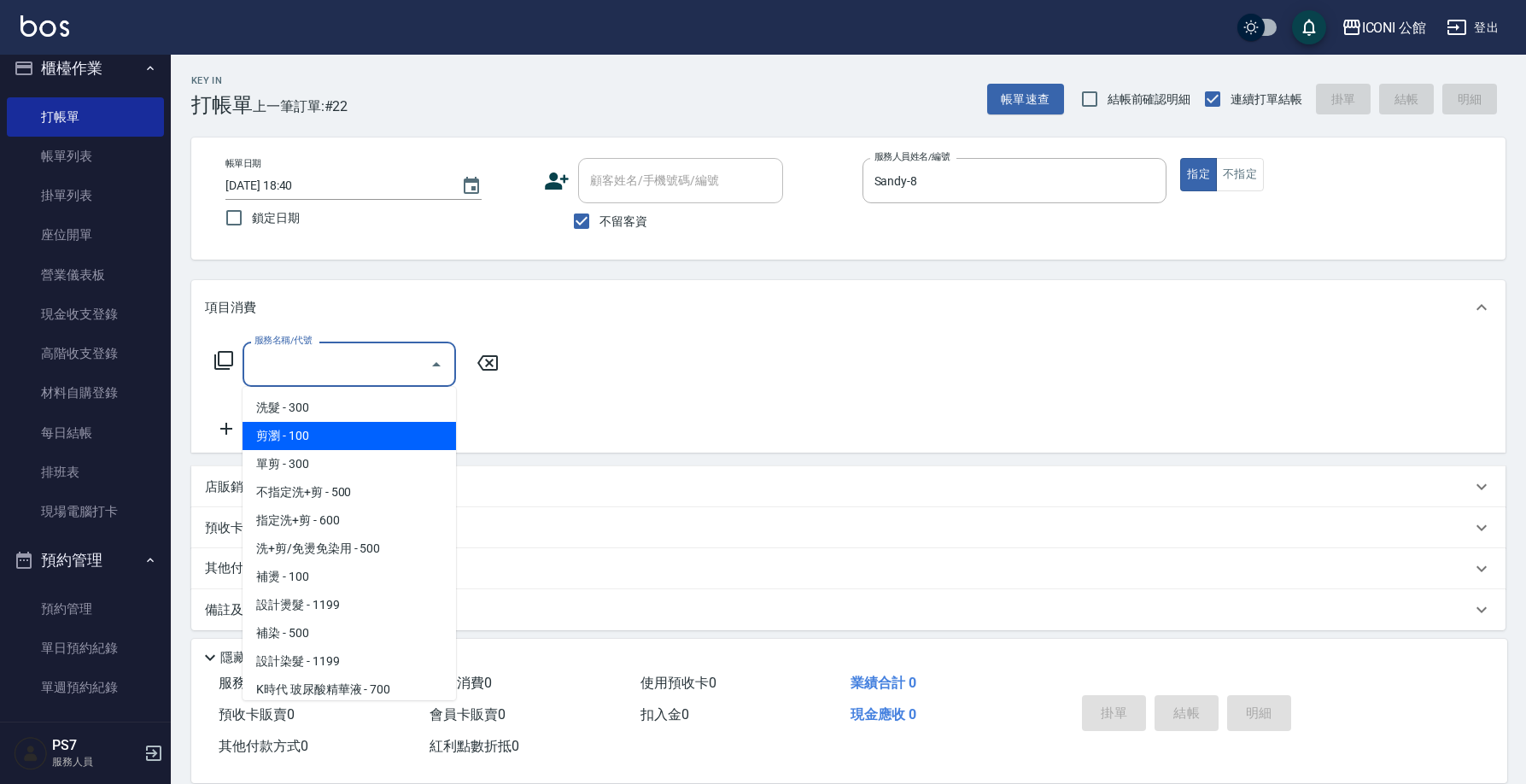
click at [353, 438] on span "剪瀏 - 100" at bounding box center [349, 435] width 213 height 28
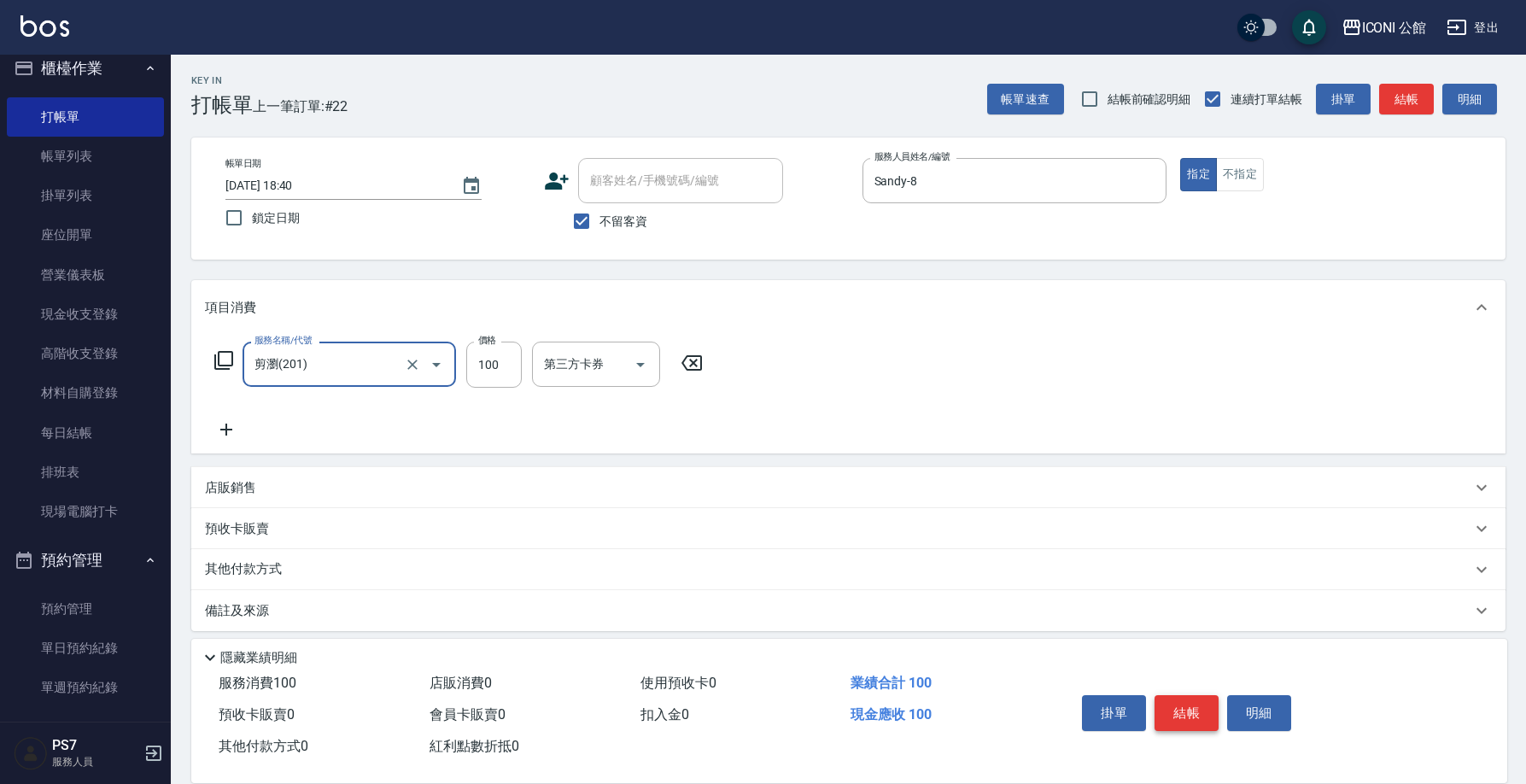
click at [1179, 695] on button "結帳" at bounding box center [1187, 712] width 64 height 36
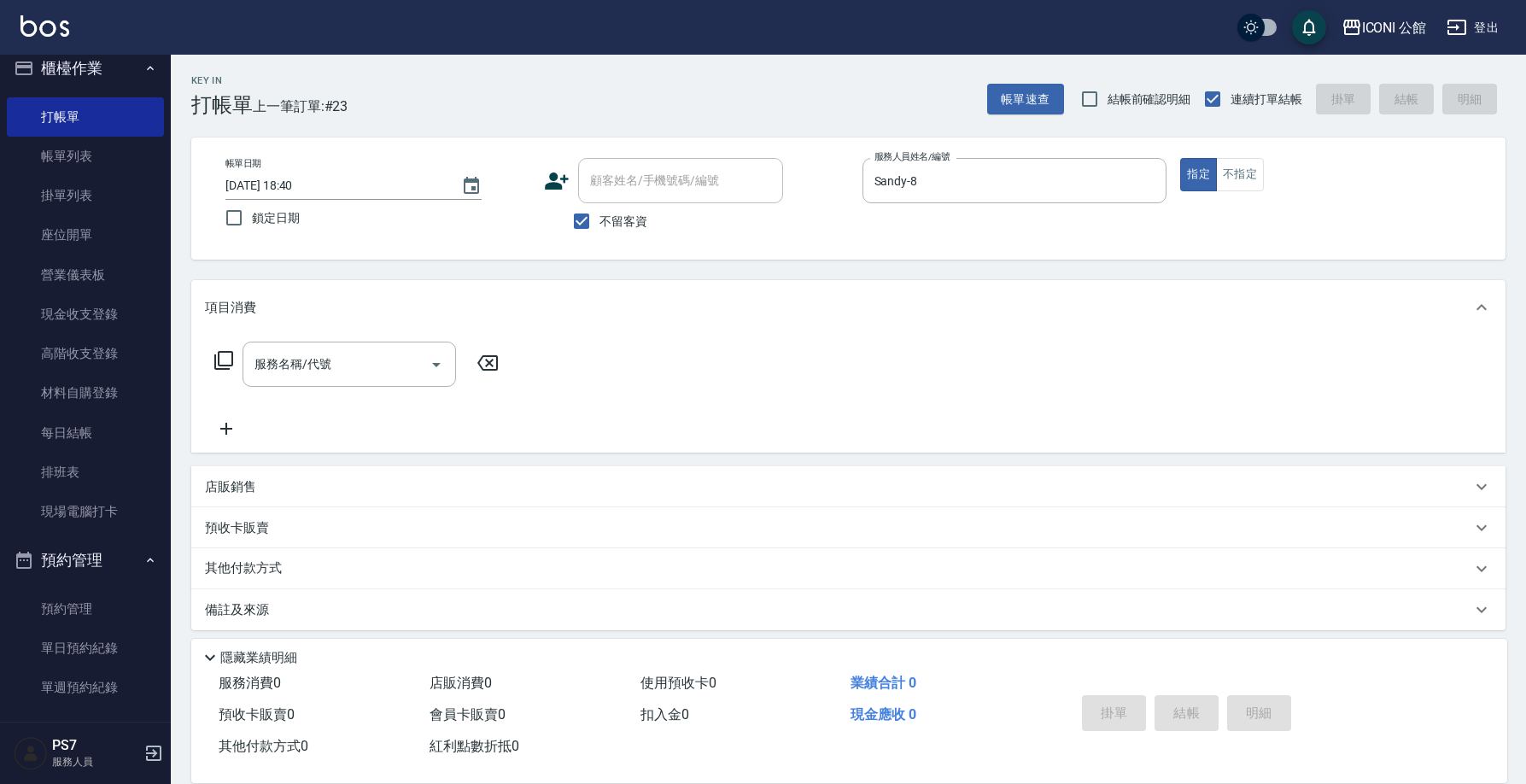
click at [310, 338] on div "服務名稱/代號 服務名稱/代號" at bounding box center [848, 393] width 1314 height 118
click at [310, 347] on div "服務名稱/代號" at bounding box center [349, 364] width 213 height 45
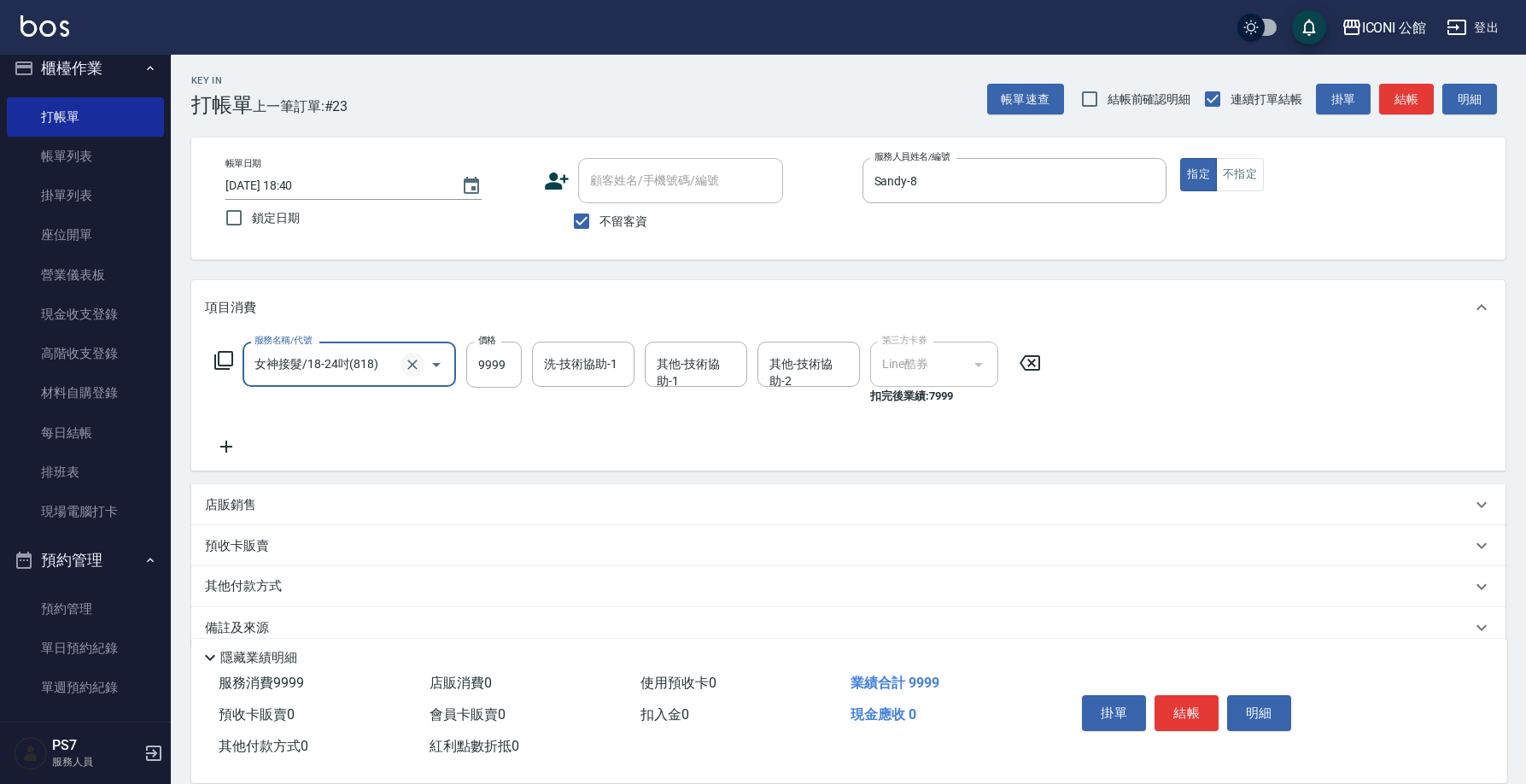
click at [406, 371] on icon "Clear" at bounding box center [412, 365] width 17 height 17
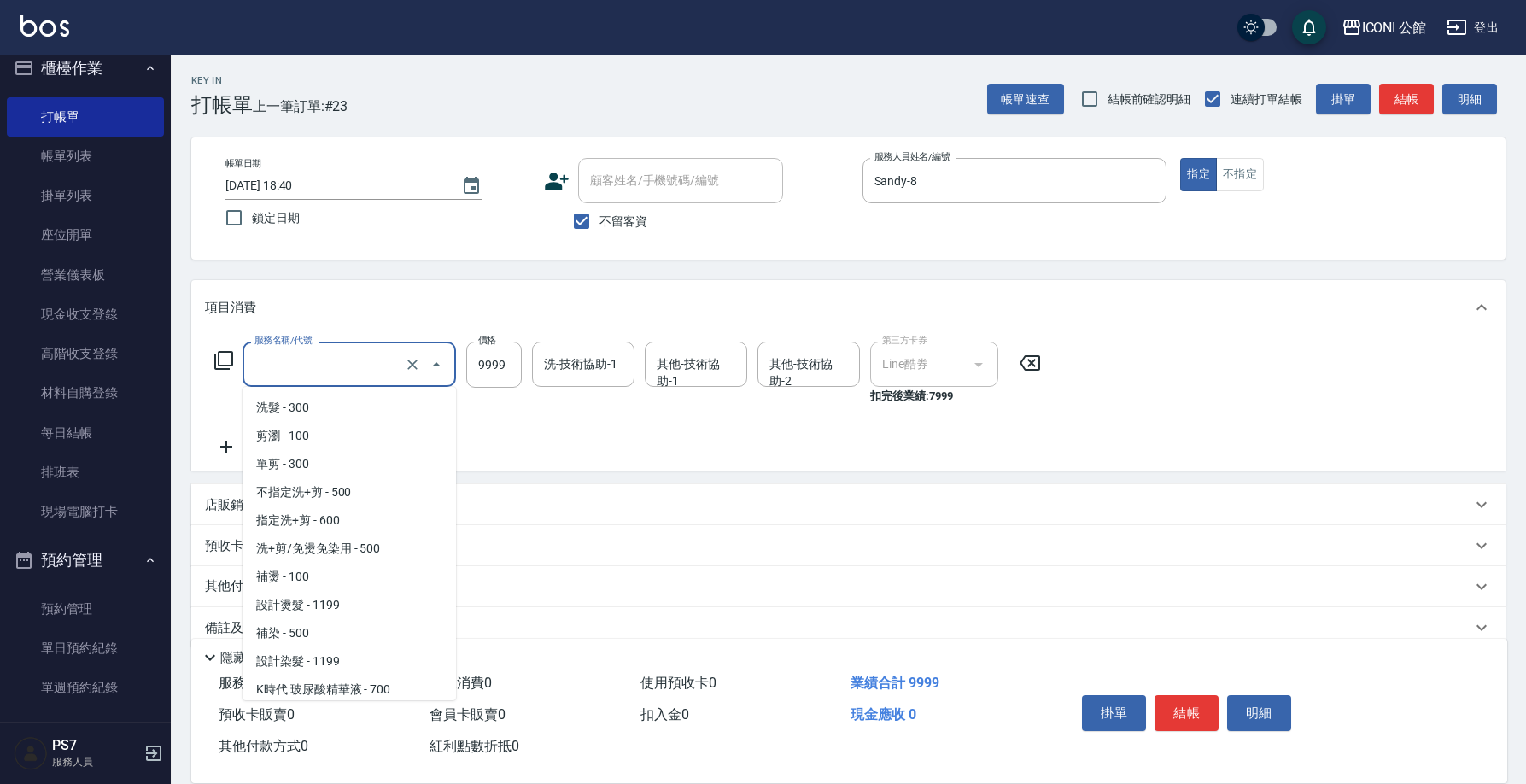
click at [386, 373] on input "服務名稱/代號" at bounding box center [324, 364] width 150 height 30
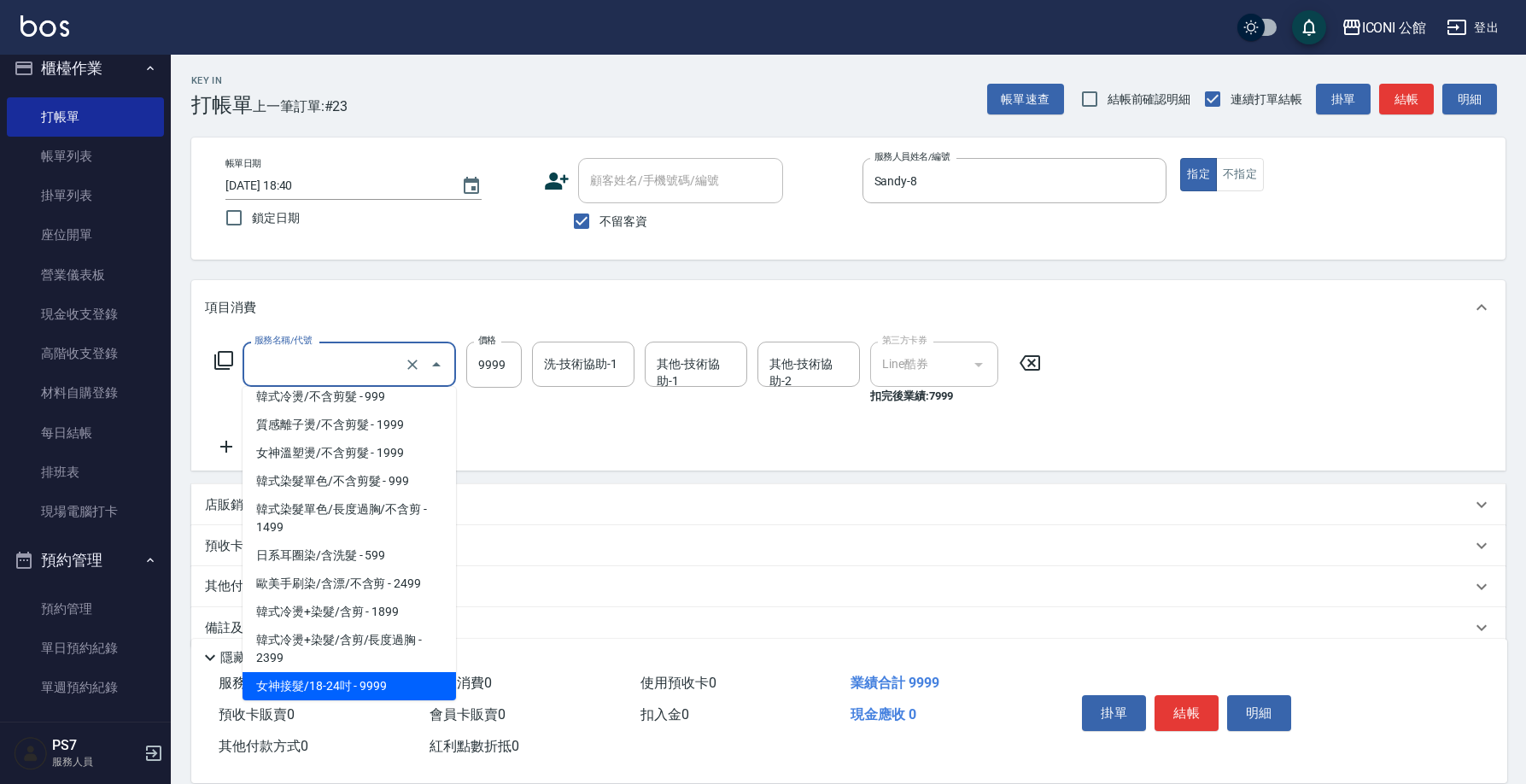
click at [370, 368] on input "服務名稱/代號" at bounding box center [324, 364] width 150 height 30
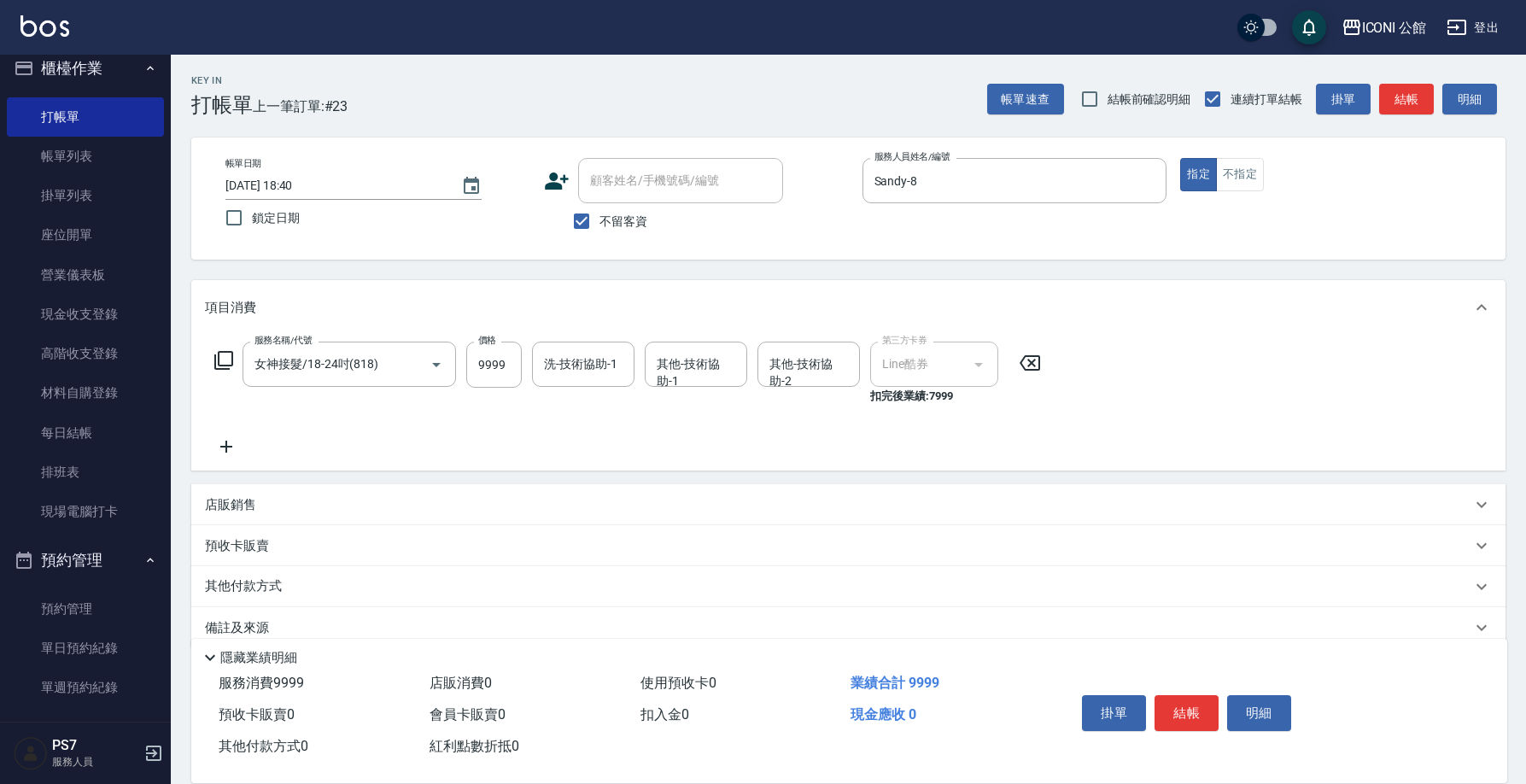
click at [1022, 355] on icon at bounding box center [1029, 363] width 42 height 21
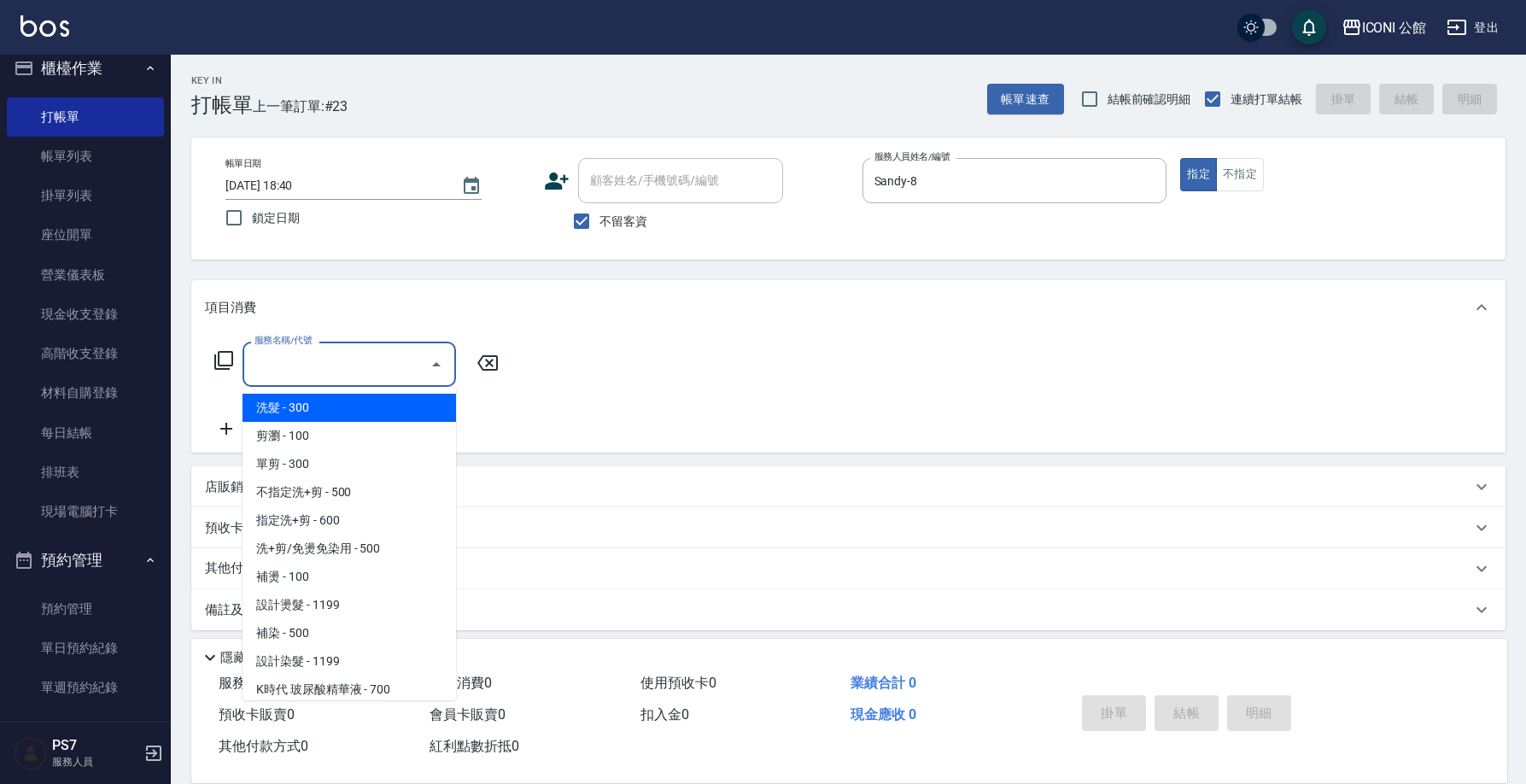
click at [376, 354] on input "服務名稱/代號" at bounding box center [336, 364] width 172 height 30
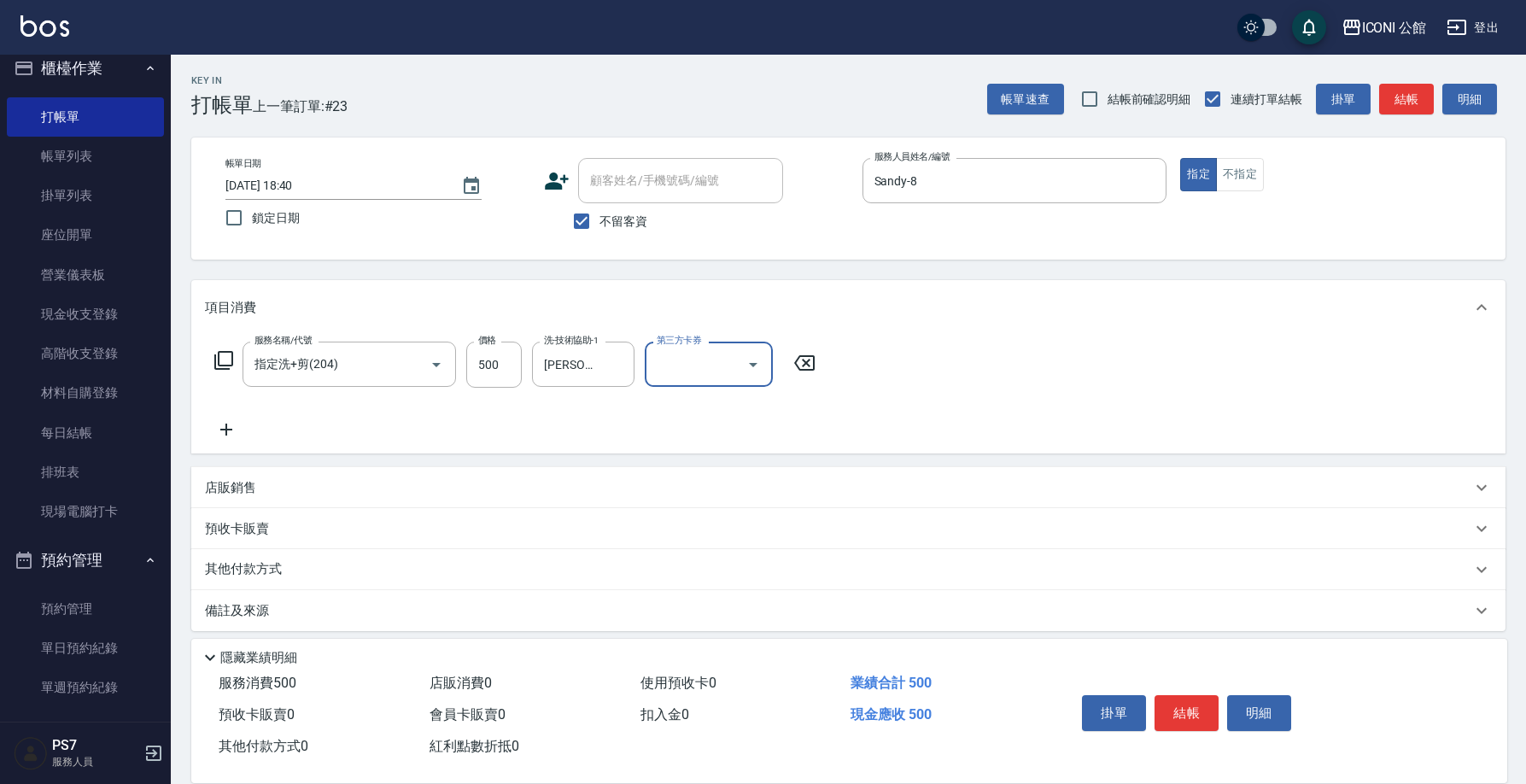
click at [219, 353] on icon at bounding box center [223, 360] width 19 height 19
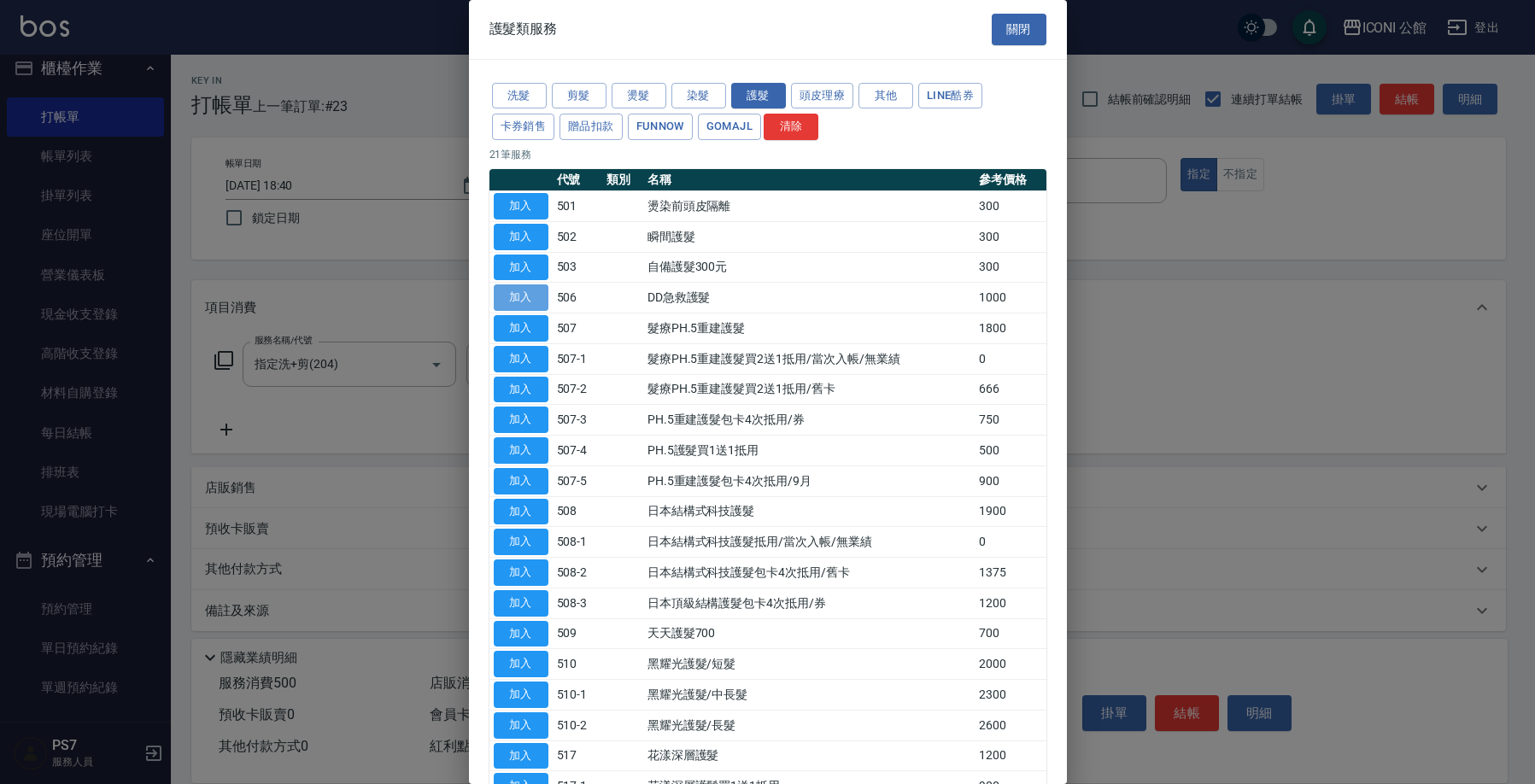
click at [528, 294] on button "加入" at bounding box center [521, 298] width 55 height 26
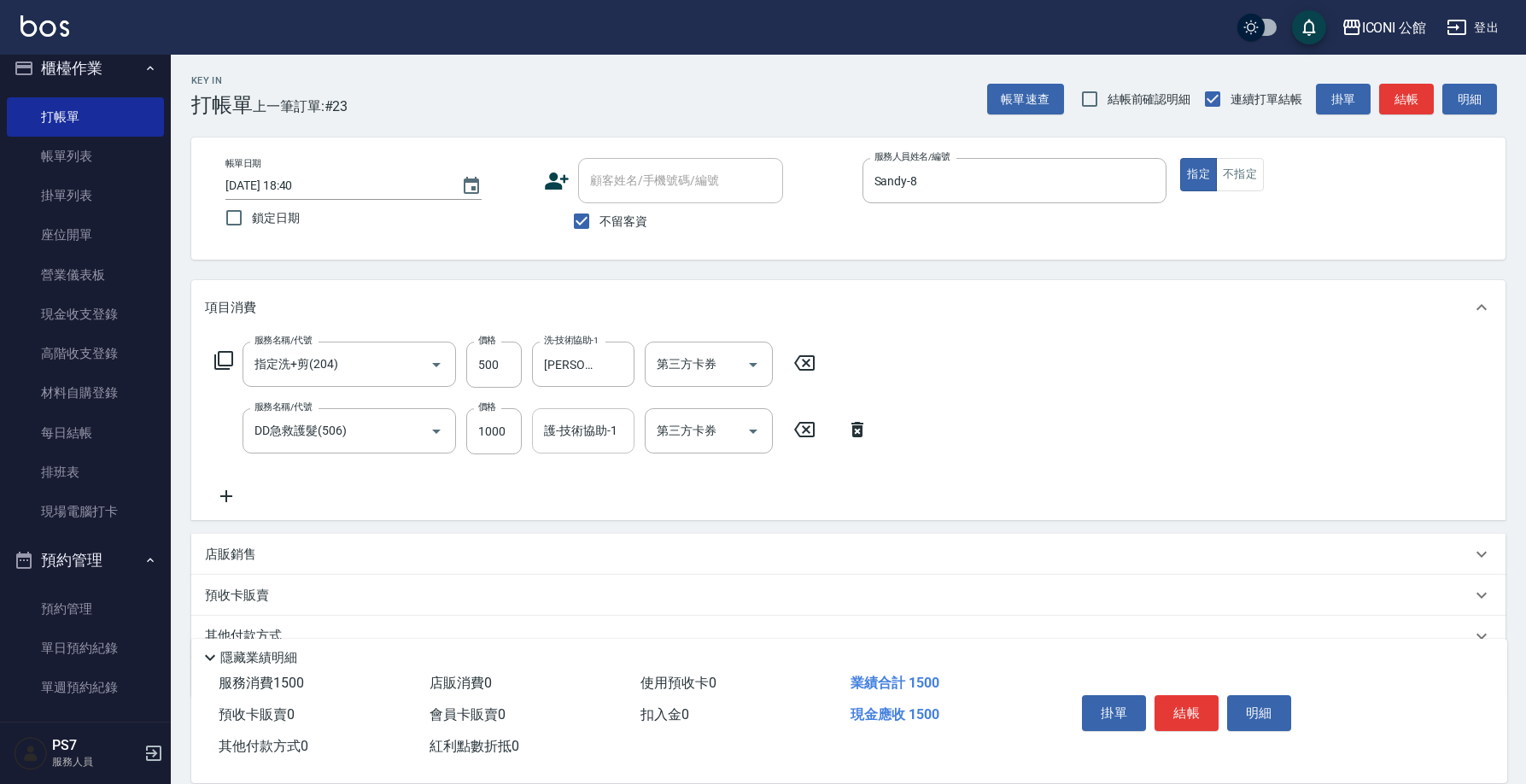
click at [588, 421] on input "護-技術協助-1" at bounding box center [583, 431] width 87 height 30
click at [509, 365] on input "500" at bounding box center [494, 364] width 56 height 46
click at [509, 364] on input "500" at bounding box center [494, 364] width 56 height 46
click at [507, 425] on input "0" at bounding box center [494, 431] width 56 height 46
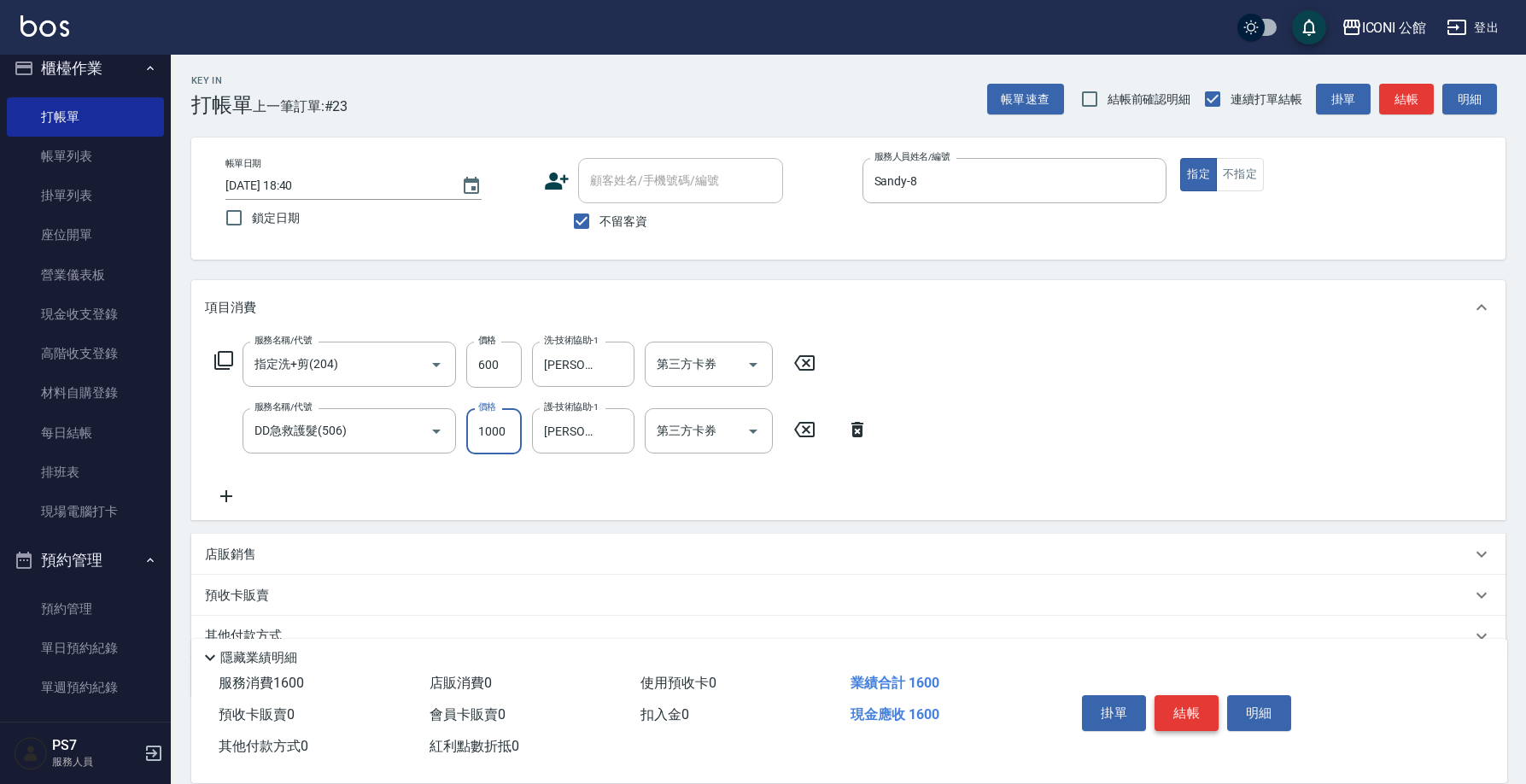
click at [1192, 711] on button "結帳" at bounding box center [1187, 712] width 64 height 36
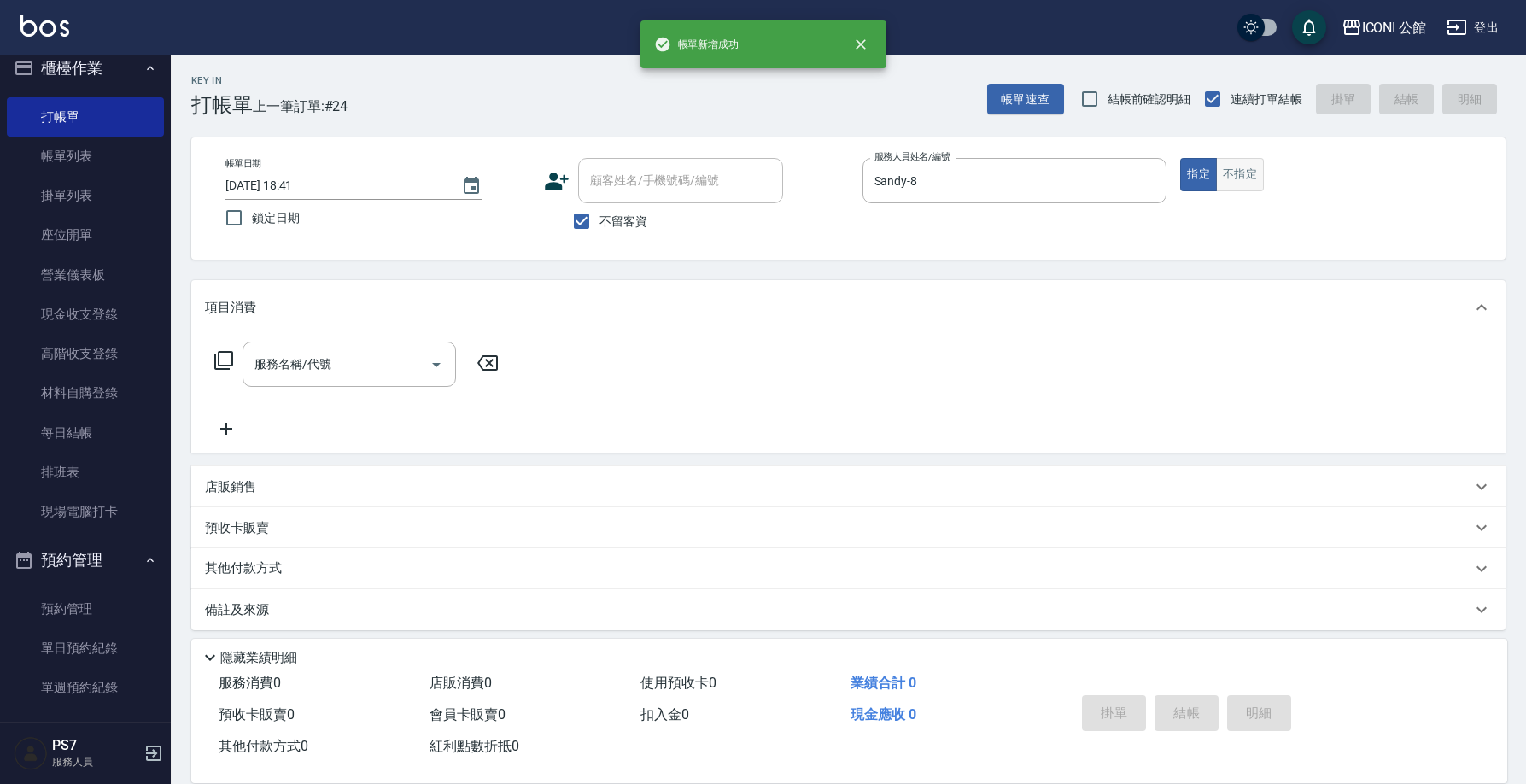
click at [1239, 170] on button "不指定" at bounding box center [1239, 174] width 48 height 33
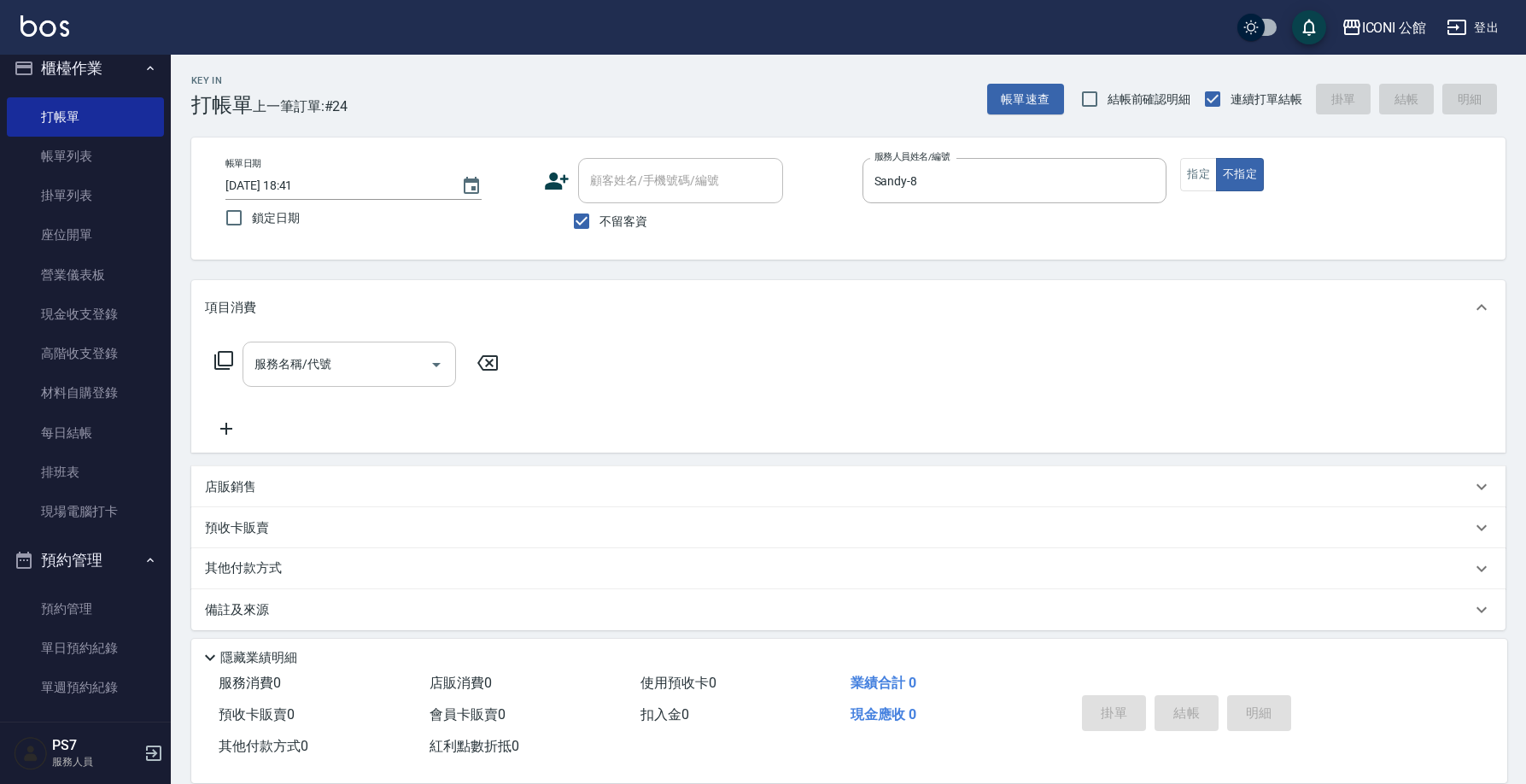
click at [409, 358] on input "服務名稱/代號" at bounding box center [336, 364] width 172 height 30
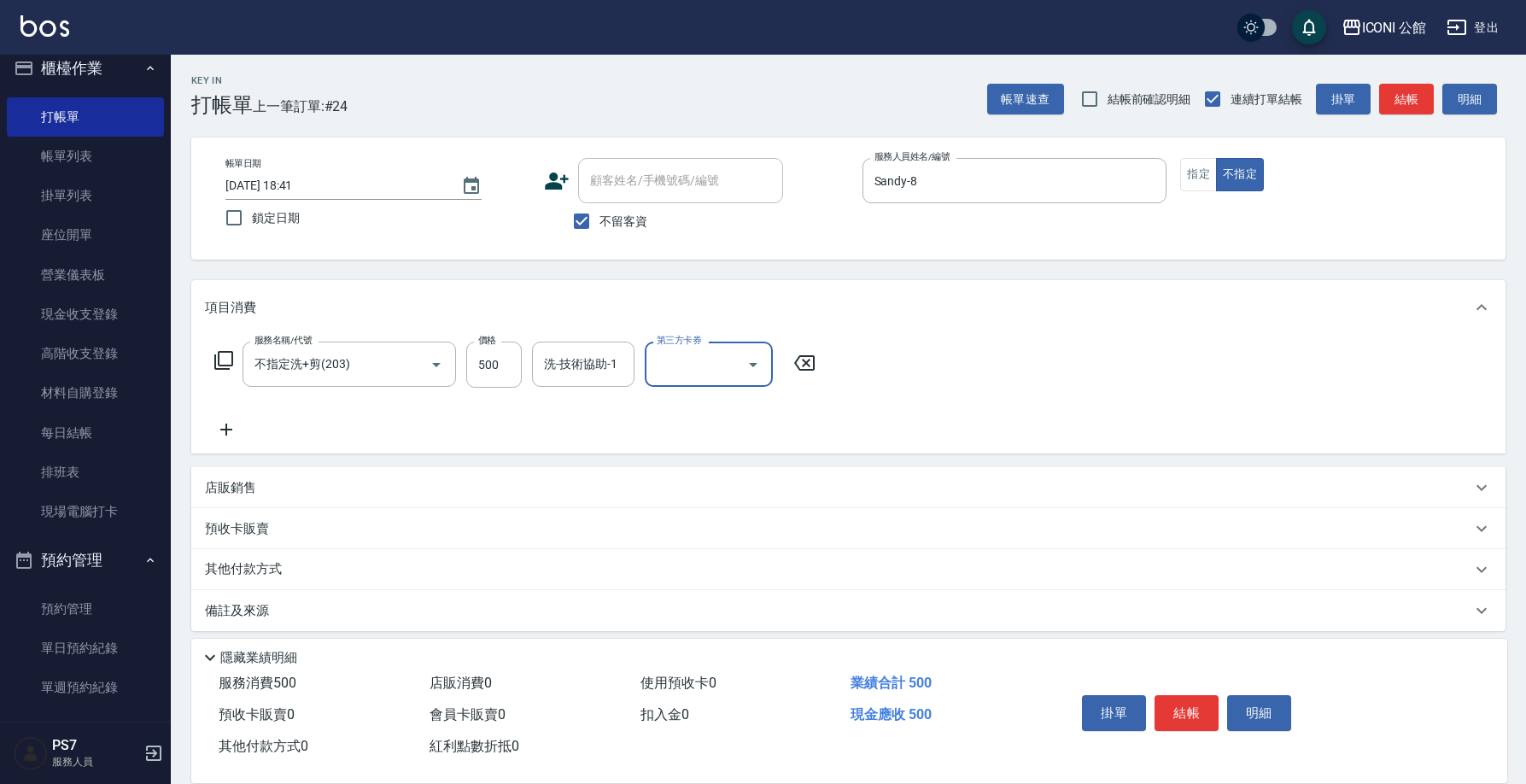
click at [658, 360] on input "第三方卡券" at bounding box center [696, 364] width 87 height 30
click at [639, 364] on form "洗-技術協助-1 洗-技術協助-1" at bounding box center [588, 364] width 113 height 45
click at [633, 362] on div "洗-技術協助-1" at bounding box center [583, 364] width 103 height 45
click at [1191, 710] on button "結帳" at bounding box center [1187, 712] width 64 height 36
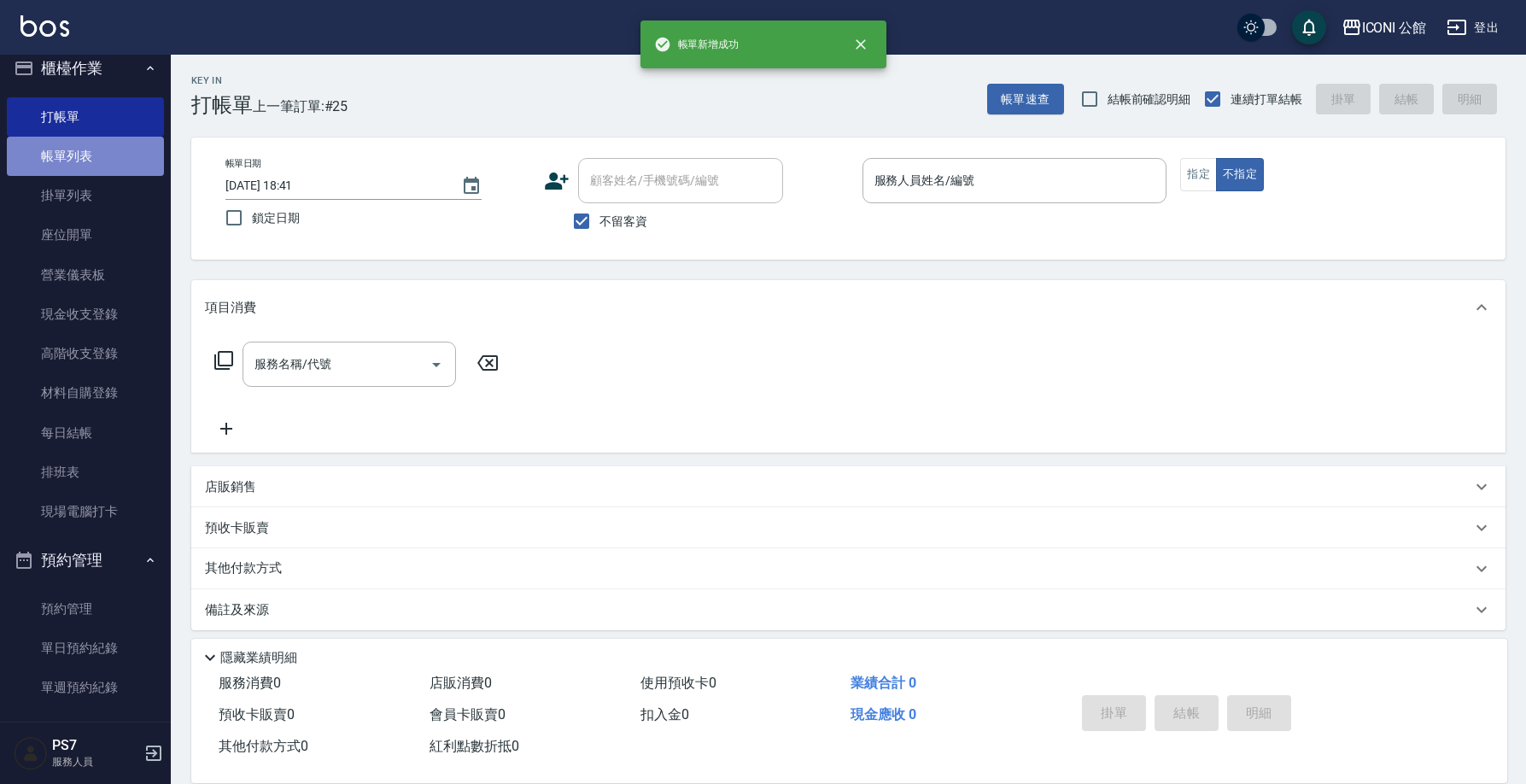
click at [92, 154] on link "帳單列表" at bounding box center [85, 156] width 157 height 40
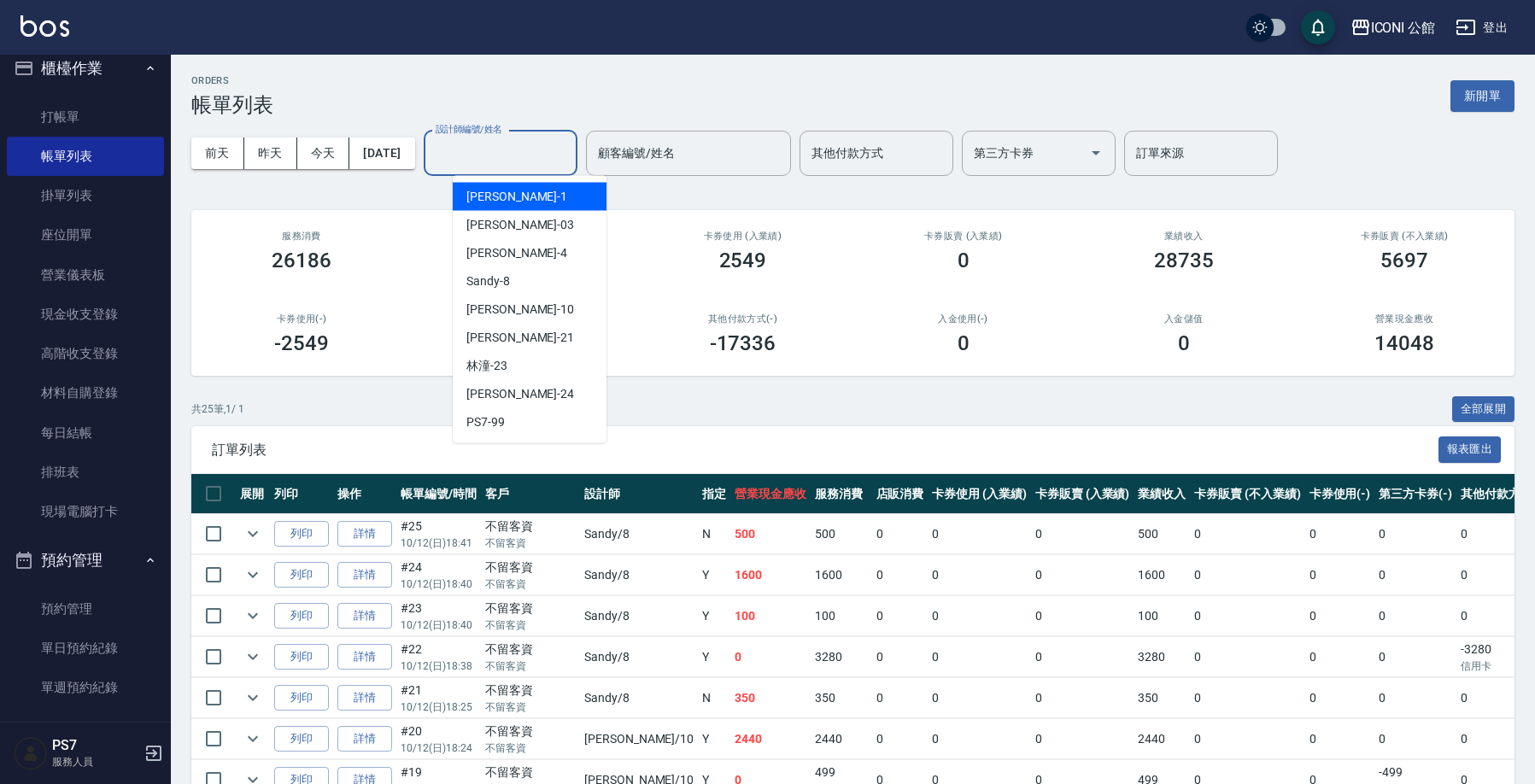
click at [512, 149] on div "設計師編號/姓名 設計師編號/姓名" at bounding box center [500, 154] width 154 height 45
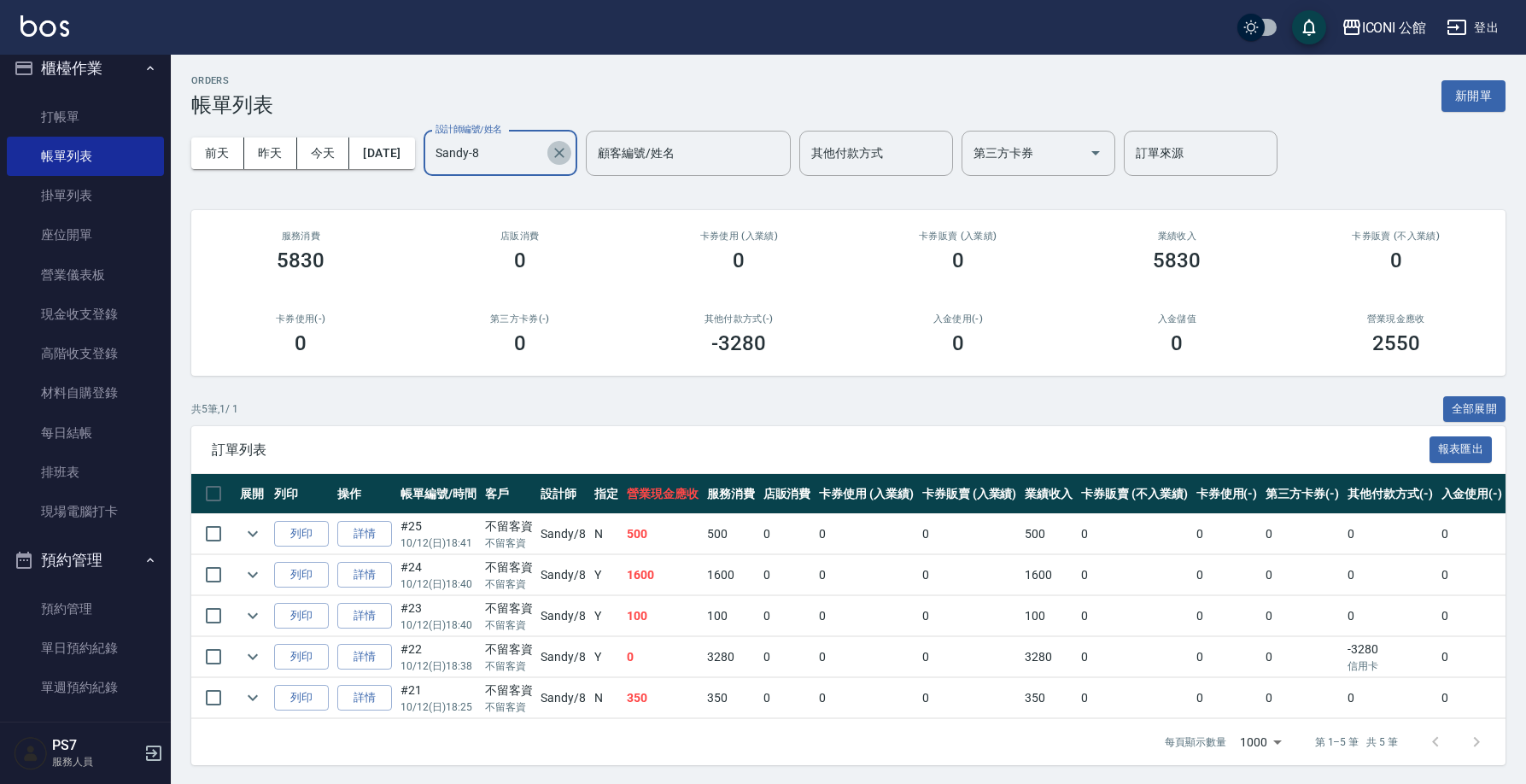
click at [567, 148] on icon "Clear" at bounding box center [559, 153] width 17 height 17
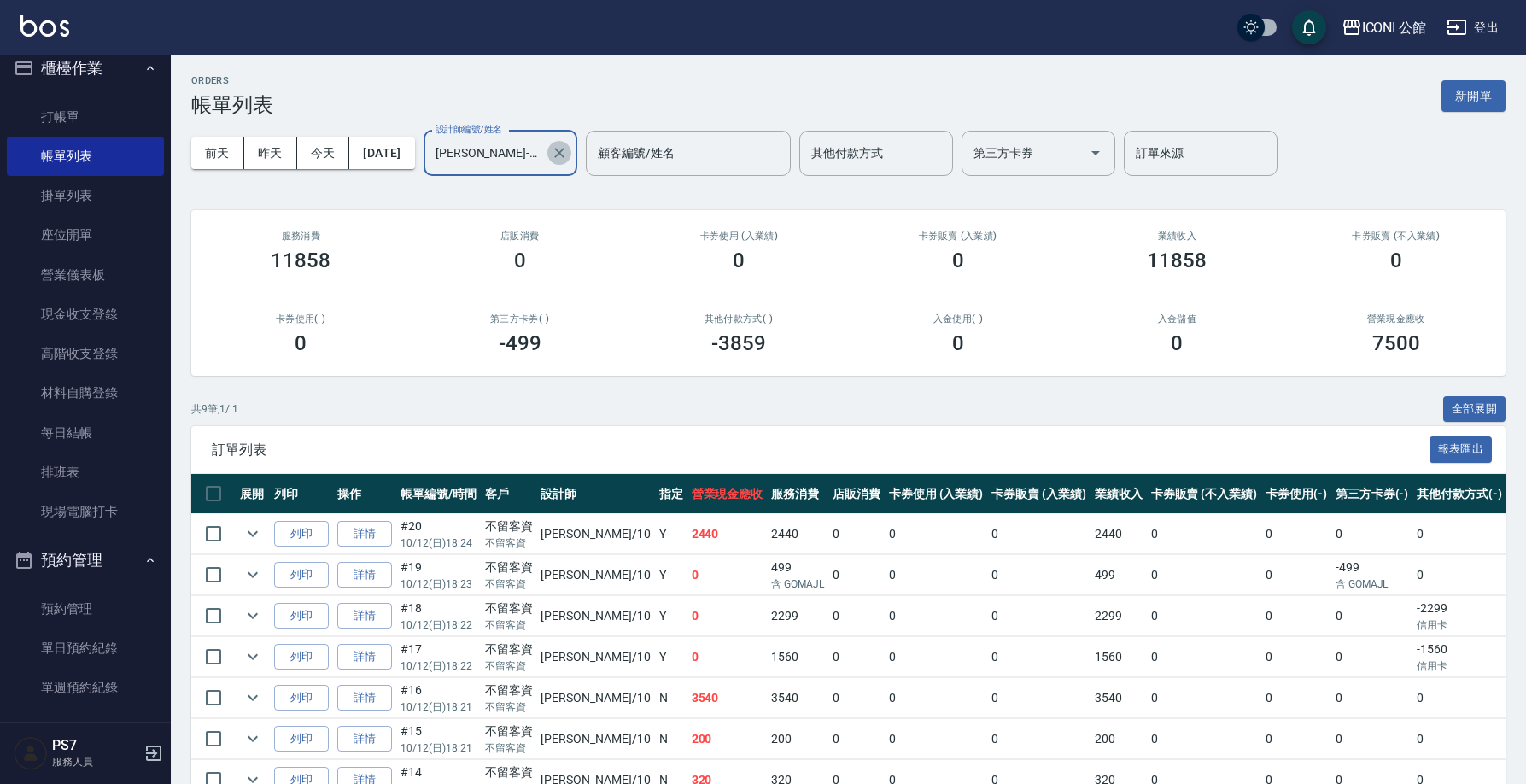
click at [567, 147] on icon "Clear" at bounding box center [559, 153] width 17 height 17
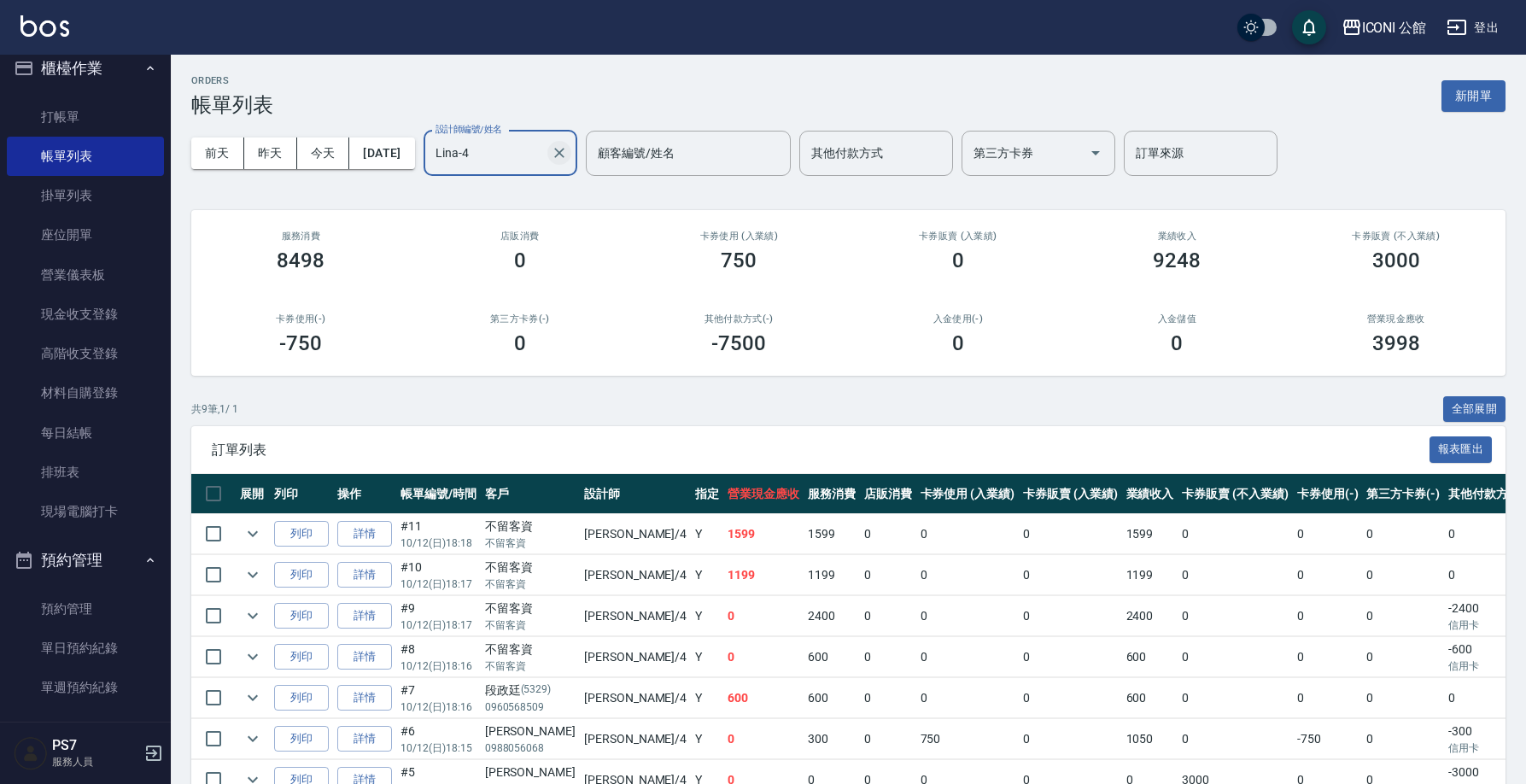
click at [567, 149] on icon "Clear" at bounding box center [559, 153] width 17 height 17
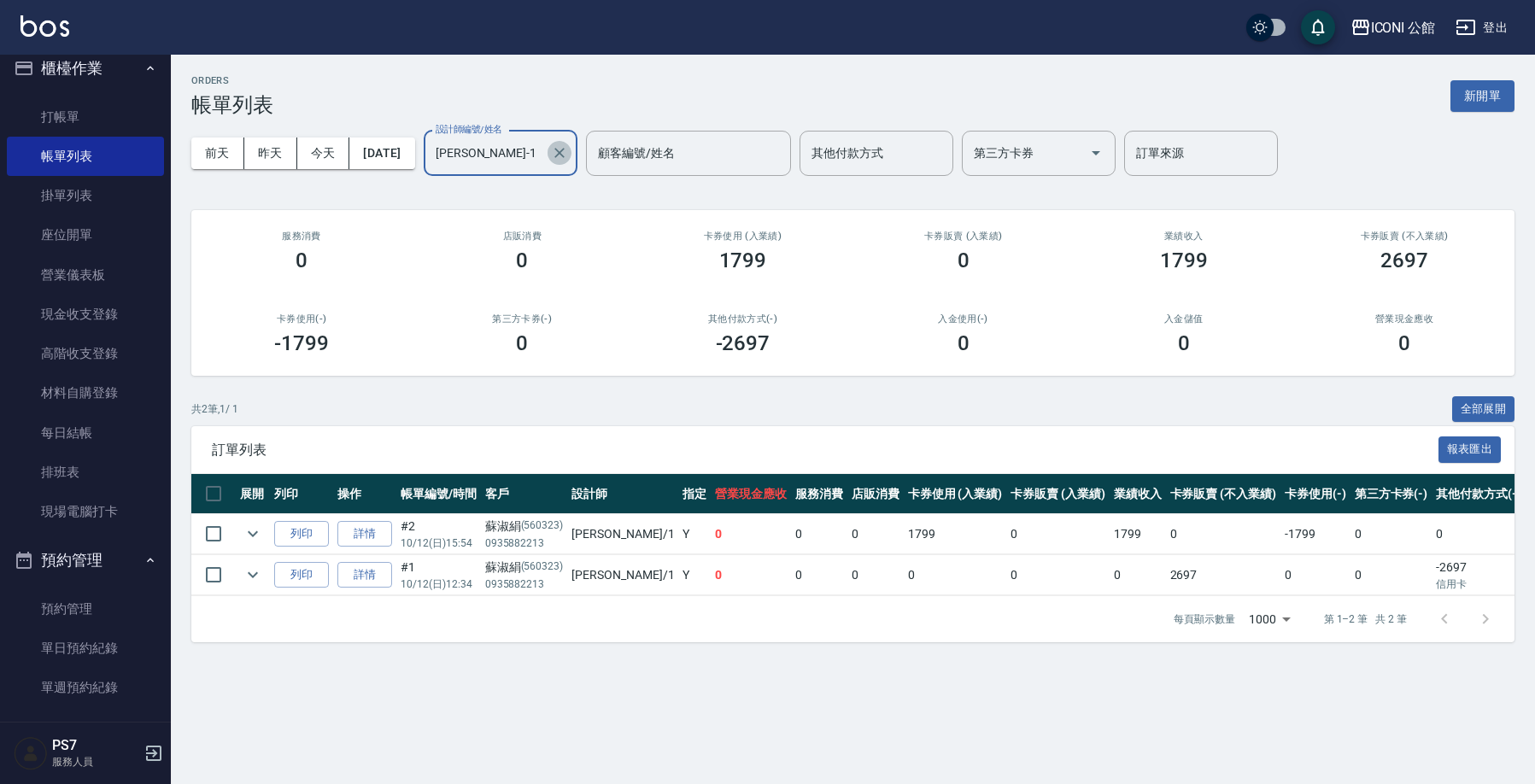
click at [571, 156] on button "Clear" at bounding box center [559, 152] width 24 height 24
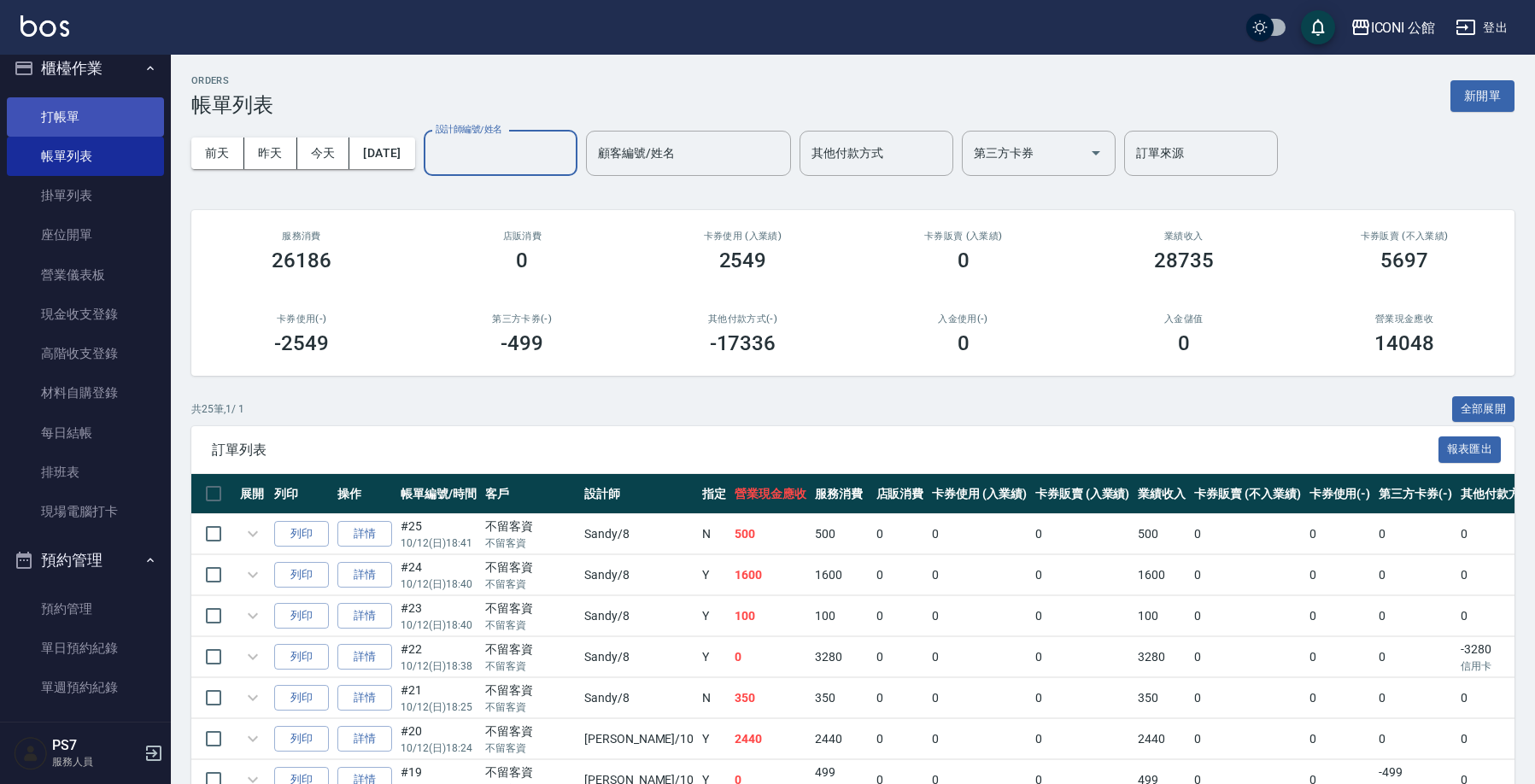
click at [34, 113] on link "打帳單" at bounding box center [85, 117] width 157 height 40
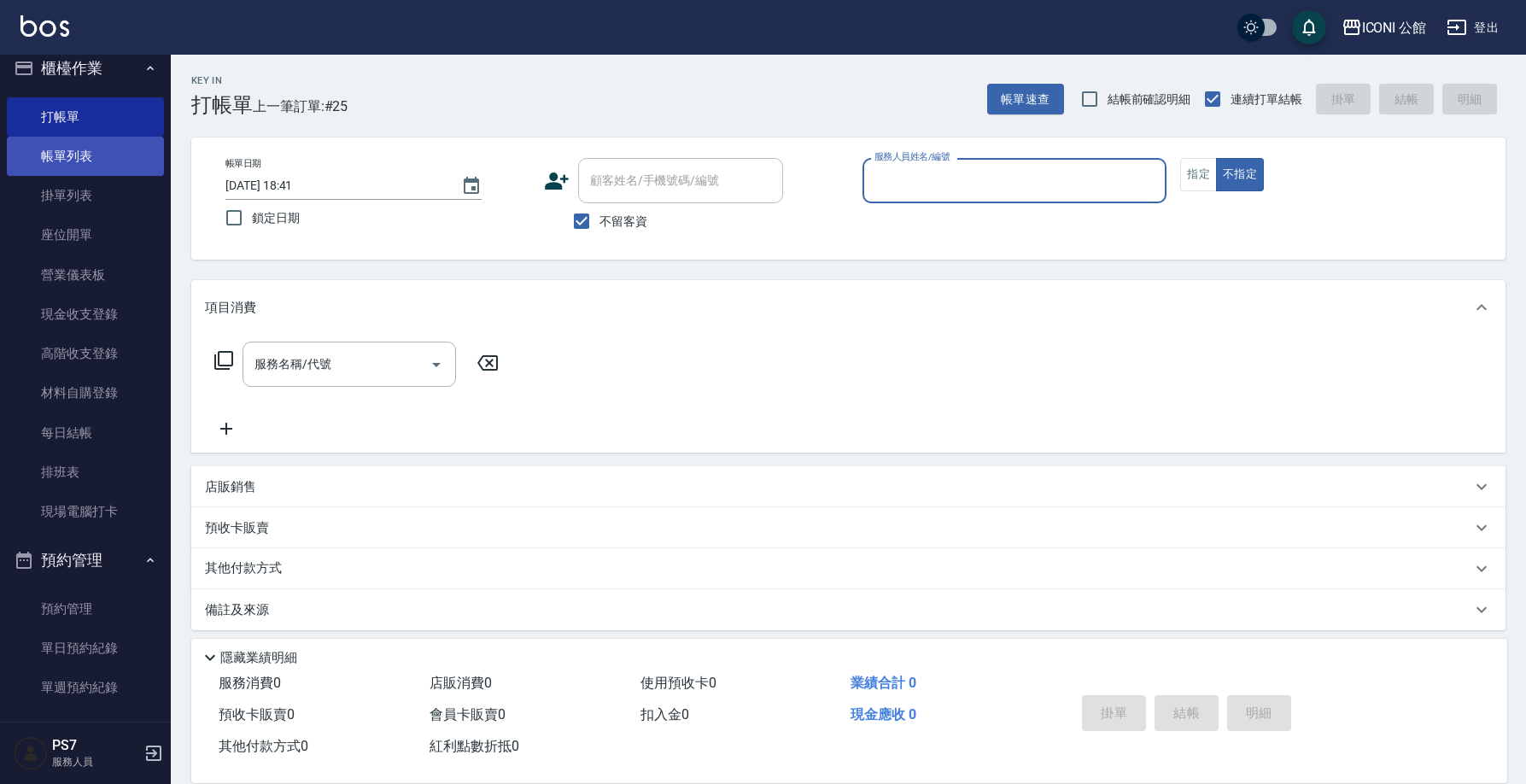
click at [59, 146] on link "帳單列表" at bounding box center [85, 156] width 157 height 40
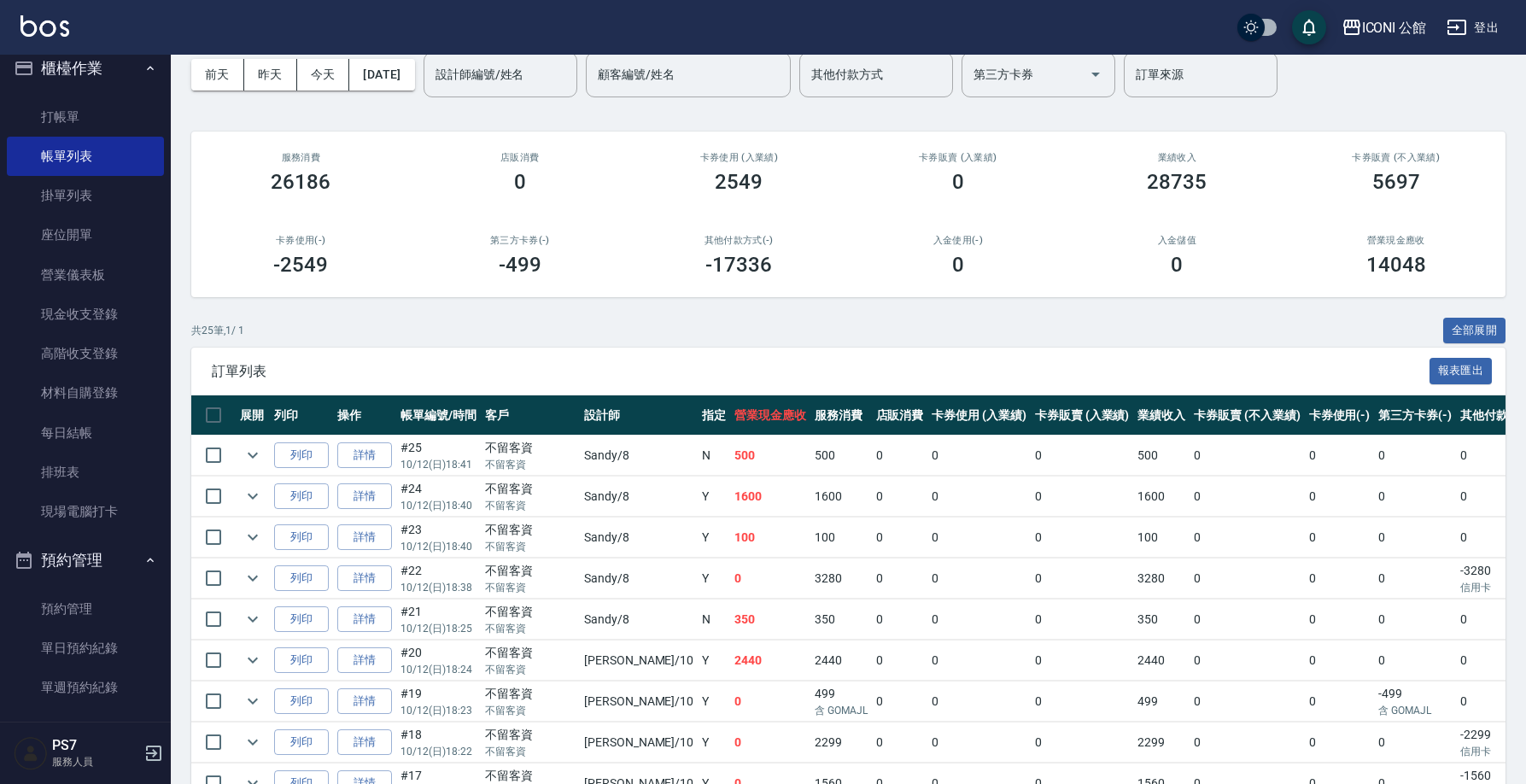
scroll to position [86, 0]
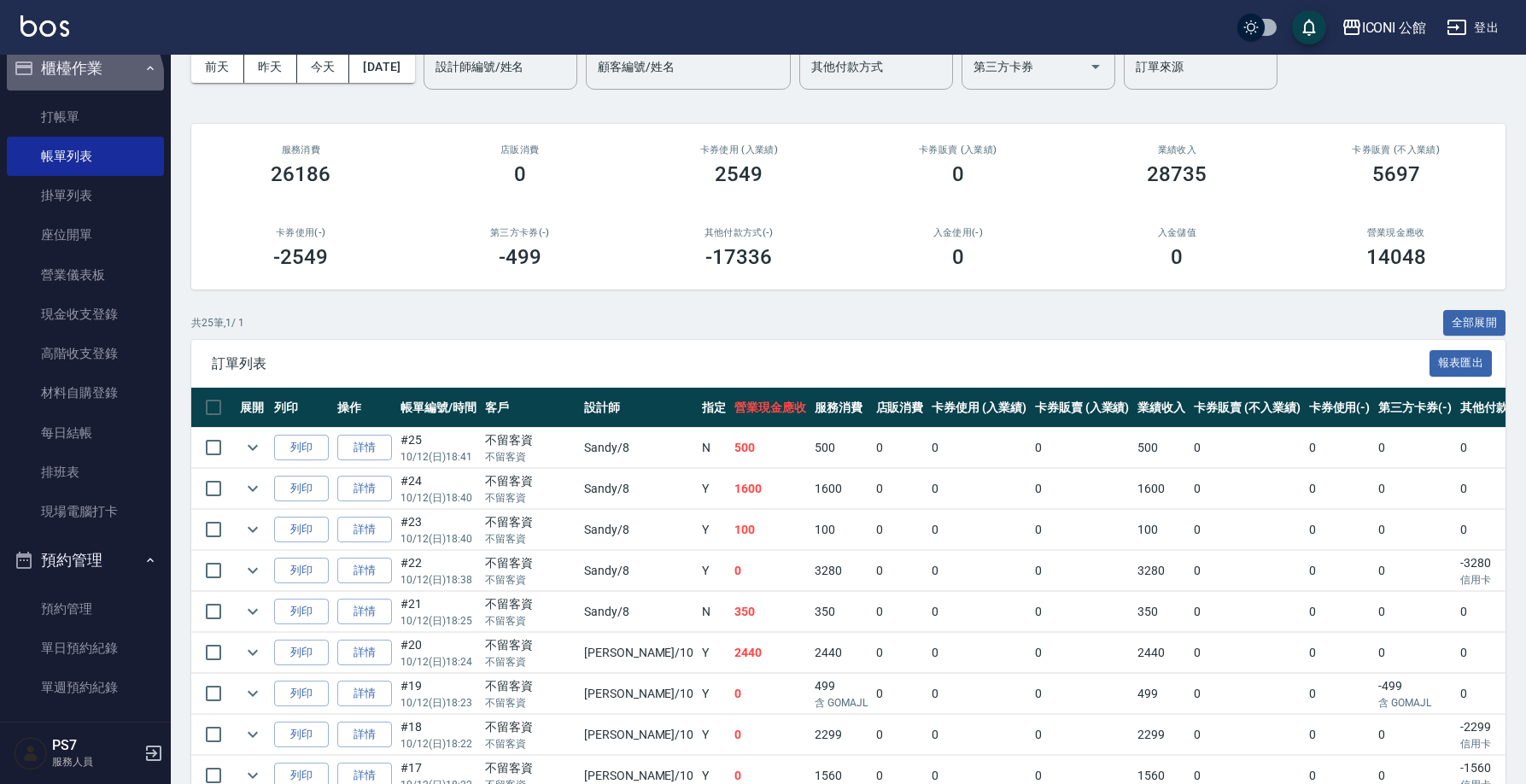
click at [58, 89] on button "櫃檯作業" at bounding box center [85, 68] width 157 height 44
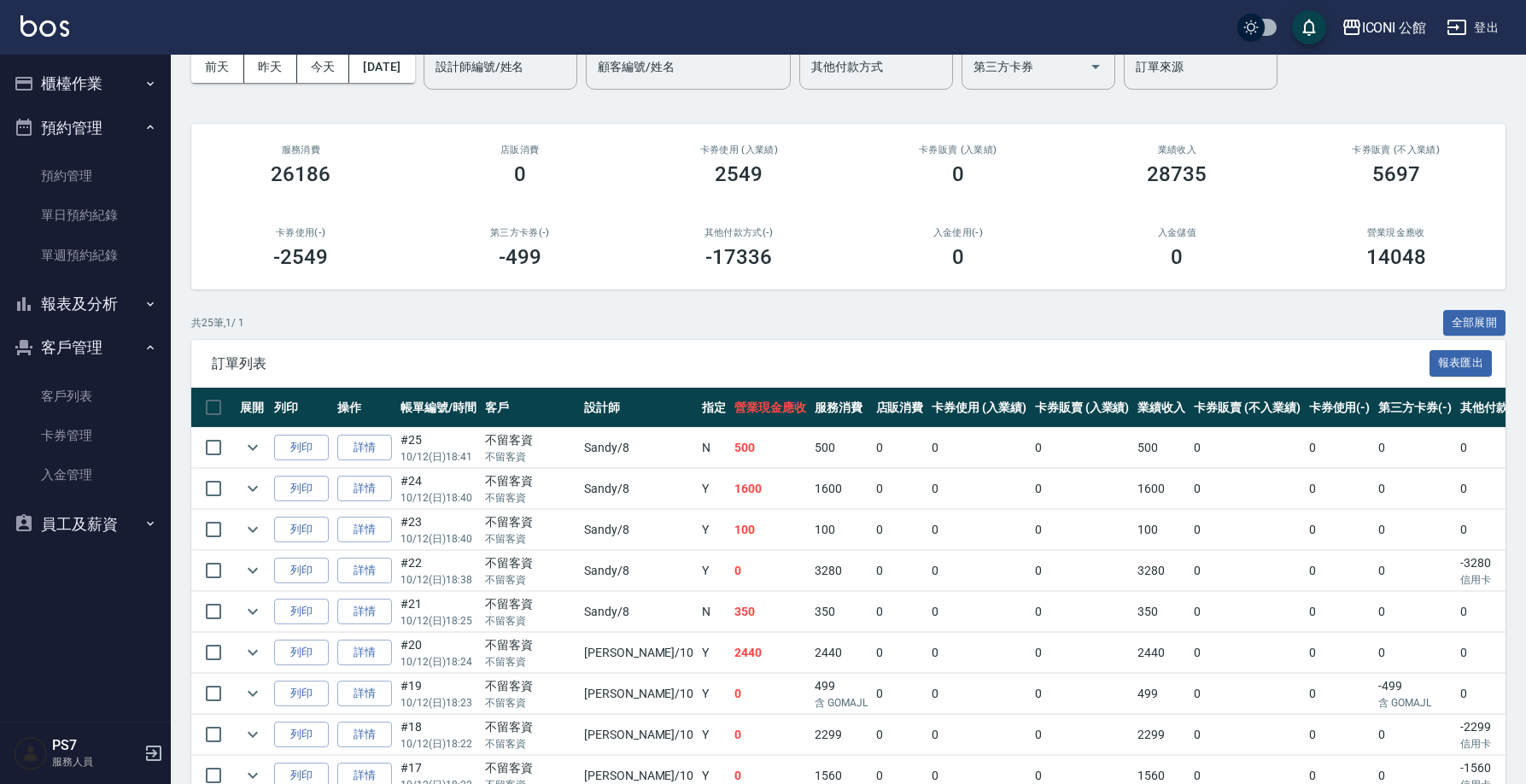
scroll to position [0, 0]
click at [55, 111] on button "預約管理" at bounding box center [85, 127] width 157 height 44
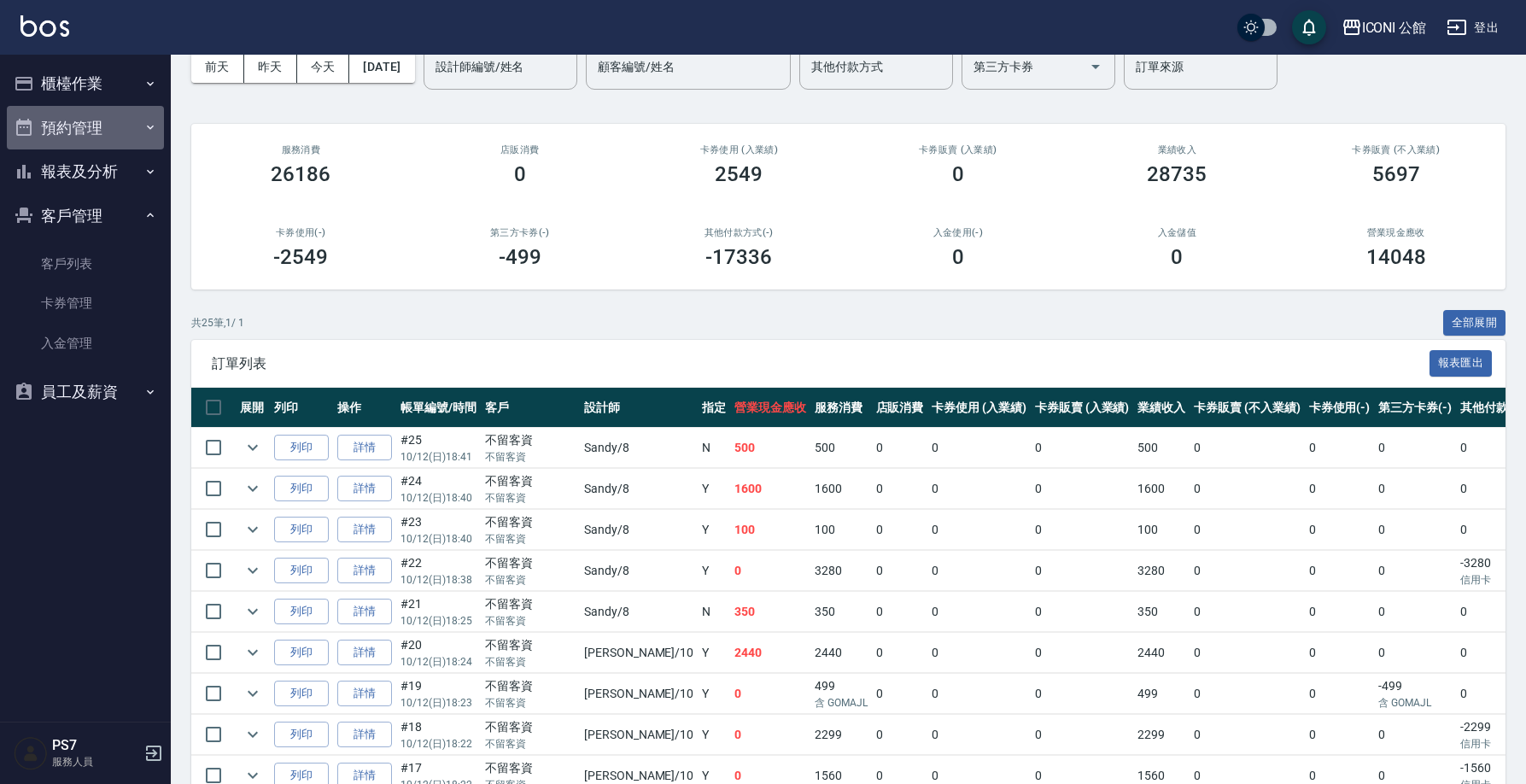
click at [55, 111] on button "預約管理" at bounding box center [85, 127] width 157 height 44
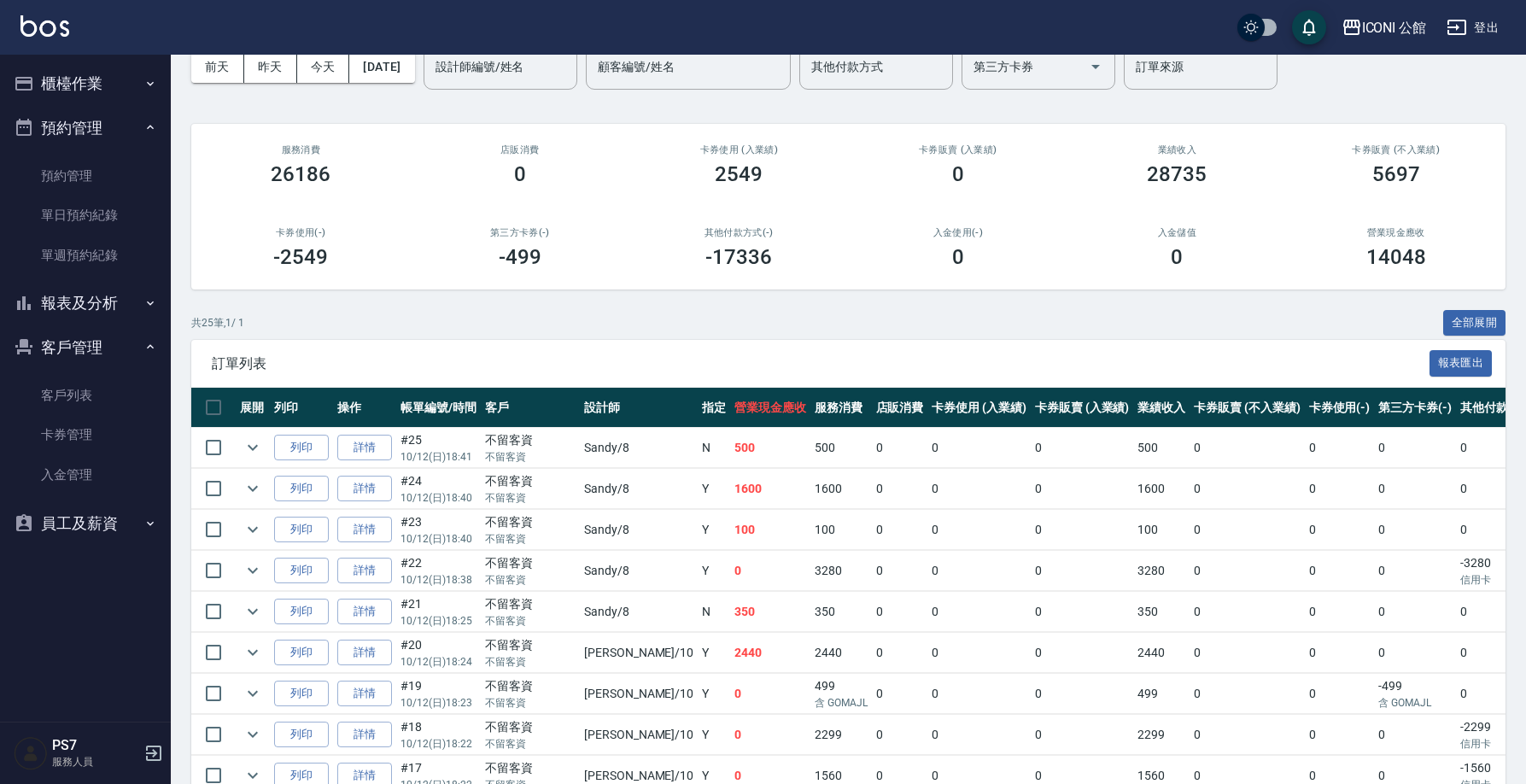
click at [56, 97] on button "櫃檯作業" at bounding box center [85, 83] width 157 height 44
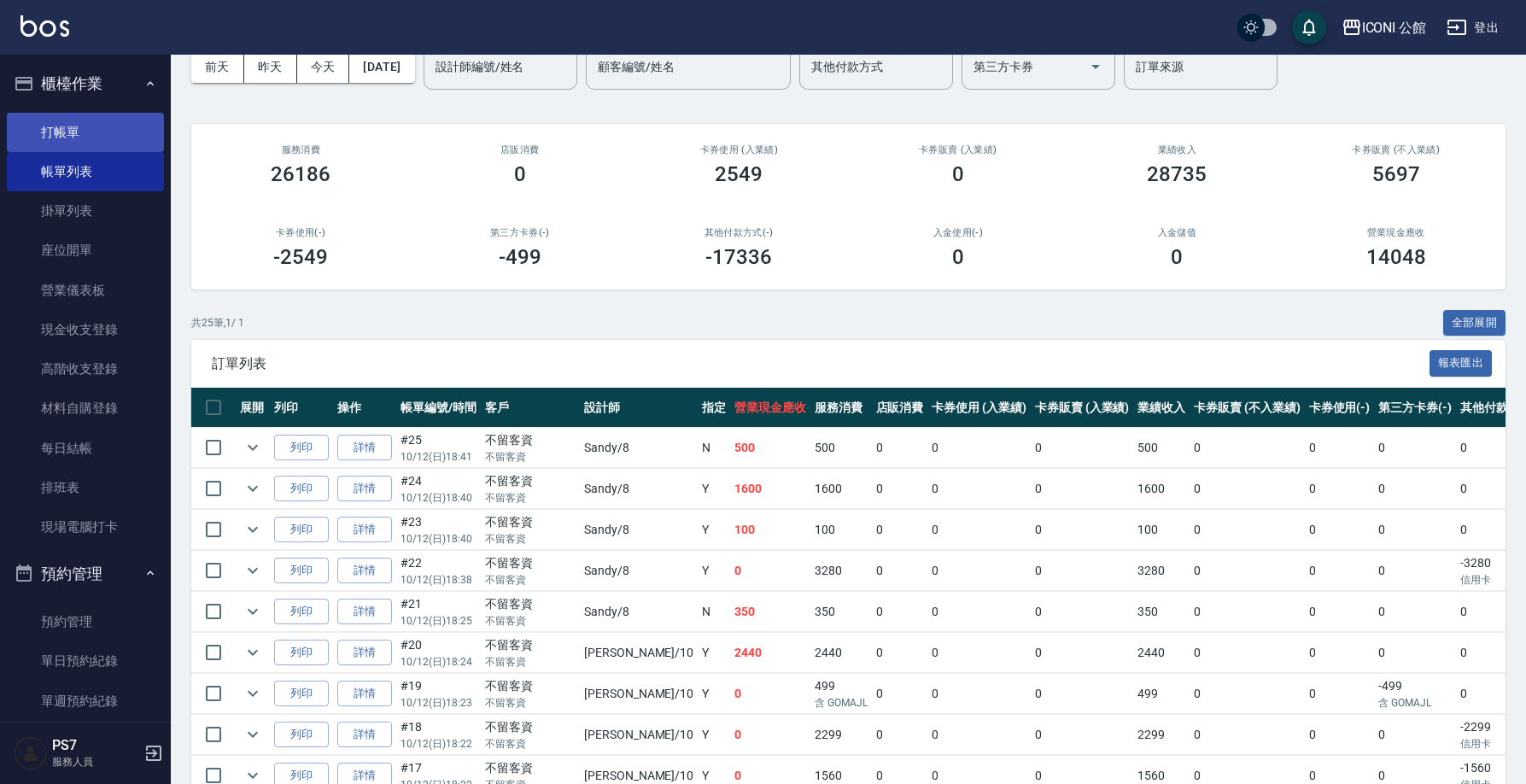
click at [69, 130] on link "打帳單" at bounding box center [85, 133] width 157 height 40
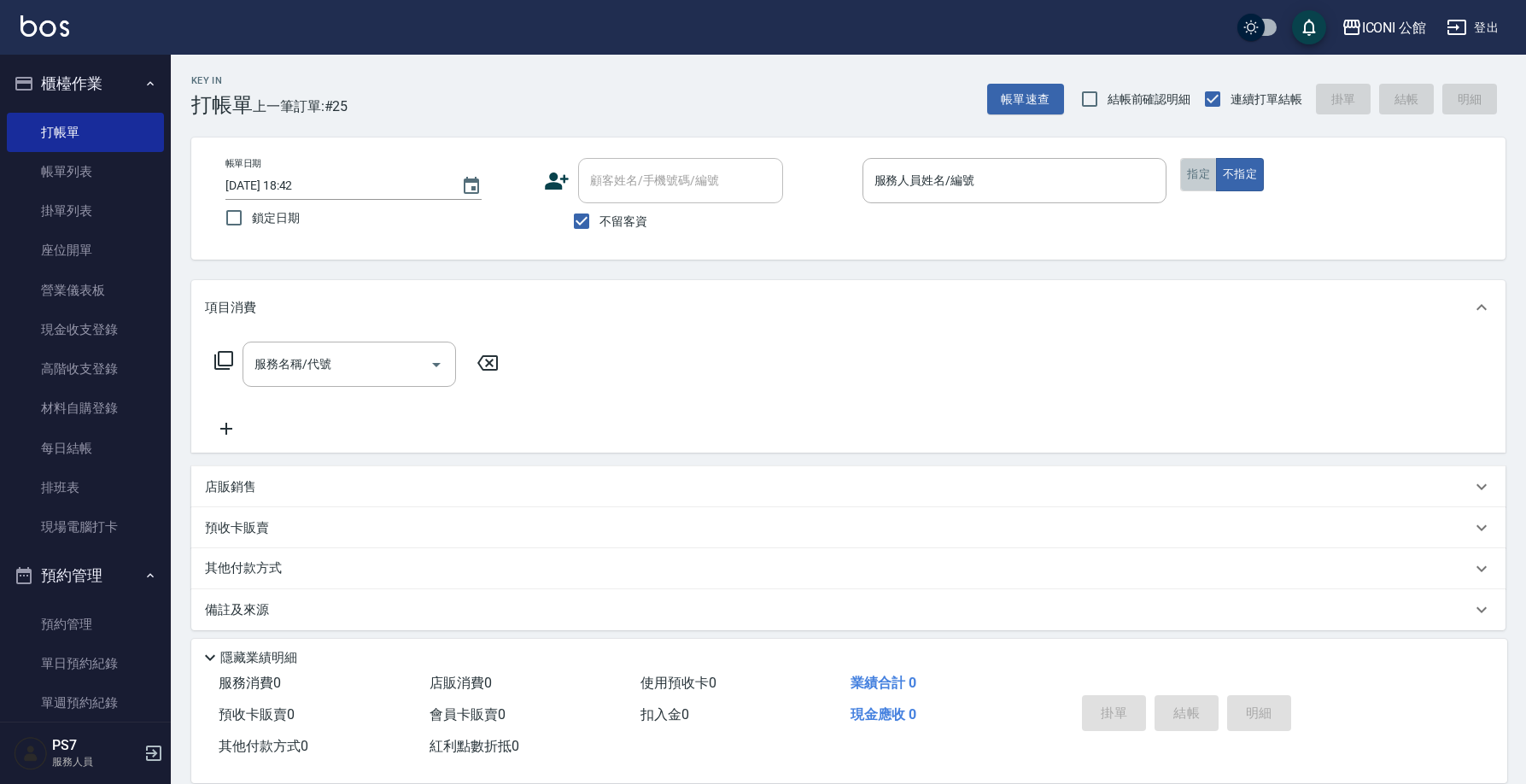
click at [1187, 165] on button "指定" at bounding box center [1198, 174] width 37 height 33
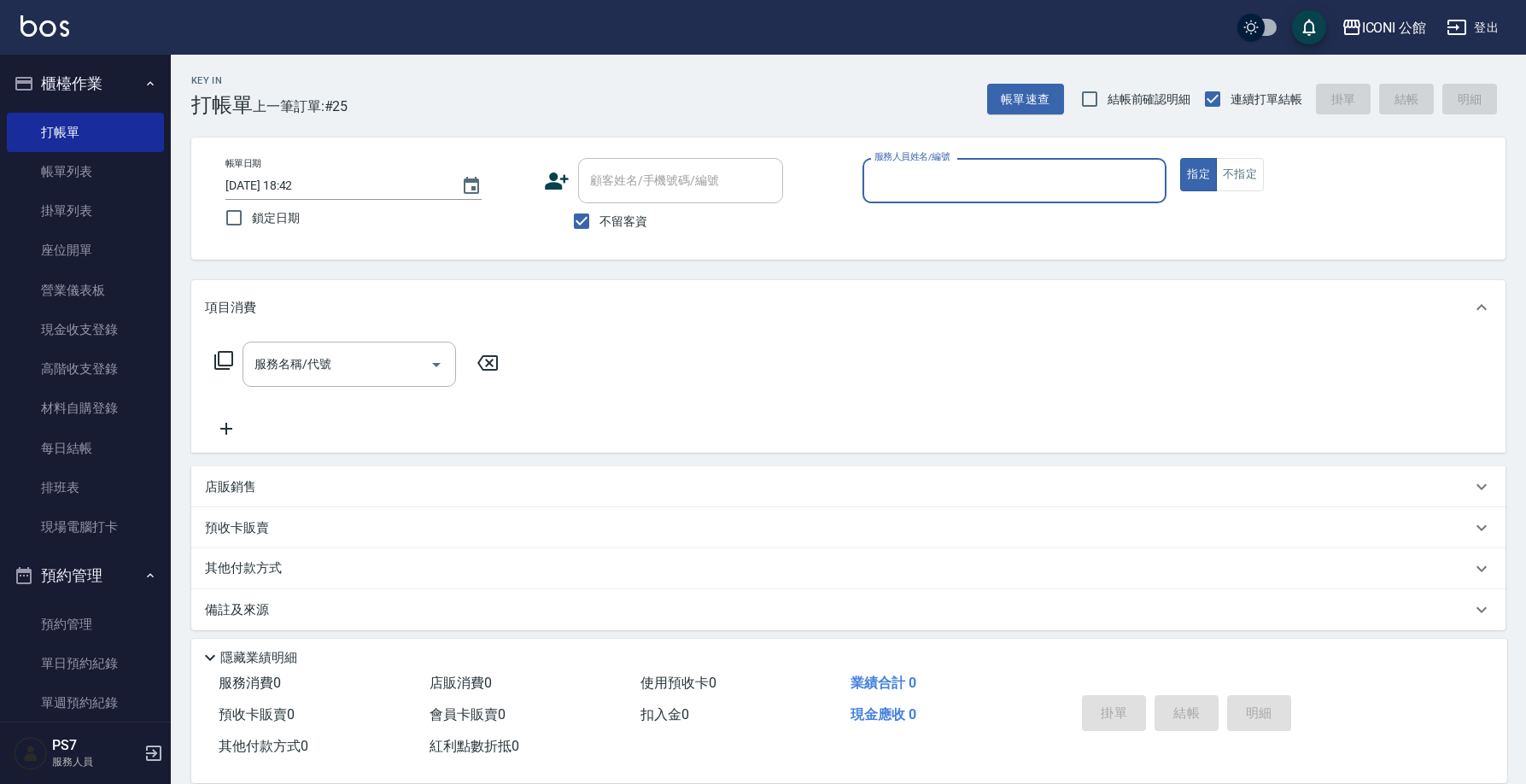
click at [1062, 179] on input "服務人員姓名/編號" at bounding box center [1014, 181] width 289 height 30
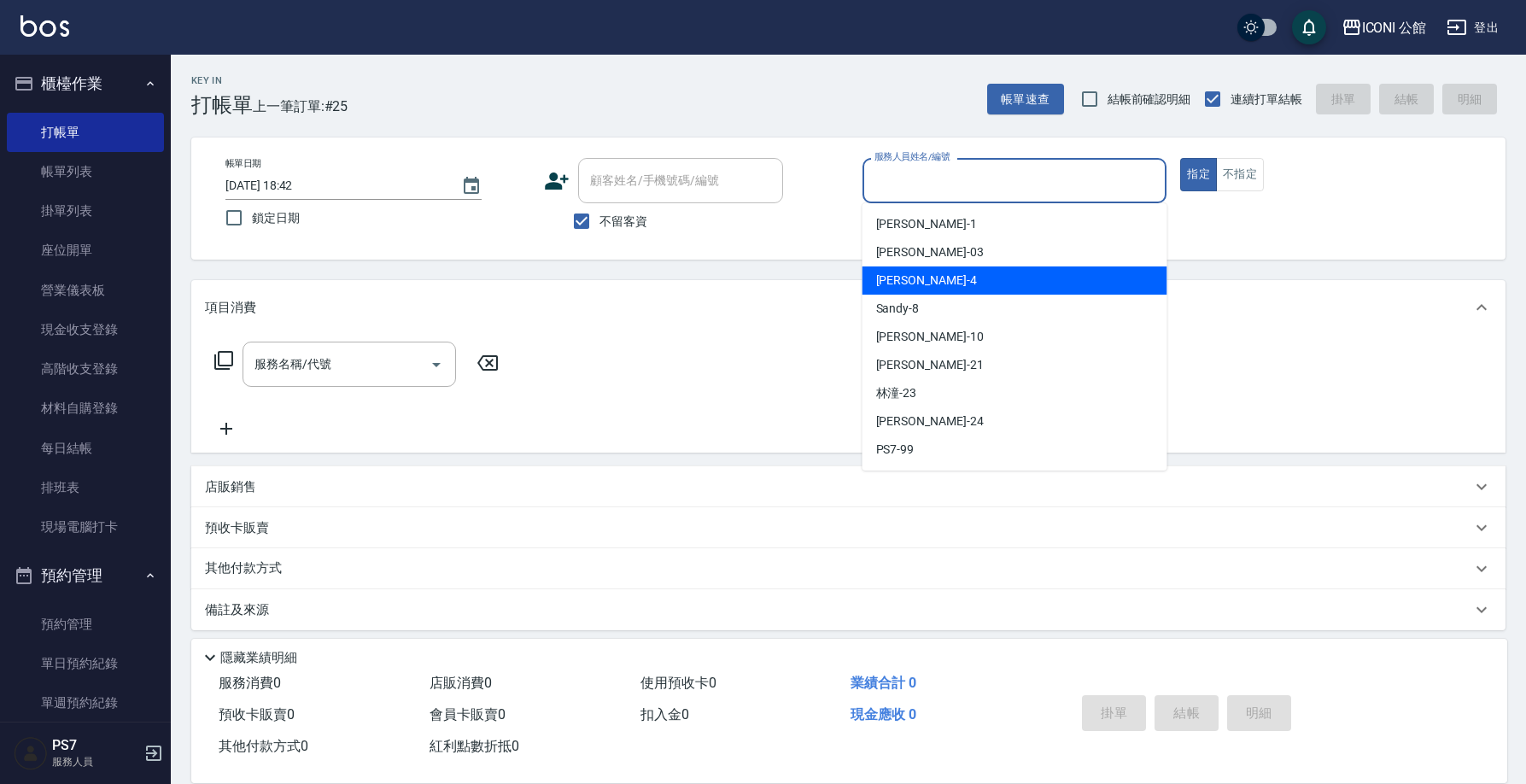
click at [889, 282] on span "Lina -4" at bounding box center [926, 280] width 101 height 18
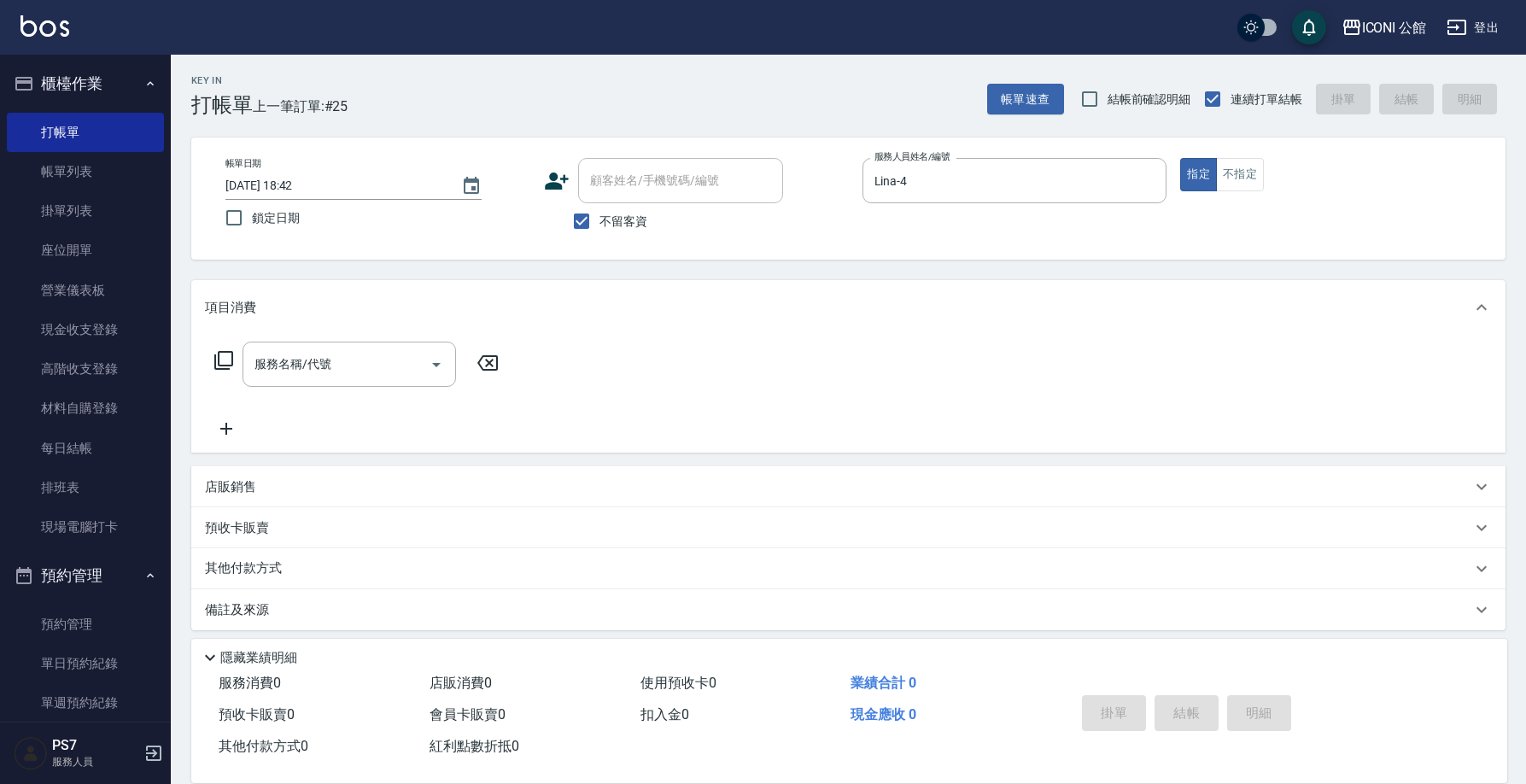
click at [225, 358] on icon at bounding box center [223, 360] width 21 height 21
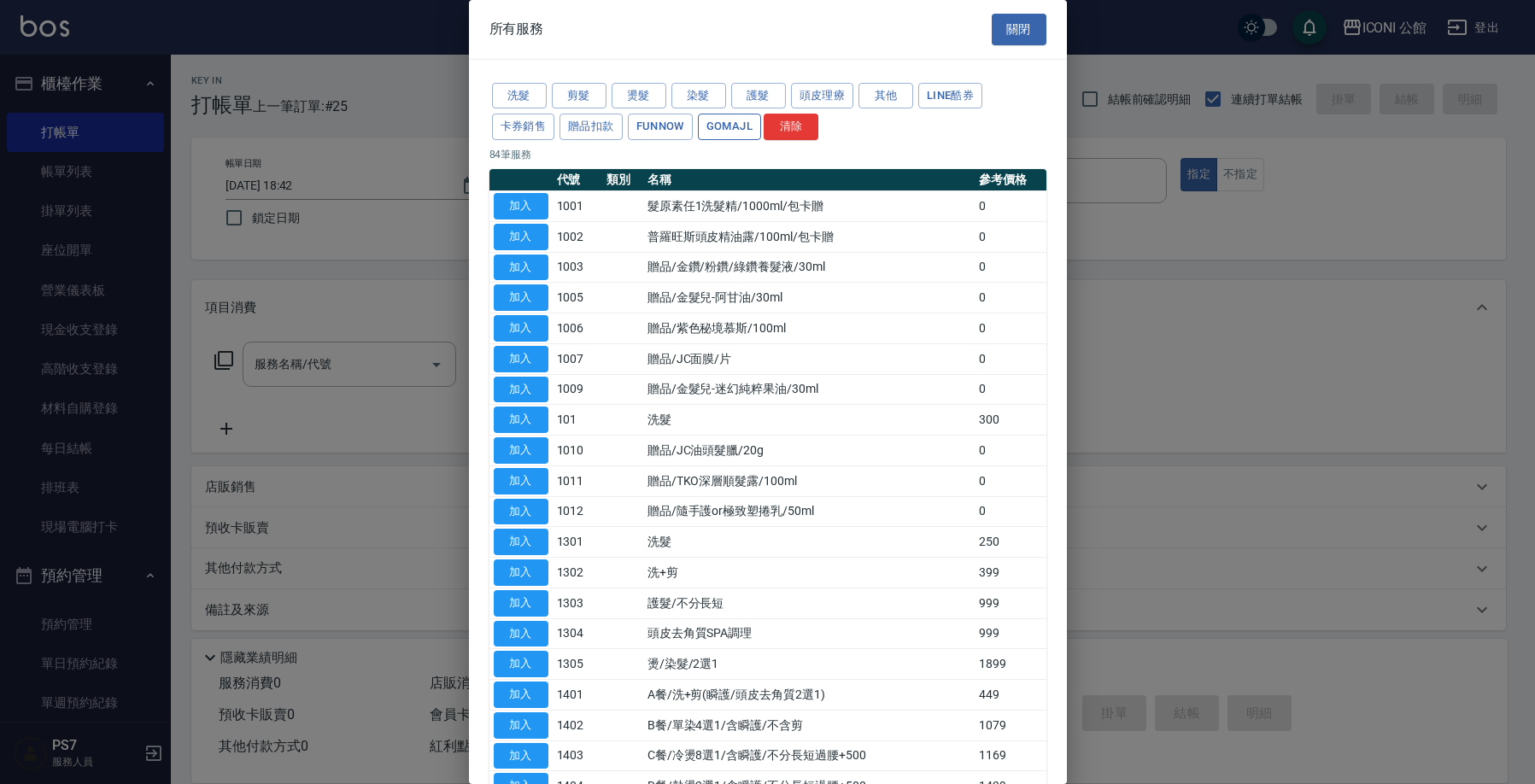
click at [709, 131] on button "GOMAJL" at bounding box center [729, 126] width 63 height 26
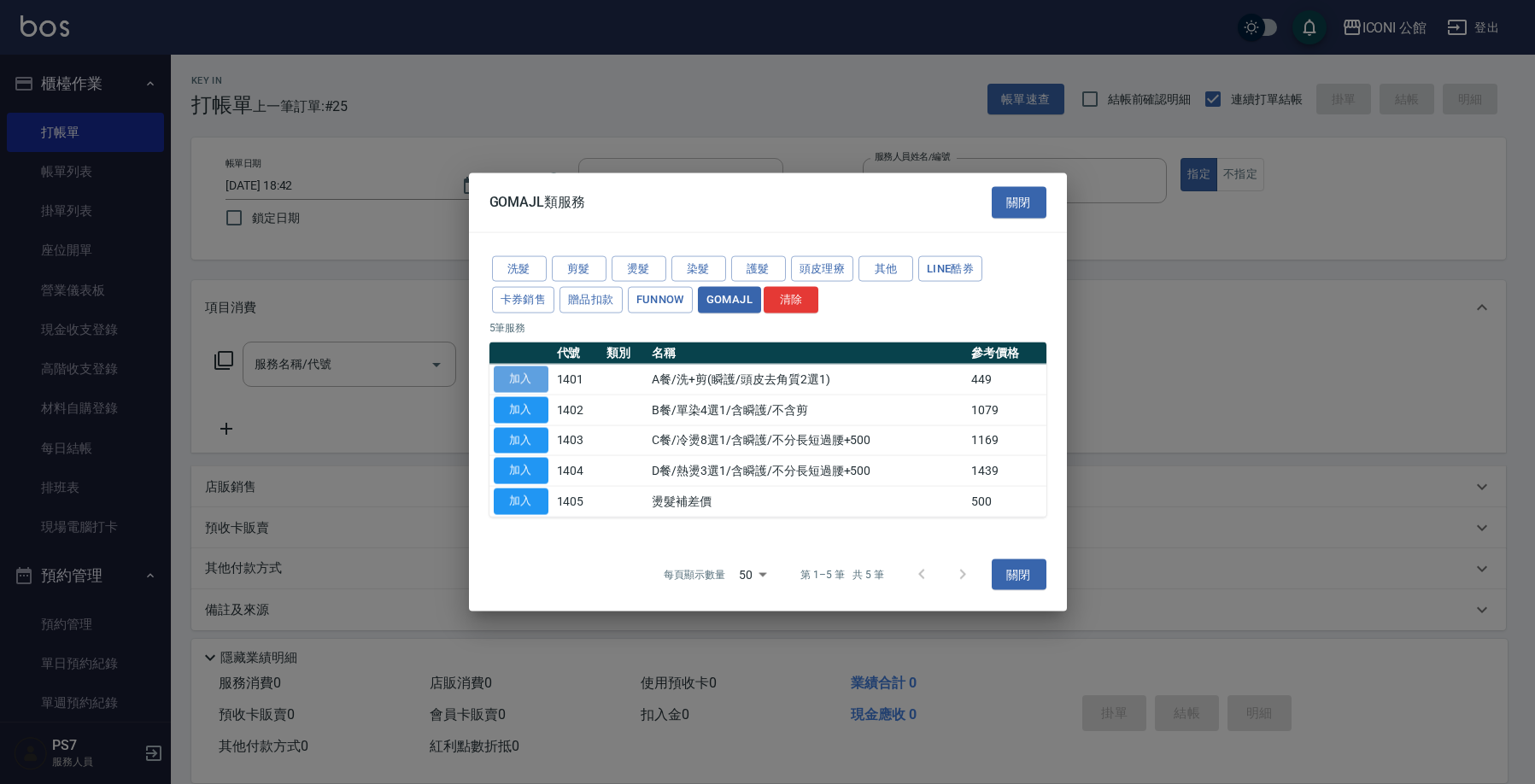
click at [530, 385] on button "加入" at bounding box center [521, 380] width 55 height 26
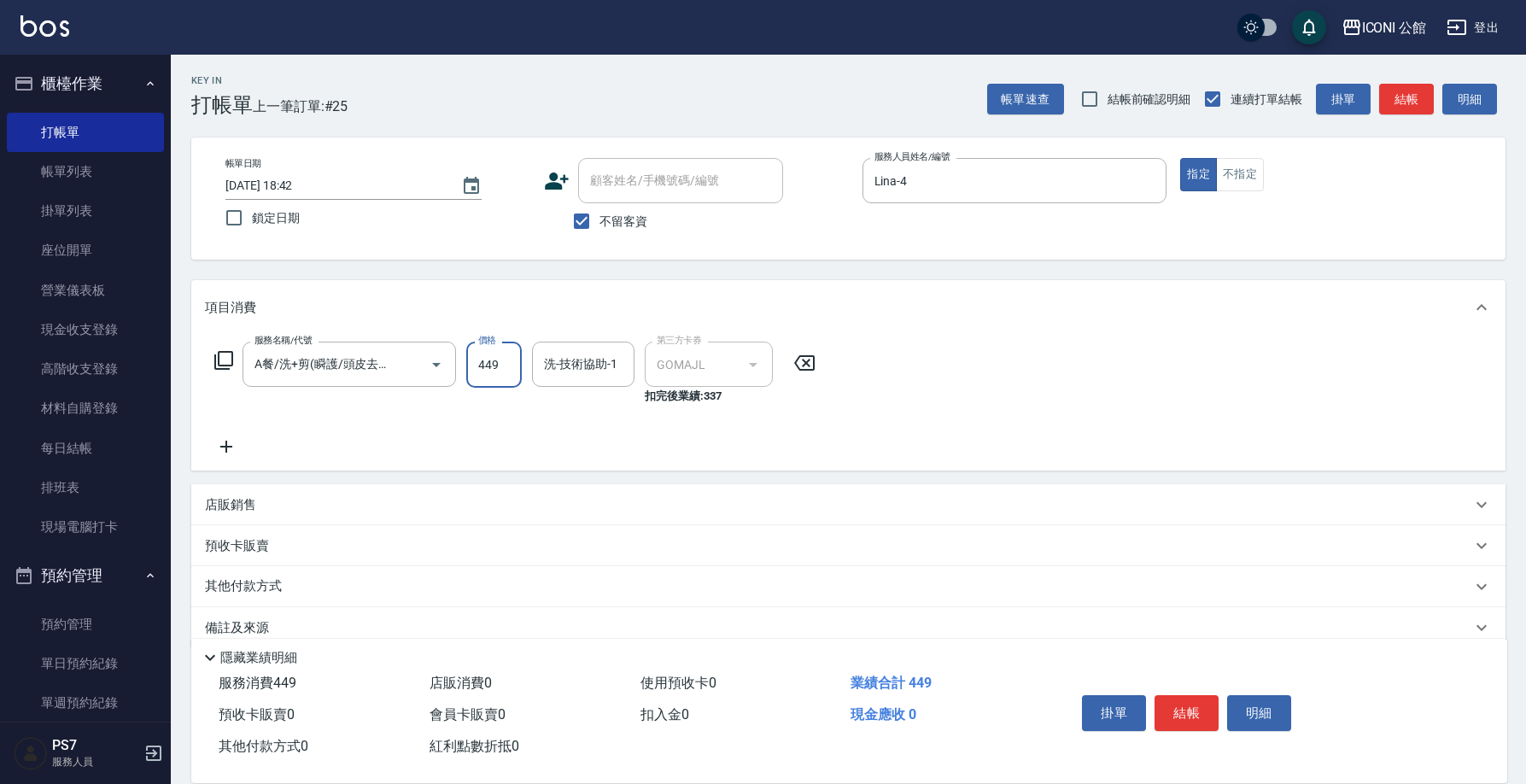
click at [517, 369] on input "449" at bounding box center [494, 364] width 56 height 46
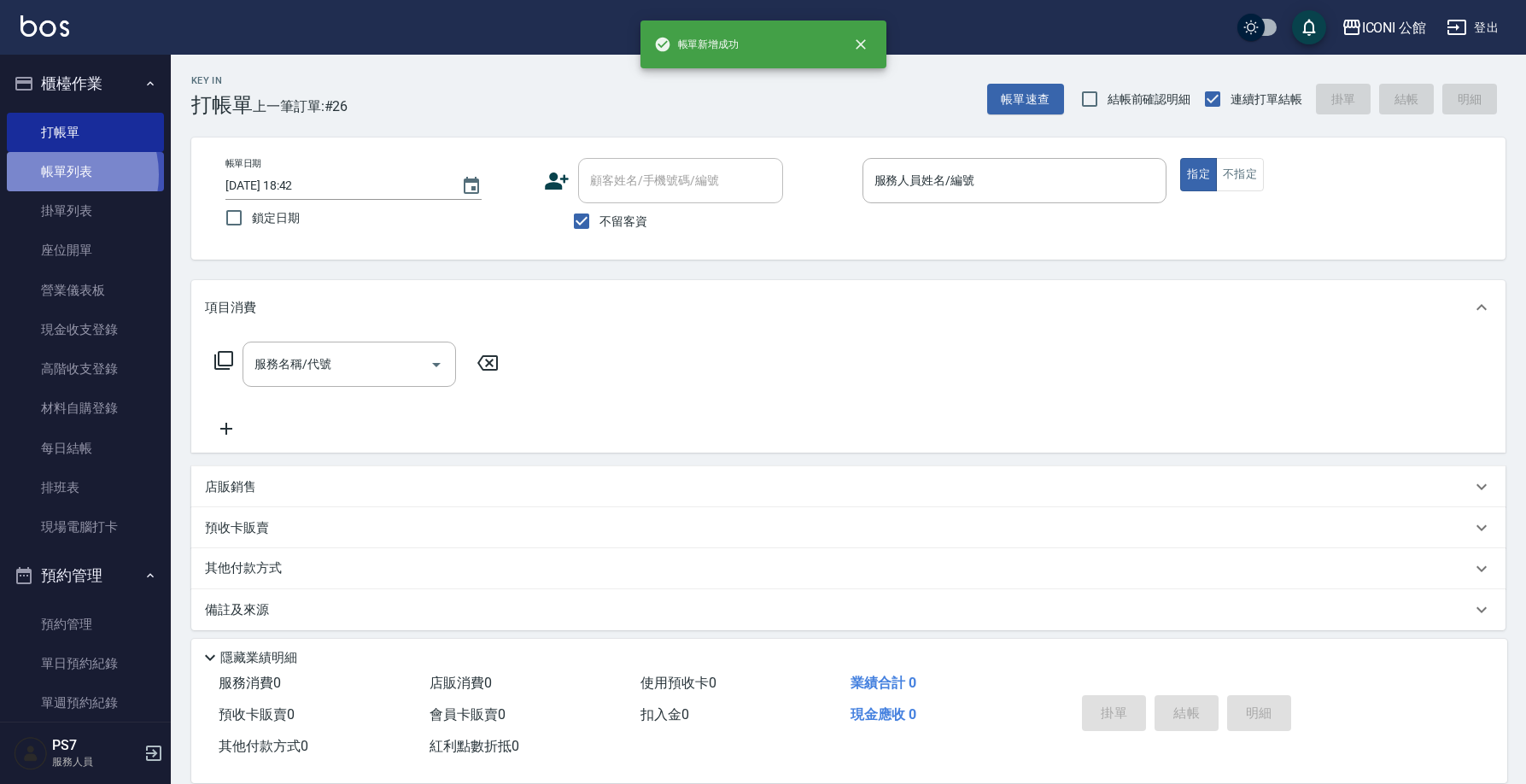
click at [57, 174] on link "帳單列表" at bounding box center [85, 172] width 157 height 40
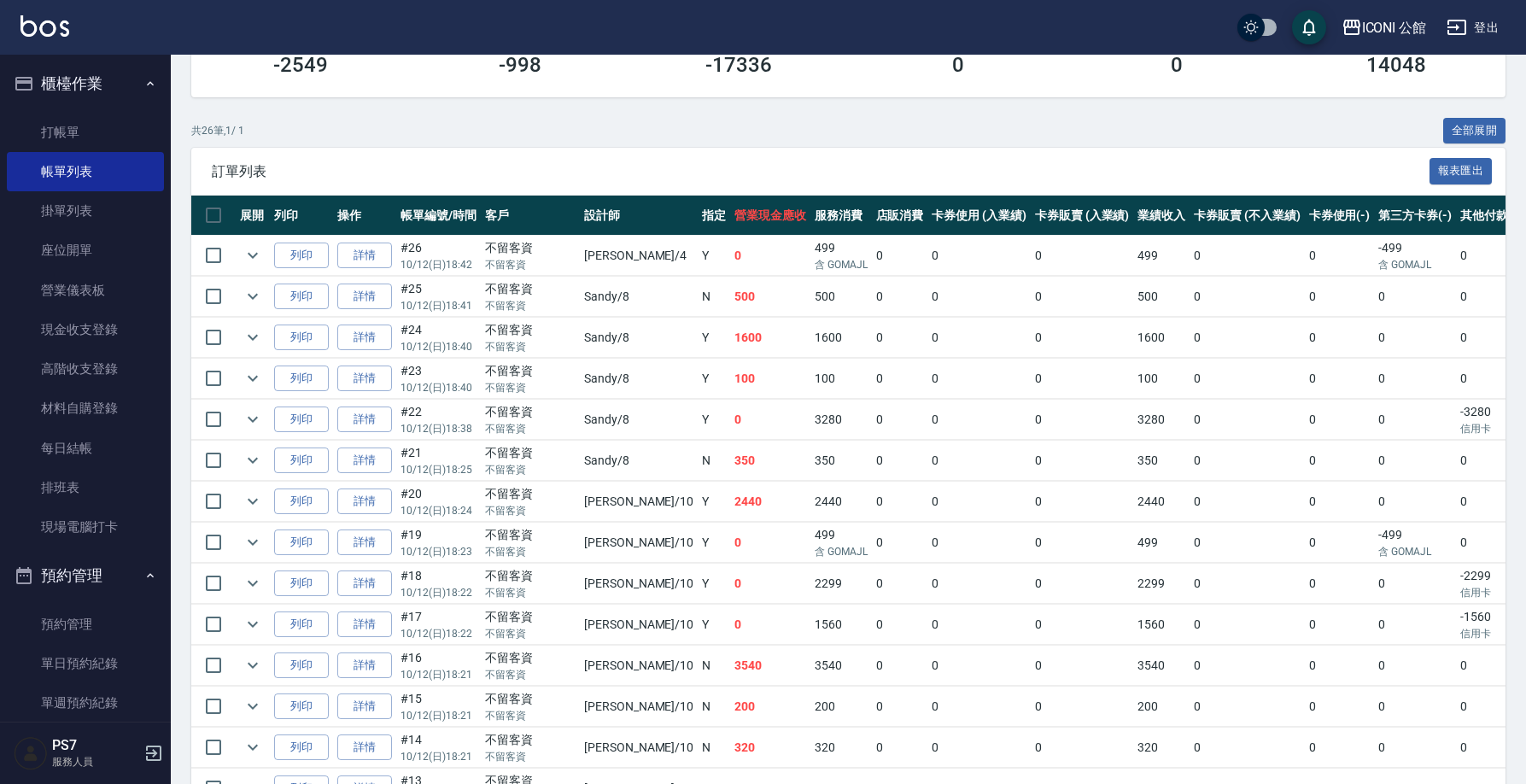
scroll to position [584, 0]
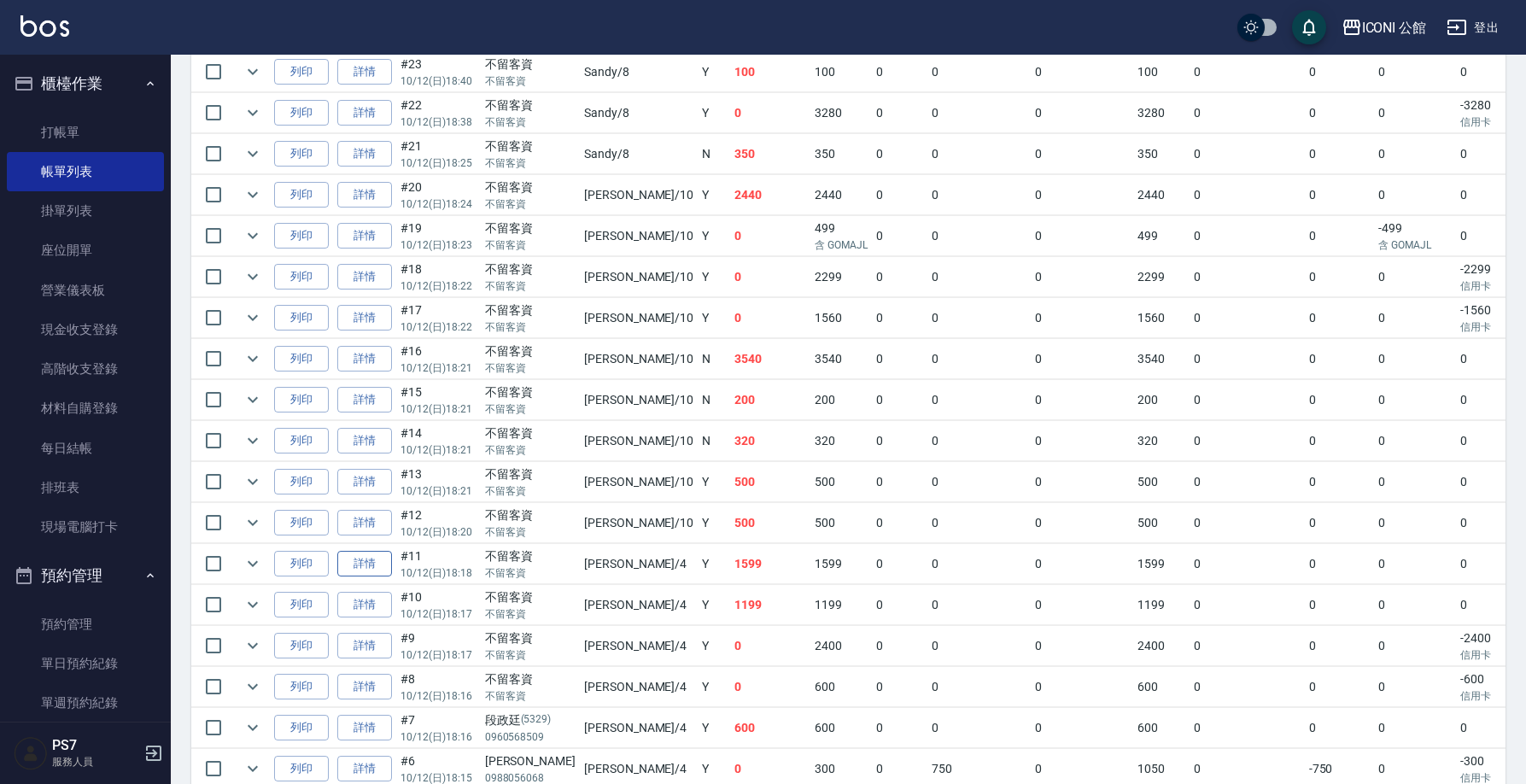
click at [368, 557] on link "詳情" at bounding box center [365, 564] width 55 height 26
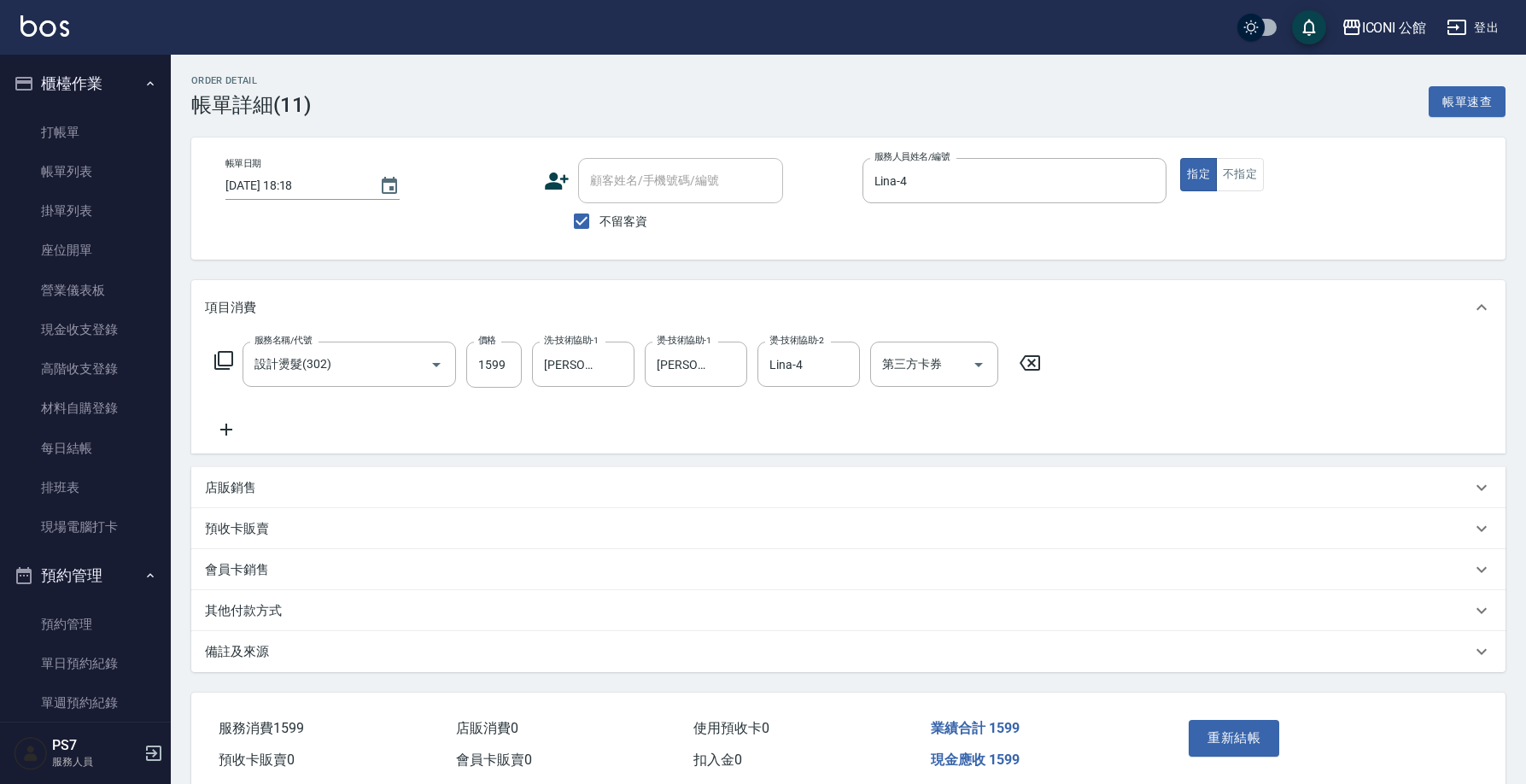
click at [244, 607] on p "其他付款方式" at bounding box center [243, 611] width 77 height 18
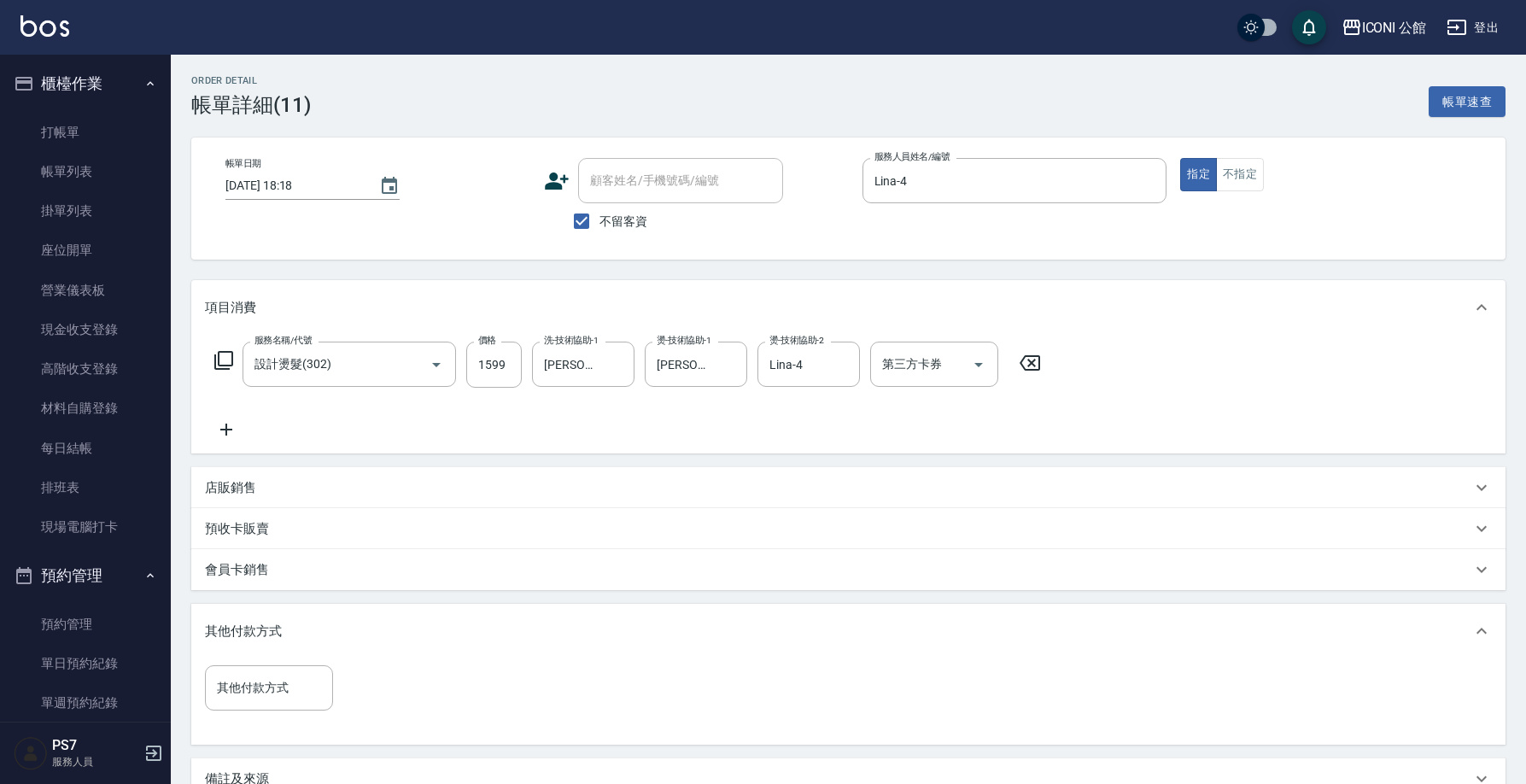
scroll to position [140, 0]
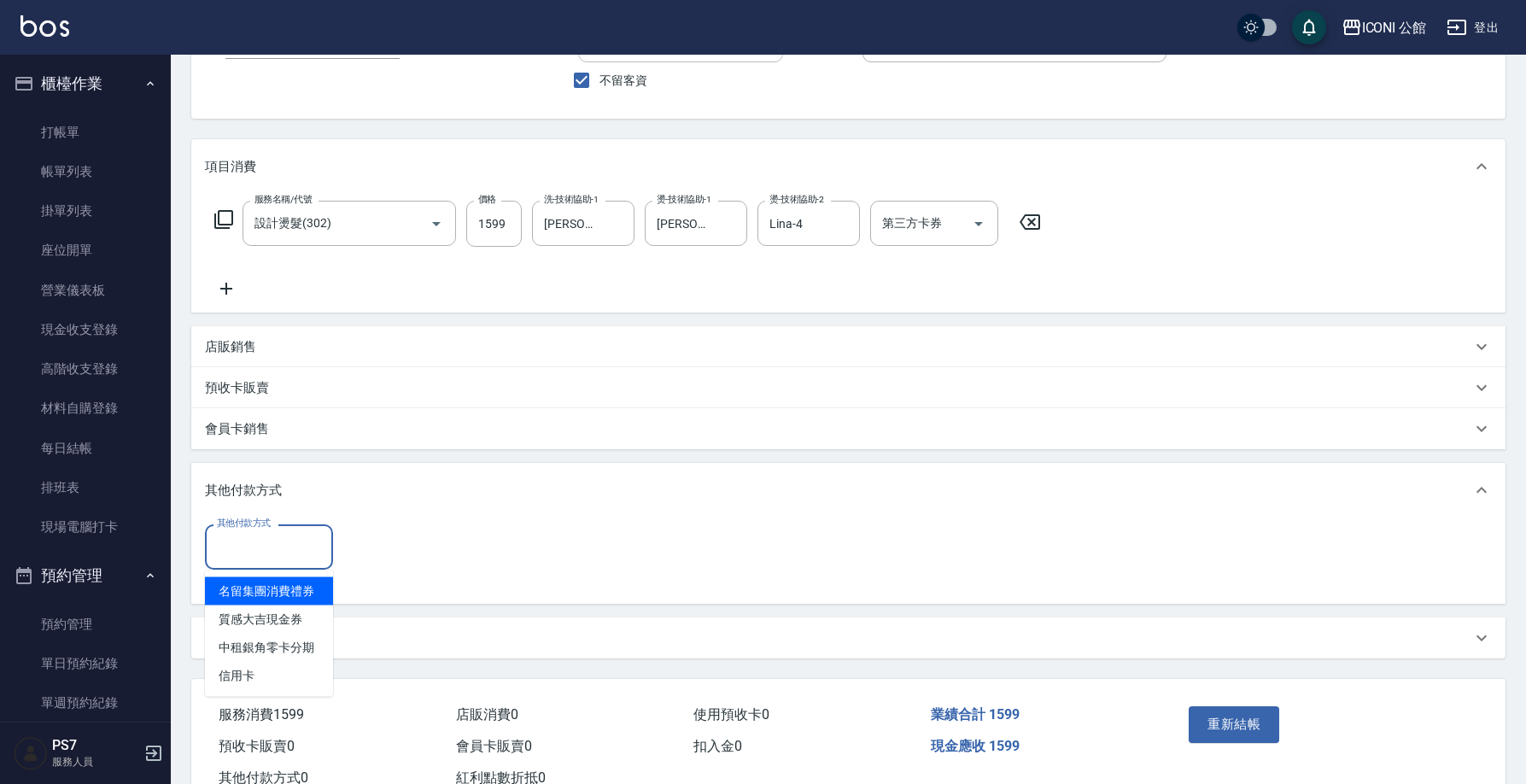
click at [296, 542] on input "其他付款方式" at bounding box center [270, 547] width 113 height 30
click at [263, 667] on span "信用卡" at bounding box center [269, 676] width 128 height 28
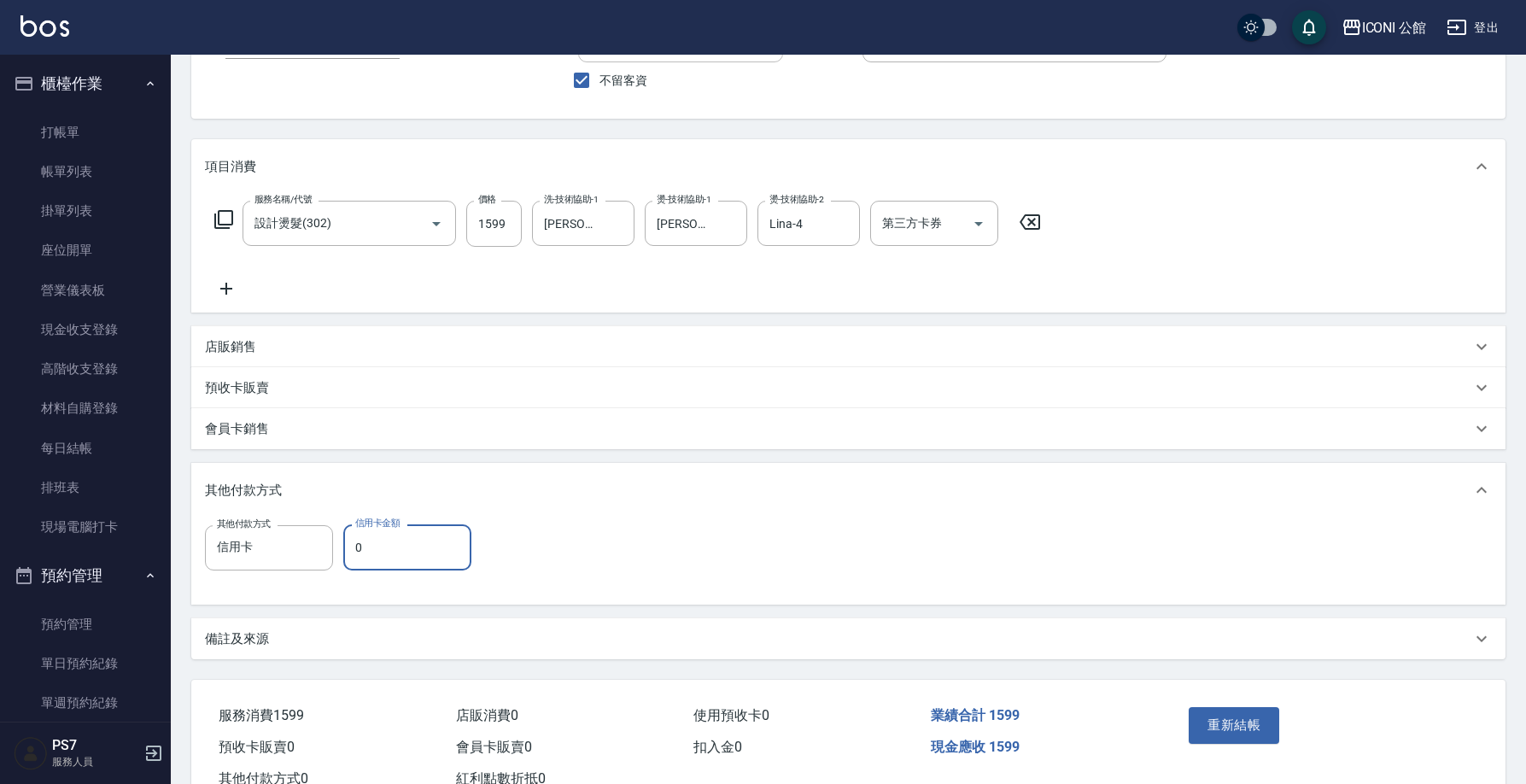
click at [386, 557] on input "0" at bounding box center [407, 547] width 128 height 46
click at [1266, 727] on button "重新結帳" at bounding box center [1234, 725] width 90 height 36
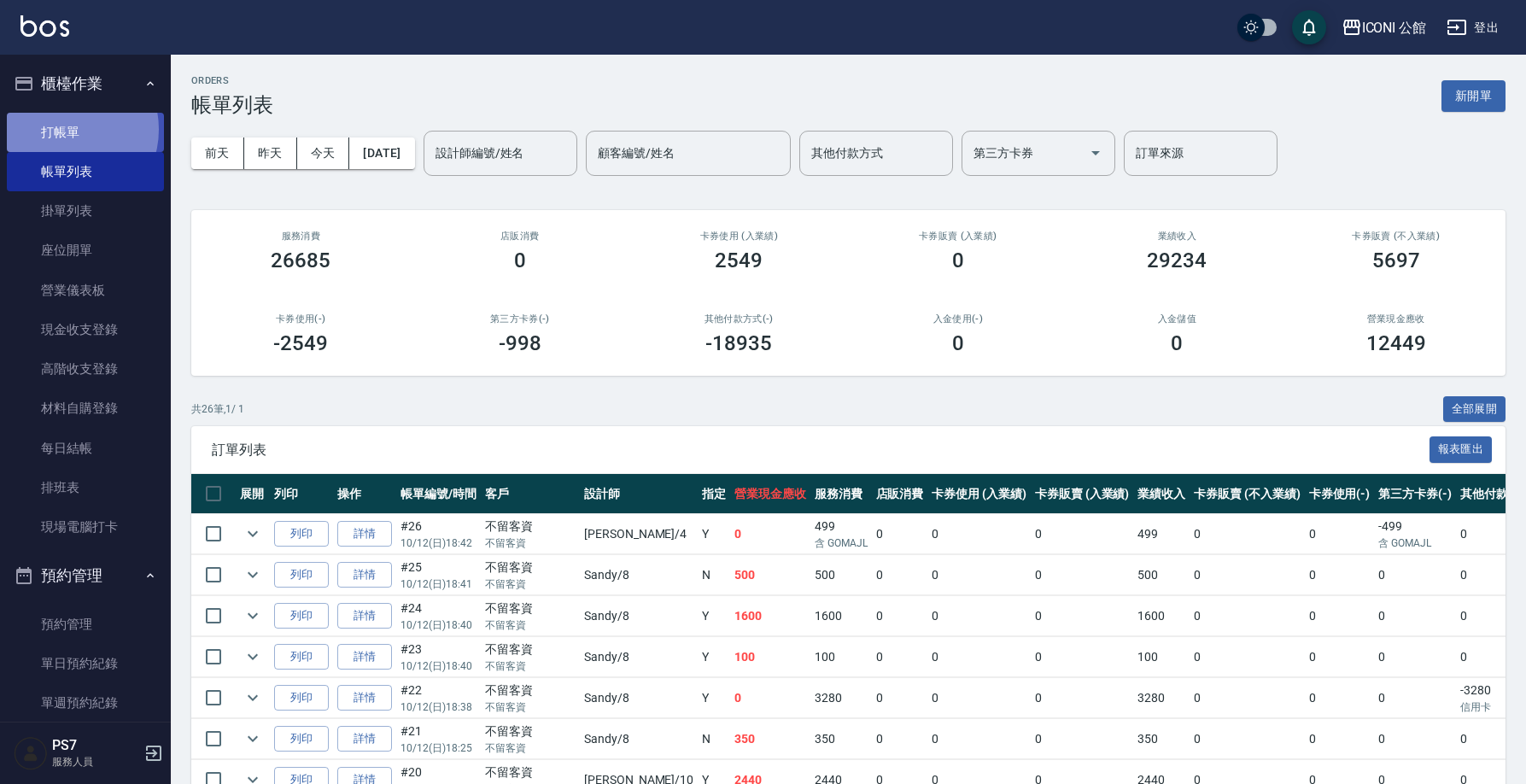
click at [66, 129] on link "打帳單" at bounding box center [85, 133] width 157 height 40
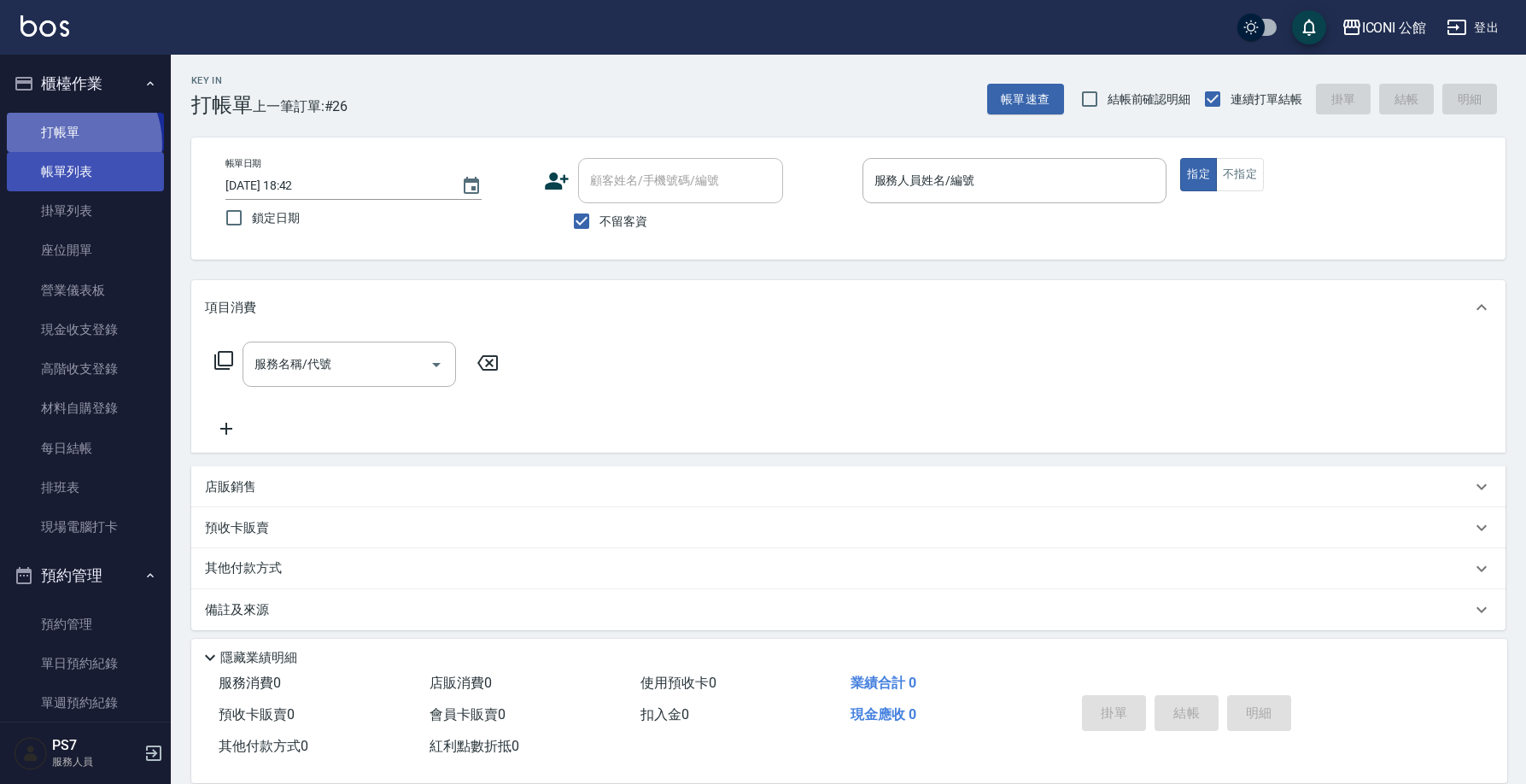
drag, startPoint x: 66, startPoint y: 143, endPoint x: 63, endPoint y: 173, distance: 30.1
click at [66, 145] on link "打帳單" at bounding box center [85, 133] width 157 height 40
click at [65, 182] on link "帳單列表" at bounding box center [85, 172] width 157 height 40
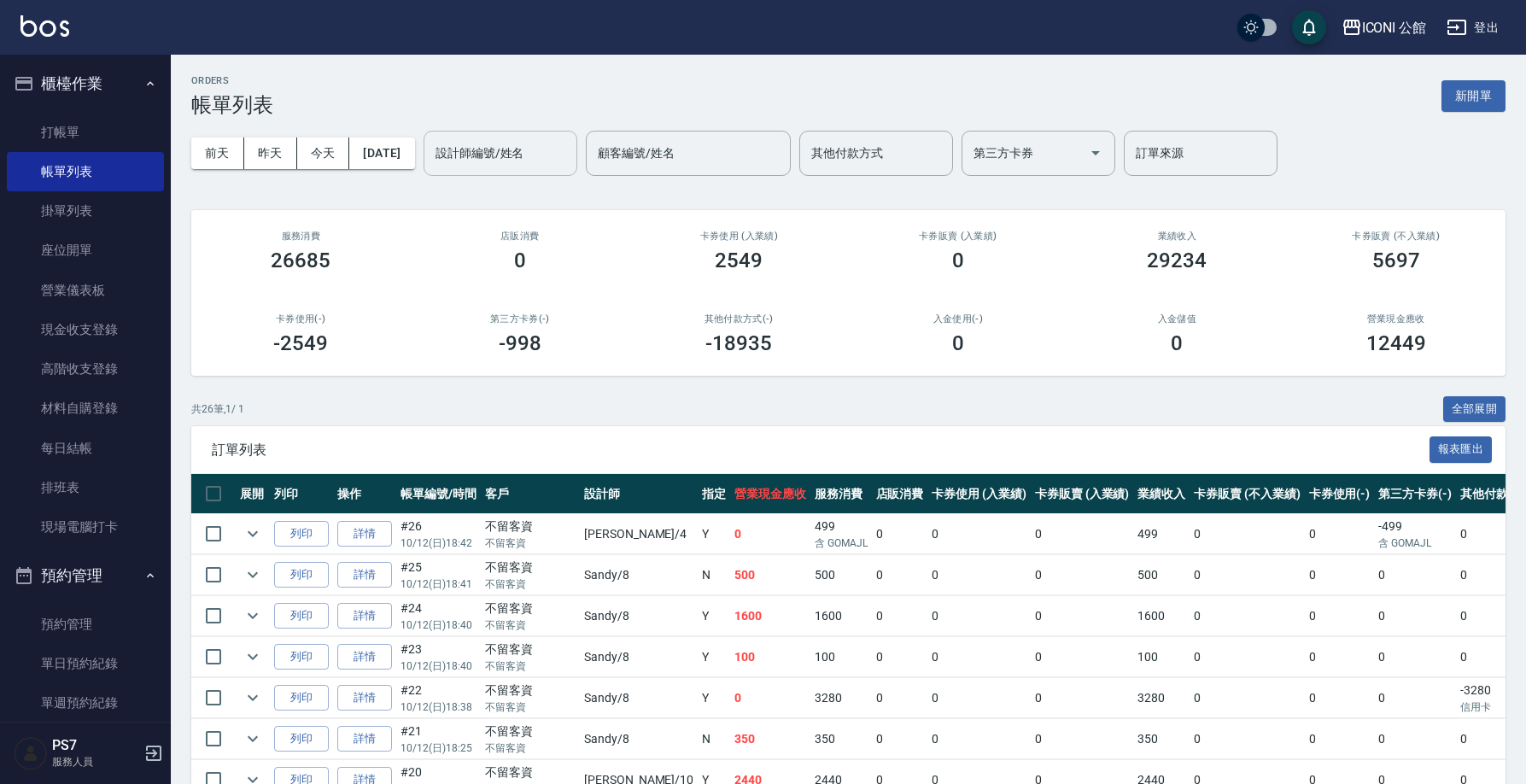
click at [551, 161] on input "設計師編號/姓名" at bounding box center [500, 154] width 139 height 30
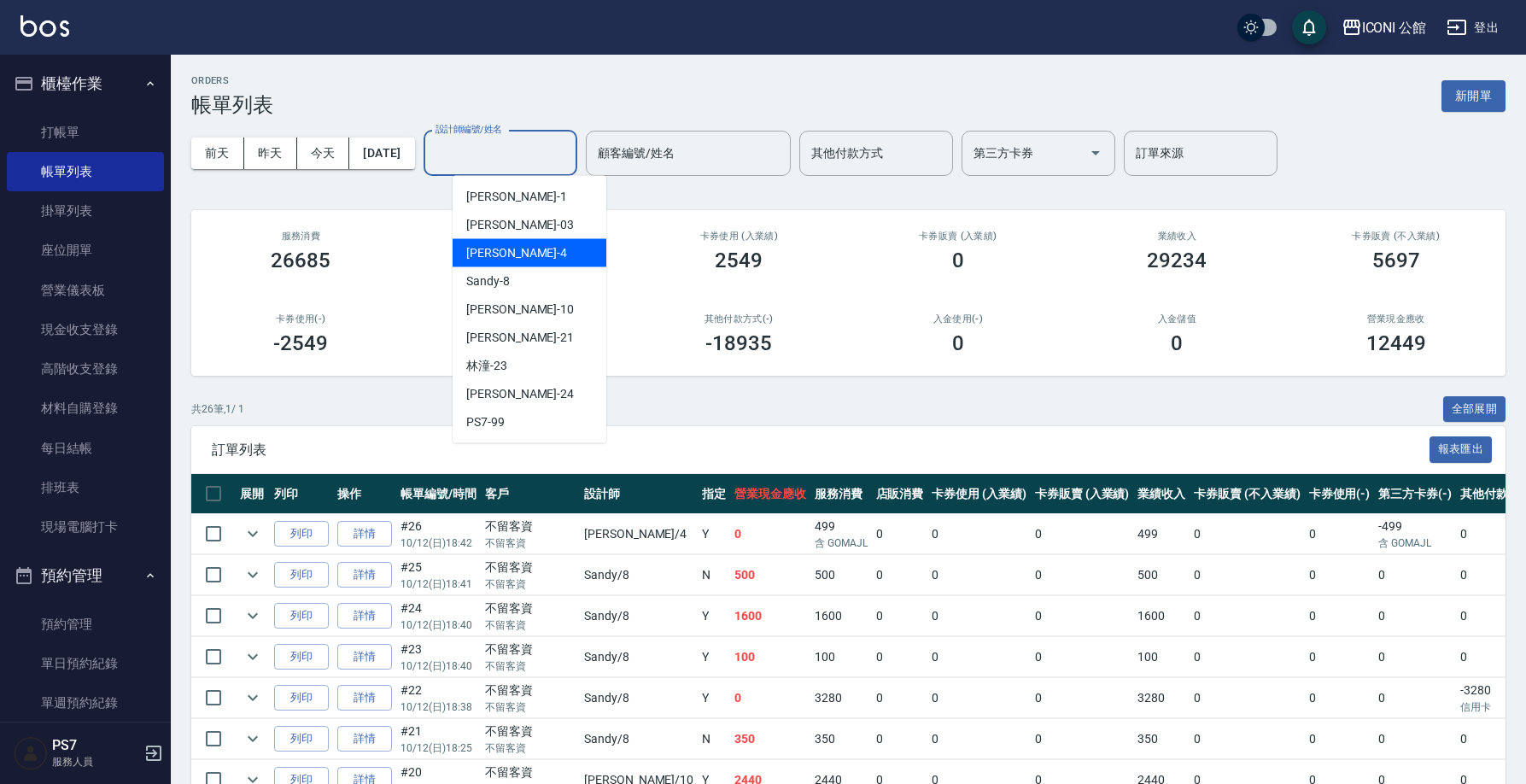
click at [533, 253] on div "Lina -4" at bounding box center [529, 253] width 154 height 28
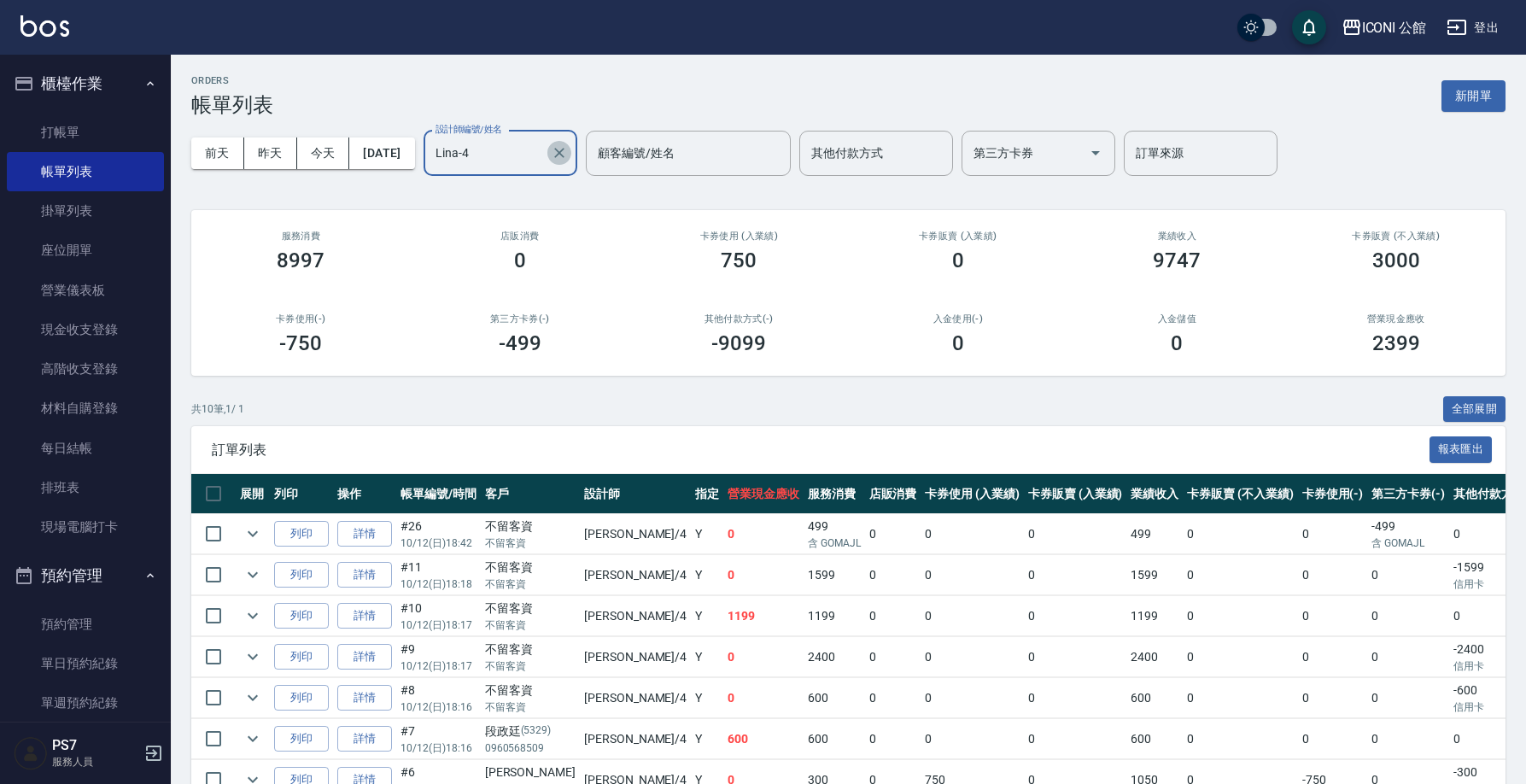
click at [565, 154] on icon "Clear" at bounding box center [559, 153] width 10 height 10
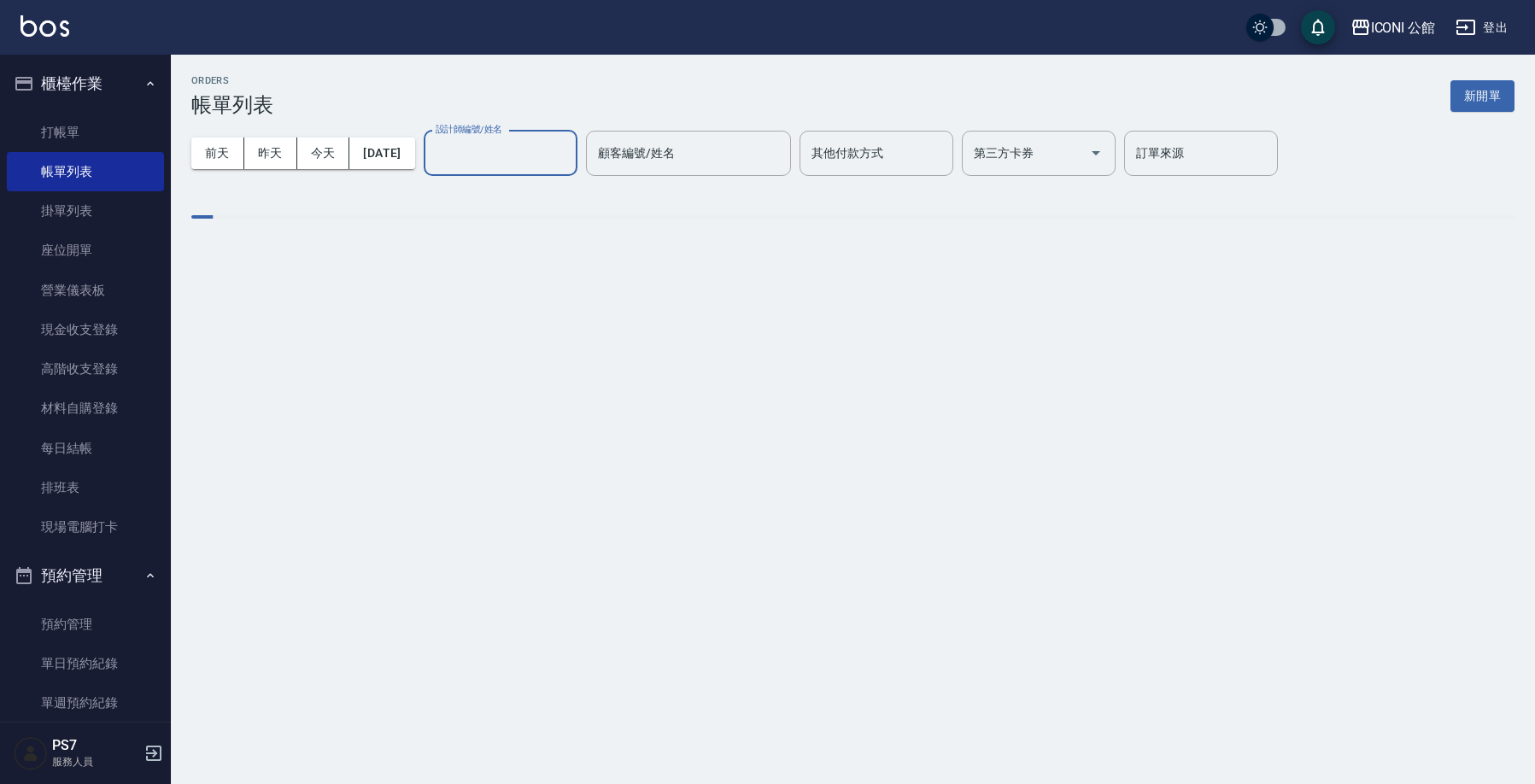
click at [530, 152] on input "設計師編號/姓名" at bounding box center [500, 154] width 139 height 30
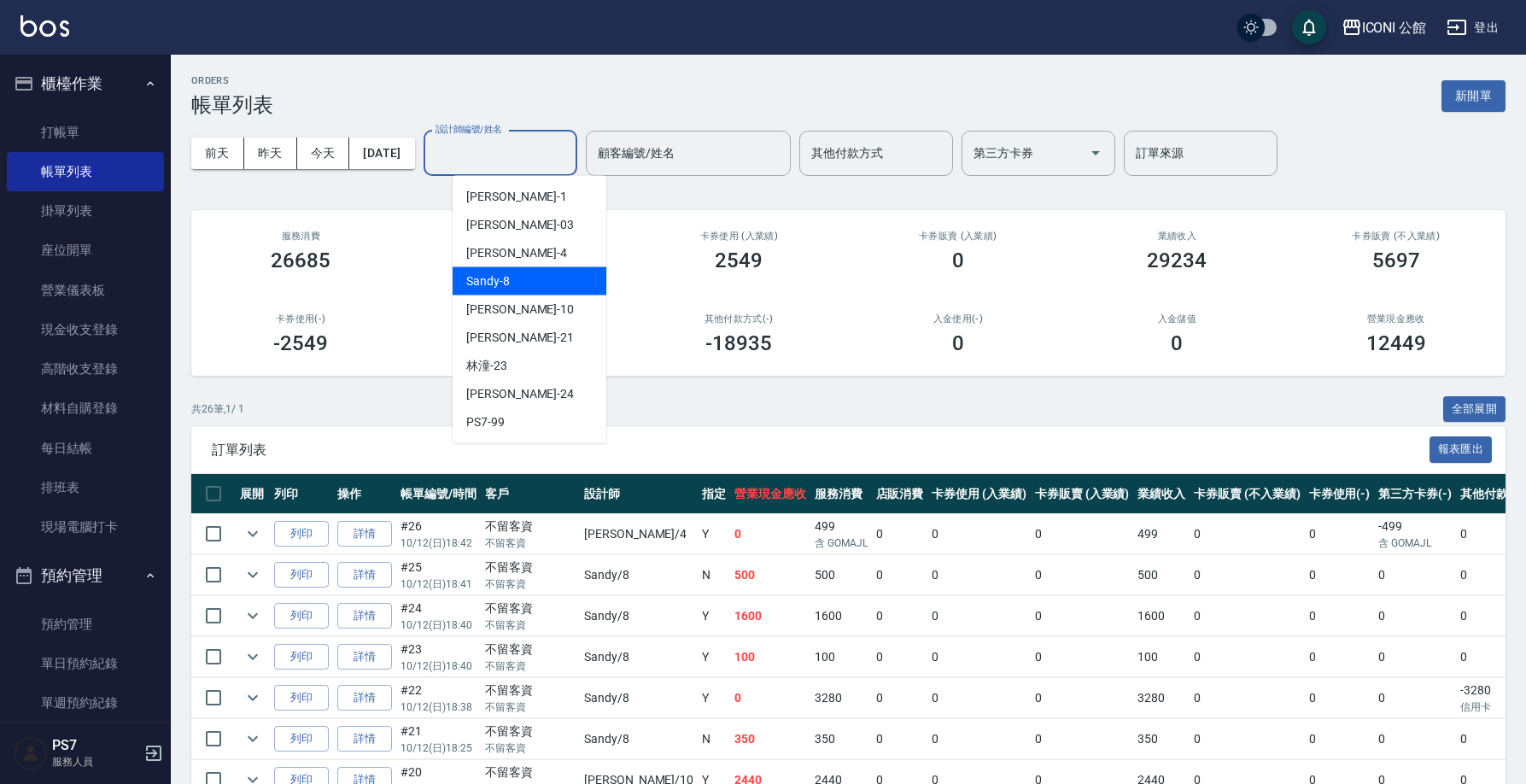
click at [517, 290] on div "Sandy -8" at bounding box center [529, 282] width 154 height 28
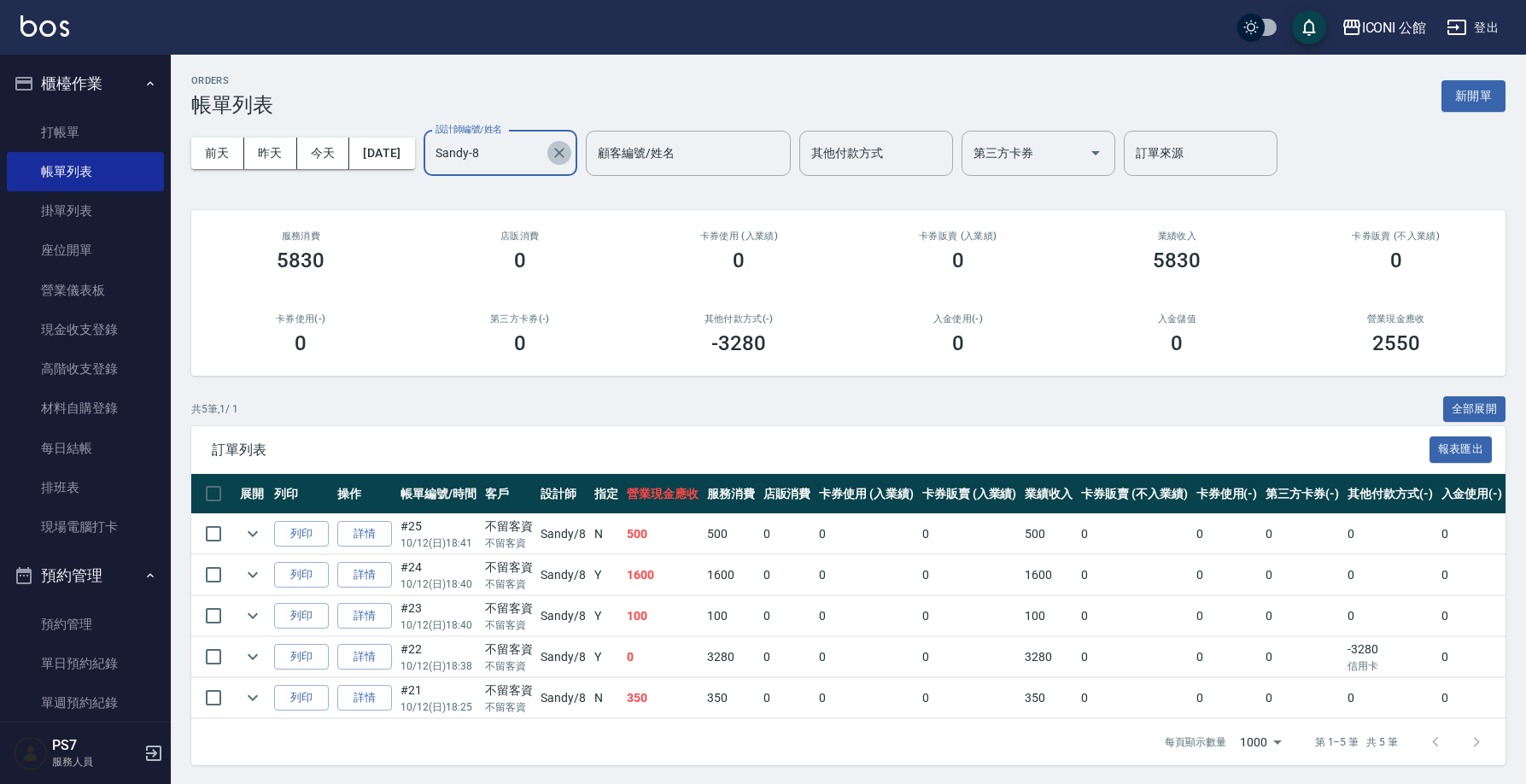
click at [567, 158] on icon "Clear" at bounding box center [559, 153] width 17 height 17
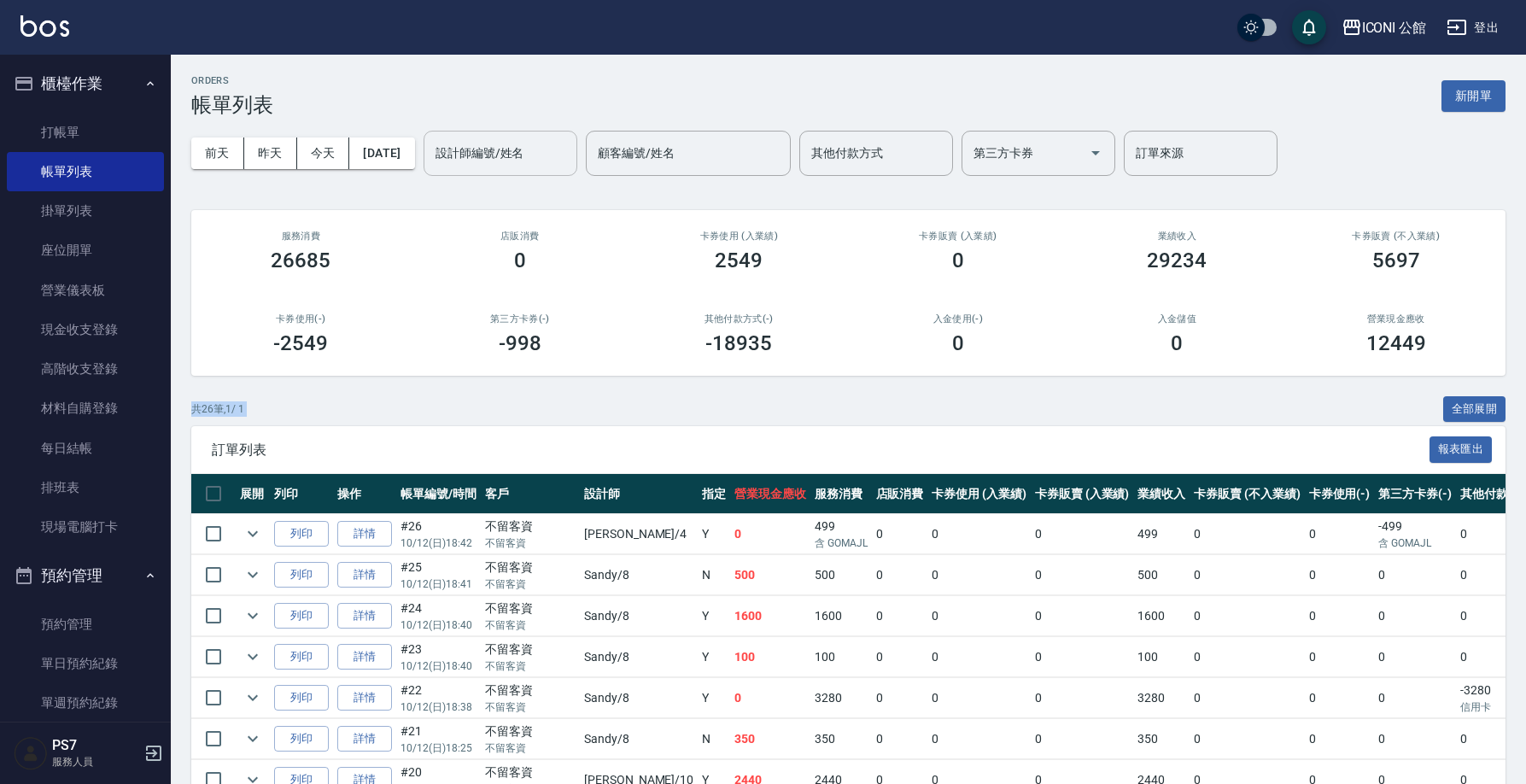
drag, startPoint x: 1525, startPoint y: 360, endPoint x: 1508, endPoint y: 417, distance: 59.5
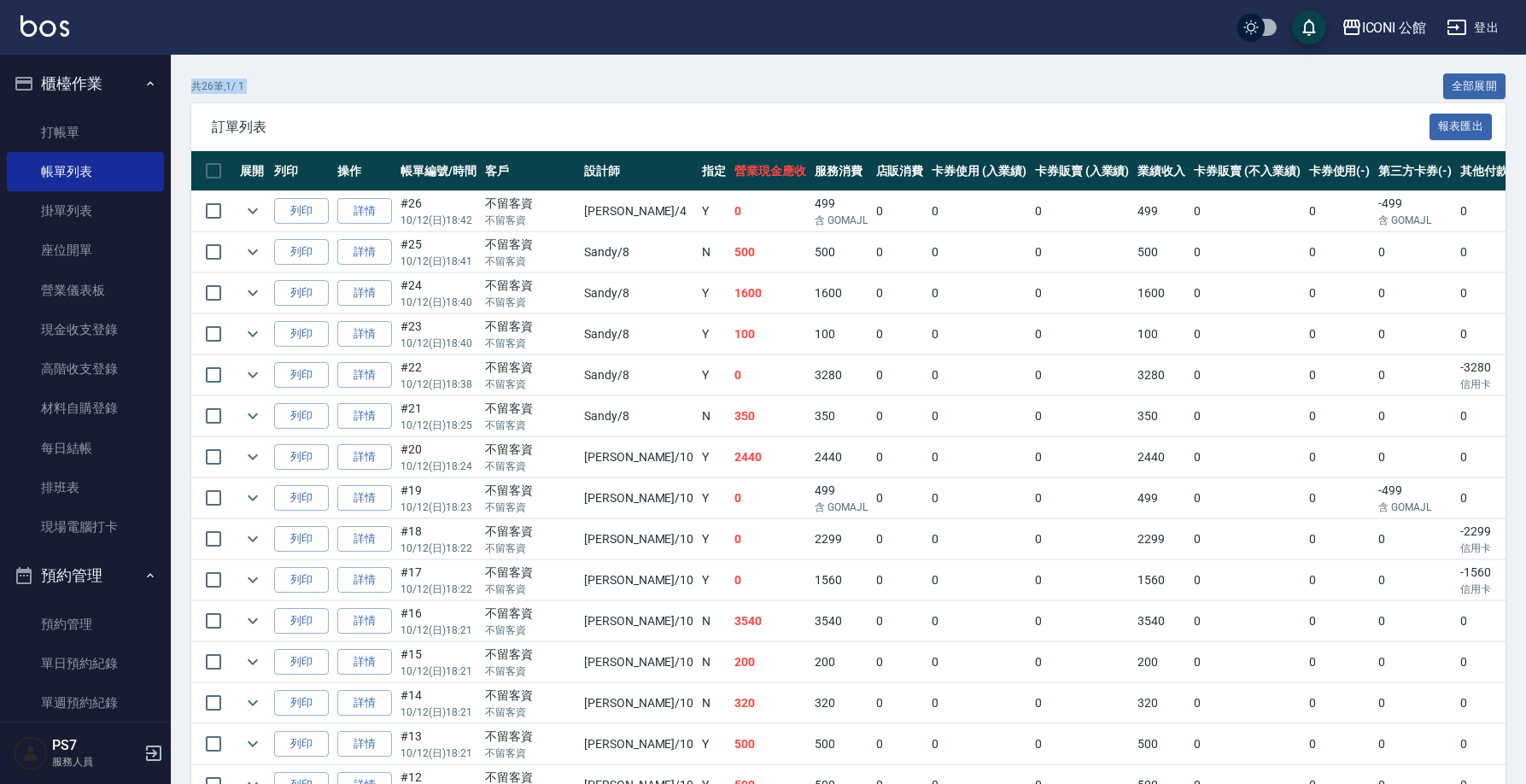
scroll to position [324, 0]
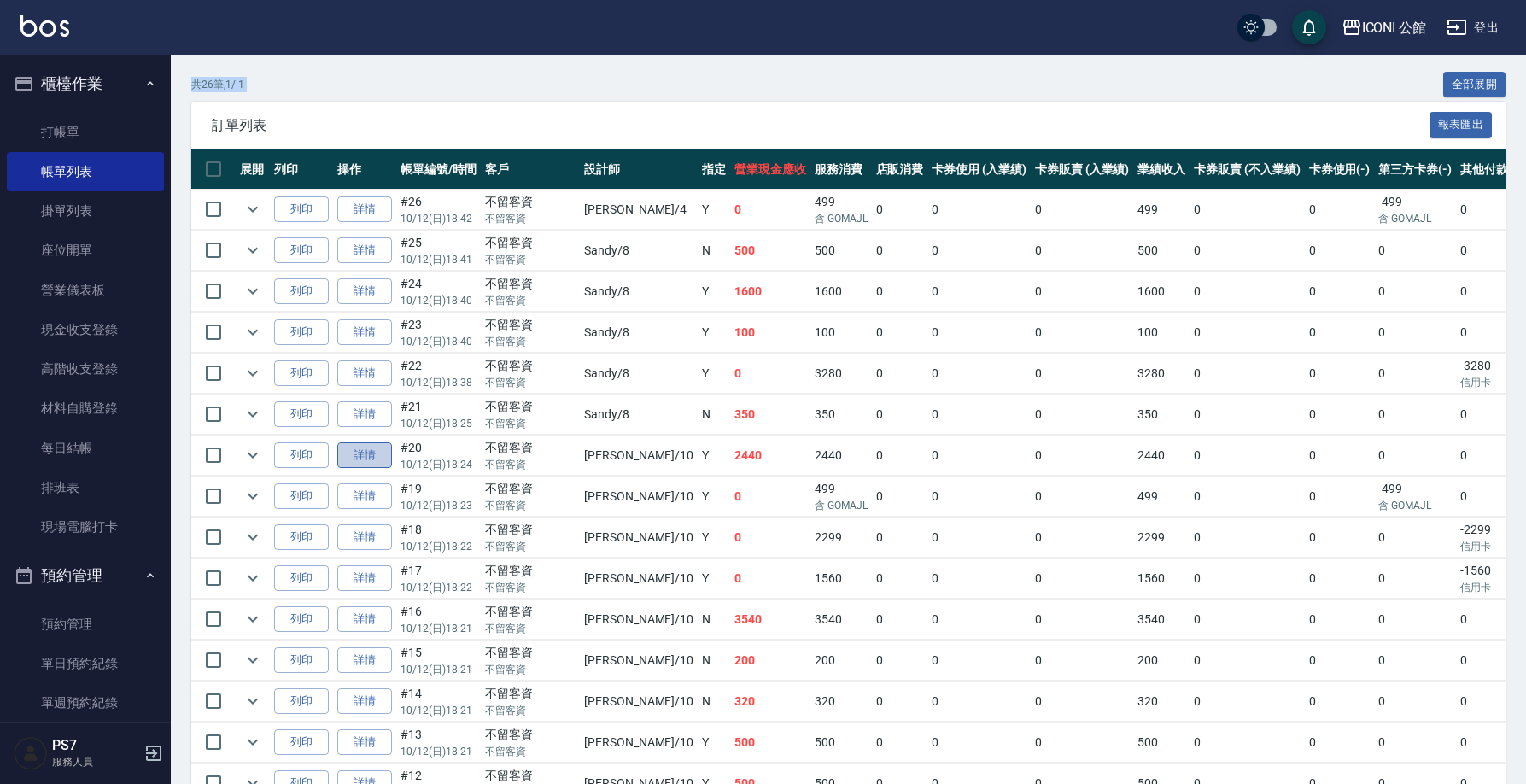
click at [376, 451] on link "詳情" at bounding box center [365, 455] width 55 height 26
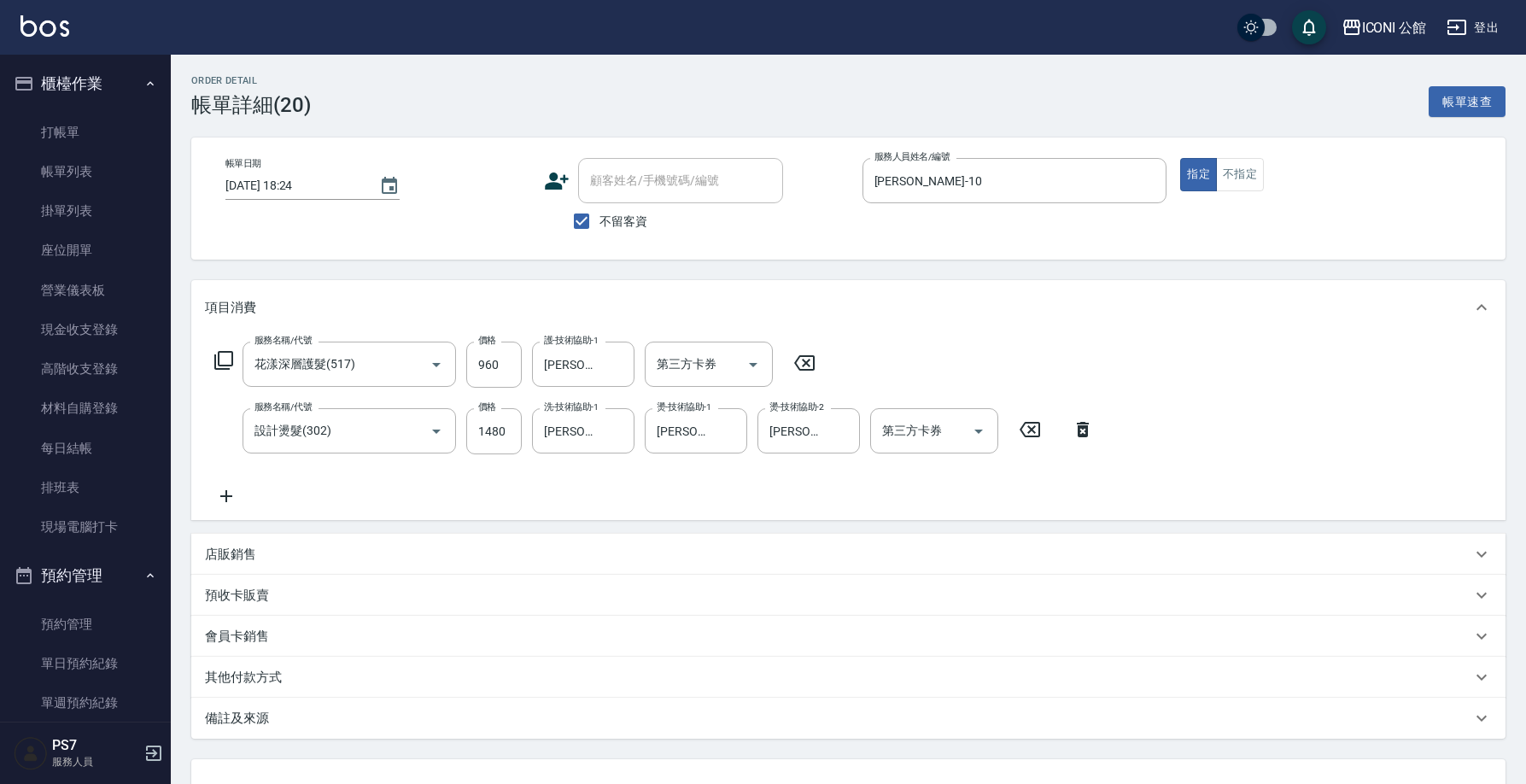
click at [260, 679] on p "其他付款方式" at bounding box center [243, 677] width 77 height 18
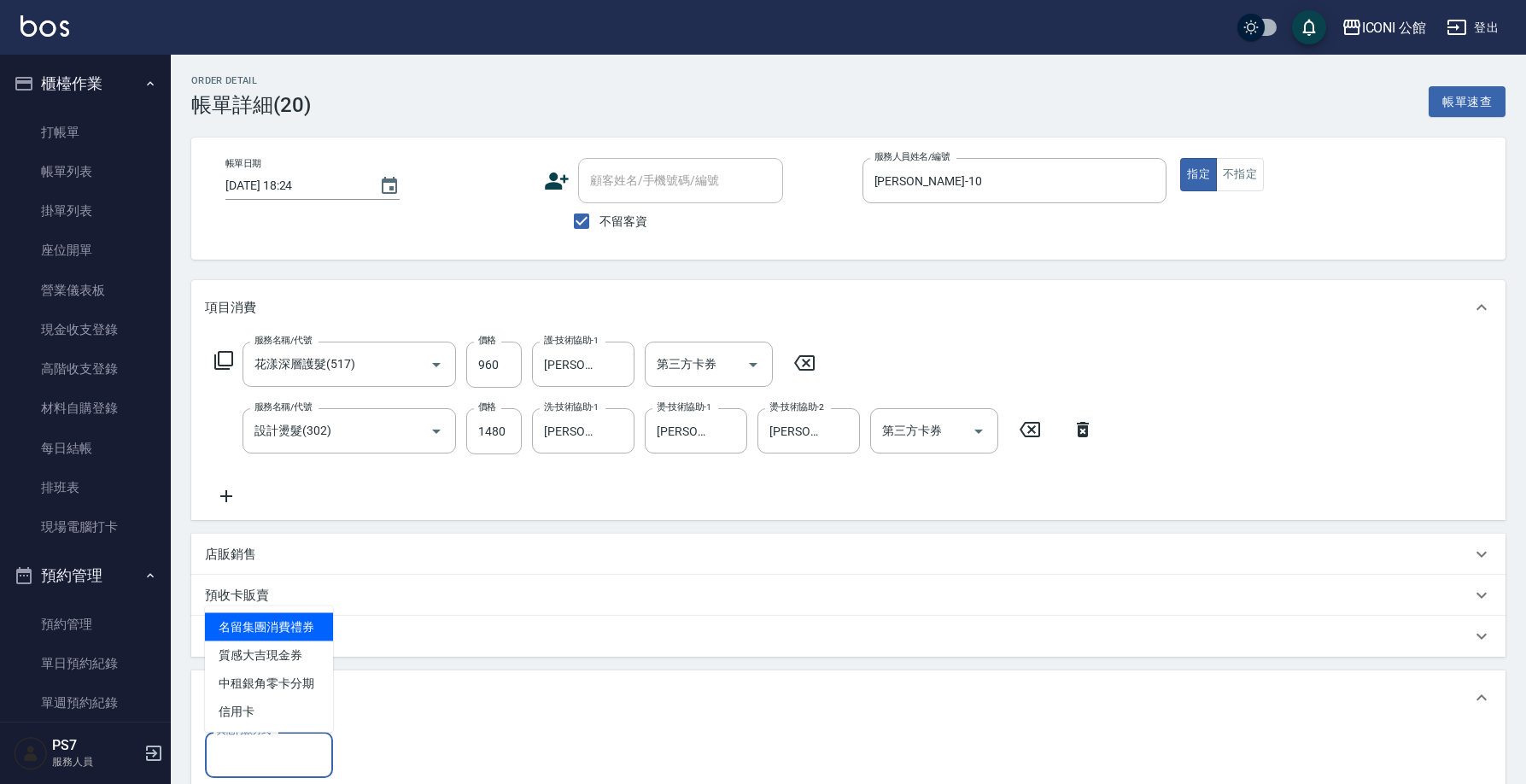
drag, startPoint x: 290, startPoint y: 757, endPoint x: 304, endPoint y: 765, distance: 16.1
click at [290, 757] on input "其他付款方式" at bounding box center [270, 754] width 113 height 30
click at [298, 720] on span "信用卡" at bounding box center [269, 711] width 128 height 28
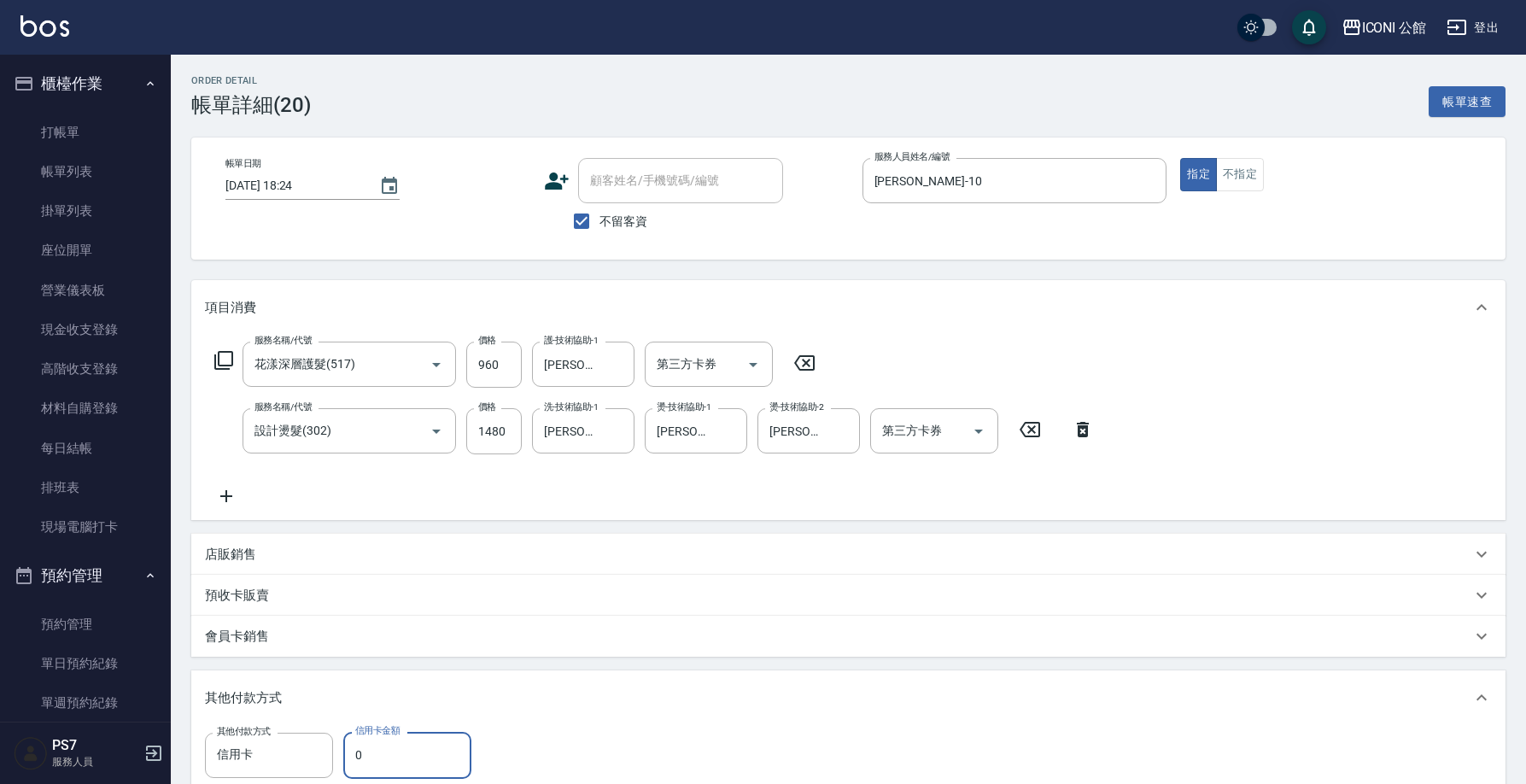
click at [391, 755] on input "0" at bounding box center [407, 754] width 128 height 46
drag, startPoint x: 350, startPoint y: 747, endPoint x: 381, endPoint y: 752, distance: 31.4
click at [381, 752] on input "0" at bounding box center [407, 754] width 128 height 46
click at [381, 753] on input "0" at bounding box center [407, 754] width 128 height 46
drag, startPoint x: 380, startPoint y: 754, endPoint x: 328, endPoint y: 754, distance: 52.0
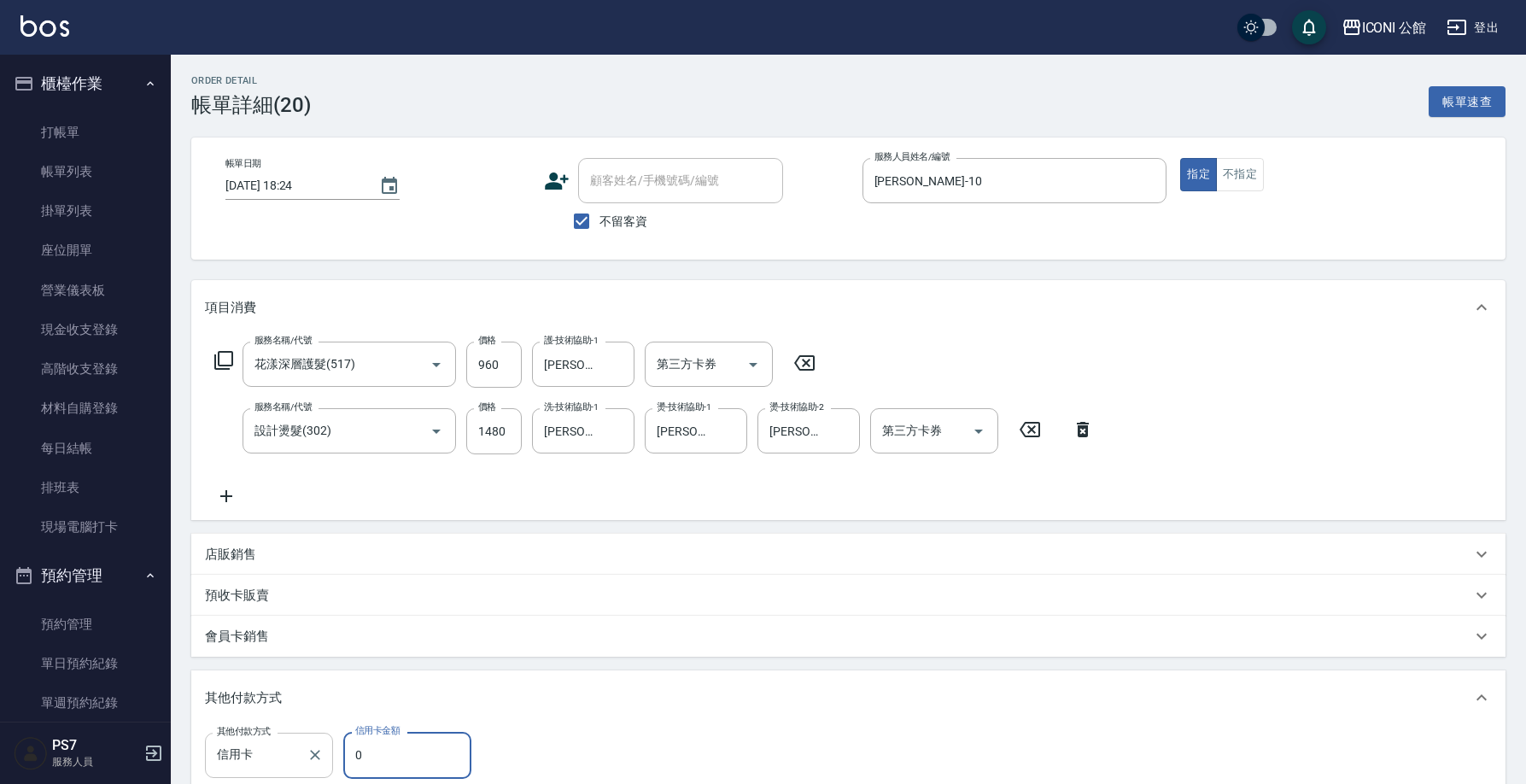
click at [328, 754] on div "其他付款方式 信用卡 其他付款方式 信用卡金額 0 信用卡金額" at bounding box center [342, 754] width 276 height 46
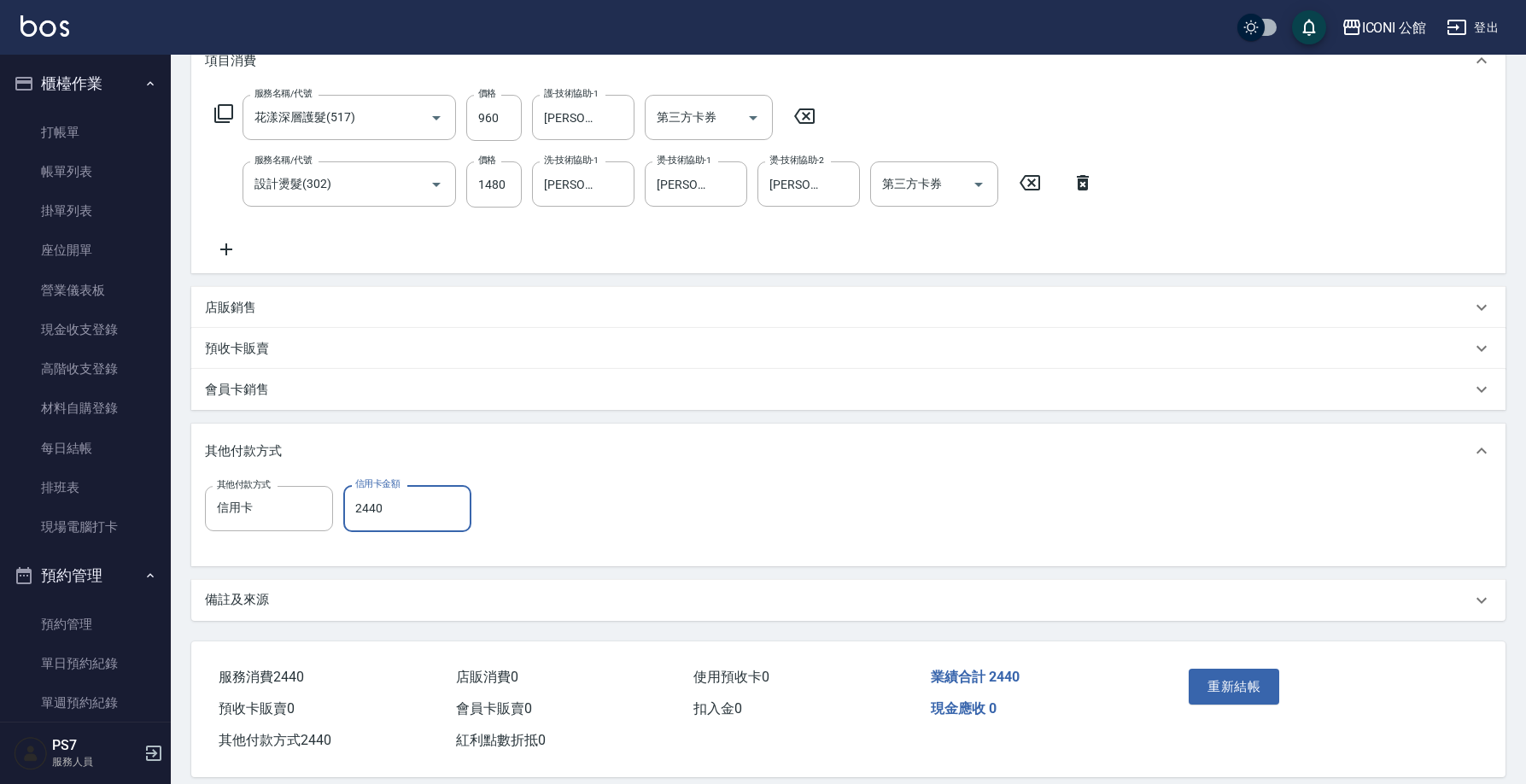
scroll to position [248, 0]
click at [1228, 693] on button "重新結帳" at bounding box center [1234, 685] width 90 height 36
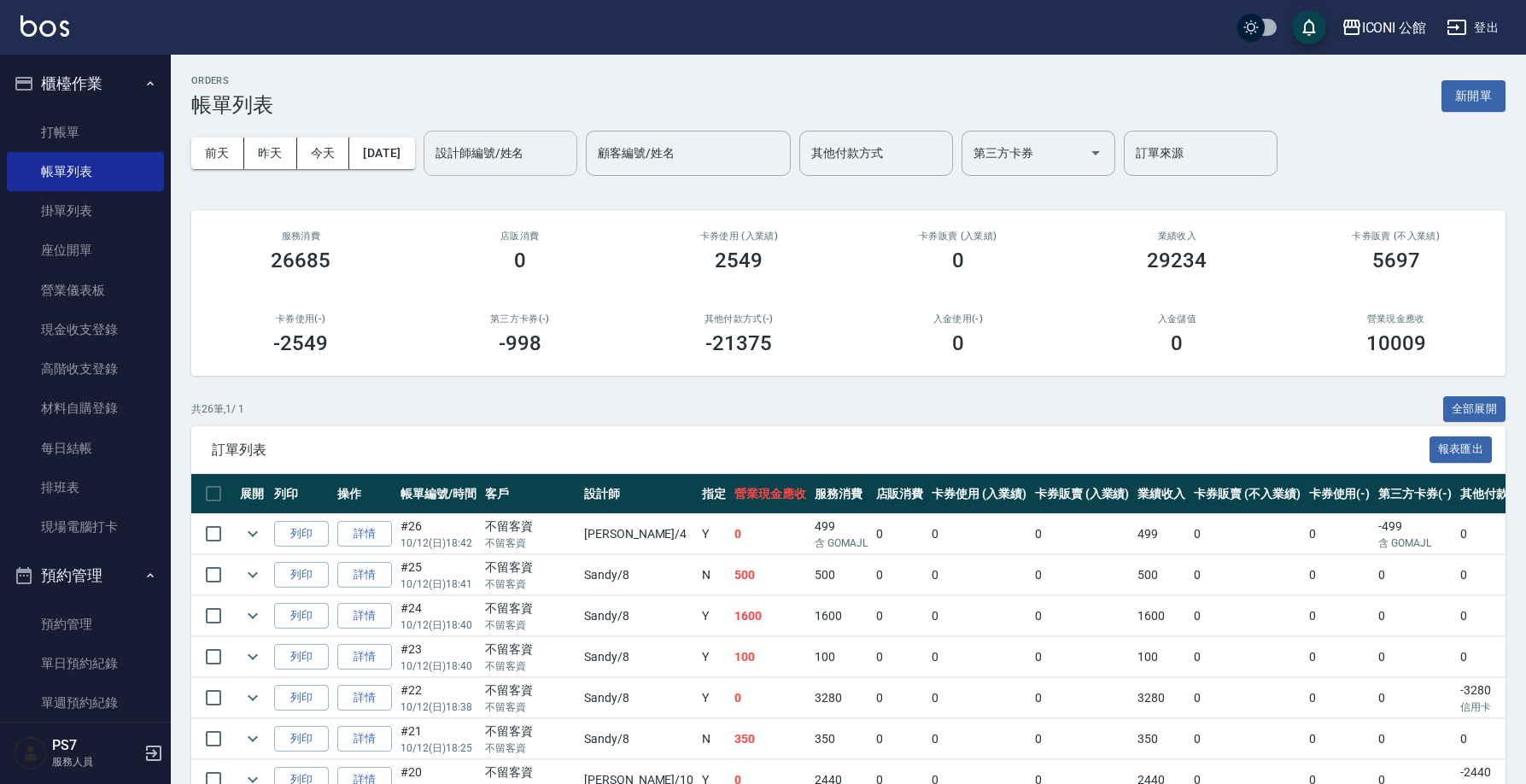
click at [515, 143] on div "設計師編號/姓名 設計師編號/姓名" at bounding box center [500, 154] width 154 height 45
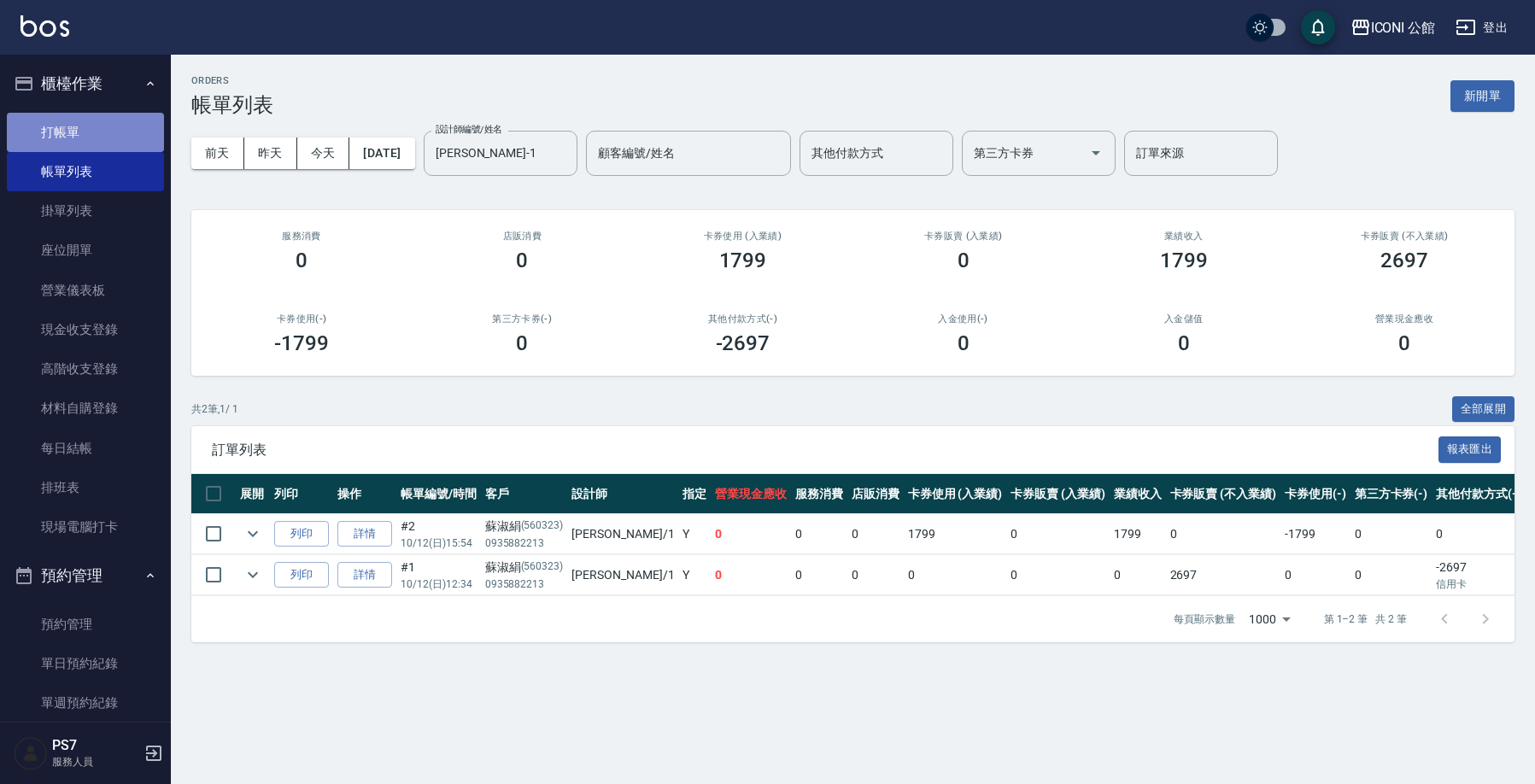
click at [95, 139] on link "打帳單" at bounding box center [85, 133] width 157 height 40
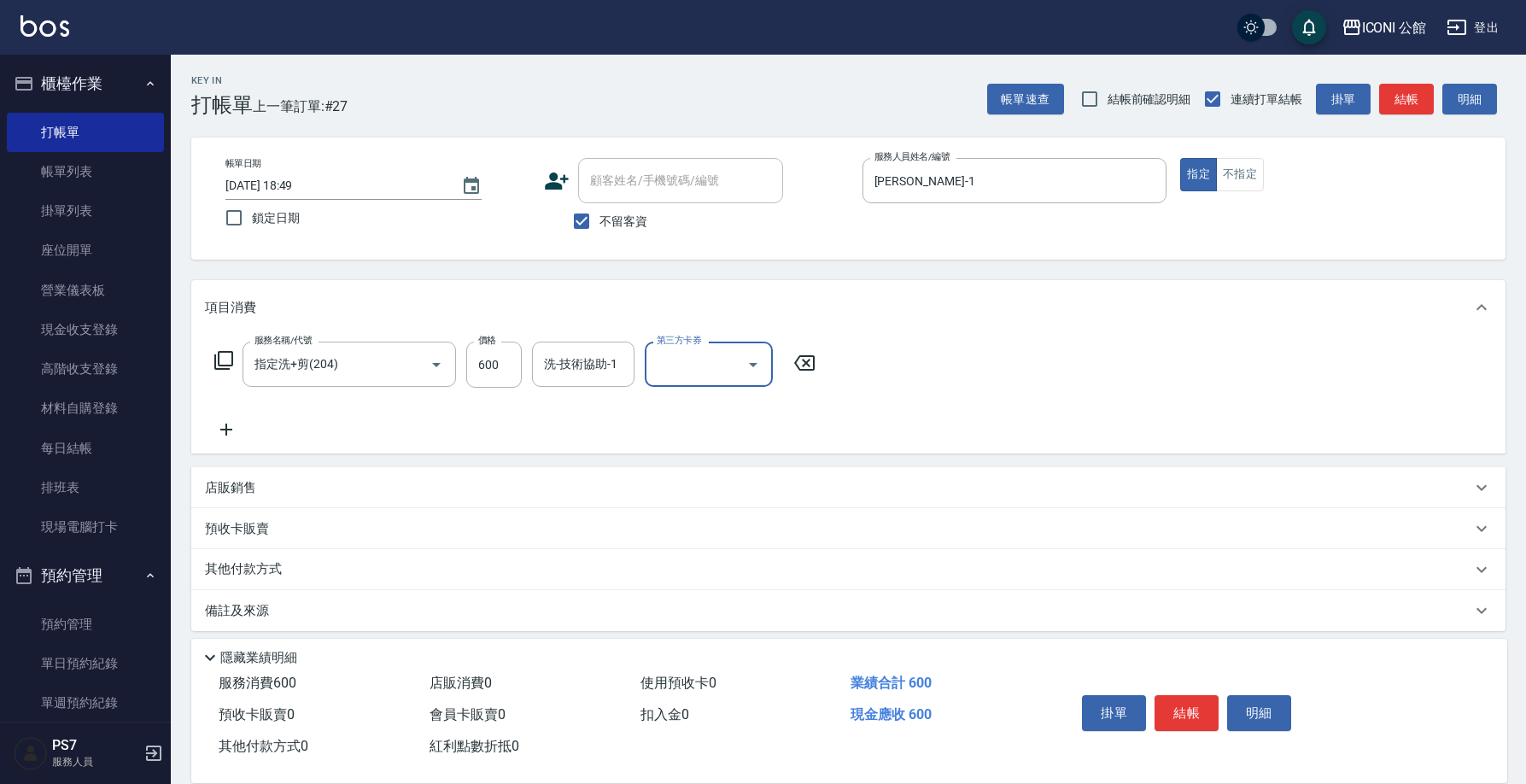
click at [596, 350] on div "洗-技術協助-1 洗-技術協助-1" at bounding box center [583, 364] width 103 height 45
click at [260, 575] on p "其他付款方式" at bounding box center [247, 569] width 86 height 19
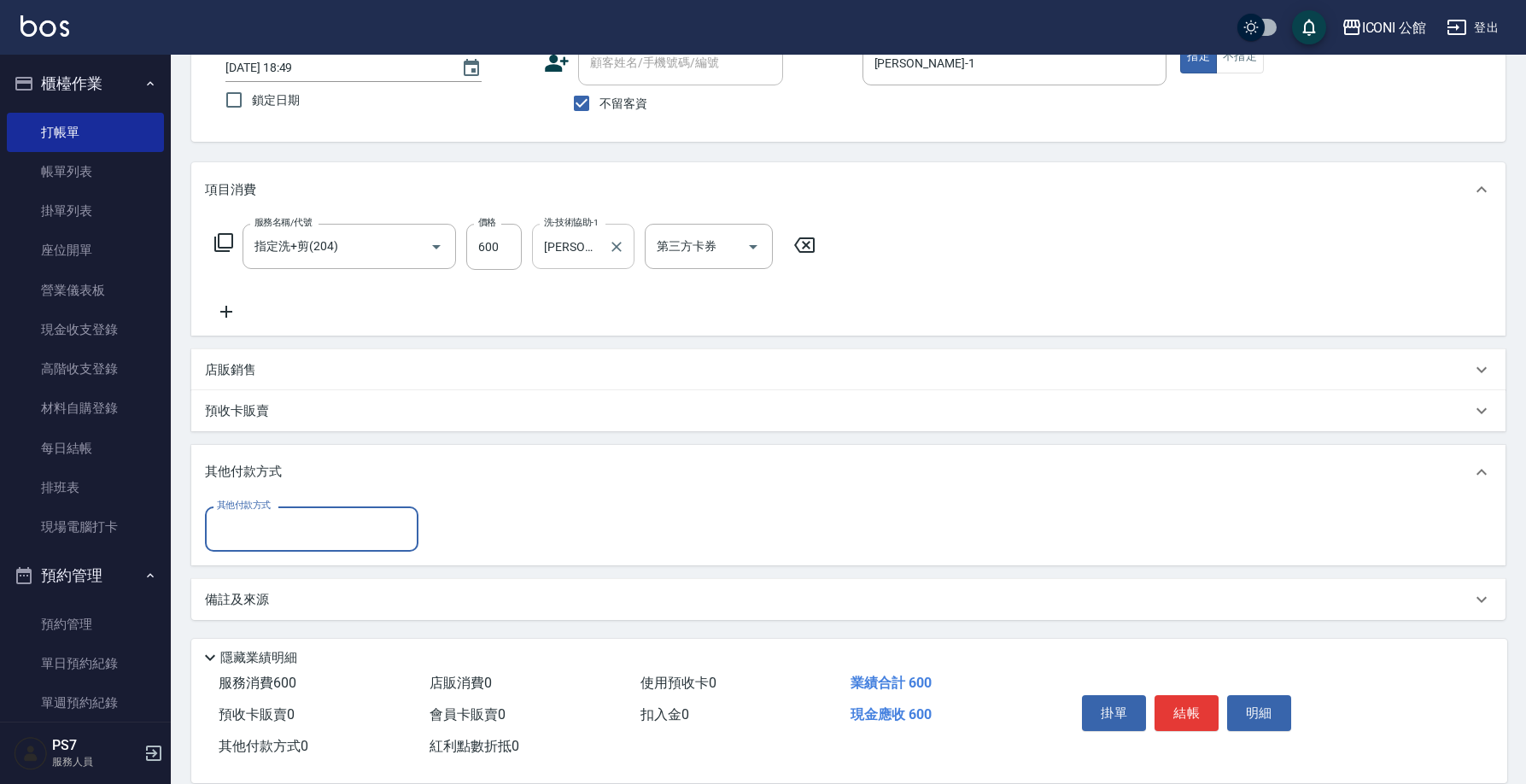
click at [573, 258] on input "[PERSON_NAME]-1" at bounding box center [569, 246] width 61 height 30
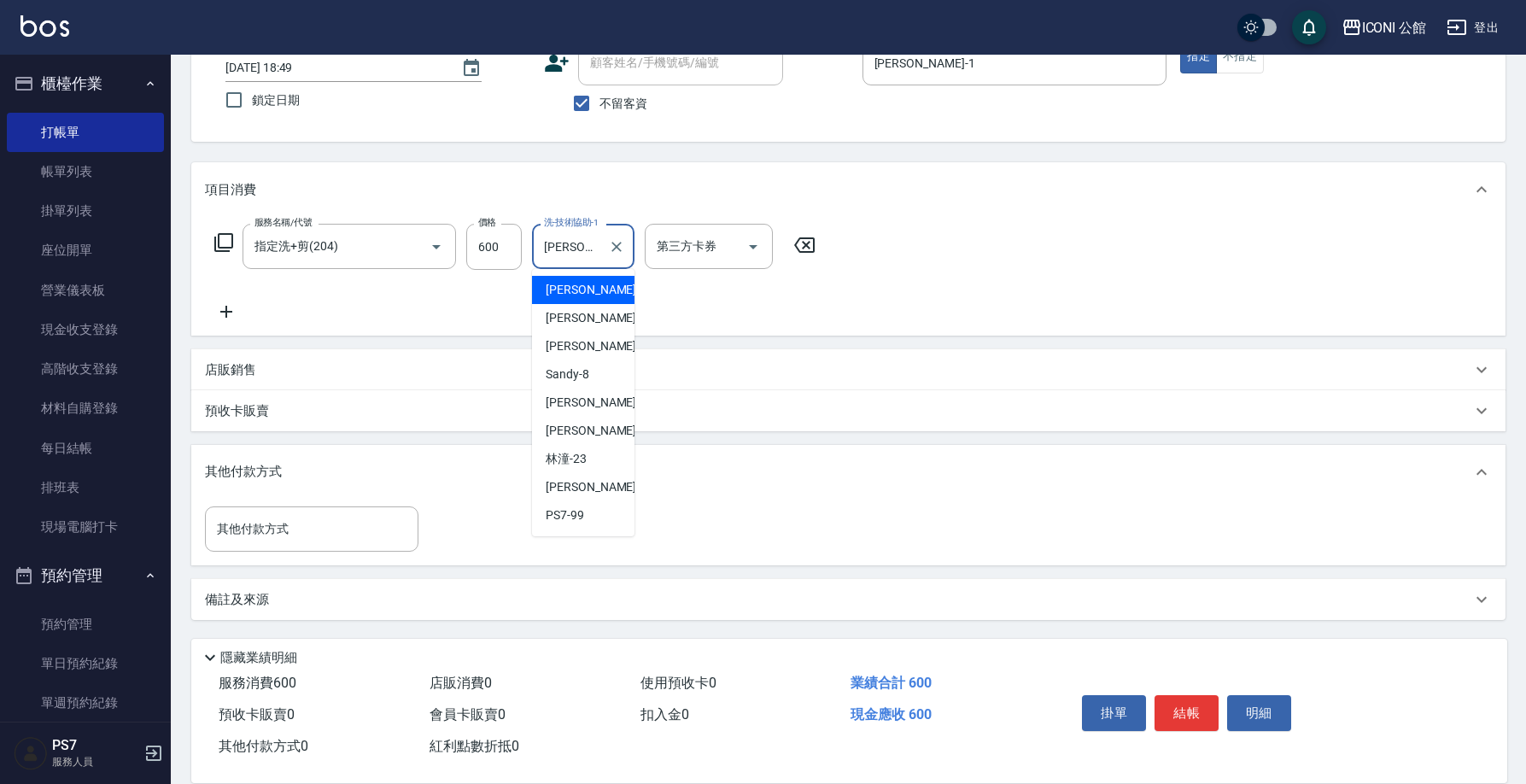
click at [580, 252] on input "[PERSON_NAME]-1" at bounding box center [569, 246] width 61 height 30
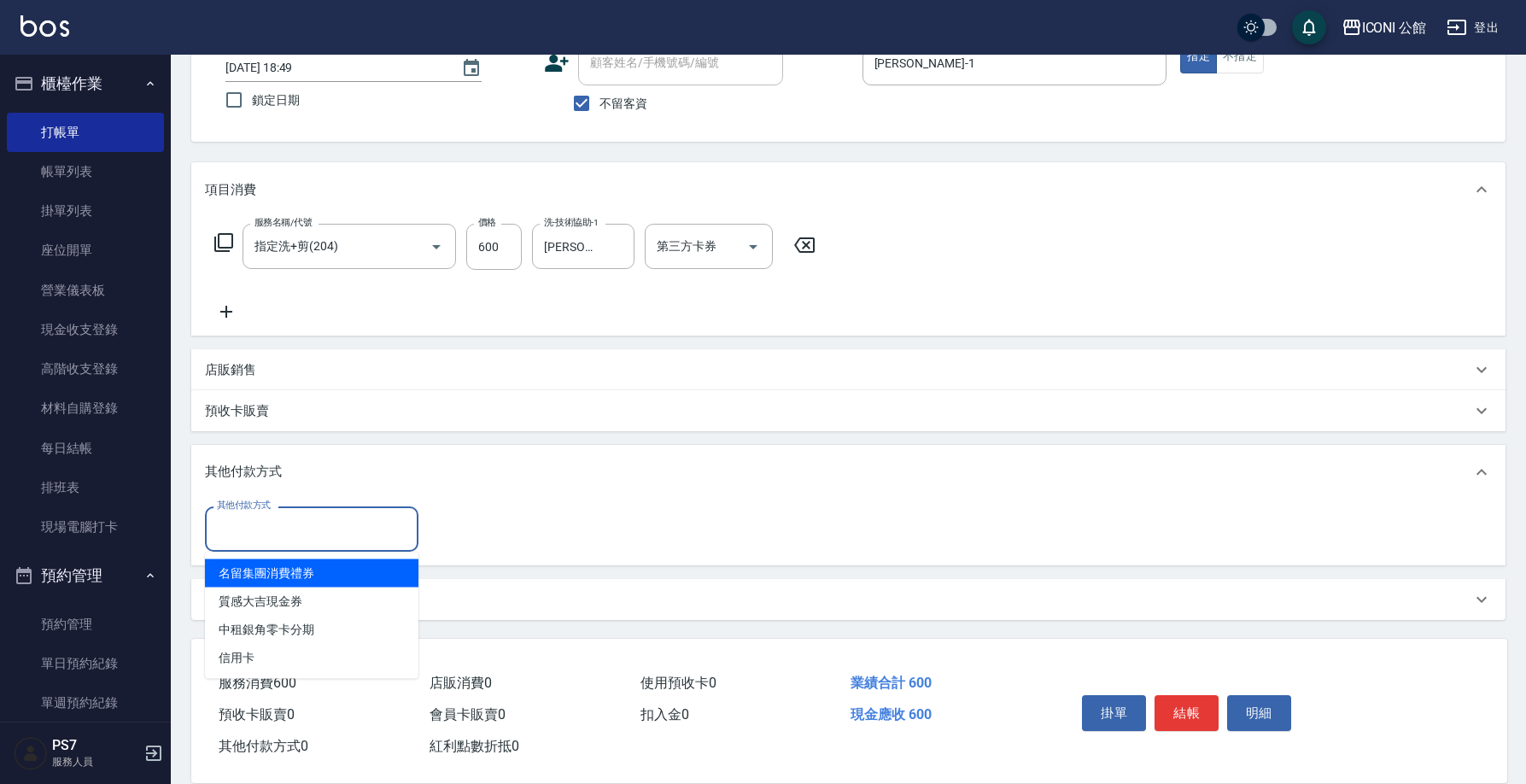
click at [258, 530] on input "其他付款方式" at bounding box center [312, 529] width 198 height 30
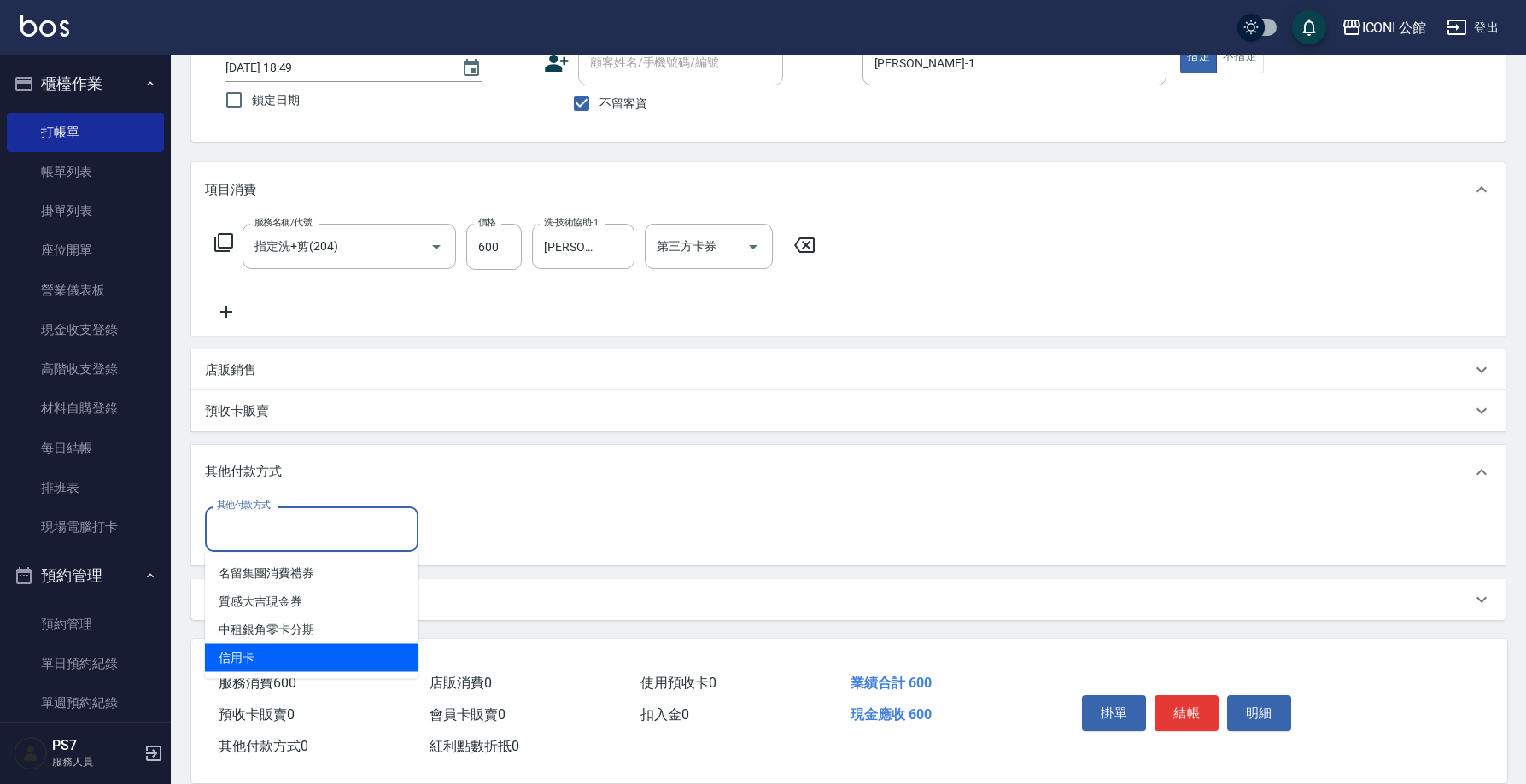
click at [254, 656] on span "信用卡" at bounding box center [311, 658] width 213 height 28
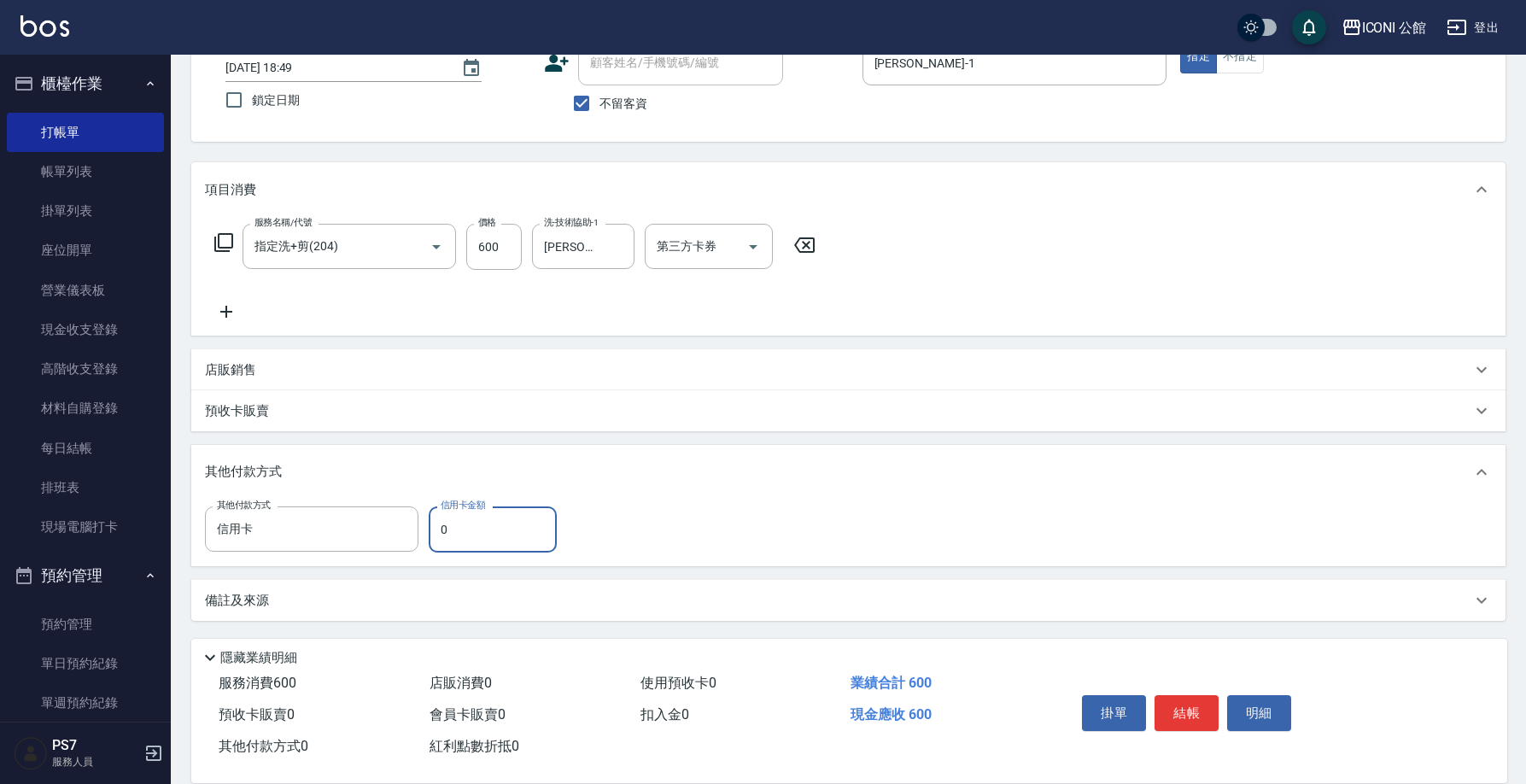
click at [456, 524] on input "0" at bounding box center [493, 529] width 128 height 46
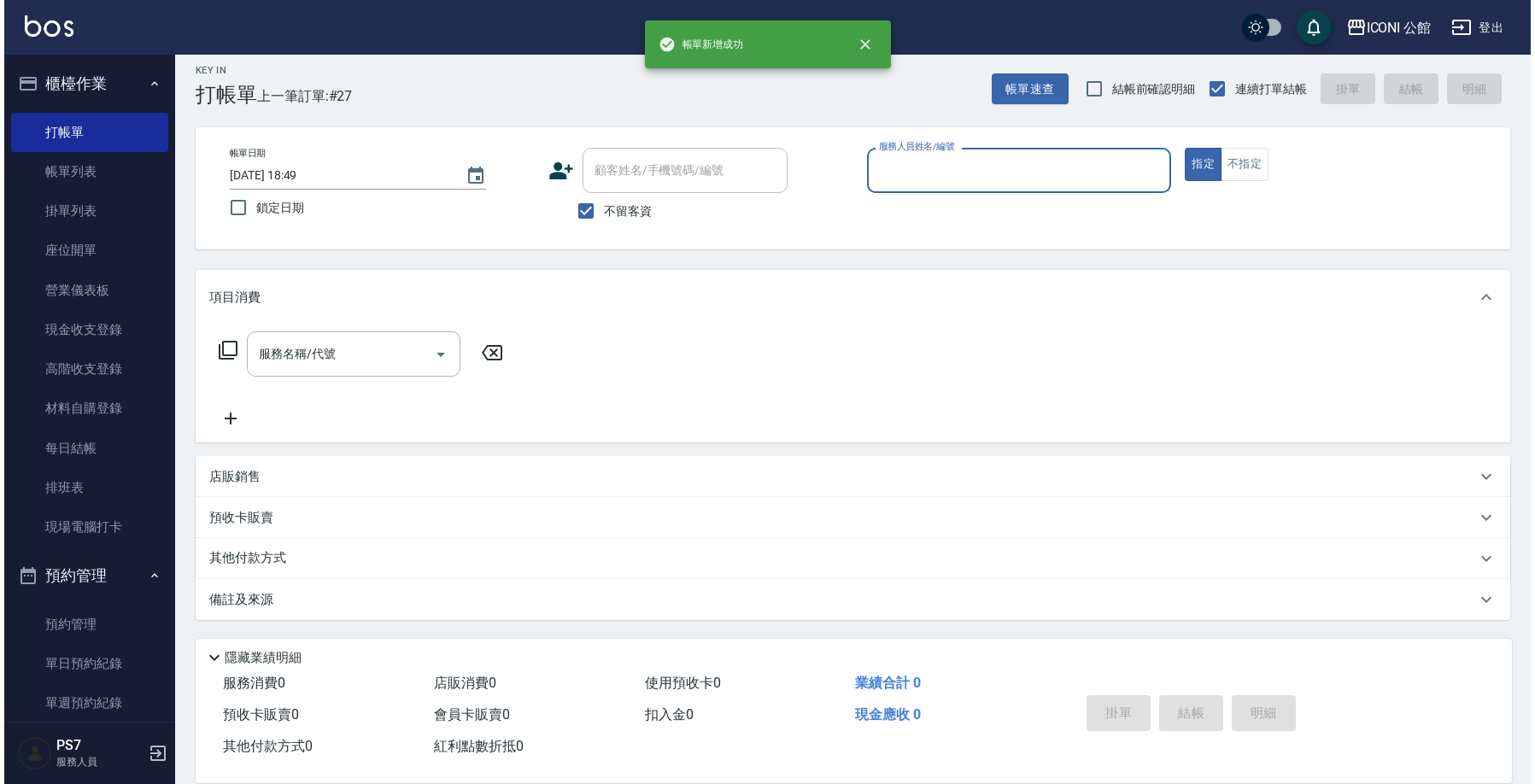
scroll to position [10, 0]
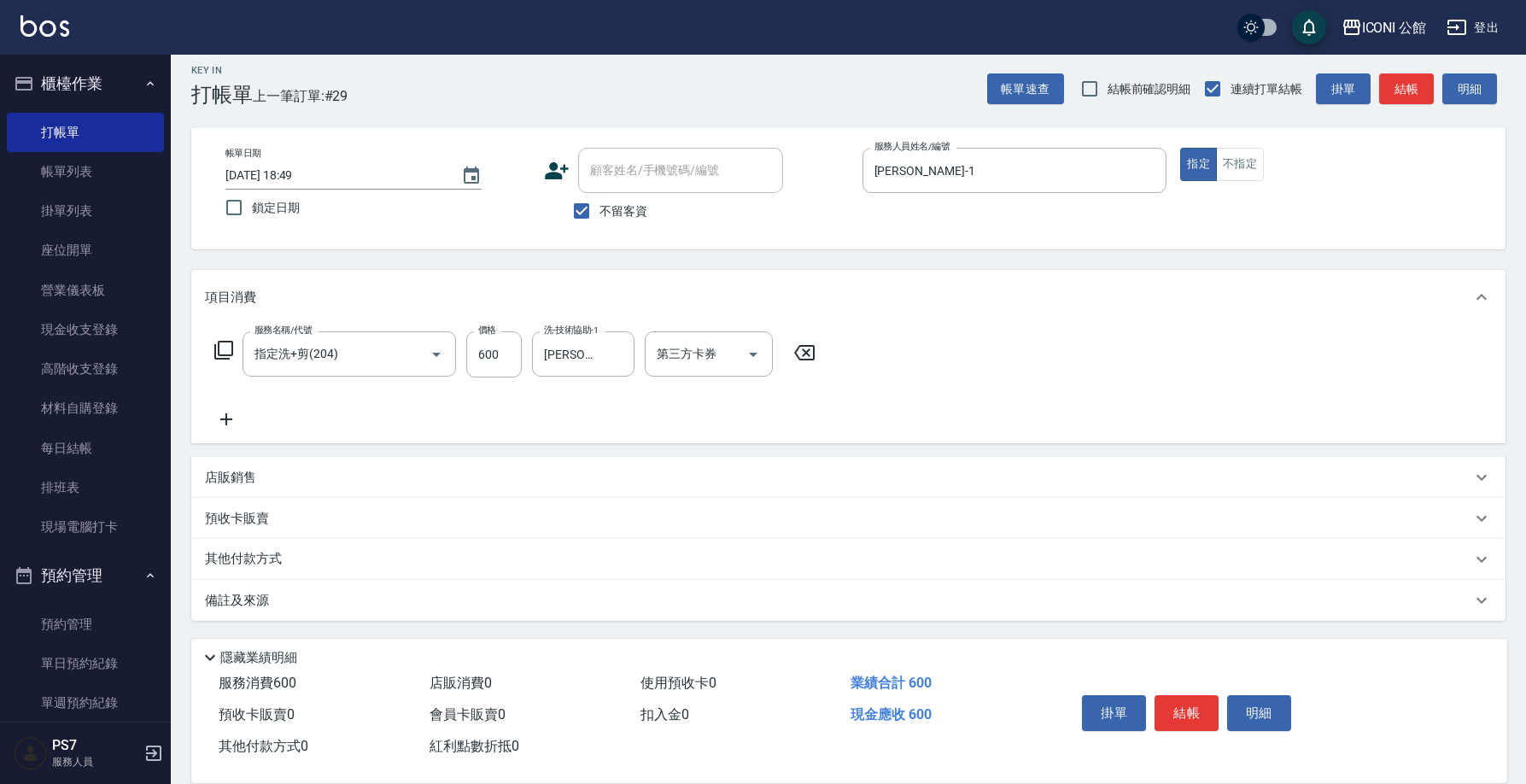
click at [258, 475] on div "店販銷售" at bounding box center [837, 477] width 1266 height 18
click at [270, 533] on input "服務人員姓名/編號" at bounding box center [270, 541] width 113 height 30
click at [360, 543] on icon at bounding box center [362, 537] width 19 height 19
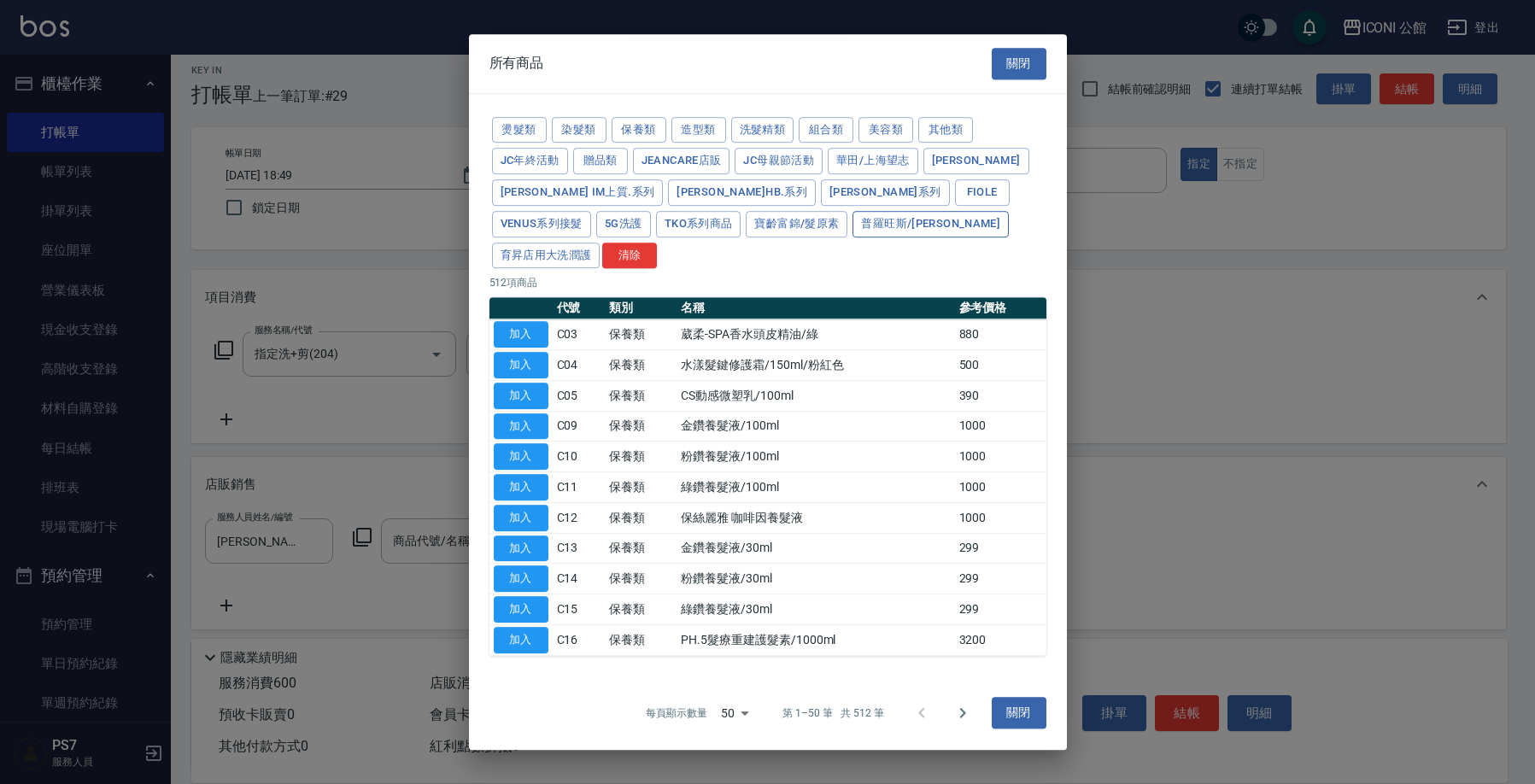
click at [852, 237] on button "普羅旺斯/麗媛" at bounding box center [931, 224] width 157 height 26
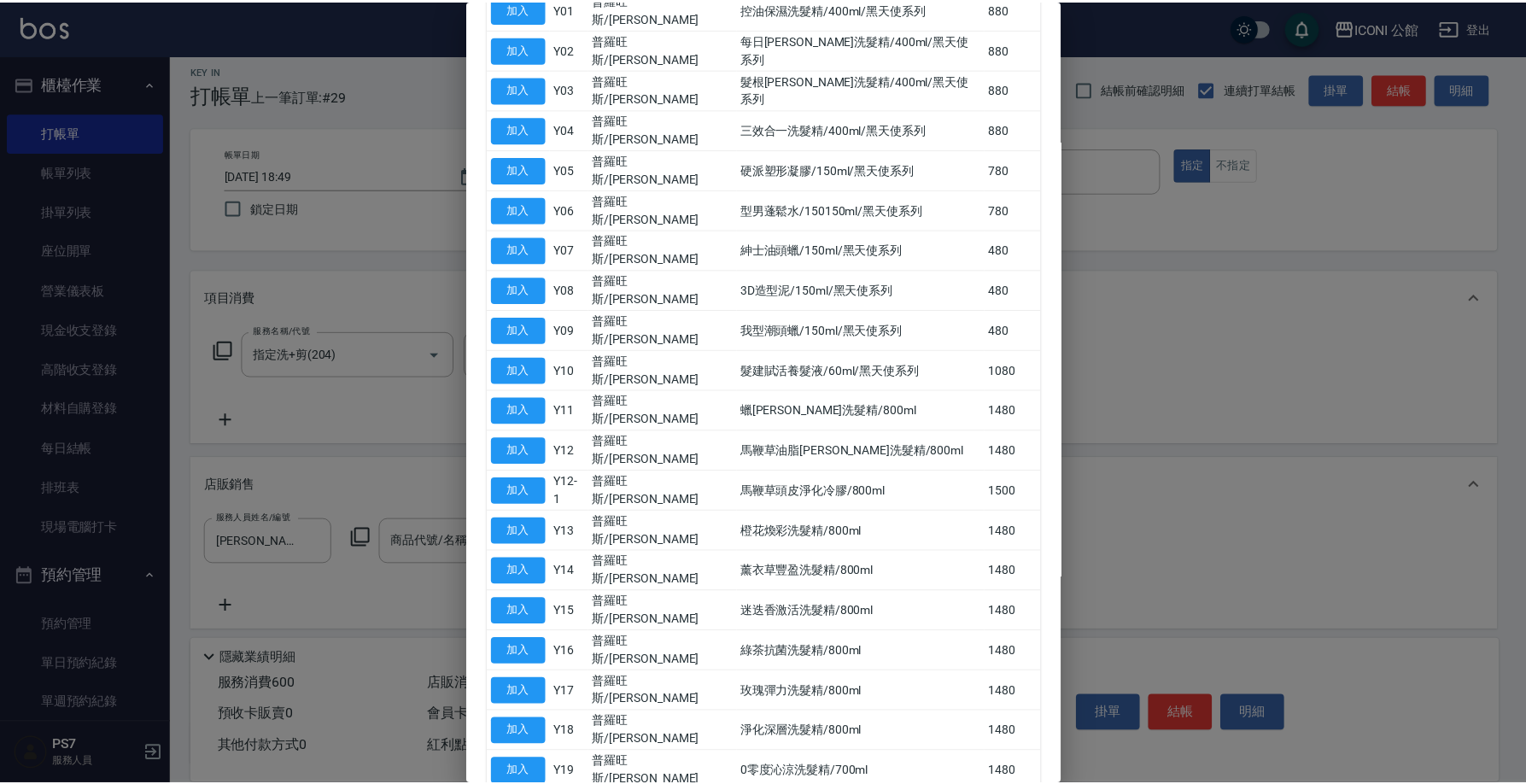
scroll to position [747, 0]
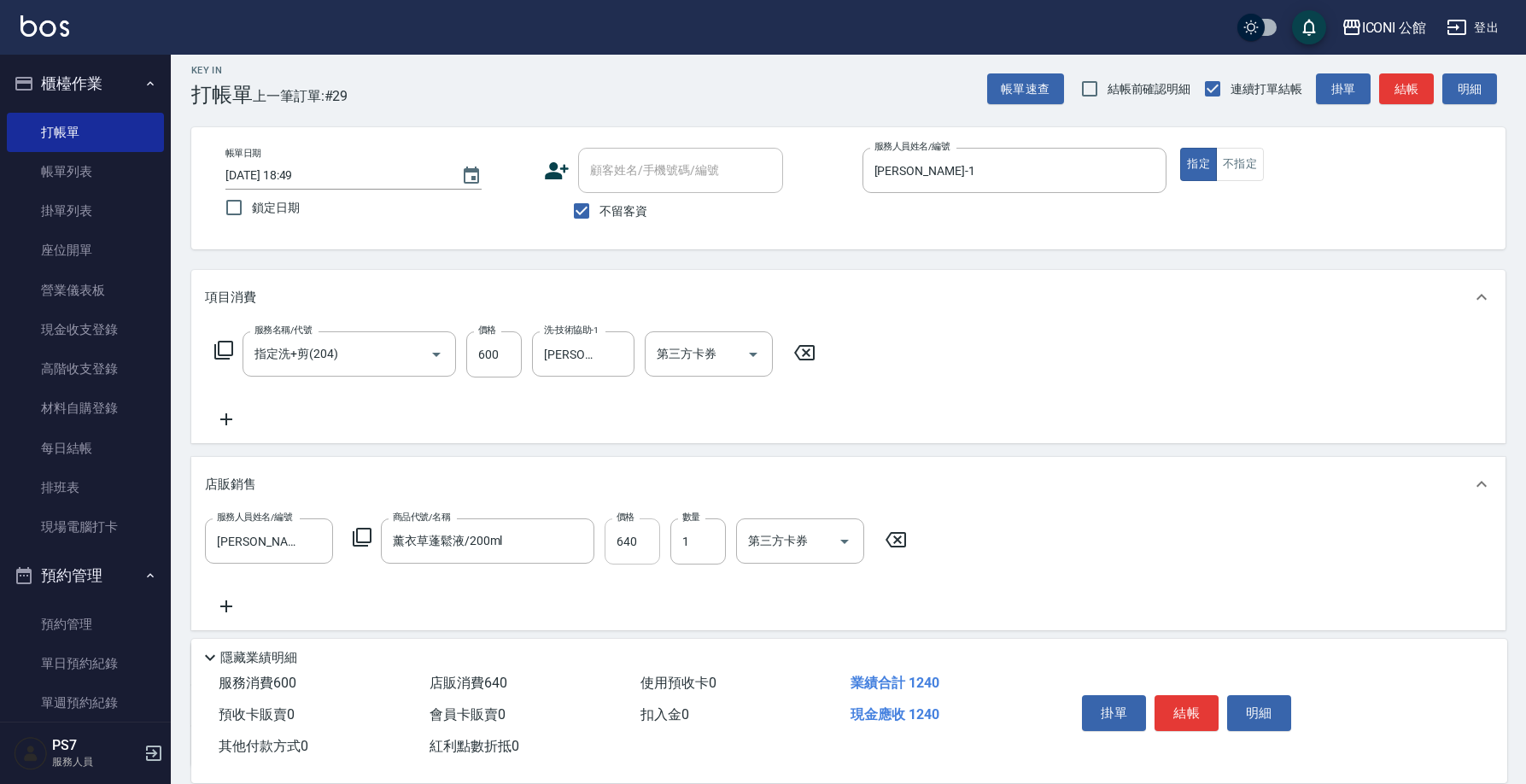
click at [632, 541] on input "640" at bounding box center [632, 541] width 56 height 46
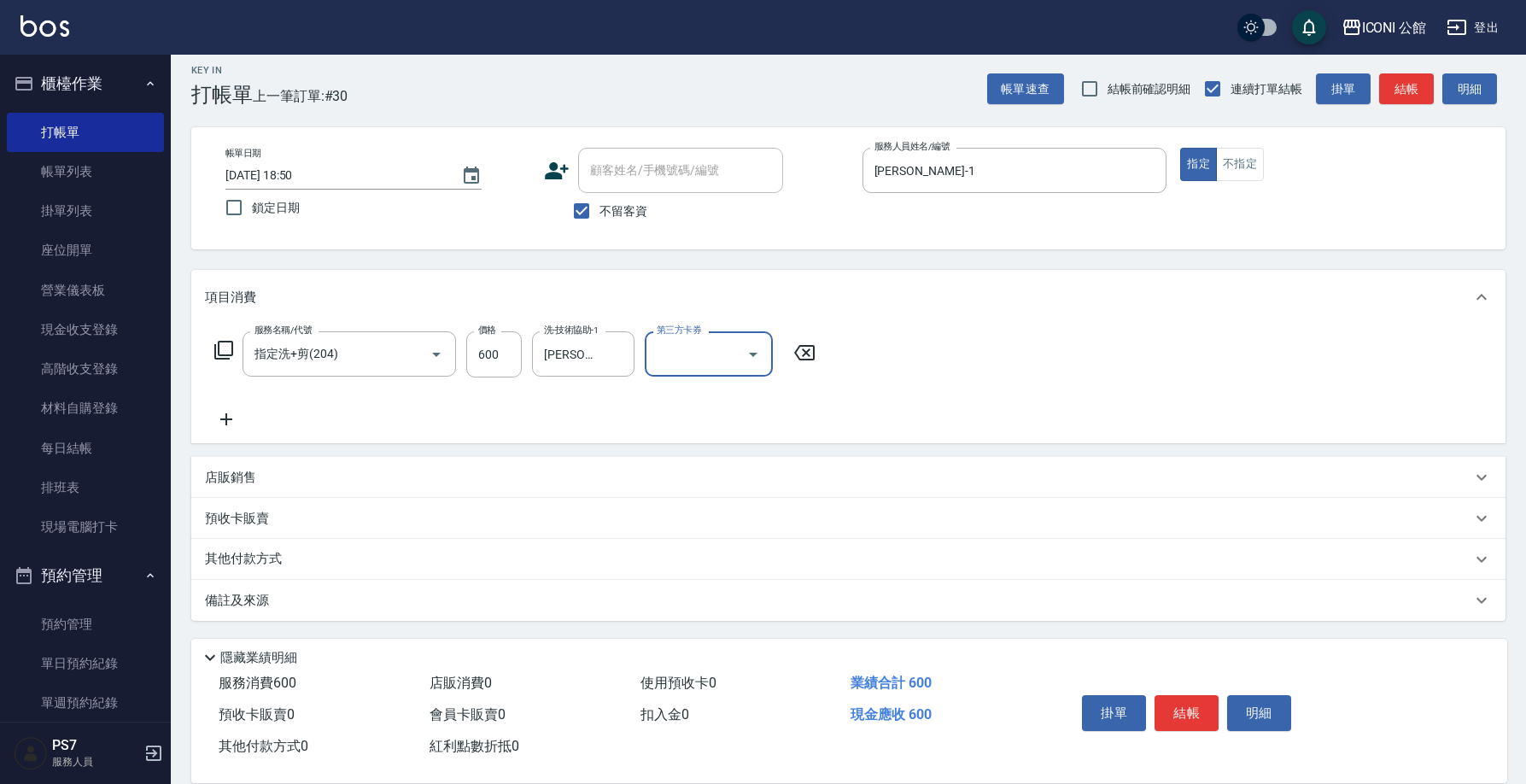
click at [271, 557] on p "其他付款方式" at bounding box center [247, 559] width 86 height 19
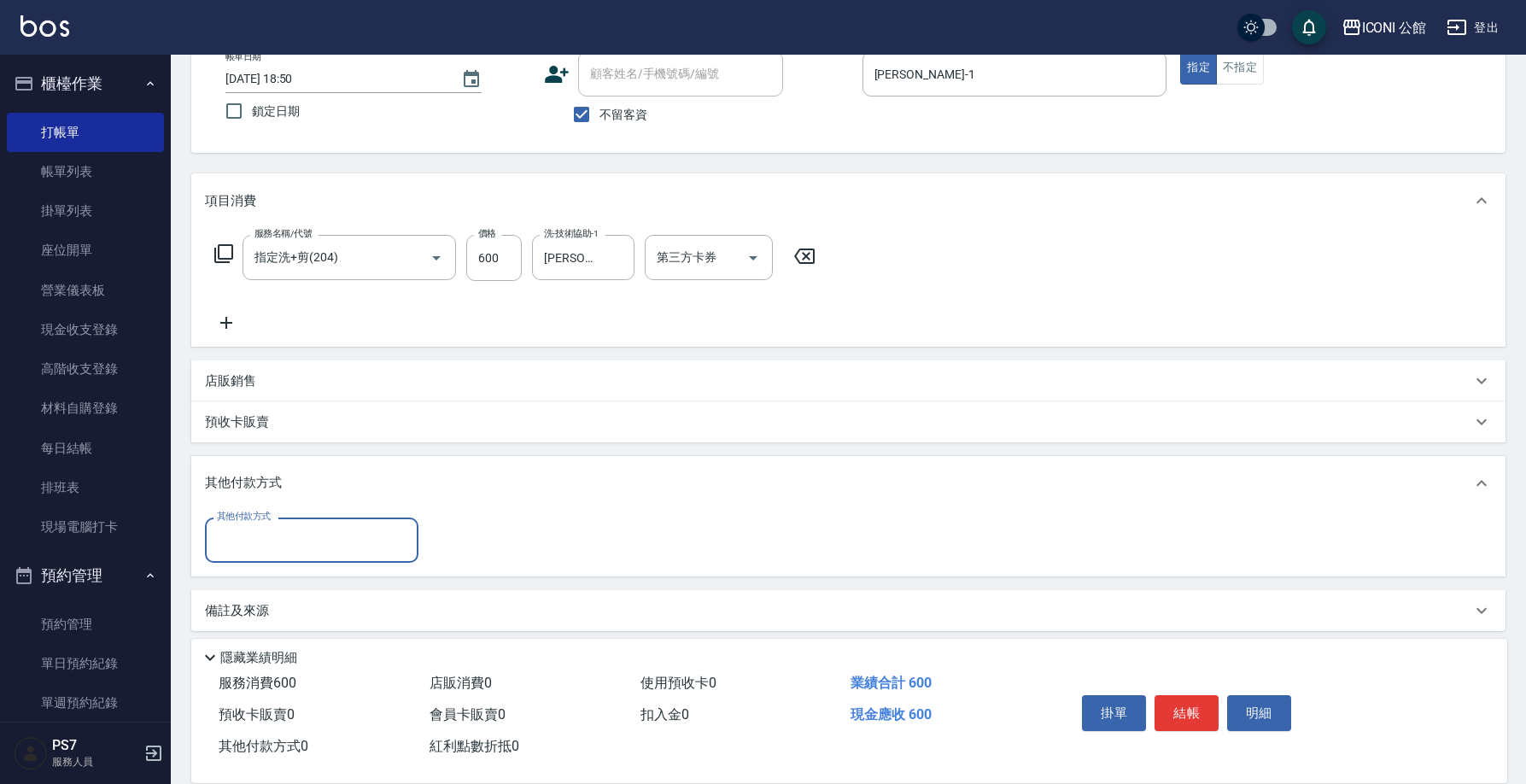
scroll to position [0, 0]
click at [271, 539] on input "其他付款方式" at bounding box center [312, 540] width 198 height 30
click at [271, 657] on span "信用卡" at bounding box center [311, 669] width 213 height 28
click at [505, 521] on input "0" at bounding box center [493, 540] width 128 height 46
click at [505, 522] on input "0" at bounding box center [493, 540] width 128 height 46
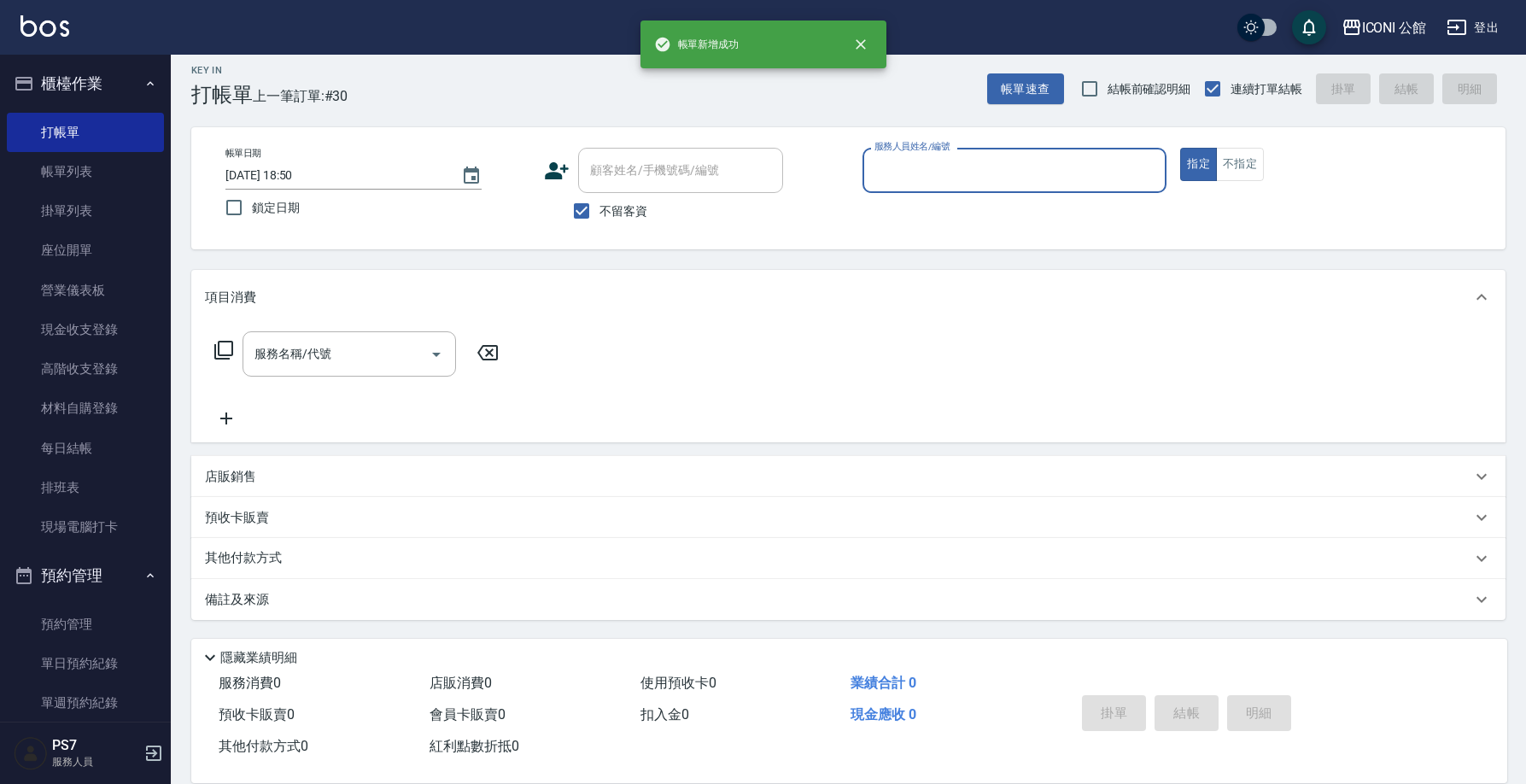
scroll to position [10, 0]
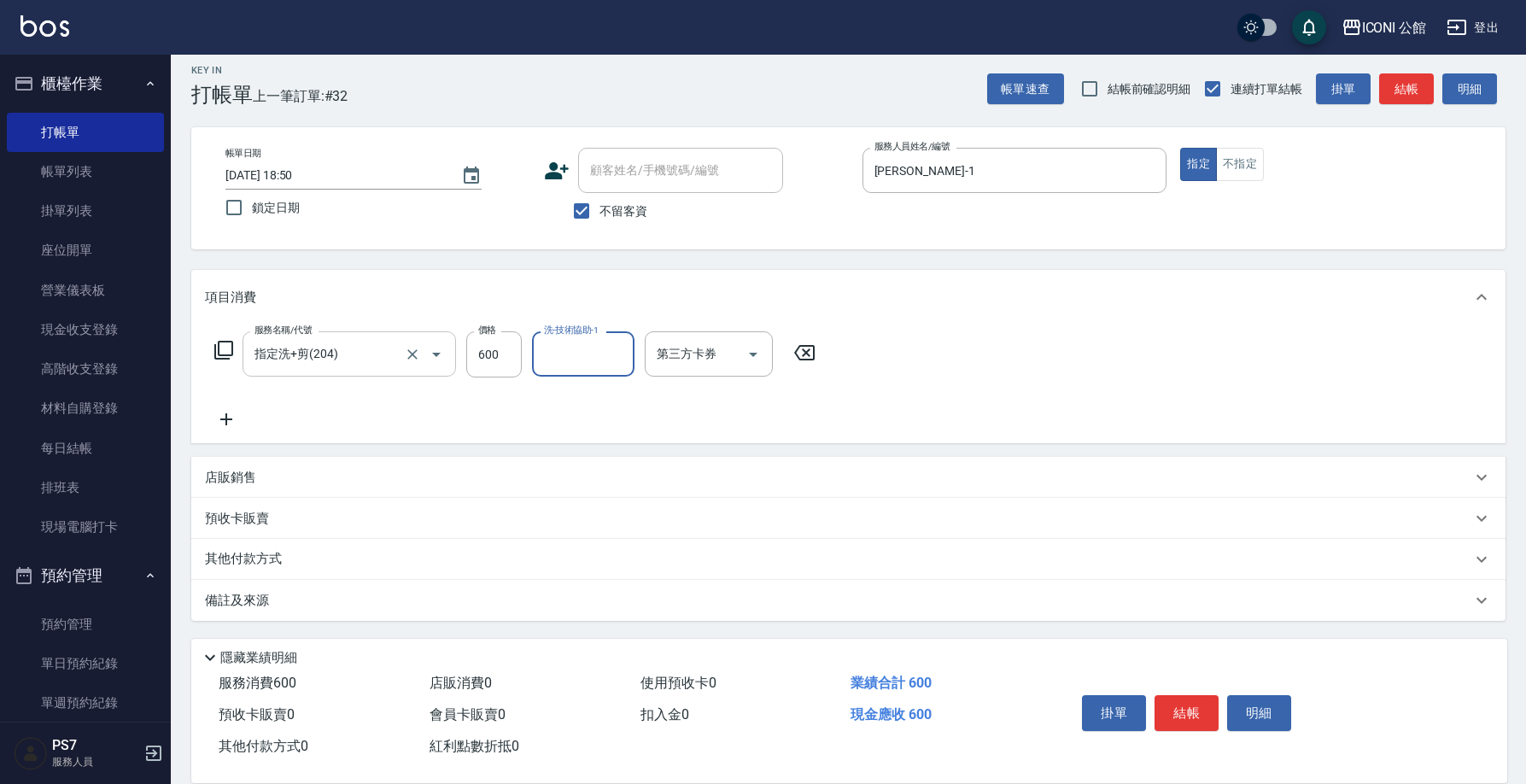
click at [358, 352] on input "指定洗+剪(204)" at bounding box center [324, 354] width 150 height 30
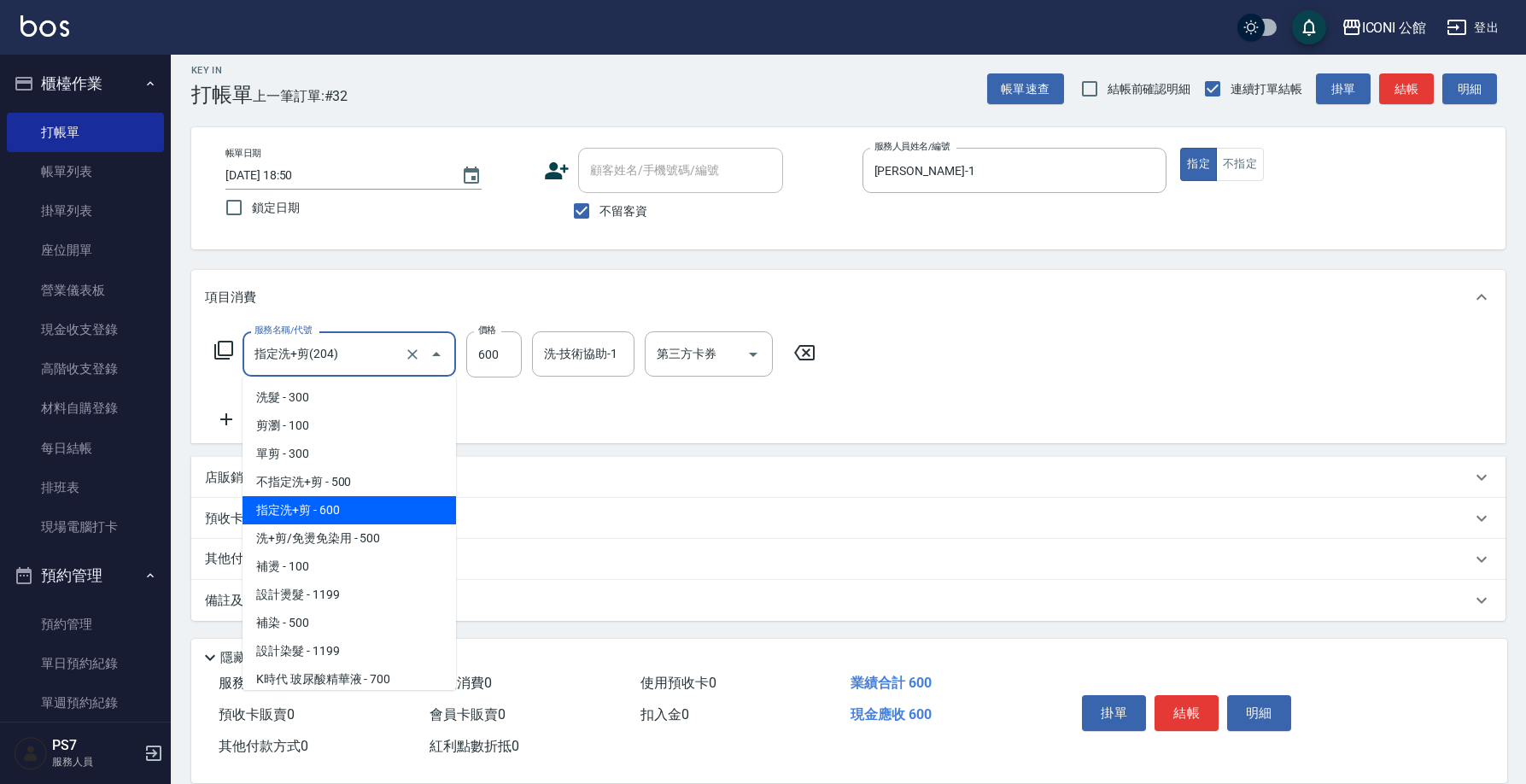
click at [358, 352] on input "指定洗+剪(204)" at bounding box center [324, 354] width 150 height 30
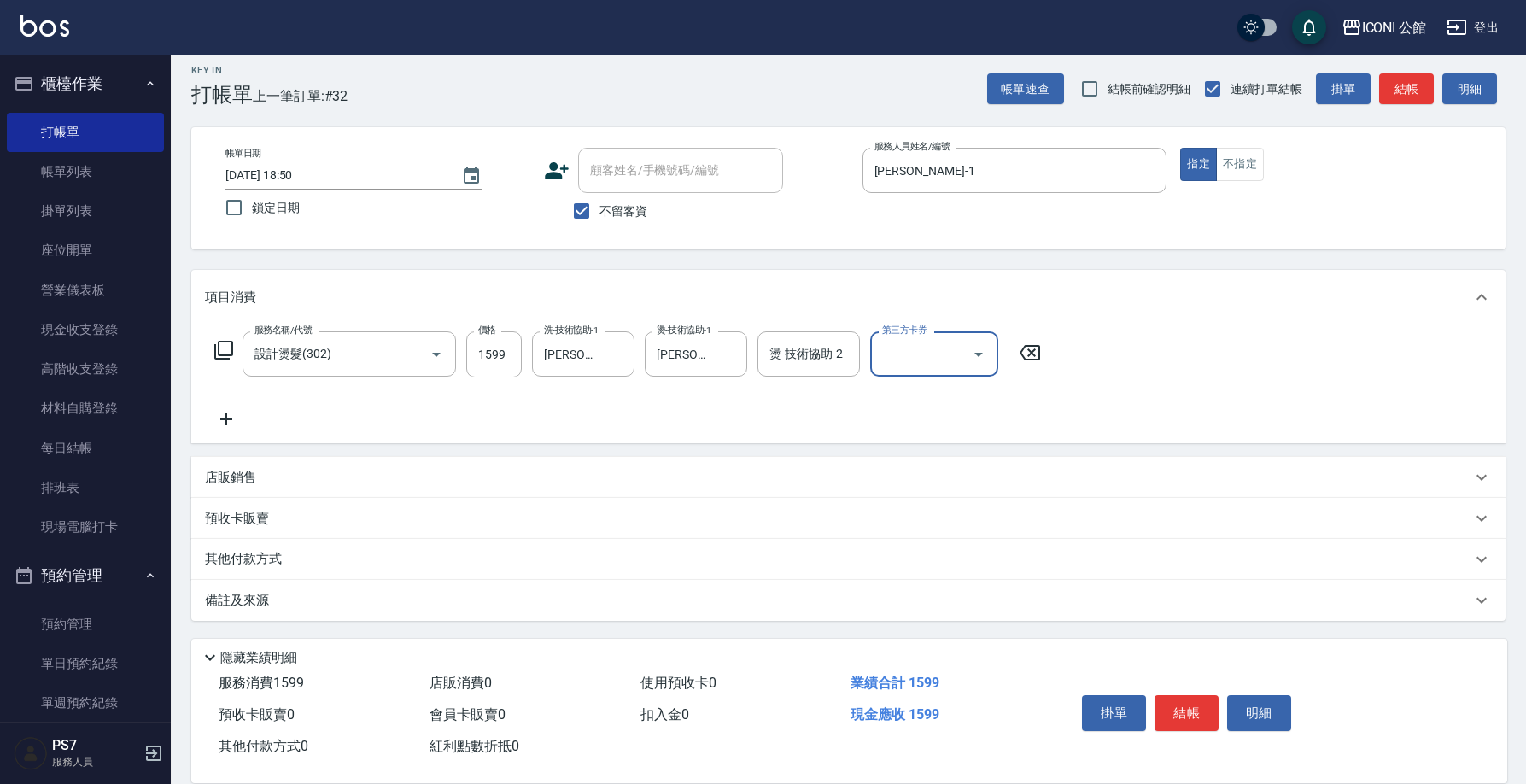
click at [245, 483] on p "店販銷售" at bounding box center [230, 477] width 51 height 18
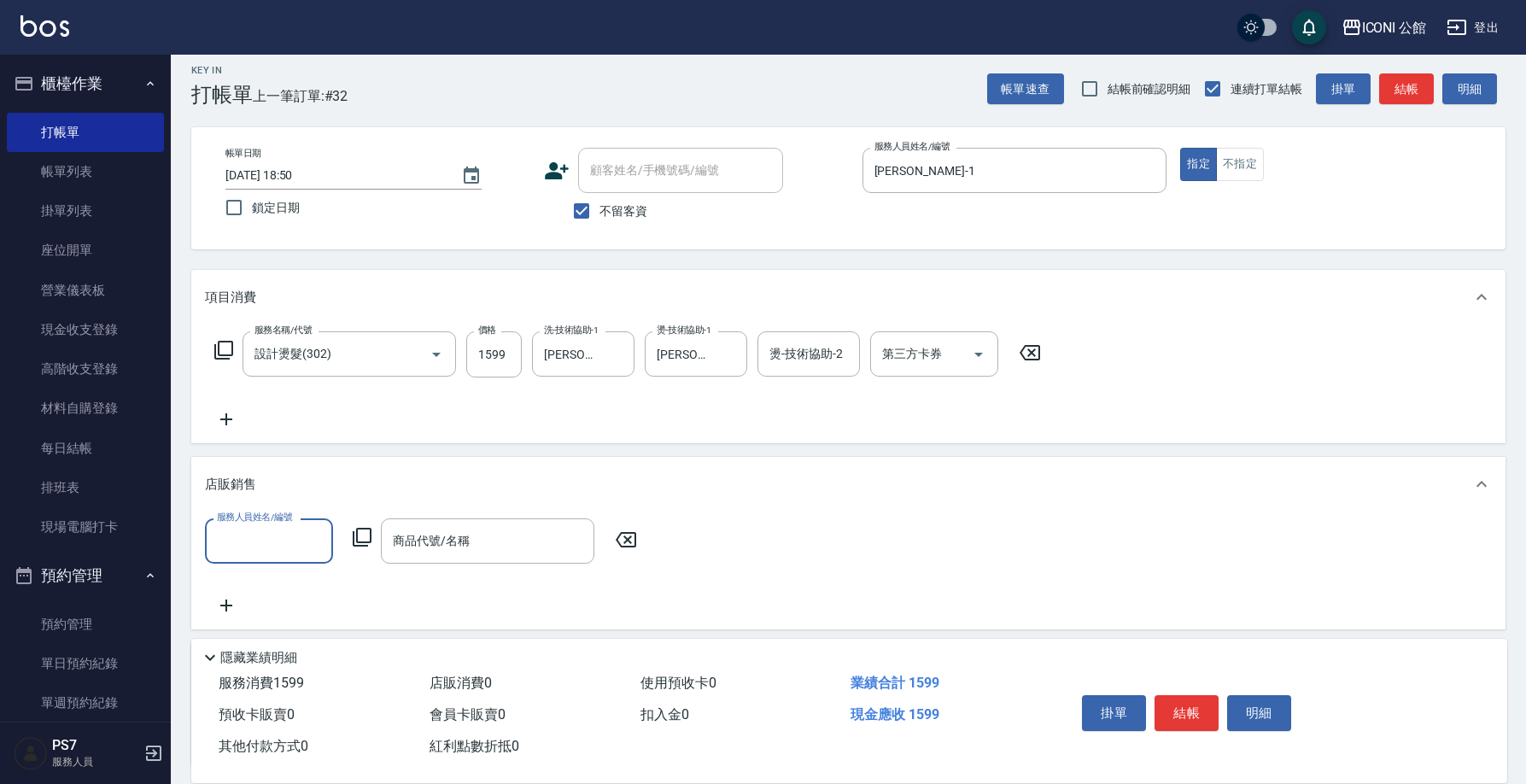
scroll to position [0, 0]
drag, startPoint x: 266, startPoint y: 505, endPoint x: 267, endPoint y: 516, distance: 11.0
click at [266, 506] on div "店販銷售" at bounding box center [848, 484] width 1314 height 55
click at [269, 521] on div "預收卡販賣" at bounding box center [837, 518] width 1266 height 18
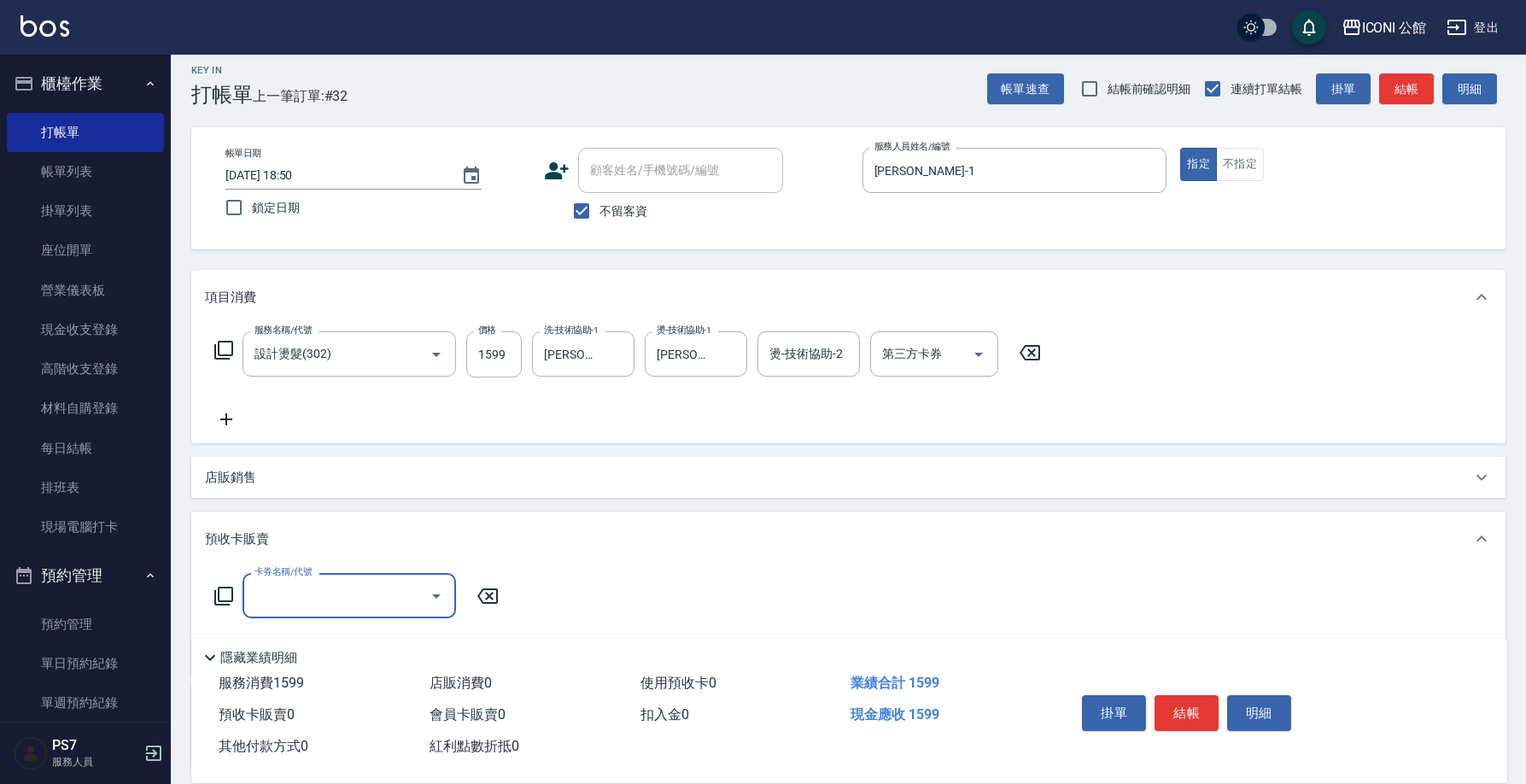
click at [267, 498] on div "店販銷售" at bounding box center [848, 477] width 1314 height 41
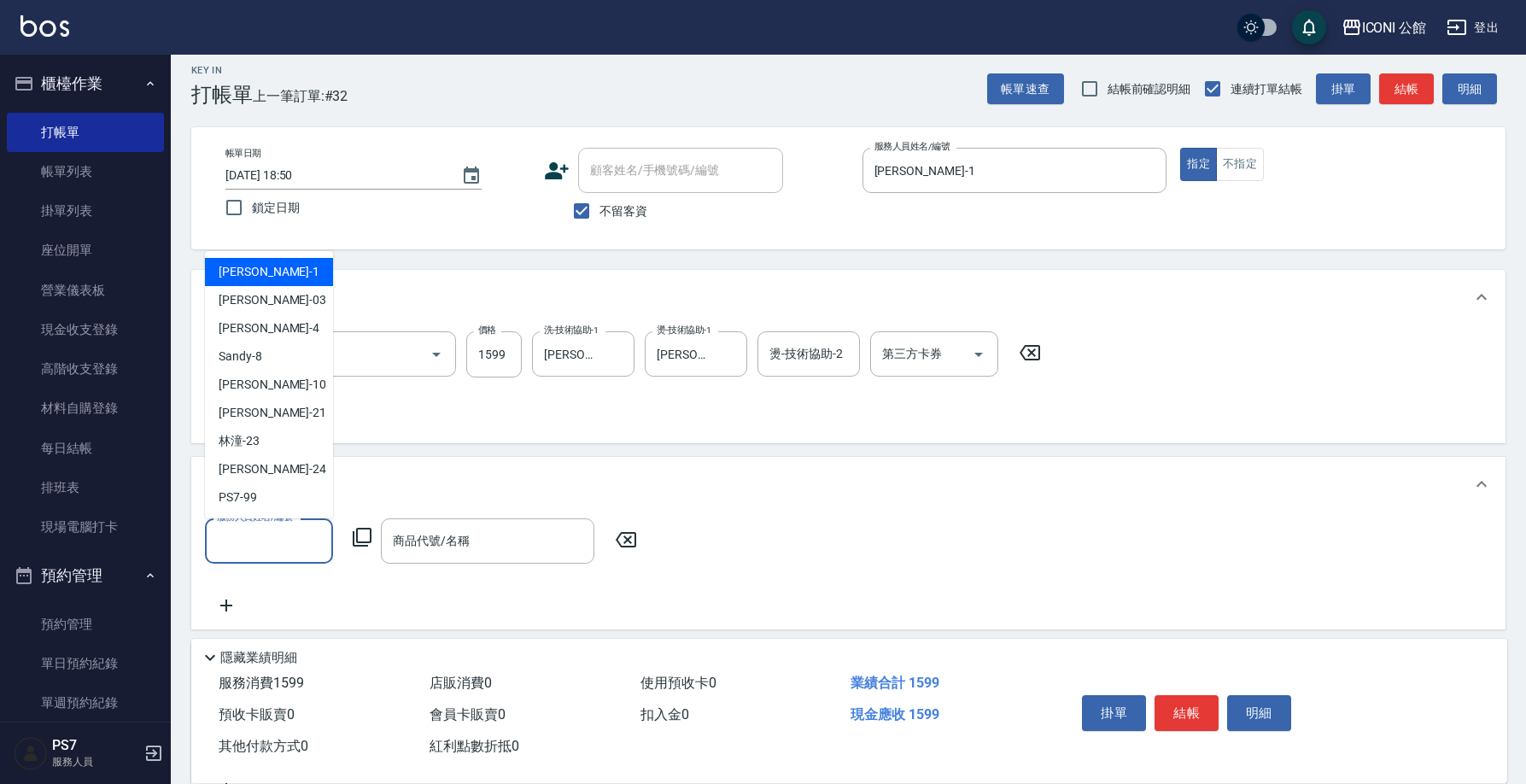
click at [266, 540] on input "服務人員姓名/編號" at bounding box center [270, 541] width 113 height 30
click at [286, 278] on div "Kevin -1" at bounding box center [269, 272] width 128 height 28
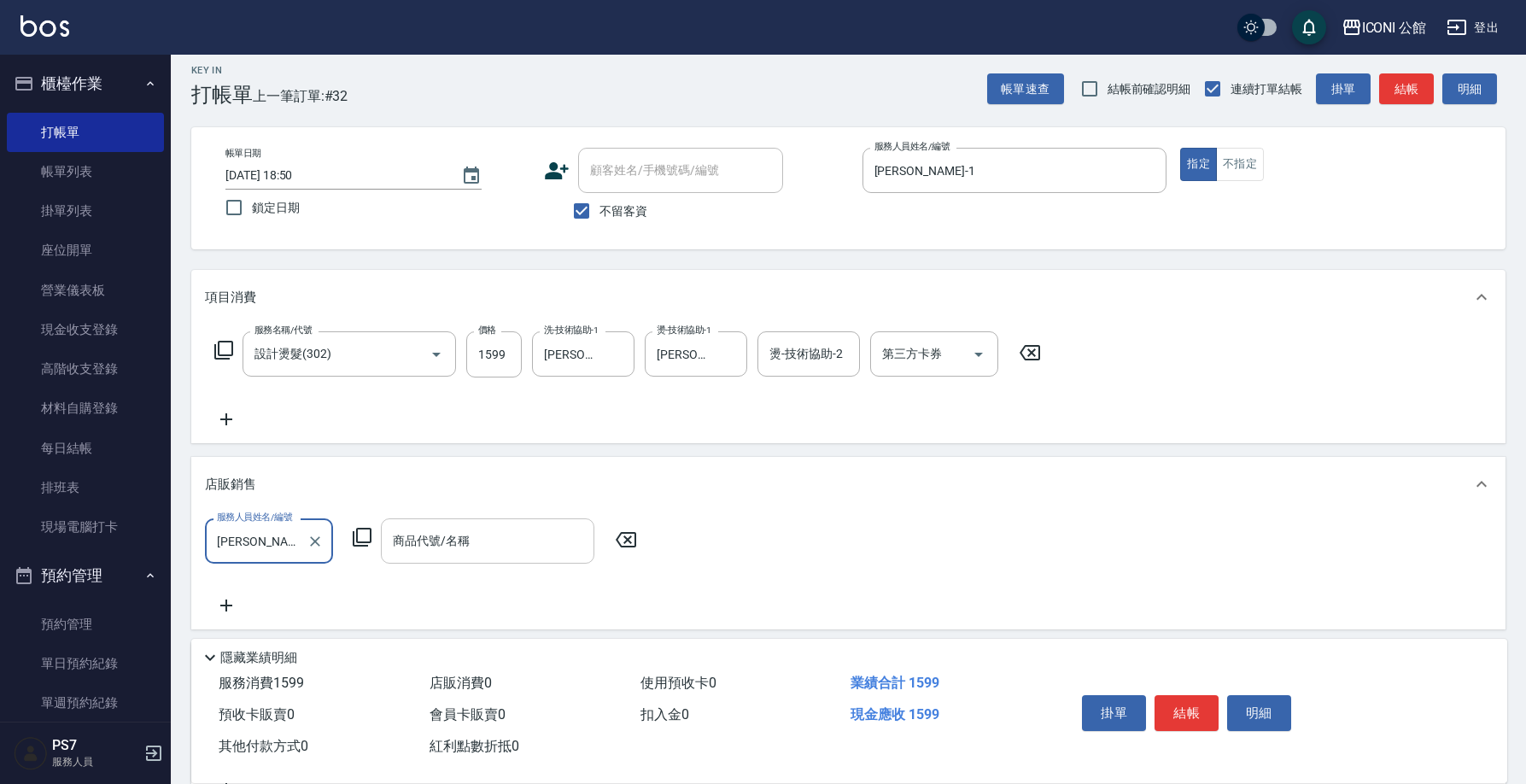
click at [392, 537] on input "商品代號/名稱" at bounding box center [487, 541] width 198 height 30
click at [373, 538] on div "服務人員姓名/編號 Kevin-1 服務人員姓名/編號 商品代號/名稱 商品代號/名稱" at bounding box center [425, 541] width 442 height 45
click at [366, 547] on icon at bounding box center [362, 537] width 19 height 19
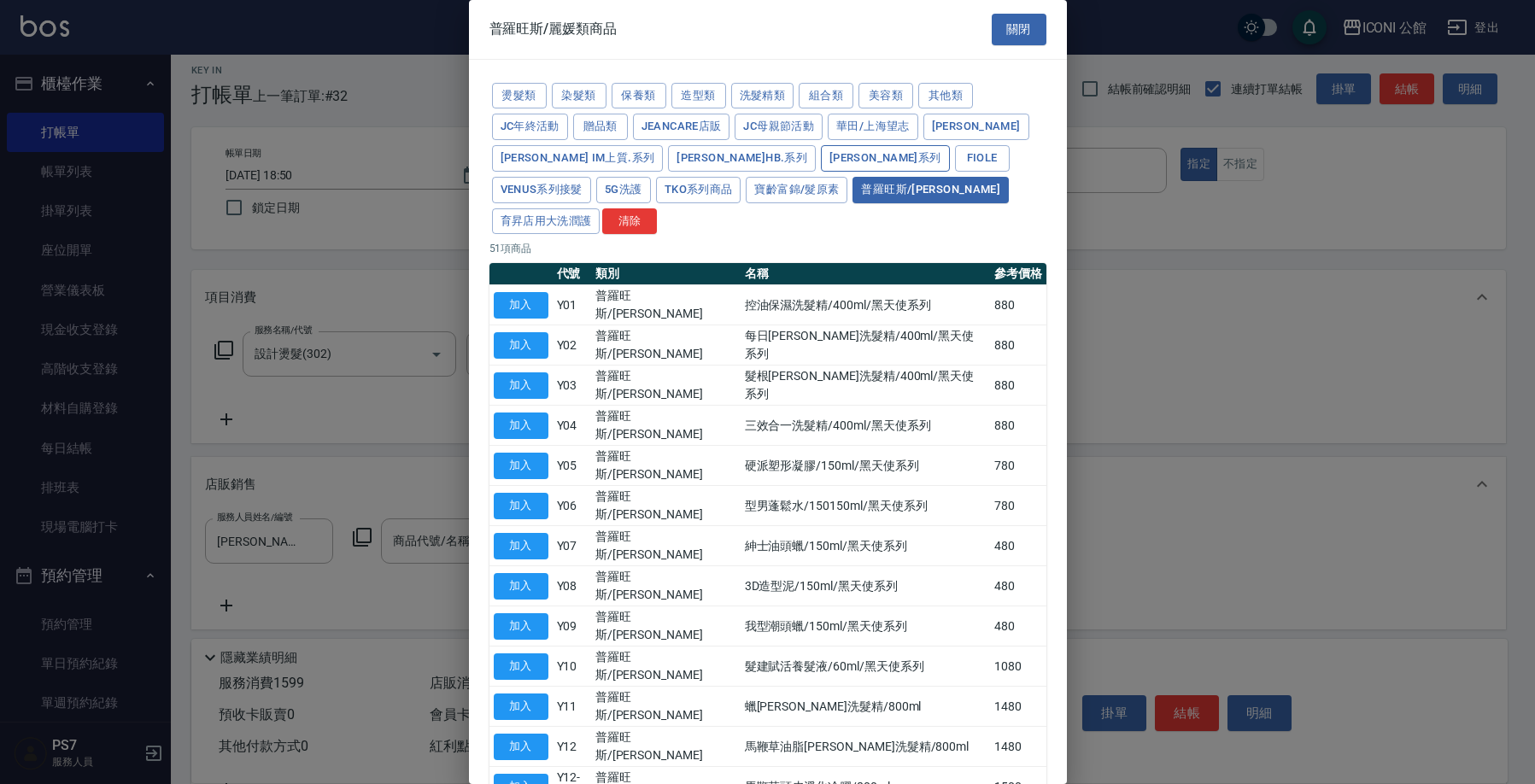
click at [820, 150] on button "娜普菈 N.系列" at bounding box center [884, 158] width 129 height 26
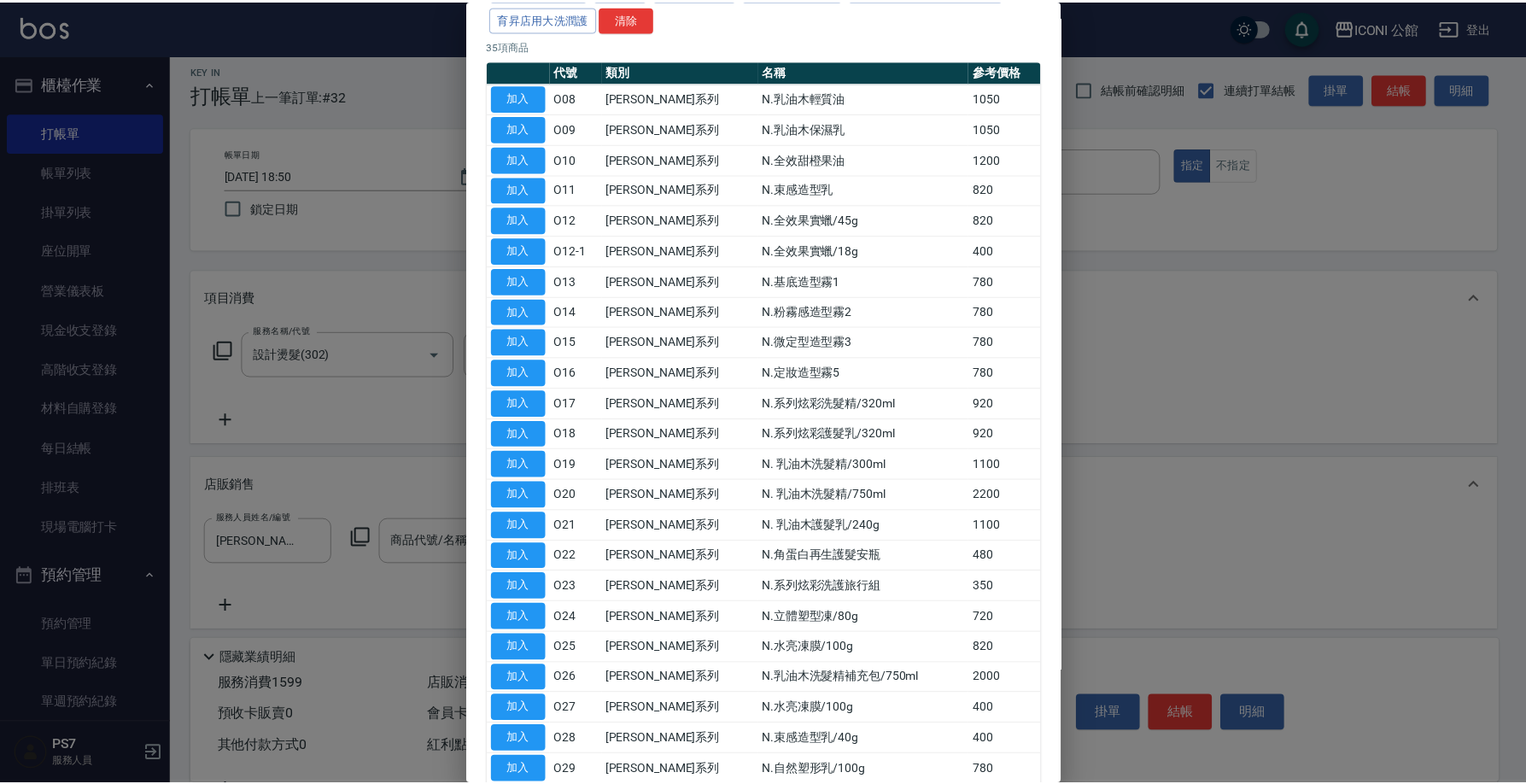
scroll to position [368, 0]
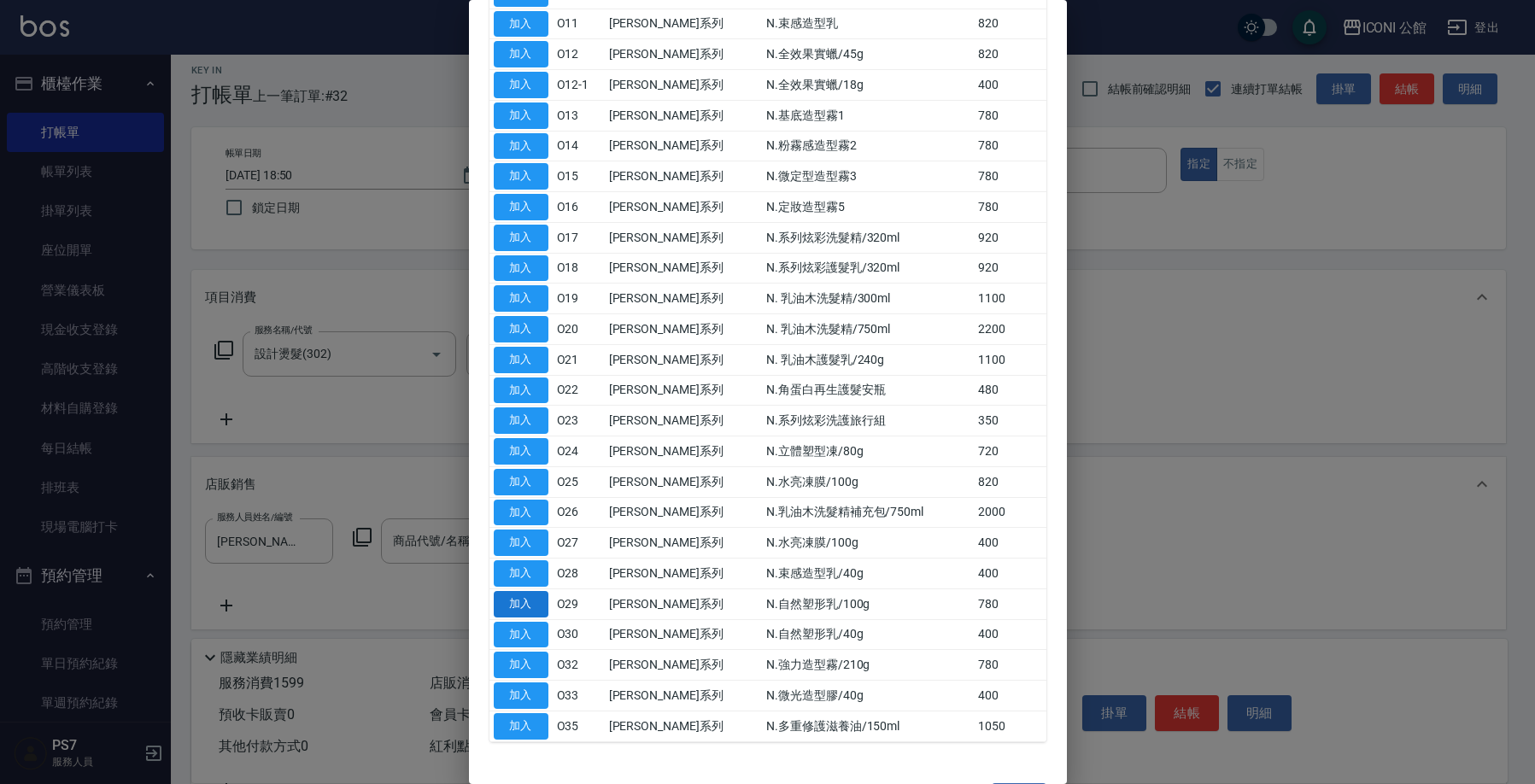
click at [531, 591] on button "加入" at bounding box center [521, 604] width 55 height 26
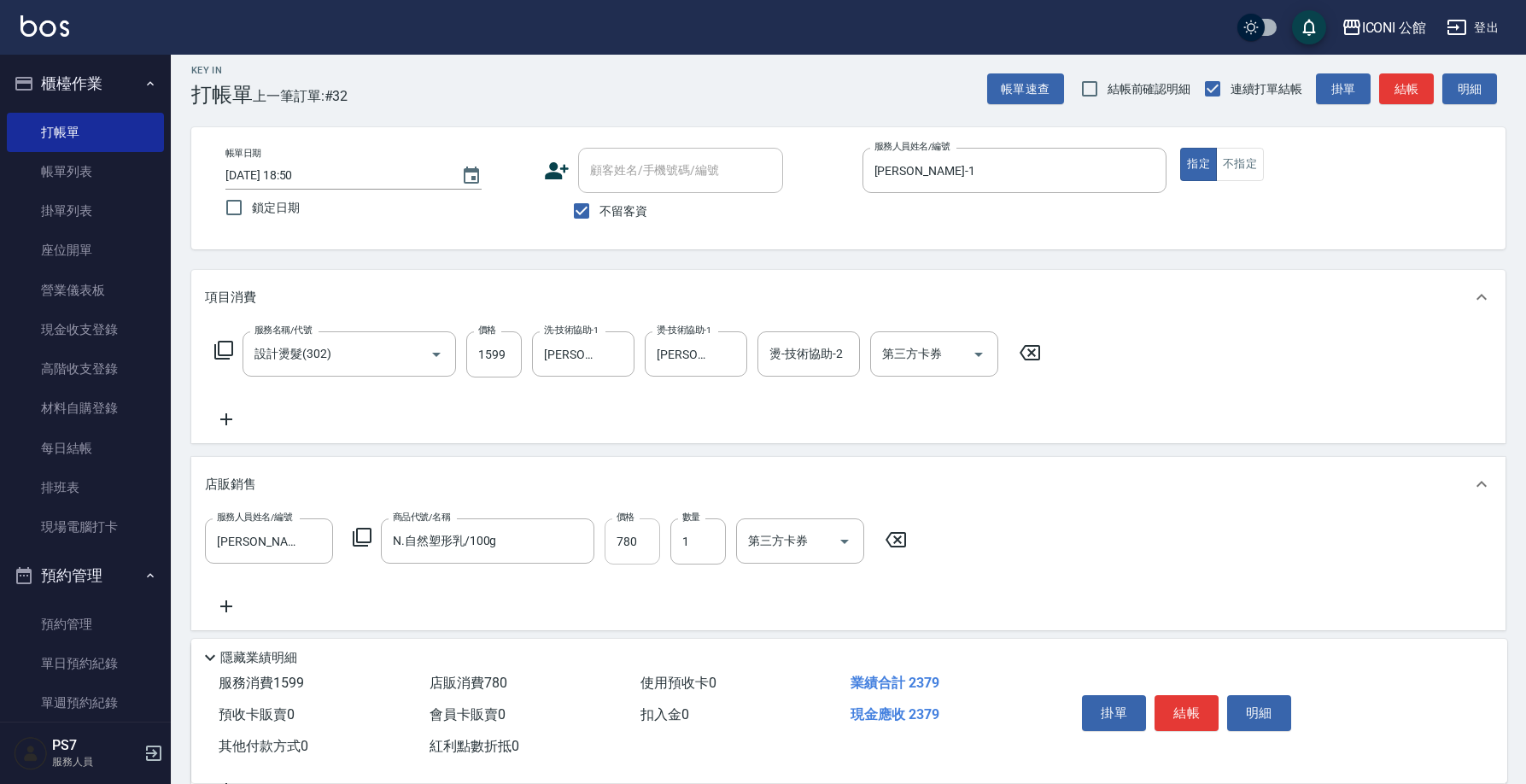
click at [631, 534] on input "780" at bounding box center [632, 541] width 56 height 46
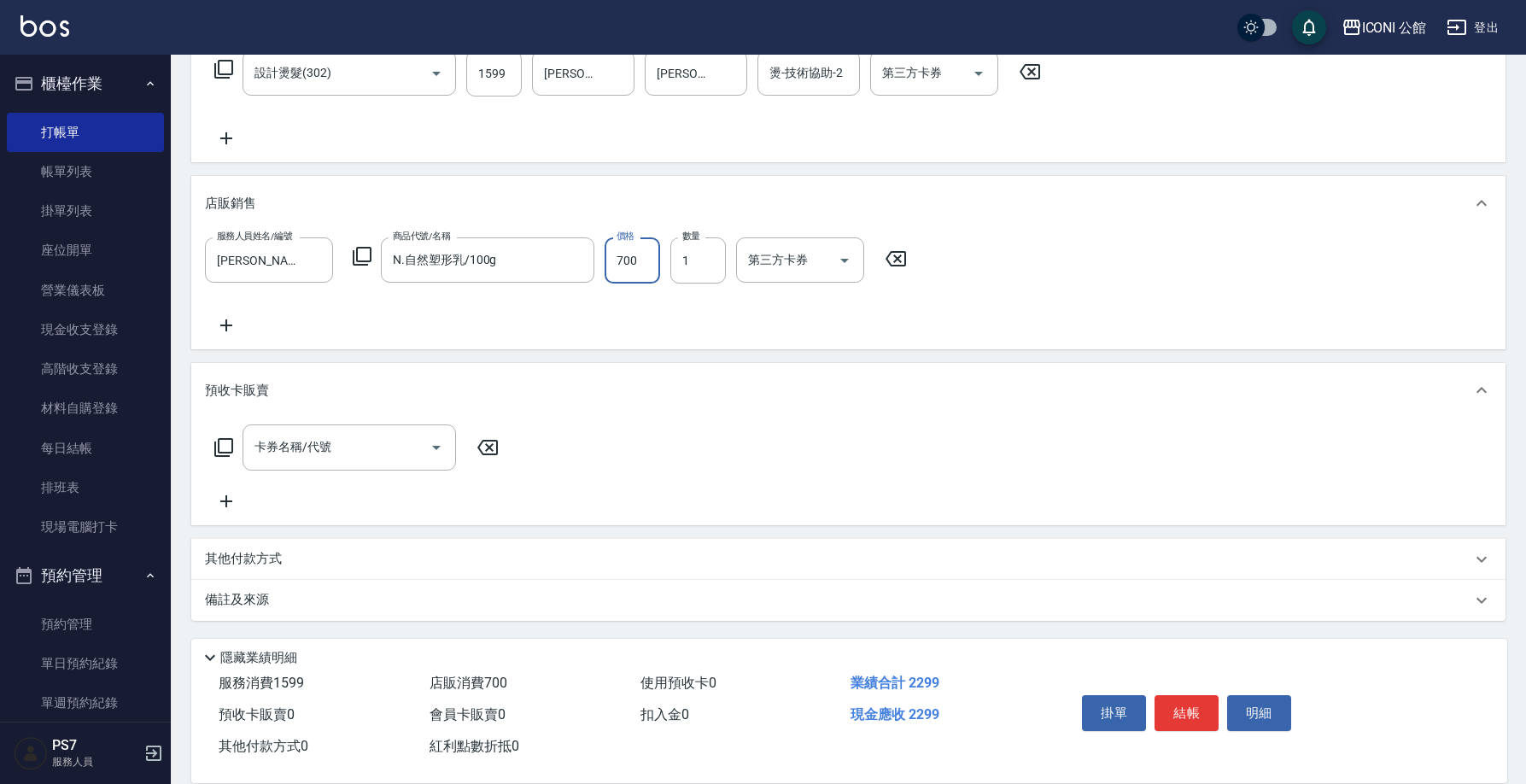
click at [304, 561] on div "其他付款方式" at bounding box center [837, 559] width 1266 height 19
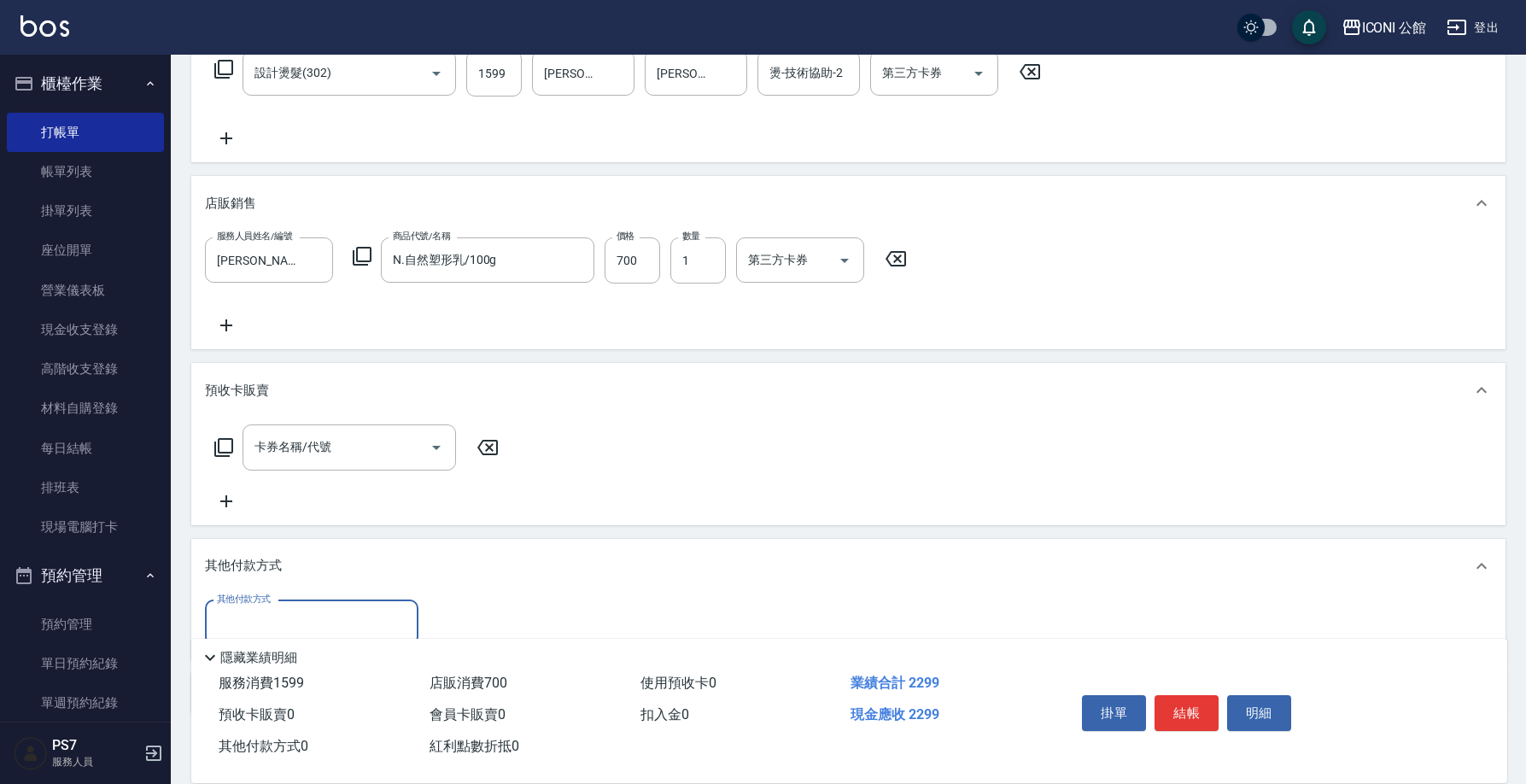
scroll to position [385, 0]
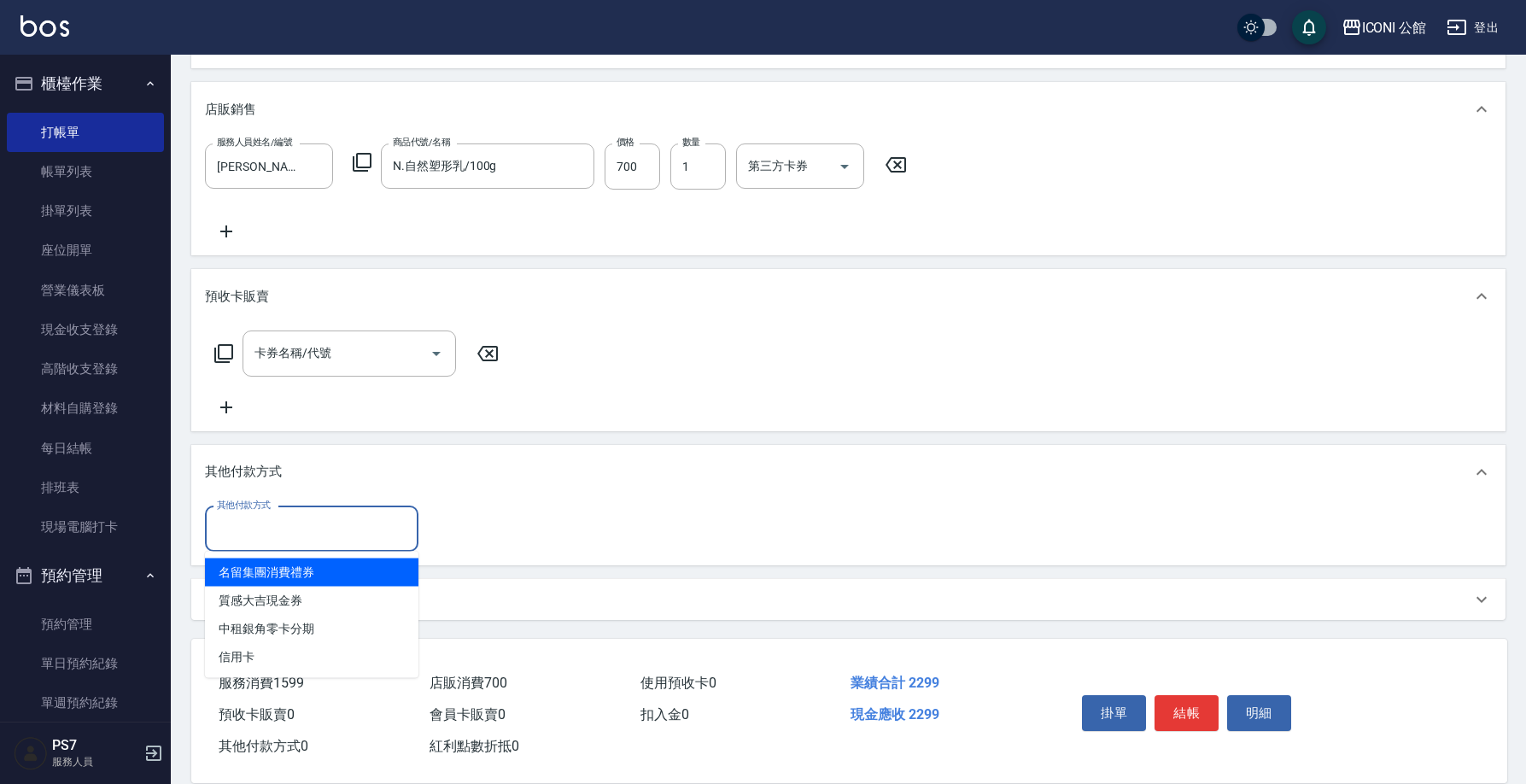
click at [276, 526] on input "其他付款方式" at bounding box center [312, 529] width 198 height 30
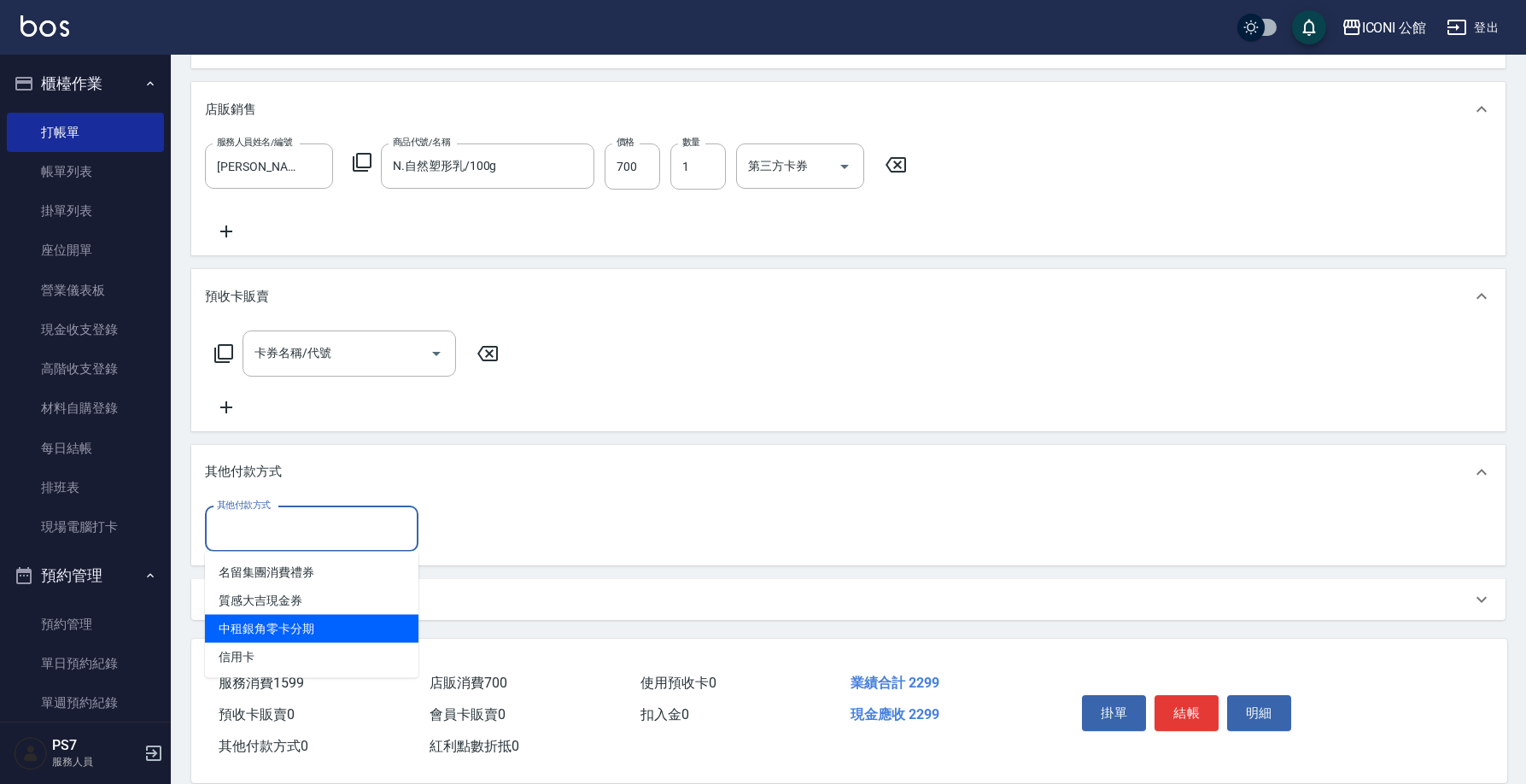
click at [283, 652] on span "信用卡" at bounding box center [311, 657] width 213 height 28
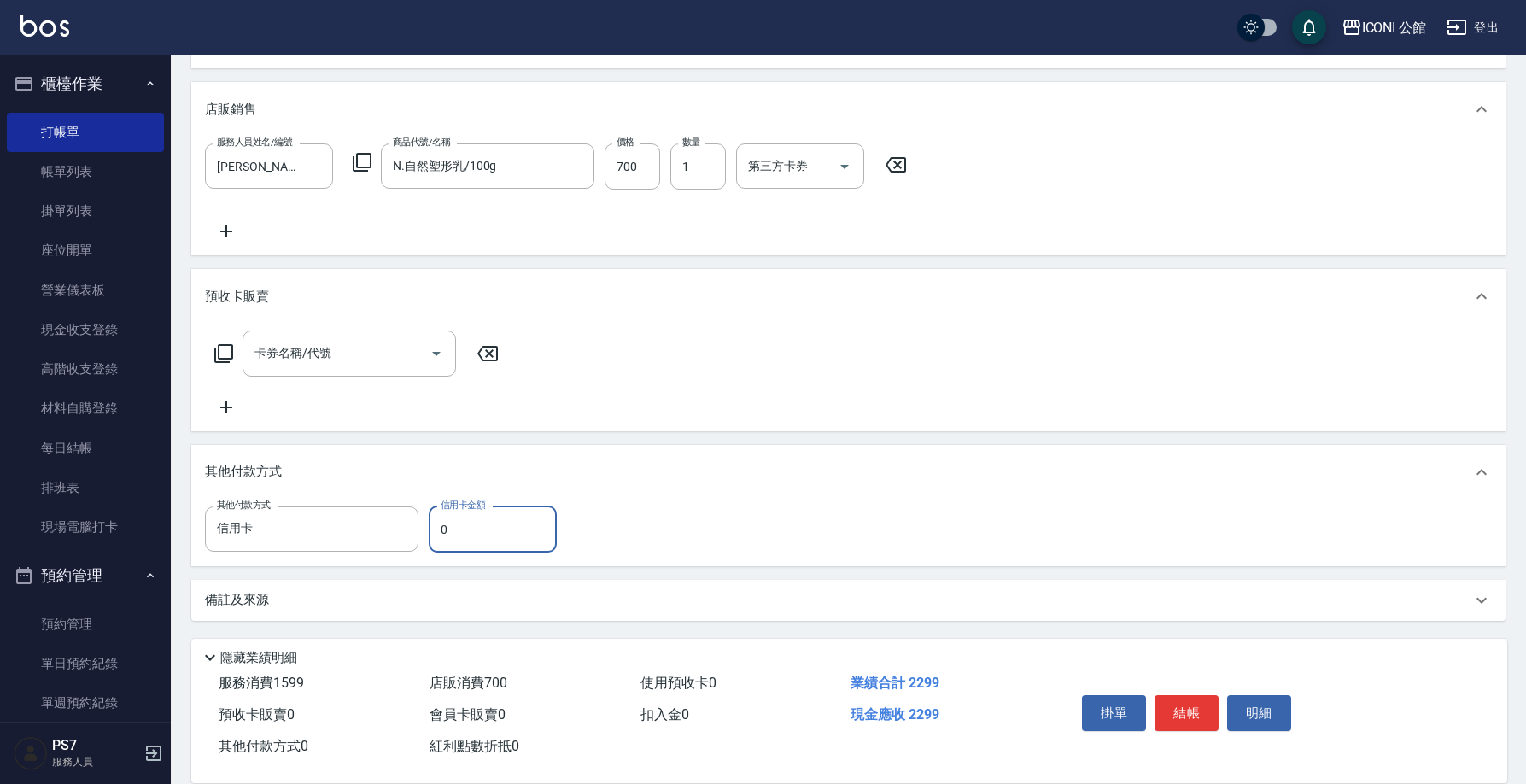
click at [451, 520] on input "0" at bounding box center [493, 529] width 128 height 46
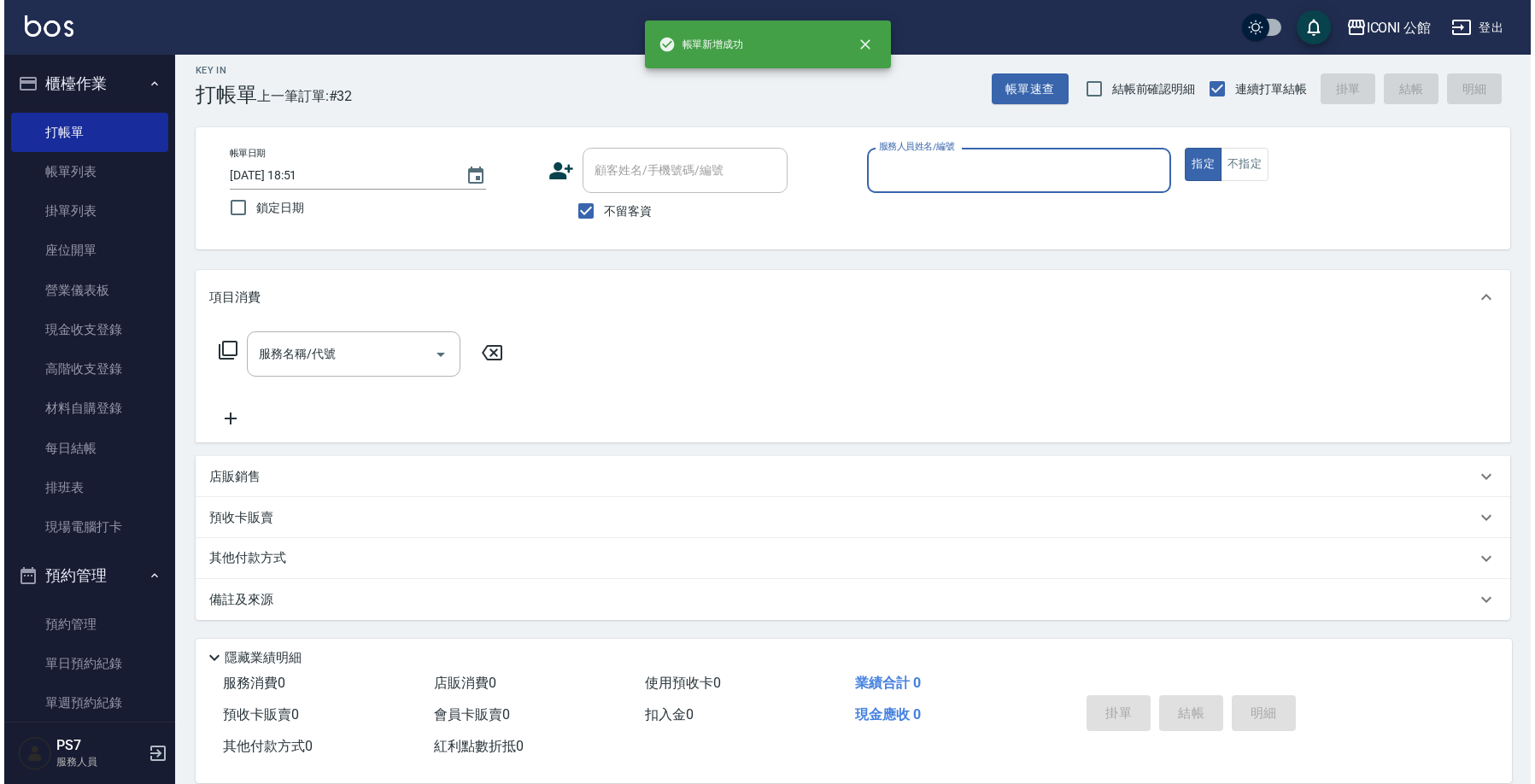
scroll to position [0, 0]
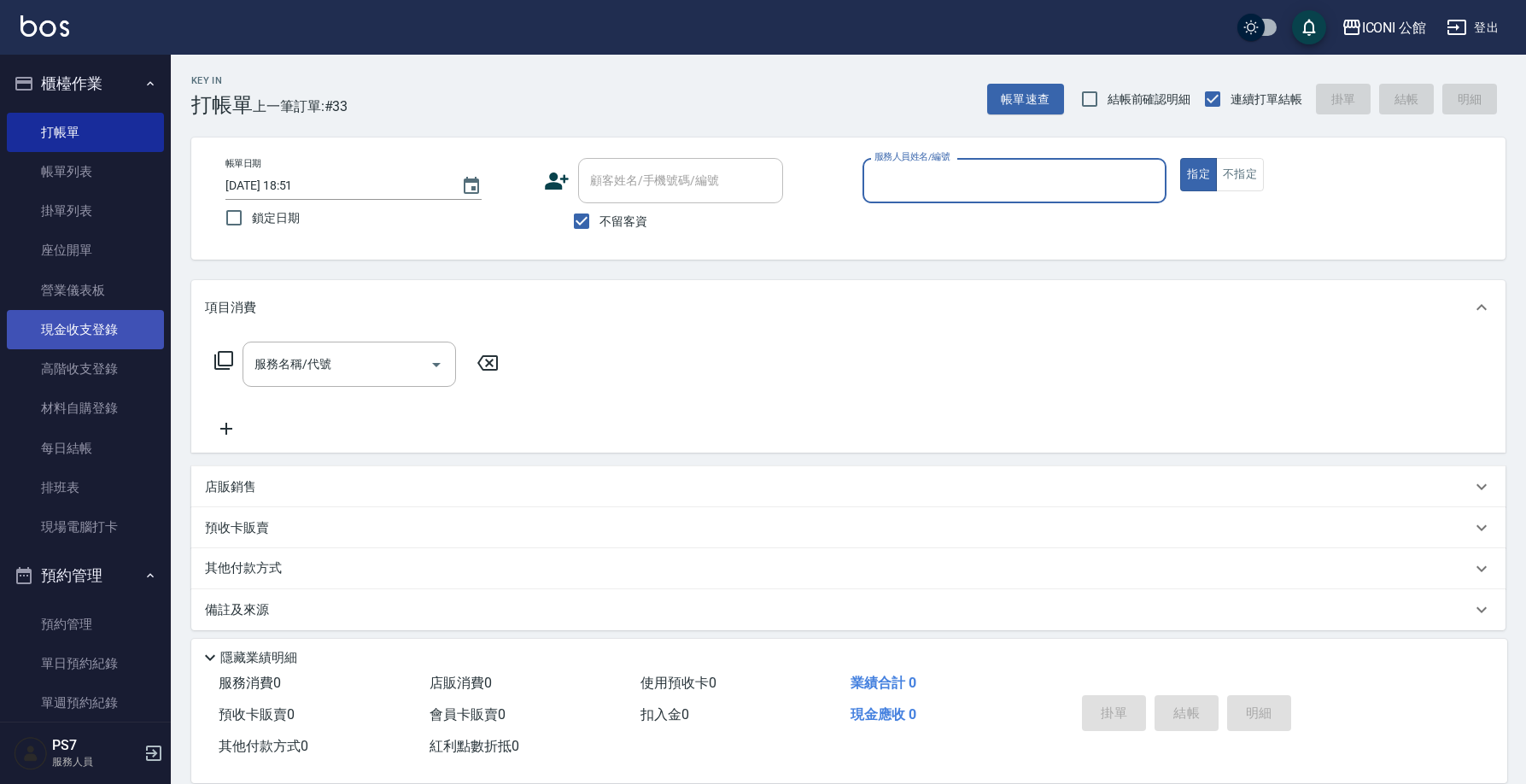
click at [83, 330] on link "現金收支登錄" at bounding box center [85, 330] width 157 height 40
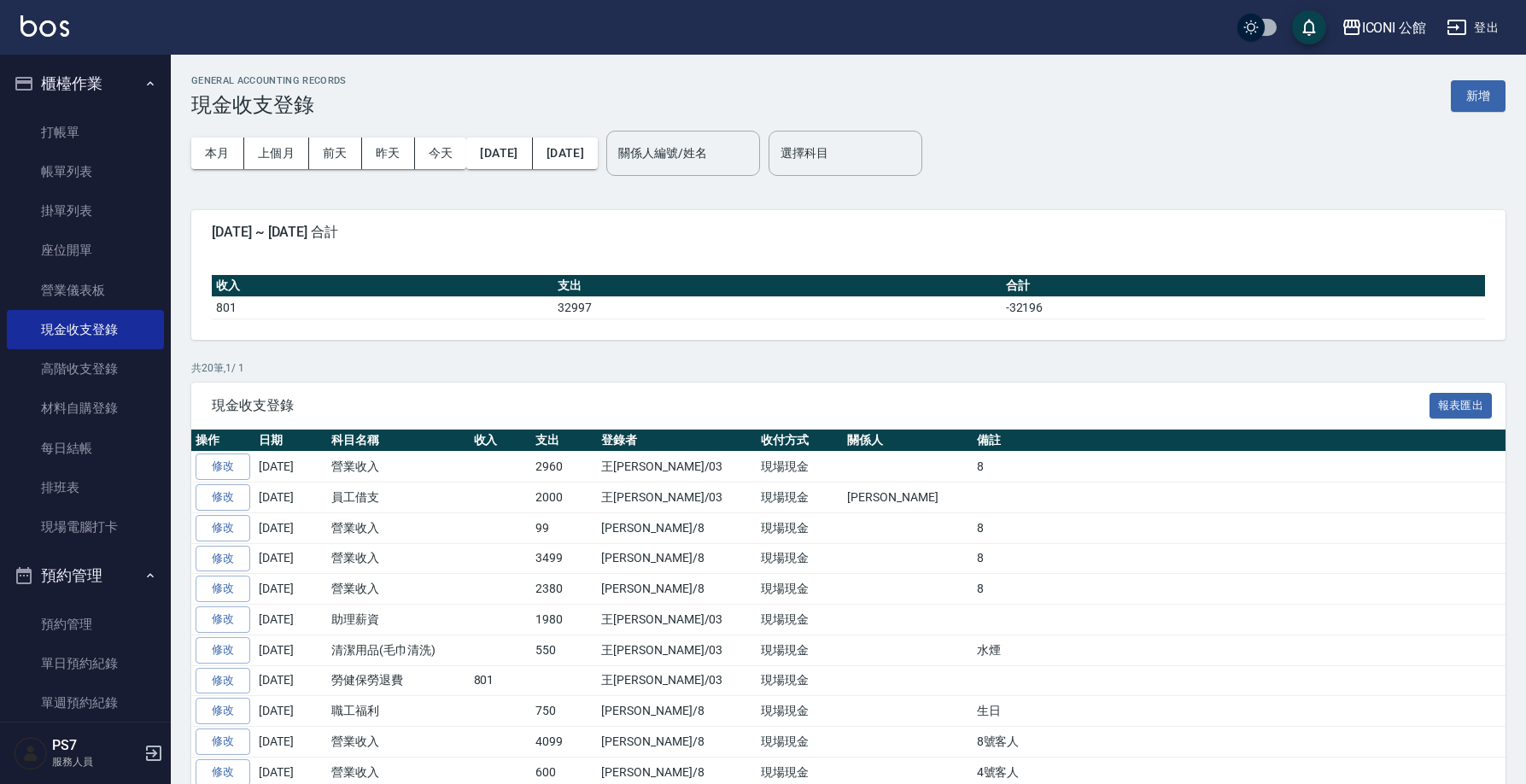
click at [1470, 87] on button "新增" at bounding box center [1478, 96] width 55 height 32
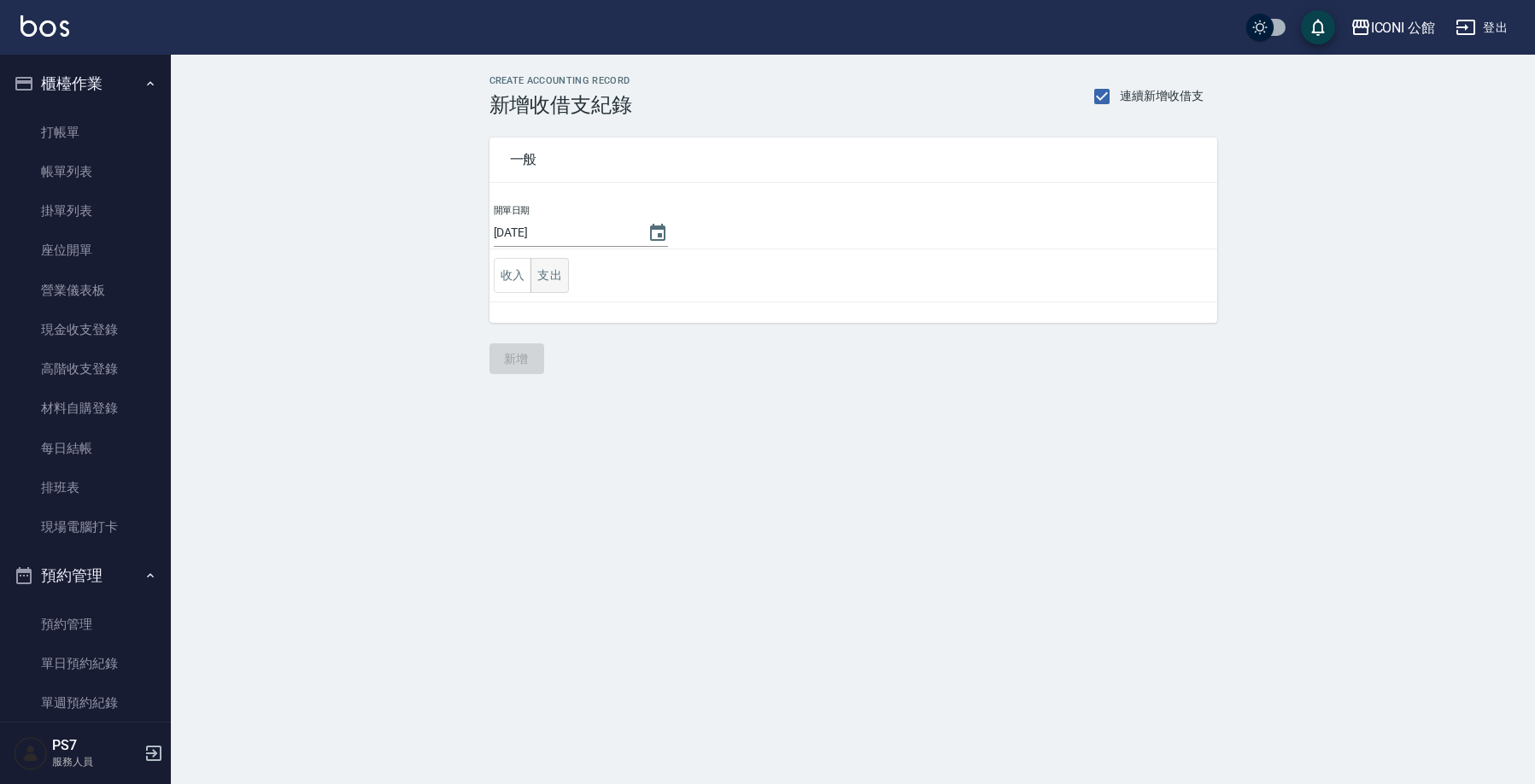
click at [559, 271] on button "支出" at bounding box center [549, 275] width 39 height 35
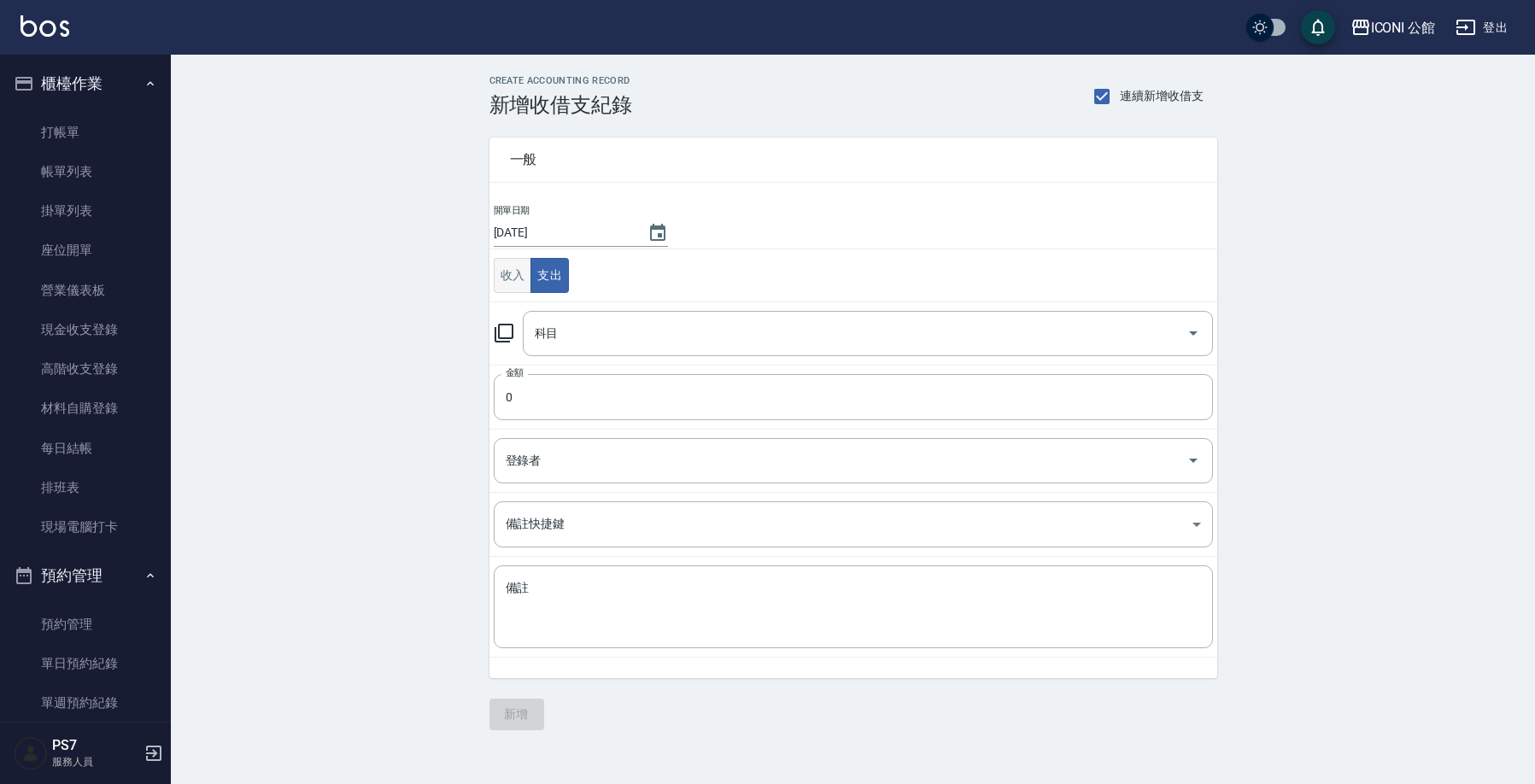
click at [529, 274] on button "收入" at bounding box center [513, 275] width 39 height 35
click at [618, 349] on div "科目" at bounding box center [867, 334] width 690 height 45
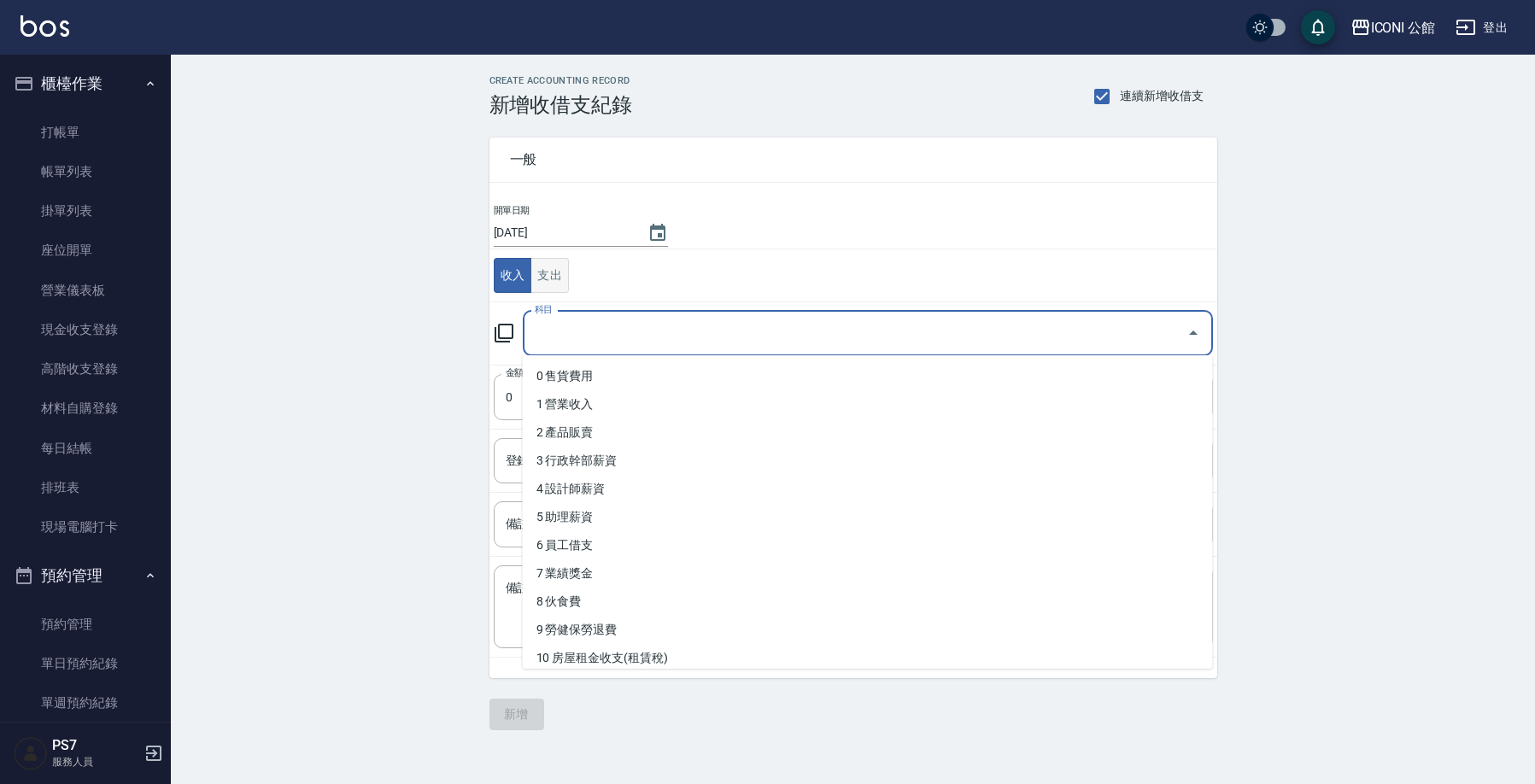
click at [554, 275] on button "支出" at bounding box center [549, 275] width 39 height 35
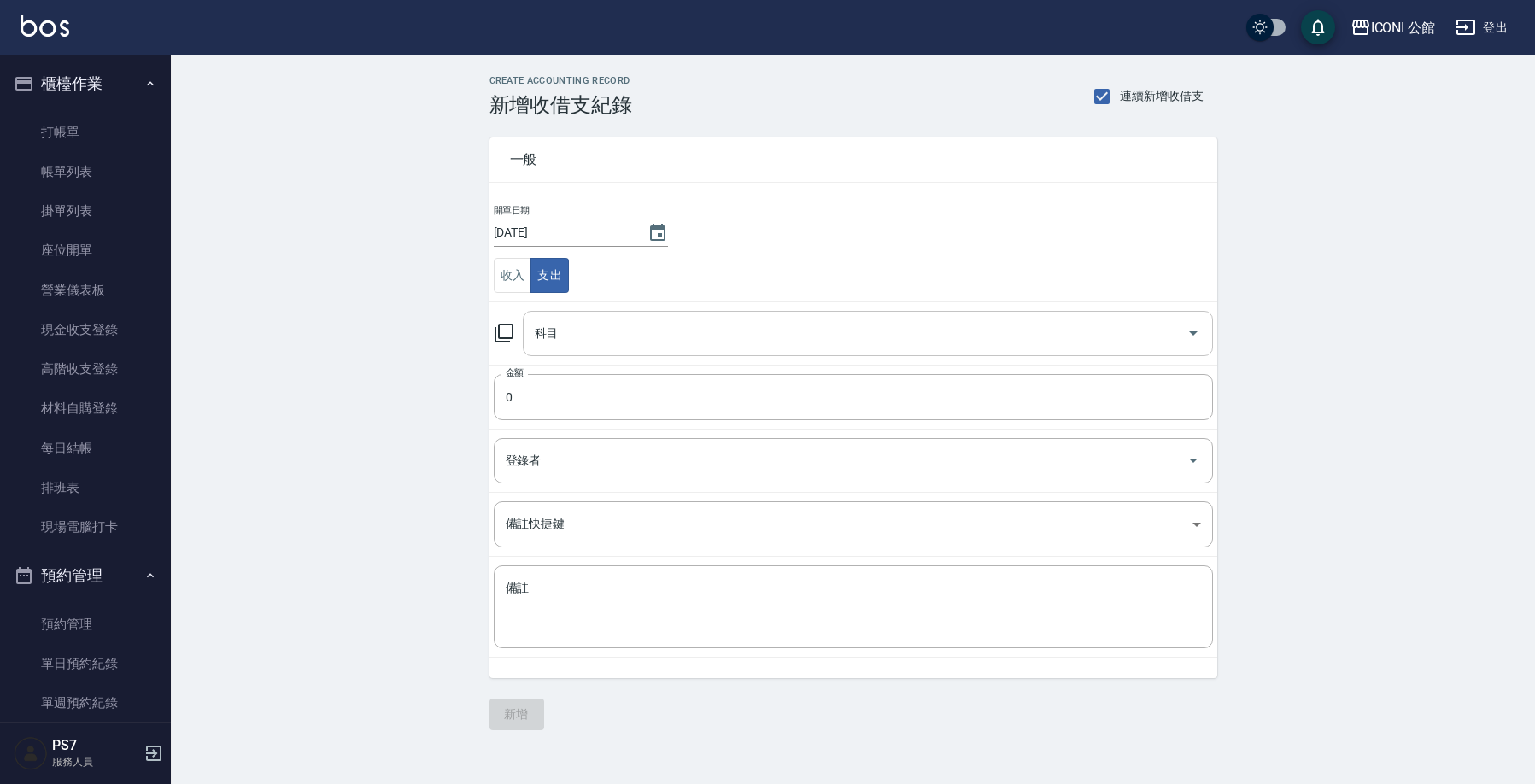
click at [612, 340] on input "科目" at bounding box center [854, 334] width 649 height 30
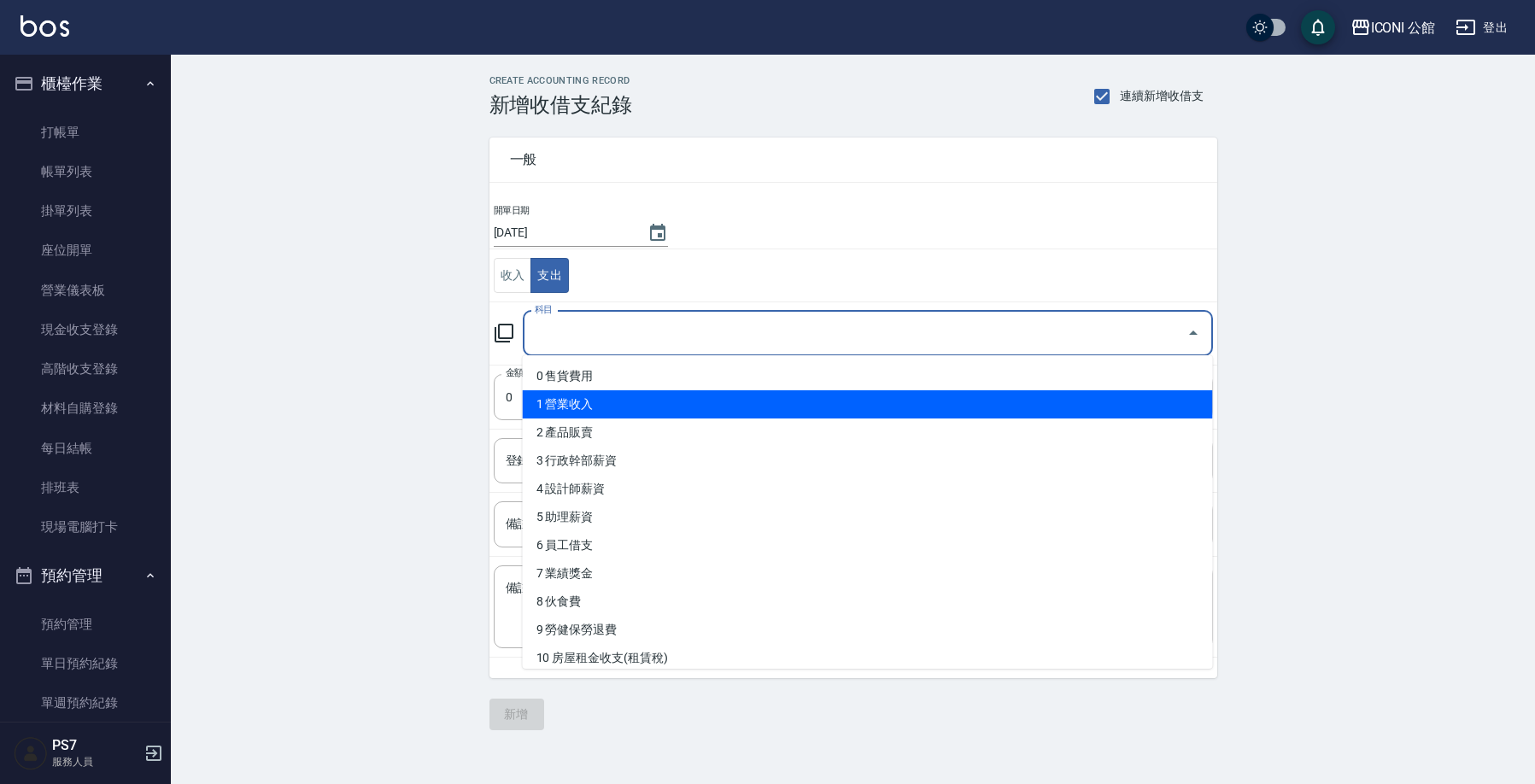
click at [621, 394] on li "1 營業收入" at bounding box center [867, 404] width 690 height 28
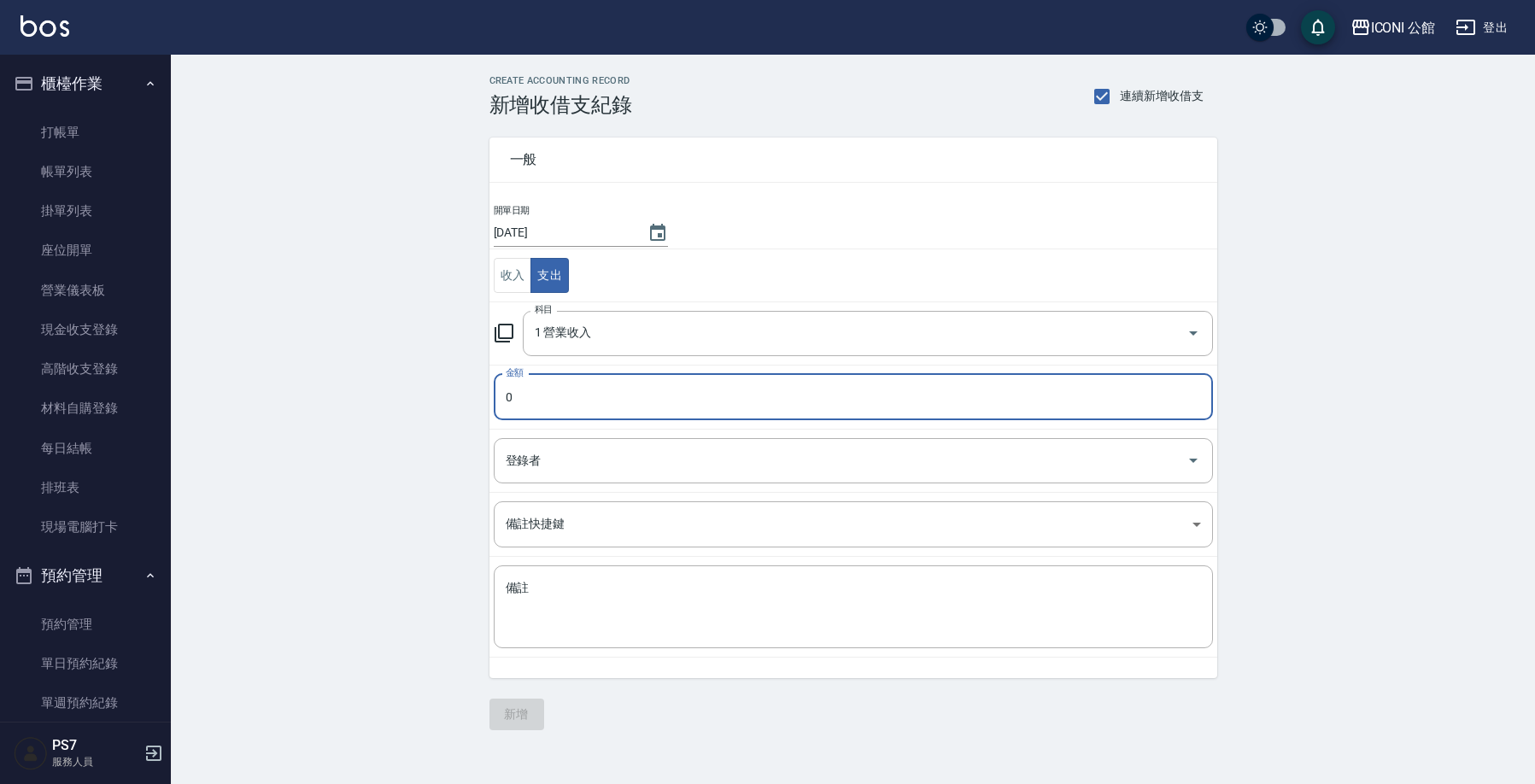
click at [620, 386] on input "0" at bounding box center [853, 397] width 719 height 46
click at [616, 395] on input "0" at bounding box center [853, 397] width 719 height 46
click at [573, 455] on input "登錄者" at bounding box center [840, 461] width 678 height 30
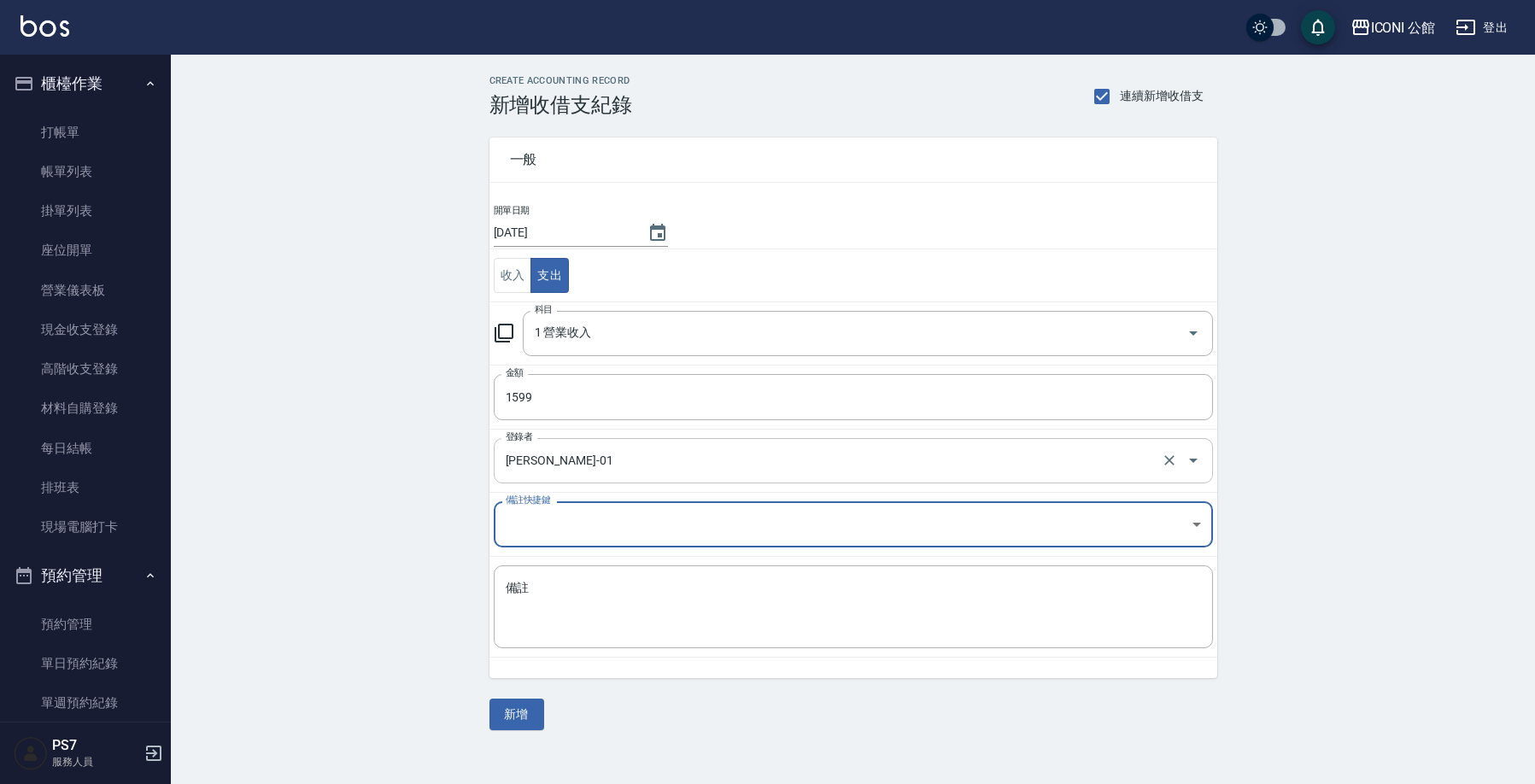
click at [557, 462] on input "葉翰錡-01" at bounding box center [830, 461] width 656 height 30
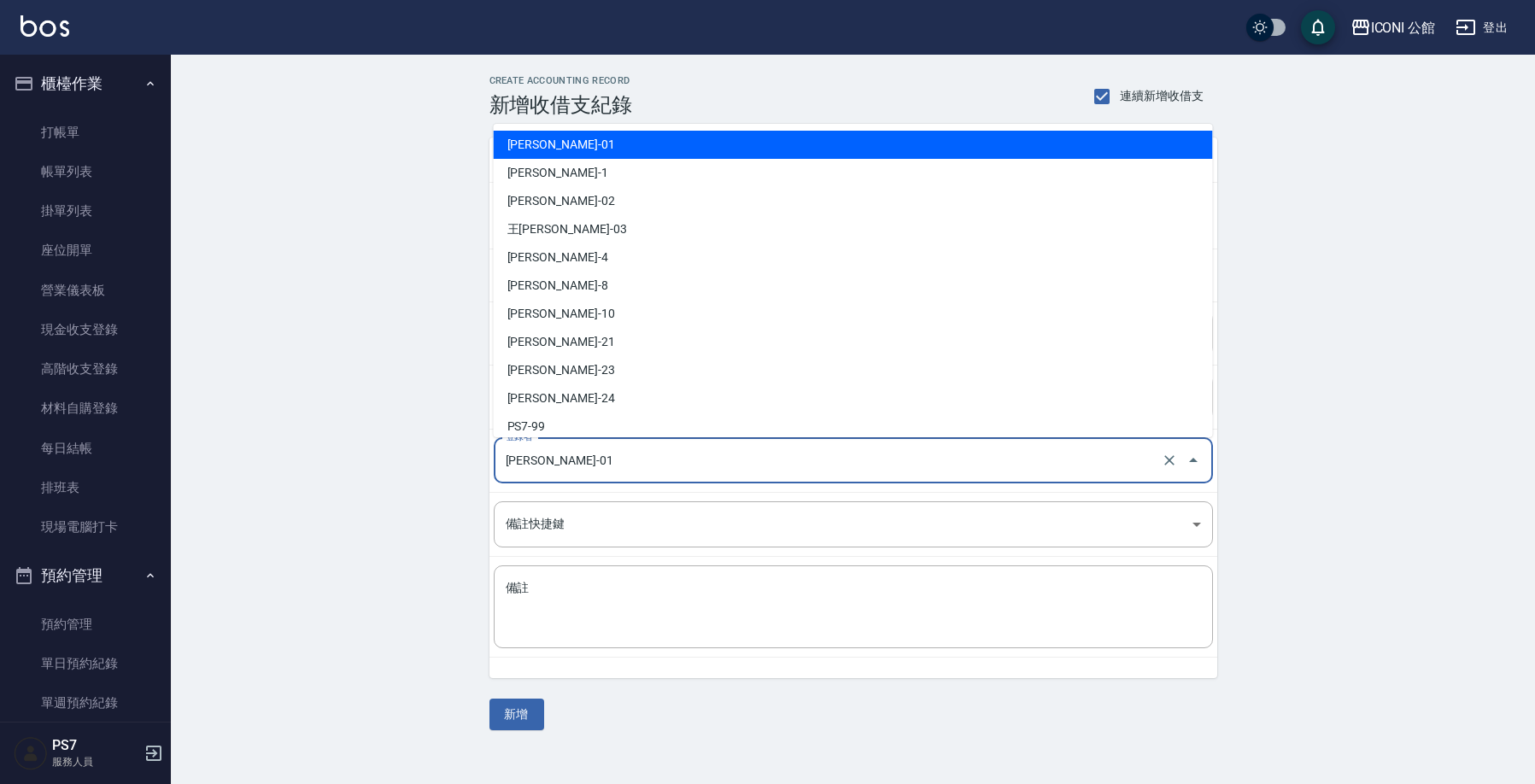
click at [557, 462] on input "葉翰錡-01" at bounding box center [830, 461] width 656 height 30
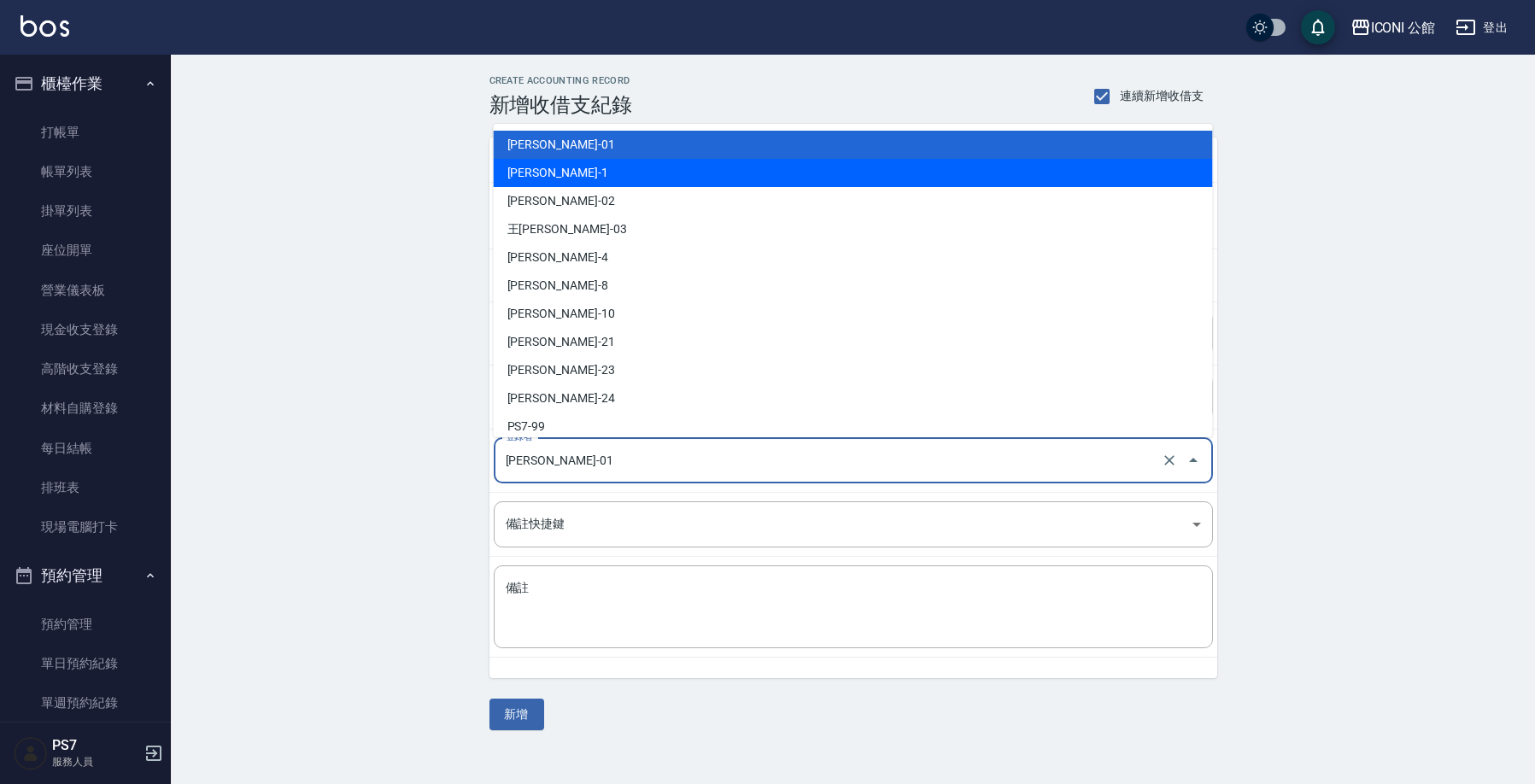
click at [612, 175] on li "謝宗汶-1" at bounding box center [853, 172] width 719 height 28
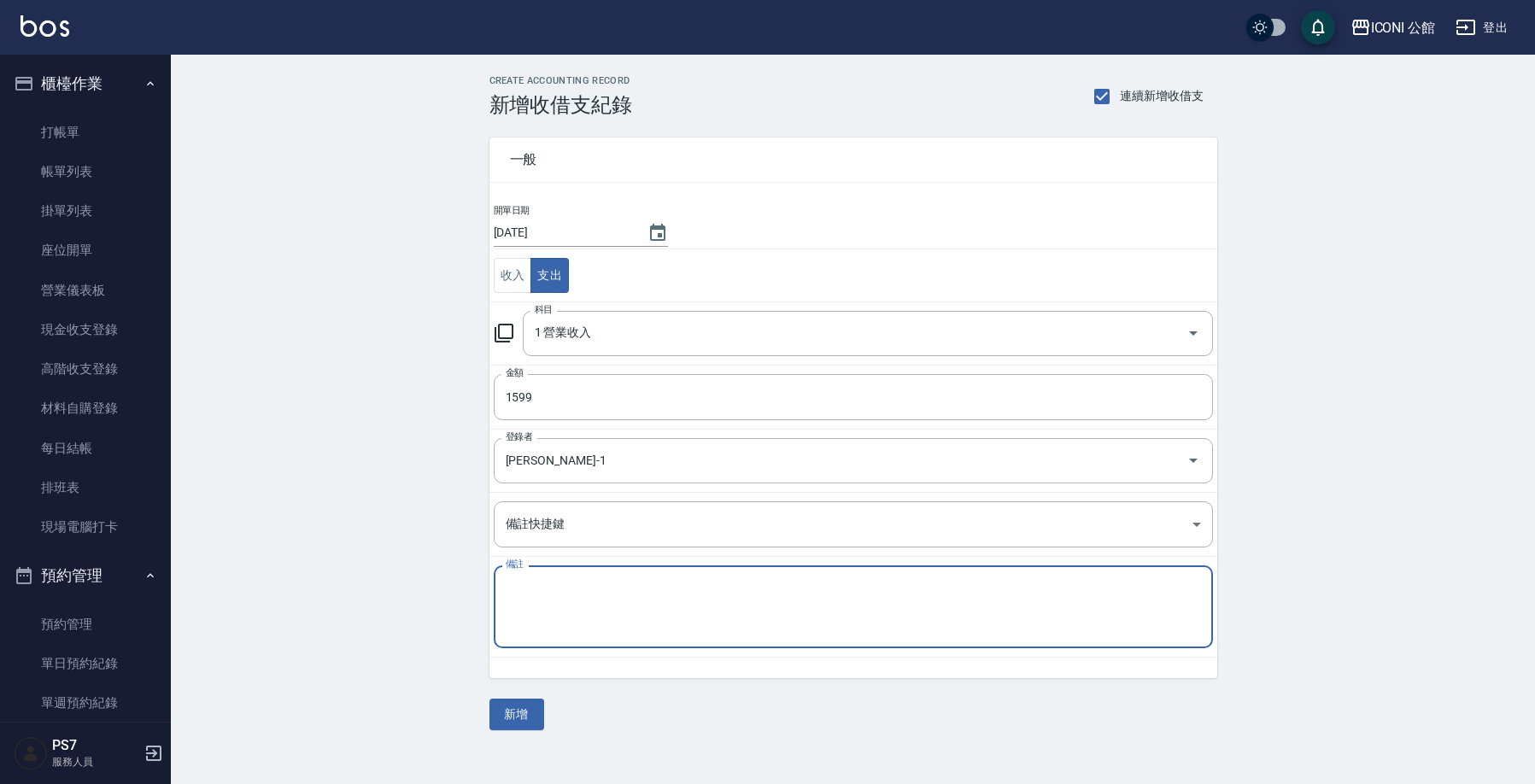
click at [586, 632] on textarea "備註" at bounding box center [852, 607] width 695 height 55
click at [576, 598] on textarea "1" at bounding box center [852, 607] width 695 height 55
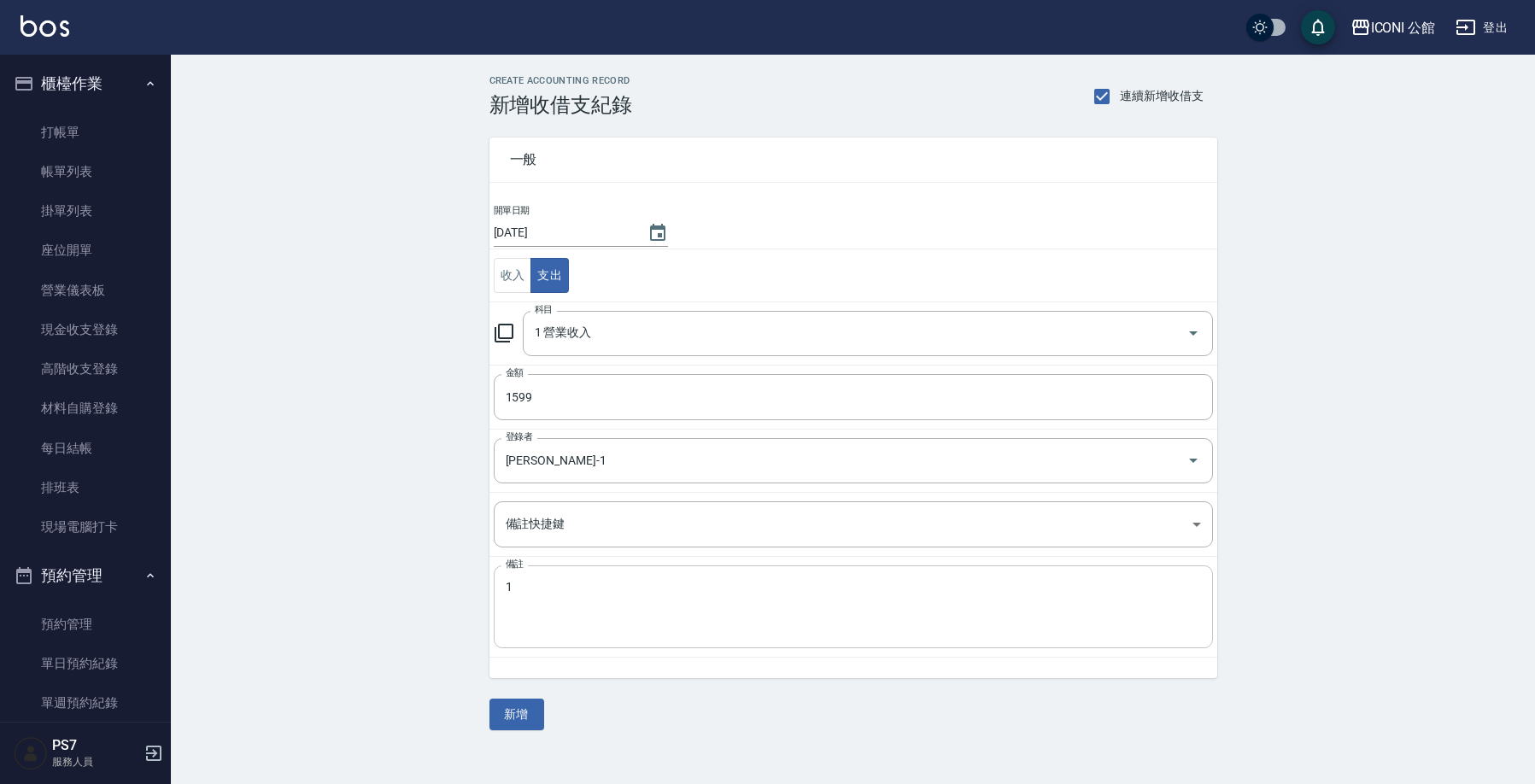
click at [596, 644] on div "1 x 備註" at bounding box center [853, 607] width 719 height 83
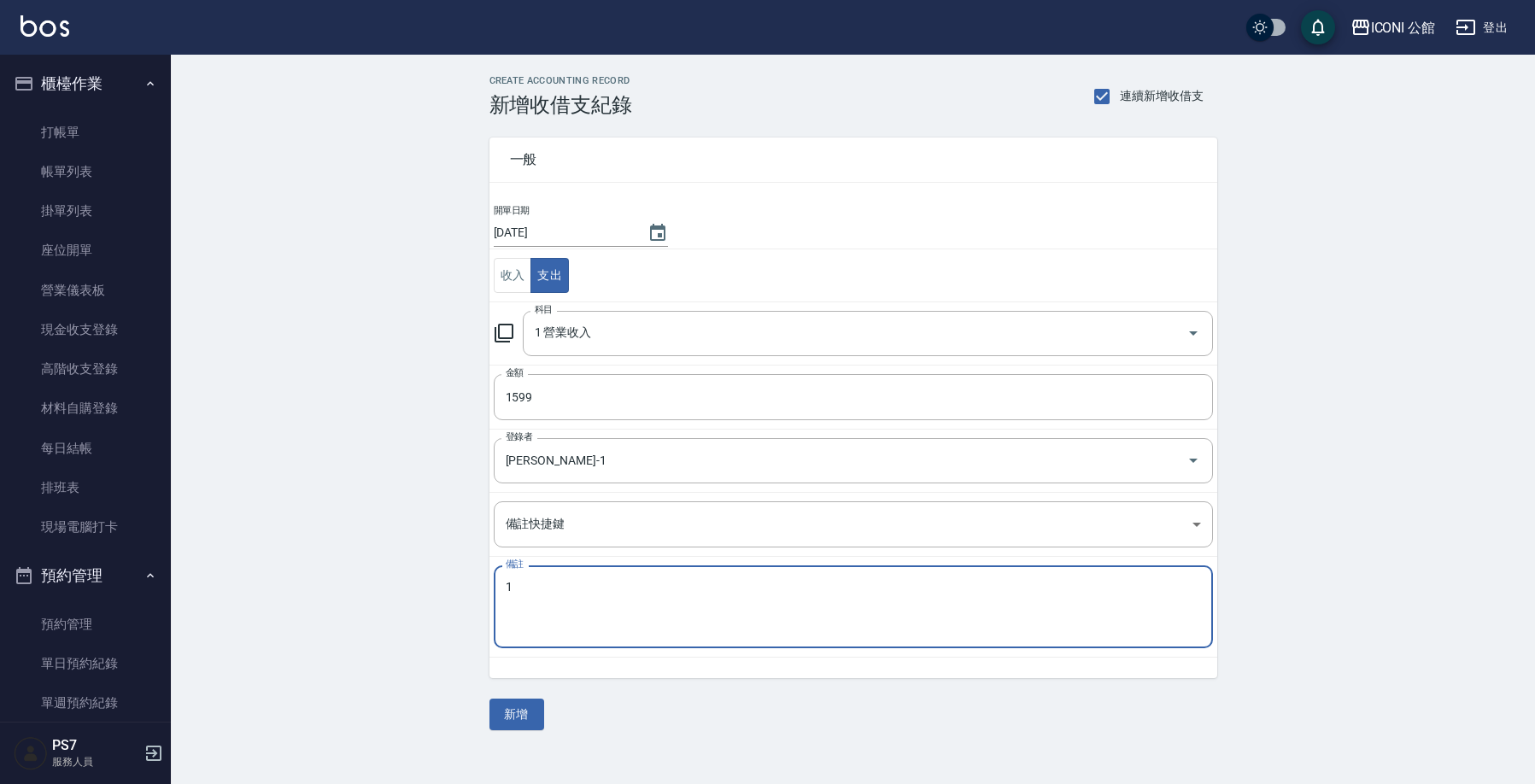
click at [602, 629] on textarea "1" at bounding box center [852, 607] width 695 height 55
click at [501, 718] on button "新增" at bounding box center [517, 714] width 55 height 32
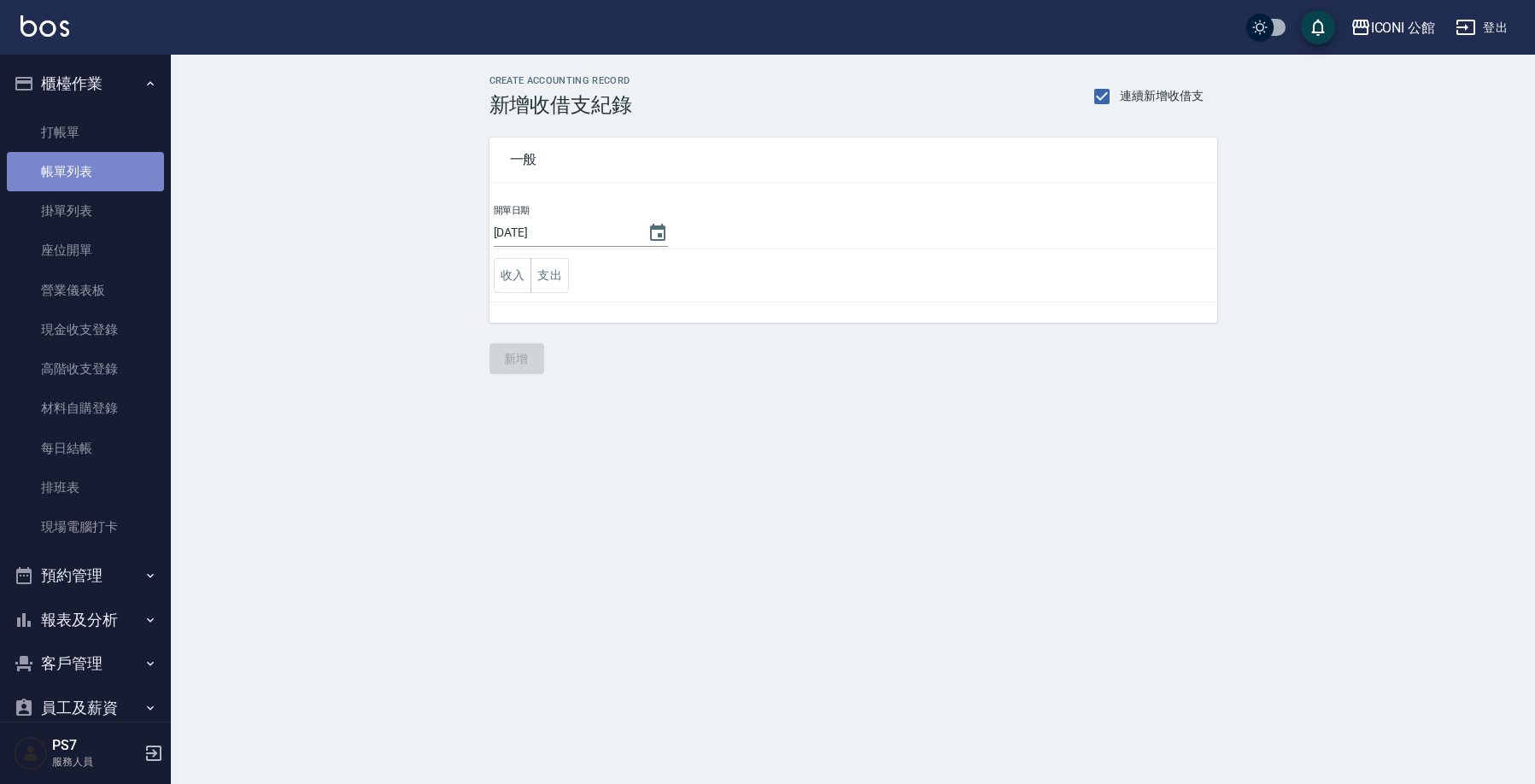
click at [107, 170] on link "帳單列表" at bounding box center [85, 172] width 157 height 40
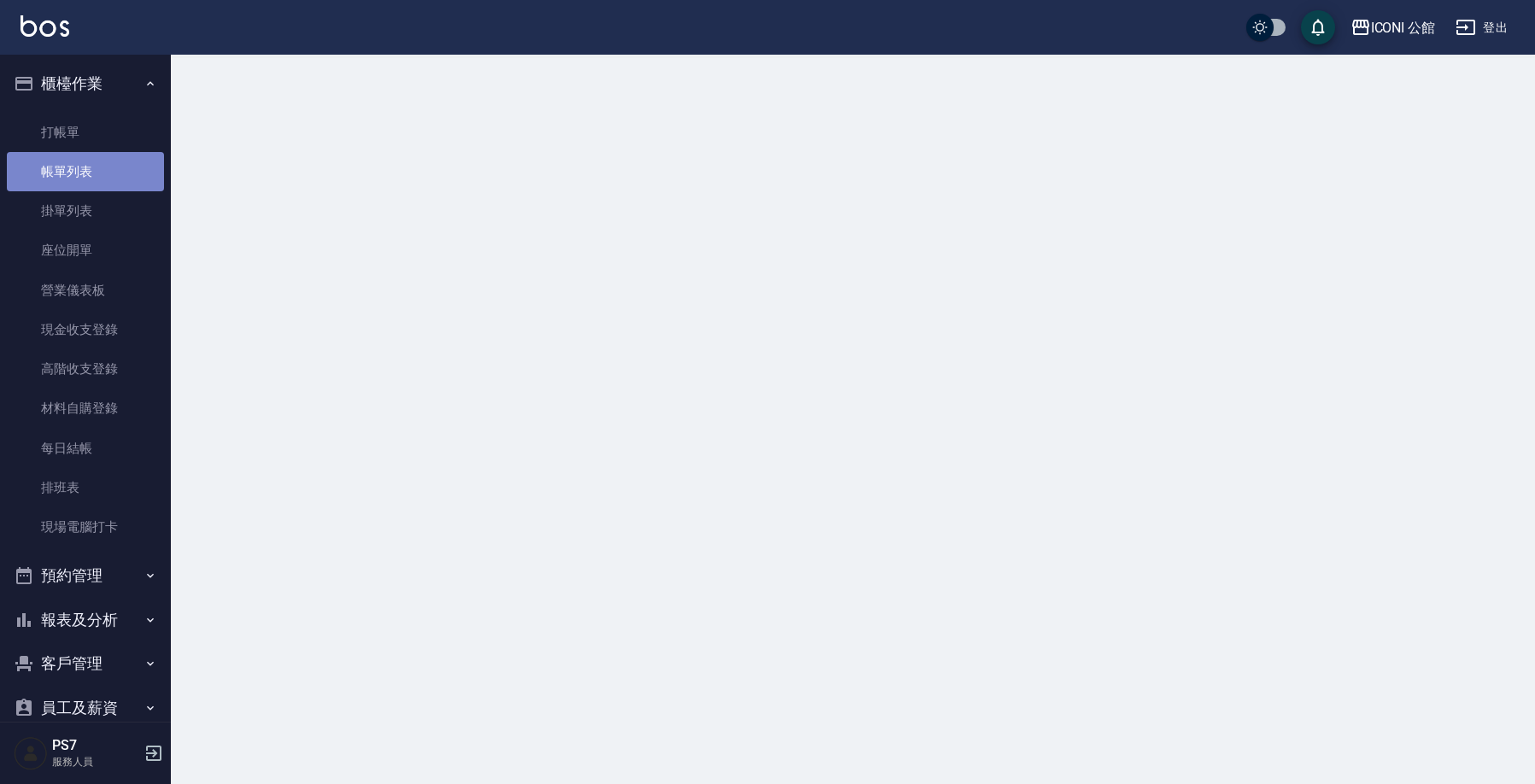
click at [107, 172] on link "帳單列表" at bounding box center [85, 172] width 157 height 40
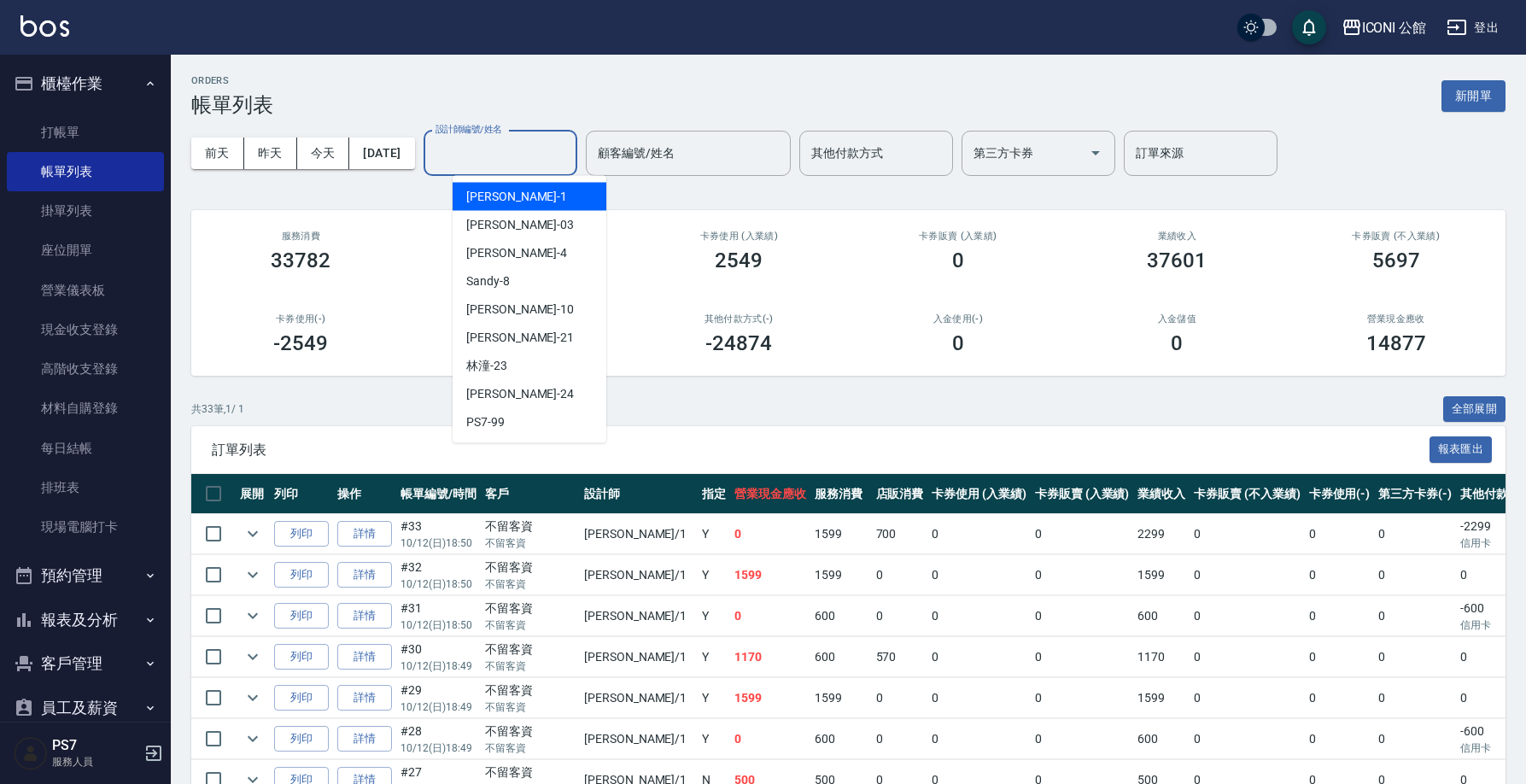
click at [480, 145] on div "設計師編號/姓名 設計師編號/姓名" at bounding box center [500, 154] width 154 height 45
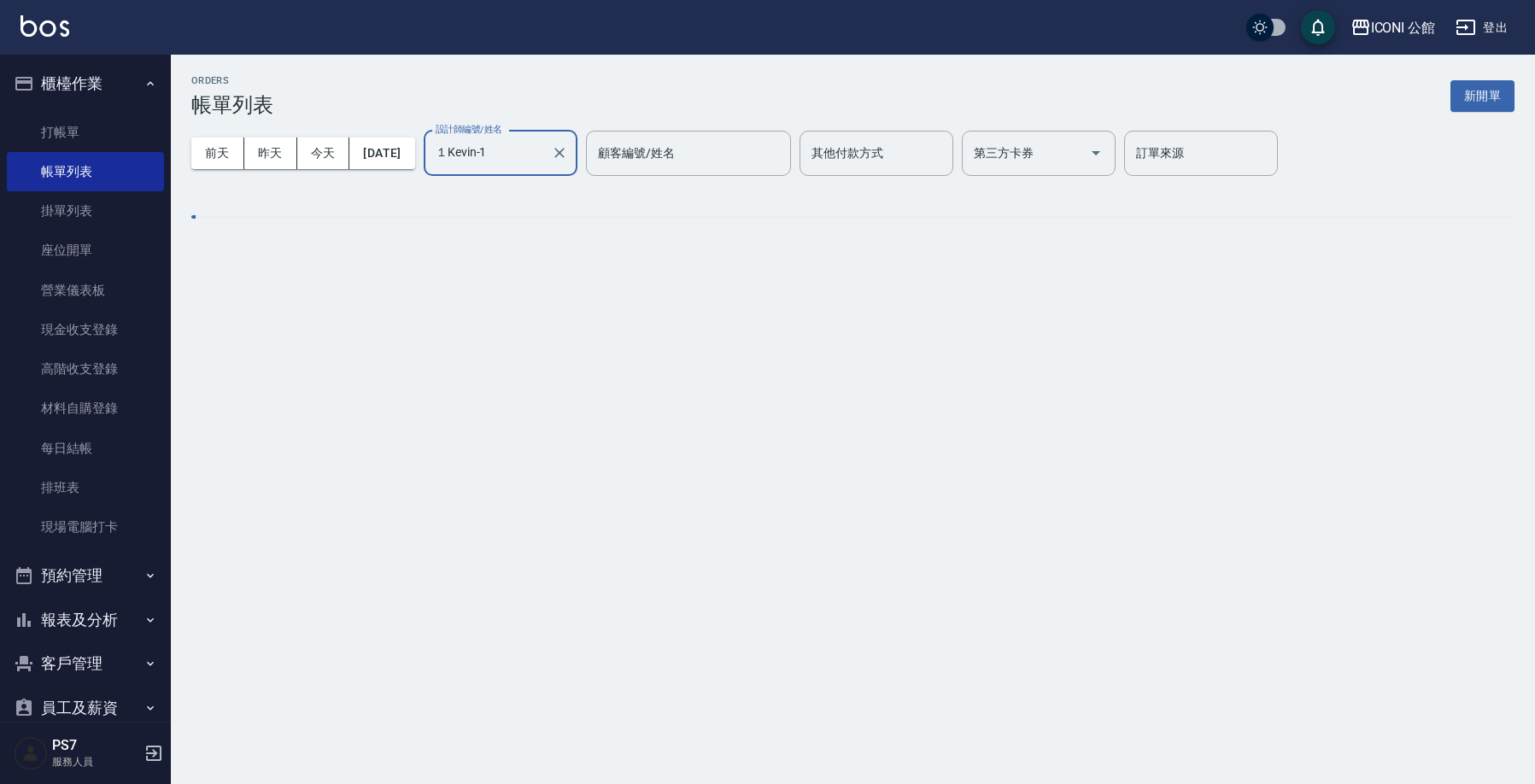
click at [476, 141] on input "１Kevin-1" at bounding box center [487, 154] width 113 height 30
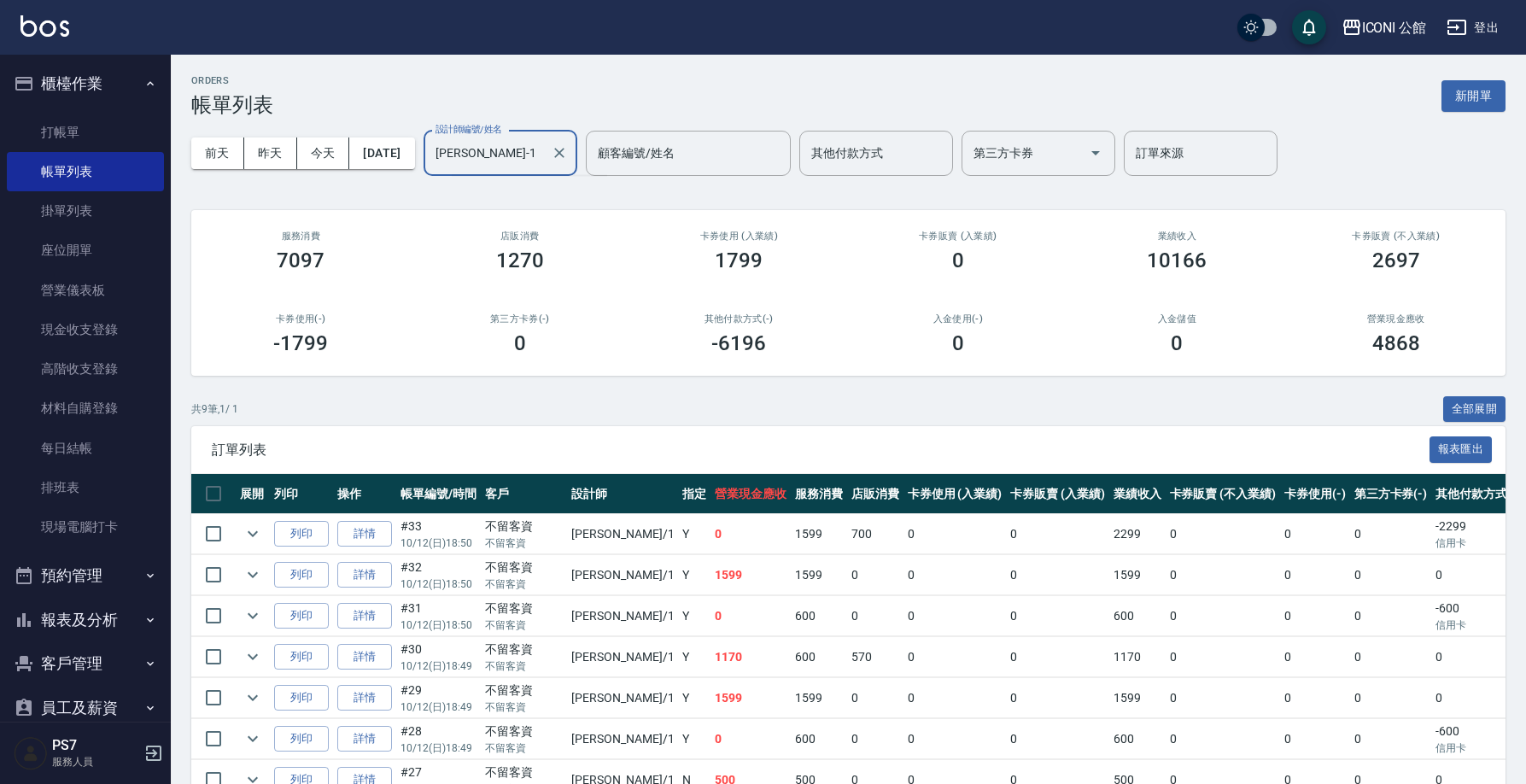
type input "[PERSON_NAME]-1"
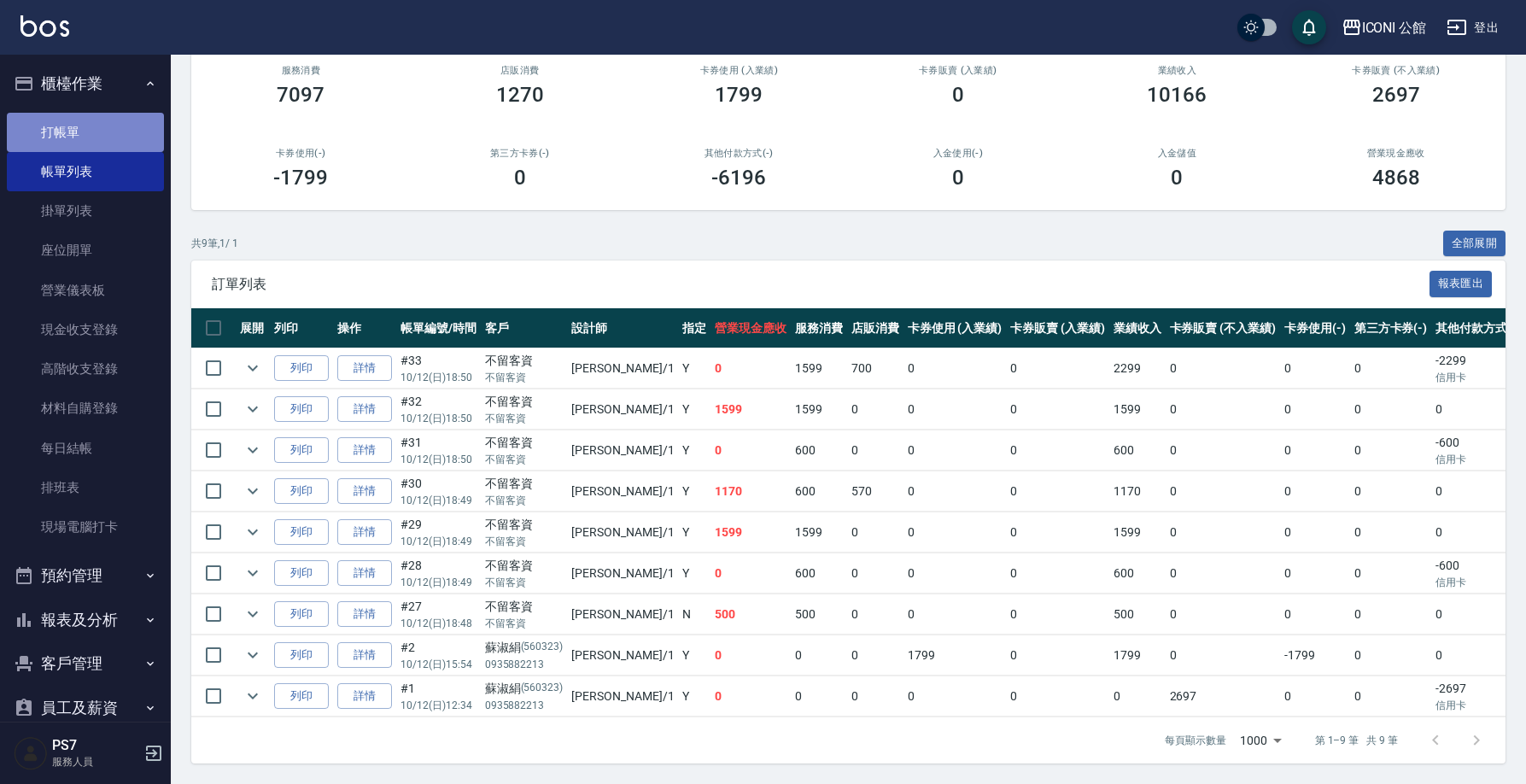
click at [91, 143] on link "打帳單" at bounding box center [85, 133] width 157 height 40
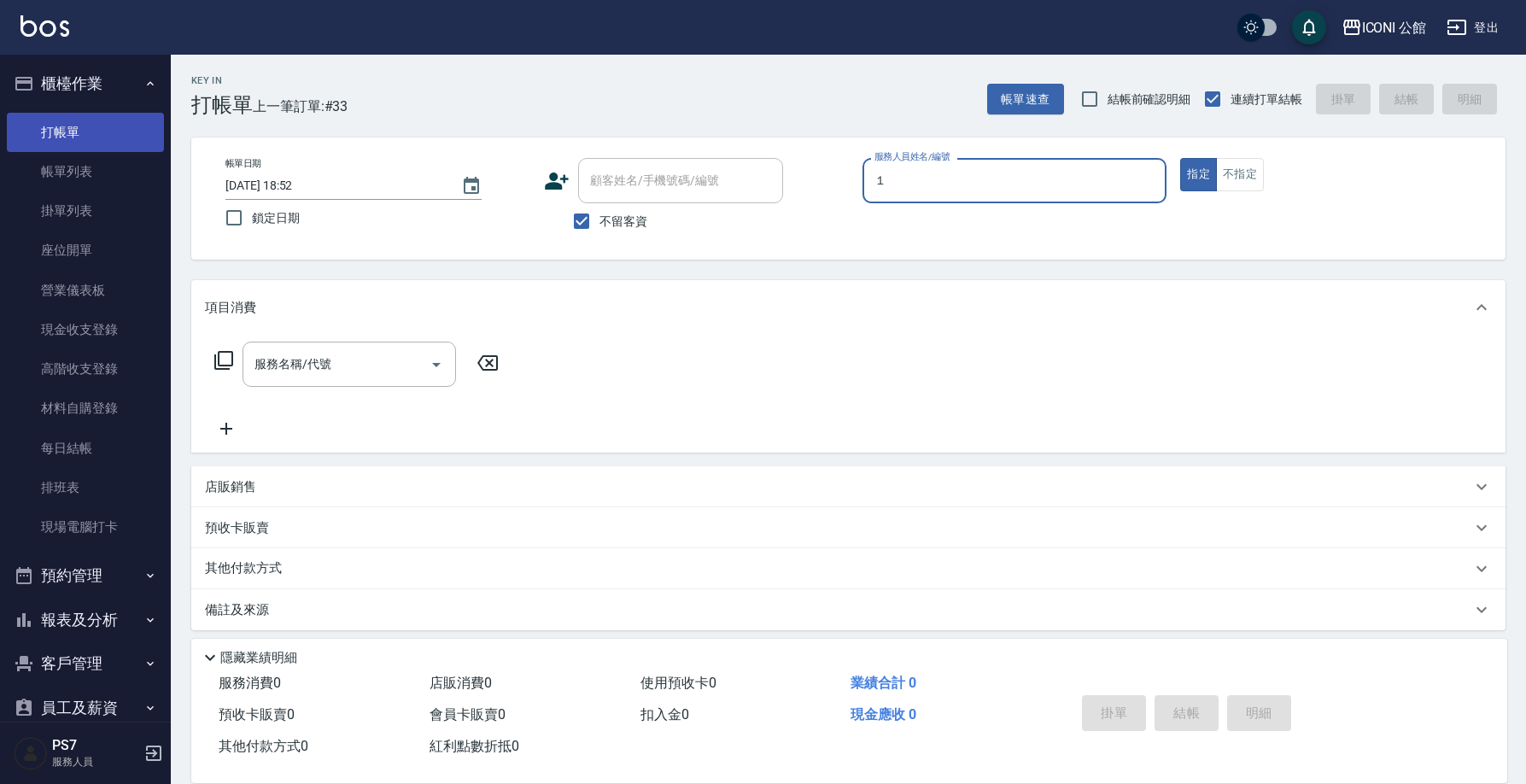
type input "１"
click at [1198, 174] on button "指定" at bounding box center [1198, 174] width 37 height 33
type button "true"
type input "２"
type input "２０"
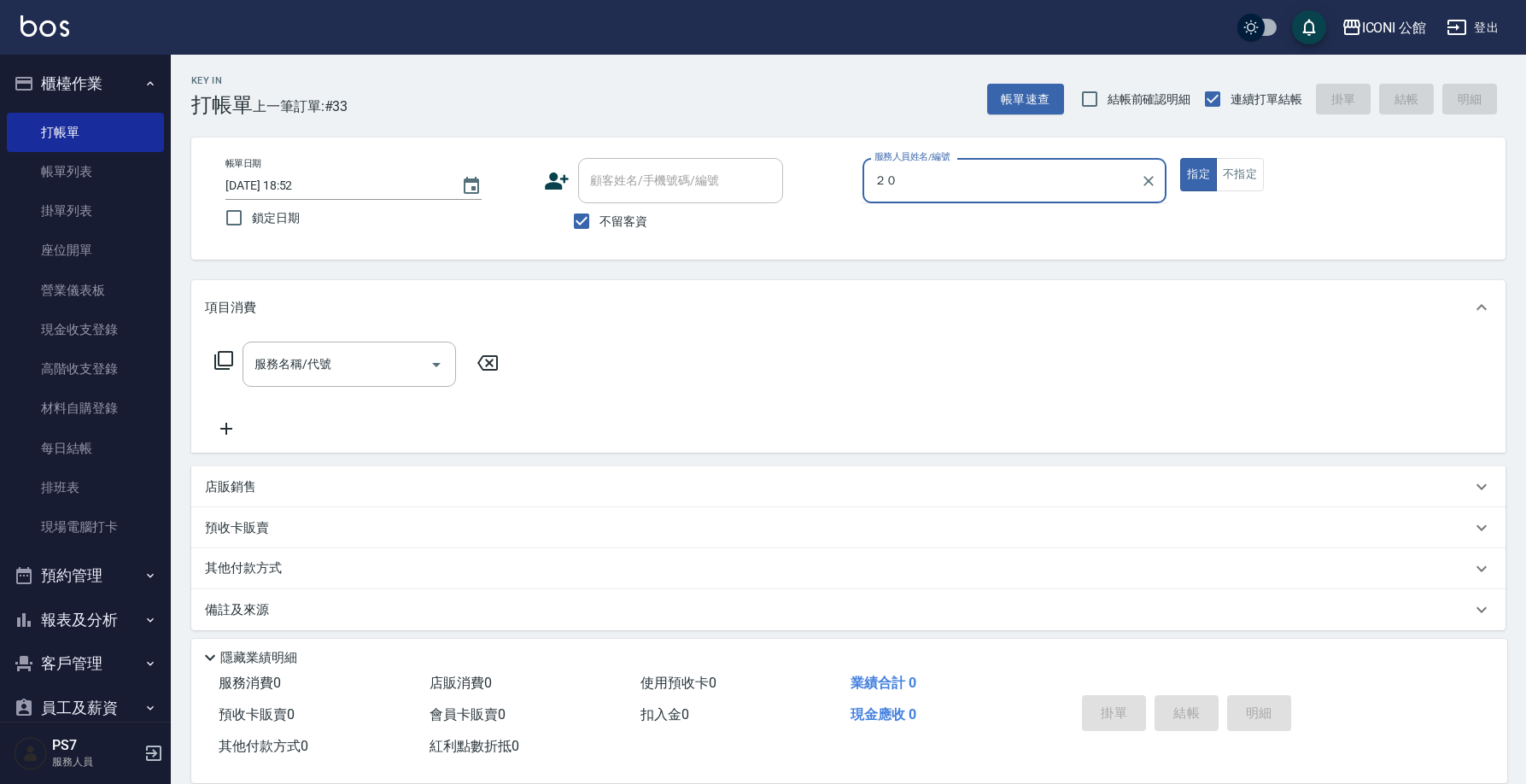
click at [973, 192] on input "２０" at bounding box center [1002, 181] width 264 height 30
drag, startPoint x: 973, startPoint y: 192, endPoint x: 958, endPoint y: 181, distance: 18.6
click at [973, 192] on input "２０" at bounding box center [1002, 181] width 264 height 30
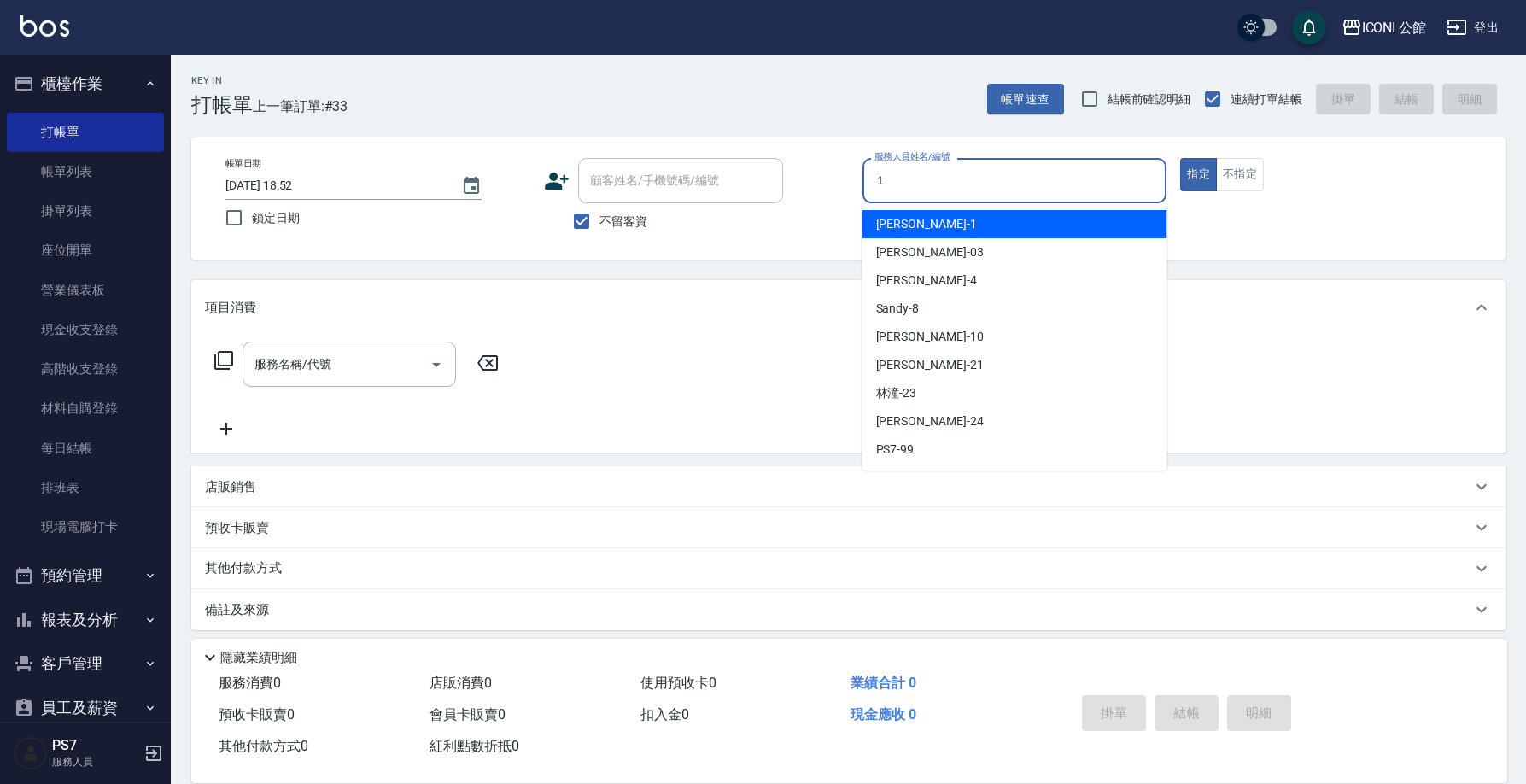
type input "１"
click at [1198, 174] on button "指定" at bounding box center [1198, 174] width 37 height 33
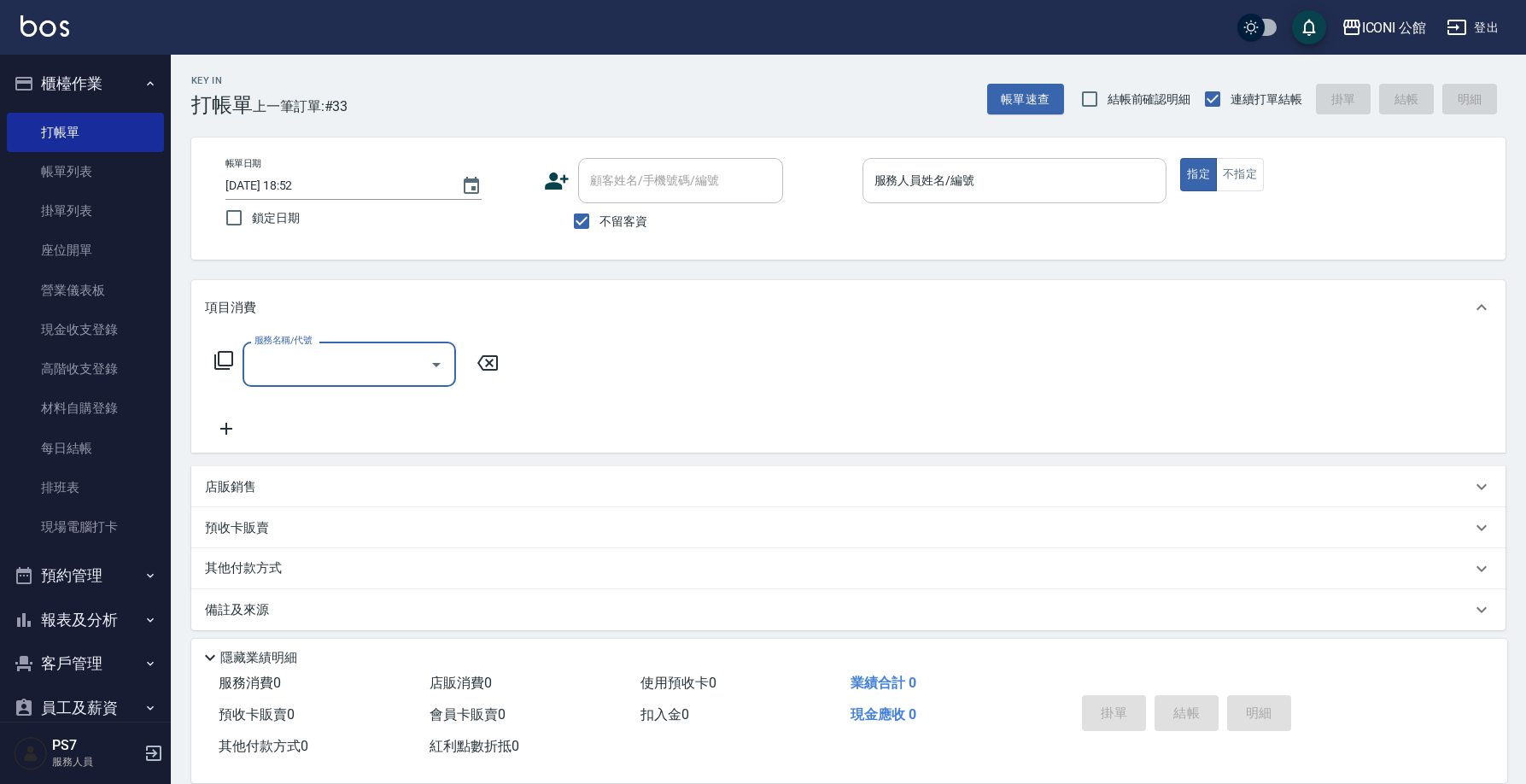
click at [1000, 178] on input "服務人員姓名/編號" at bounding box center [1014, 181] width 289 height 30
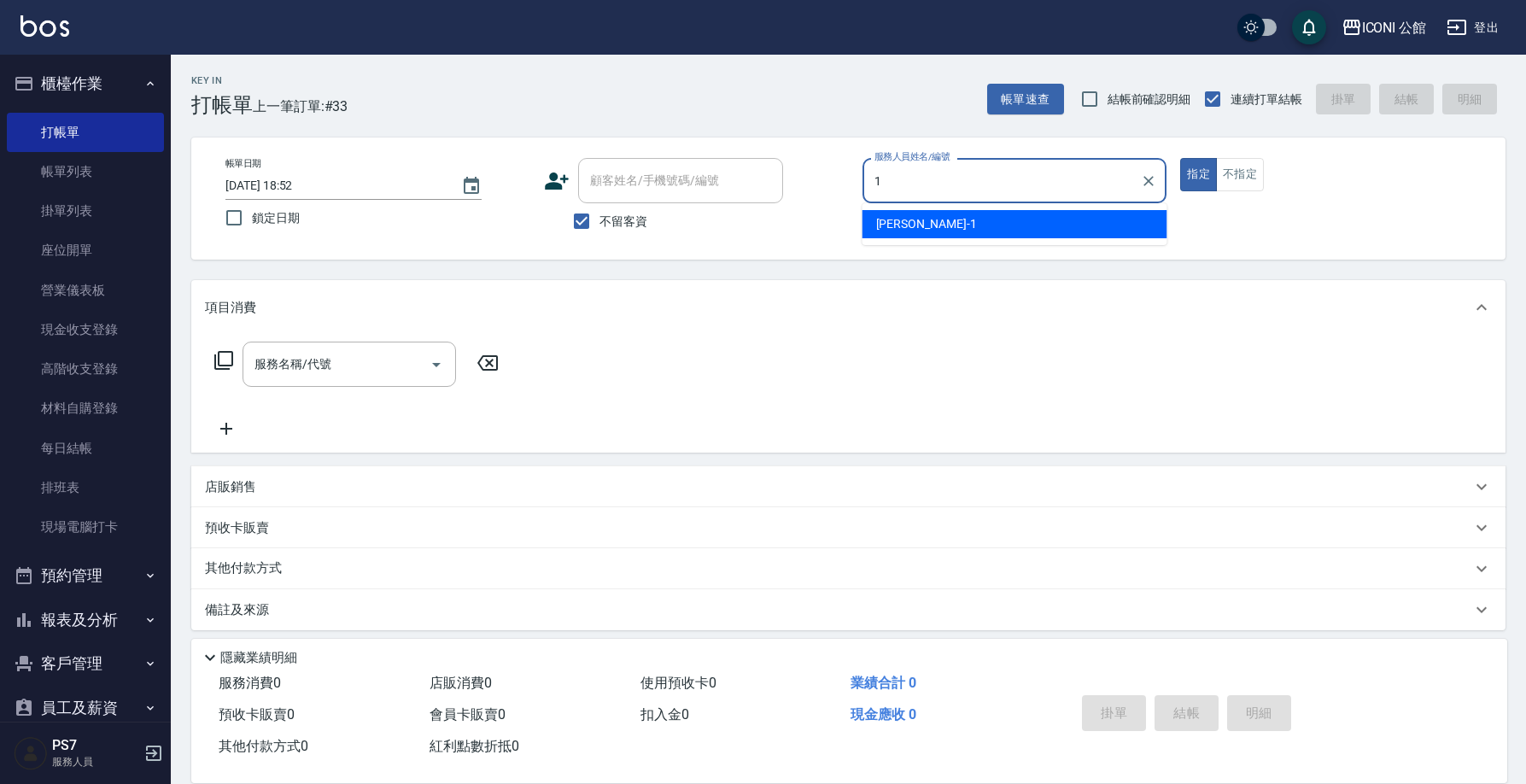
type input "[PERSON_NAME]-1"
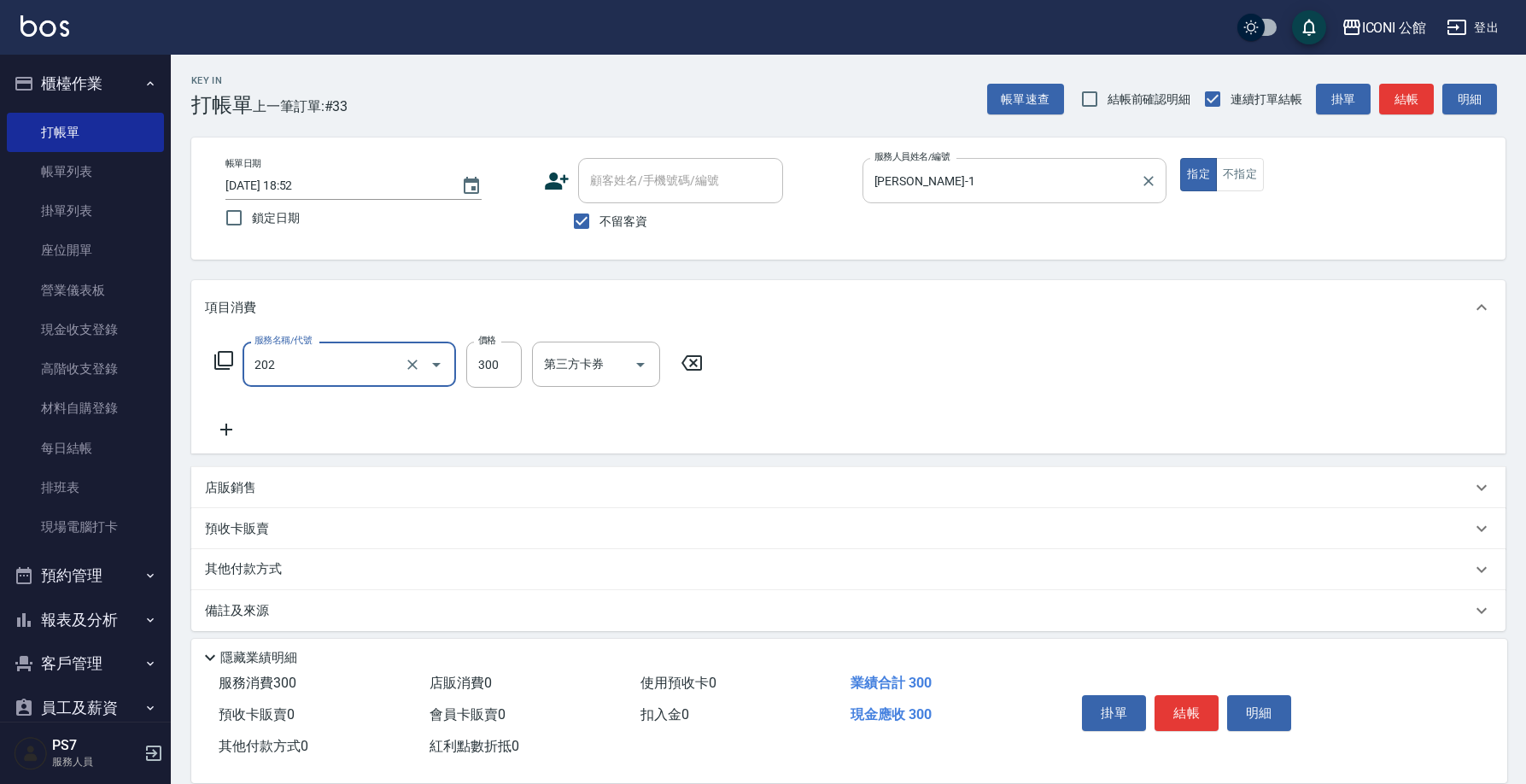
type input "單剪(202)"
type input "400"
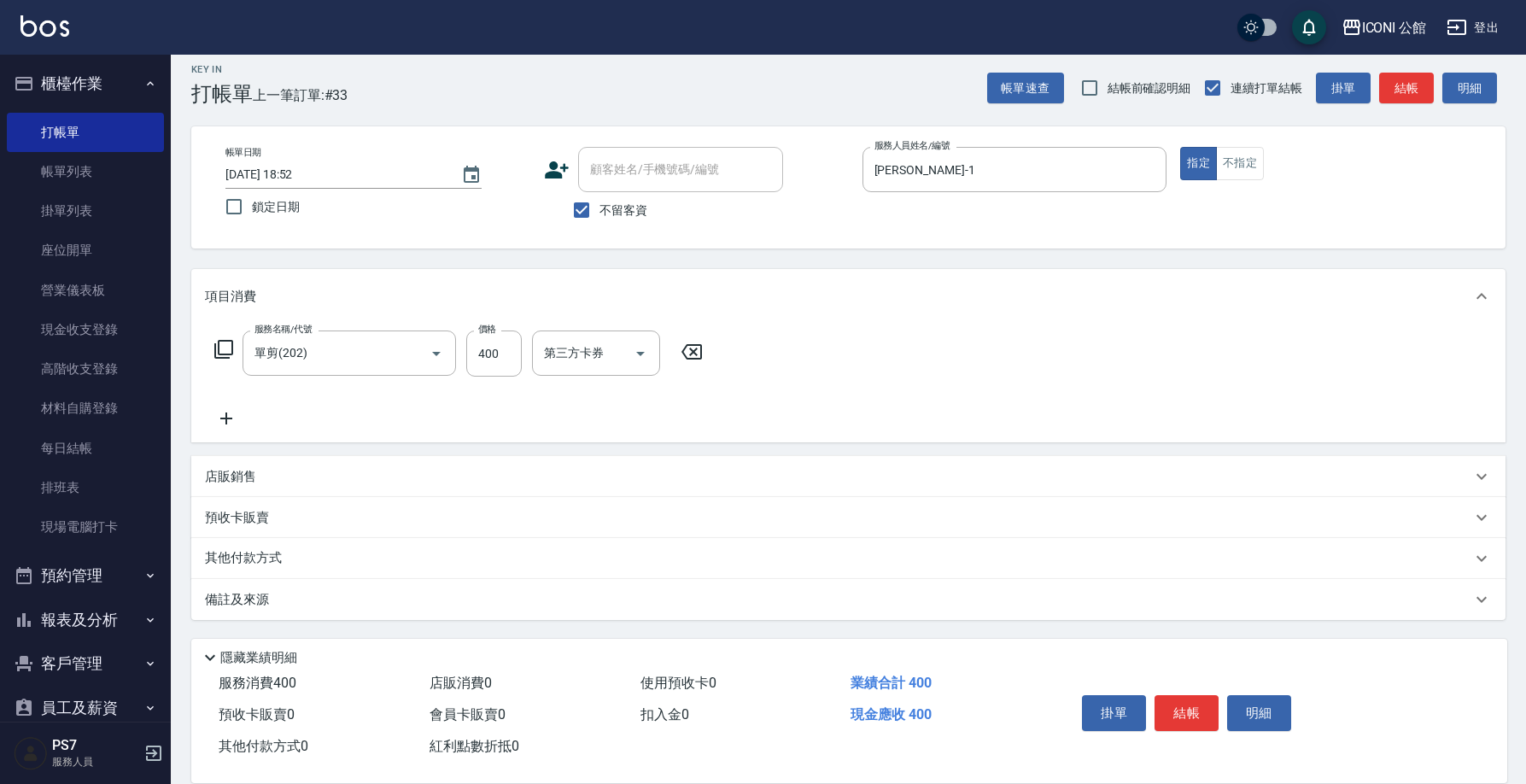
click at [270, 545] on div "其他付款方式" at bounding box center [848, 558] width 1314 height 41
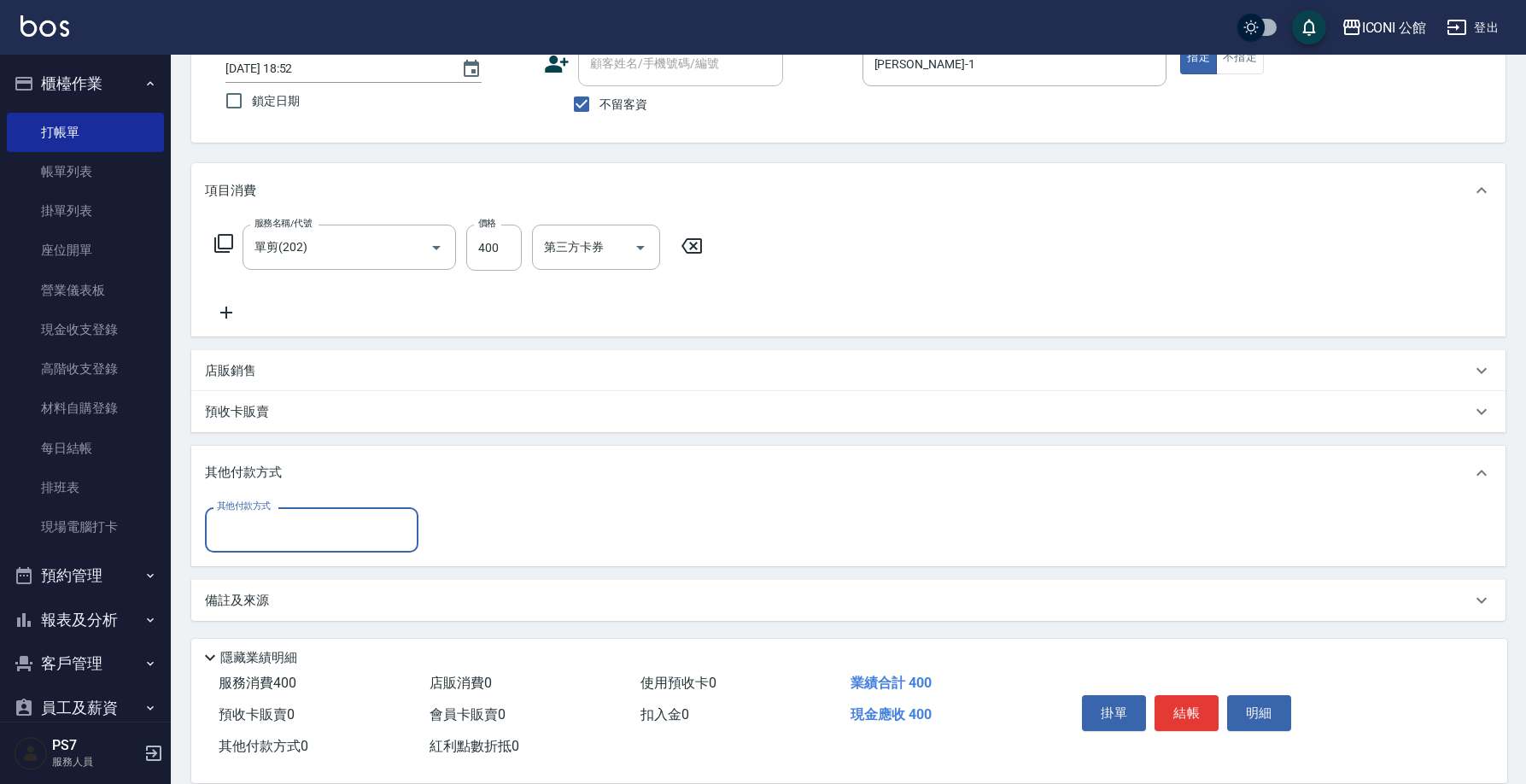
scroll to position [0, 0]
click at [266, 545] on div "其他付款方式" at bounding box center [311, 529] width 213 height 45
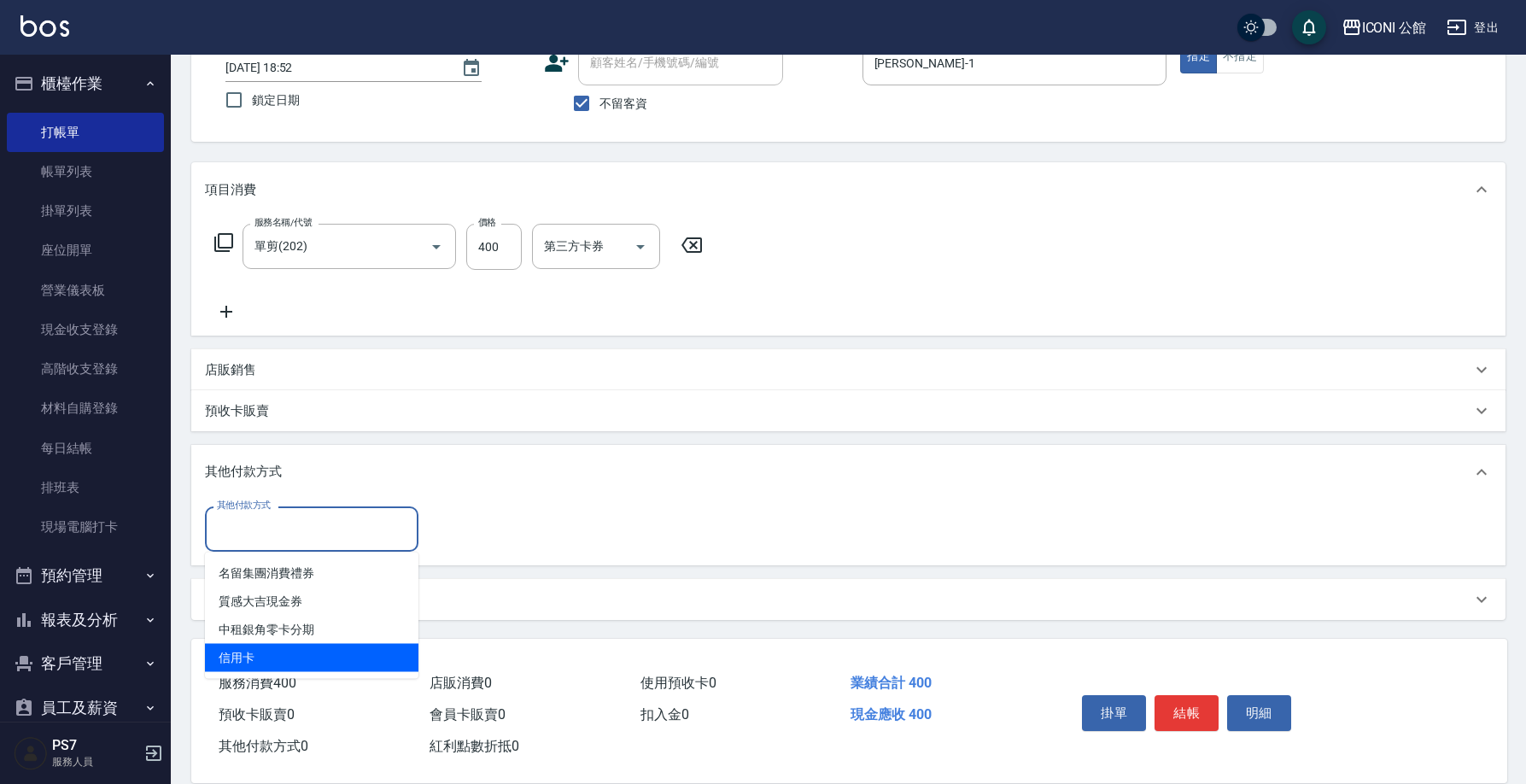
click at [264, 662] on span "信用卡" at bounding box center [311, 658] width 213 height 28
type input "信用卡"
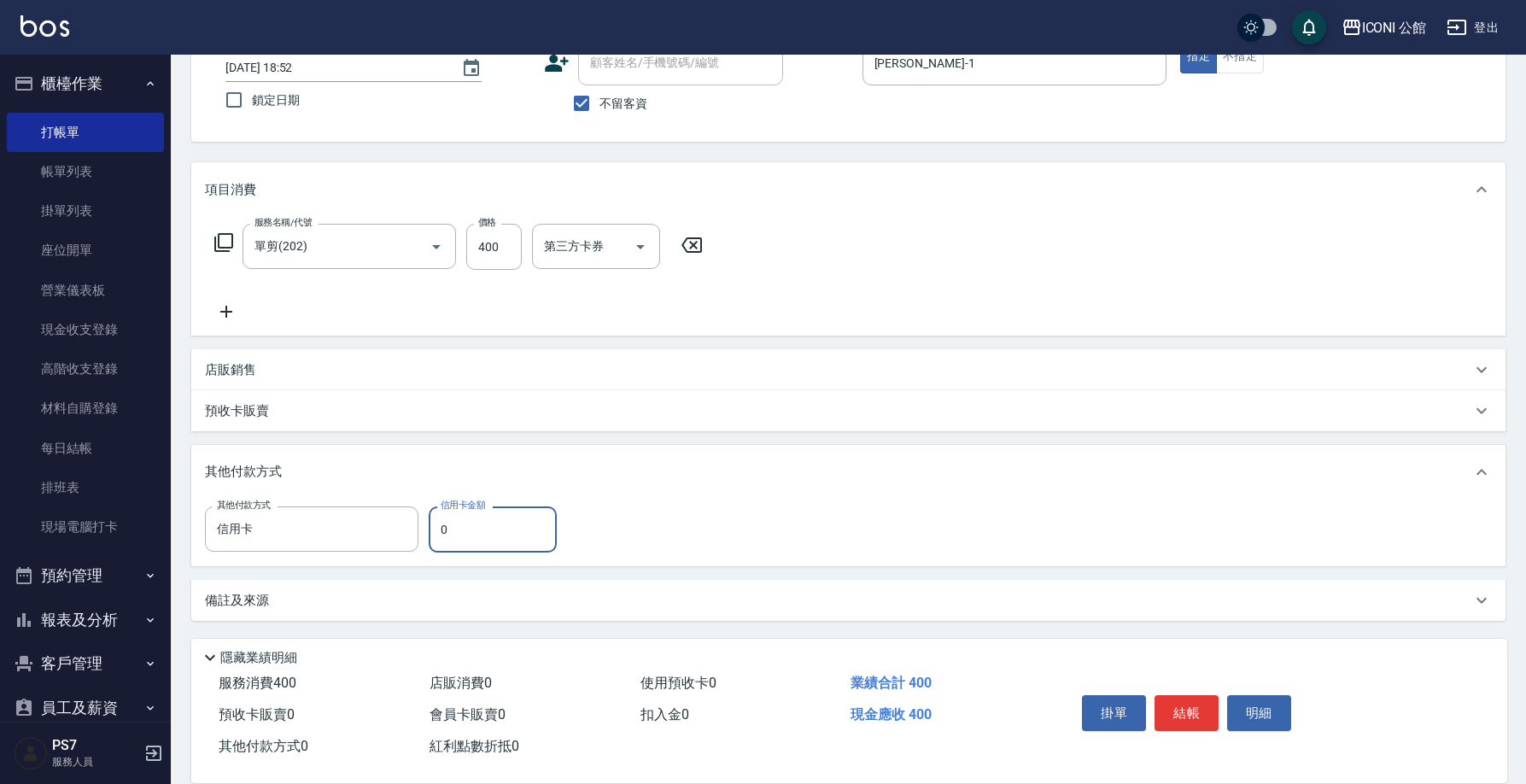
click at [459, 530] on input "0" at bounding box center [493, 529] width 128 height 46
type input "400"
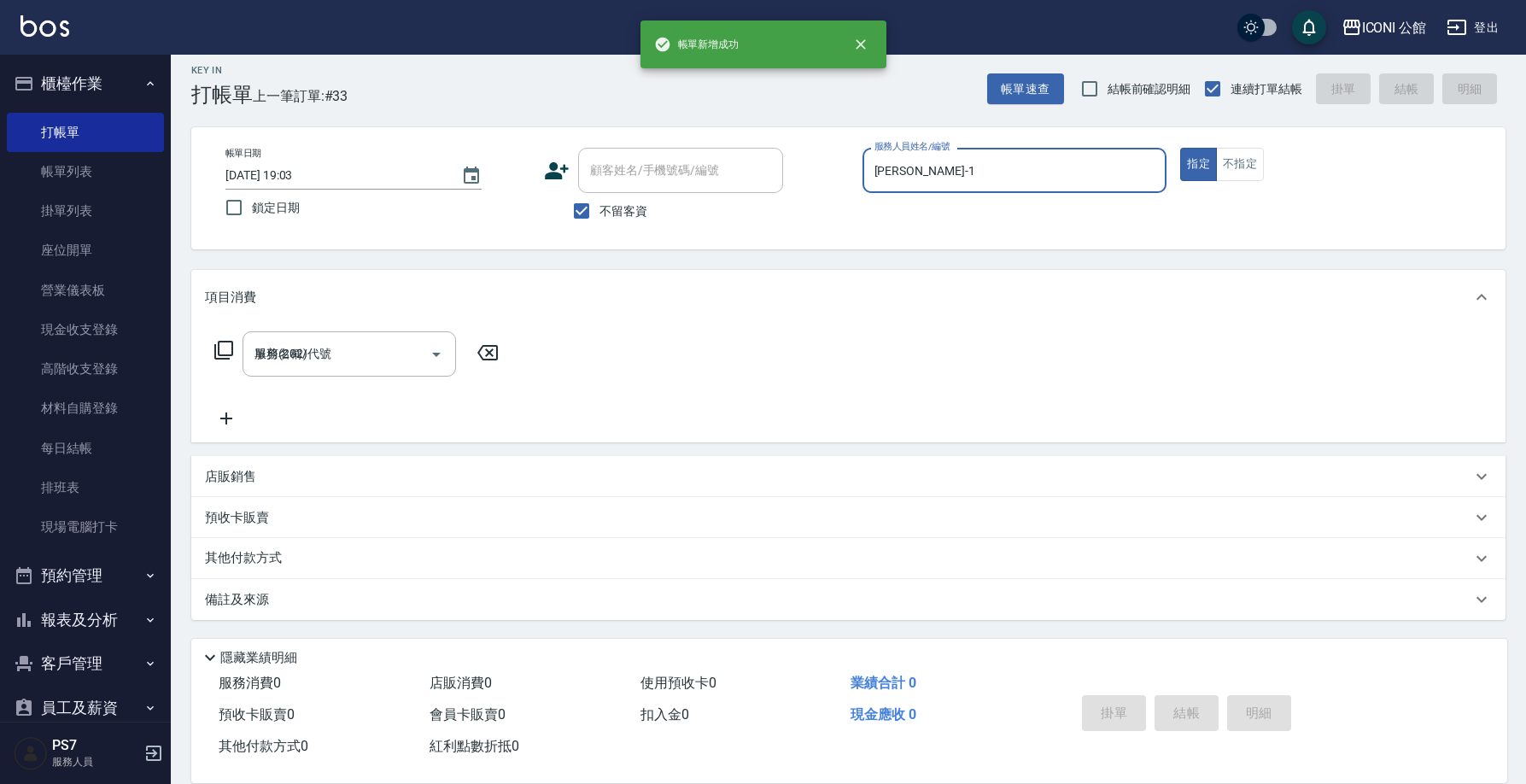
type input "2025/10/12 19:03"
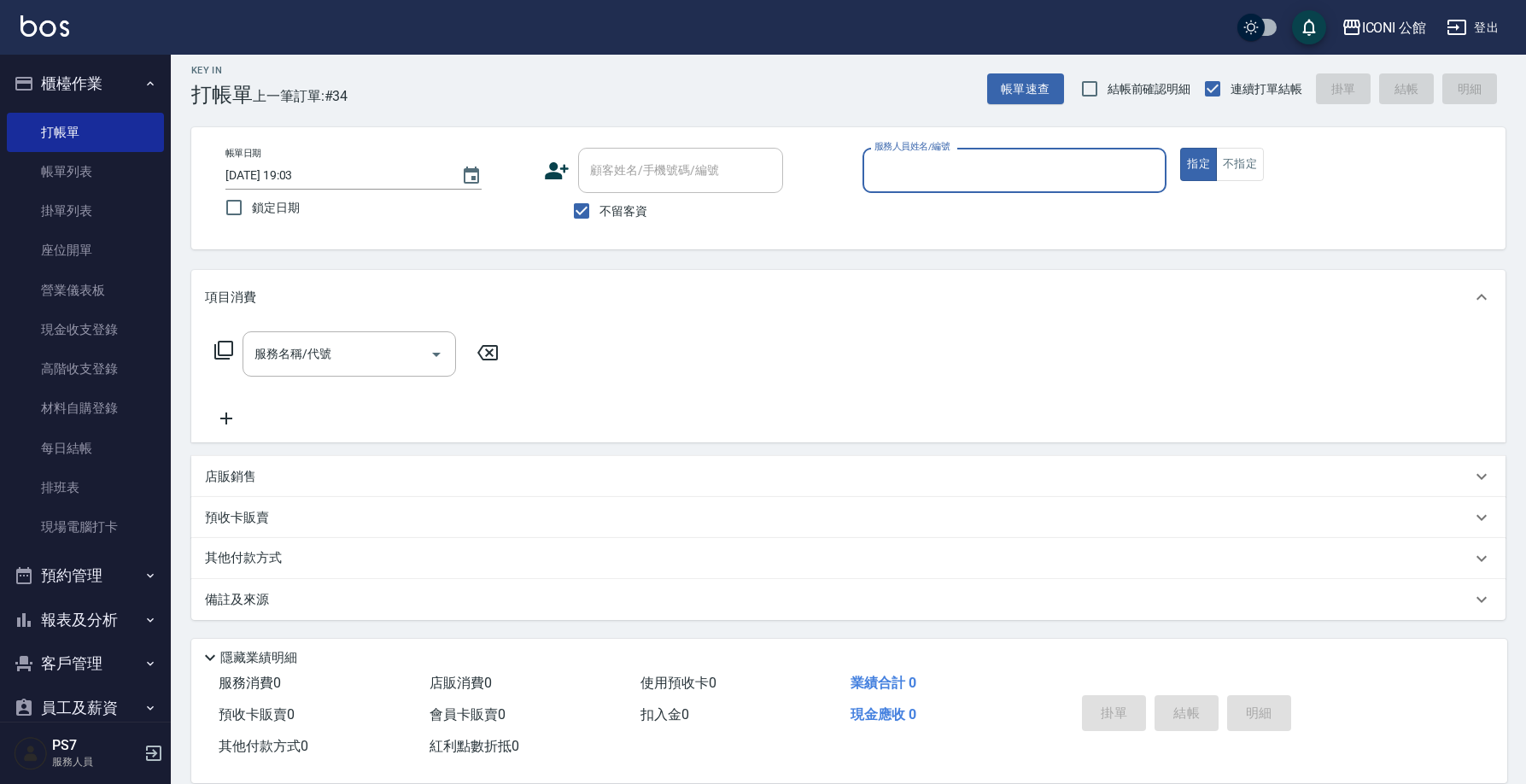
click at [459, 530] on div "預收卡販賣" at bounding box center [848, 516] width 1314 height 41
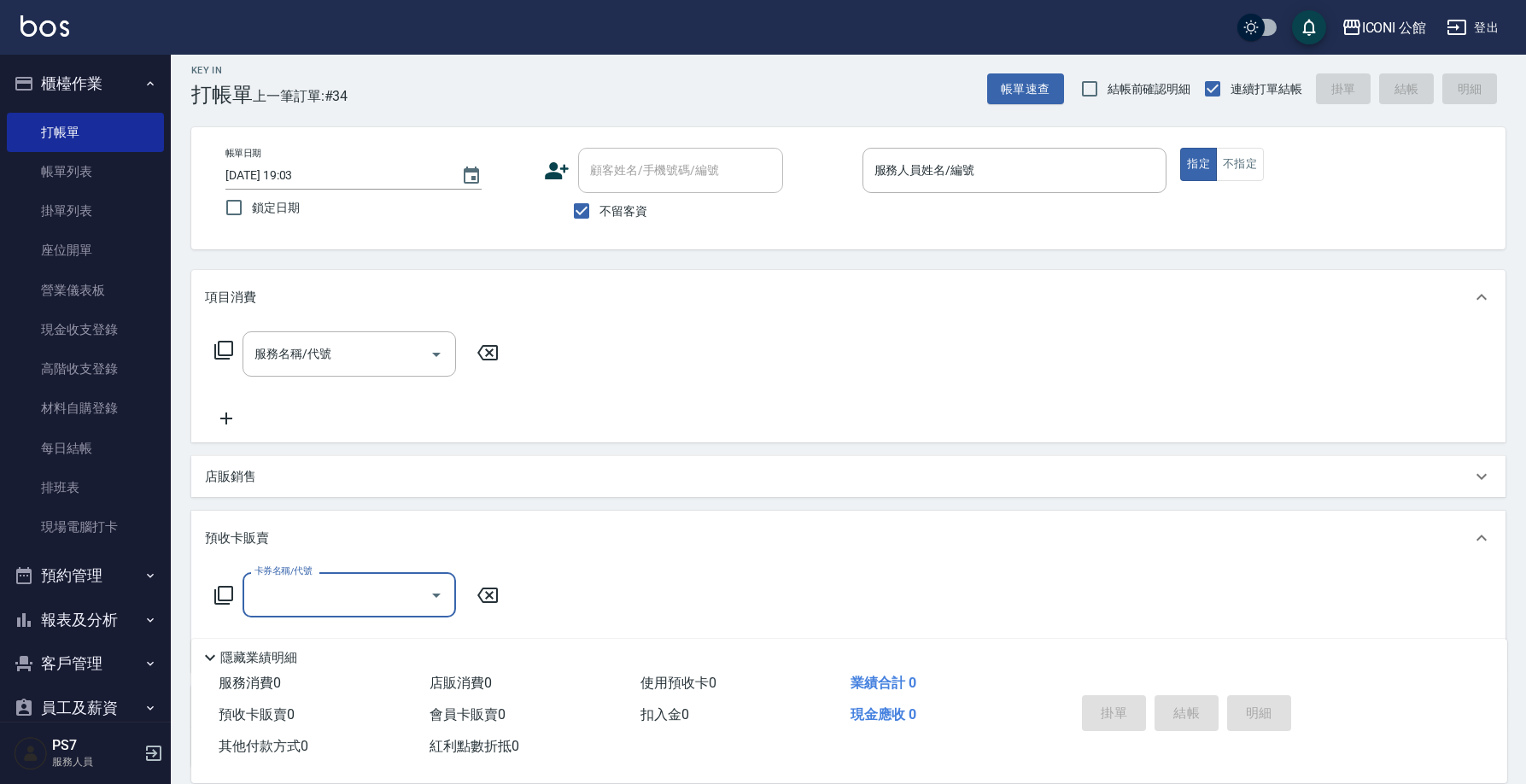
scroll to position [0, 0]
click at [88, 182] on link "帳單列表" at bounding box center [85, 172] width 157 height 40
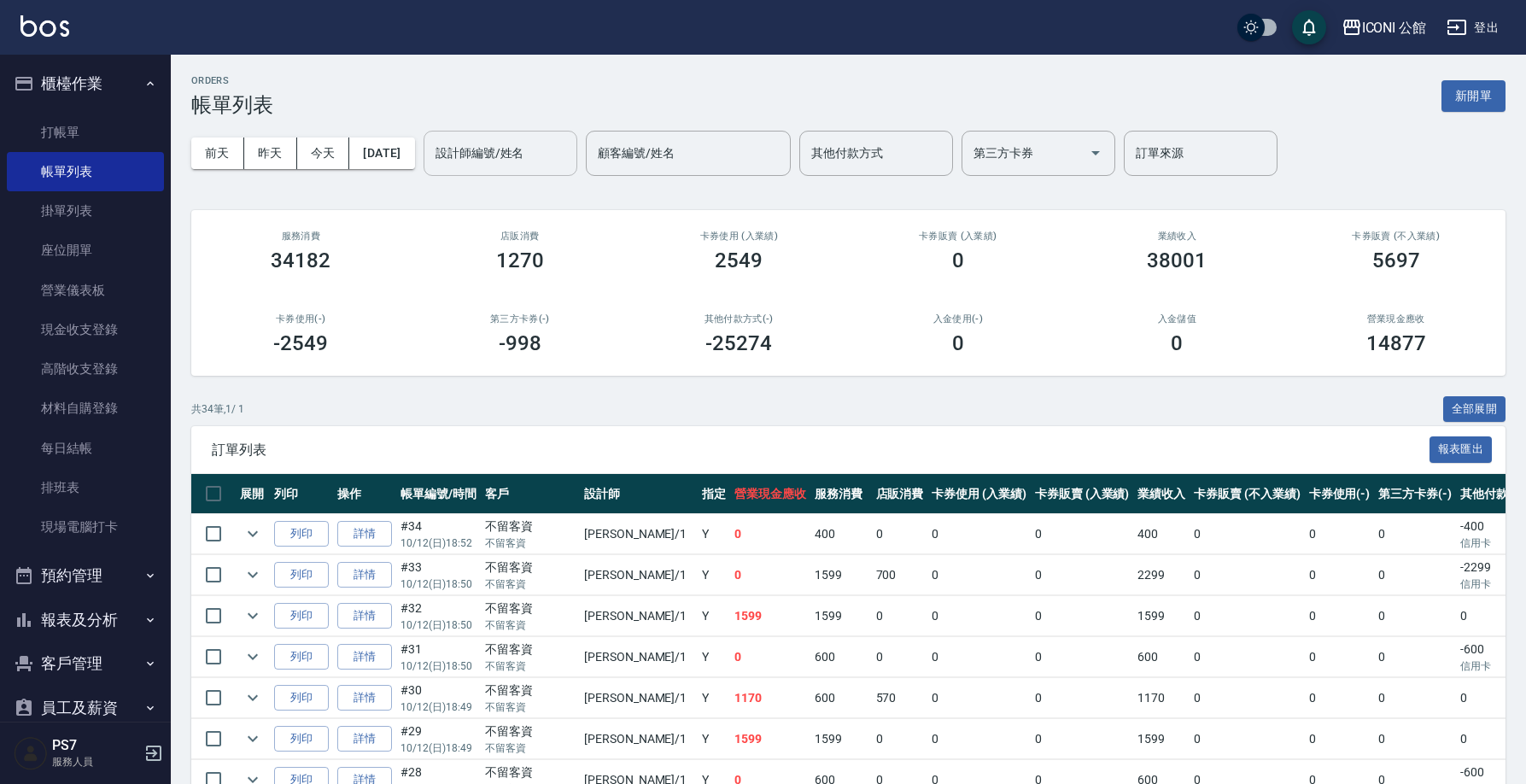
click at [577, 171] on div "設計師編號/姓名" at bounding box center [500, 154] width 154 height 45
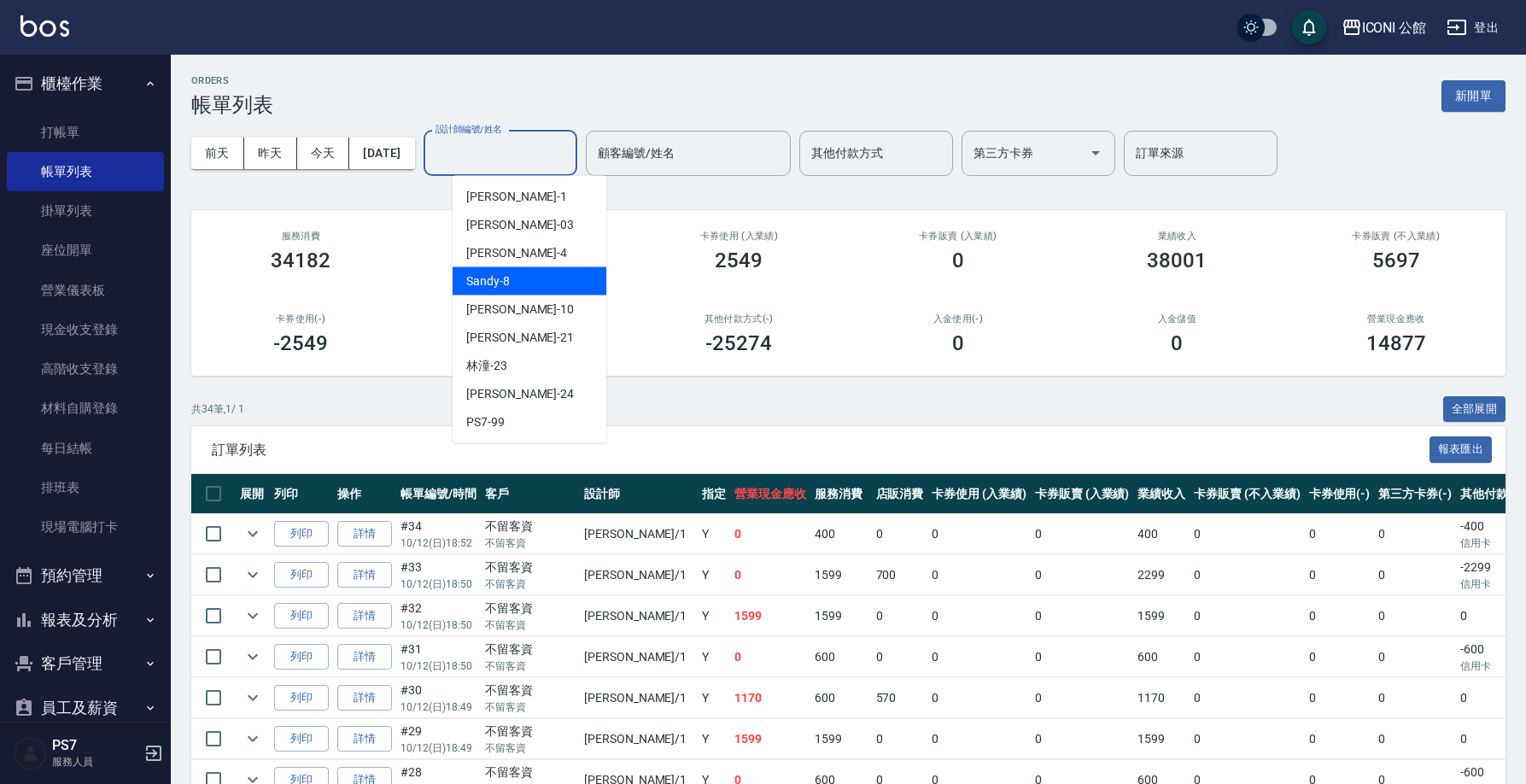
click at [525, 286] on div "Sandy -8" at bounding box center [529, 282] width 154 height 28
type input "Sandy-8"
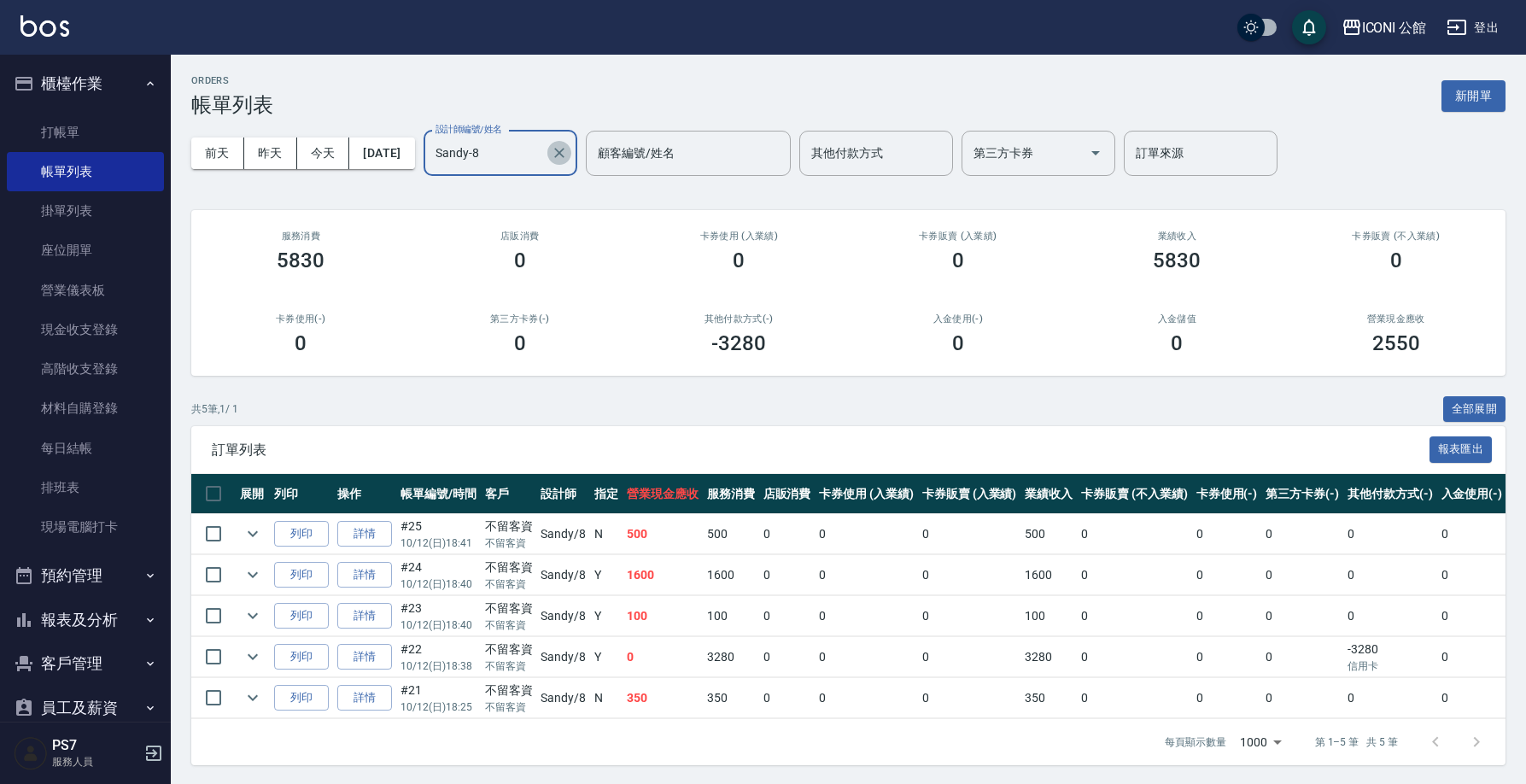
click at [565, 151] on icon "Clear" at bounding box center [559, 153] width 10 height 10
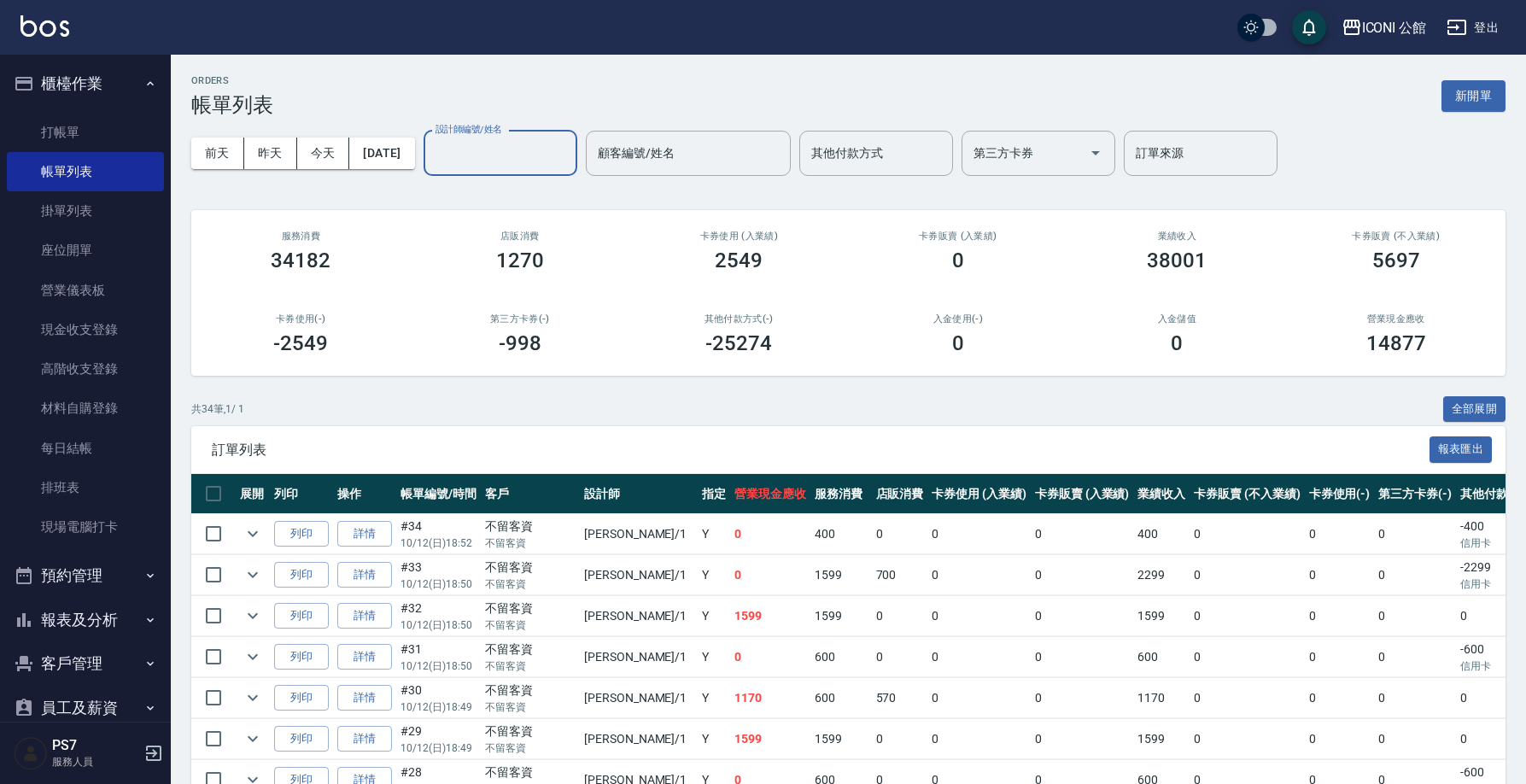
click at [86, 619] on button "報表及分析" at bounding box center [85, 619] width 157 height 44
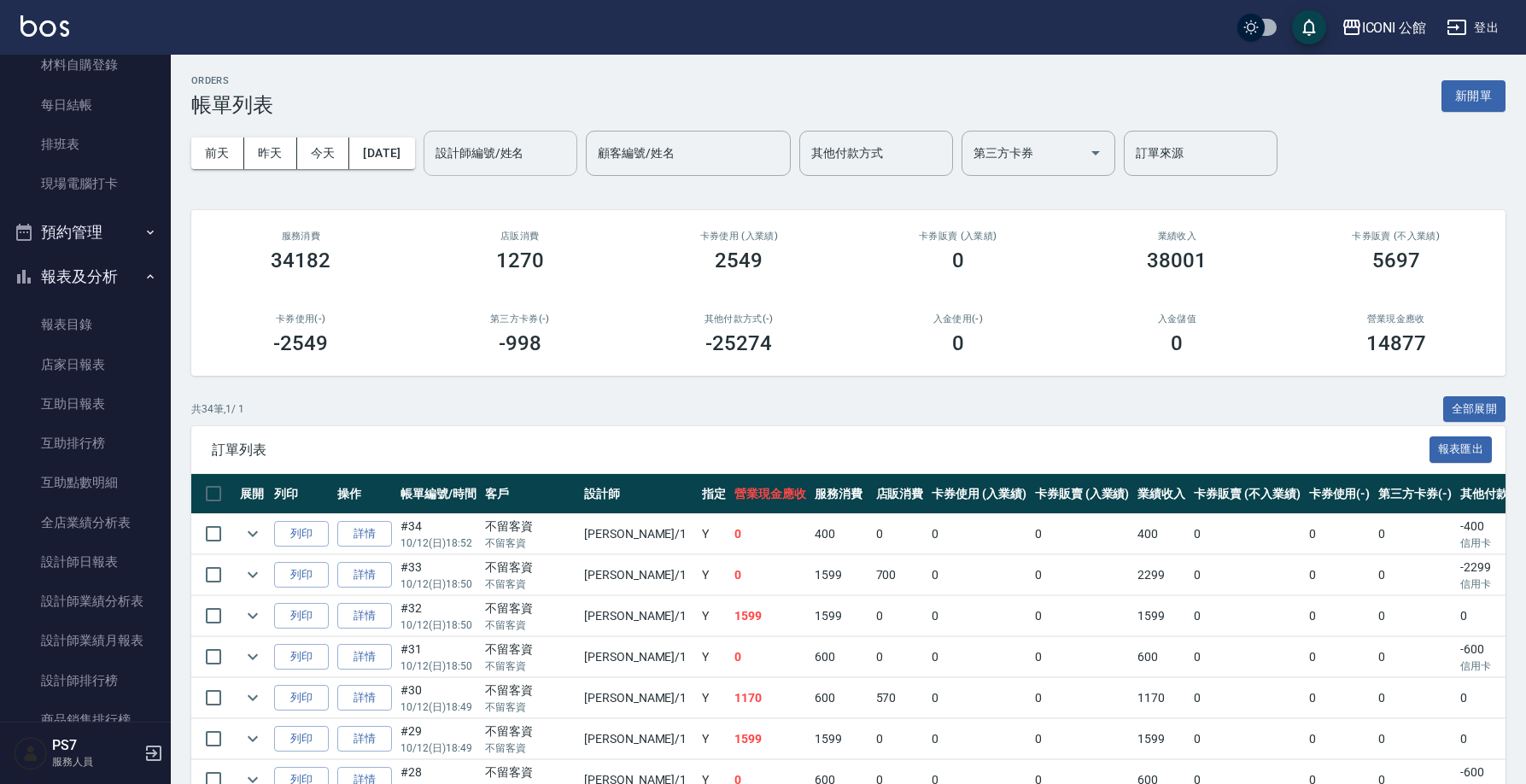
scroll to position [355, 0]
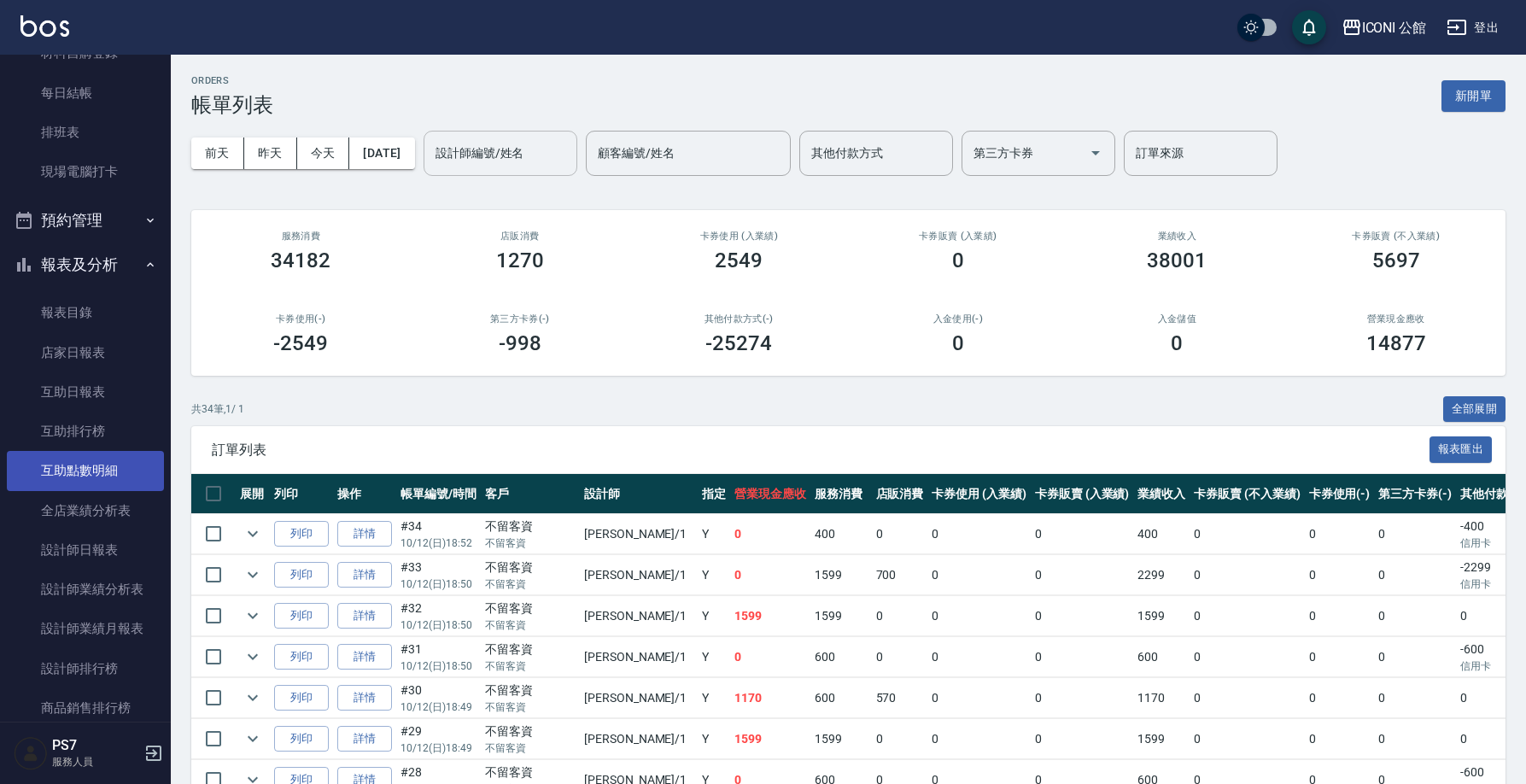
click at [128, 471] on link "互助點數明細" at bounding box center [85, 470] width 157 height 40
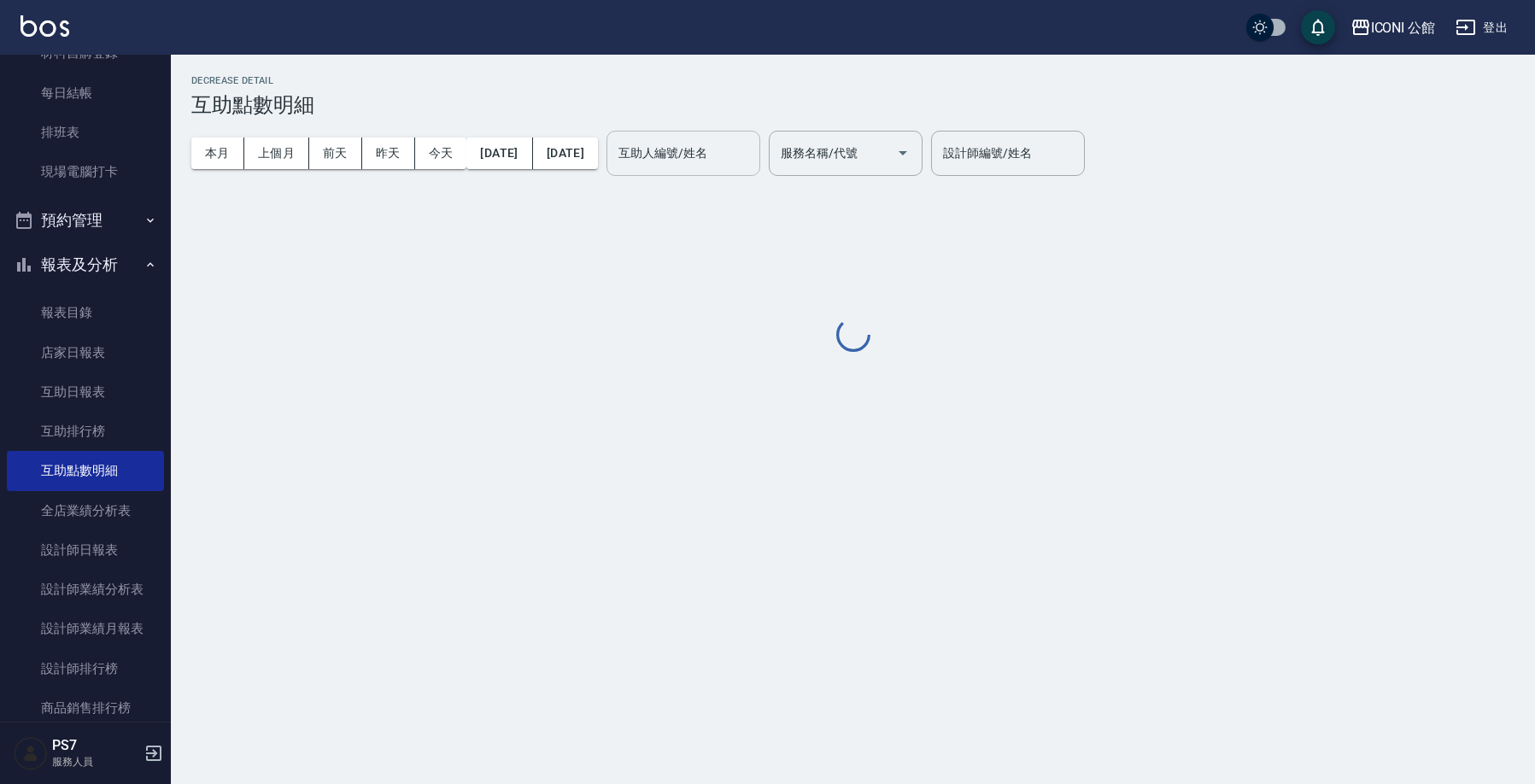
click at [752, 144] on input "互助人編號/姓名" at bounding box center [683, 154] width 139 height 30
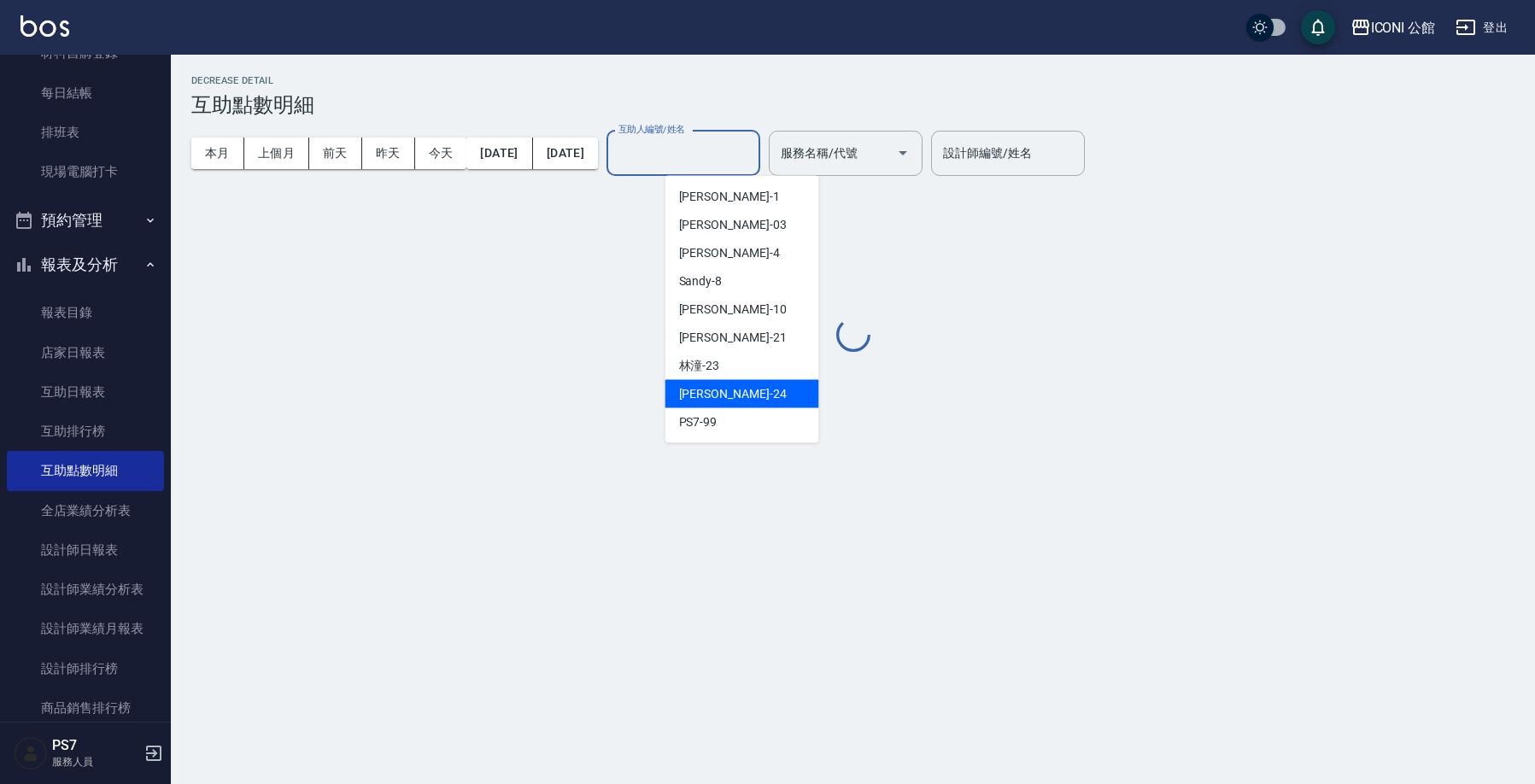
click at [782, 394] on div "可歆 -24" at bounding box center [742, 394] width 154 height 28
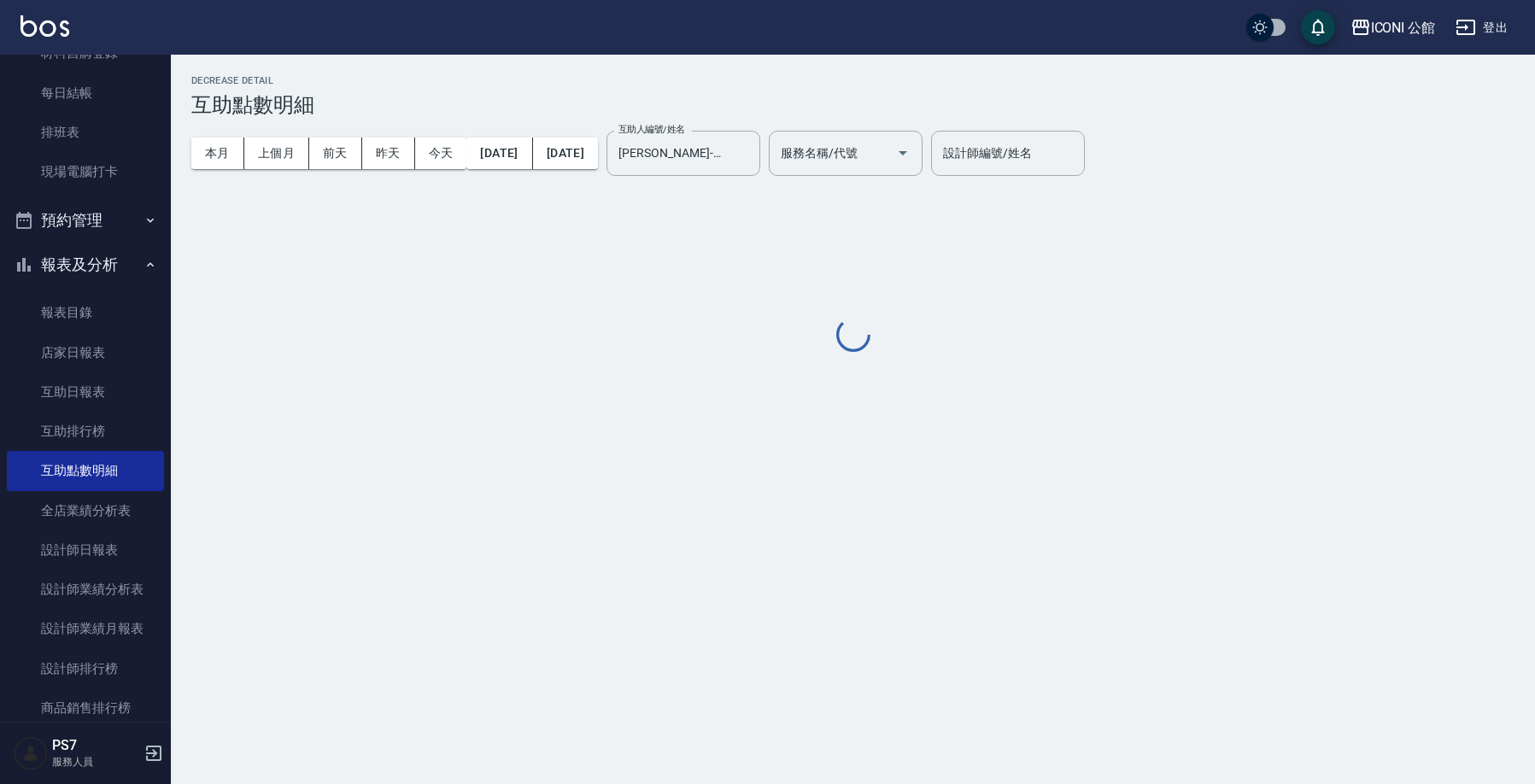
type input "可歆-24"
click at [751, 392] on div "Decrease Detail 互助點數明細 本月 上個月 前天 昨天 今天 2025/10/01 2025/10/12 互助人編號/姓名 可歆-24 互助人…" at bounding box center [768, 392] width 1535 height 784
click at [721, 396] on div "Decrease Detail 互助點數明細 本月 上個月 前天 昨天 今天 2025/10/01 2025/10/12 互助人編號/姓名 可歆-24 互助人…" at bounding box center [768, 392] width 1535 height 784
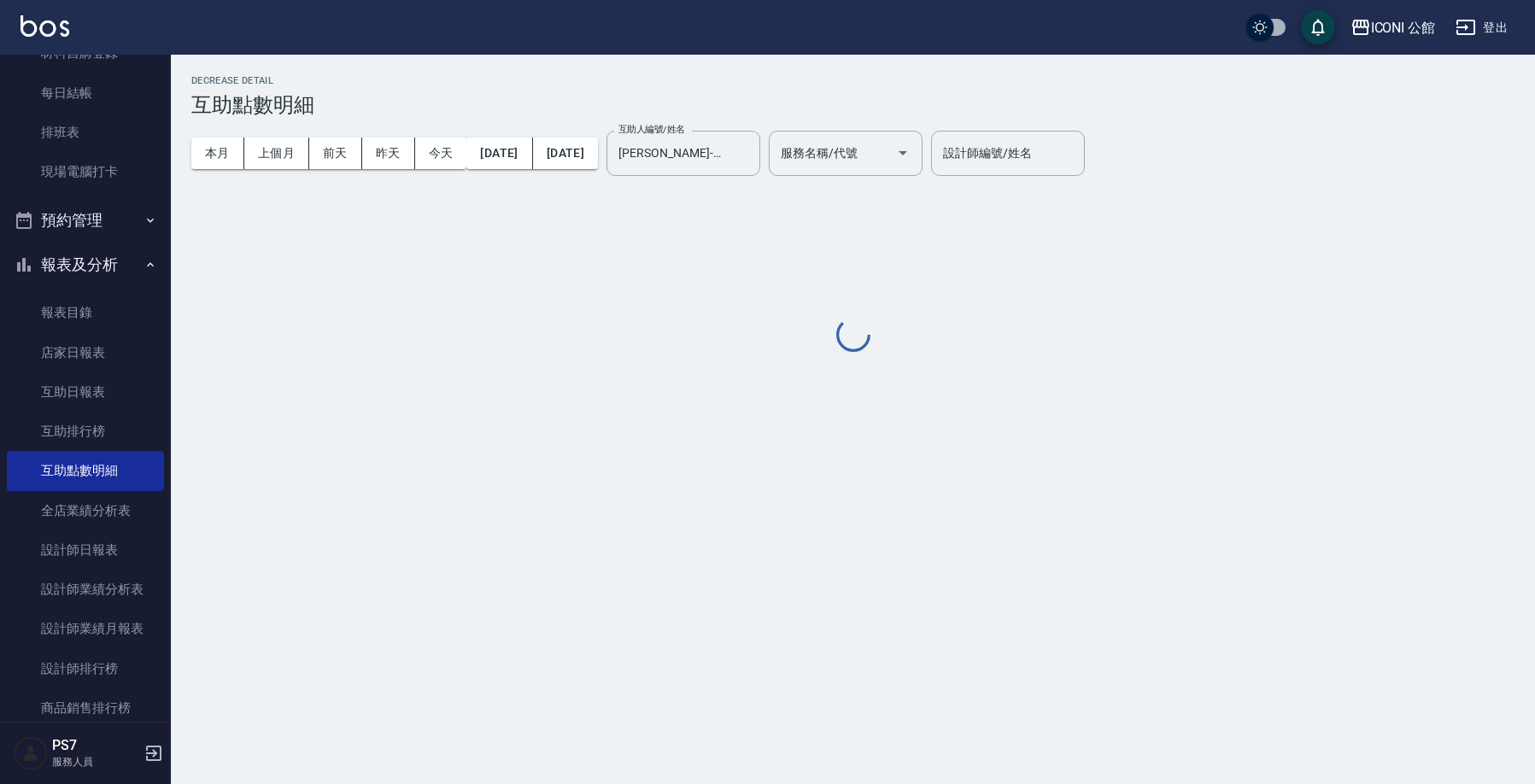
click at [721, 396] on div "Decrease Detail 互助點數明細 本月 上個月 前天 昨天 今天 2025/10/01 2025/10/12 互助人編號/姓名 可歆-24 互助人…" at bounding box center [768, 392] width 1535 height 784
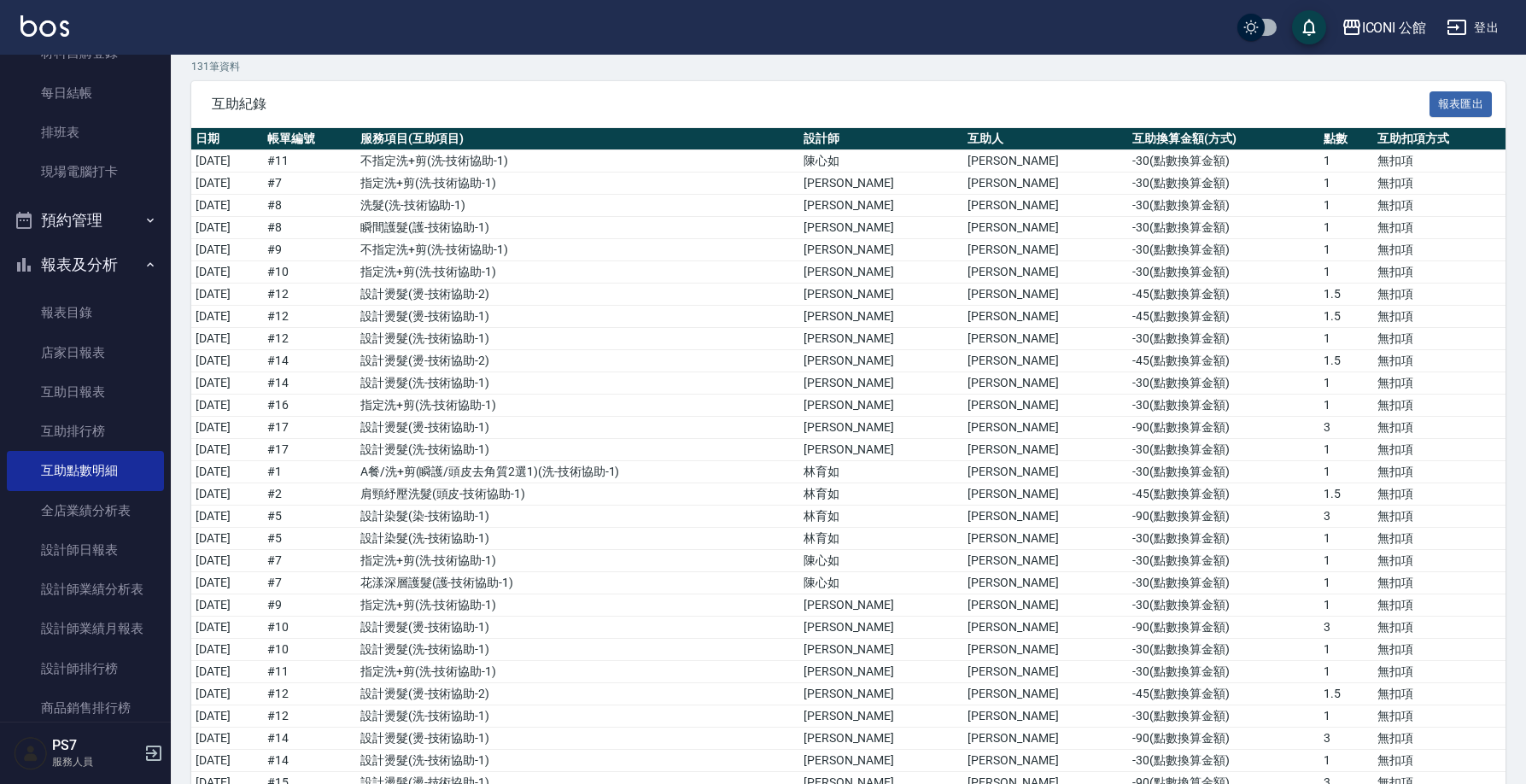
scroll to position [4, 0]
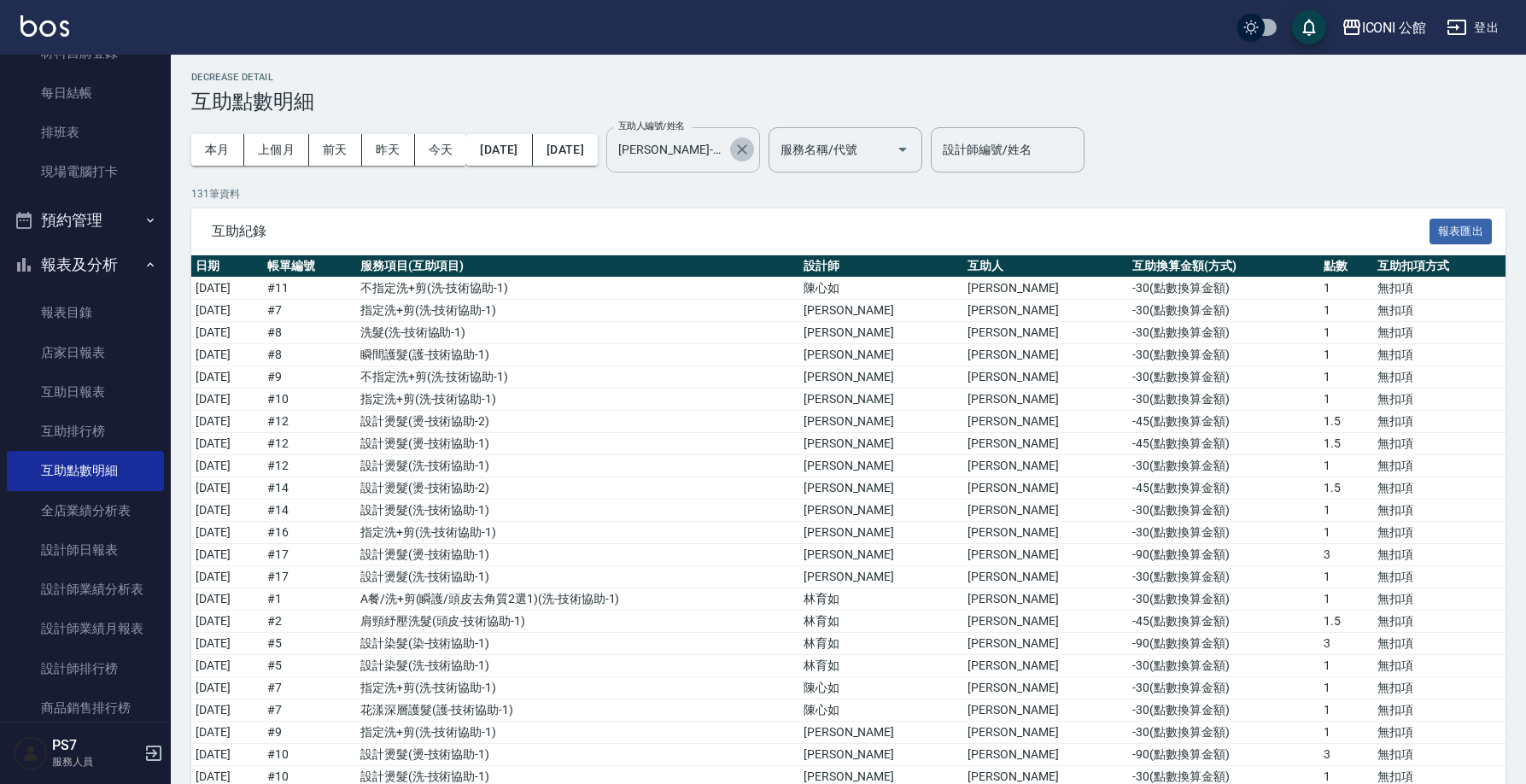
click at [750, 150] on icon "Clear" at bounding box center [742, 149] width 17 height 17
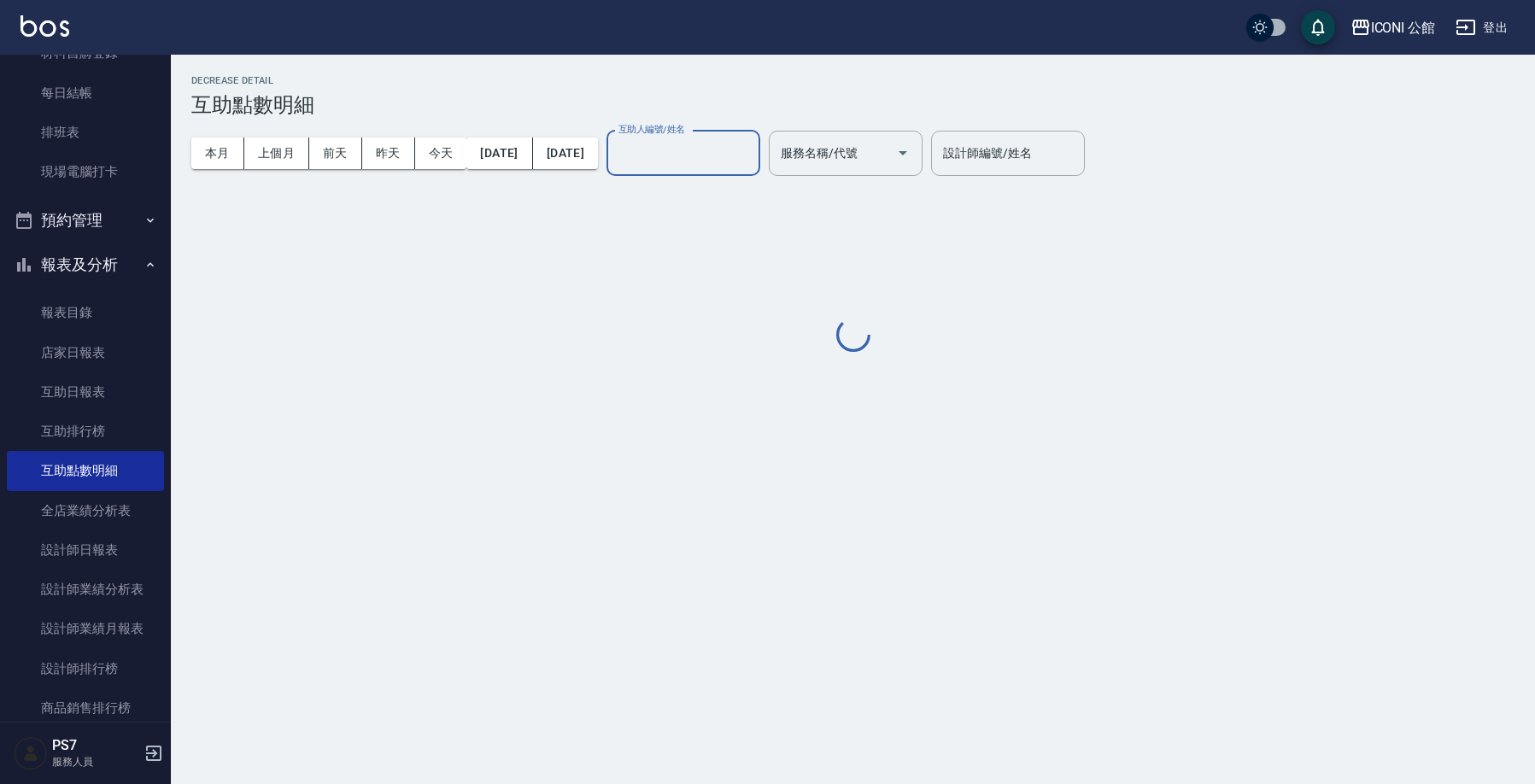
click at [752, 154] on input "互助人編號/姓名" at bounding box center [683, 154] width 139 height 30
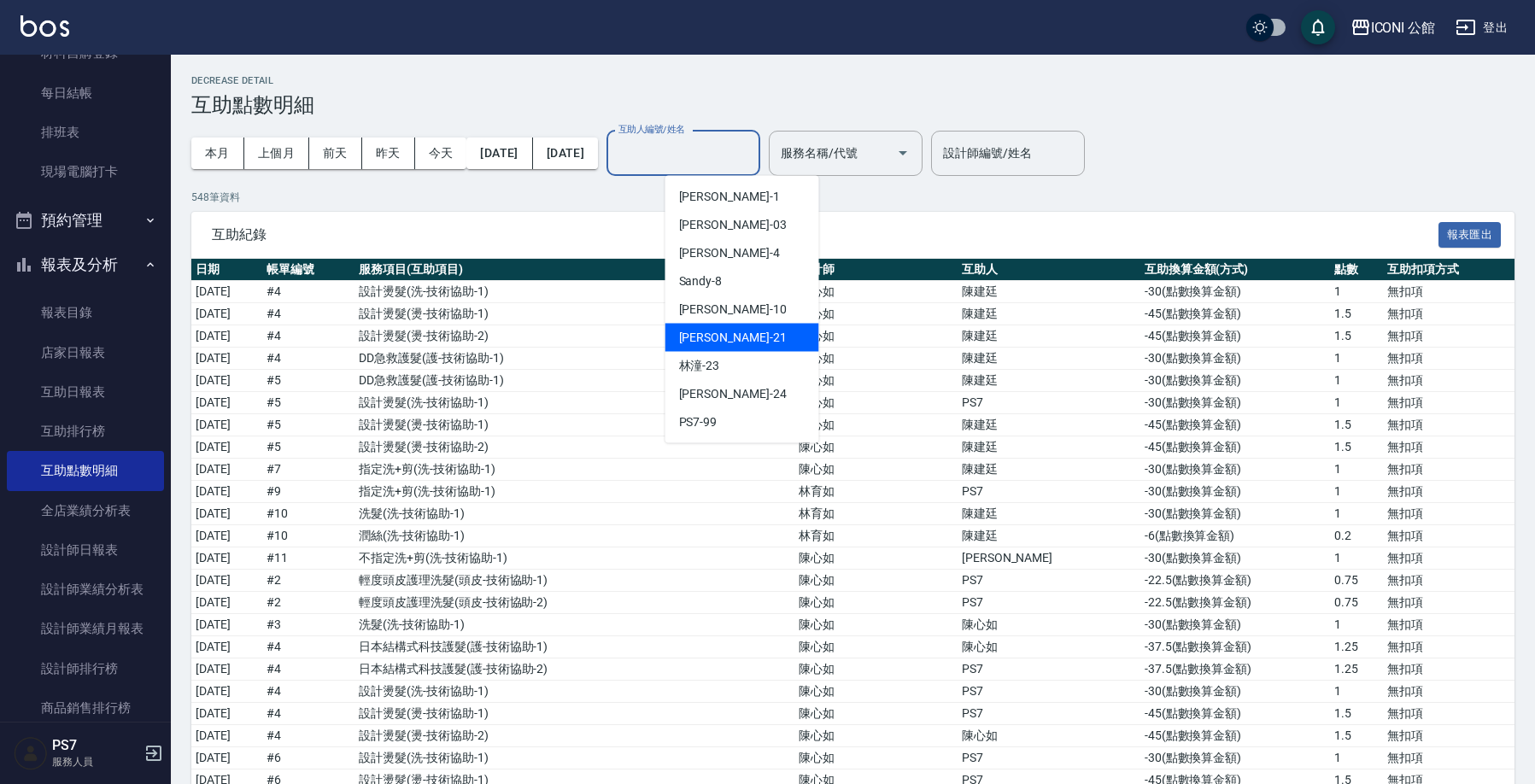
click at [736, 323] on div "Tim -21" at bounding box center [742, 337] width 154 height 28
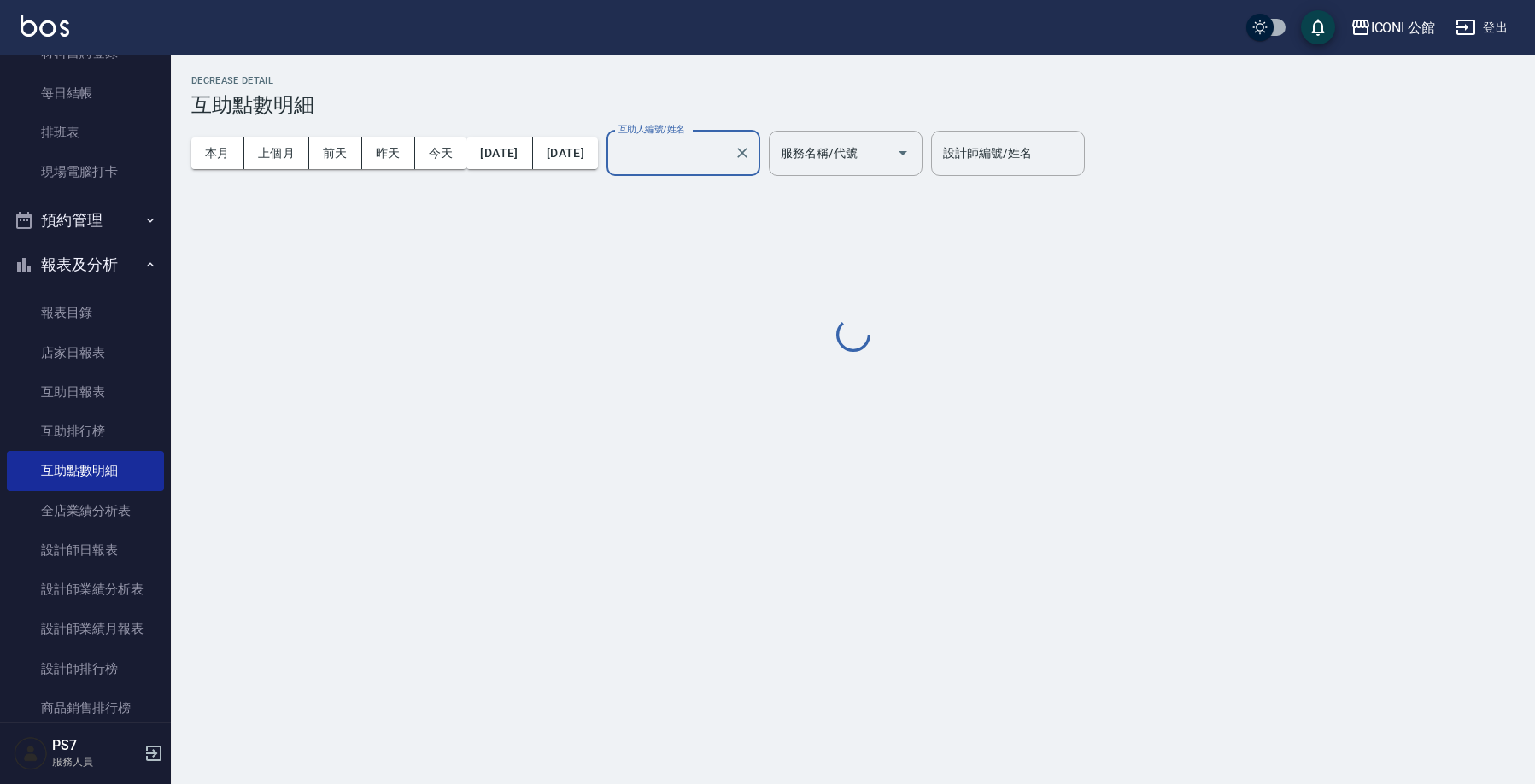
type input "Tim-21"
click at [723, 330] on div at bounding box center [852, 336] width 1323 height 38
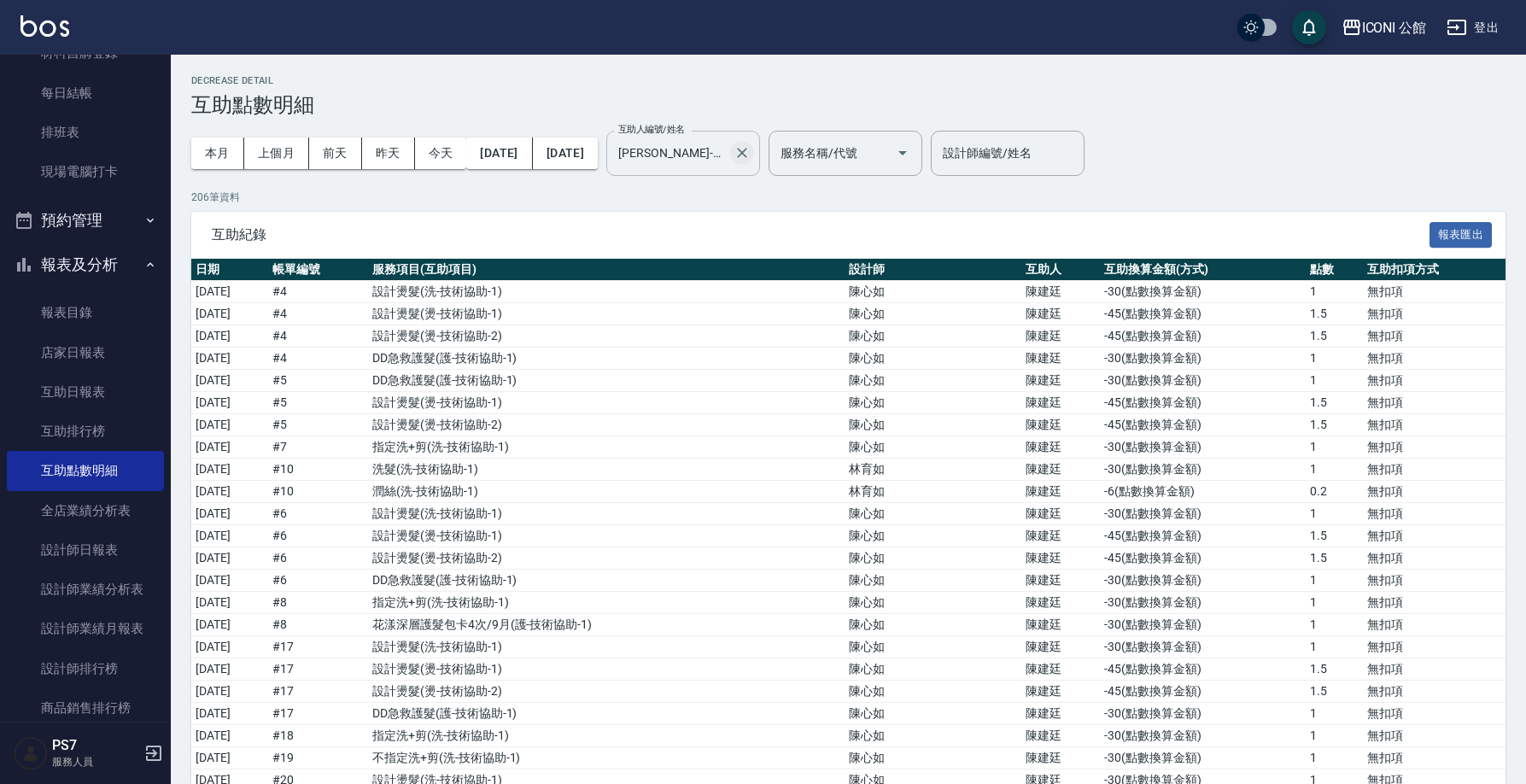
click at [747, 156] on icon "Clear" at bounding box center [742, 153] width 10 height 10
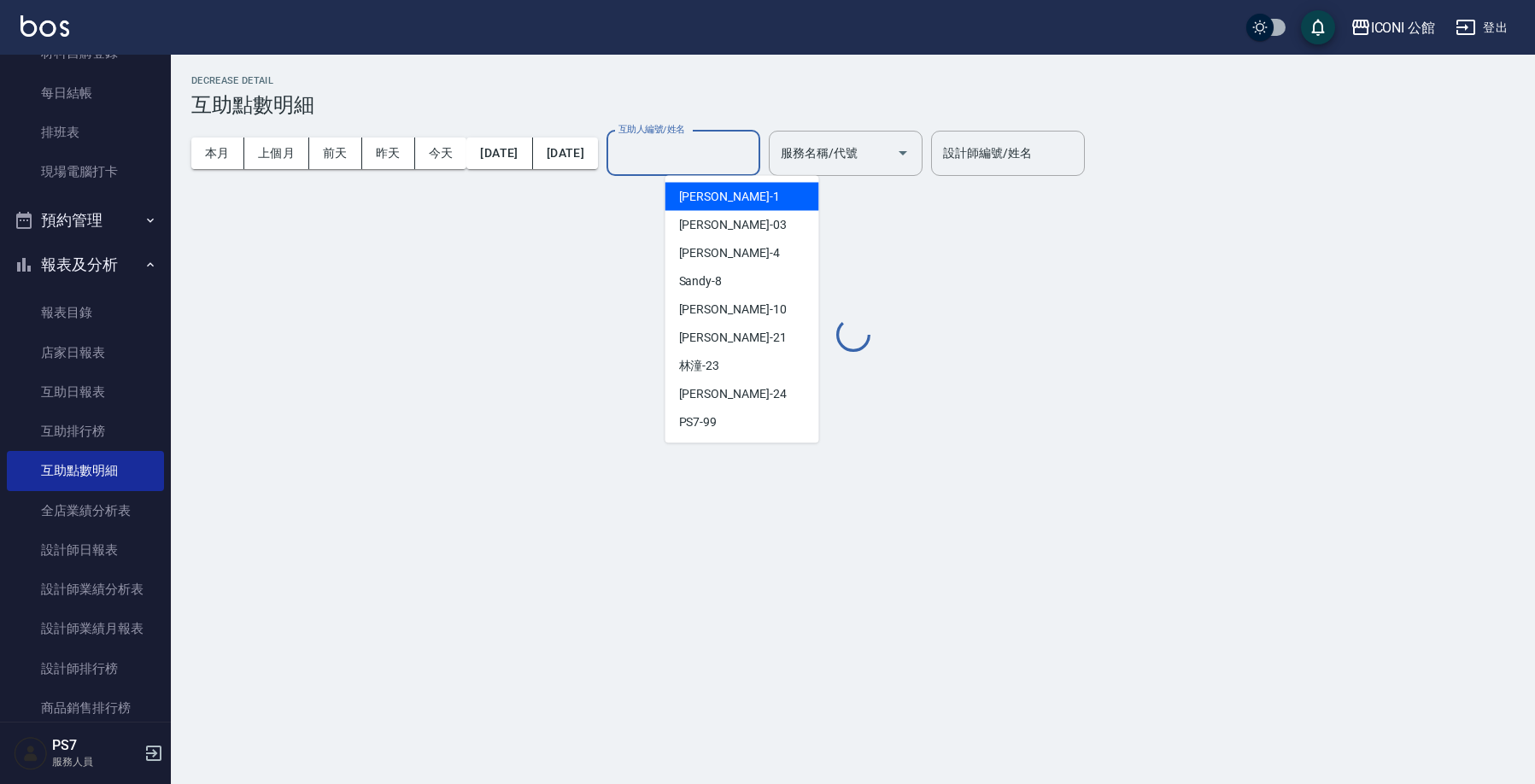
click at [752, 166] on input "互助人編號/姓名" at bounding box center [683, 154] width 139 height 30
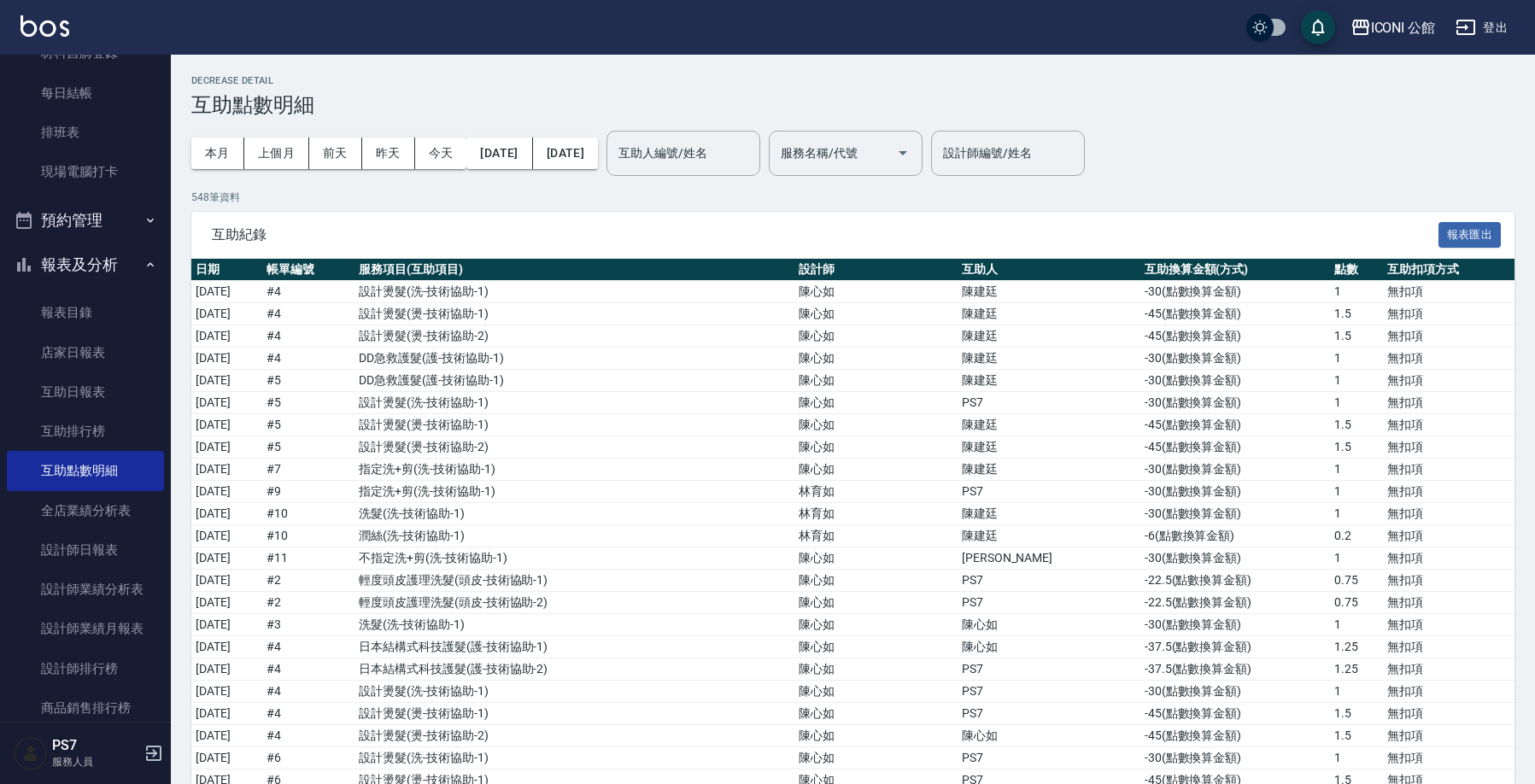
click at [955, 249] on div "互助紀錄 報表匯出" at bounding box center [852, 236] width 1323 height 47
drag, startPoint x: 771, startPoint y: 139, endPoint x: 575, endPoint y: 106, distance: 198.8
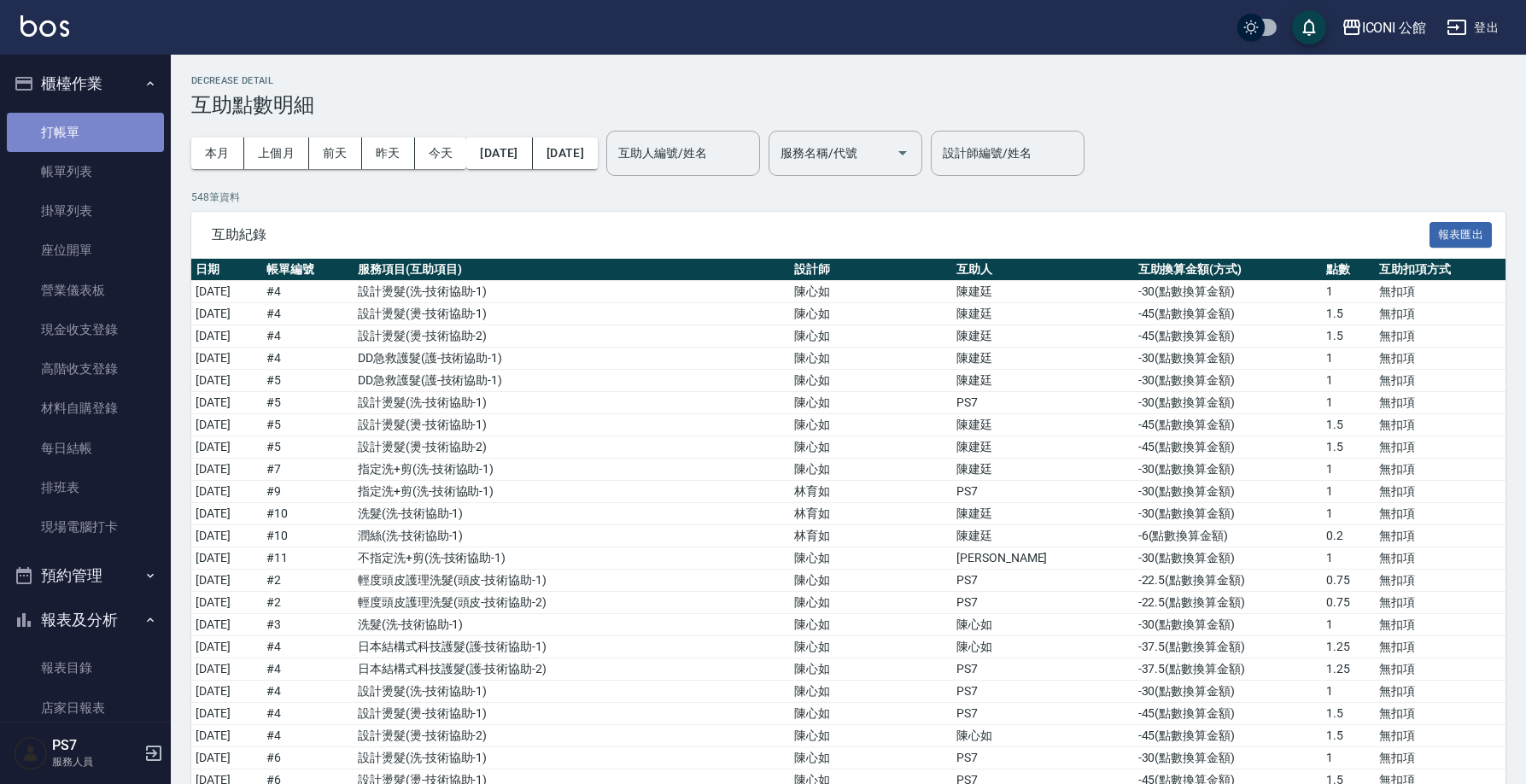
click at [132, 133] on link "打帳單" at bounding box center [85, 133] width 157 height 40
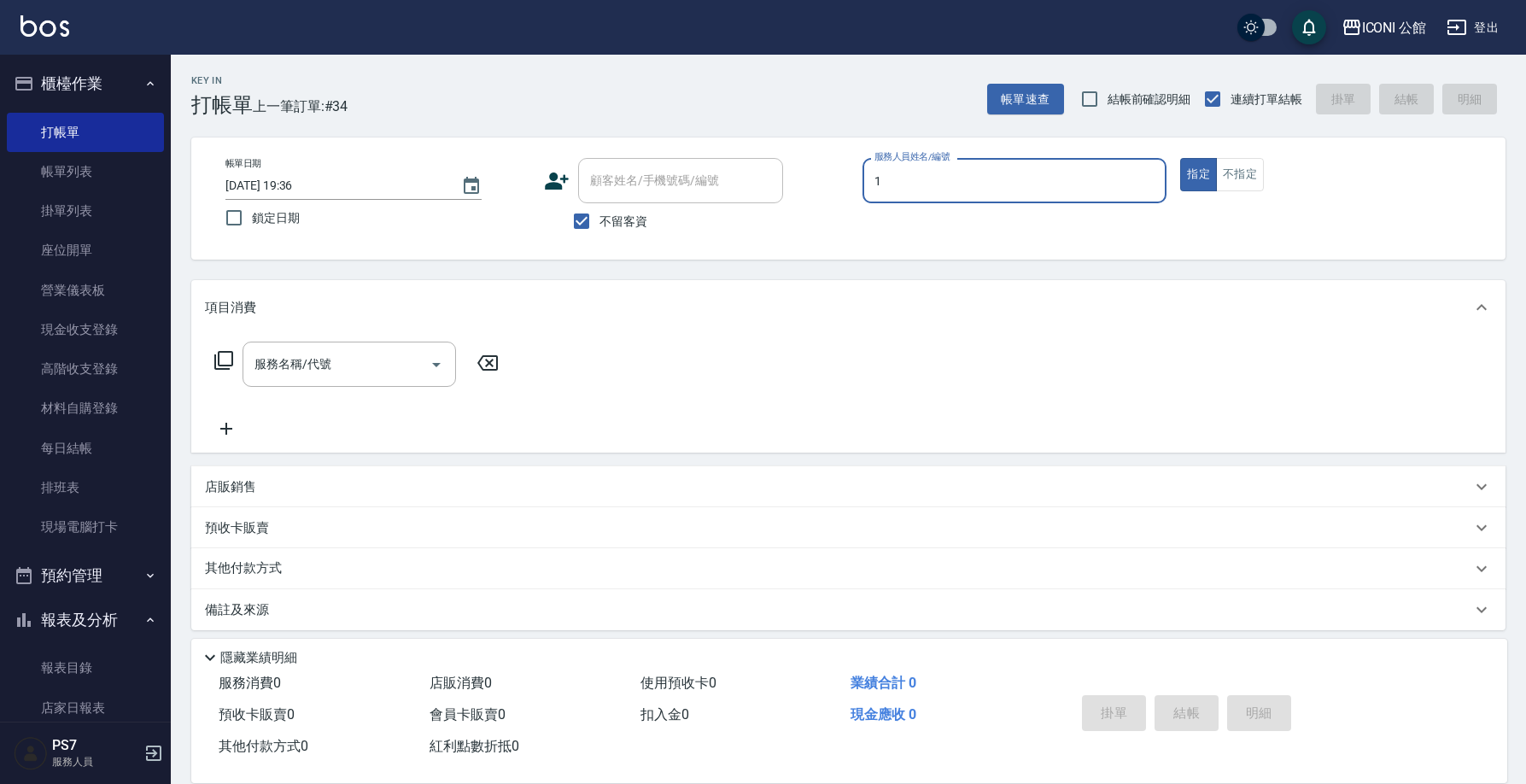
type input "[PERSON_NAME]-1"
type button "true"
click at [1237, 189] on button "不指定" at bounding box center [1239, 174] width 48 height 33
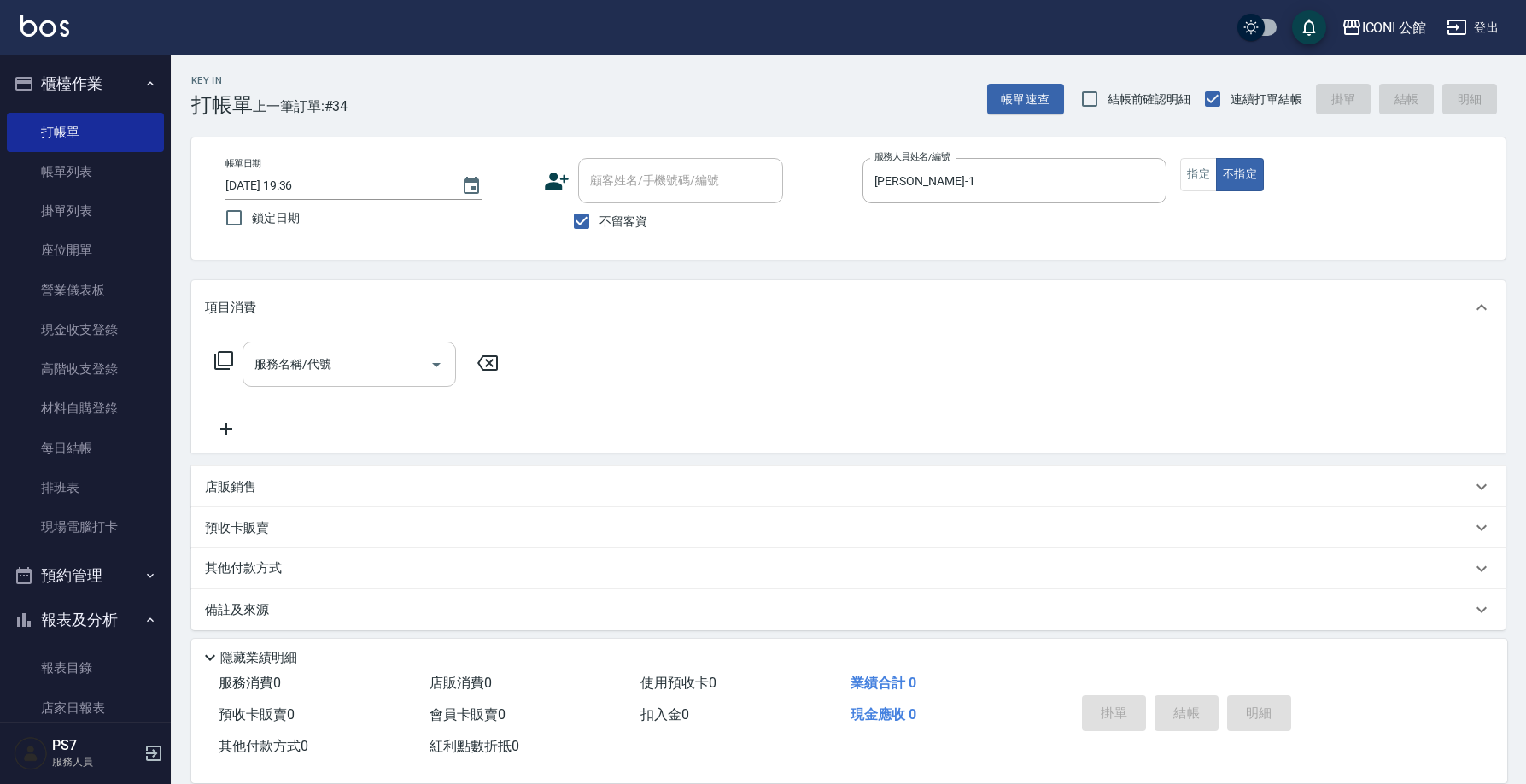
click at [394, 354] on input "服務名稱/代號" at bounding box center [336, 364] width 172 height 30
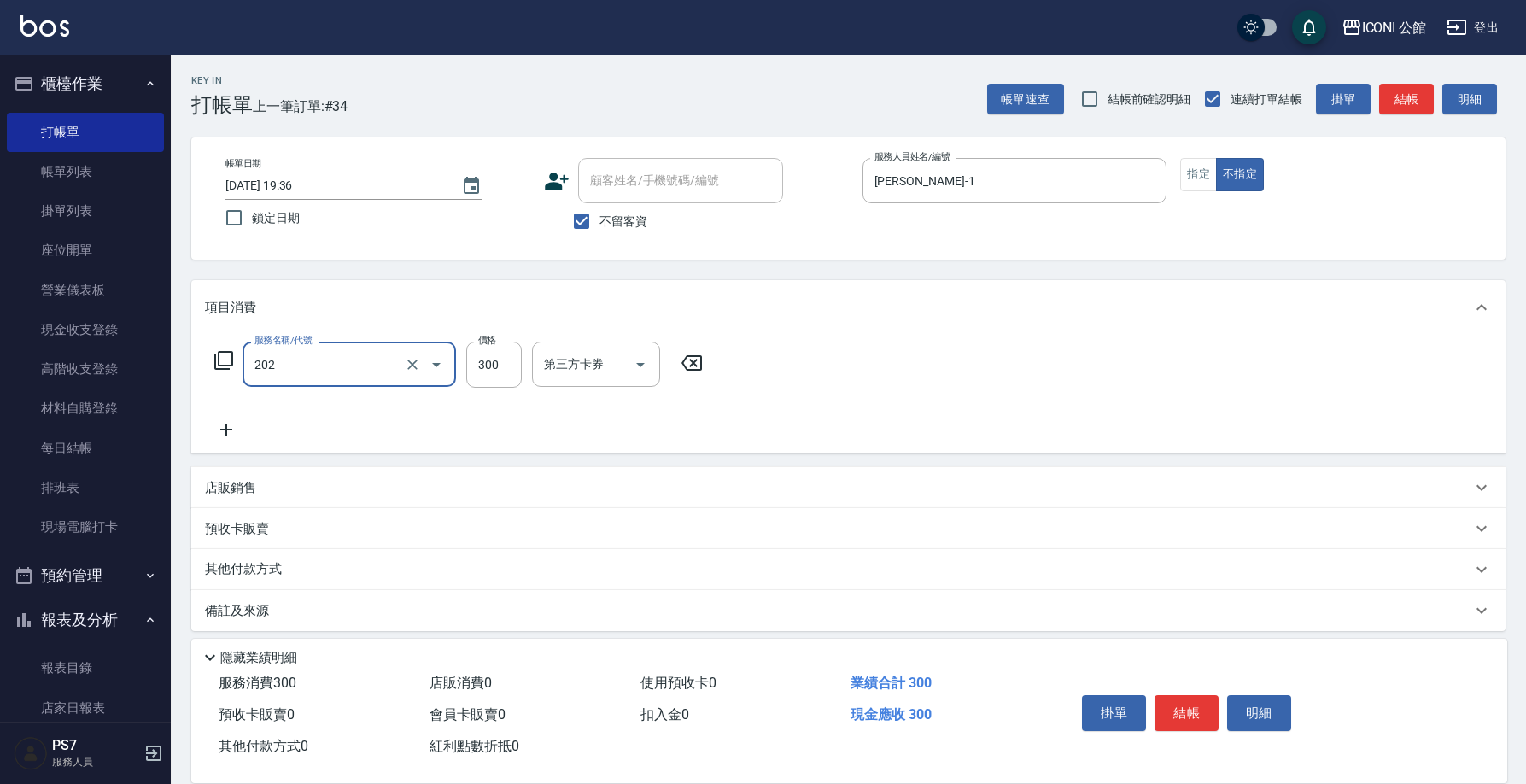
type input "單剪(202)"
click at [1187, 694] on button "結帳" at bounding box center [1187, 712] width 64 height 36
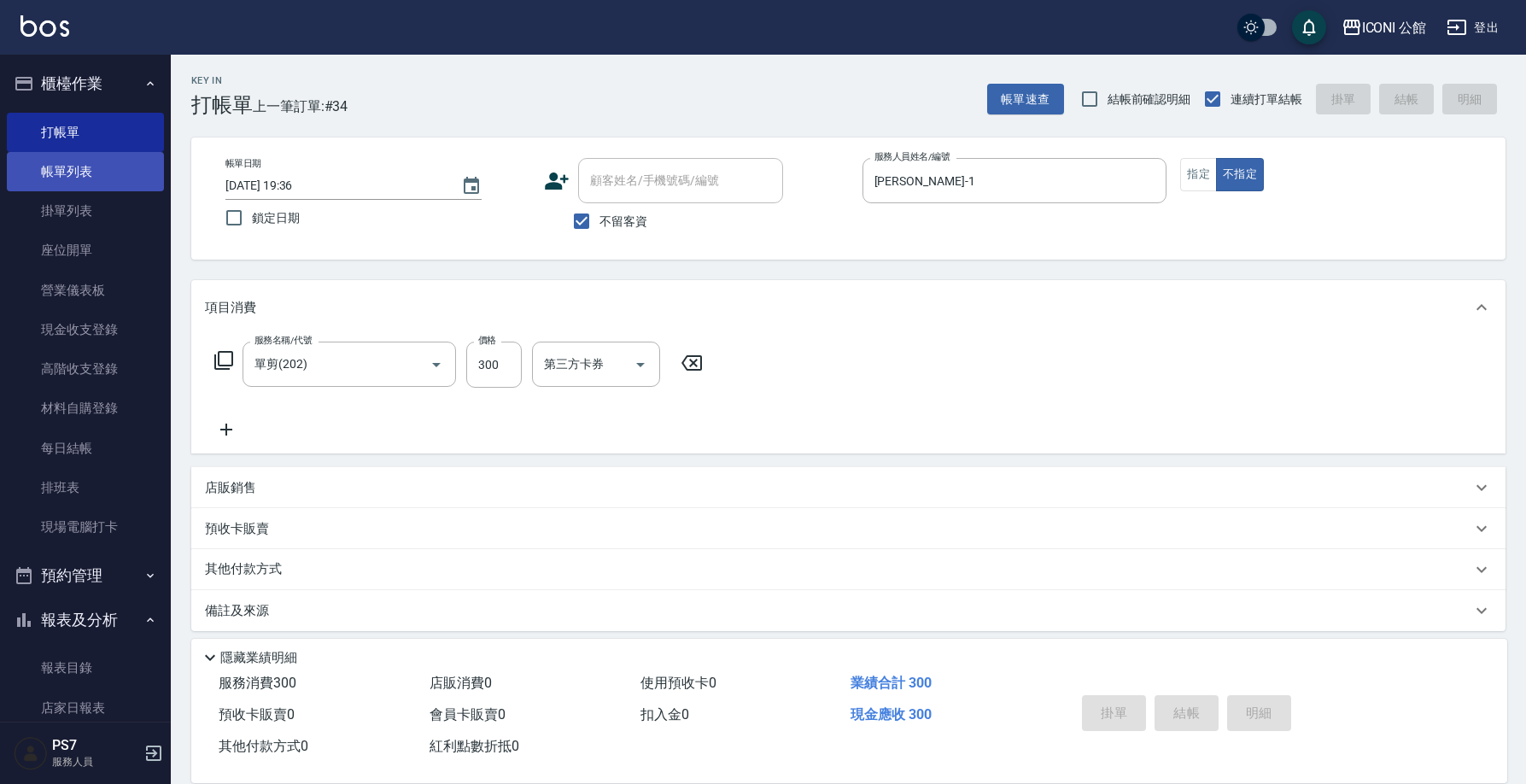
click at [109, 188] on link "帳單列表" at bounding box center [85, 172] width 157 height 40
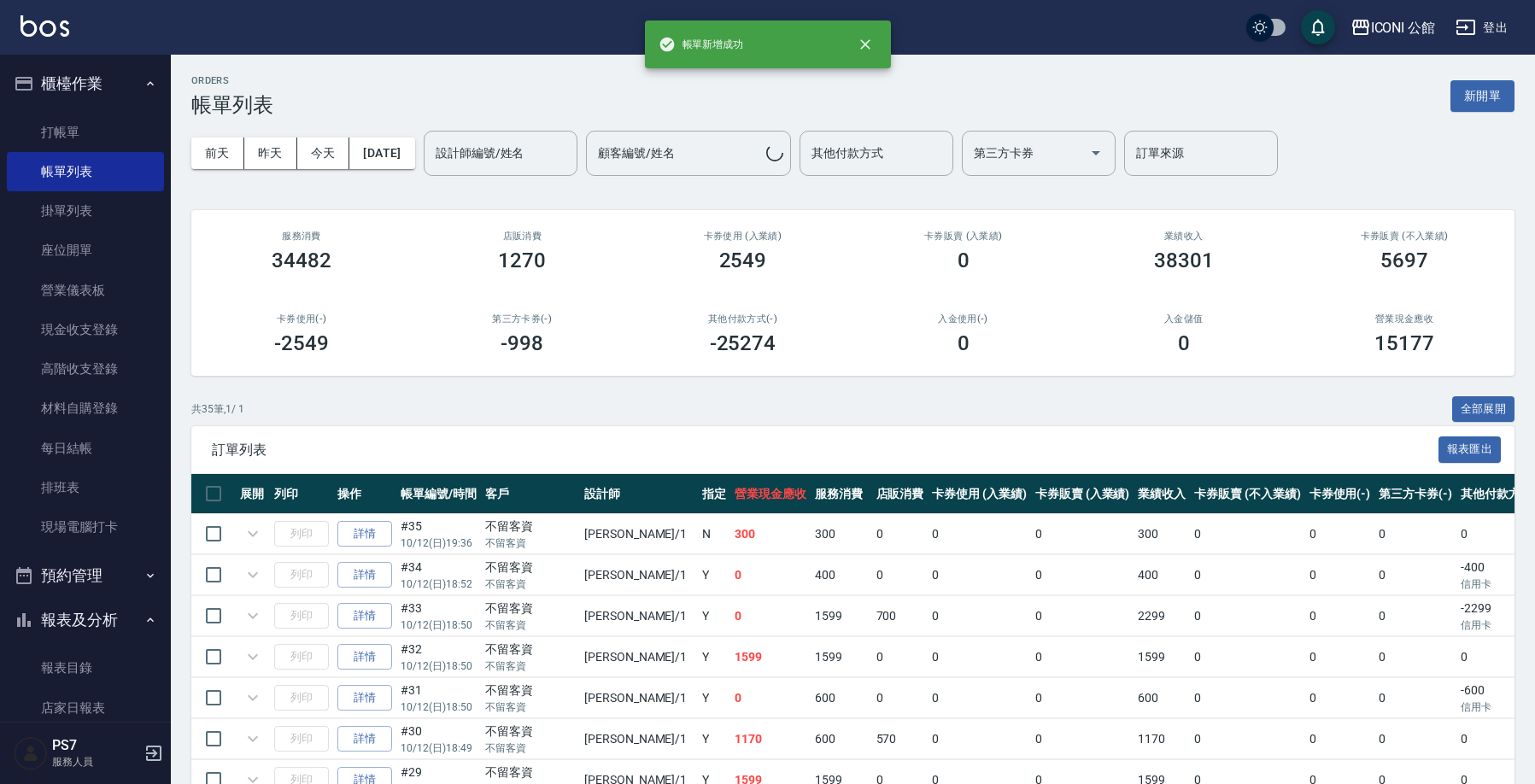
click at [502, 143] on input "設計師編號/姓名" at bounding box center [500, 154] width 139 height 30
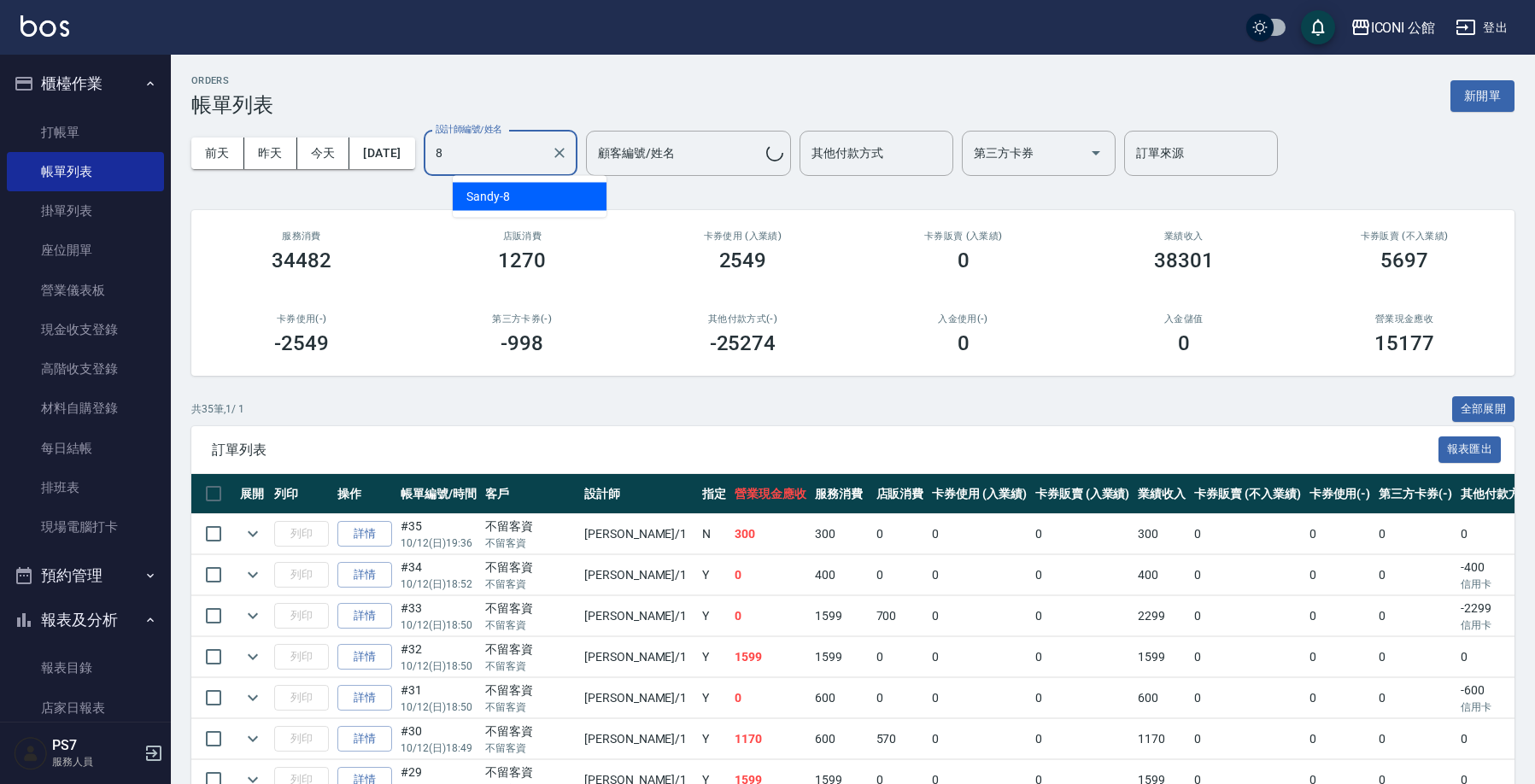
type input "Sandy-8"
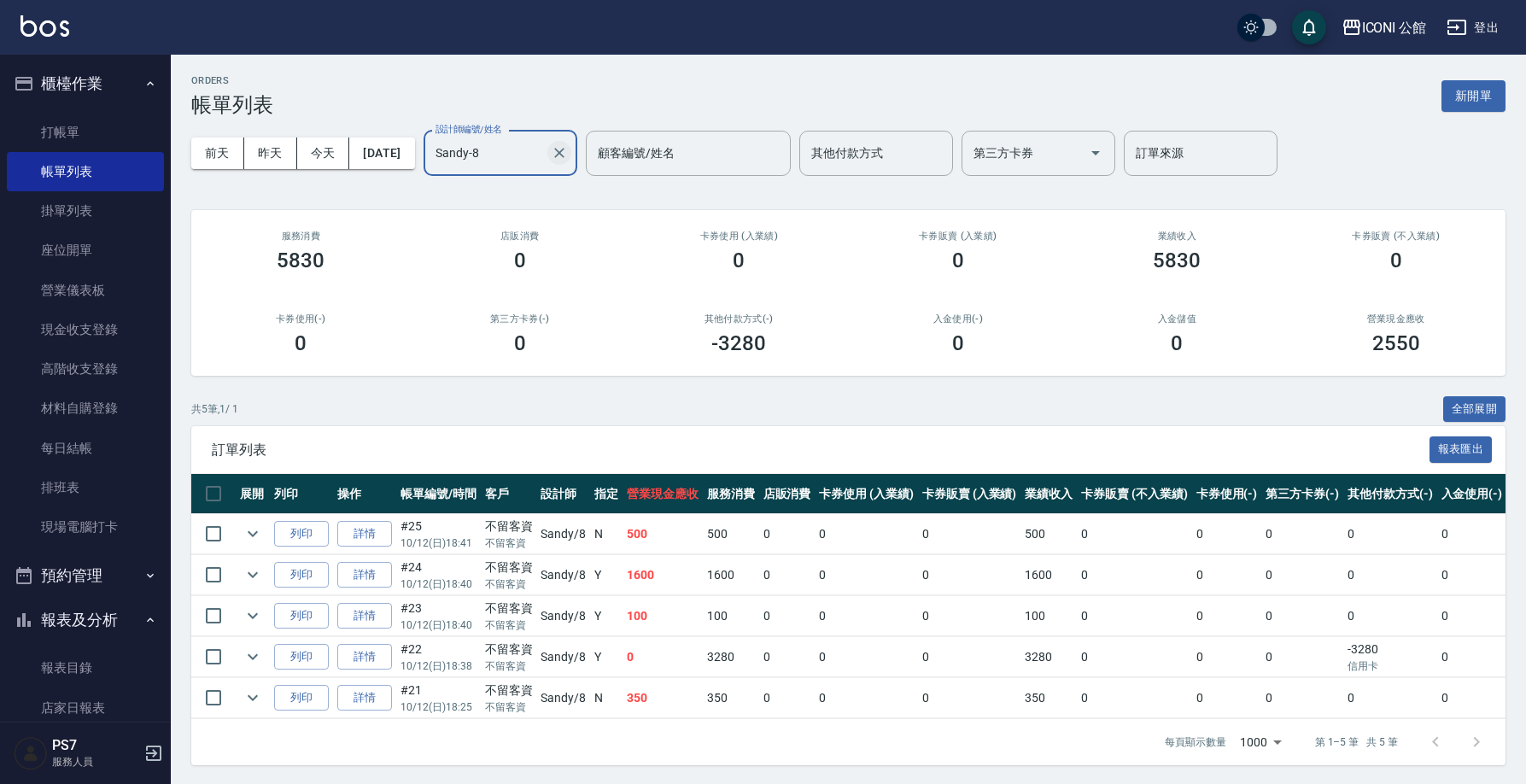
click at [565, 155] on icon "Clear" at bounding box center [559, 153] width 10 height 10
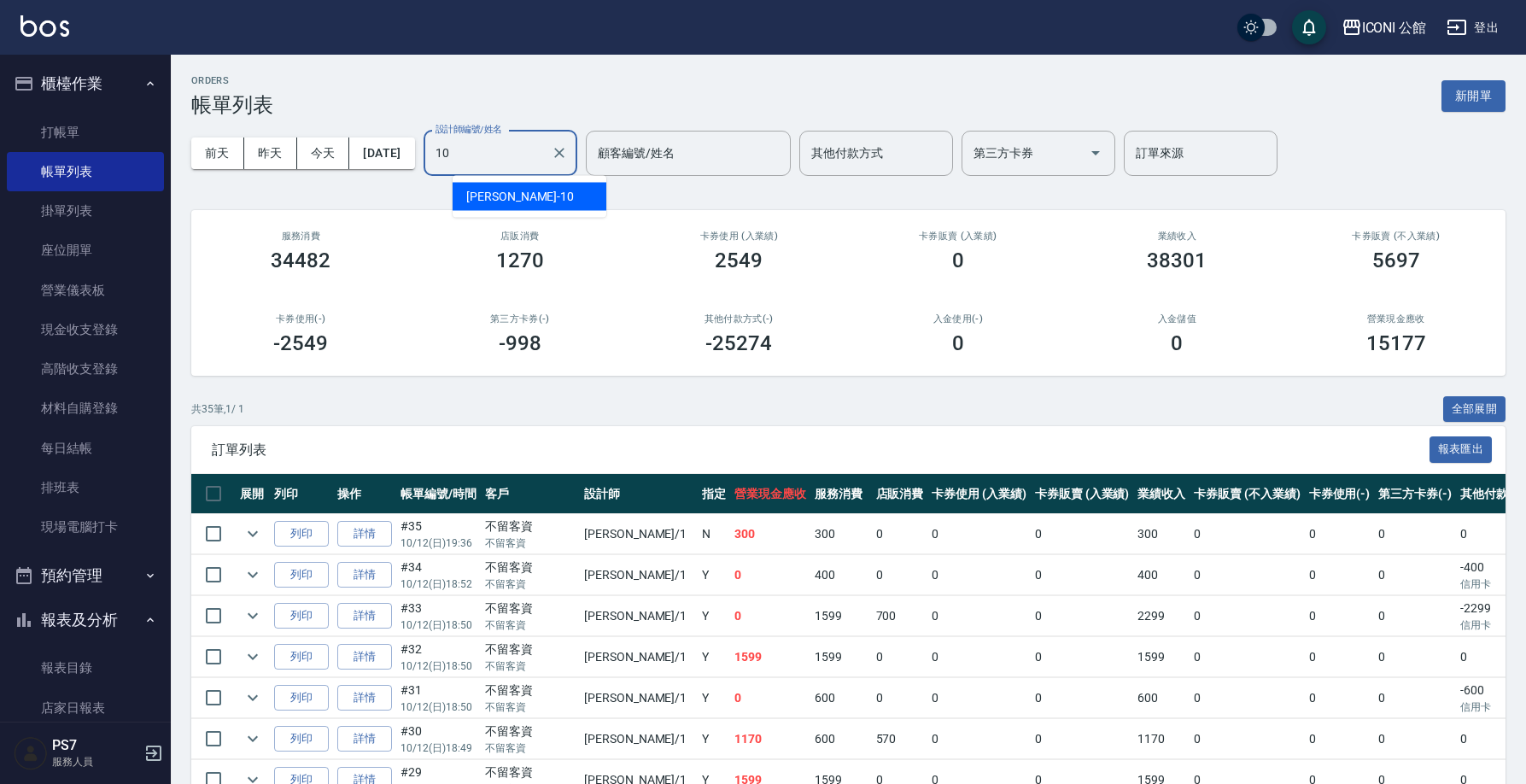
type input "Anna-10"
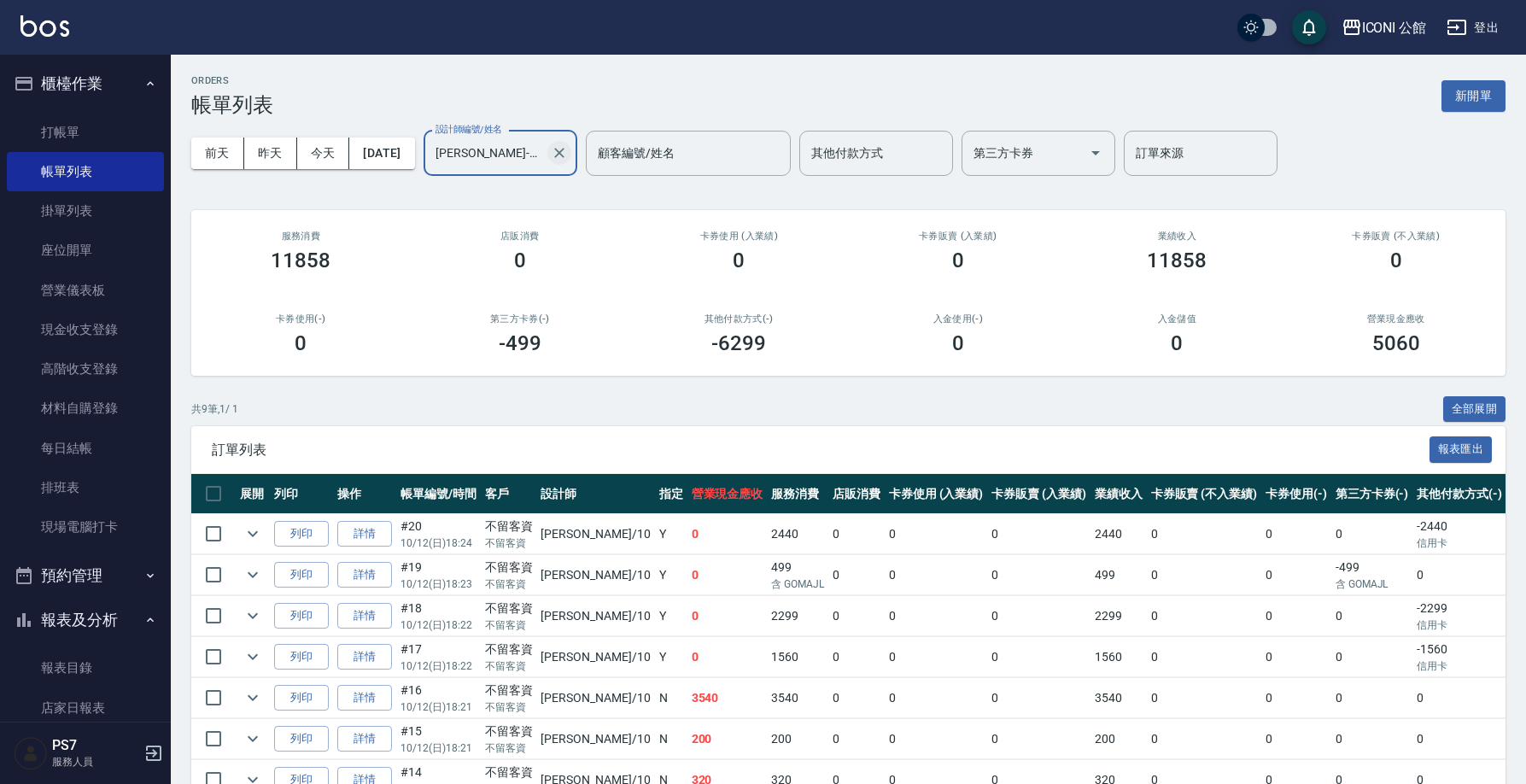
click at [567, 153] on icon "Clear" at bounding box center [559, 153] width 17 height 17
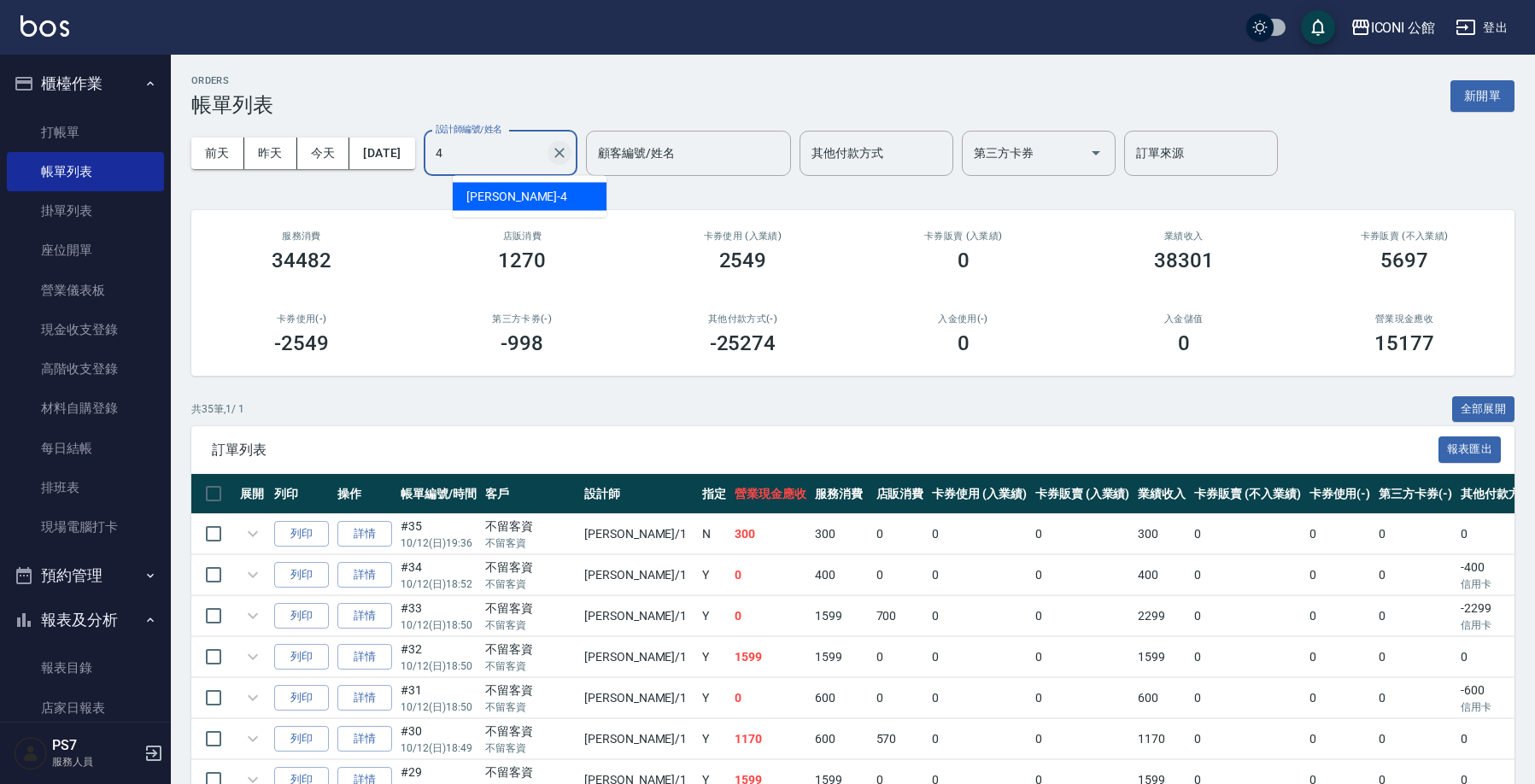
type input "Lina-4"
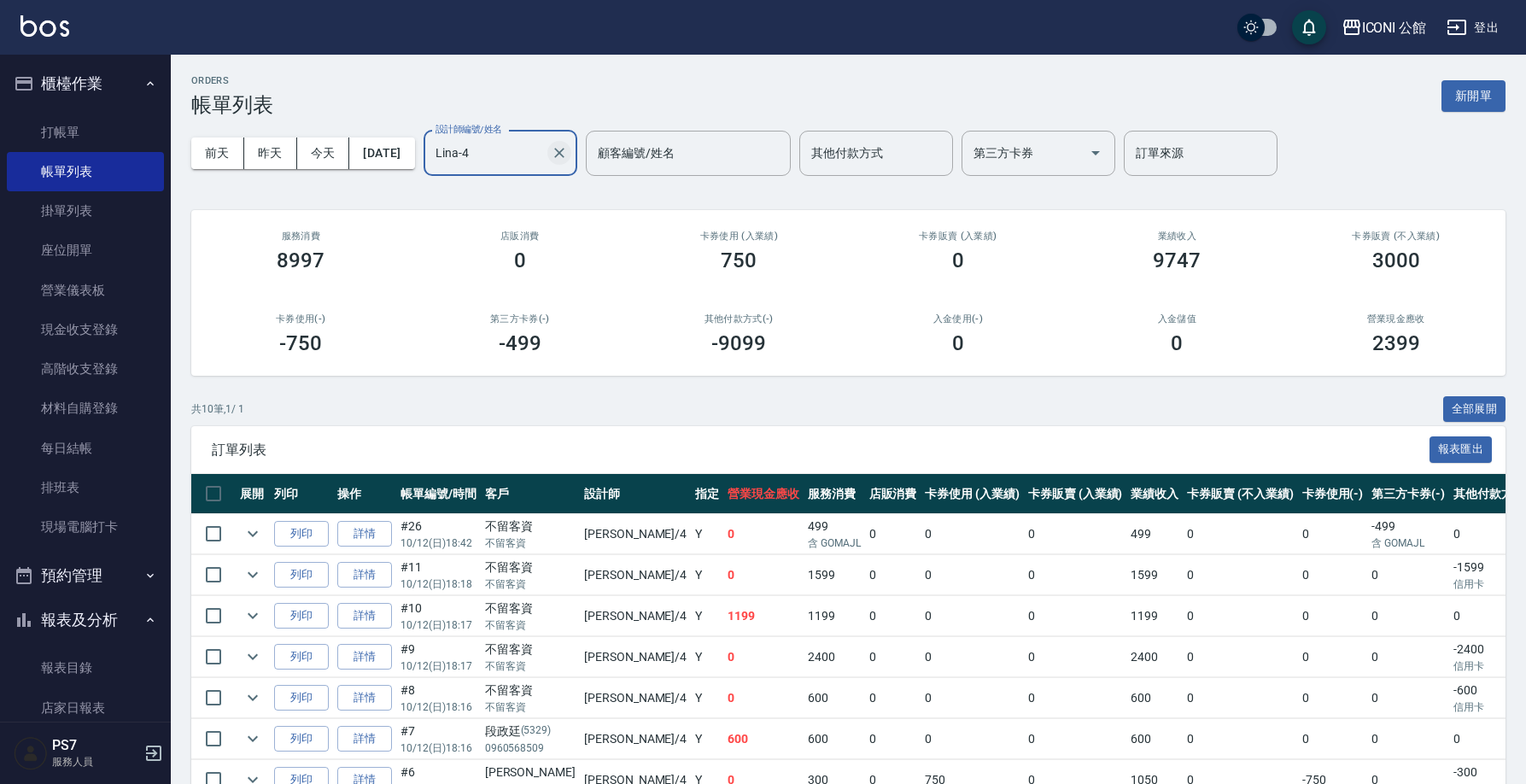
click at [567, 161] on icon "Clear" at bounding box center [559, 153] width 17 height 17
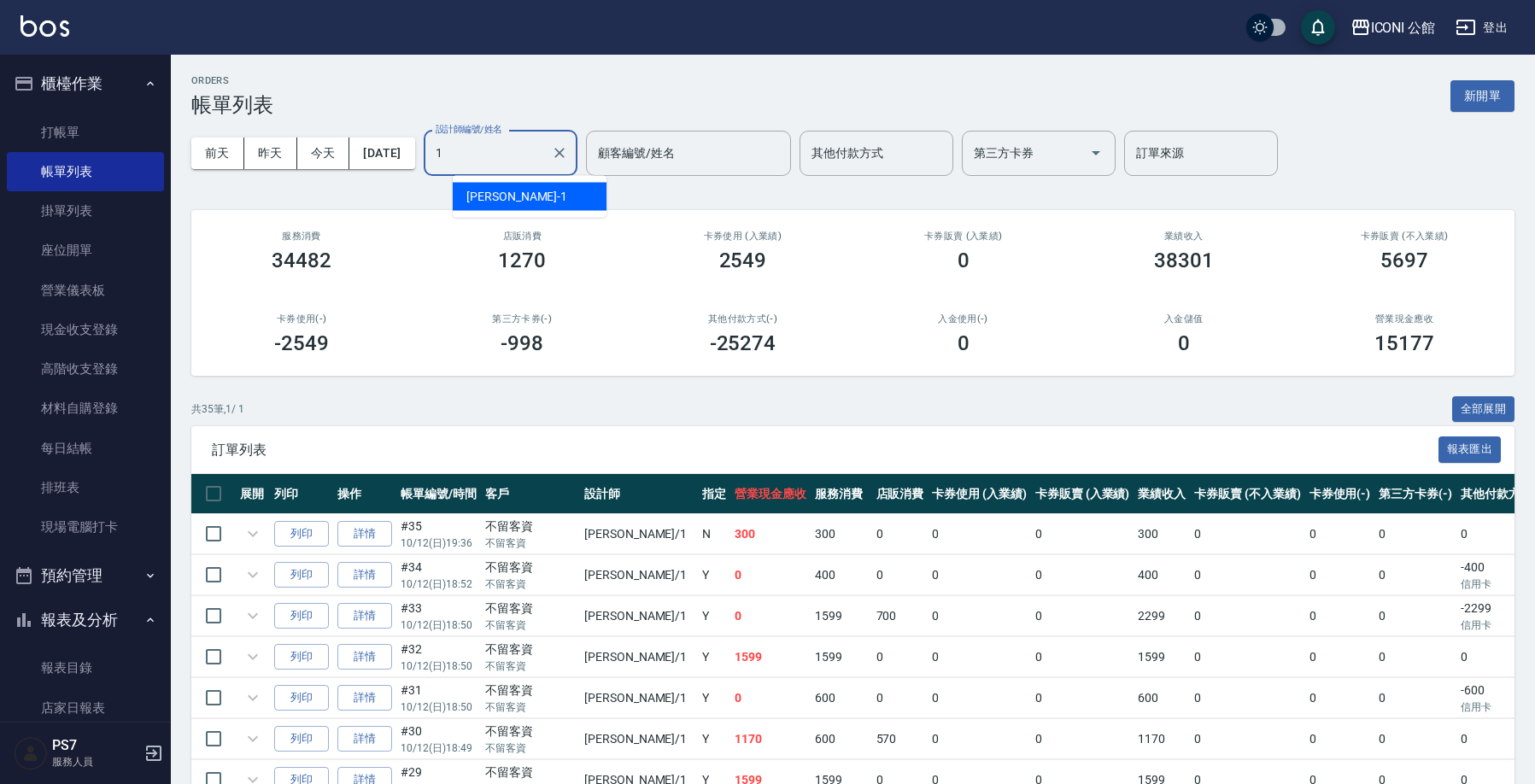
type input "[PERSON_NAME]-1"
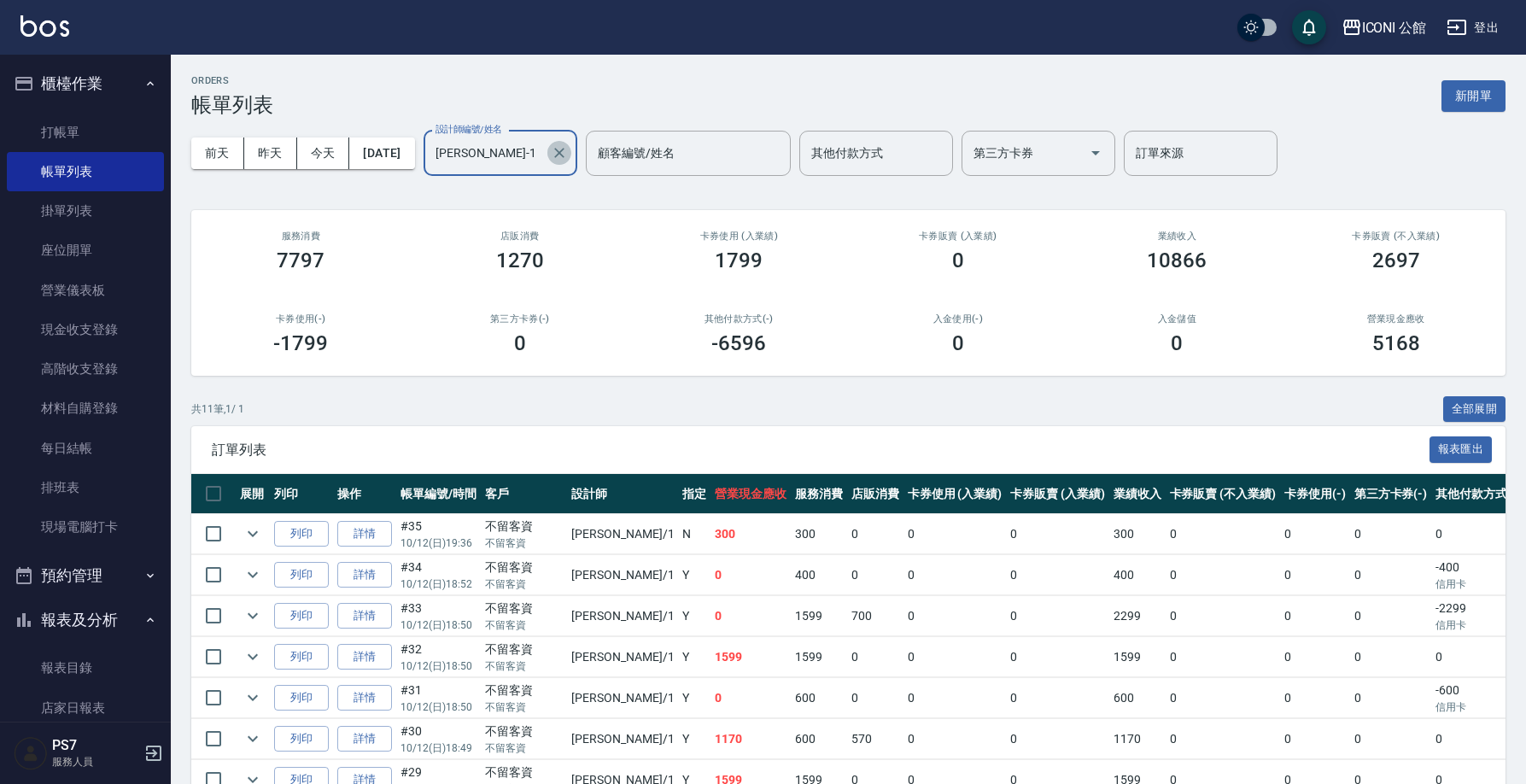
click at [565, 156] on icon "Clear" at bounding box center [559, 153] width 10 height 10
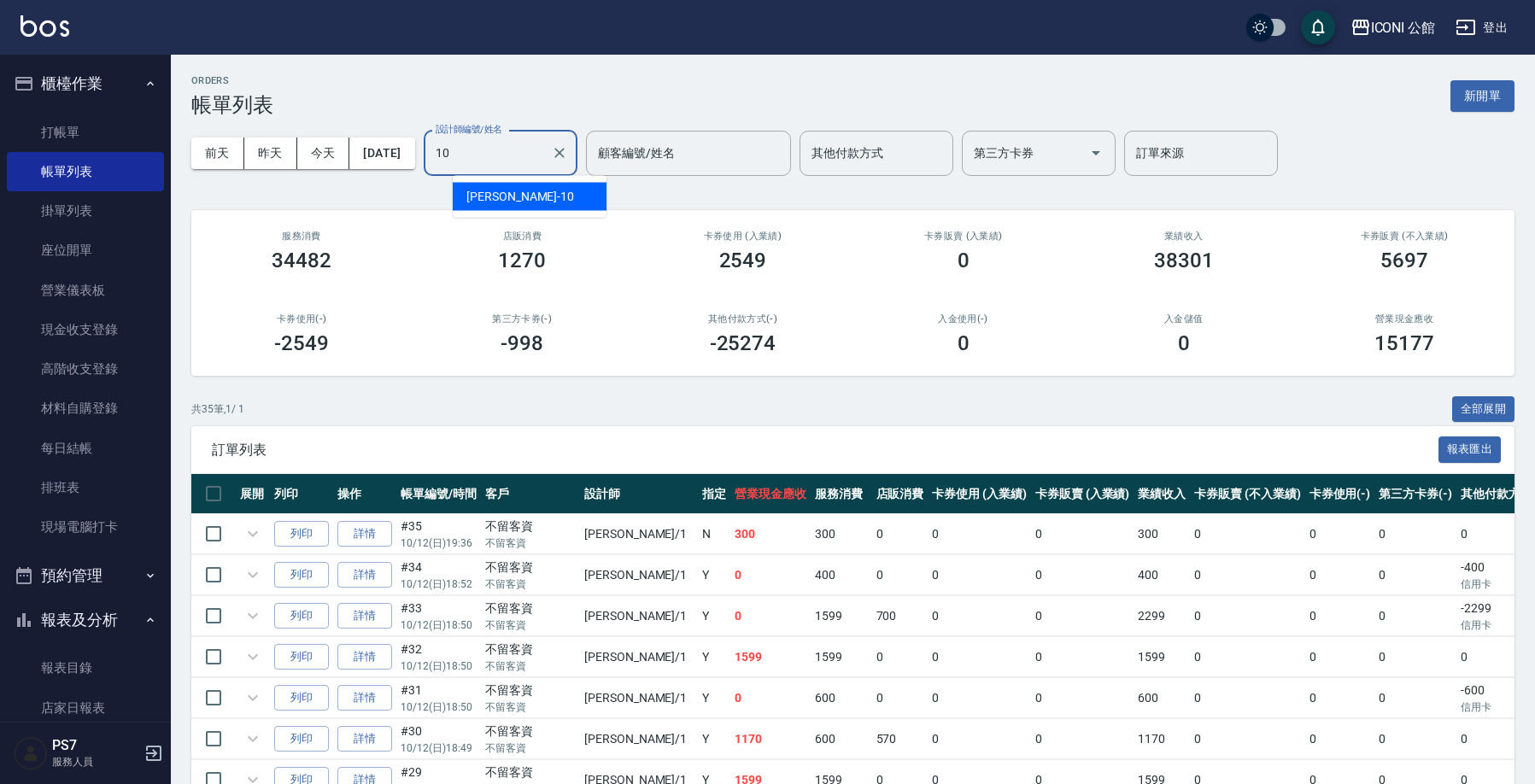
type input "Anna-10"
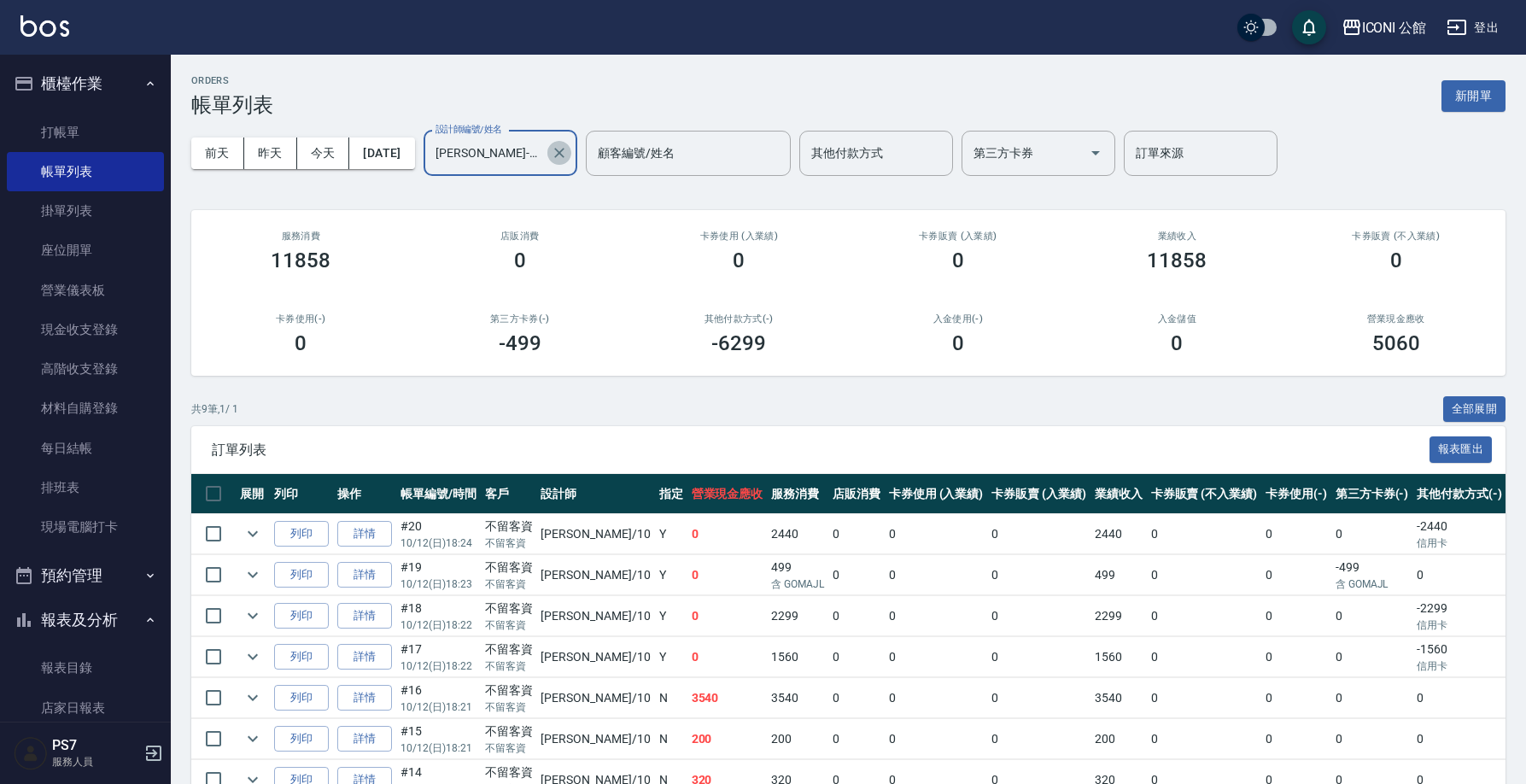
click at [565, 152] on icon "Clear" at bounding box center [559, 153] width 10 height 10
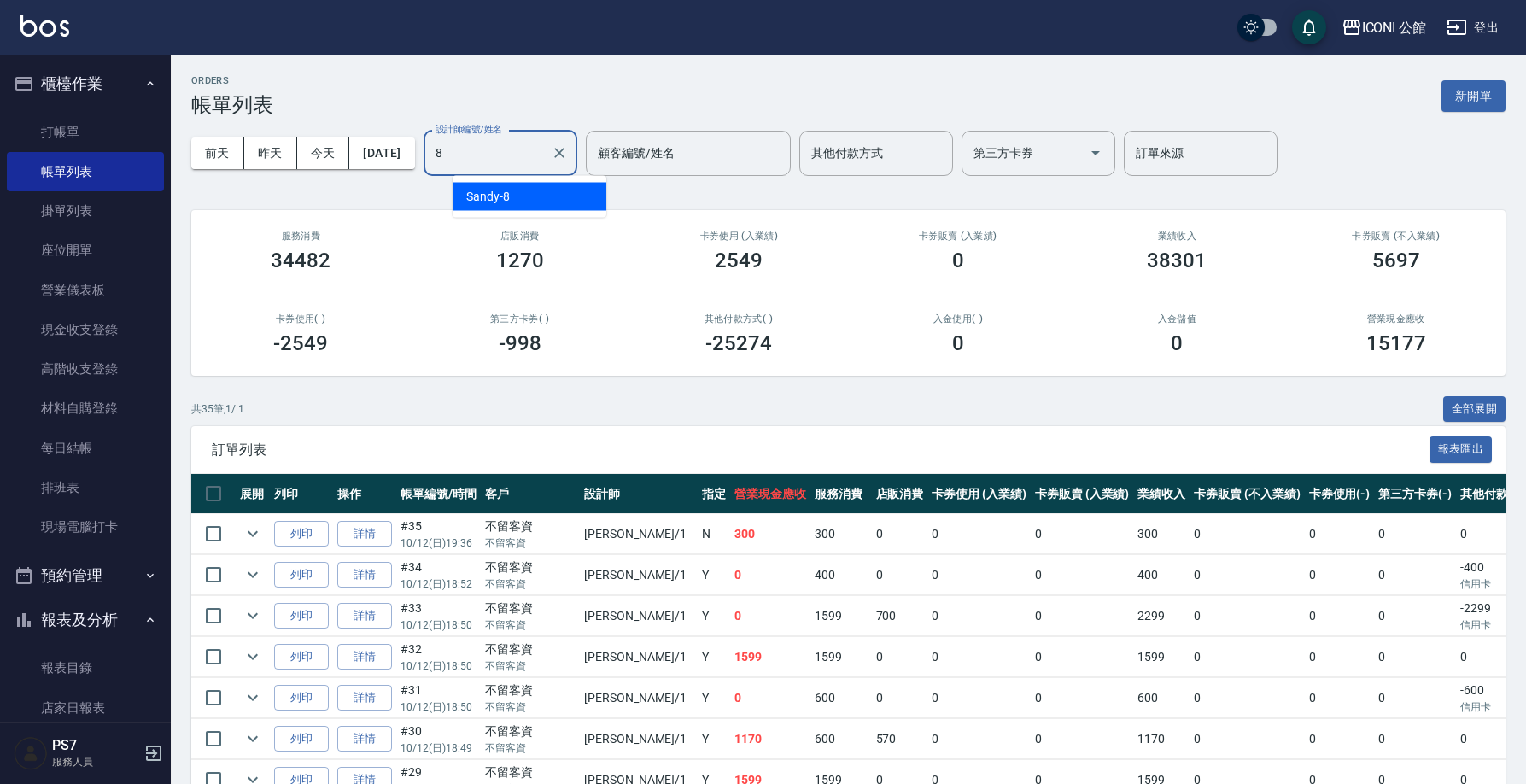
type input "Sandy-8"
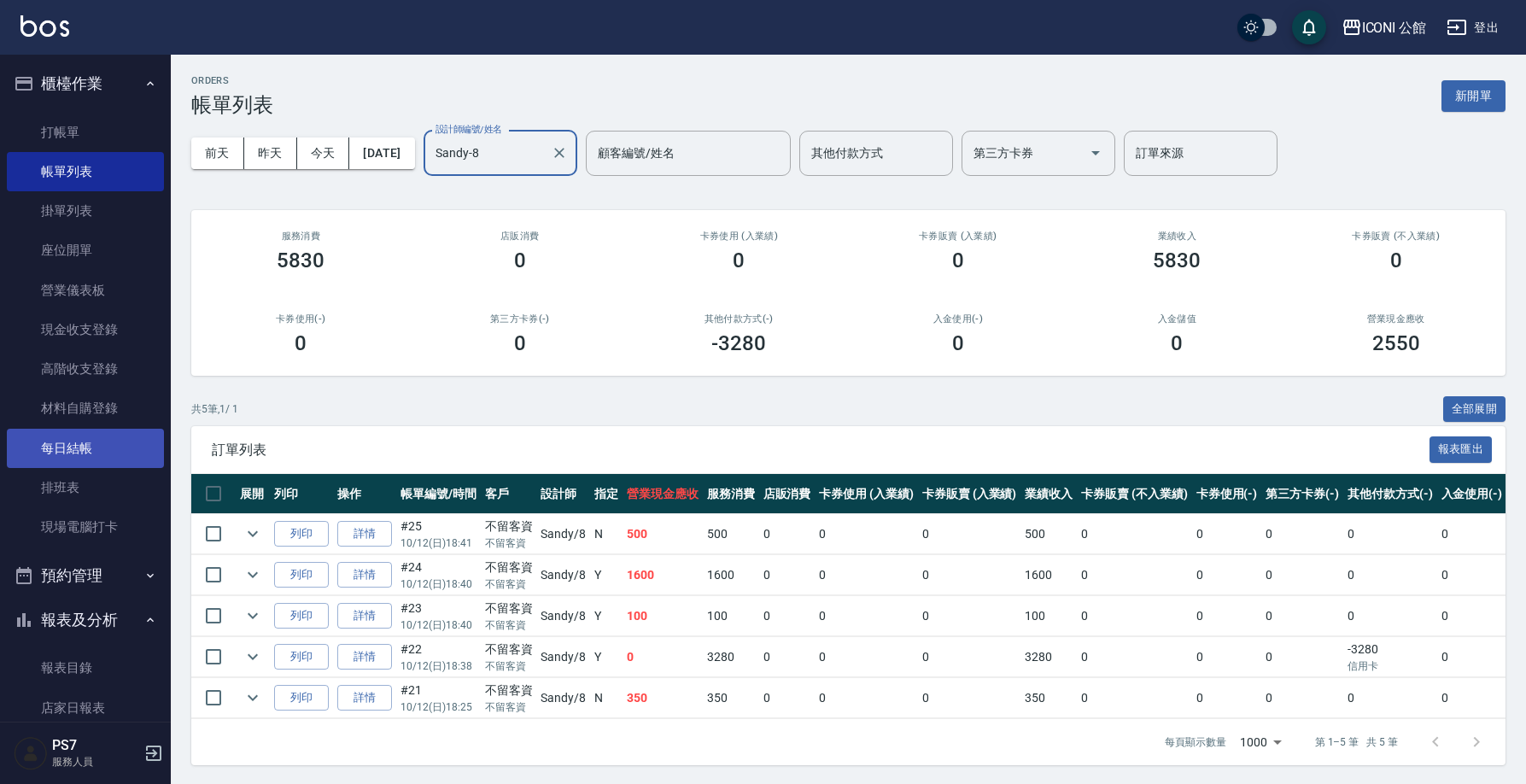
click at [95, 445] on link "每日結帳" at bounding box center [85, 449] width 157 height 40
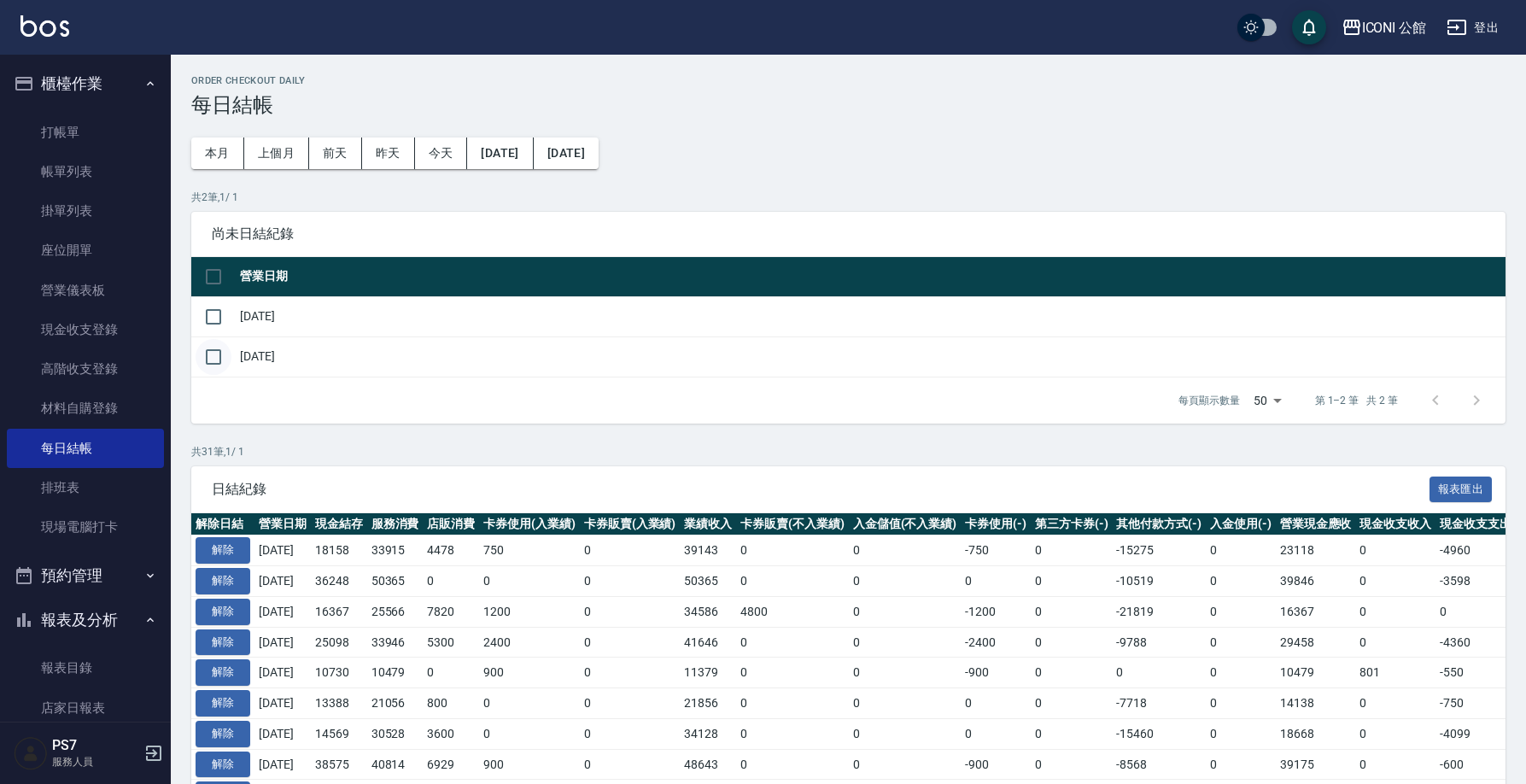
click at [223, 362] on input "checkbox" at bounding box center [213, 357] width 36 height 36
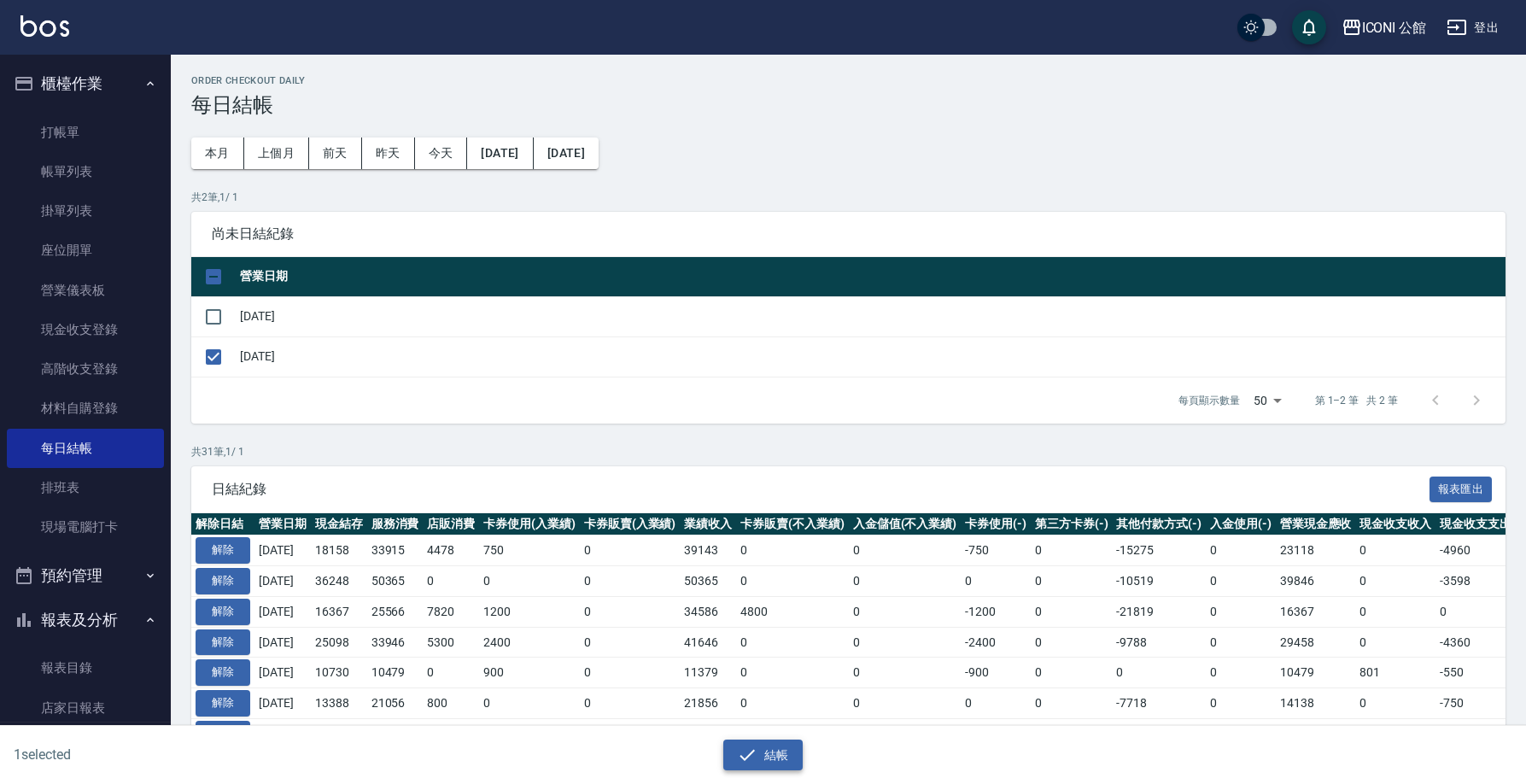
click at [749, 748] on icon "button" at bounding box center [747, 755] width 21 height 21
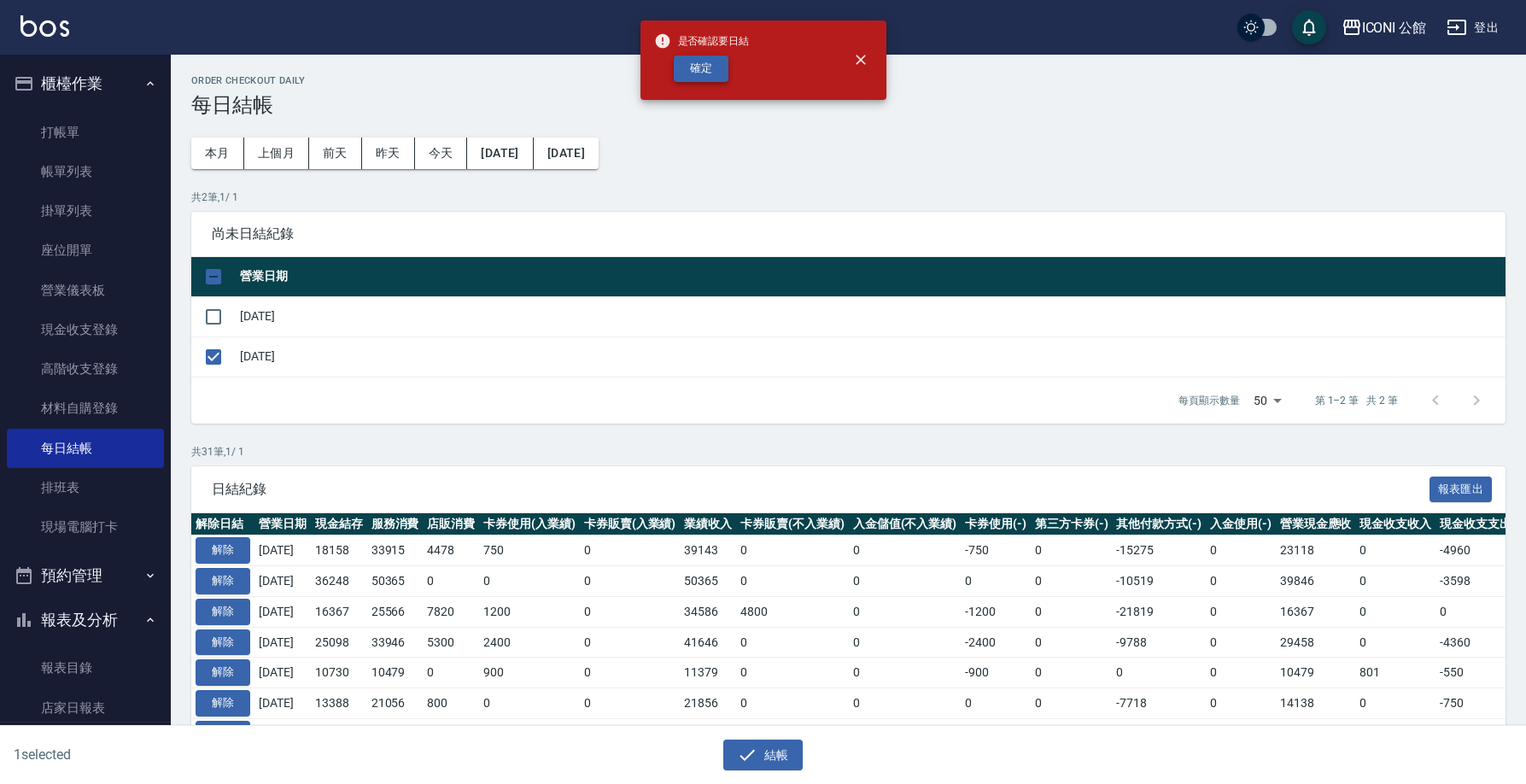
click at [690, 74] on button "確定" at bounding box center [701, 69] width 55 height 26
checkbox input "false"
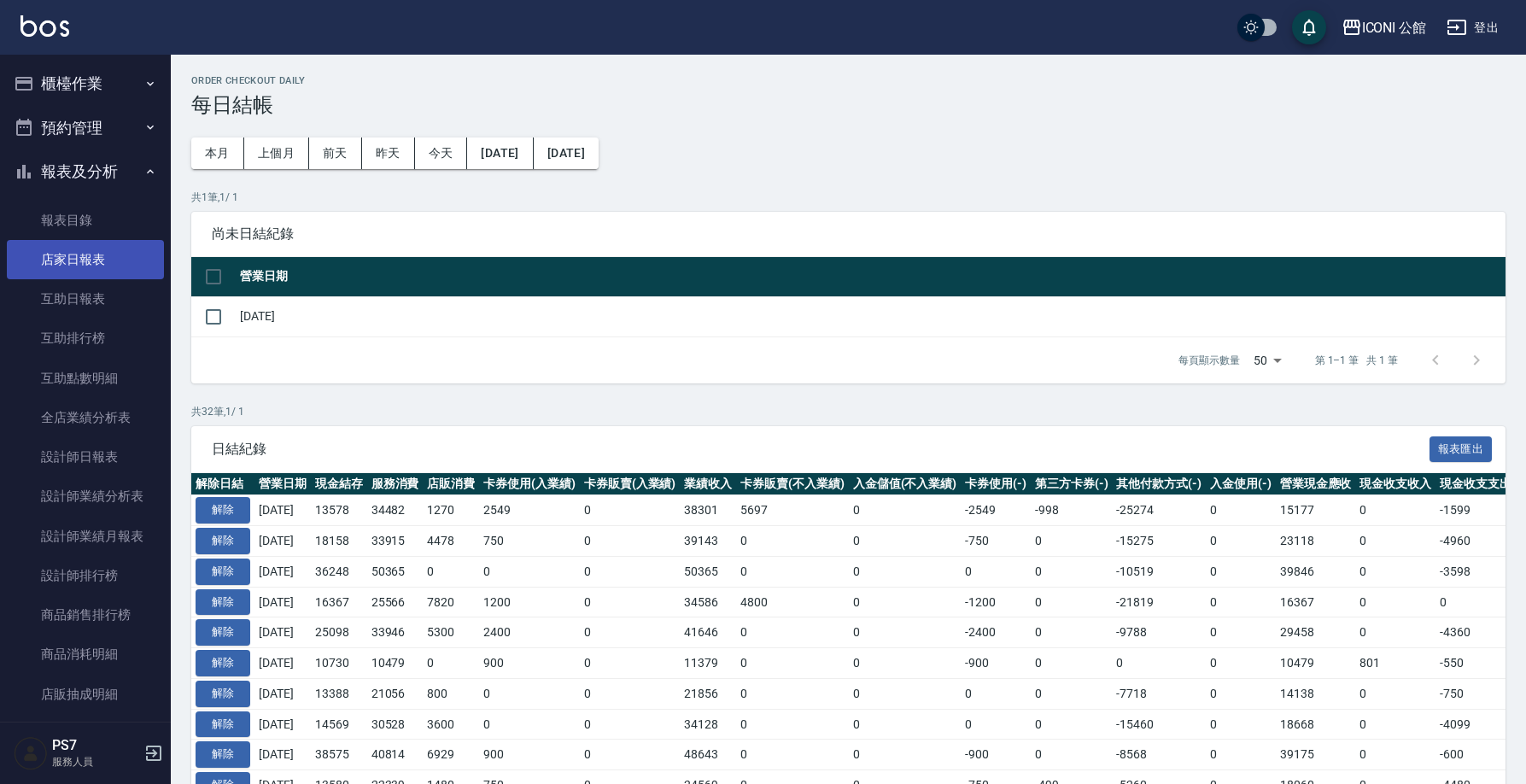
click at [98, 262] on link "店家日報表" at bounding box center [85, 260] width 157 height 40
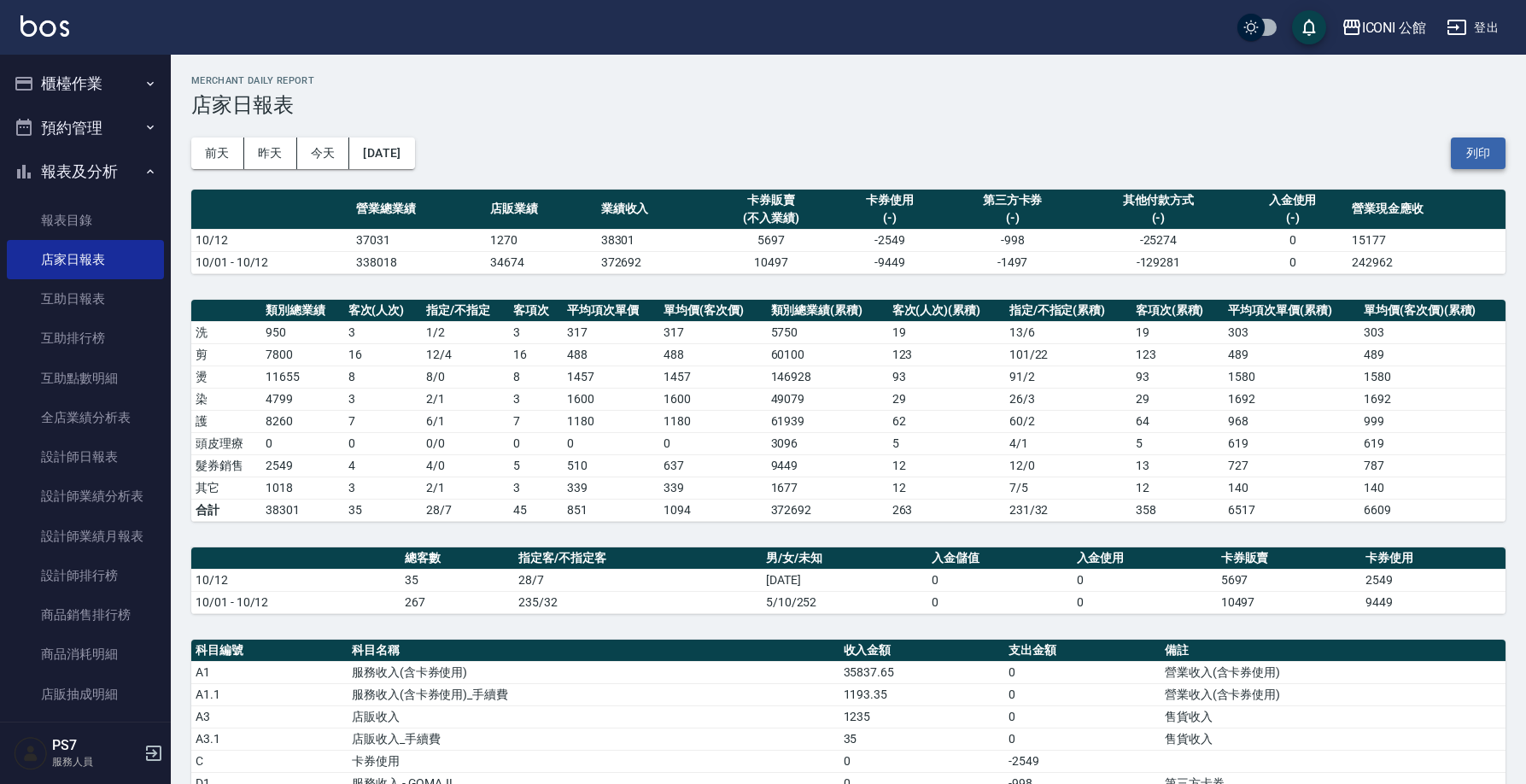
click at [1489, 153] on button "列印" at bounding box center [1478, 154] width 55 height 32
click at [78, 575] on link "設計師排行榜" at bounding box center [85, 576] width 157 height 40
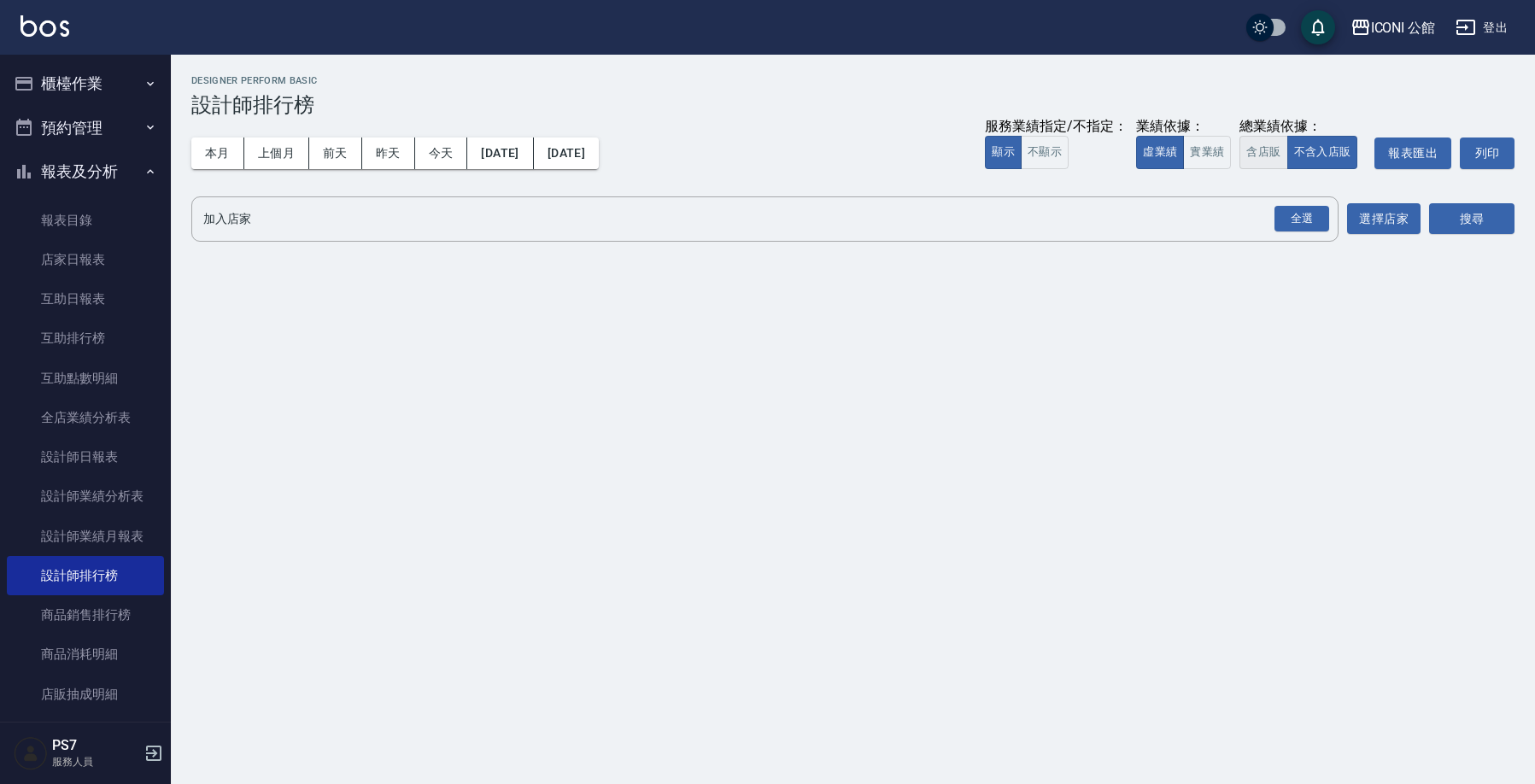
click at [1256, 144] on button "含店販" at bounding box center [1263, 152] width 48 height 33
click at [1310, 207] on div "全選" at bounding box center [1301, 219] width 55 height 26
click at [1466, 222] on button "搜尋" at bounding box center [1471, 220] width 86 height 32
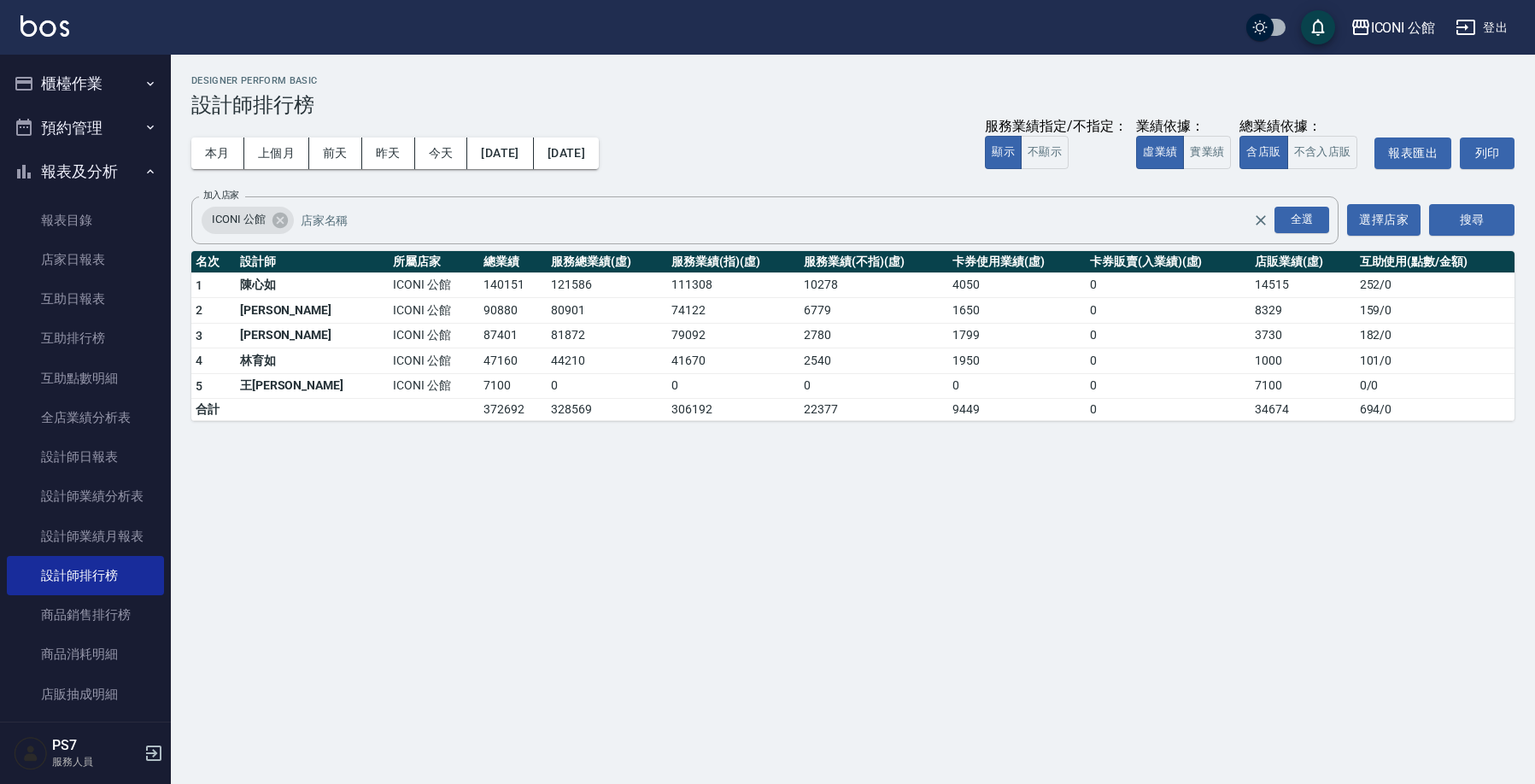
click at [66, 84] on button "櫃檯作業" at bounding box center [85, 83] width 157 height 44
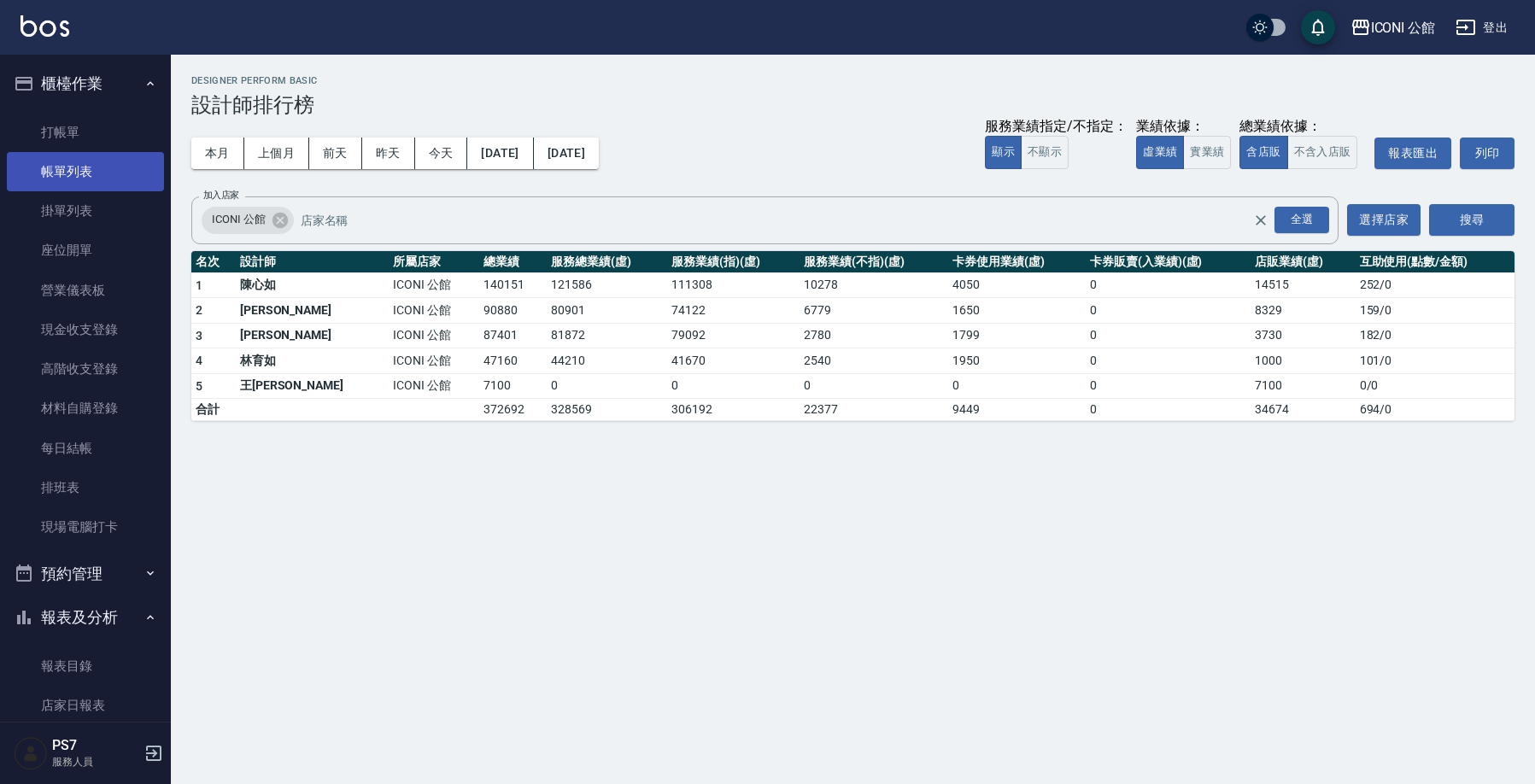
click at [105, 154] on link "帳單列表" at bounding box center [85, 172] width 157 height 40
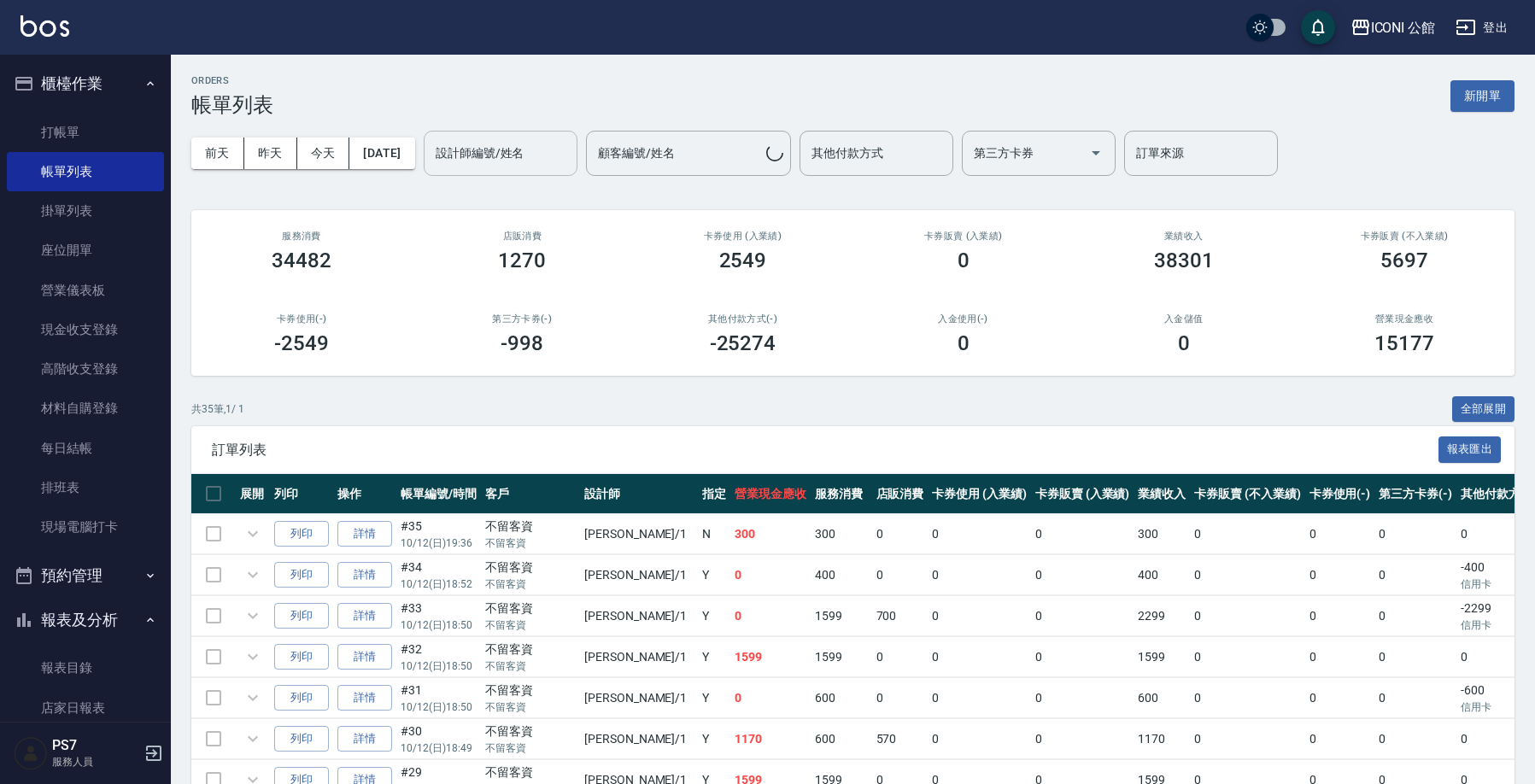
click at [544, 136] on div "設計師編號/姓名" at bounding box center [500, 154] width 154 height 45
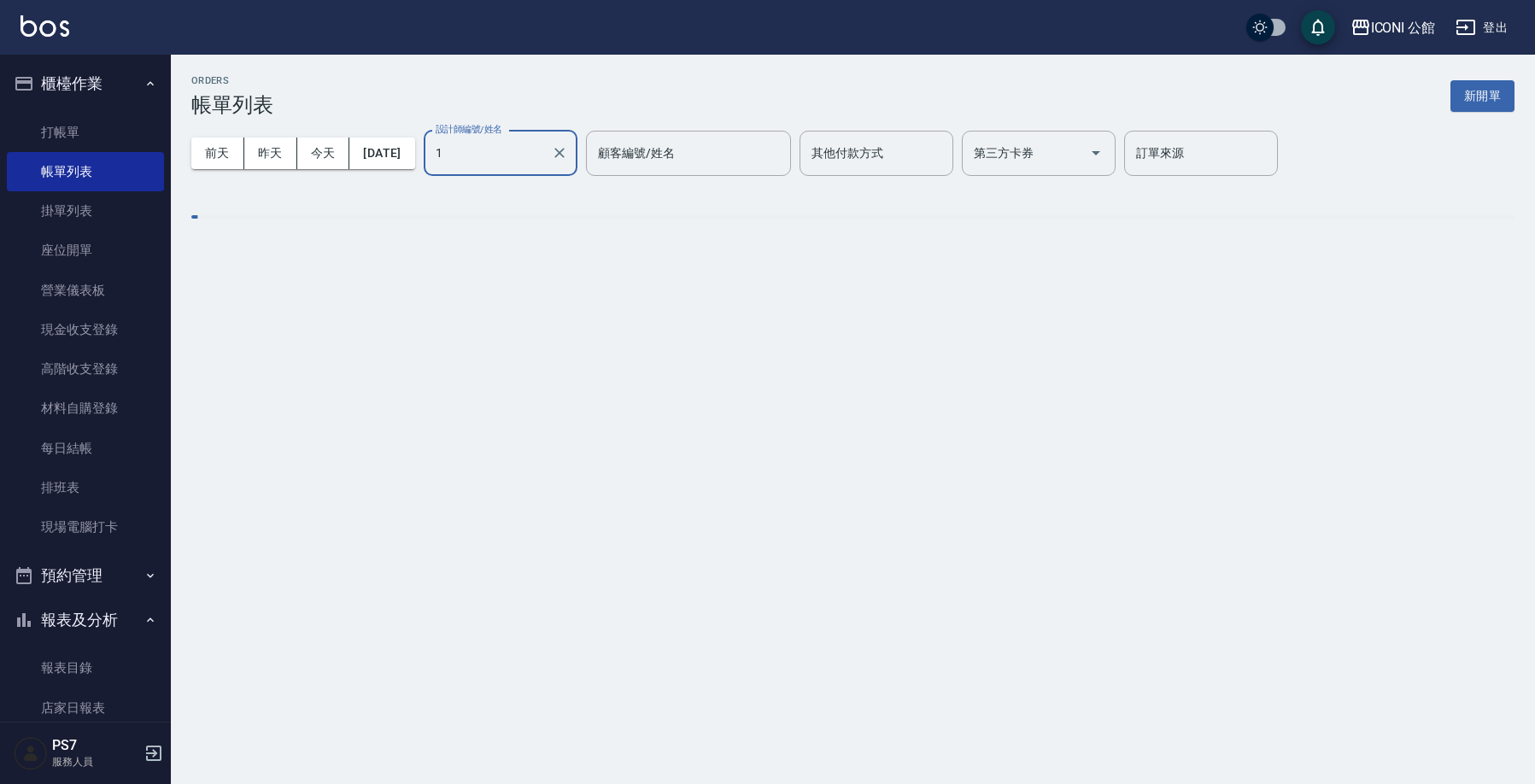
type input "[PERSON_NAME]-1"
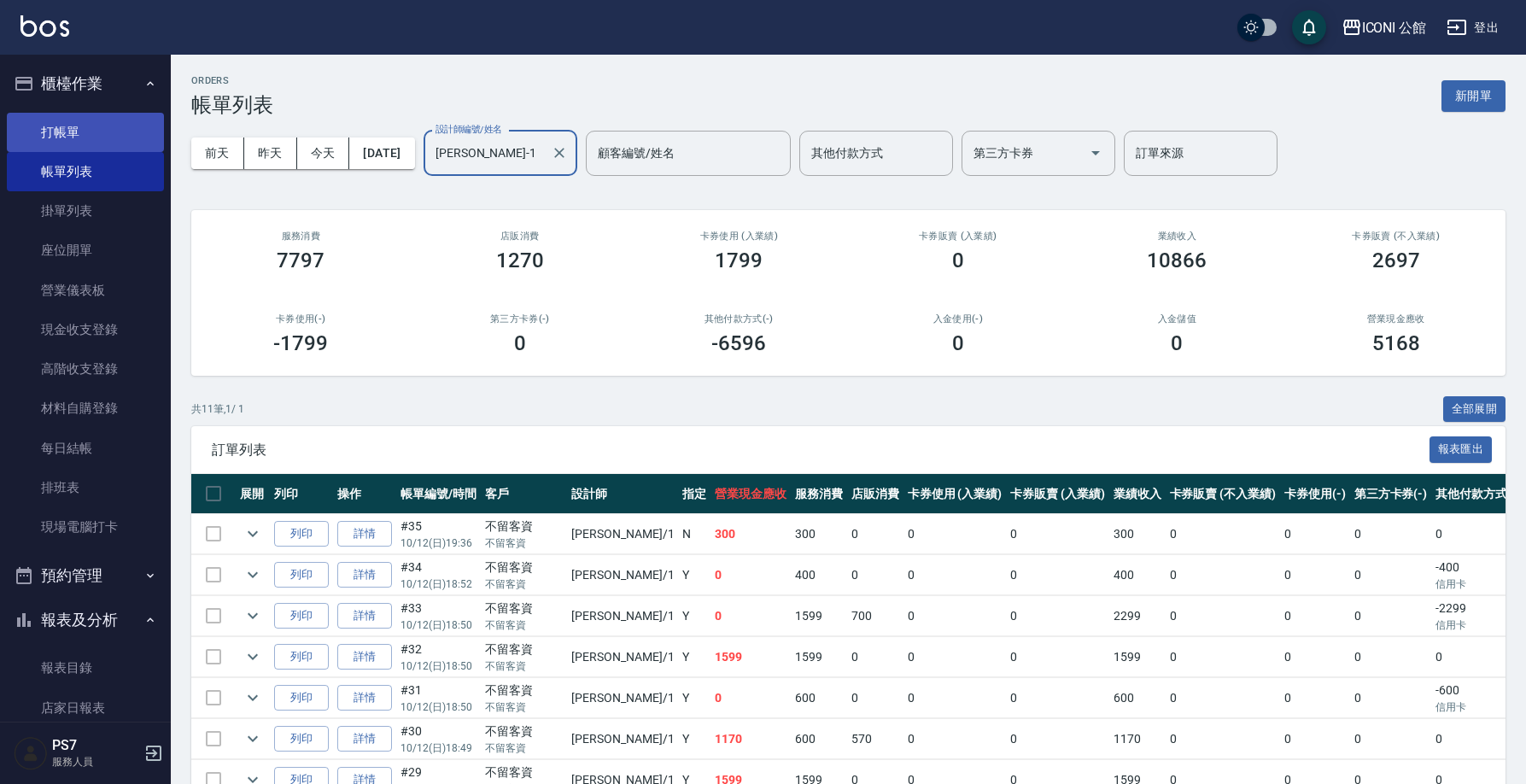
click at [114, 142] on link "打帳單" at bounding box center [85, 133] width 157 height 40
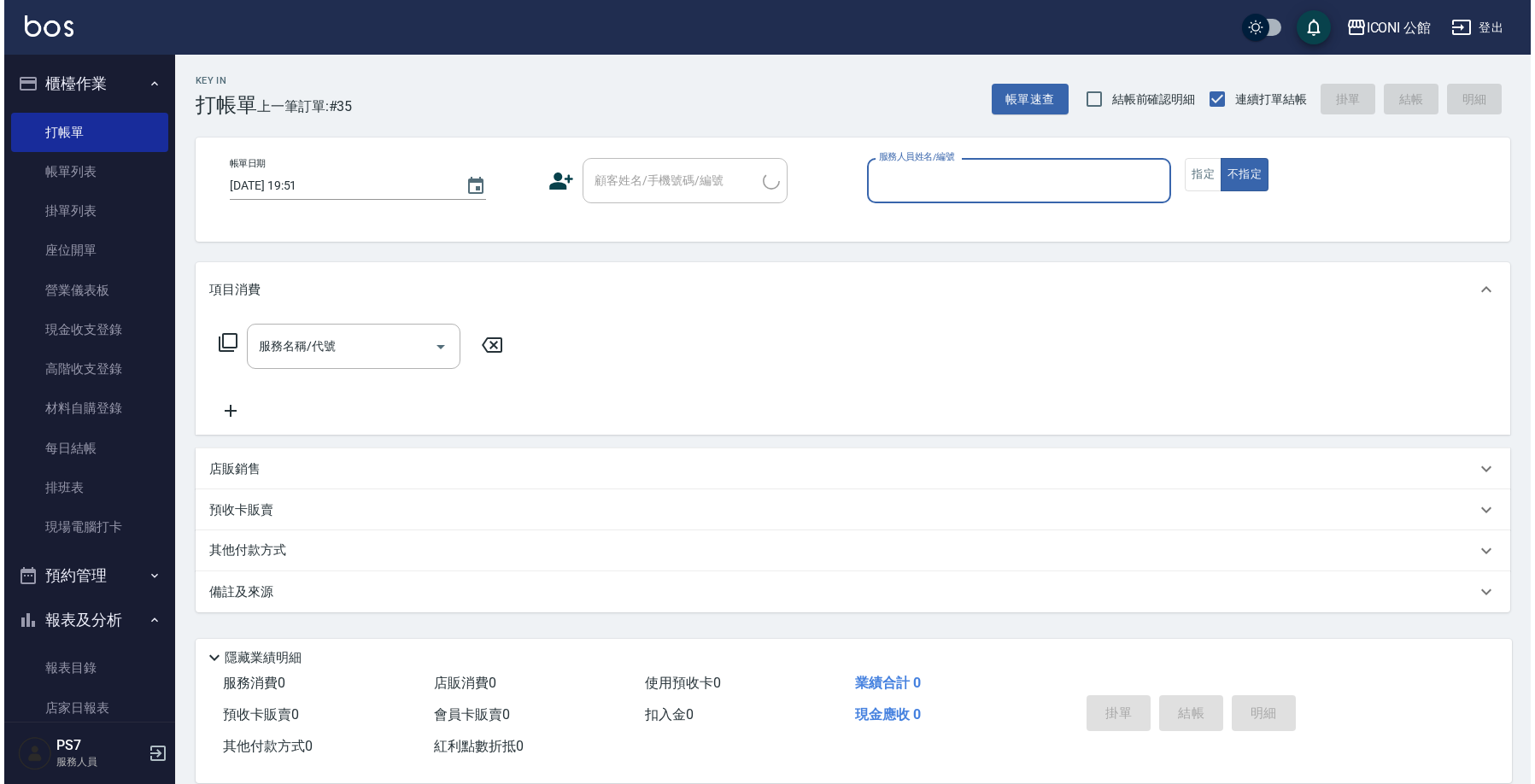
scroll to position [595, 0]
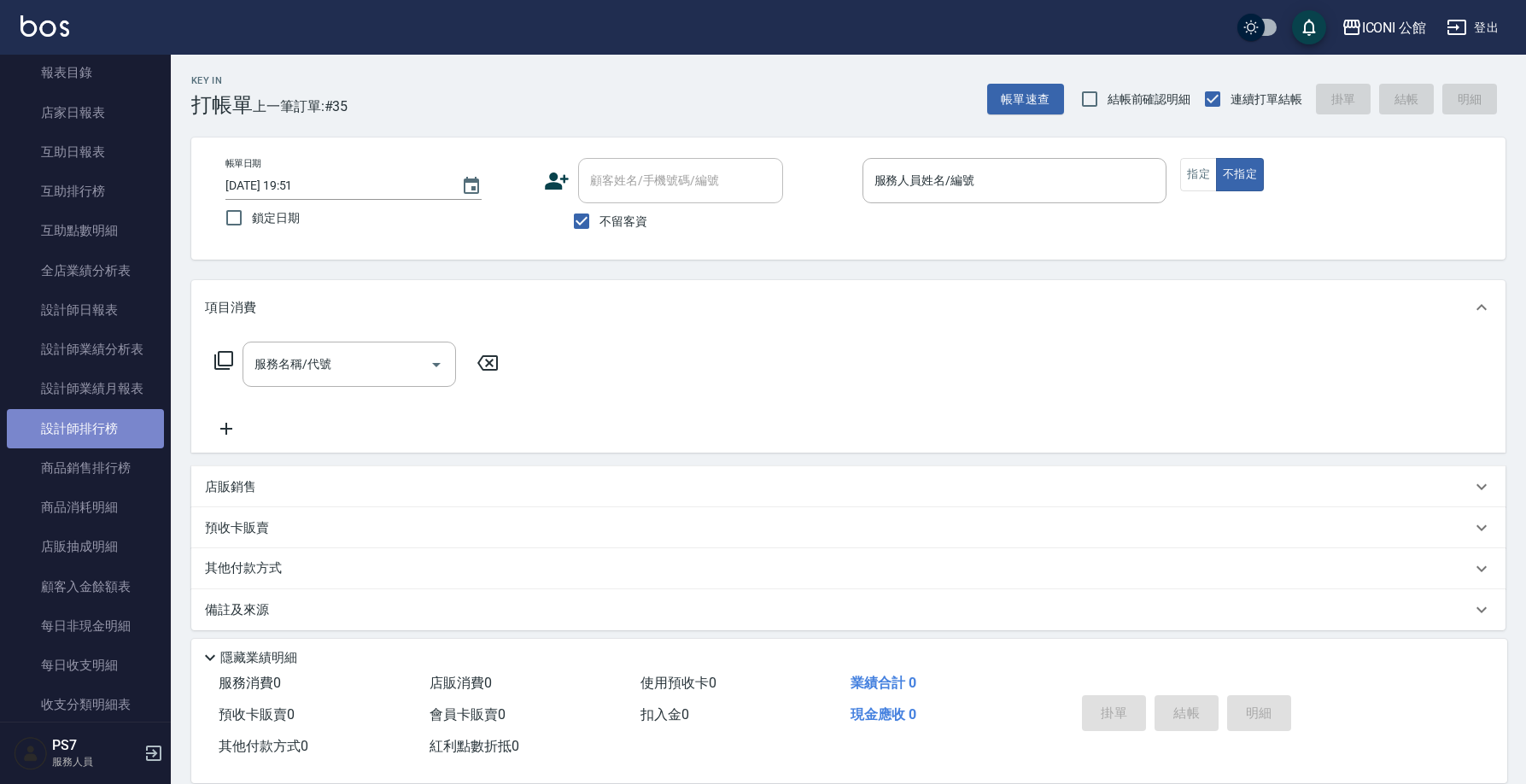
click at [109, 433] on link "設計師排行榜" at bounding box center [85, 429] width 157 height 40
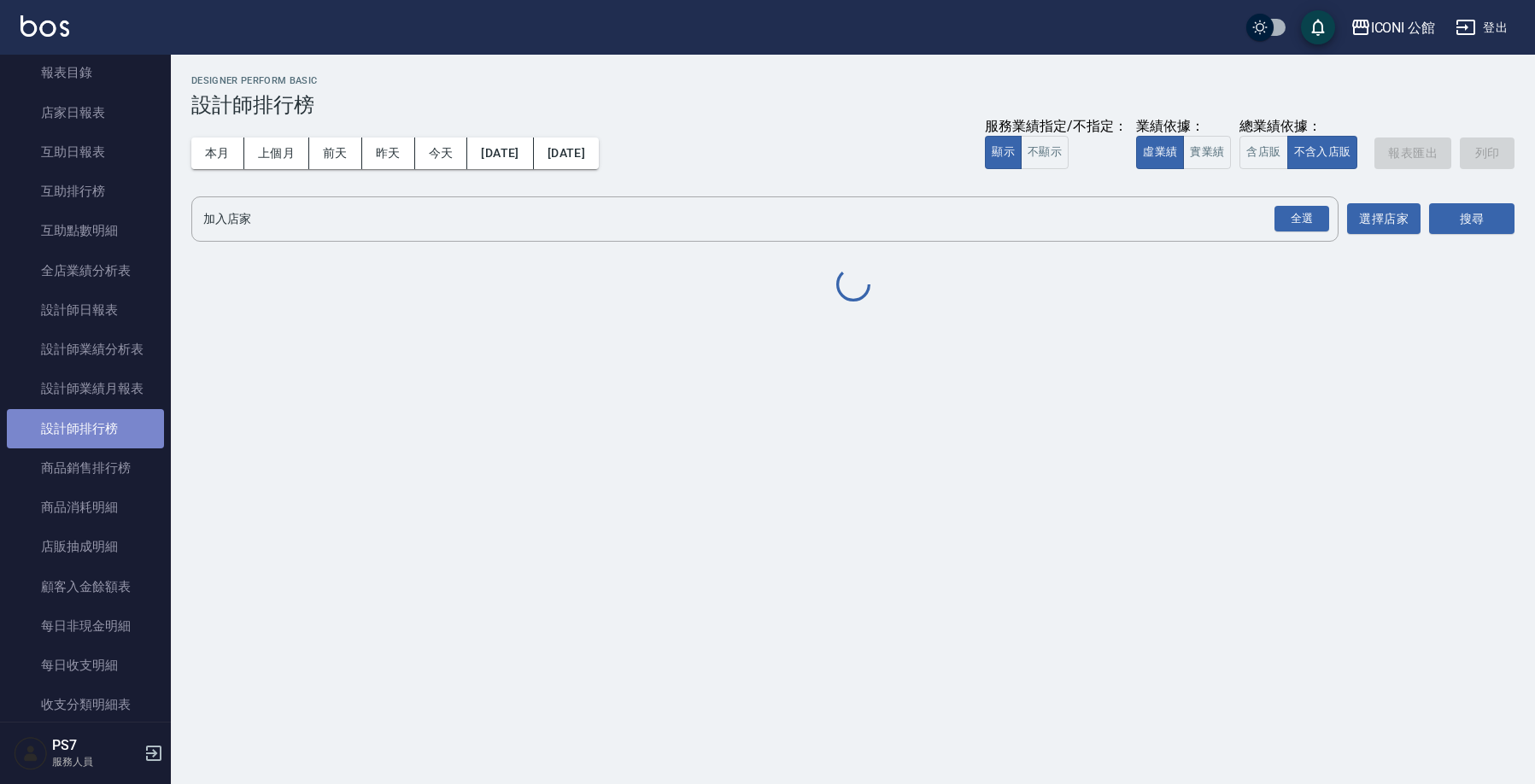
click at [113, 425] on link "設計師排行榜" at bounding box center [85, 429] width 157 height 40
